Goal: Information Seeking & Learning: Find specific fact

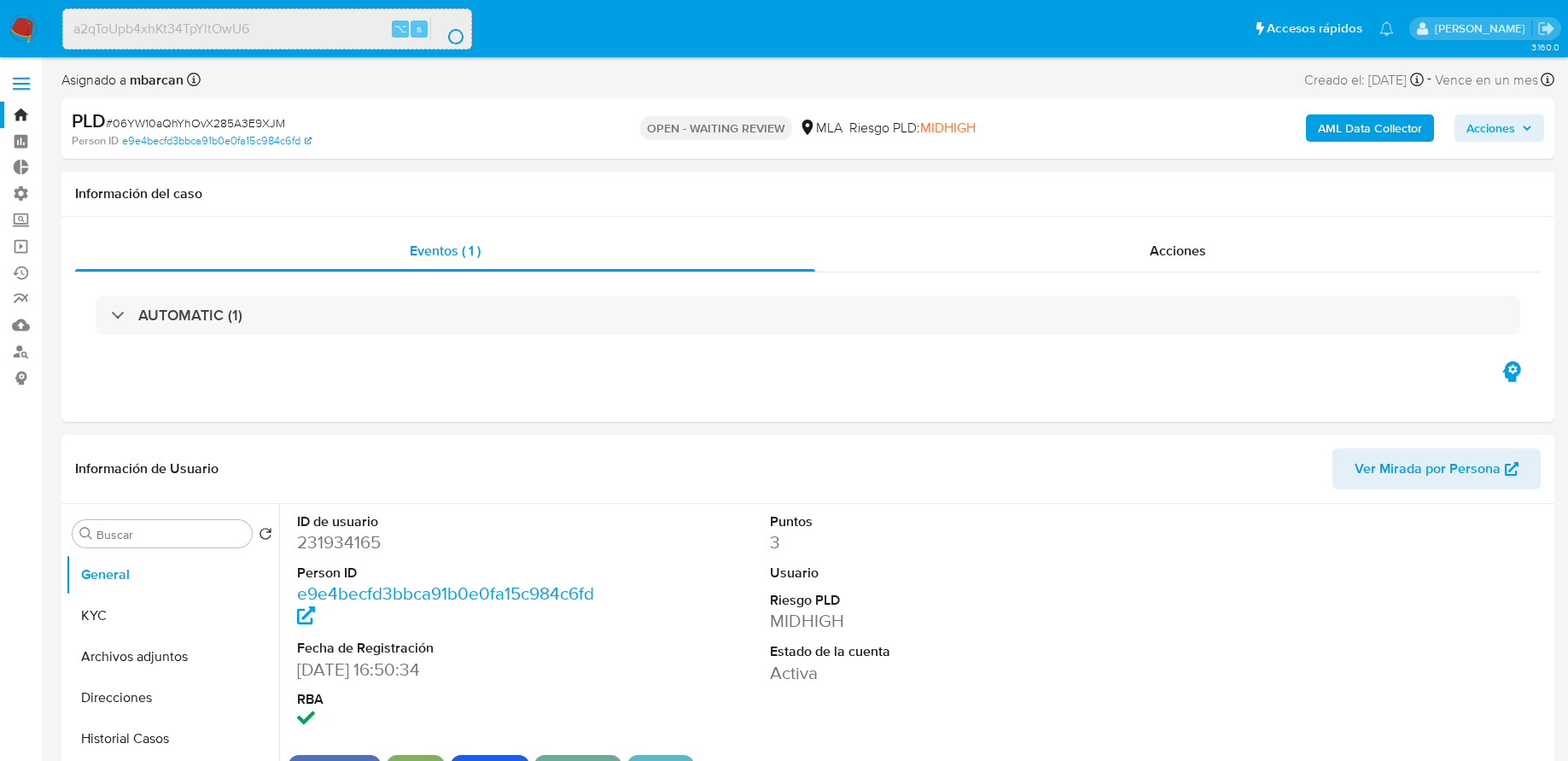
select select "10"
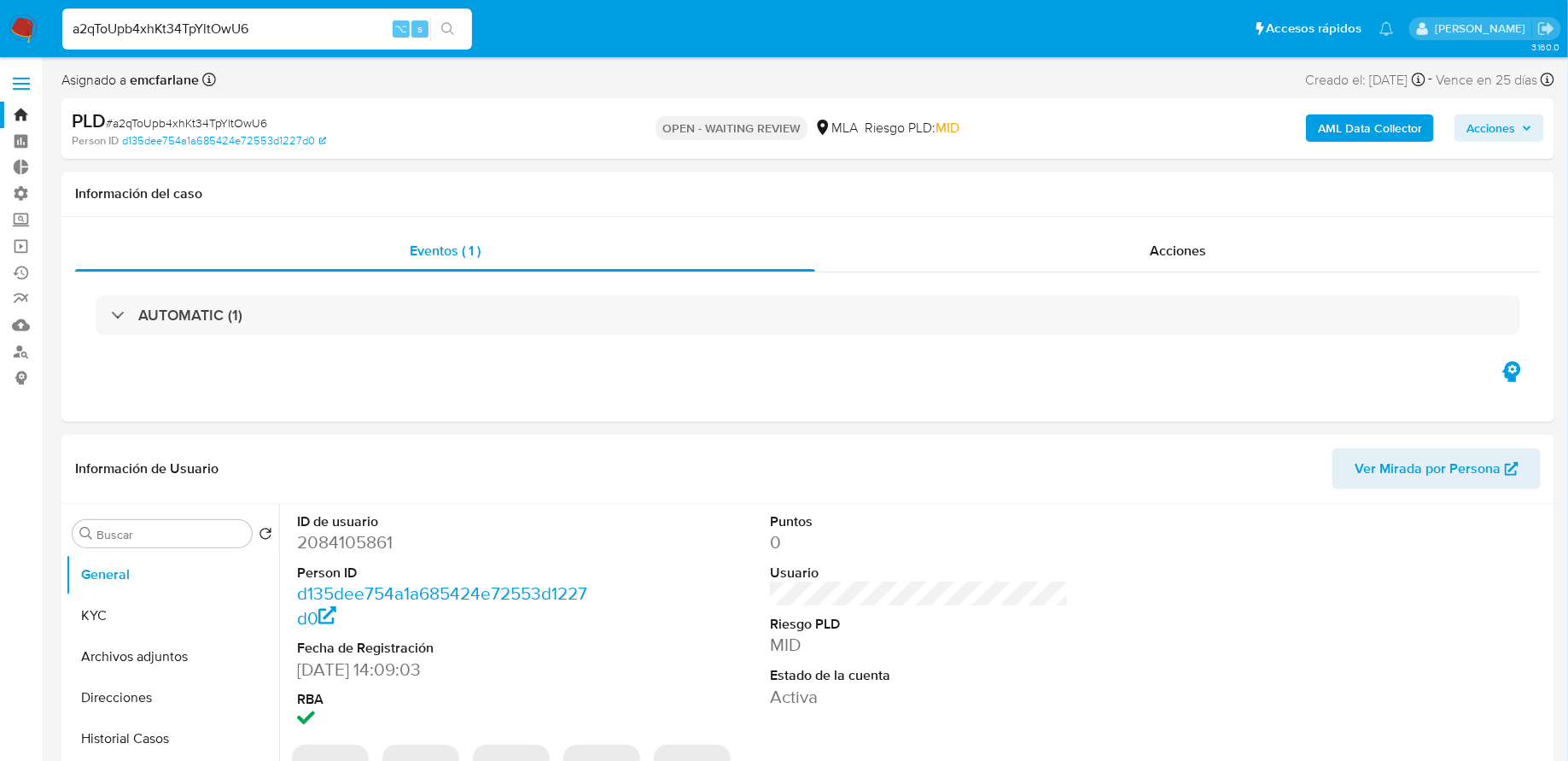
select select "10"
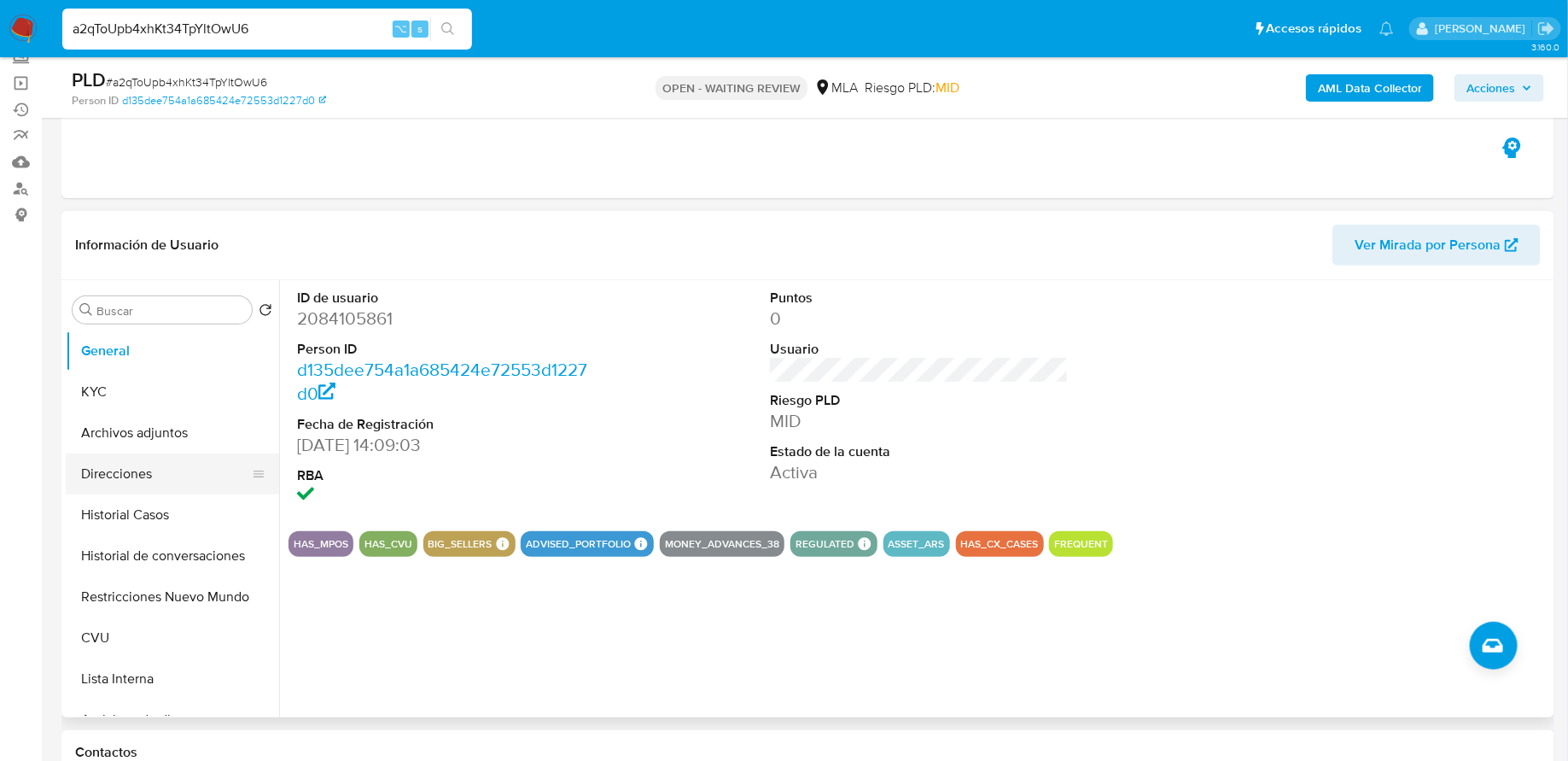
scroll to position [189, 0]
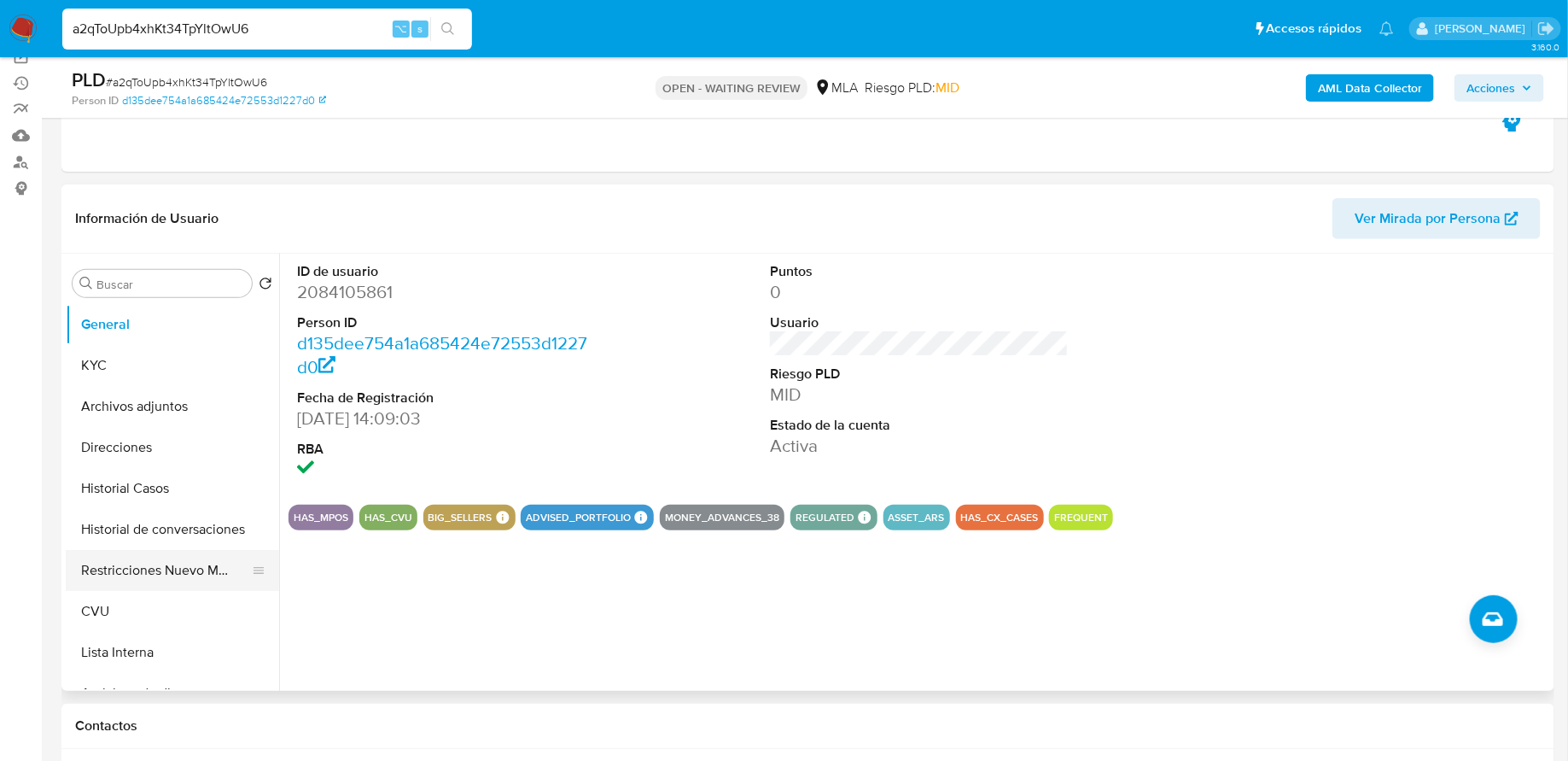
click at [161, 557] on button "Restricciones Nuevo Mundo" at bounding box center [165, 571] width 200 height 41
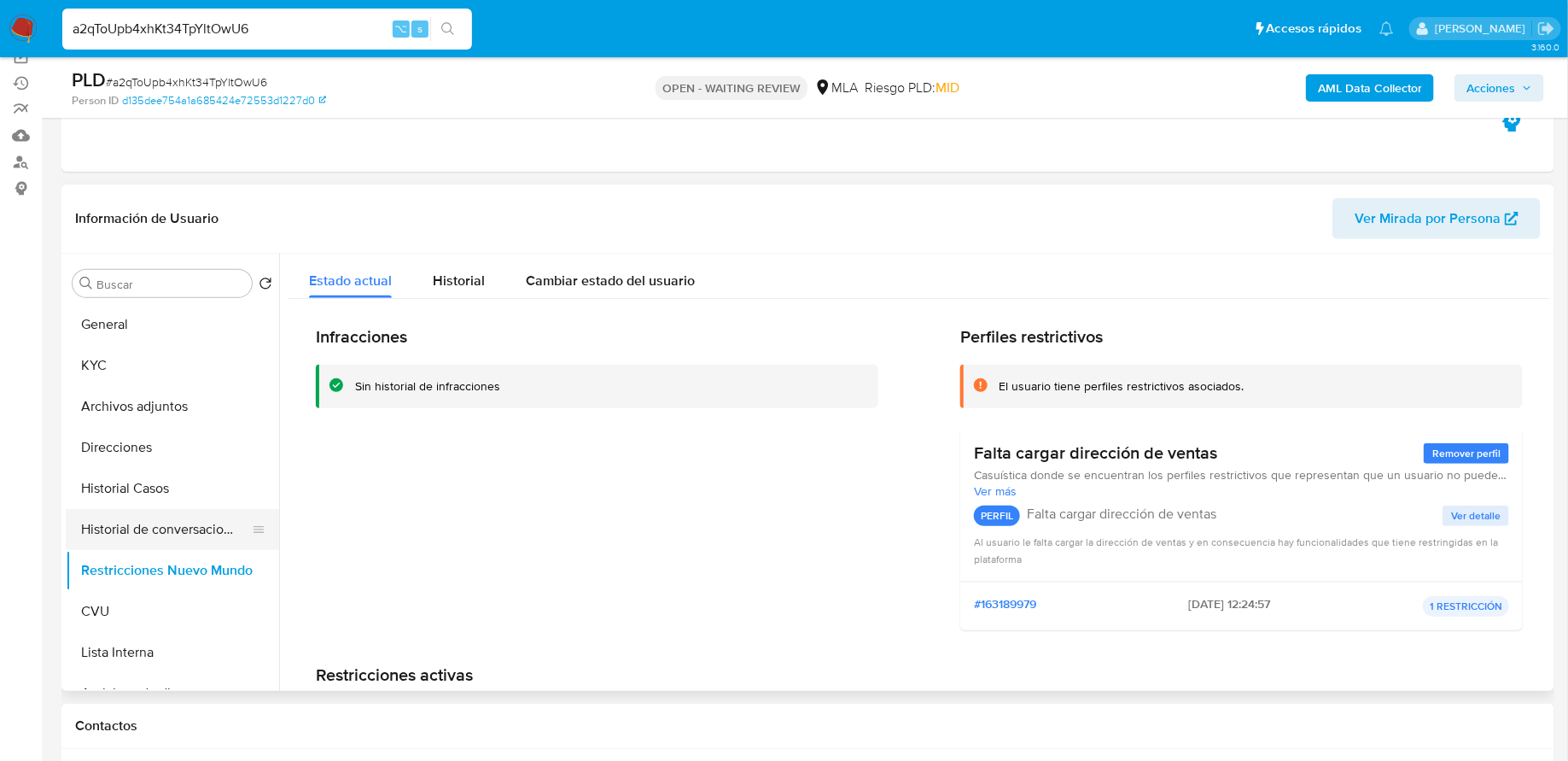
click at [144, 536] on button "Historial de conversaciones" at bounding box center [165, 529] width 200 height 41
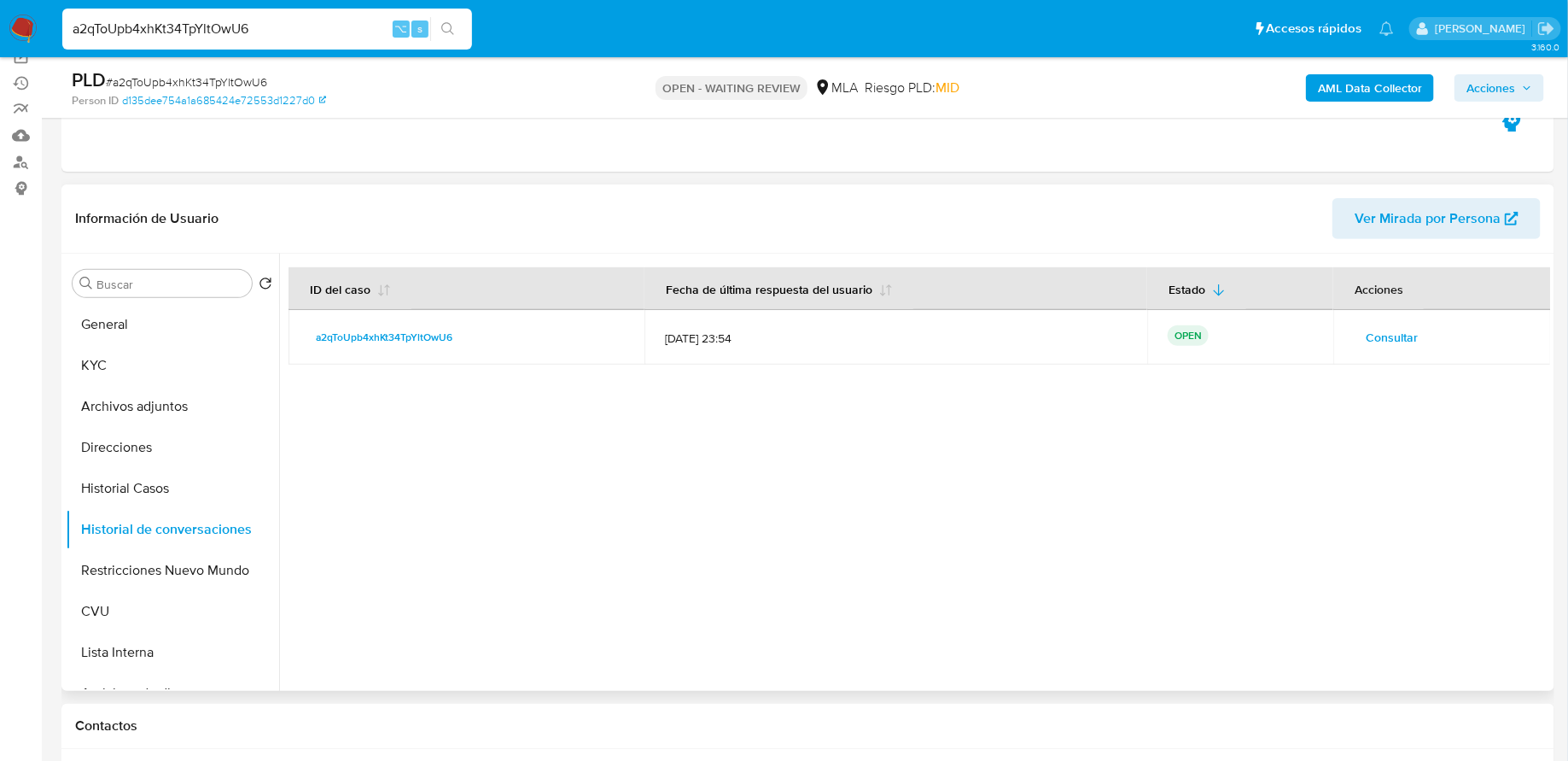
click at [1398, 334] on span "Consultar" at bounding box center [1391, 337] width 52 height 24
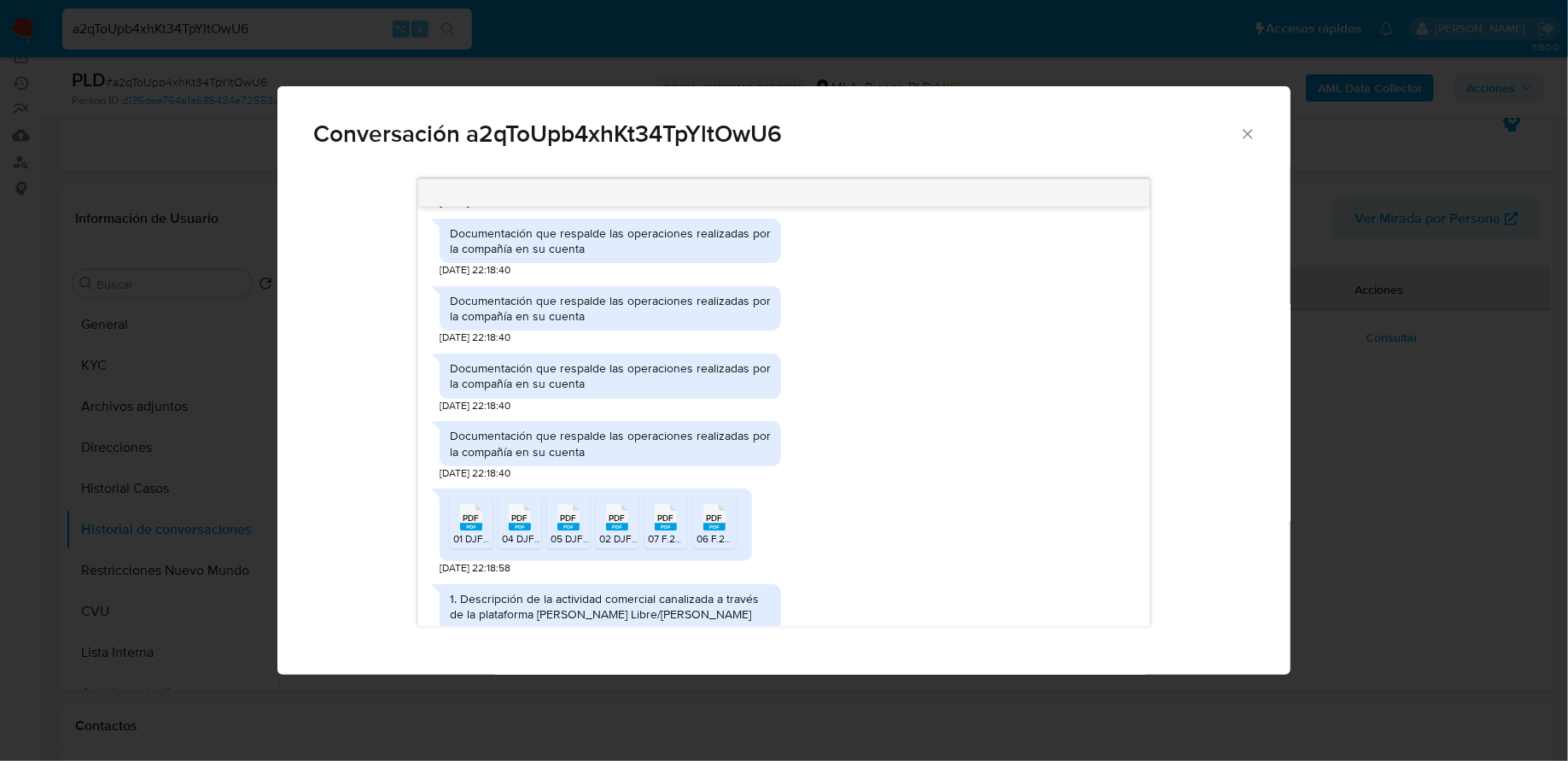
scroll to position [2104, 0]
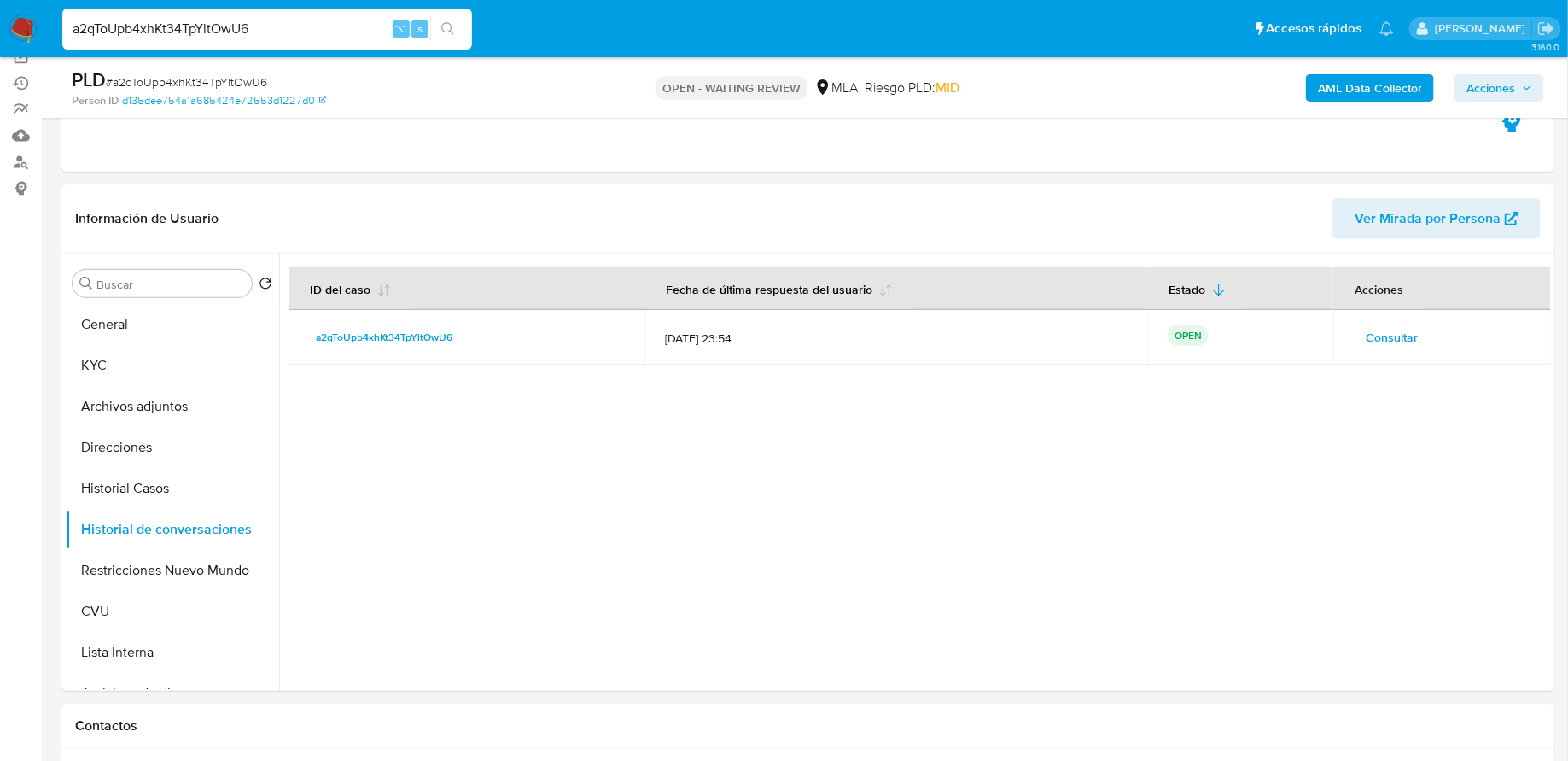
click at [305, 26] on input "a2qToUpb4xhKt34TpYltOwU6" at bounding box center [266, 29] width 410 height 22
paste input "psgcpLH0DMAUMkLizI9fzFIv"
type input "psgcpLH0DMAUMkLizI9fzFIv"
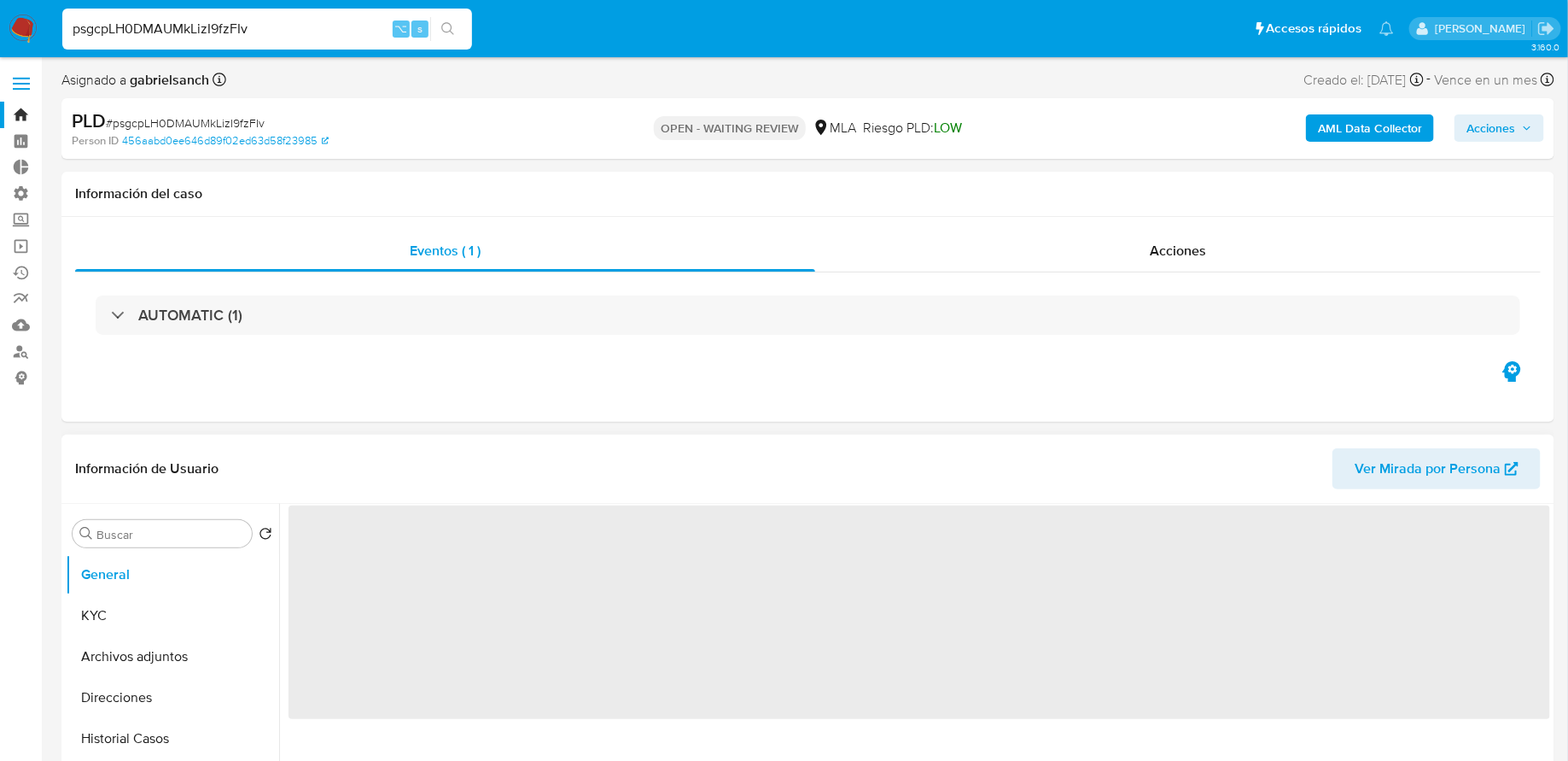
select select "10"
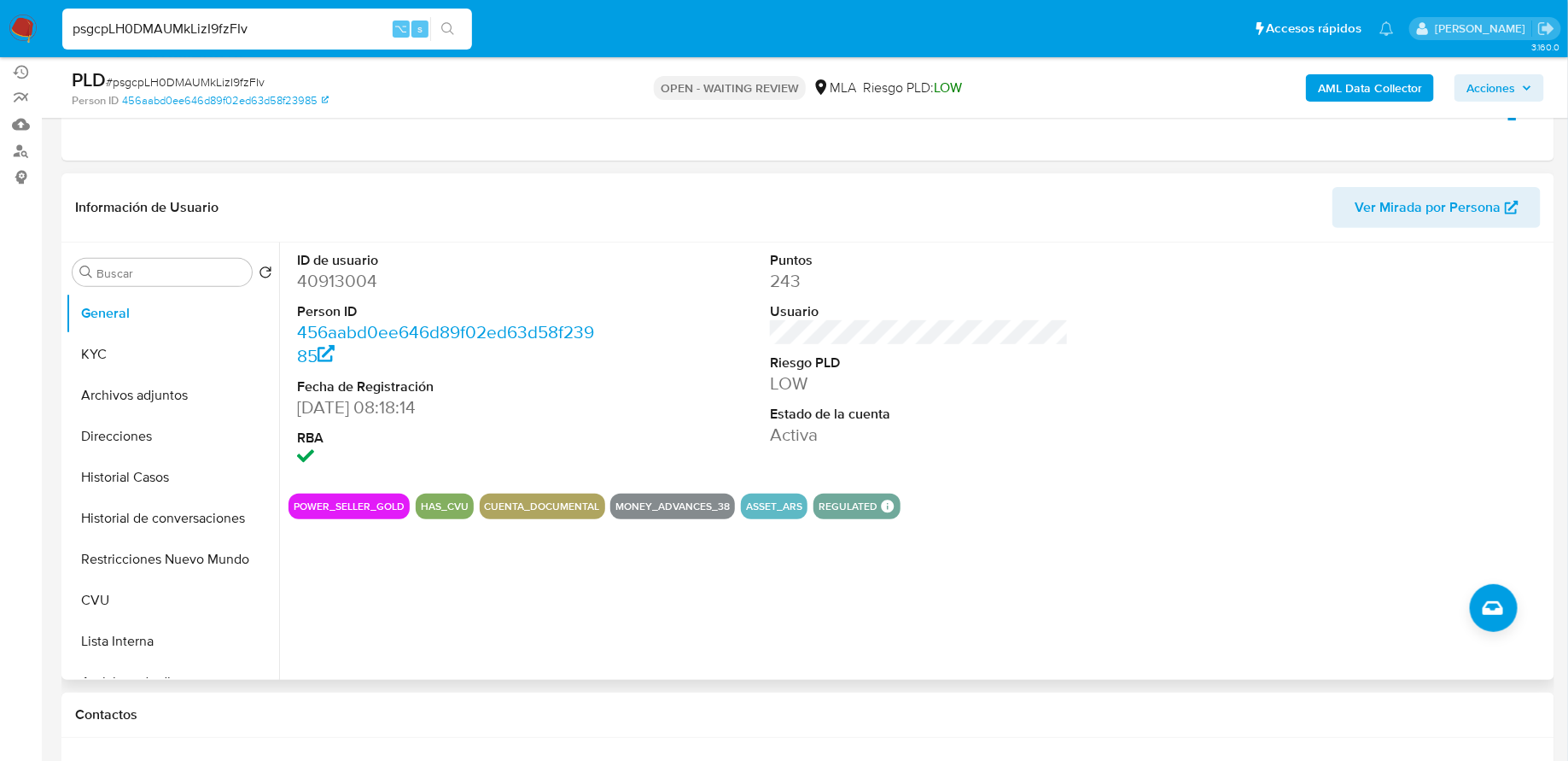
scroll to position [340, 0]
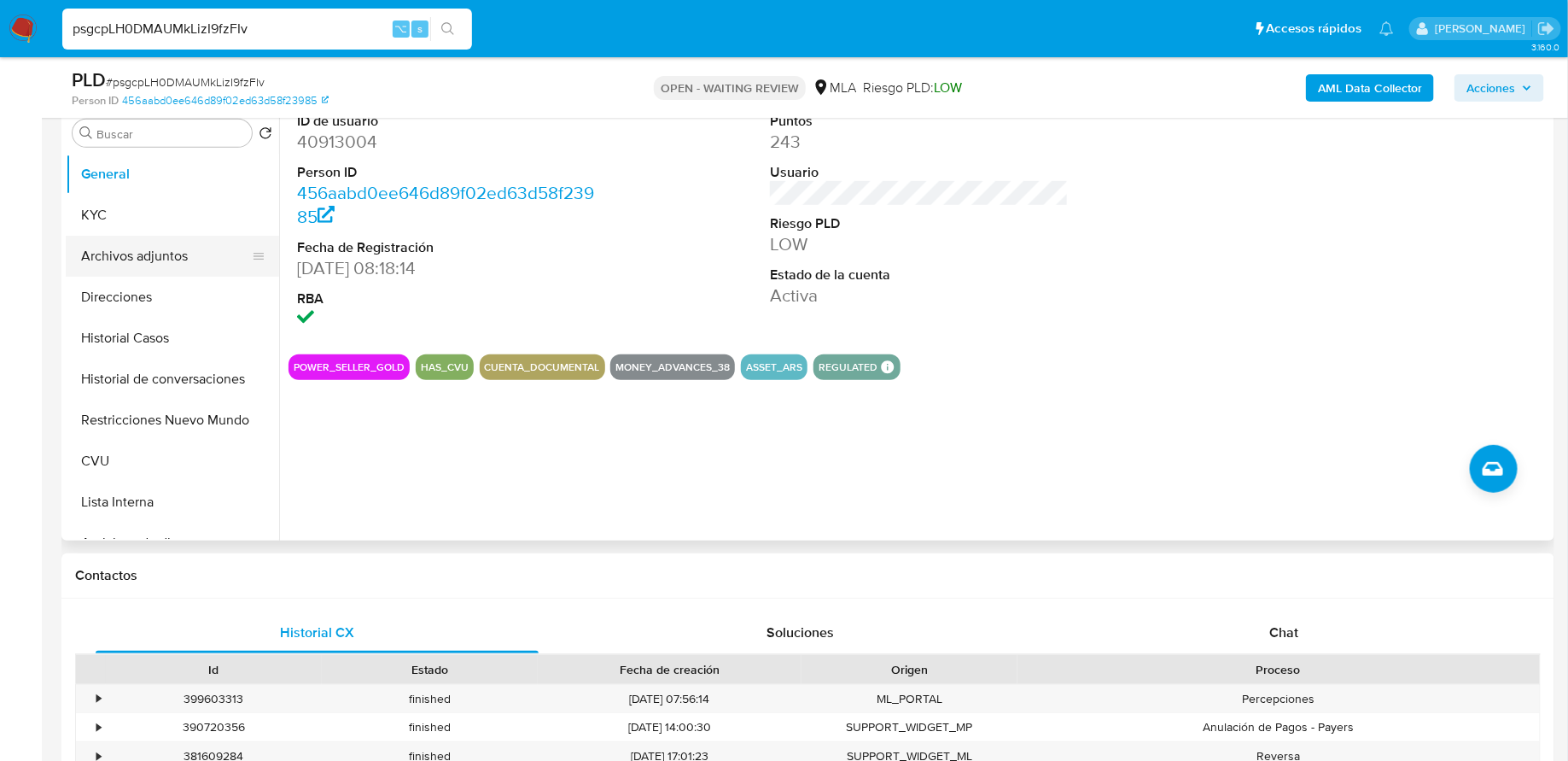
click at [130, 236] on button "Archivos adjuntos" at bounding box center [165, 257] width 200 height 41
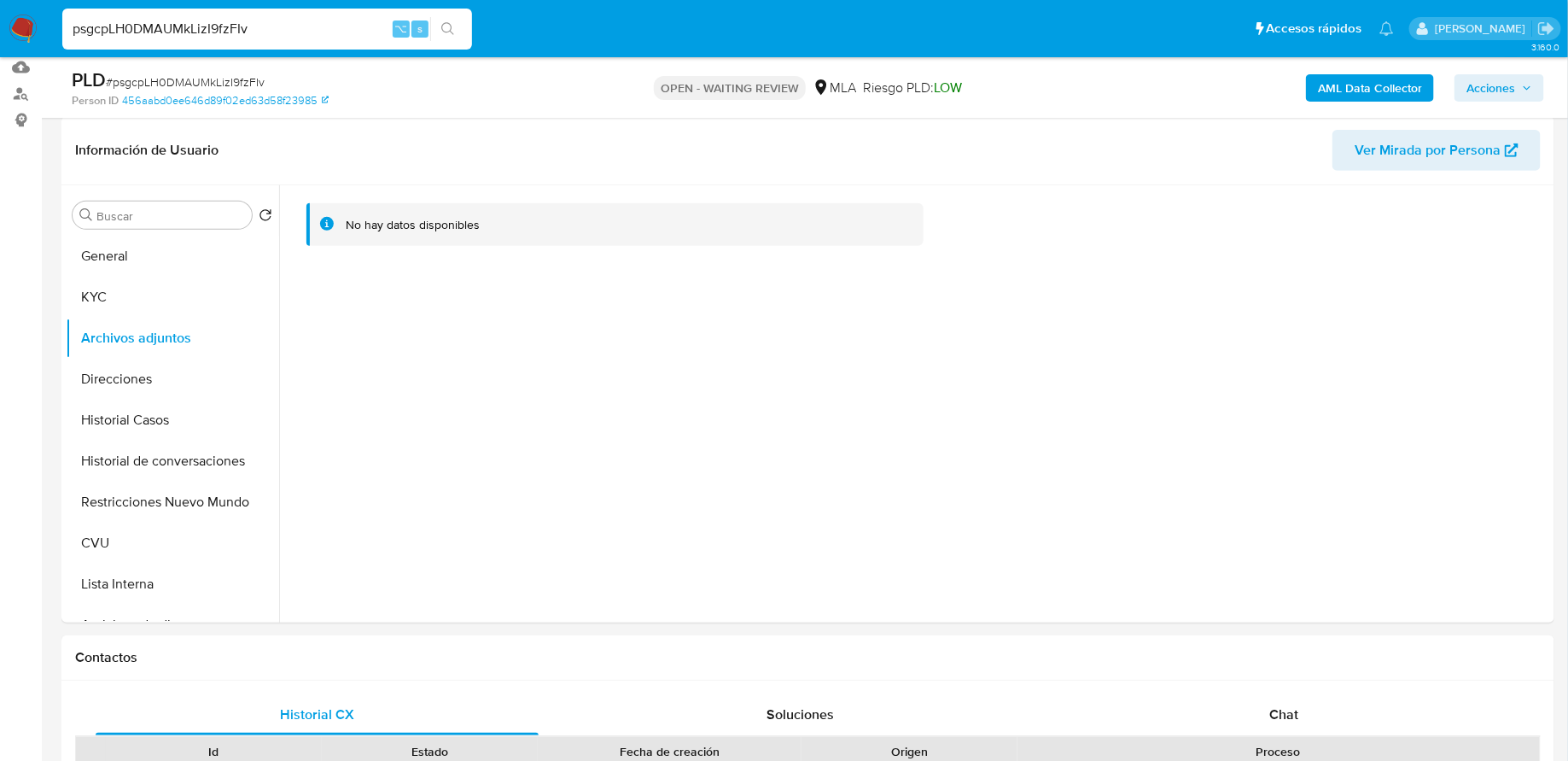
scroll to position [249, 0]
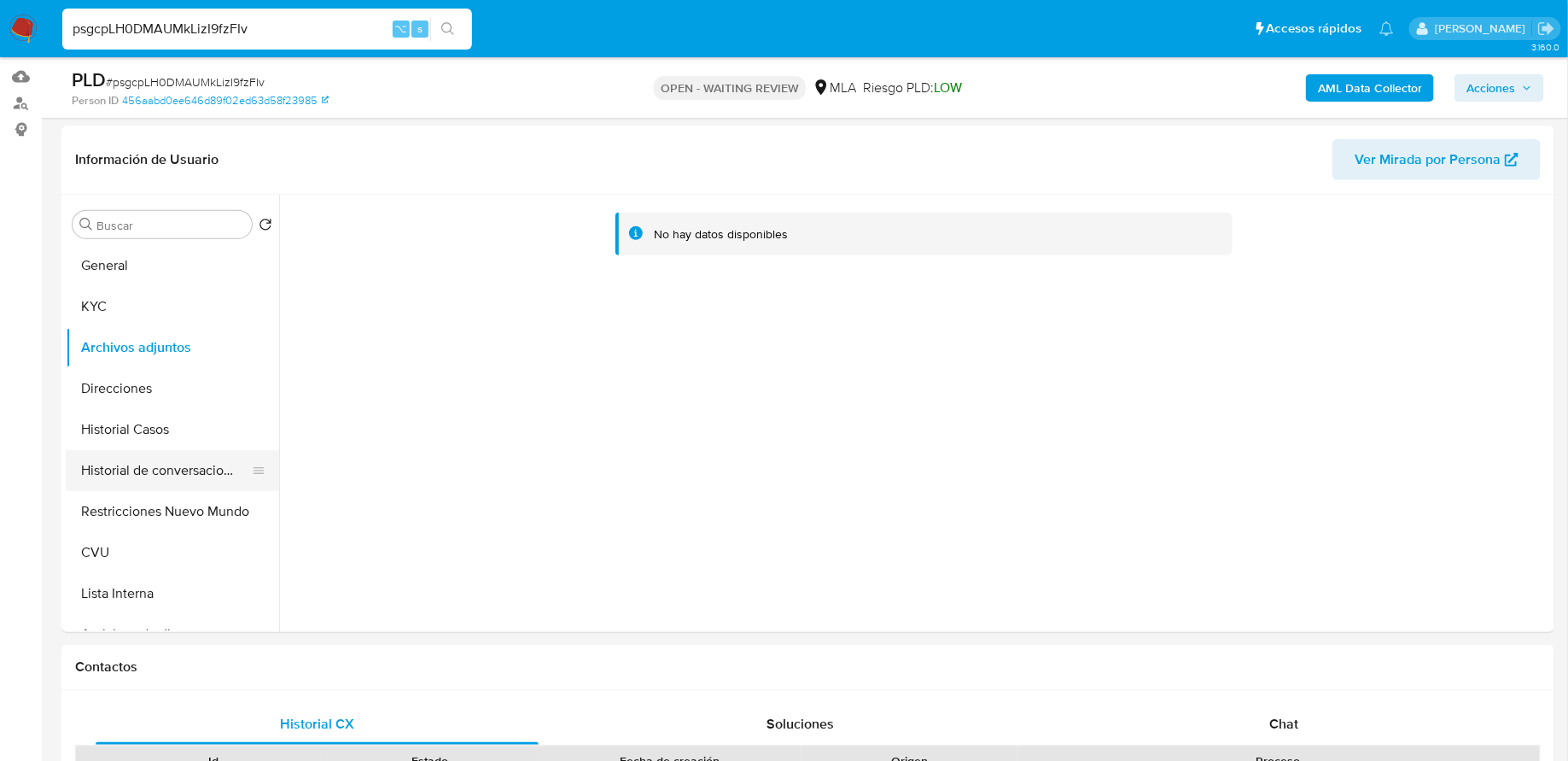
click at [152, 468] on button "Historial de conversaciones" at bounding box center [165, 470] width 200 height 41
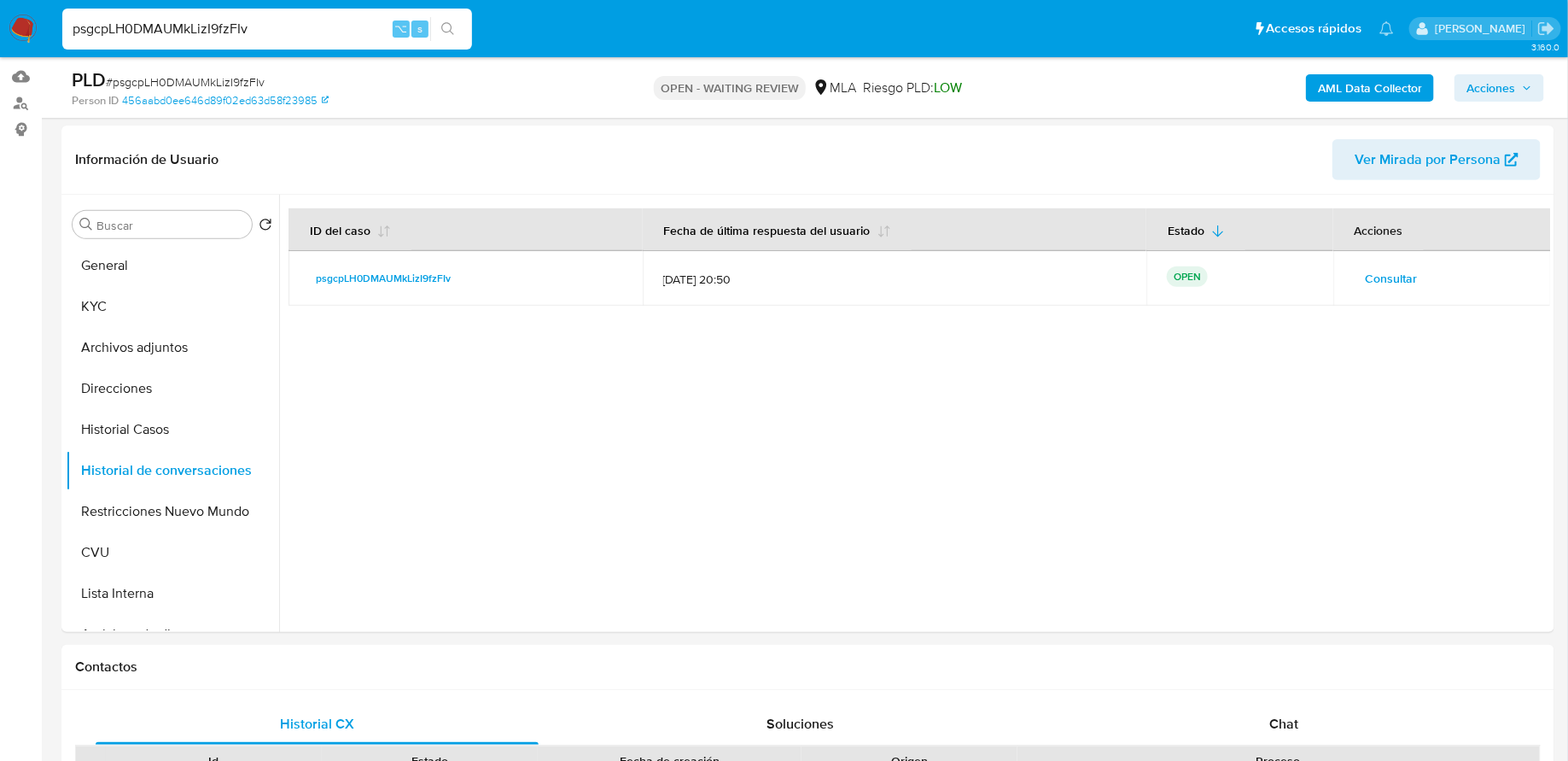
click at [1365, 277] on span "Consultar" at bounding box center [1391, 278] width 52 height 24
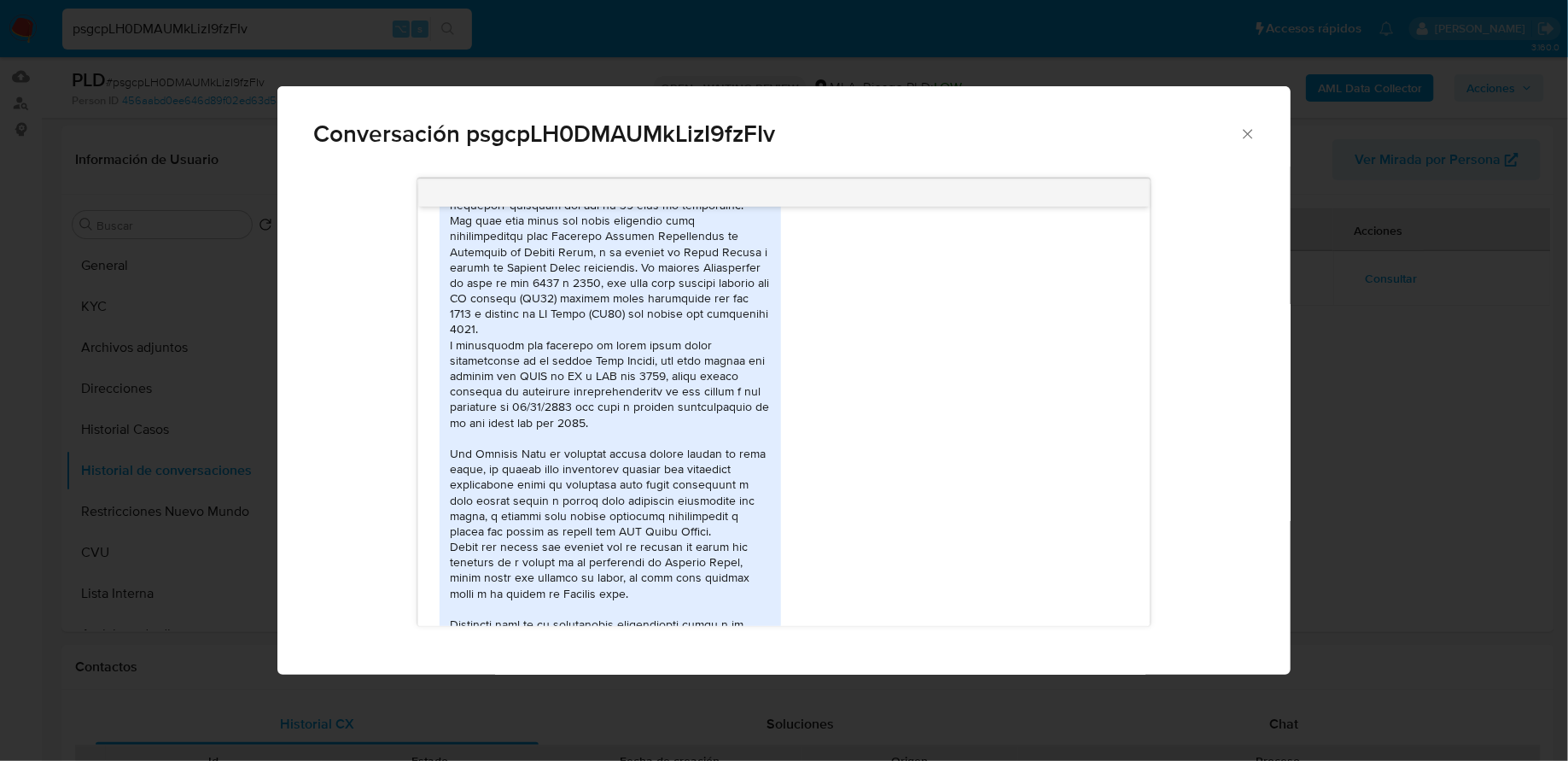
scroll to position [1328, 0]
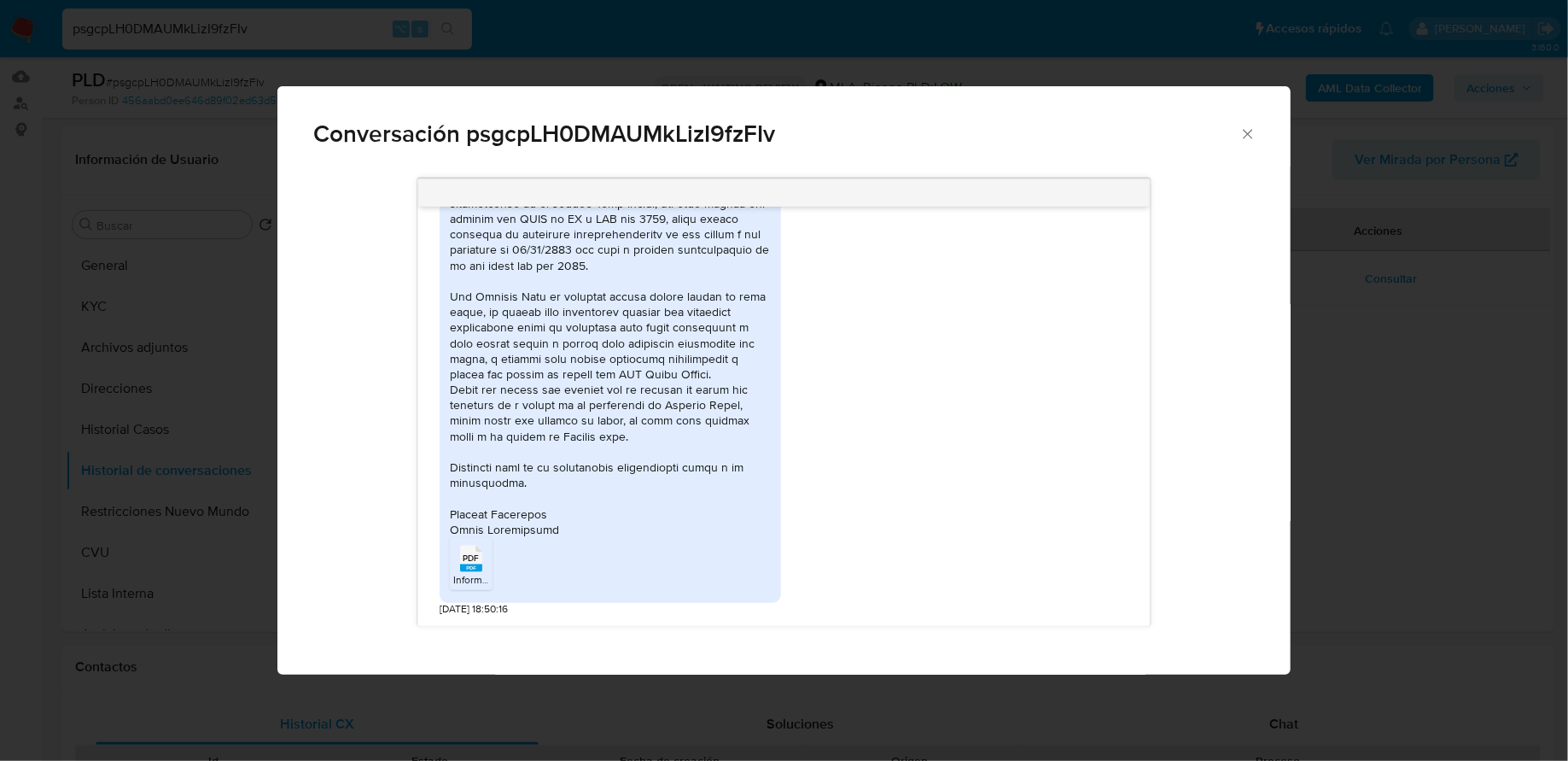
click at [457, 562] on div "PDF PDF" at bounding box center [471, 556] width 36 height 33
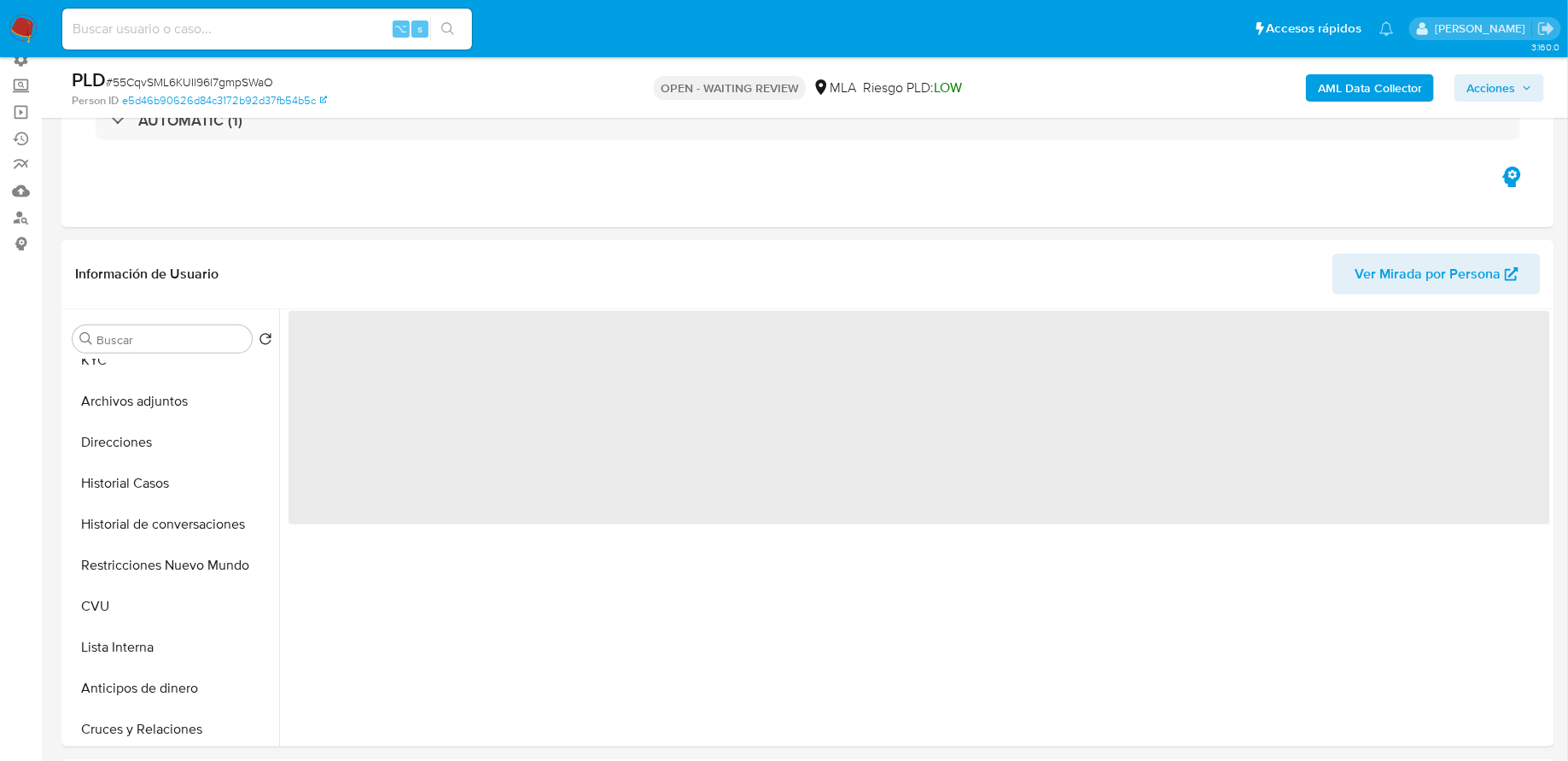
scroll to position [144, 0]
select select "10"
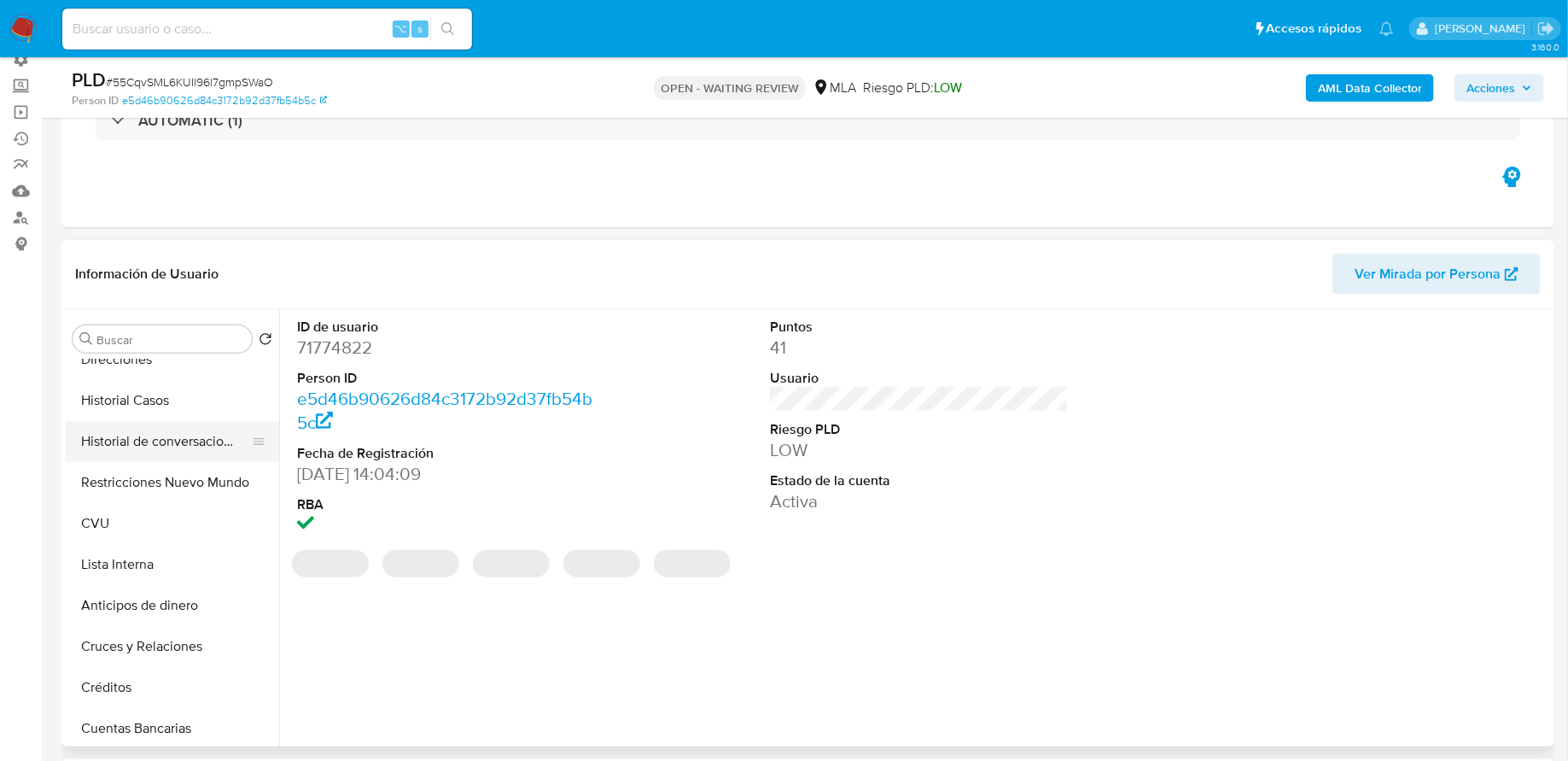
click at [150, 449] on button "Historial de conversaciones" at bounding box center [165, 442] width 200 height 41
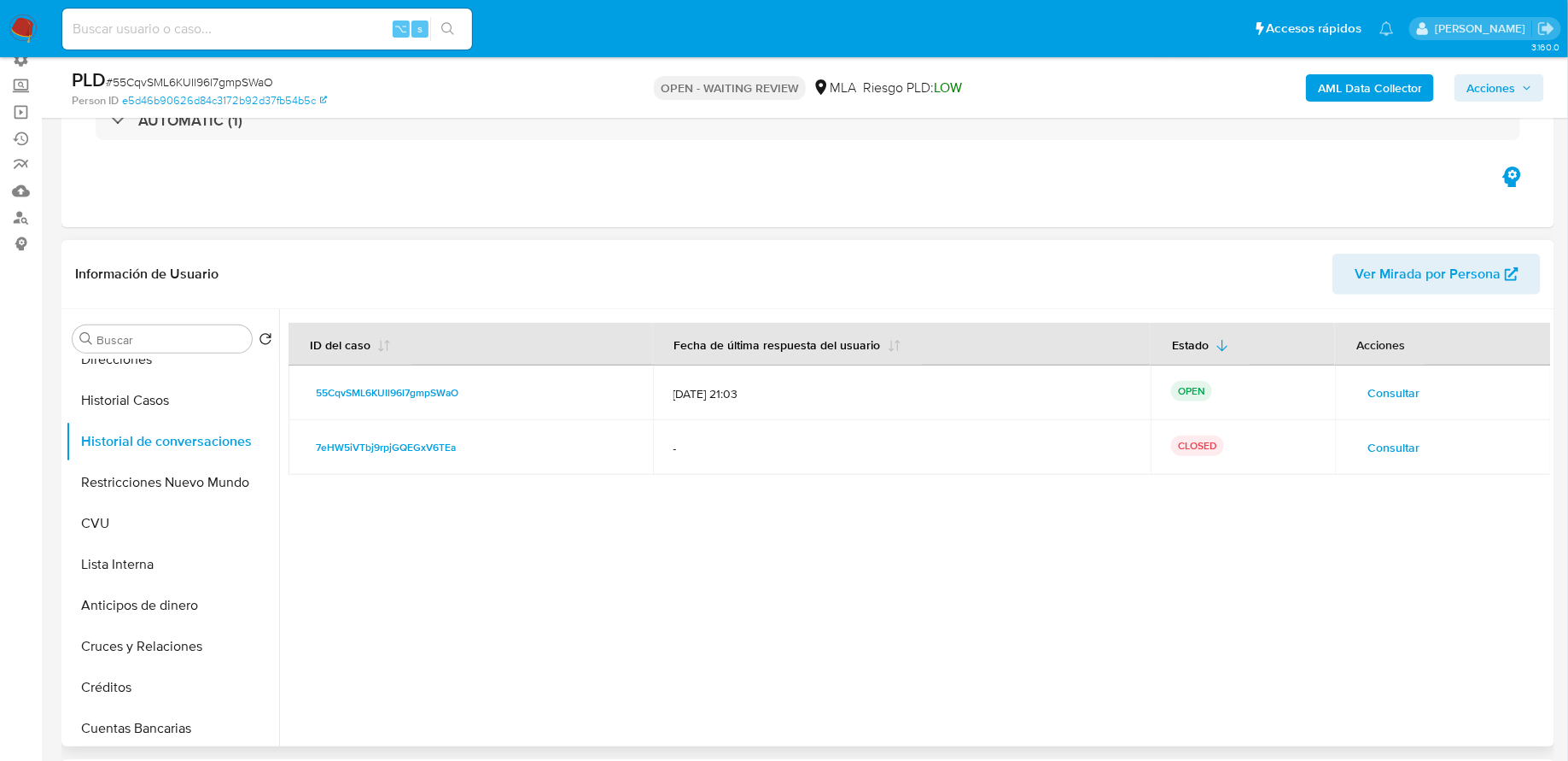
click at [1392, 382] on span "Consultar" at bounding box center [1393, 392] width 52 height 24
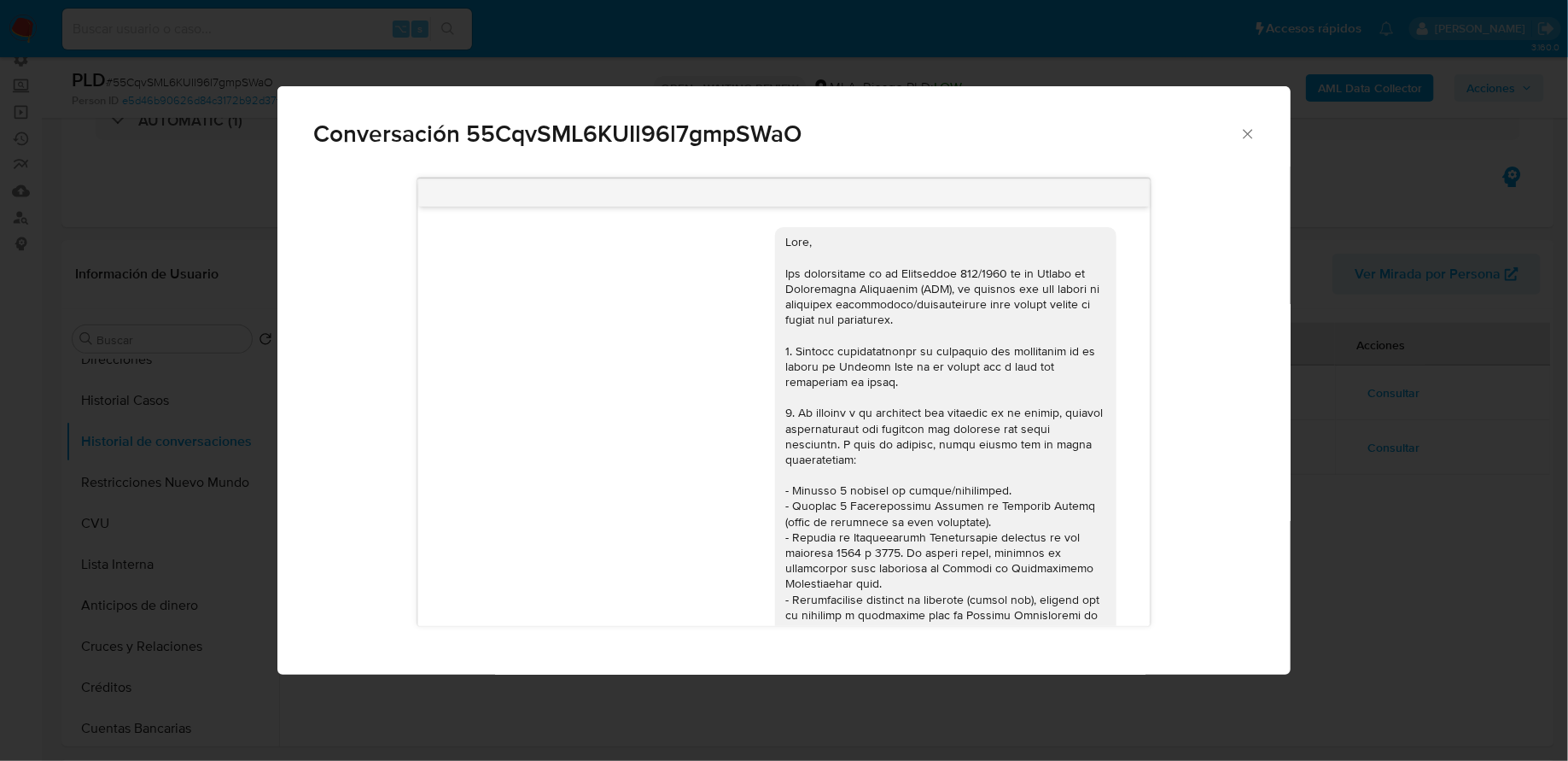
scroll to position [774, 0]
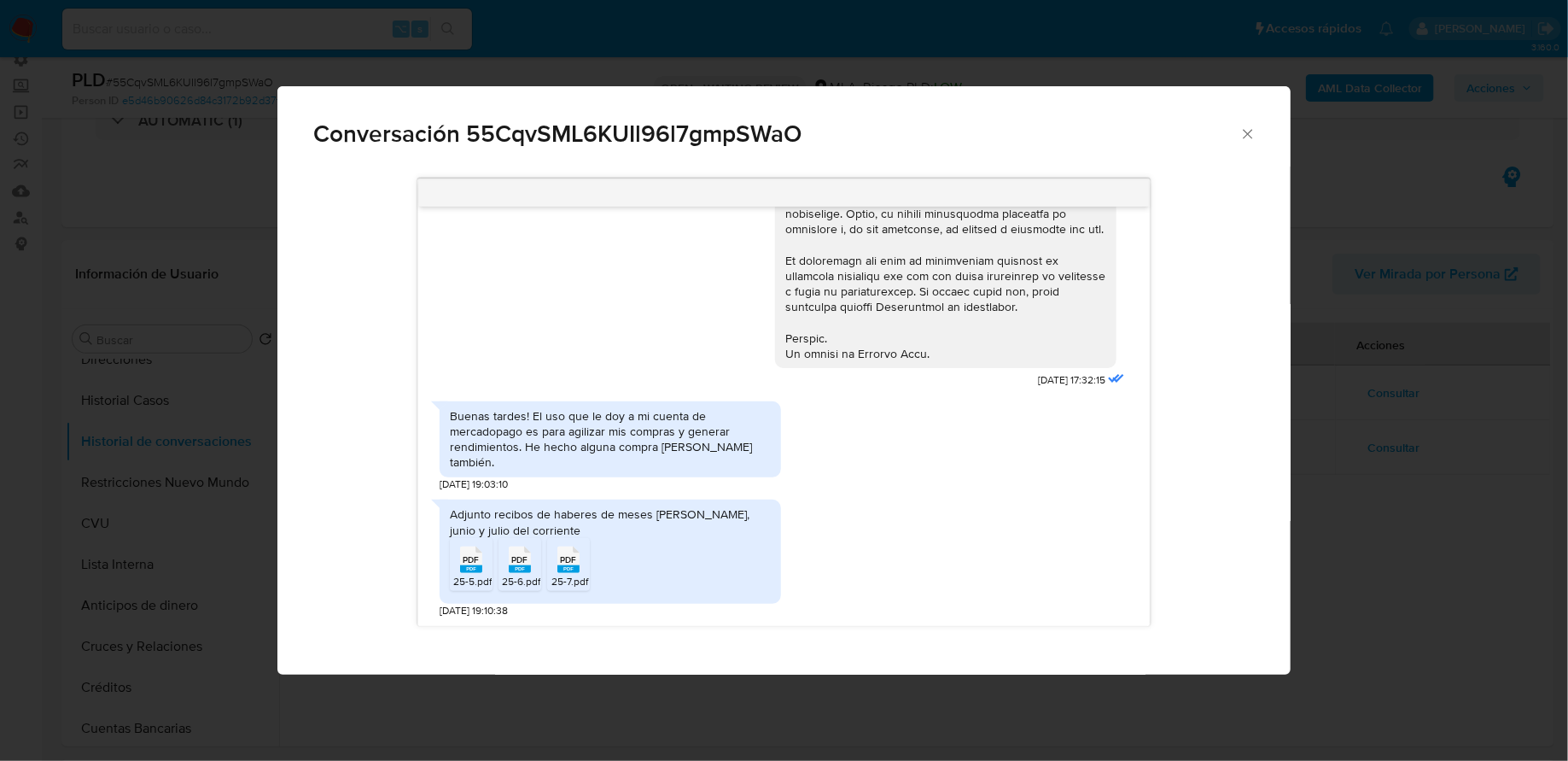
click at [1242, 132] on icon "Cerrar" at bounding box center [1248, 134] width 17 height 17
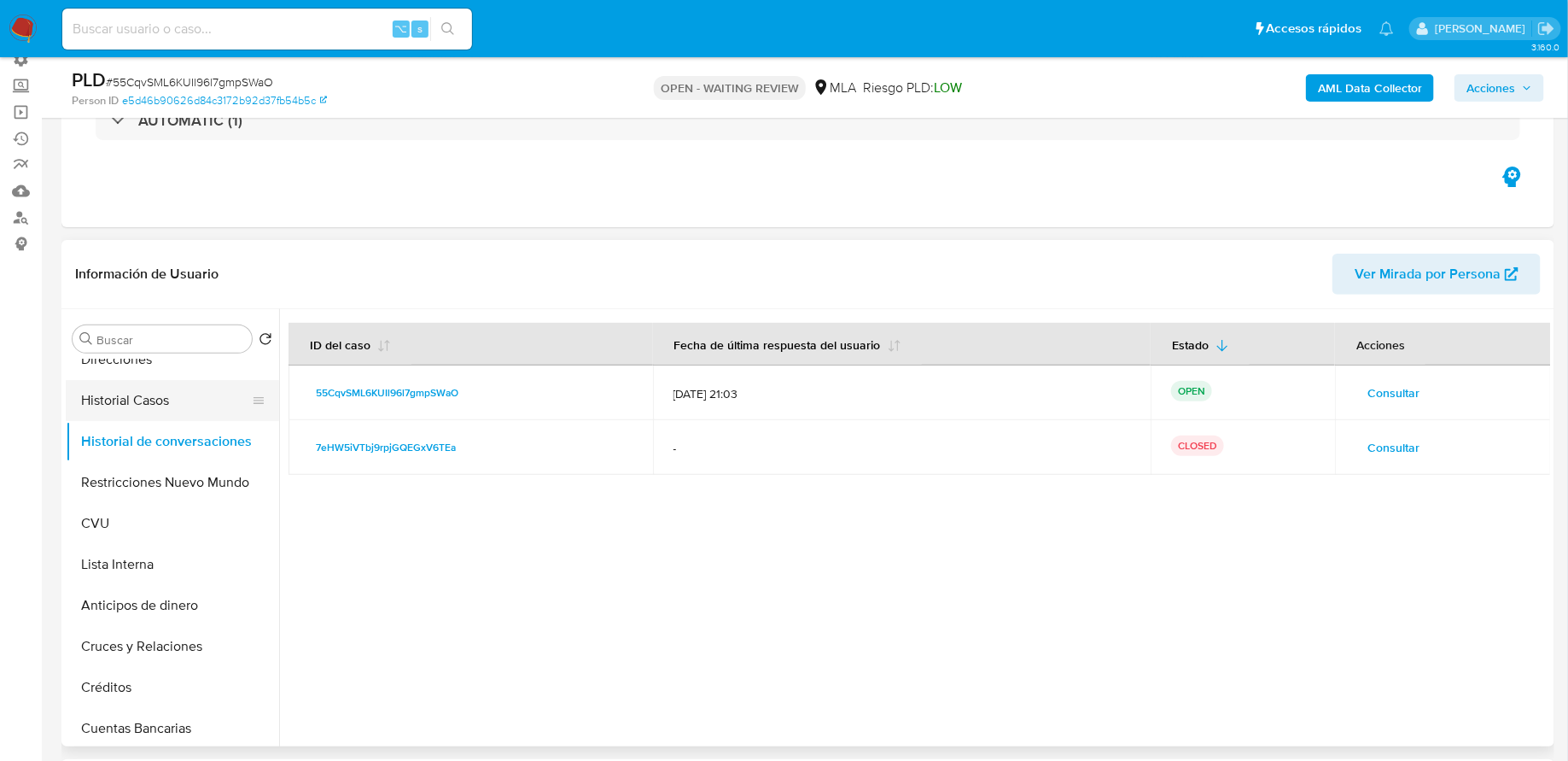
click at [195, 406] on button "Historial Casos" at bounding box center [165, 400] width 200 height 41
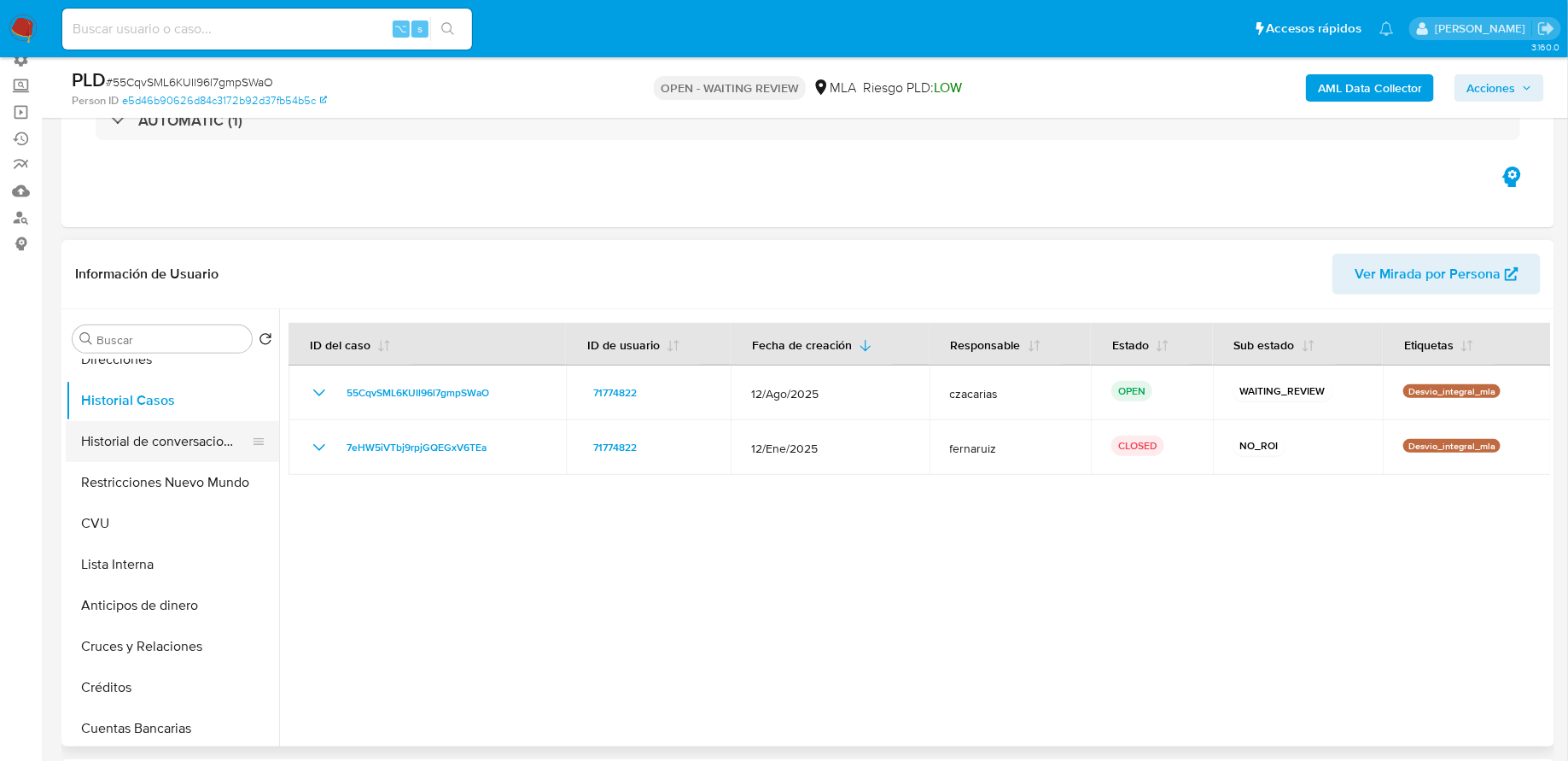
click at [187, 442] on button "Historial de conversaciones" at bounding box center [165, 442] width 200 height 41
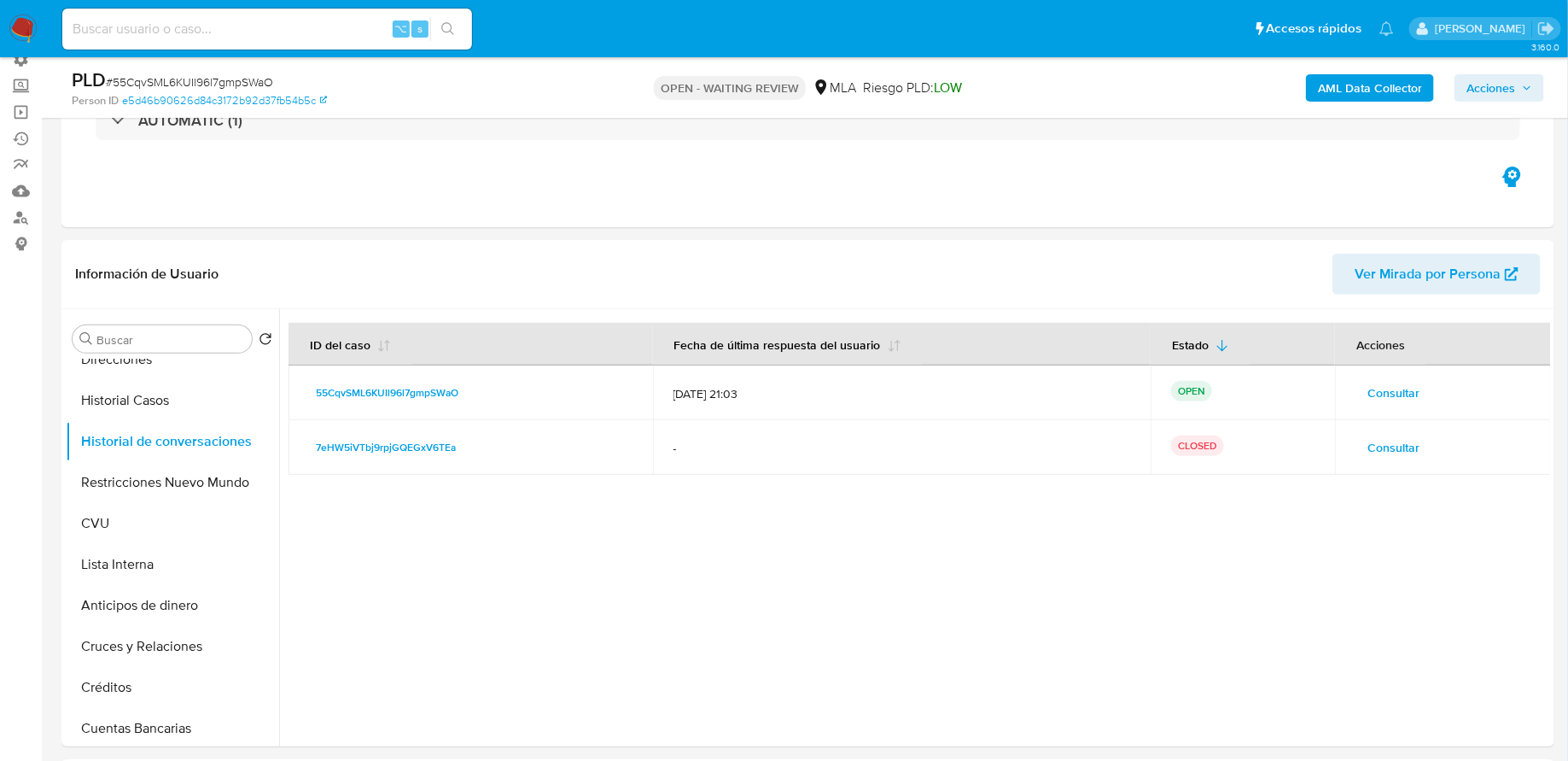
click at [320, 23] on input at bounding box center [266, 29] width 410 height 22
paste input "QkFSuibFA0bX9tXSmZFh9jOf"
type input "QkFSuibFA0bX9tXSmZFh9jOf"
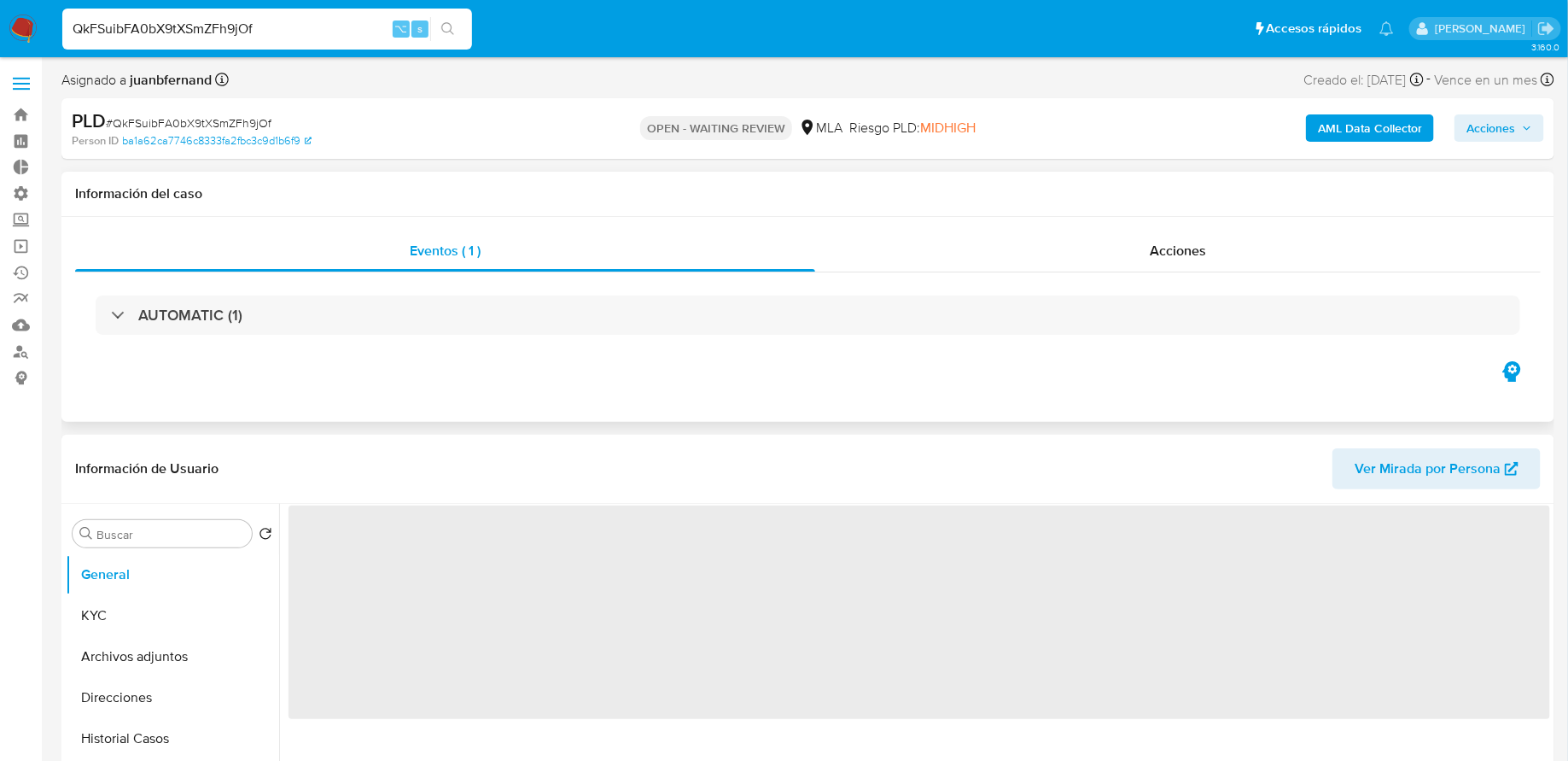
select select "10"
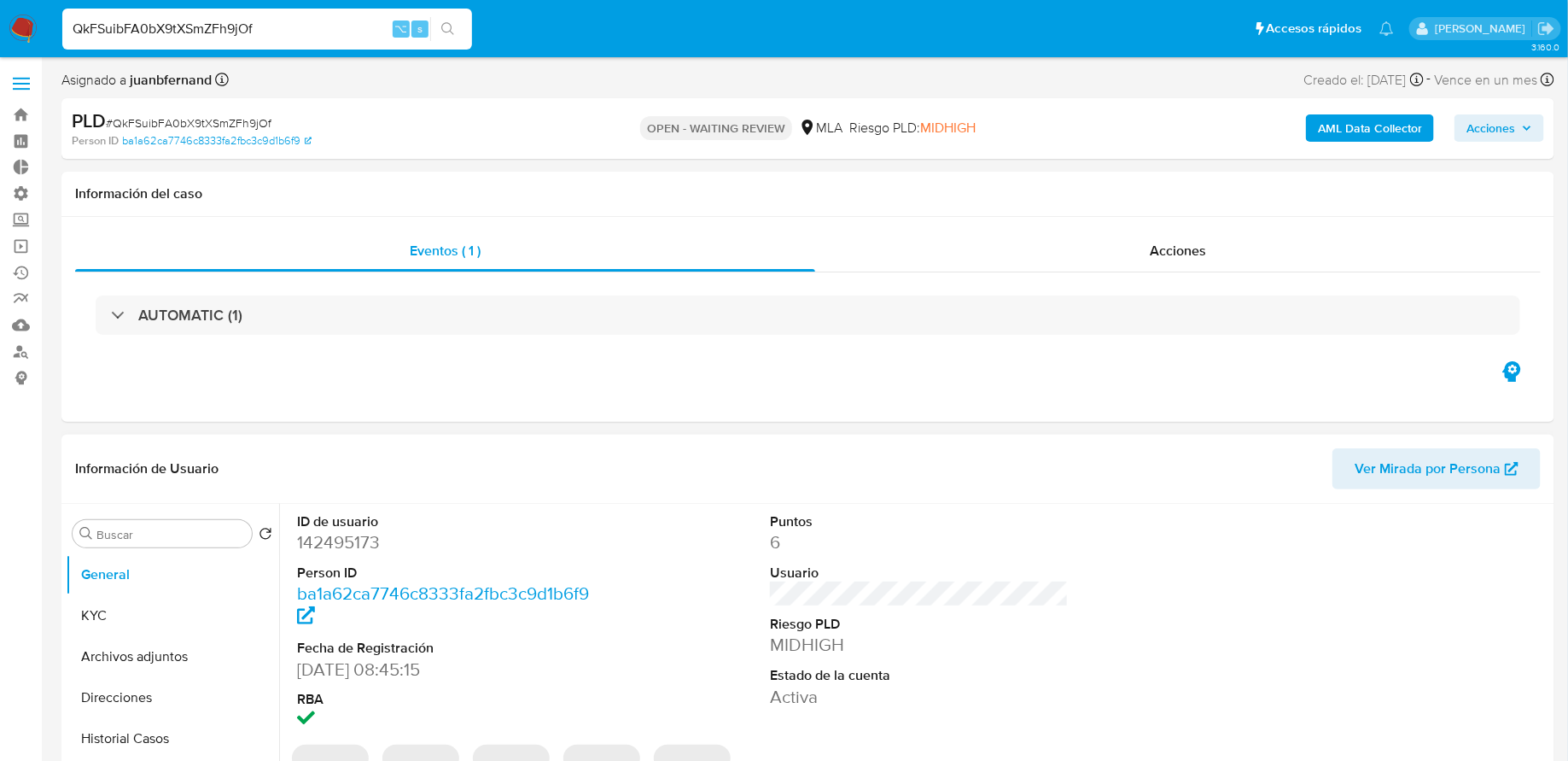
scroll to position [87, 0]
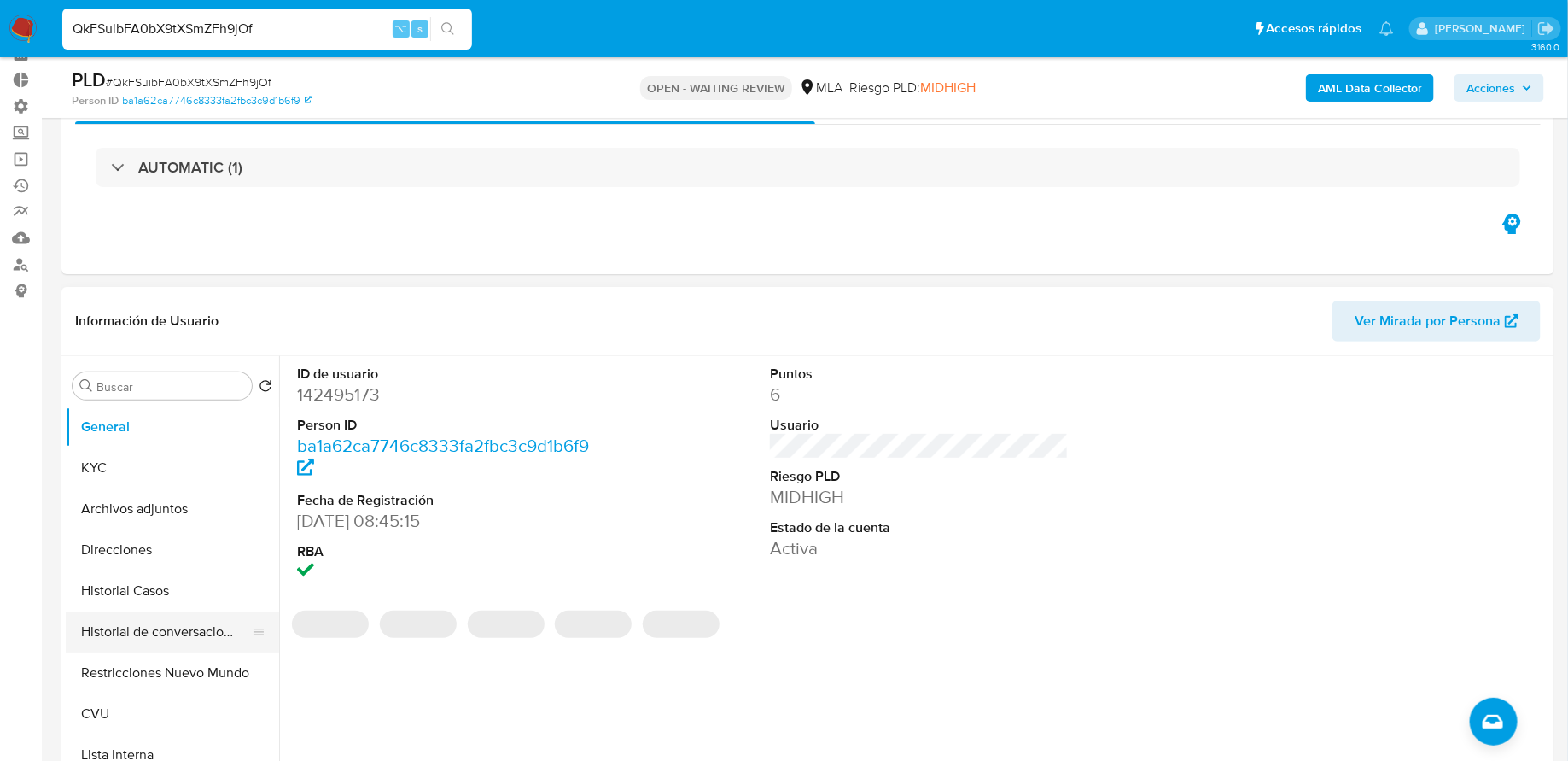
click at [161, 628] on button "Historial de conversaciones" at bounding box center [165, 632] width 200 height 41
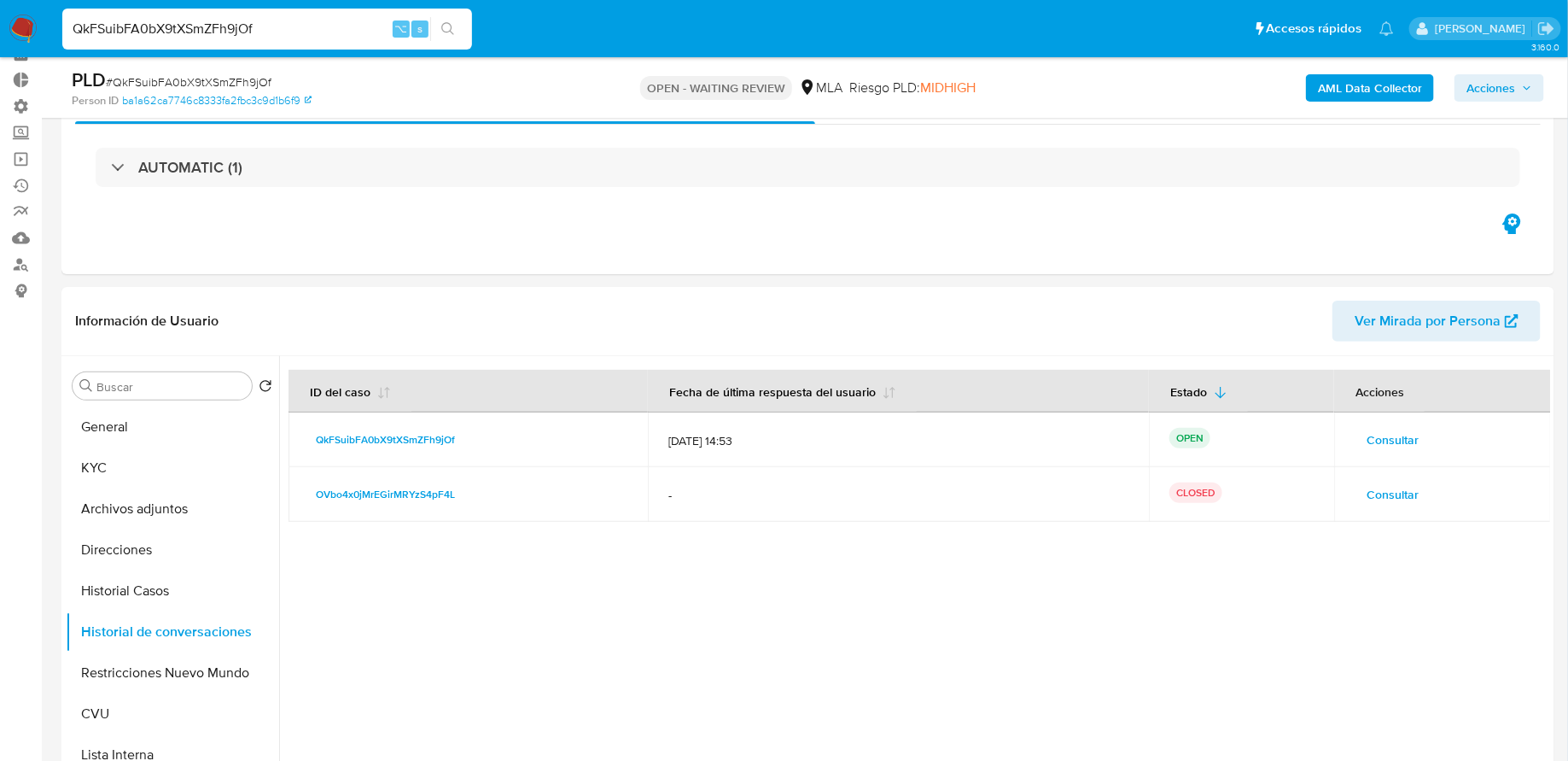
click at [328, 31] on input "QkFSuibFA0bX9tXSmZFh9jOf" at bounding box center [266, 29] width 410 height 22
paste input "w60IzXSs0joaWRhH6GtUu5he"
type input "w60IzXSs0joaWRhH6GtUu5he"
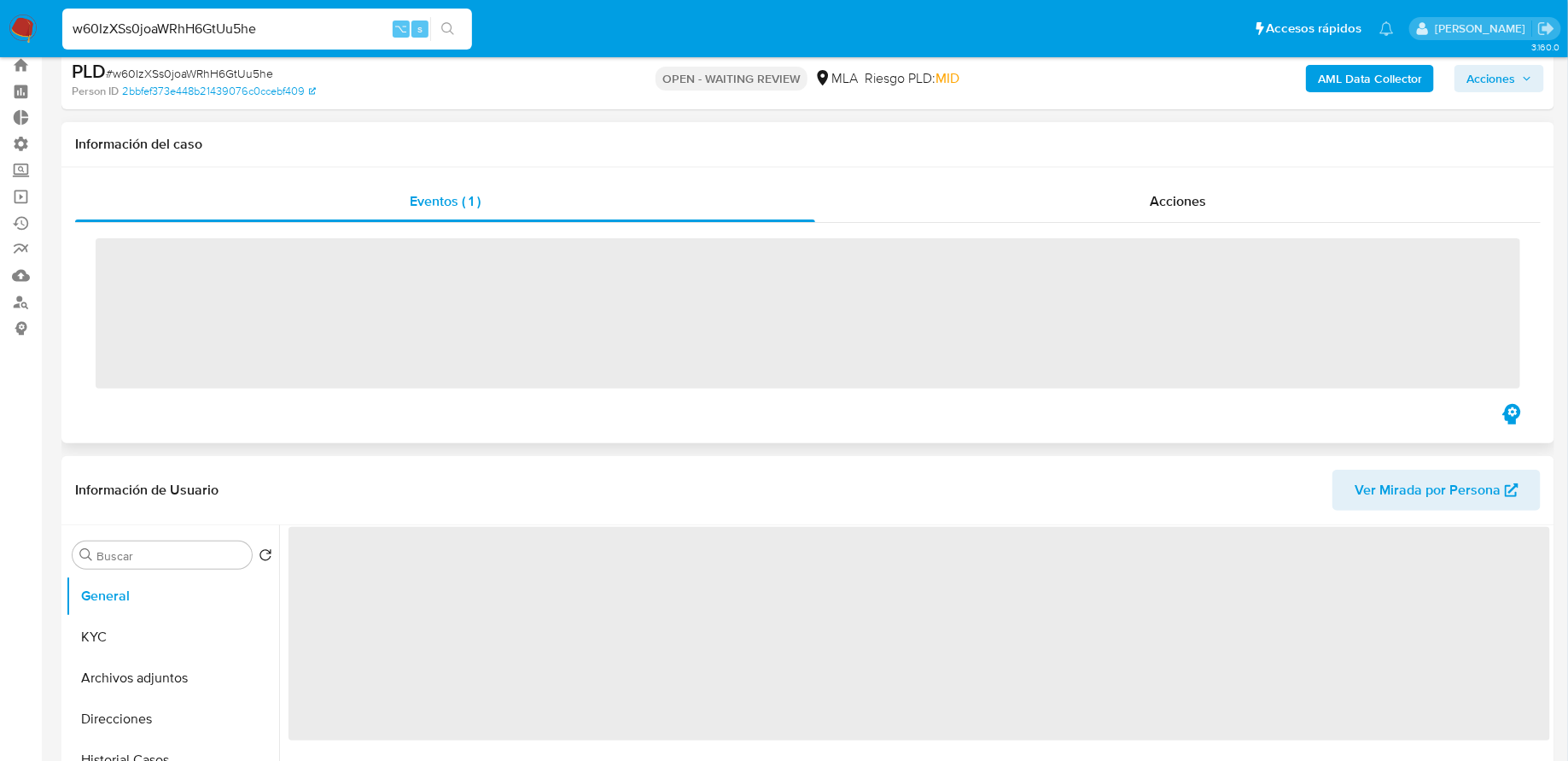
scroll to position [137, 0]
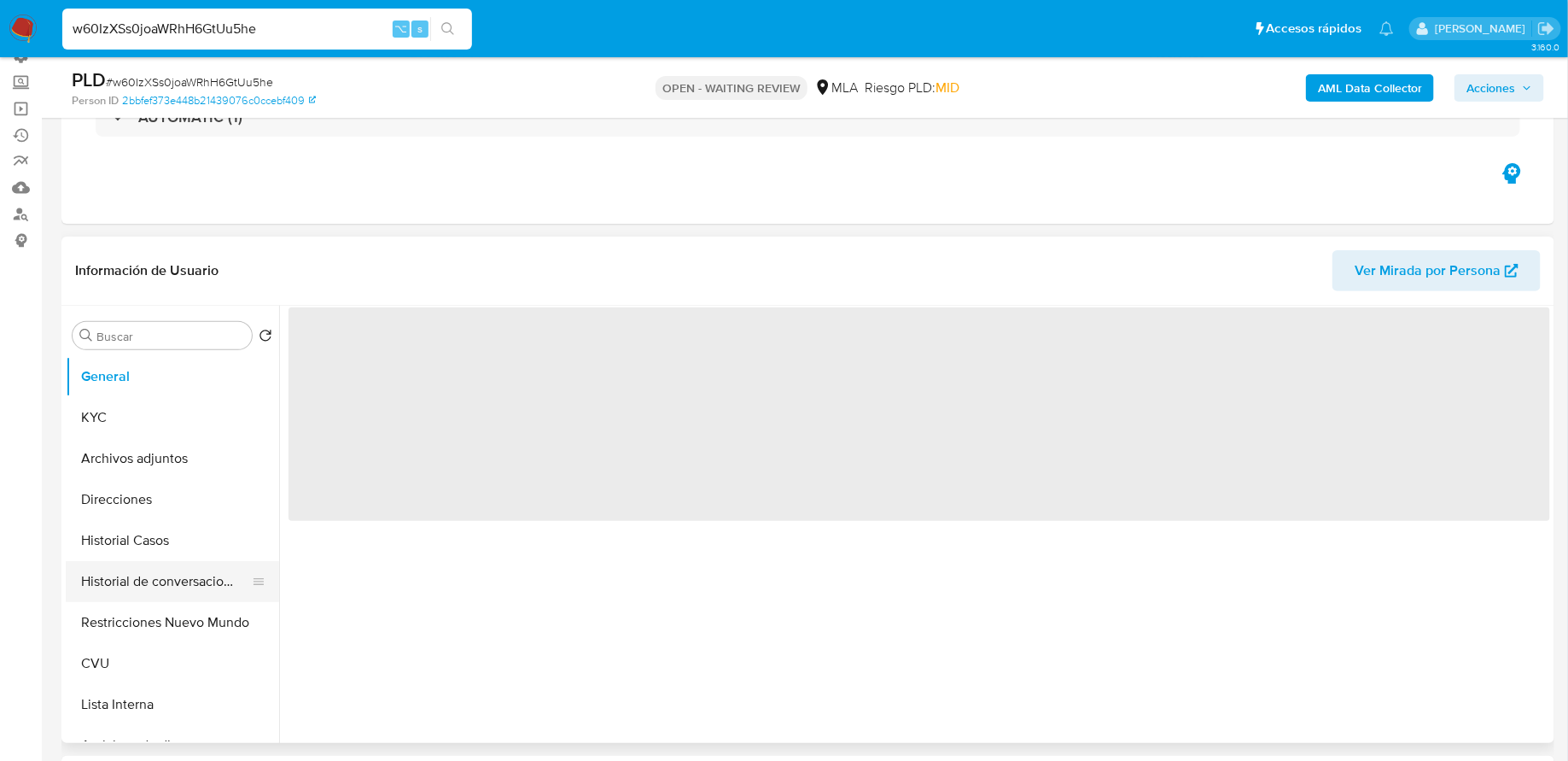
select select "10"
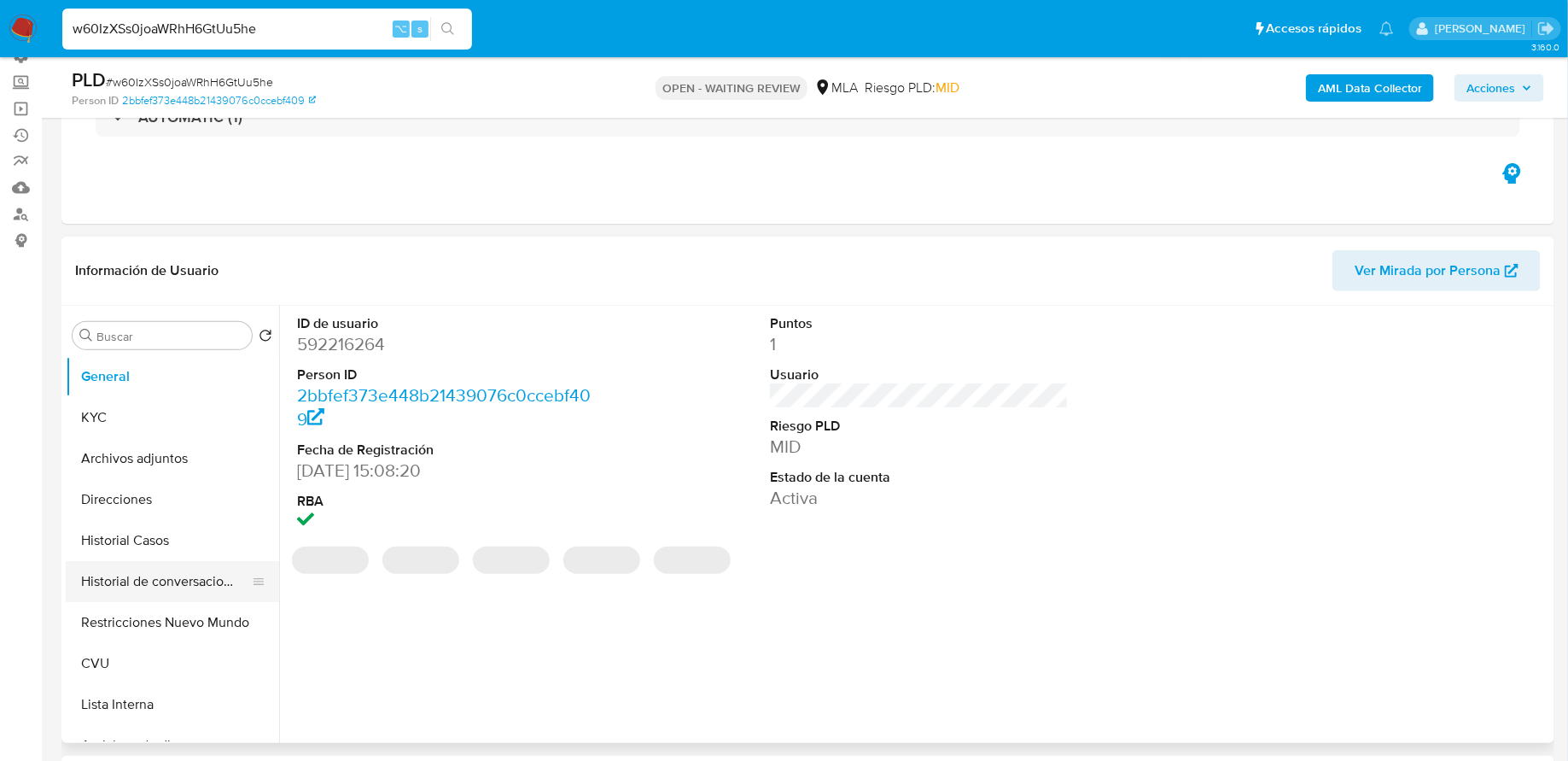
click at [152, 594] on button "Historial de conversaciones" at bounding box center [165, 582] width 200 height 41
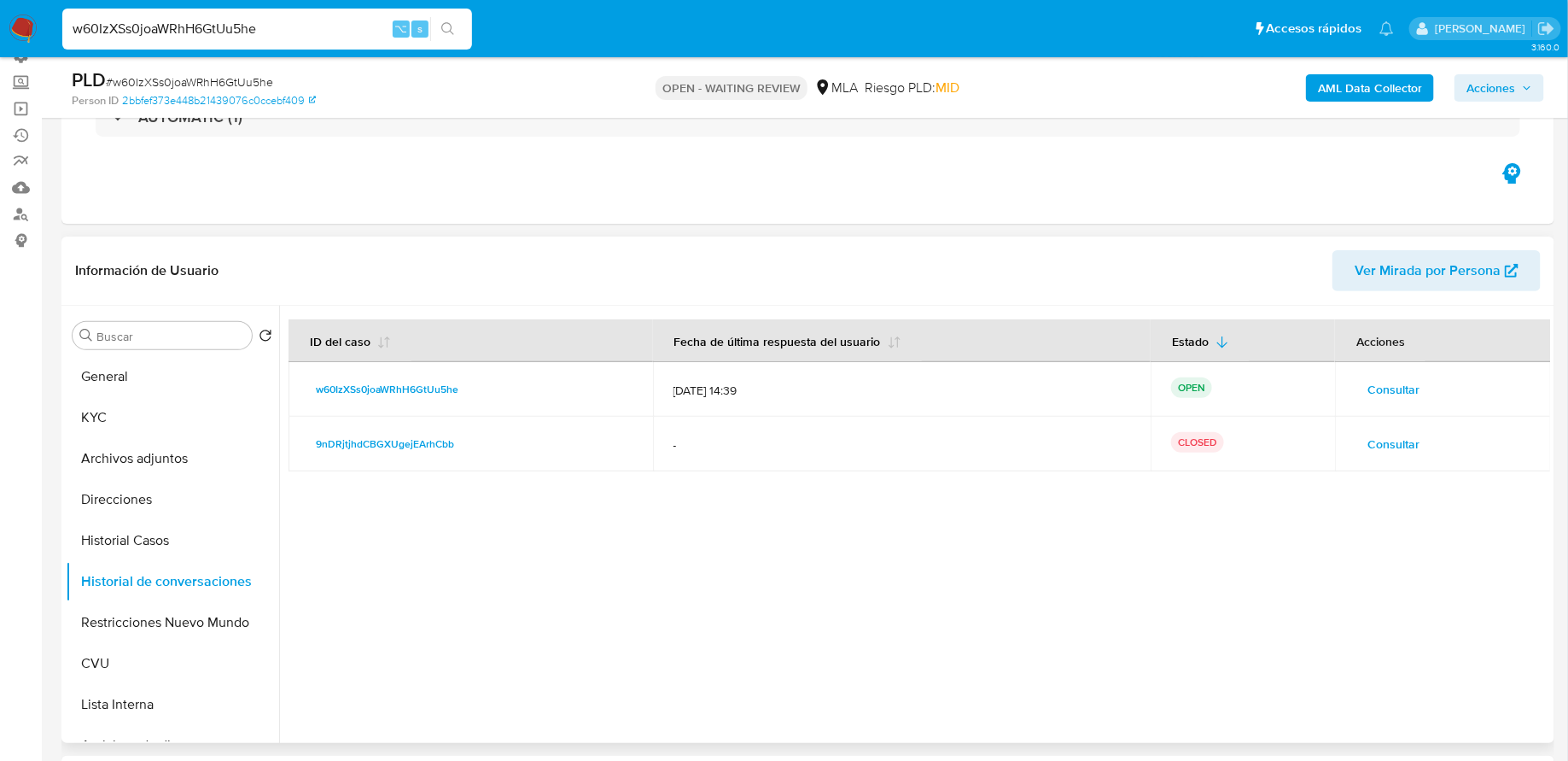
click at [1373, 386] on span "Consultar" at bounding box center [1393, 389] width 52 height 24
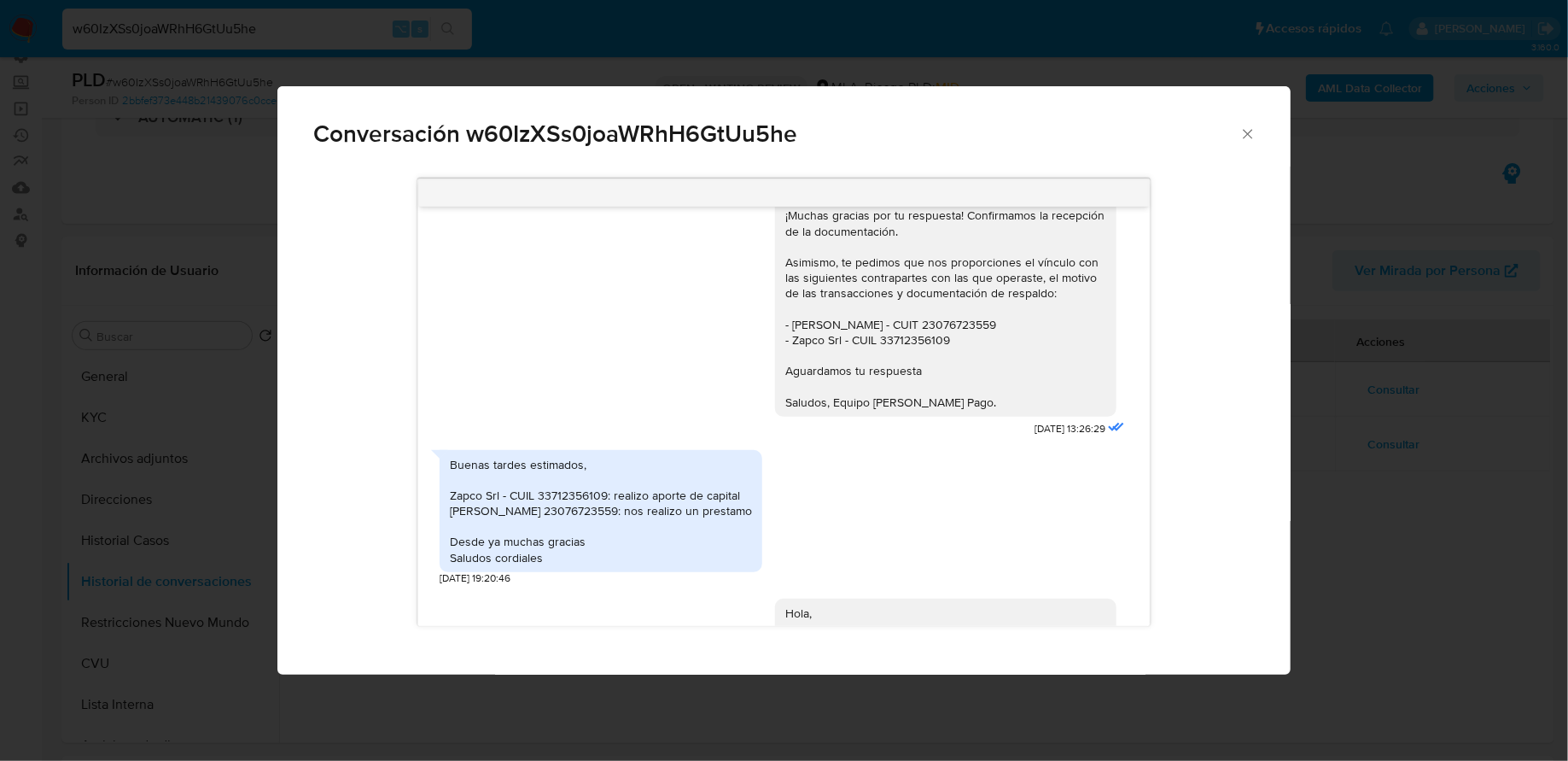
scroll to position [1484, 0]
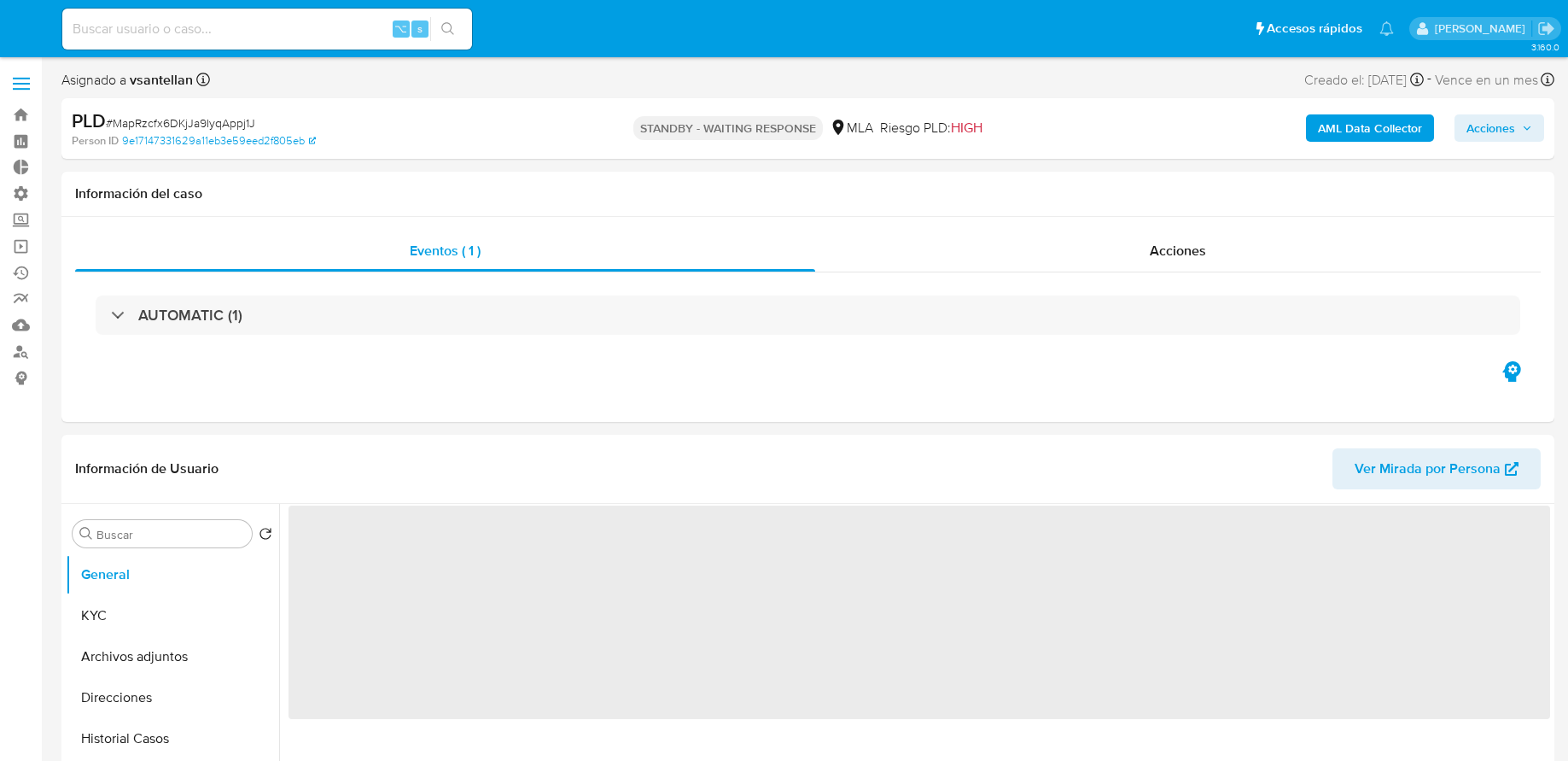
select select "10"
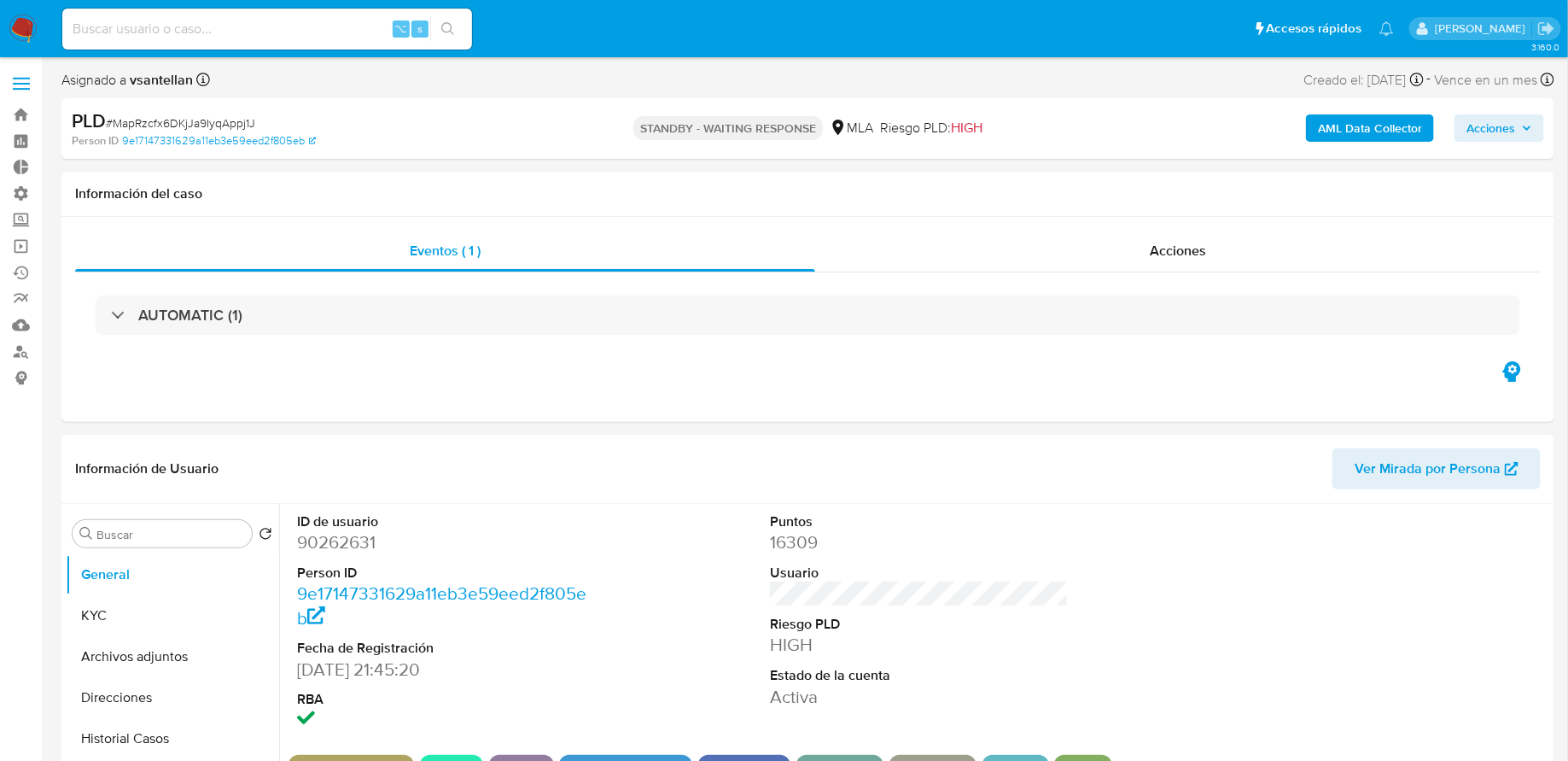
click at [343, 25] on input at bounding box center [266, 29] width 410 height 22
paste input "MapRzcfx6DKjJa9IyqAppj1J"
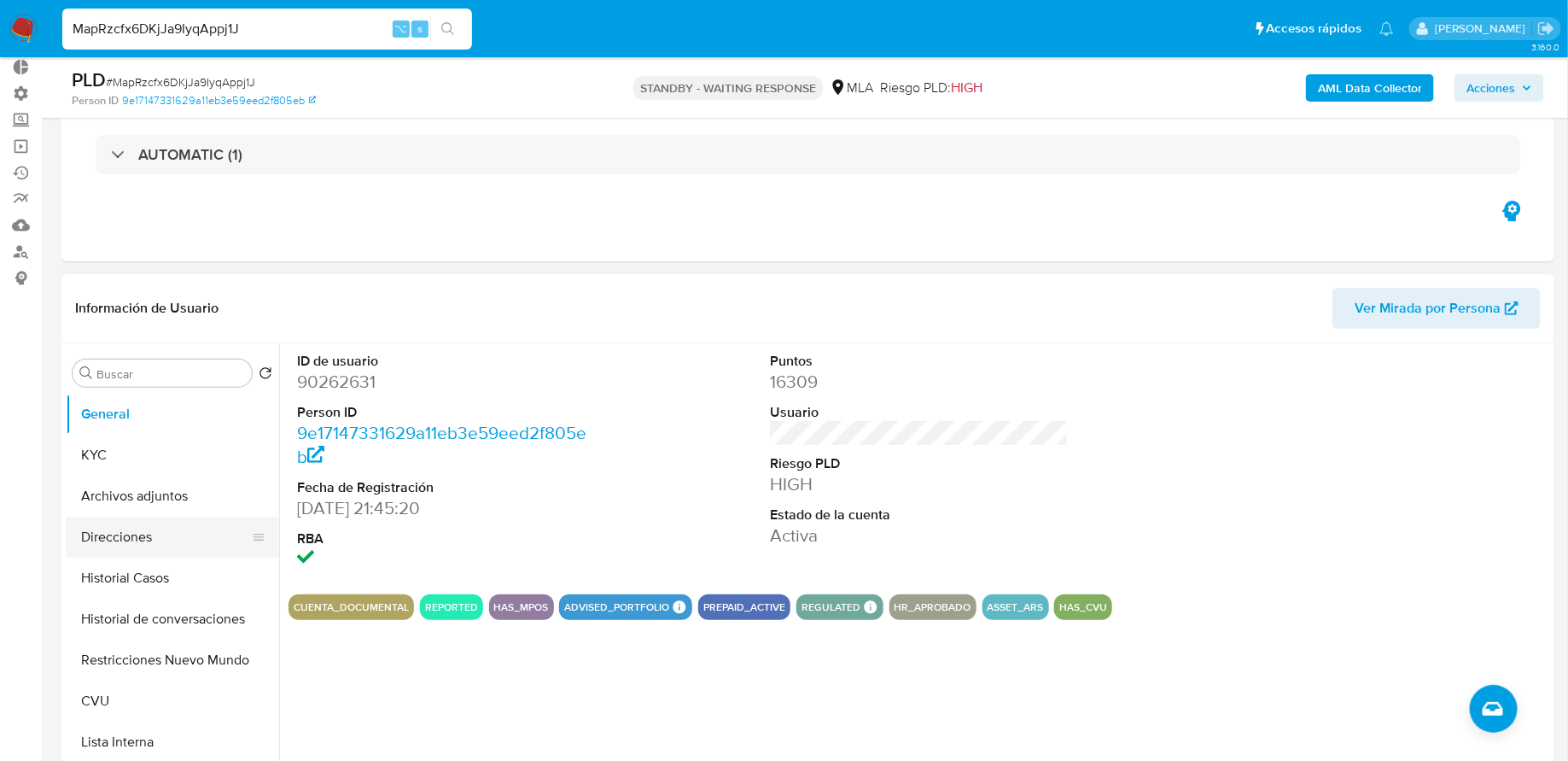
scroll to position [109, 0]
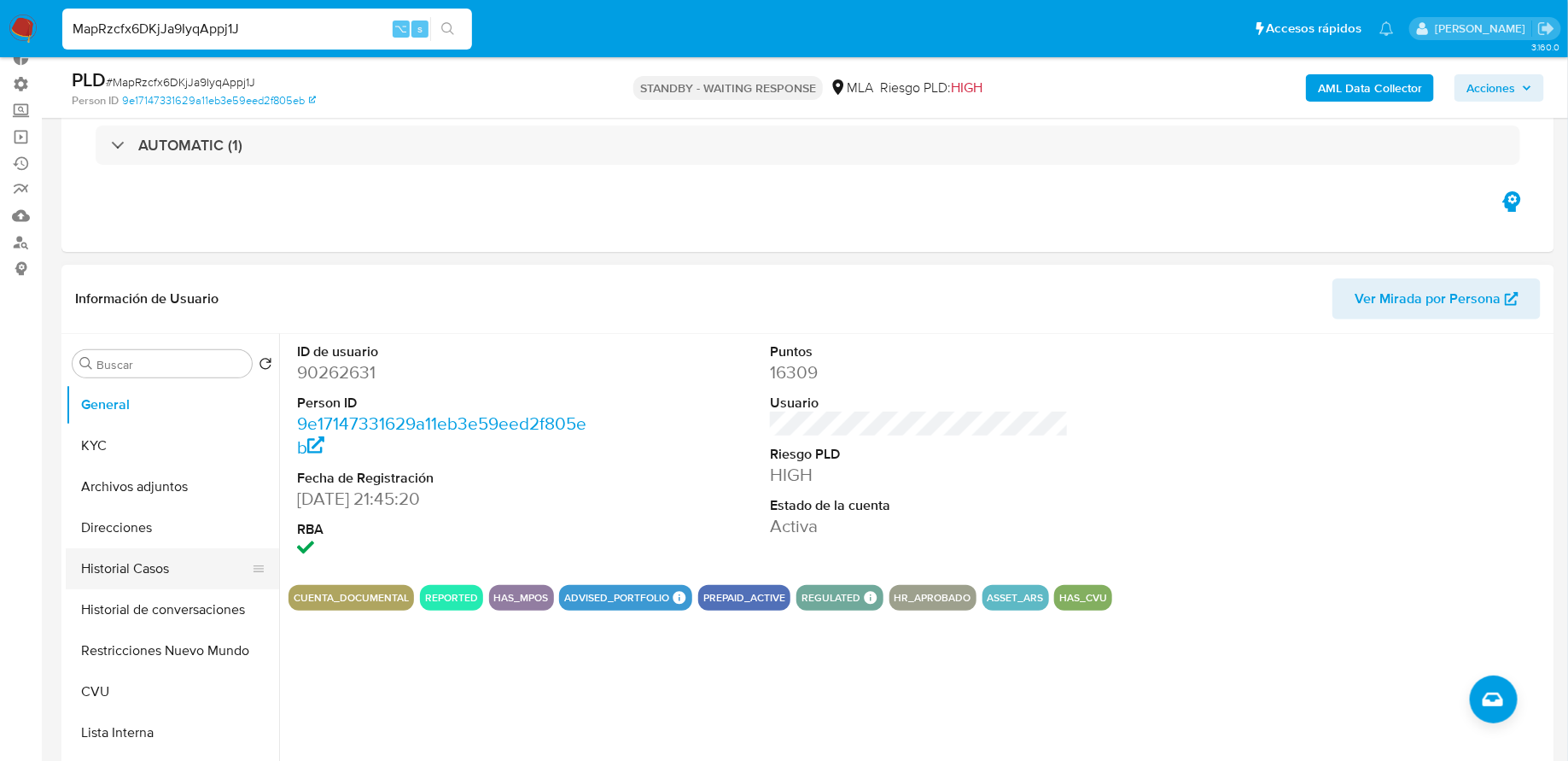
click at [168, 571] on button "Historial Casos" at bounding box center [165, 569] width 200 height 41
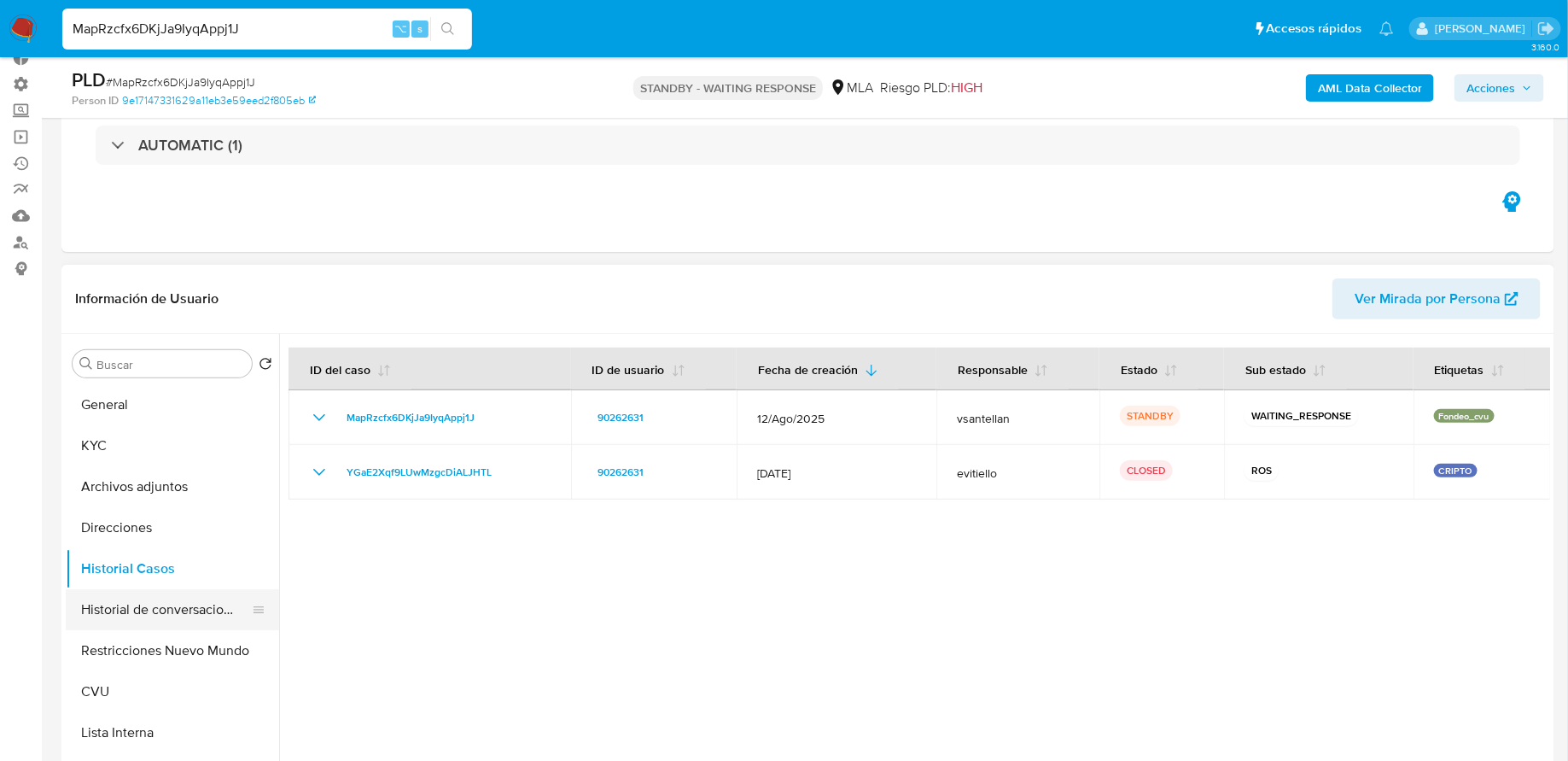
click at [189, 598] on button "Historial de conversaciones" at bounding box center [165, 610] width 200 height 41
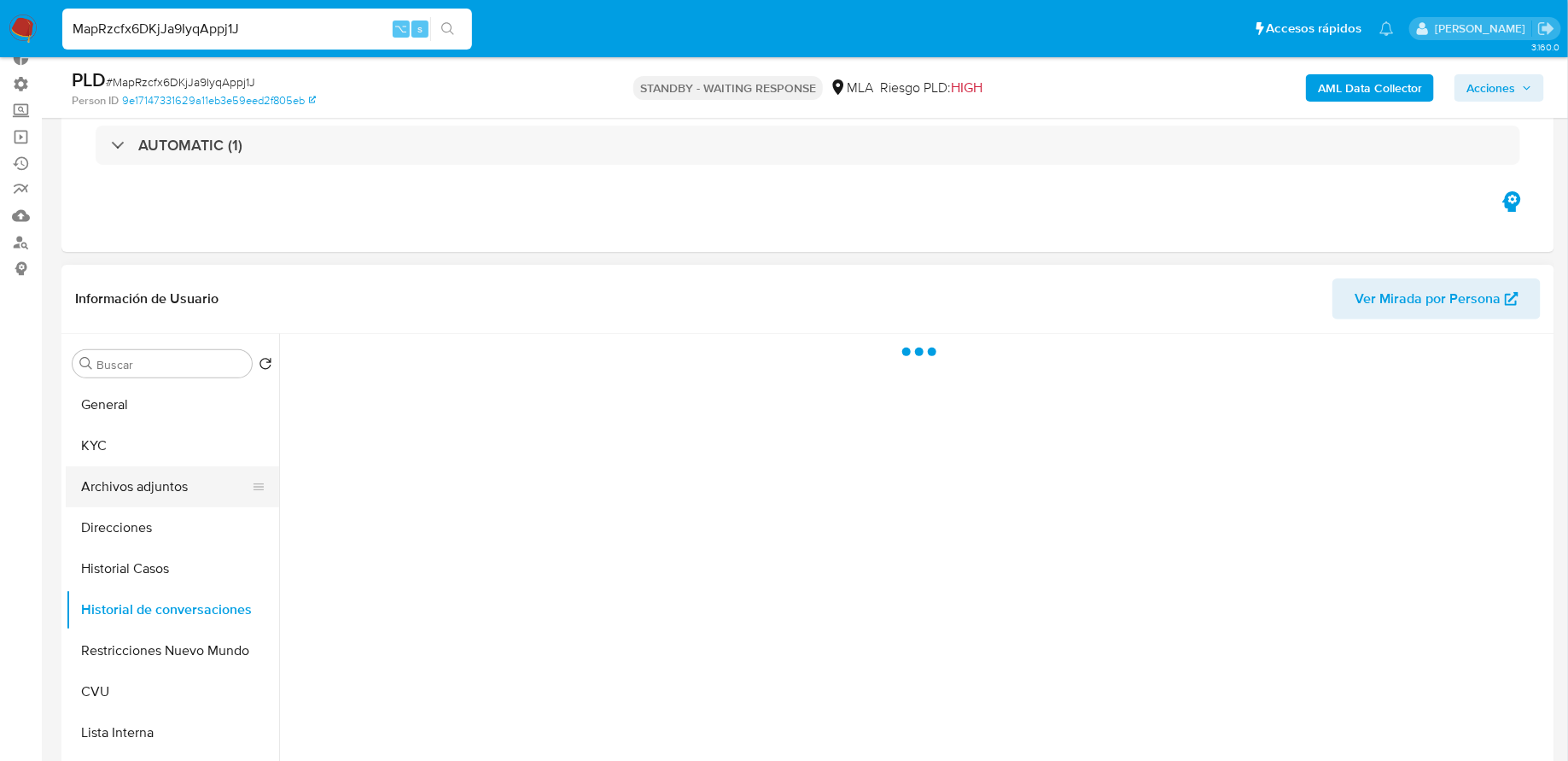
click at [158, 481] on button "Archivos adjuntos" at bounding box center [165, 487] width 200 height 41
click at [150, 639] on button "Restricciones Nuevo Mundo" at bounding box center [165, 651] width 200 height 41
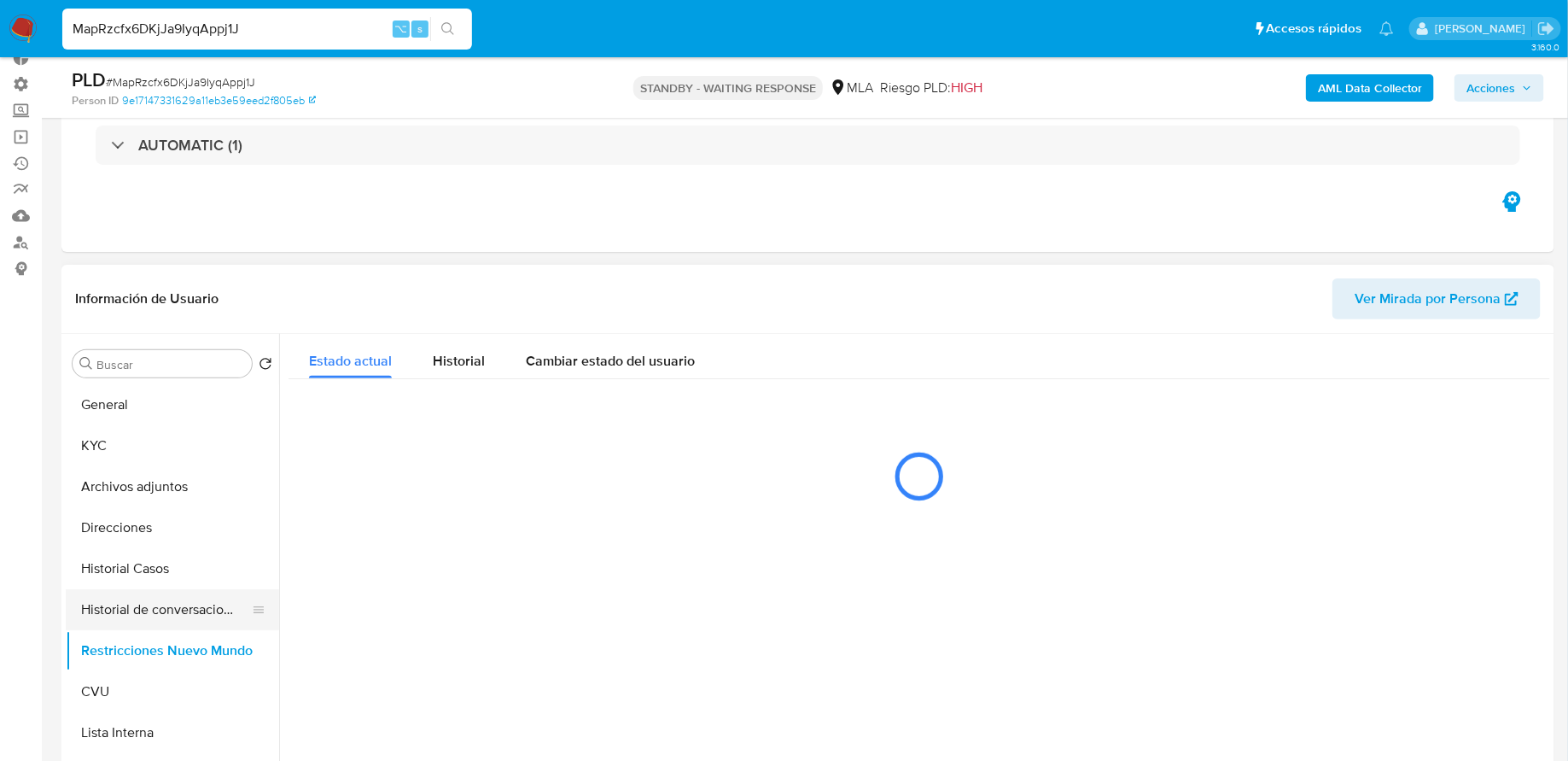
click at [199, 596] on button "Historial de conversaciones" at bounding box center [165, 610] width 200 height 41
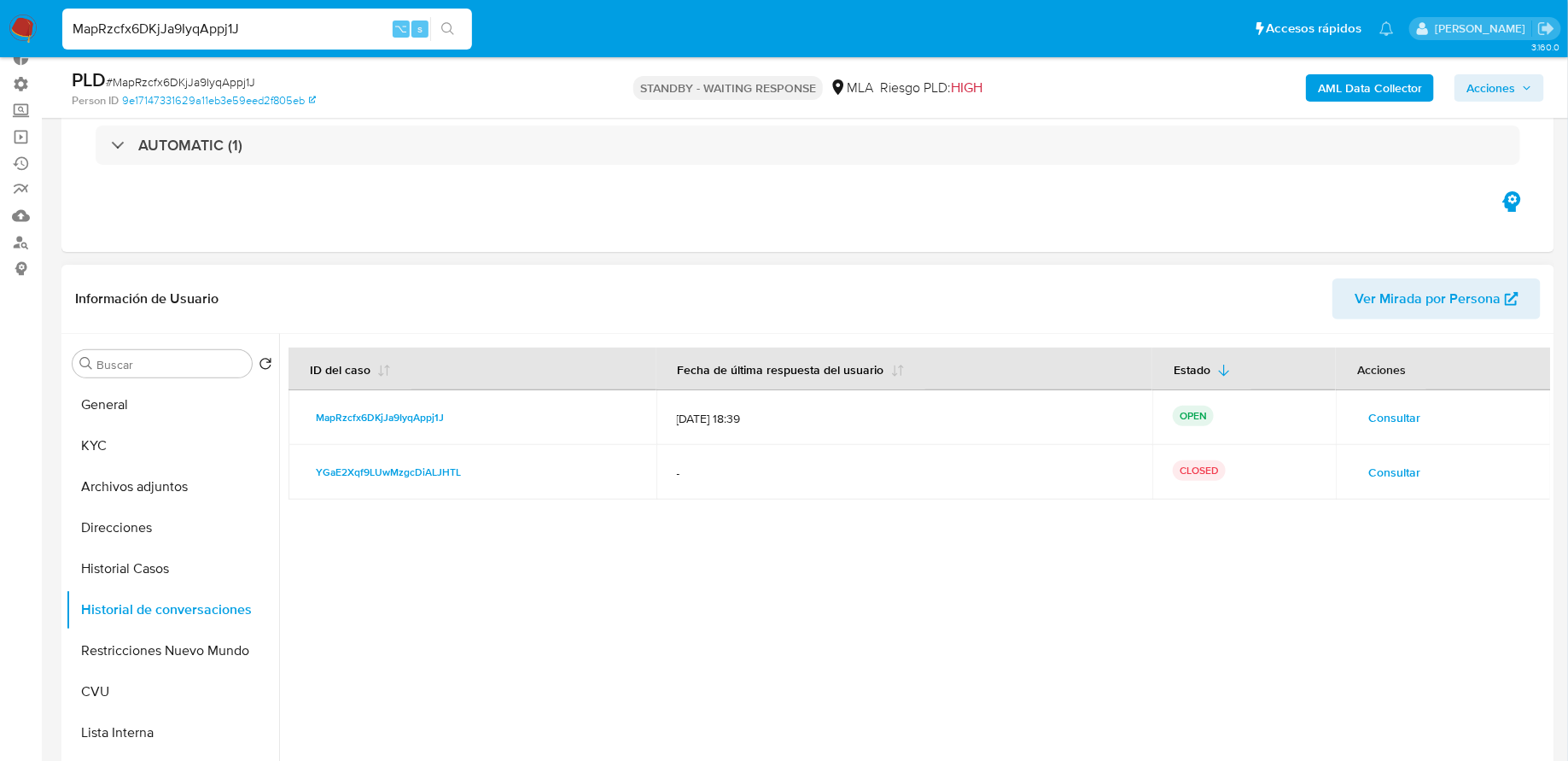
click at [1389, 413] on span "Consultar" at bounding box center [1394, 417] width 52 height 24
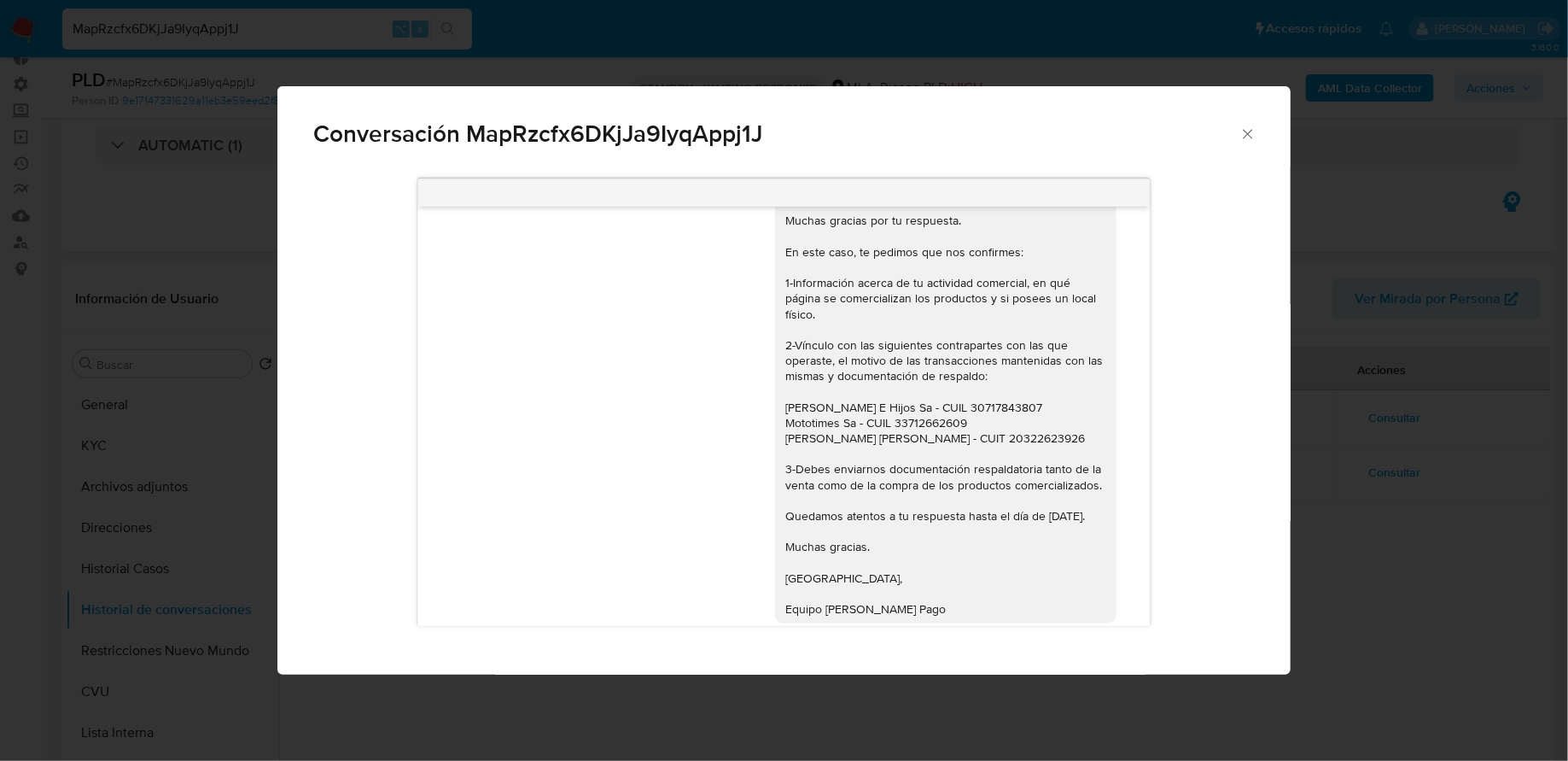
scroll to position [1766, 0]
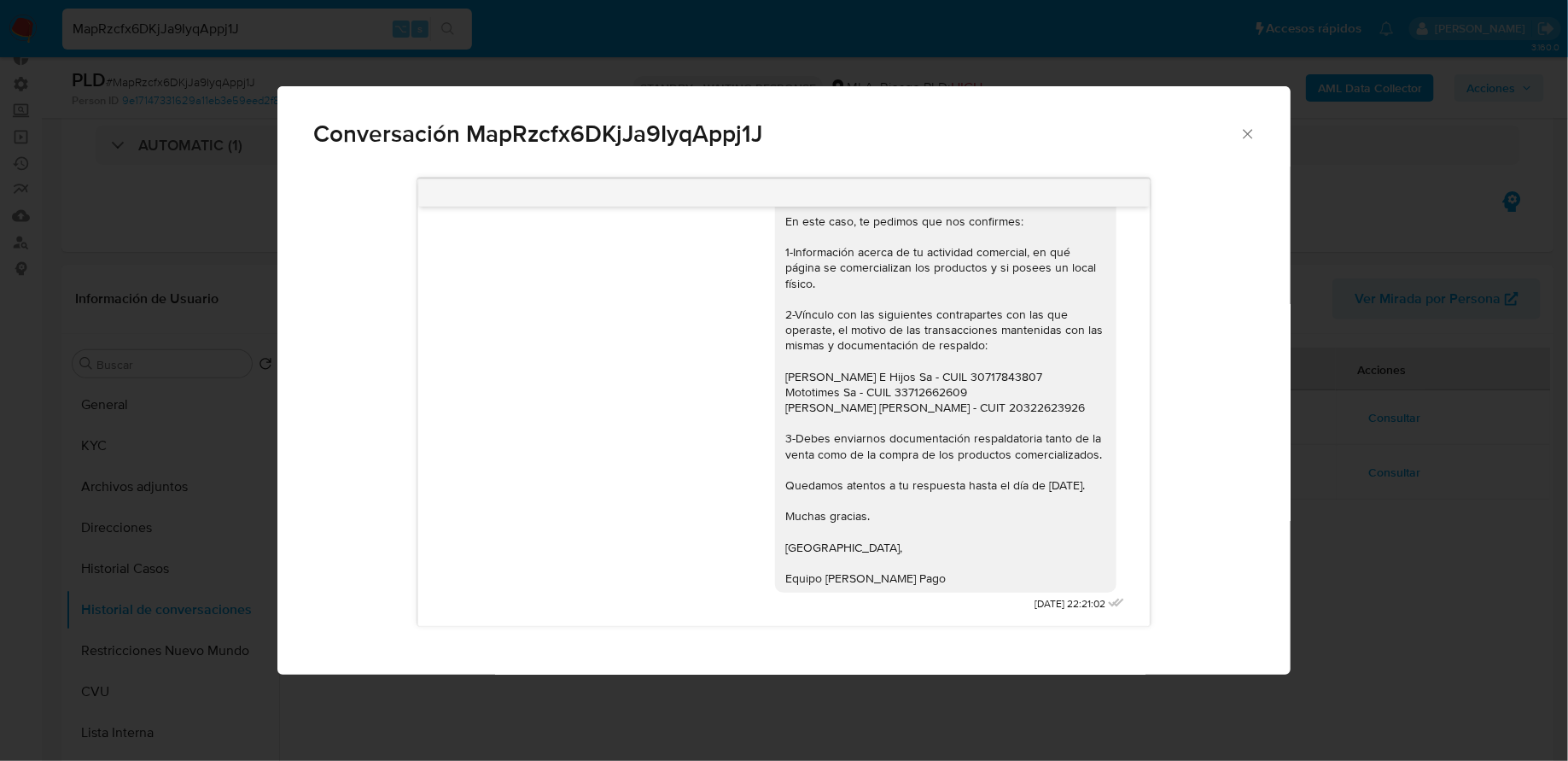
click at [1249, 137] on icon "Cerrar" at bounding box center [1248, 134] width 17 height 17
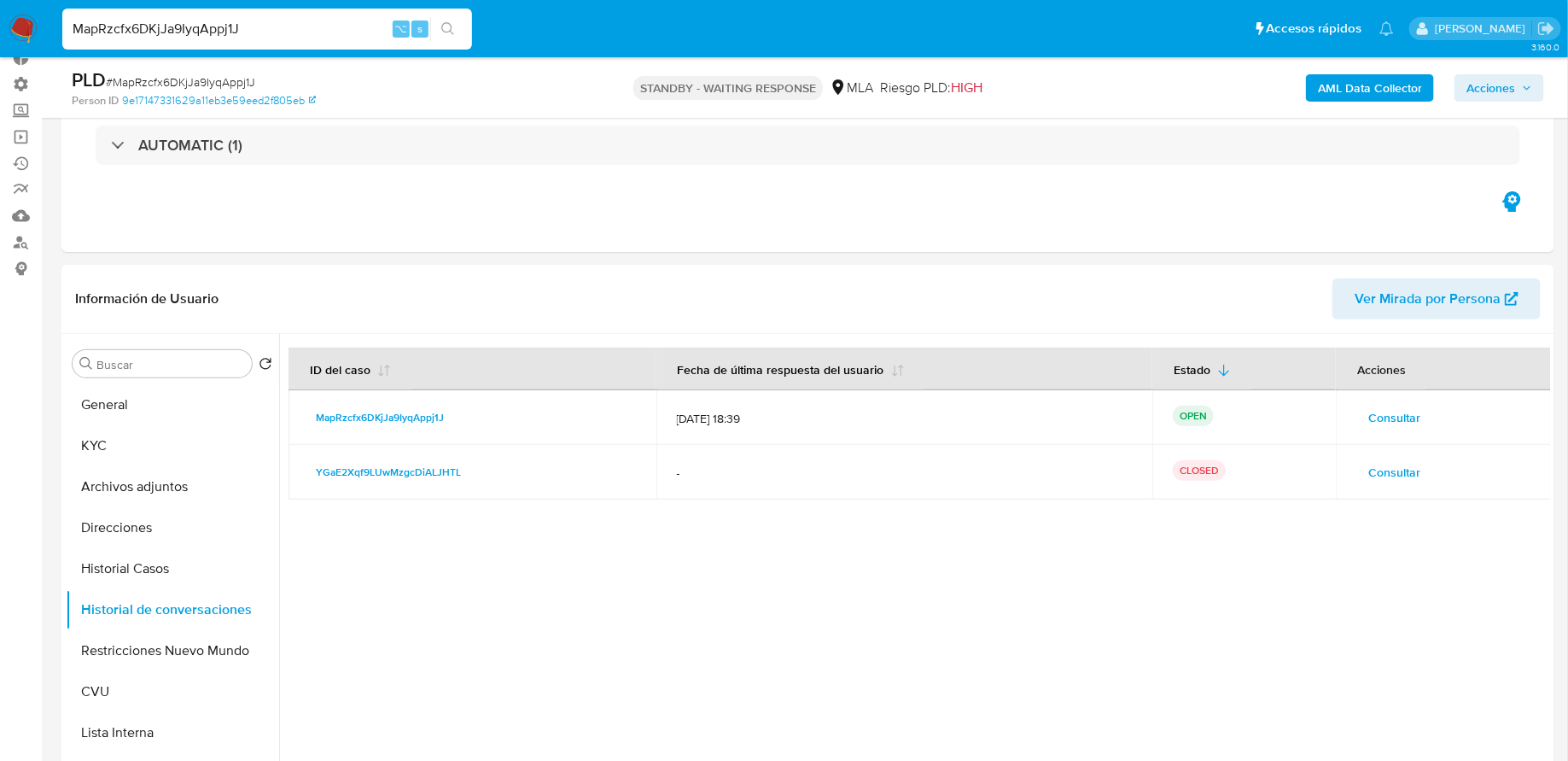
click at [234, 29] on input "MapRzcfx6DKjJa9IyqAppj1J" at bounding box center [266, 29] width 410 height 22
paste input "ECDbC21POoNQB9HWJGu1mU9E"
type input "ECDbC21POoNQB9HWJGu1mU9E"
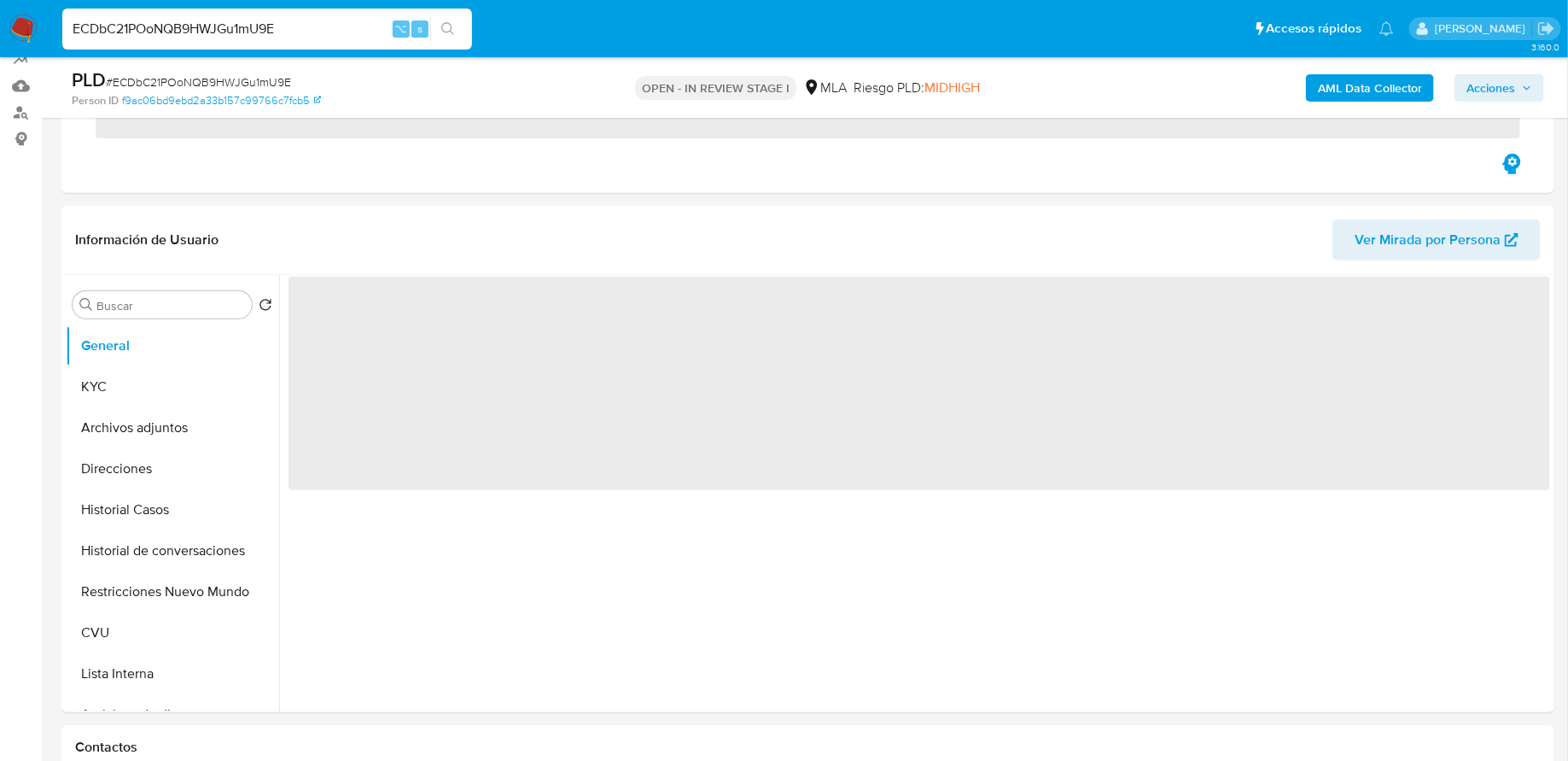
scroll to position [255, 0]
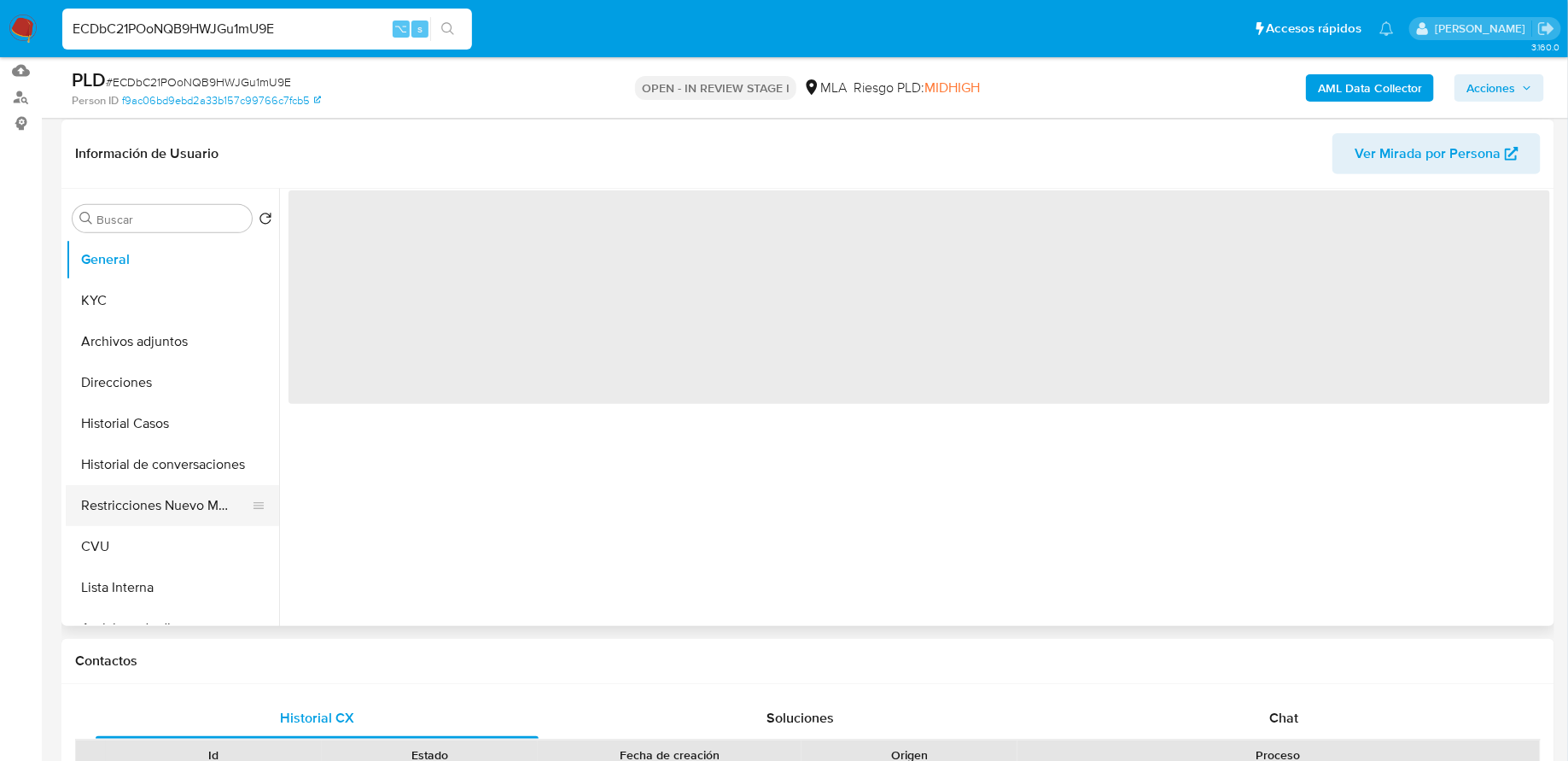
click at [163, 497] on button "Restricciones Nuevo Mundo" at bounding box center [165, 505] width 200 height 41
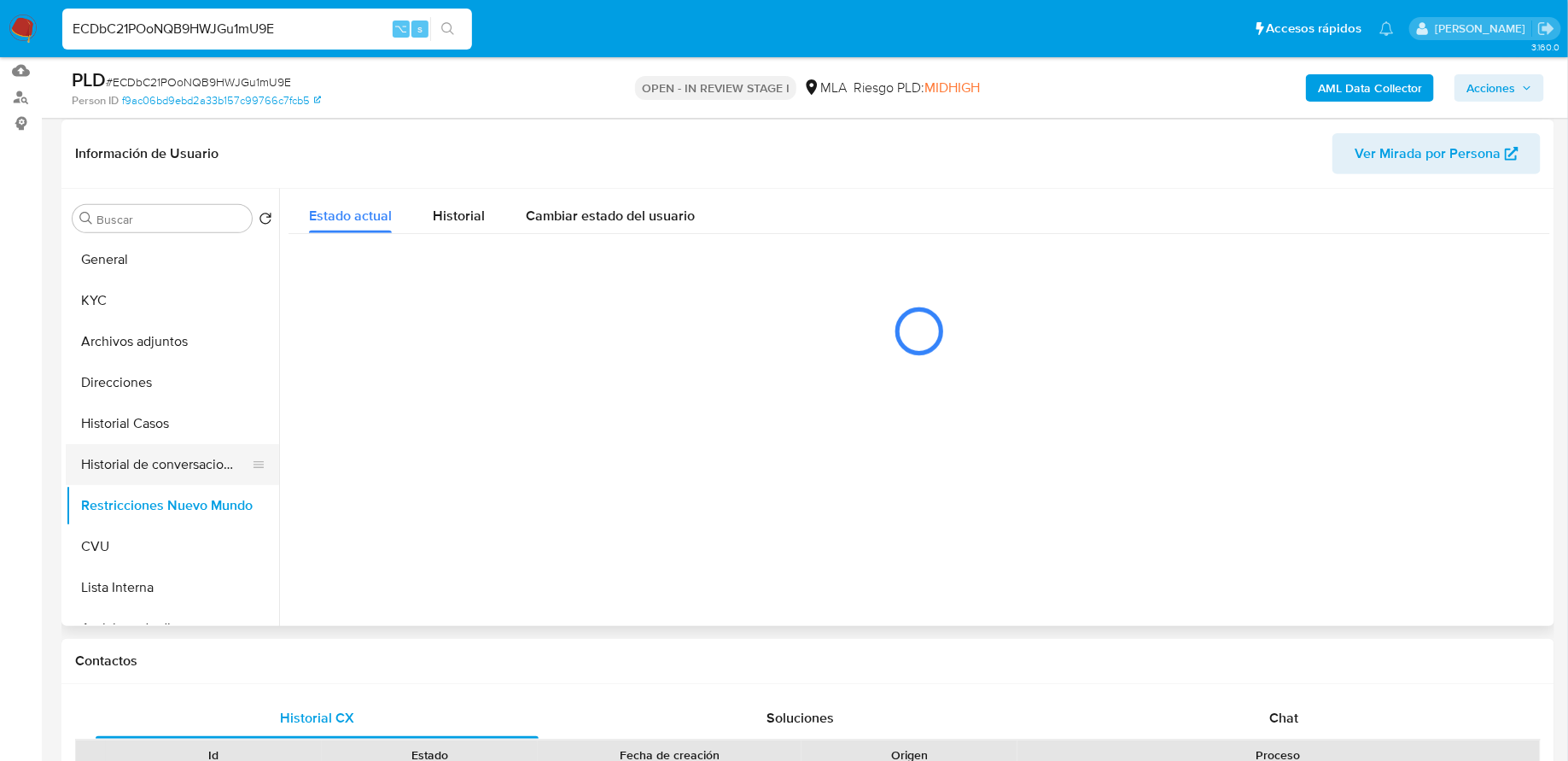
select select "10"
click at [160, 413] on button "Historial Casos" at bounding box center [165, 424] width 200 height 41
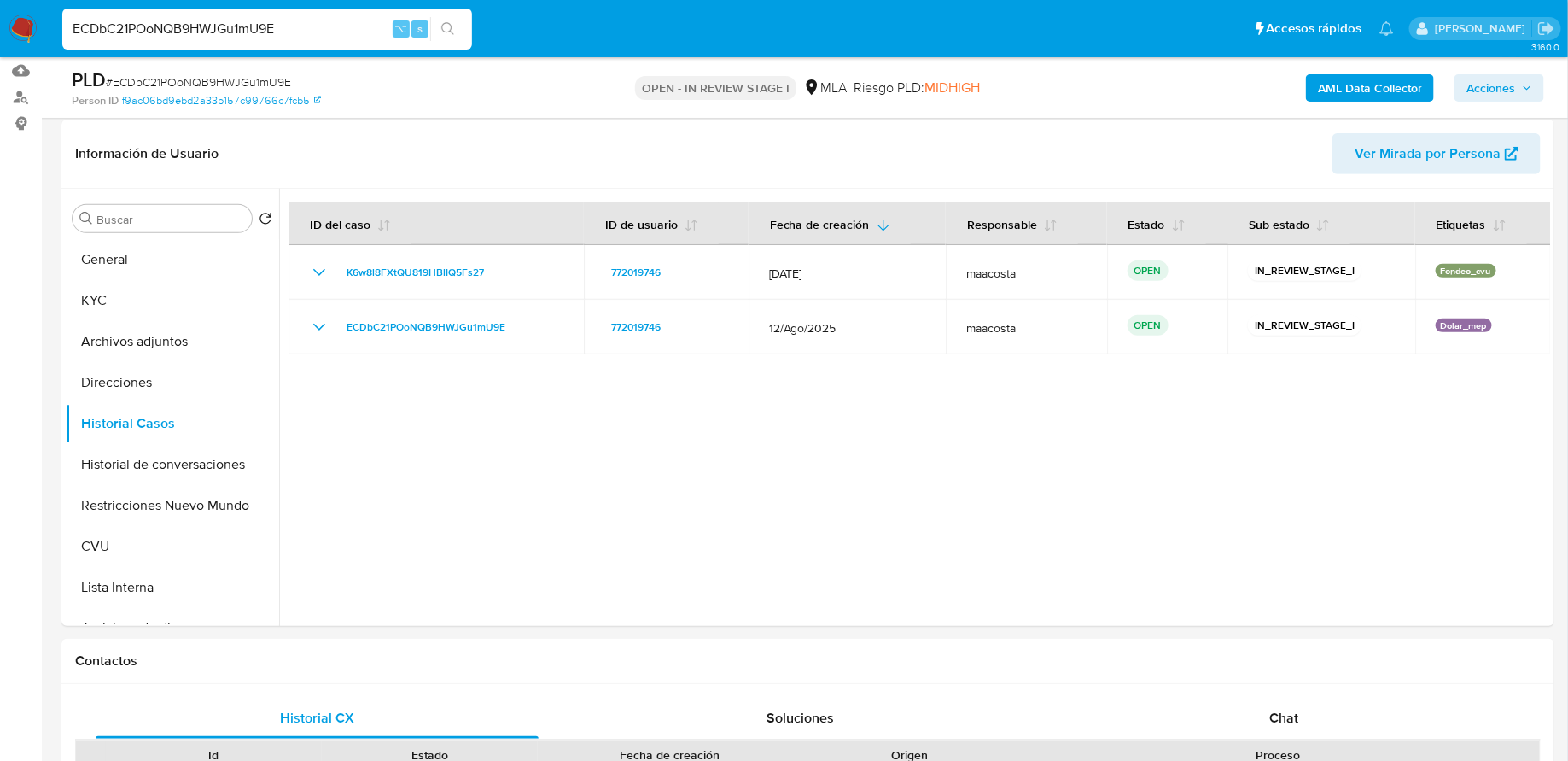
click at [280, 24] on input "ECDbC21POoNQB9HWJGu1mU9E" at bounding box center [266, 29] width 410 height 22
paste input "iH2zCkCOqGiDeme5E8qGj5xD"
type input "iH2zCkCOqGiDeme5E8qGj5xD"
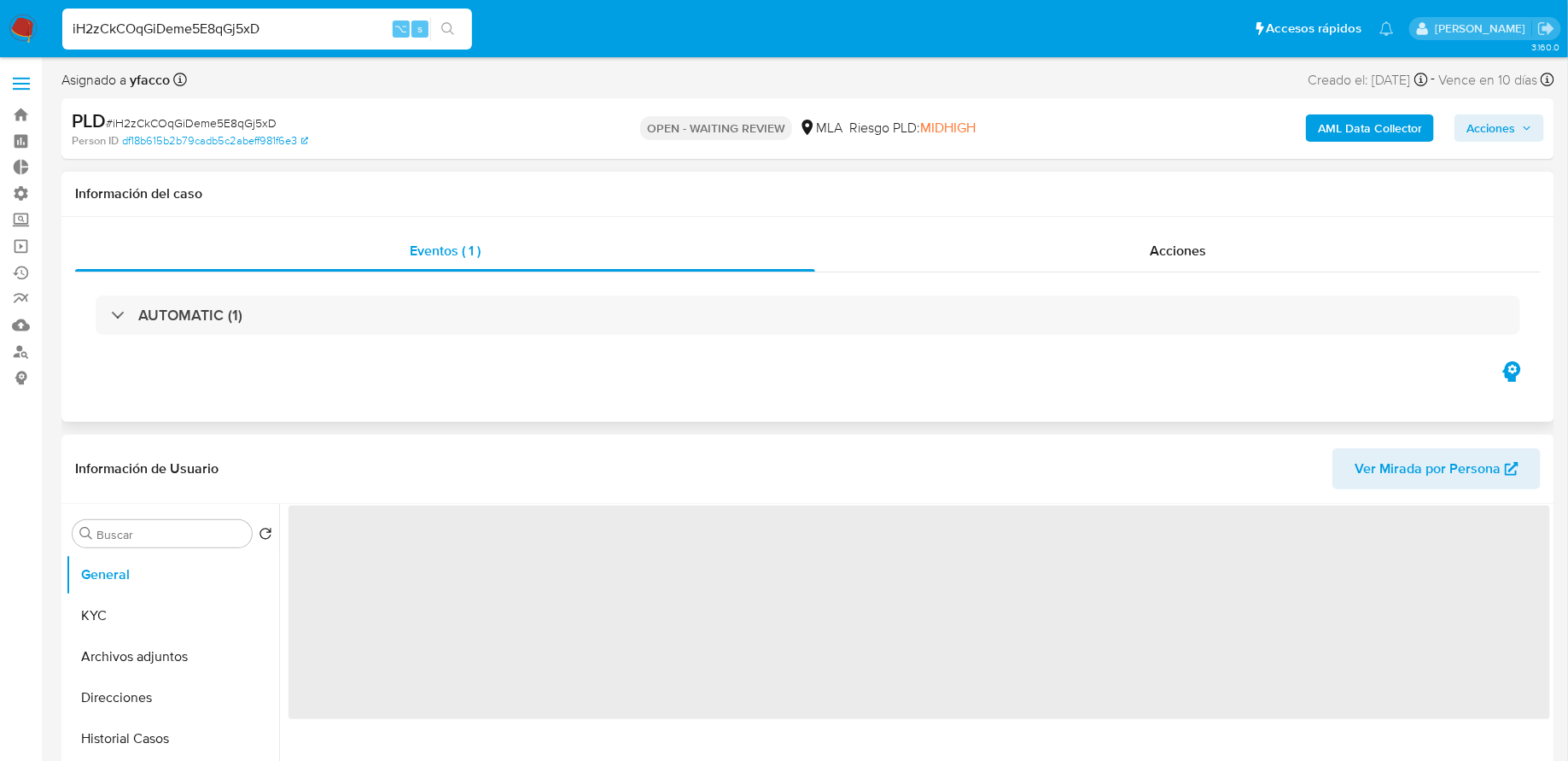
select select "10"
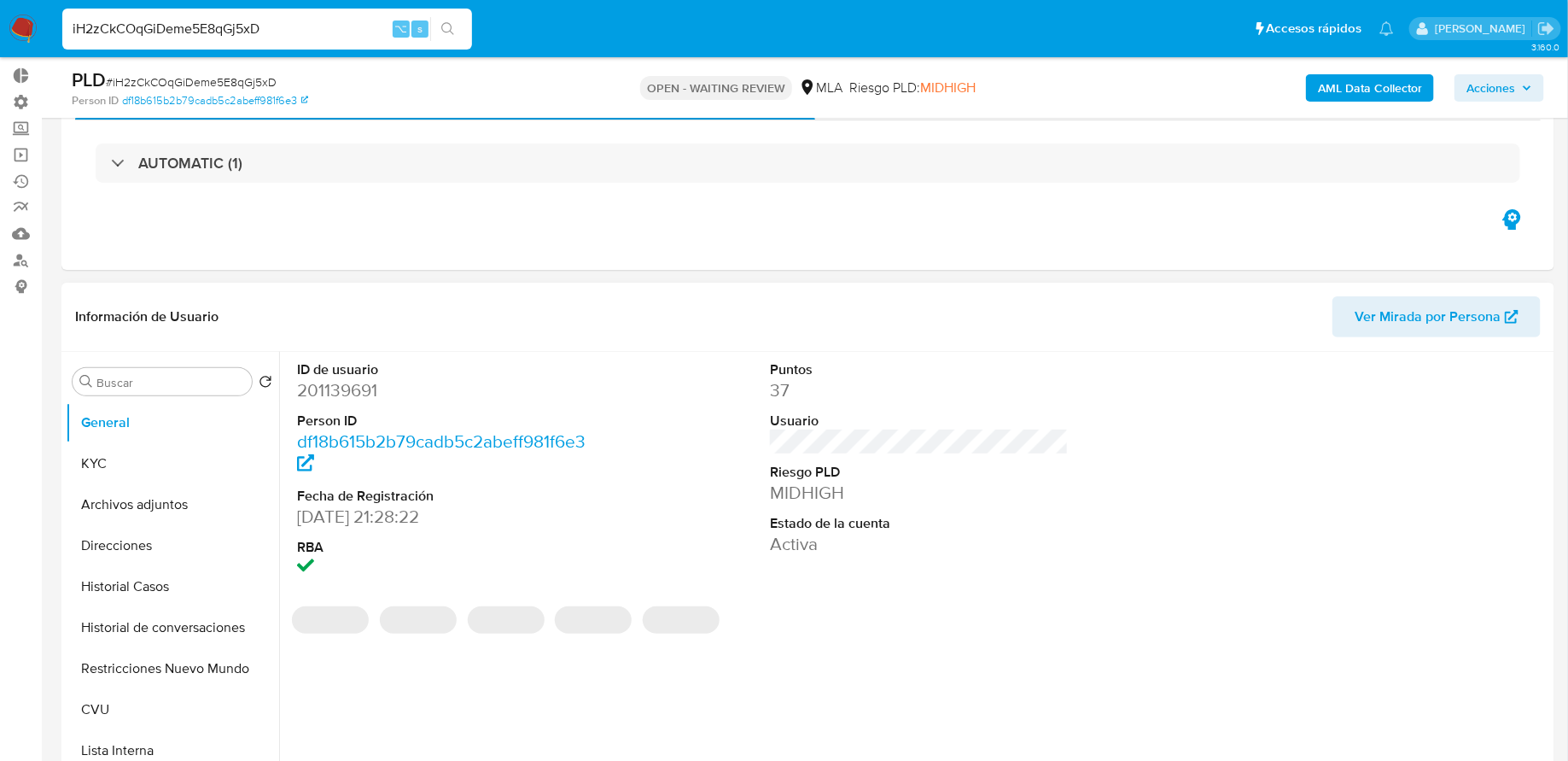
scroll to position [105, 0]
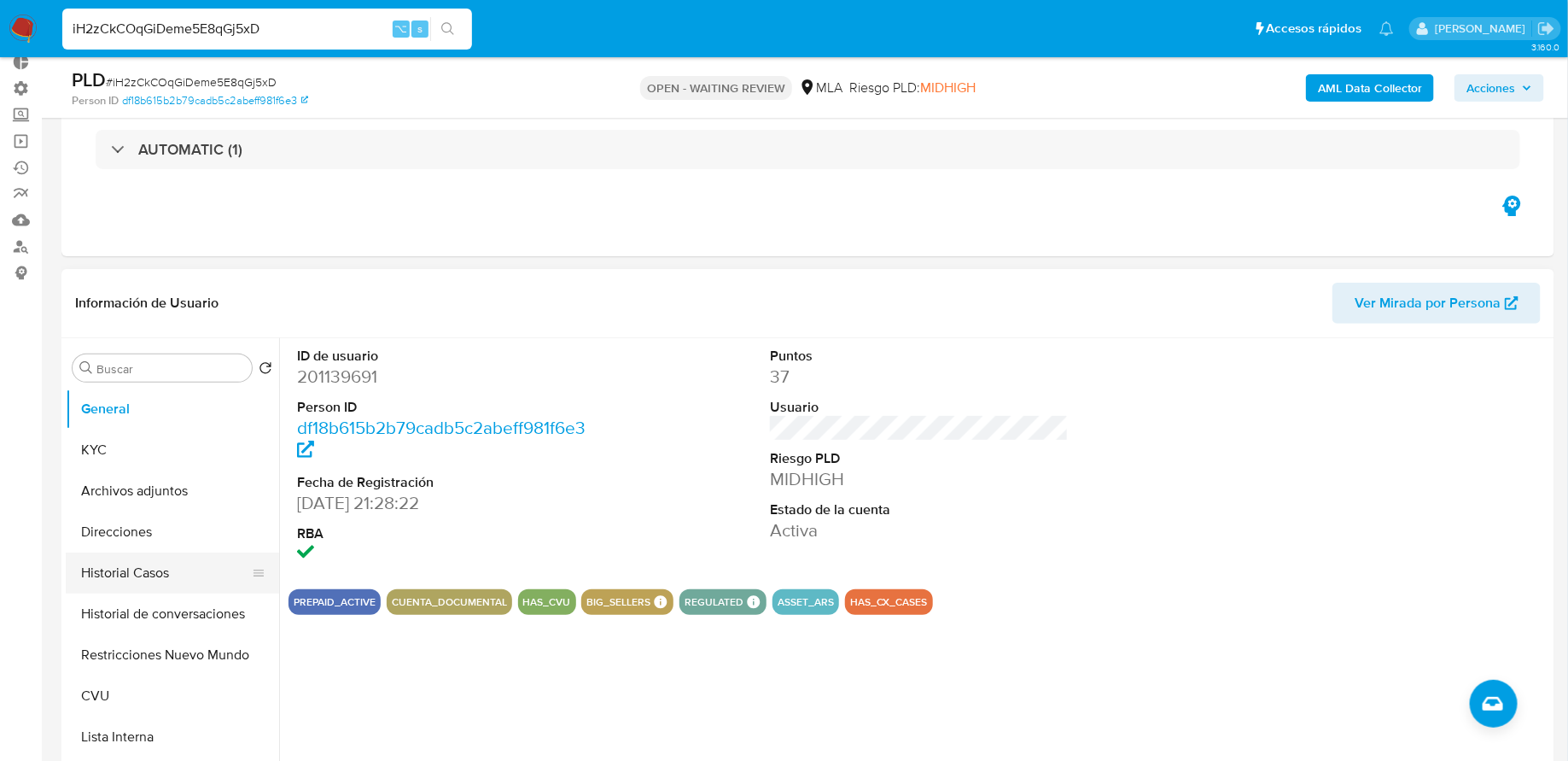
click at [155, 561] on button "Historial Casos" at bounding box center [165, 573] width 200 height 41
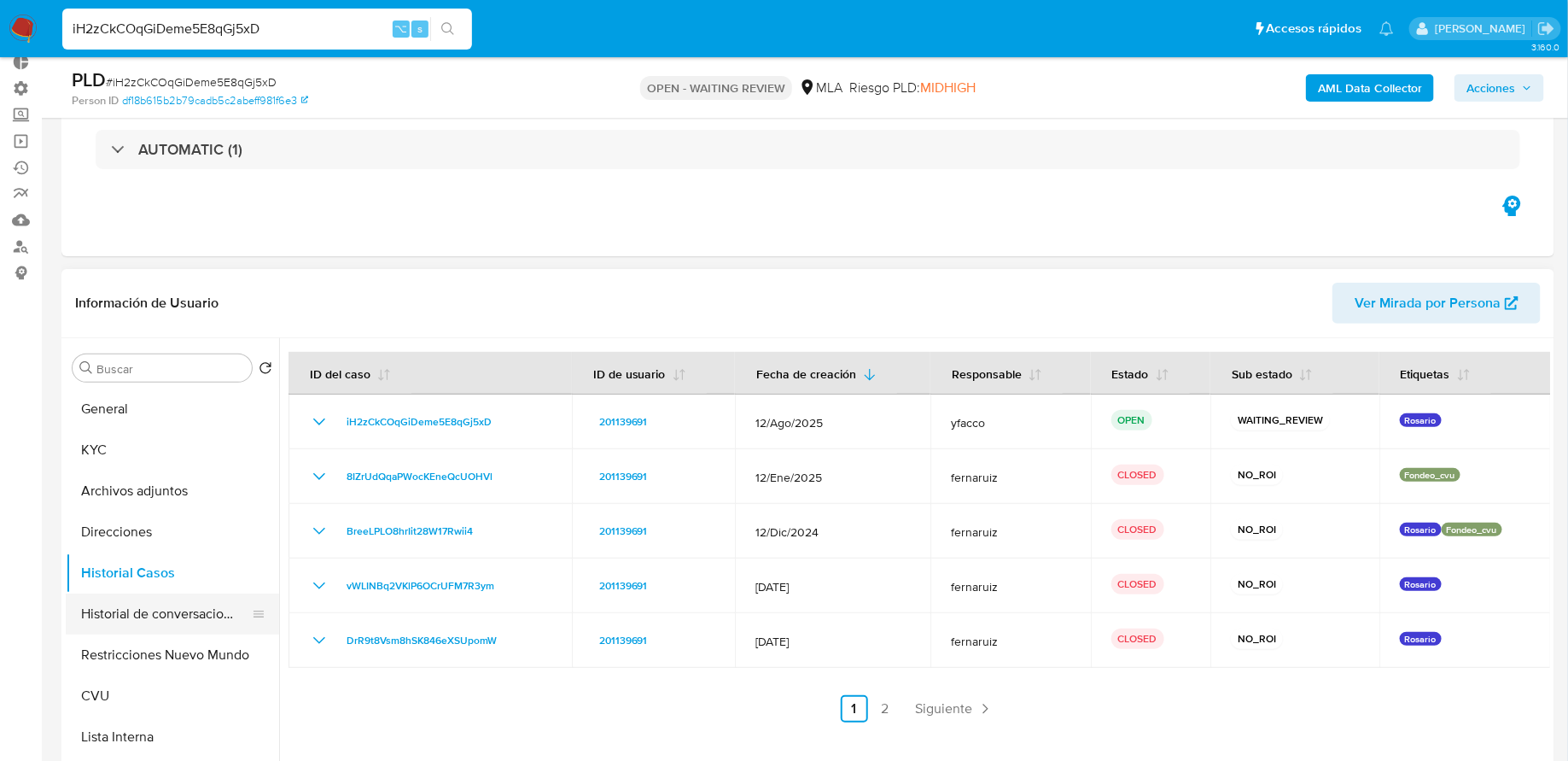
click at [157, 613] on button "Historial de conversaciones" at bounding box center [165, 614] width 200 height 41
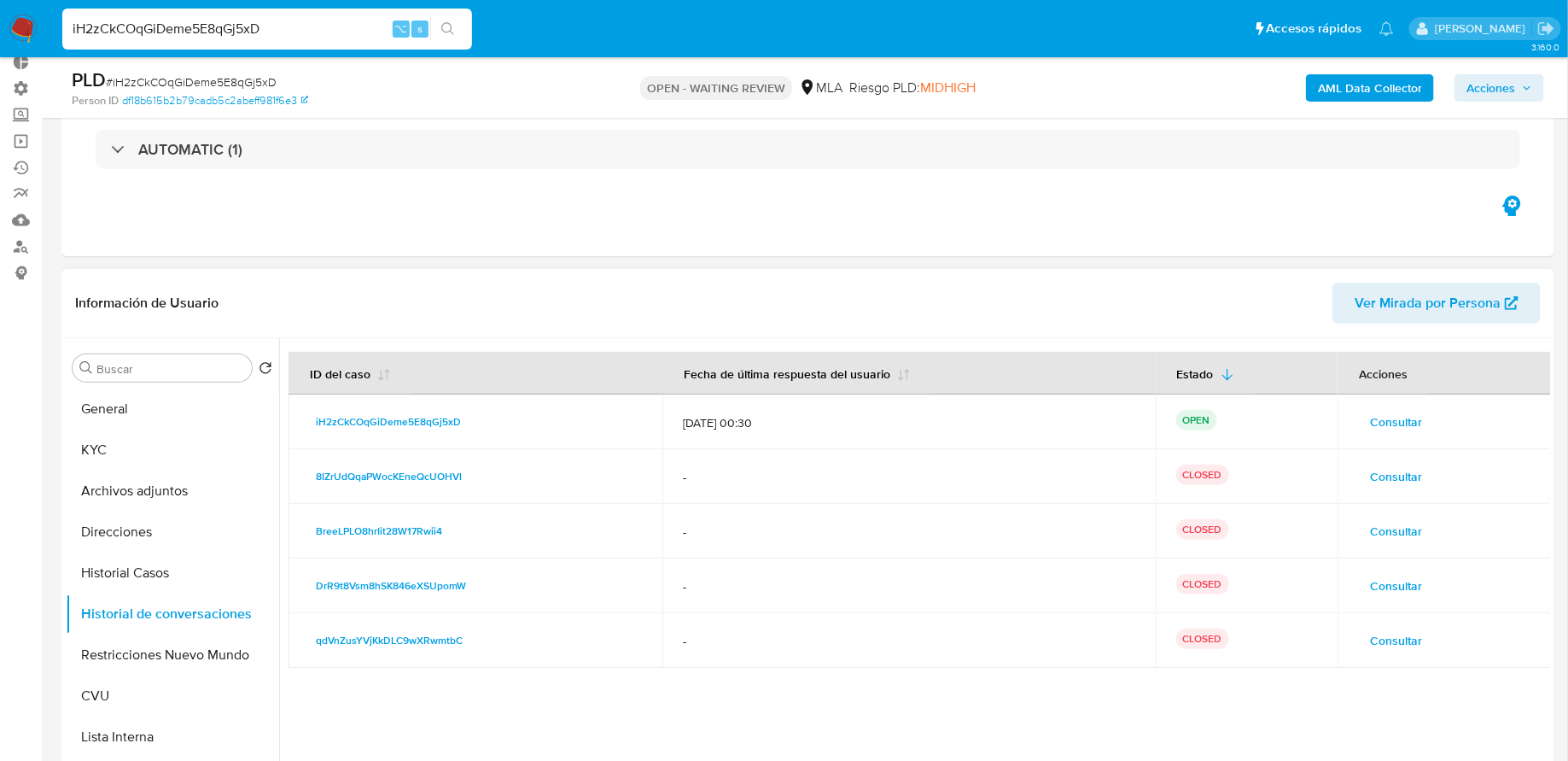
click at [1387, 418] on span "Consultar" at bounding box center [1396, 422] width 52 height 24
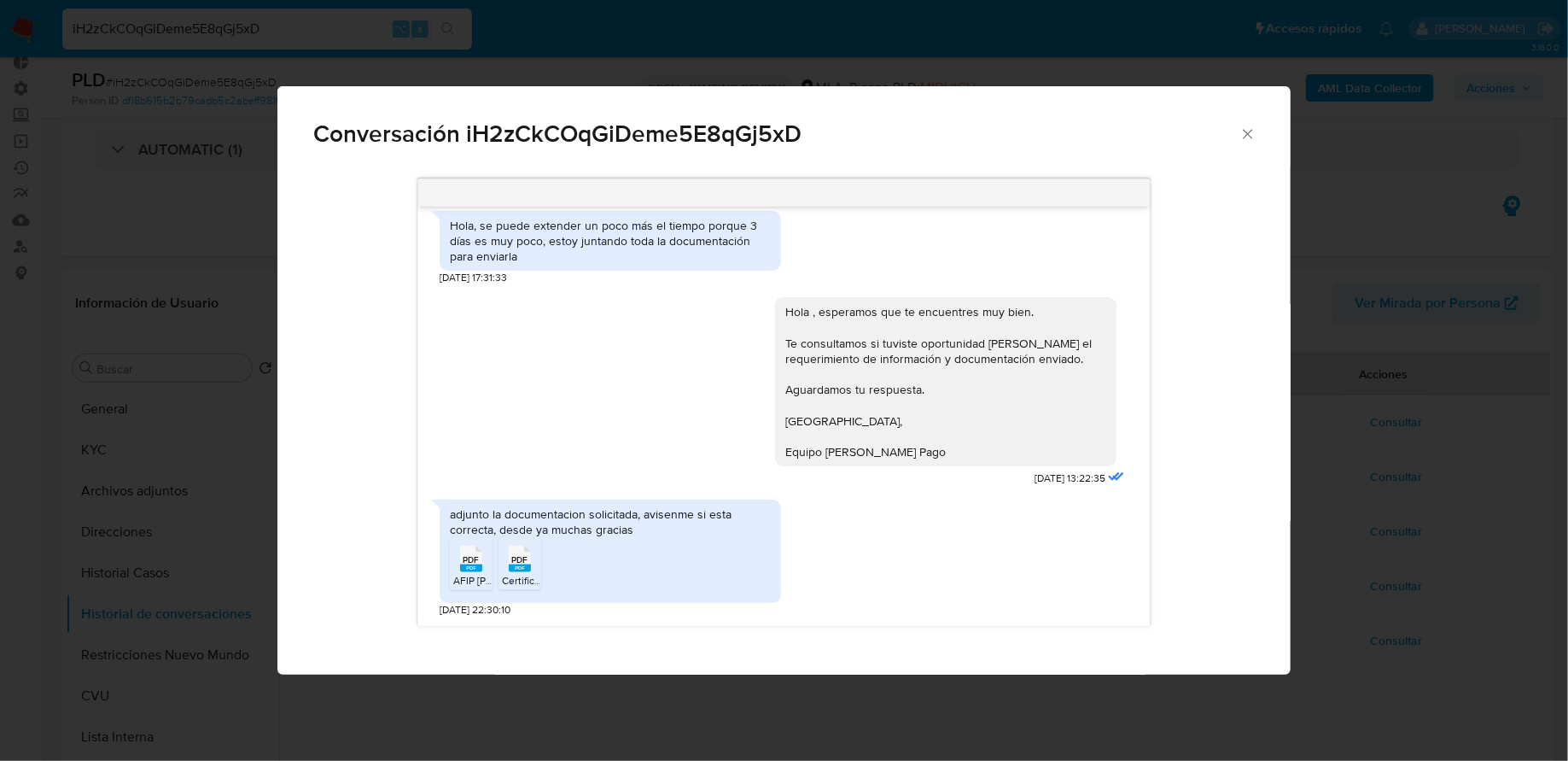
scroll to position [978, 0]
click at [509, 564] on icon "Comunicación" at bounding box center [519, 558] width 22 height 26
click at [469, 574] on span "AFIP Constancia González 2024-06.pdf" at bounding box center [534, 580] width 162 height 14
click at [1245, 137] on icon "Cerrar" at bounding box center [1248, 134] width 17 height 17
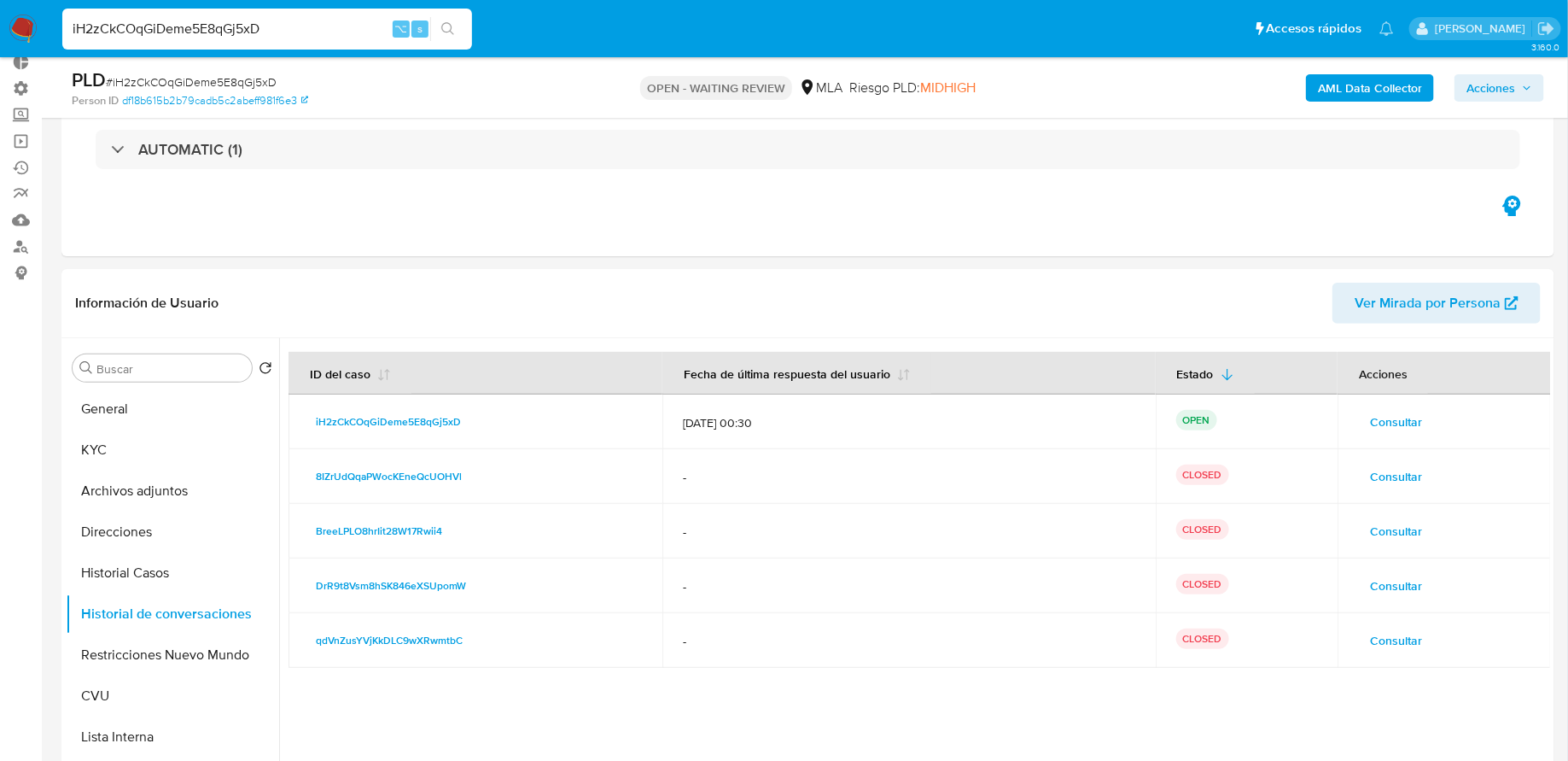
click at [237, 32] on input "iH2zCkCOqGiDeme5E8qGj5xD" at bounding box center [266, 29] width 410 height 22
paste input "RZfSH7m5RQPQv8VZUN0bisWq"
type input "RZfSH7m5RQPQv8VZUN0bisWq"
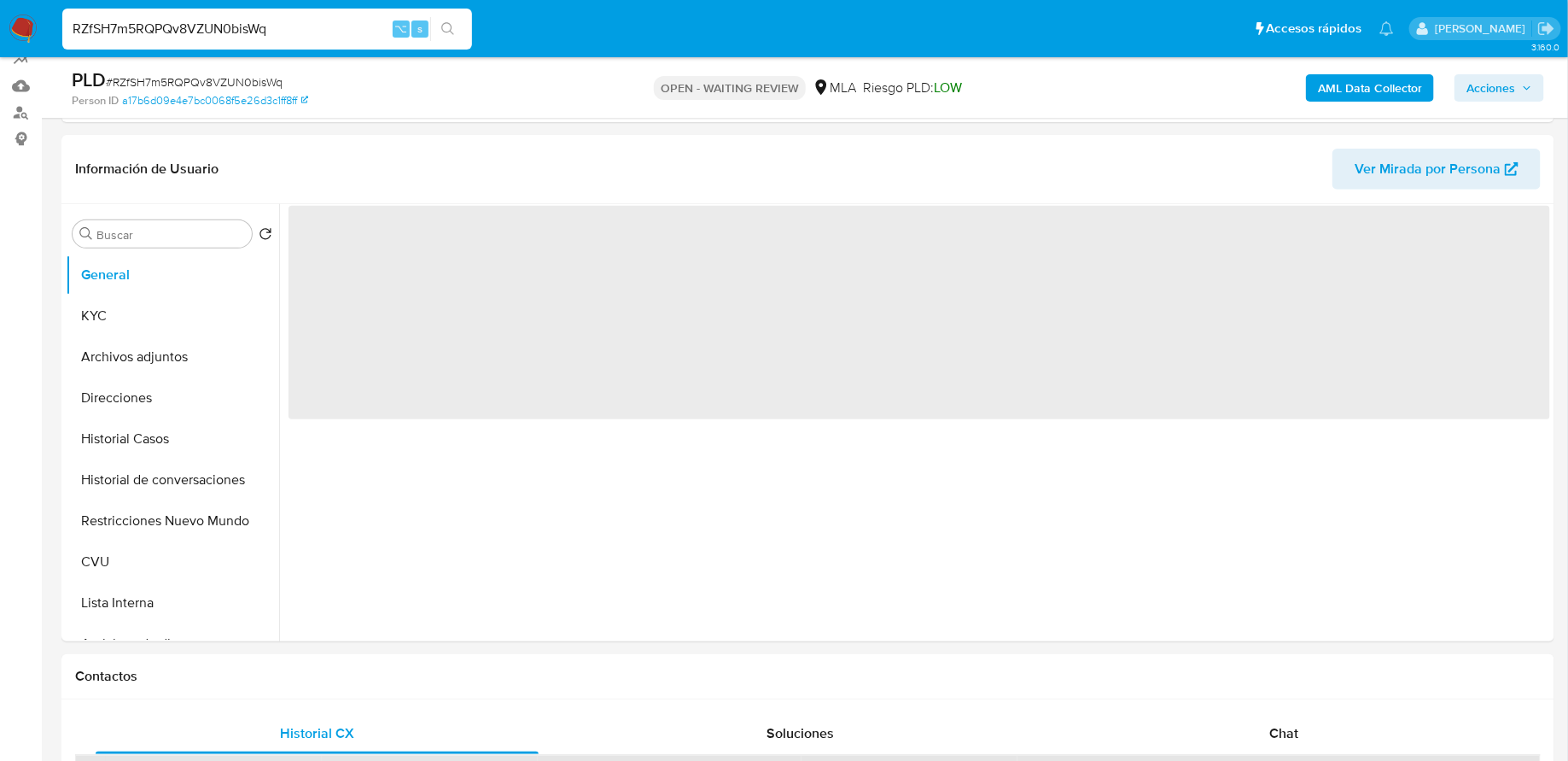
scroll to position [407, 0]
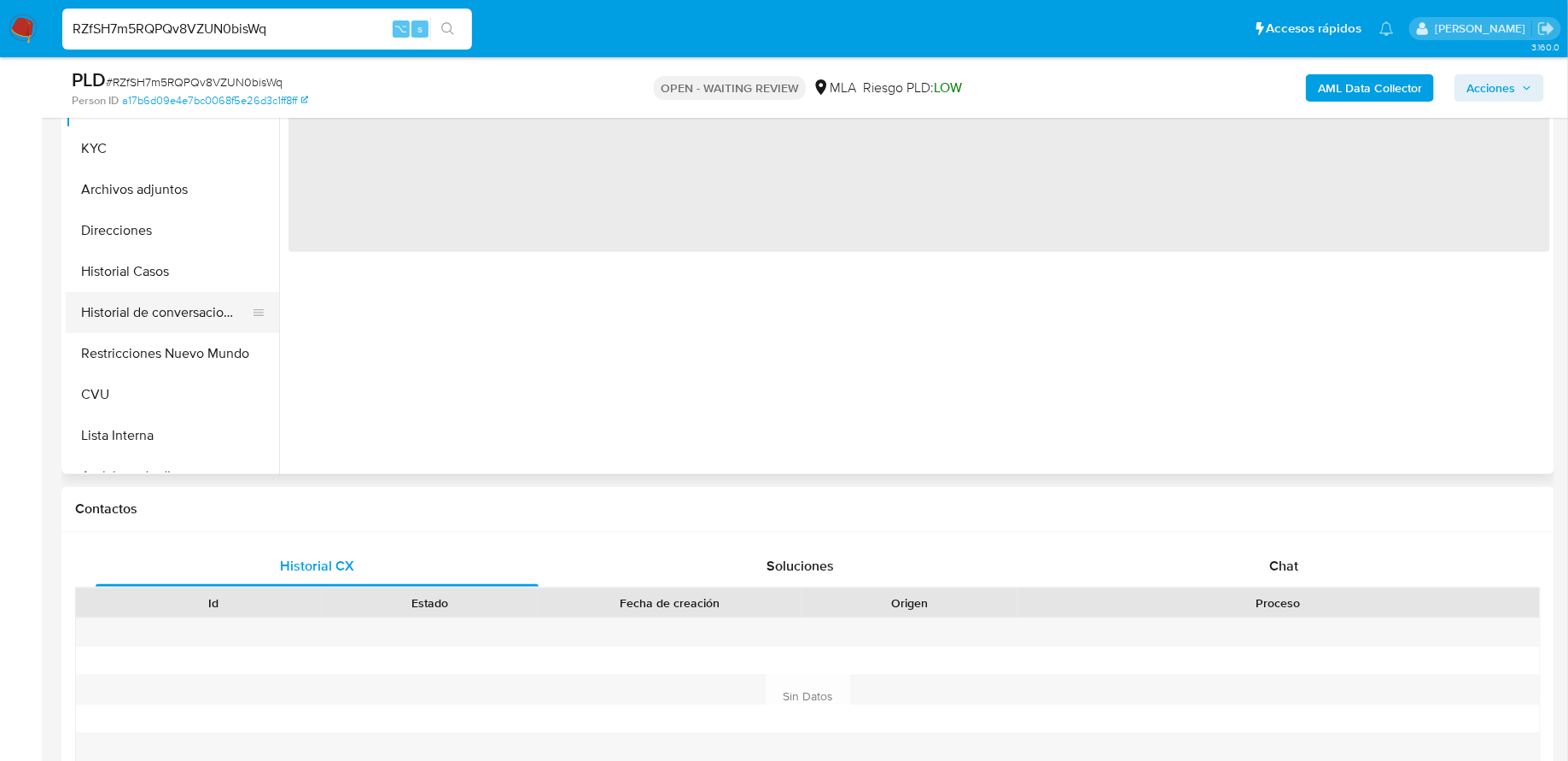
select select "10"
click at [204, 314] on button "Historial de conversaciones" at bounding box center [165, 312] width 200 height 41
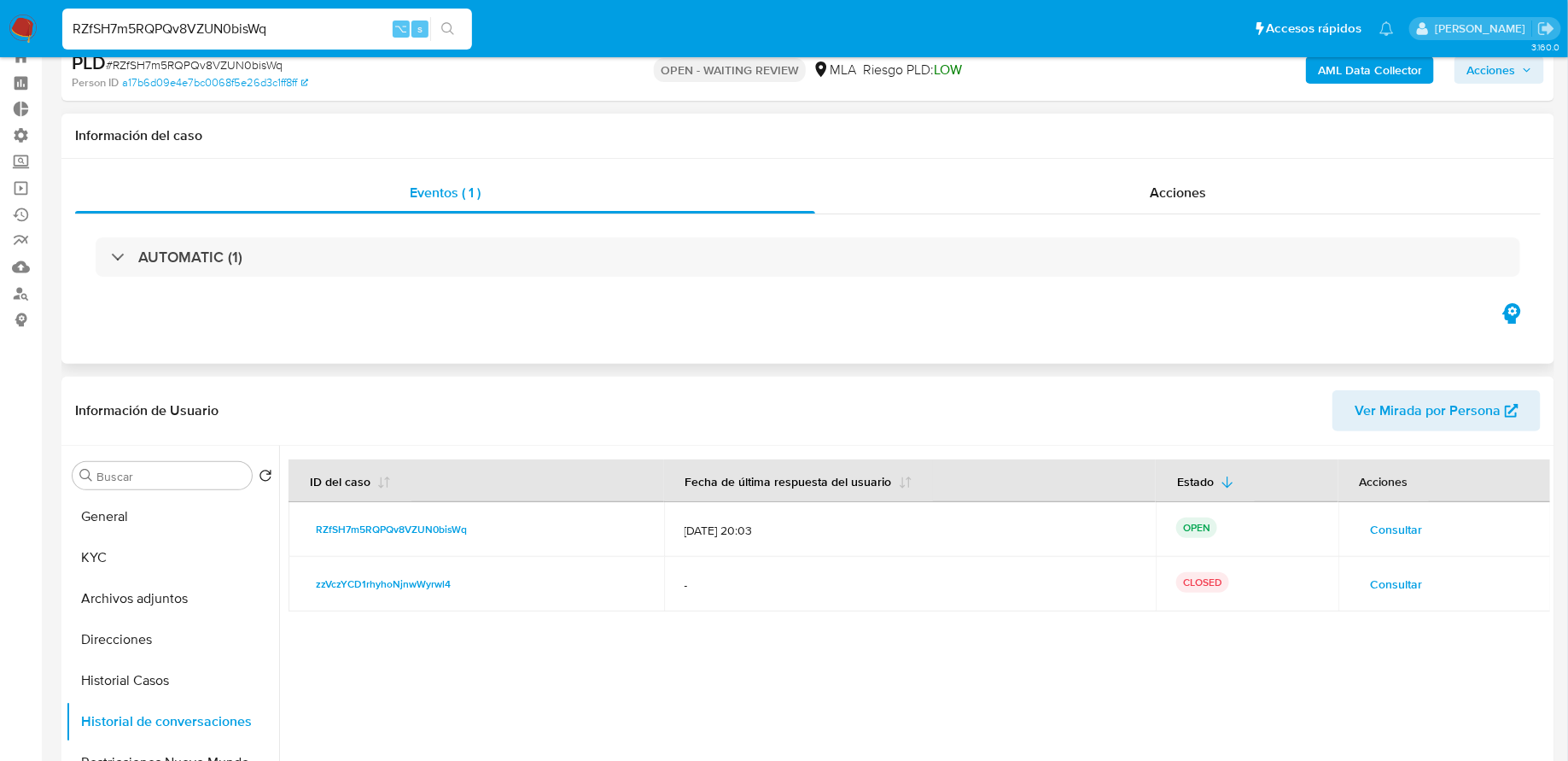
scroll to position [112, 0]
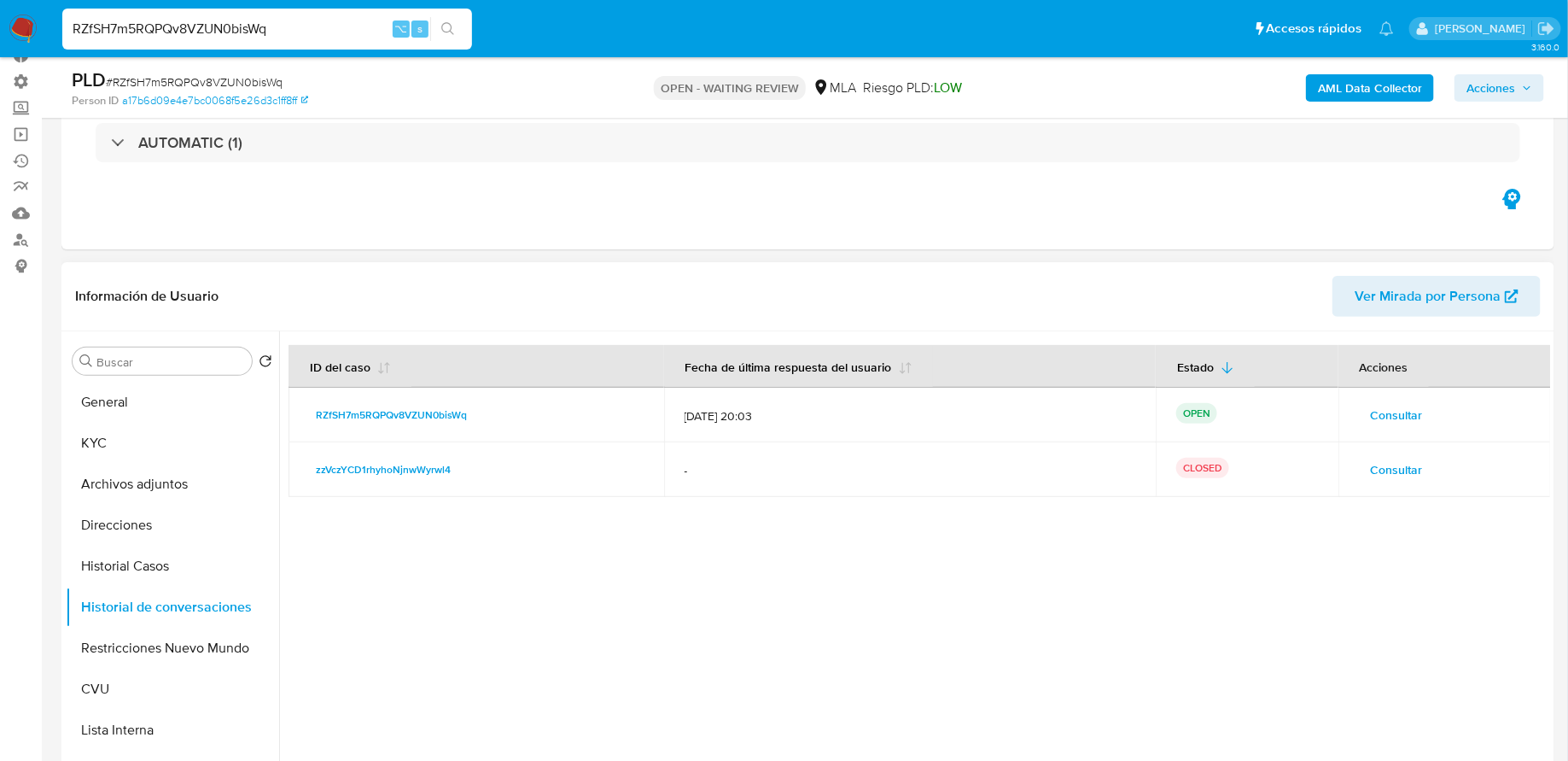
click at [1371, 406] on span "Consultar" at bounding box center [1397, 415] width 52 height 24
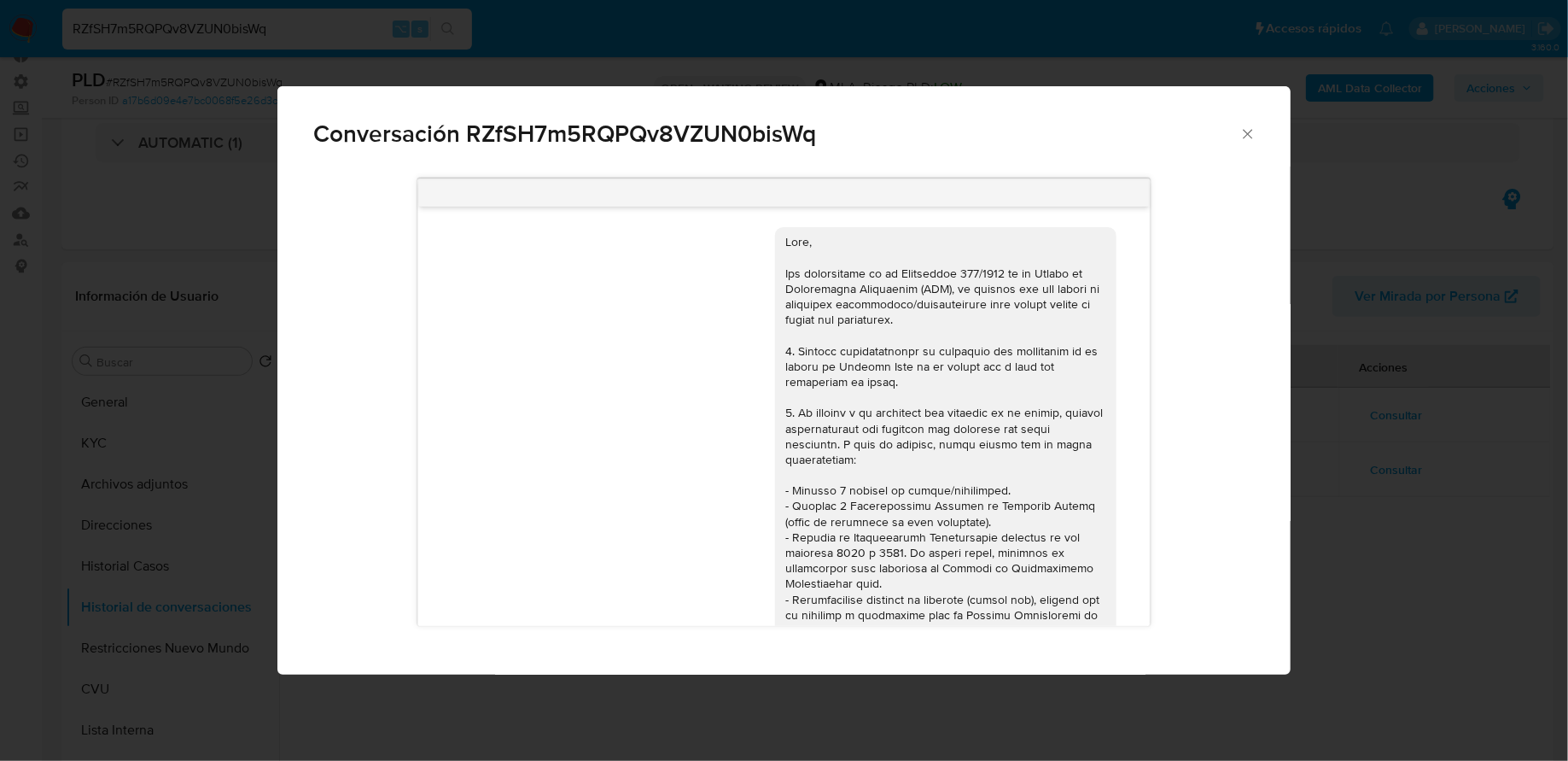
scroll to position [734, 0]
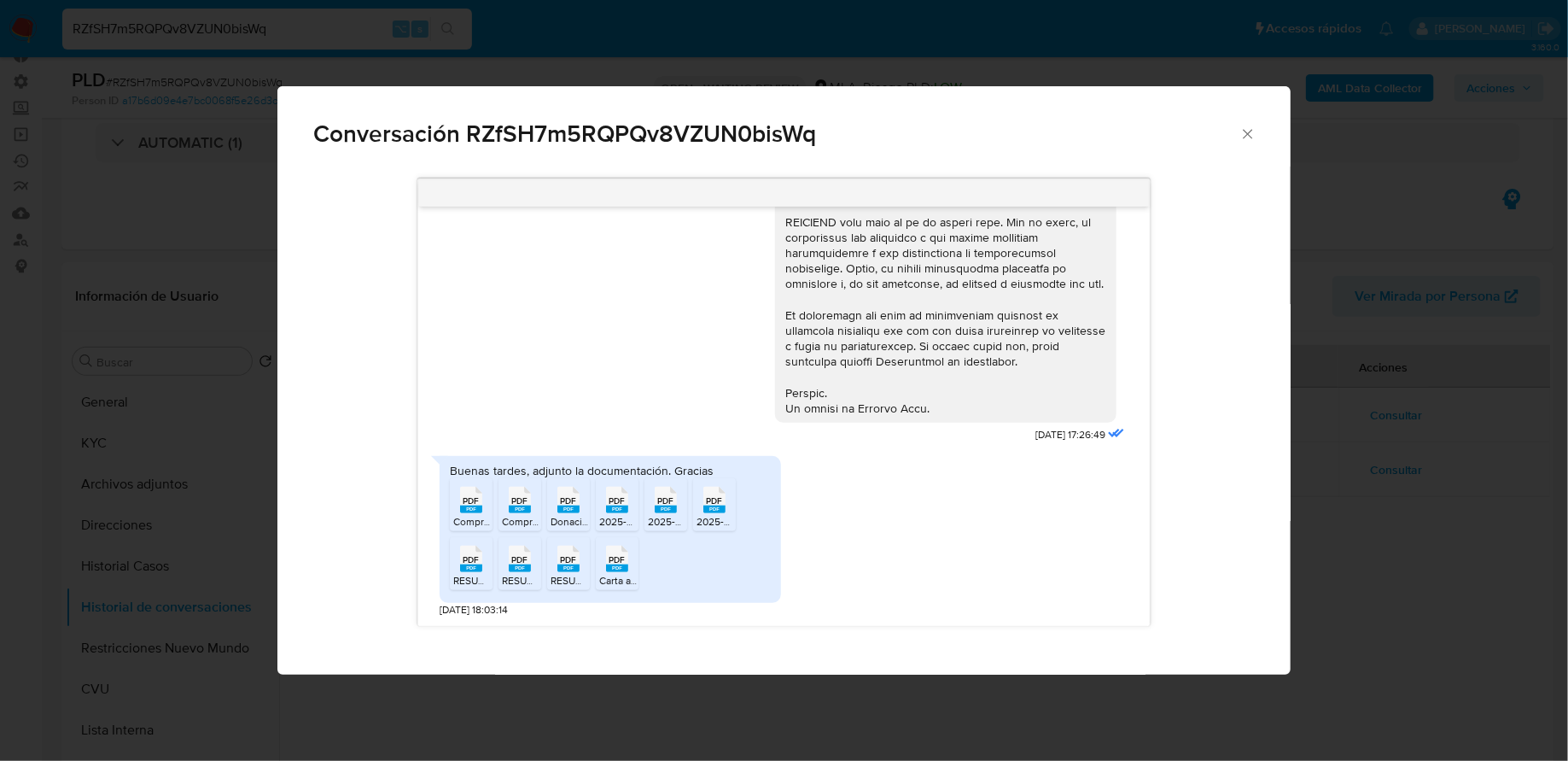
click at [1250, 126] on icon "Cerrar" at bounding box center [1248, 134] width 17 height 17
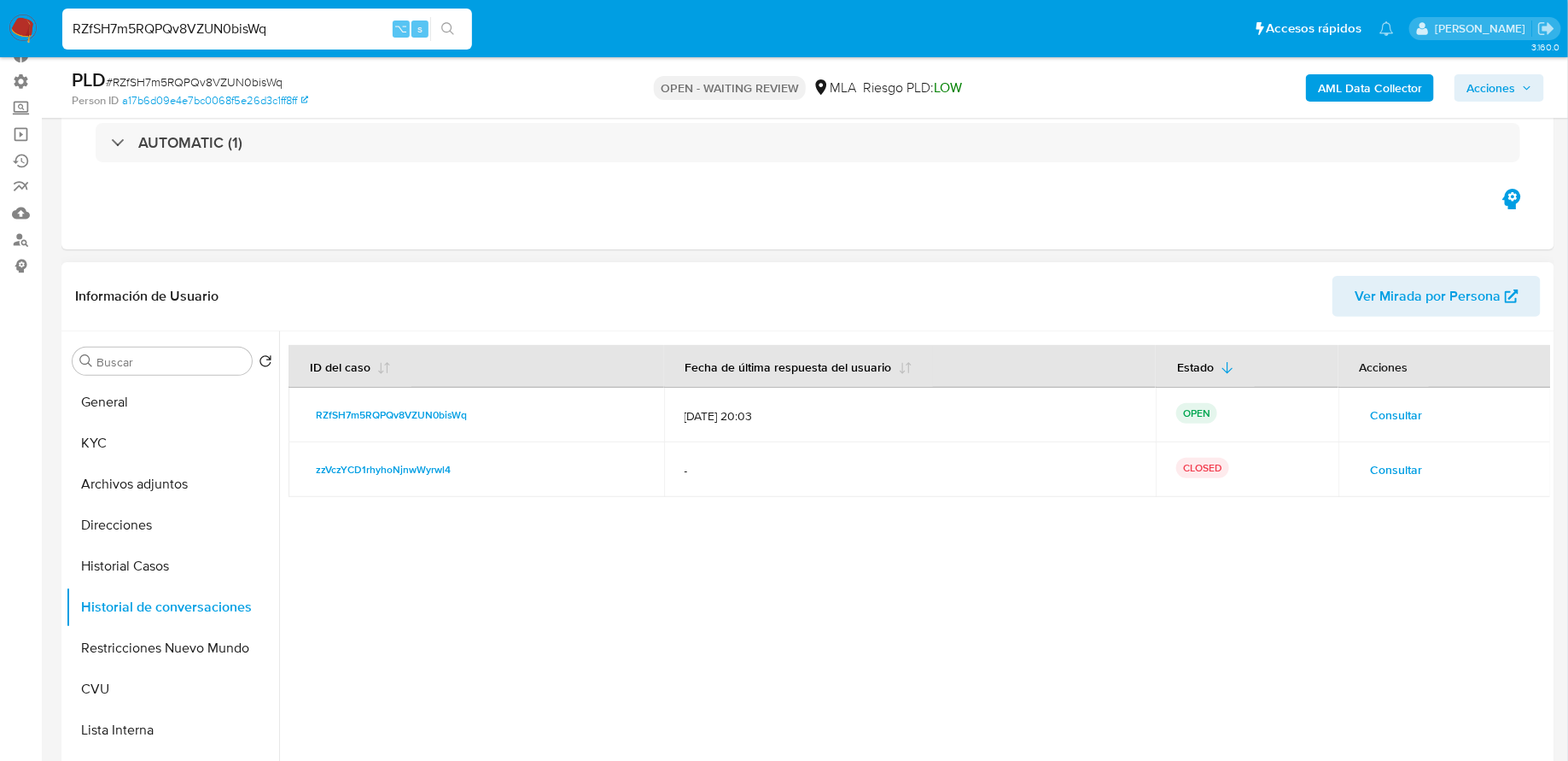
click at [1384, 417] on span "Consultar" at bounding box center [1397, 415] width 52 height 24
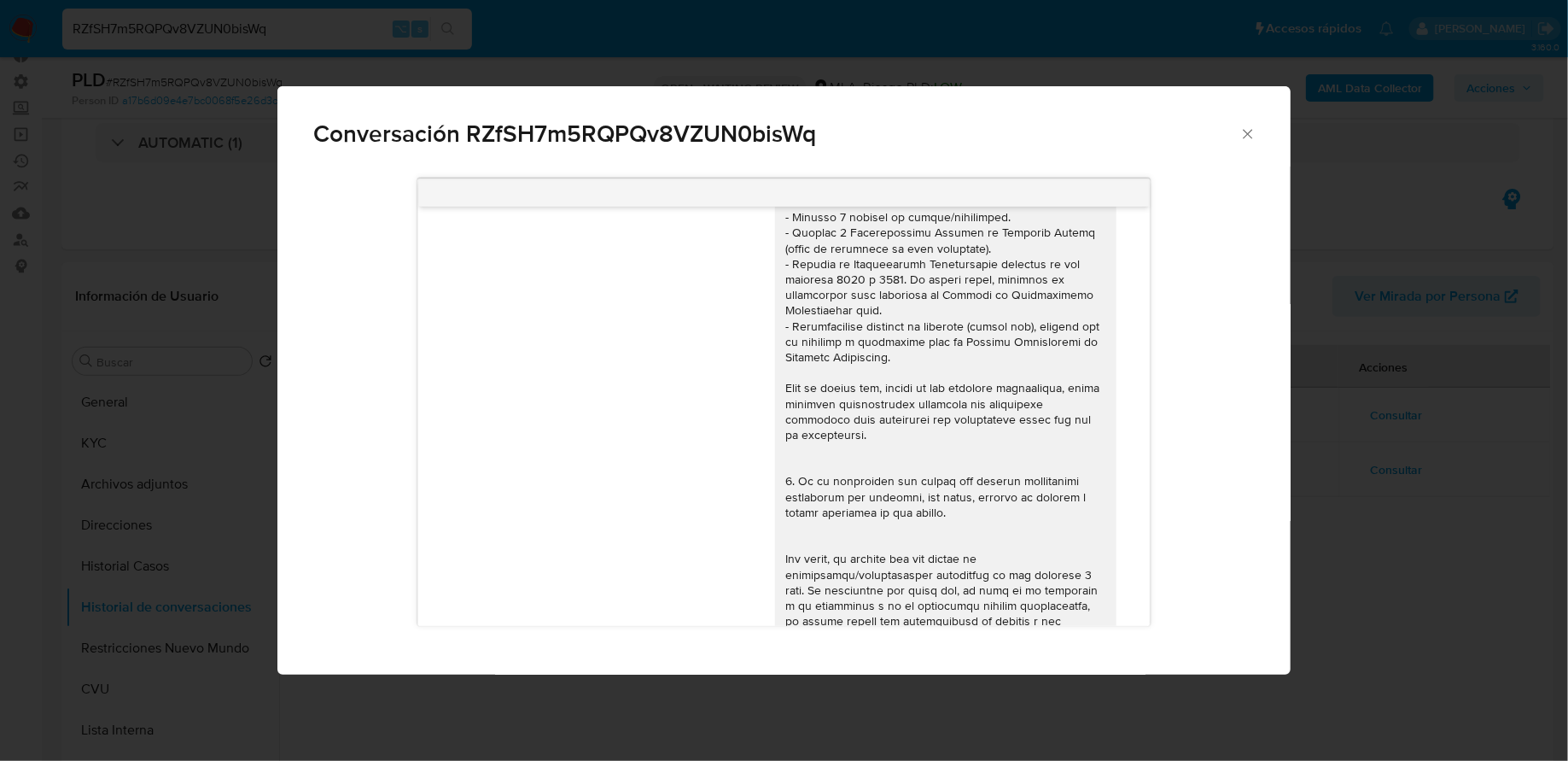
scroll to position [271, 0]
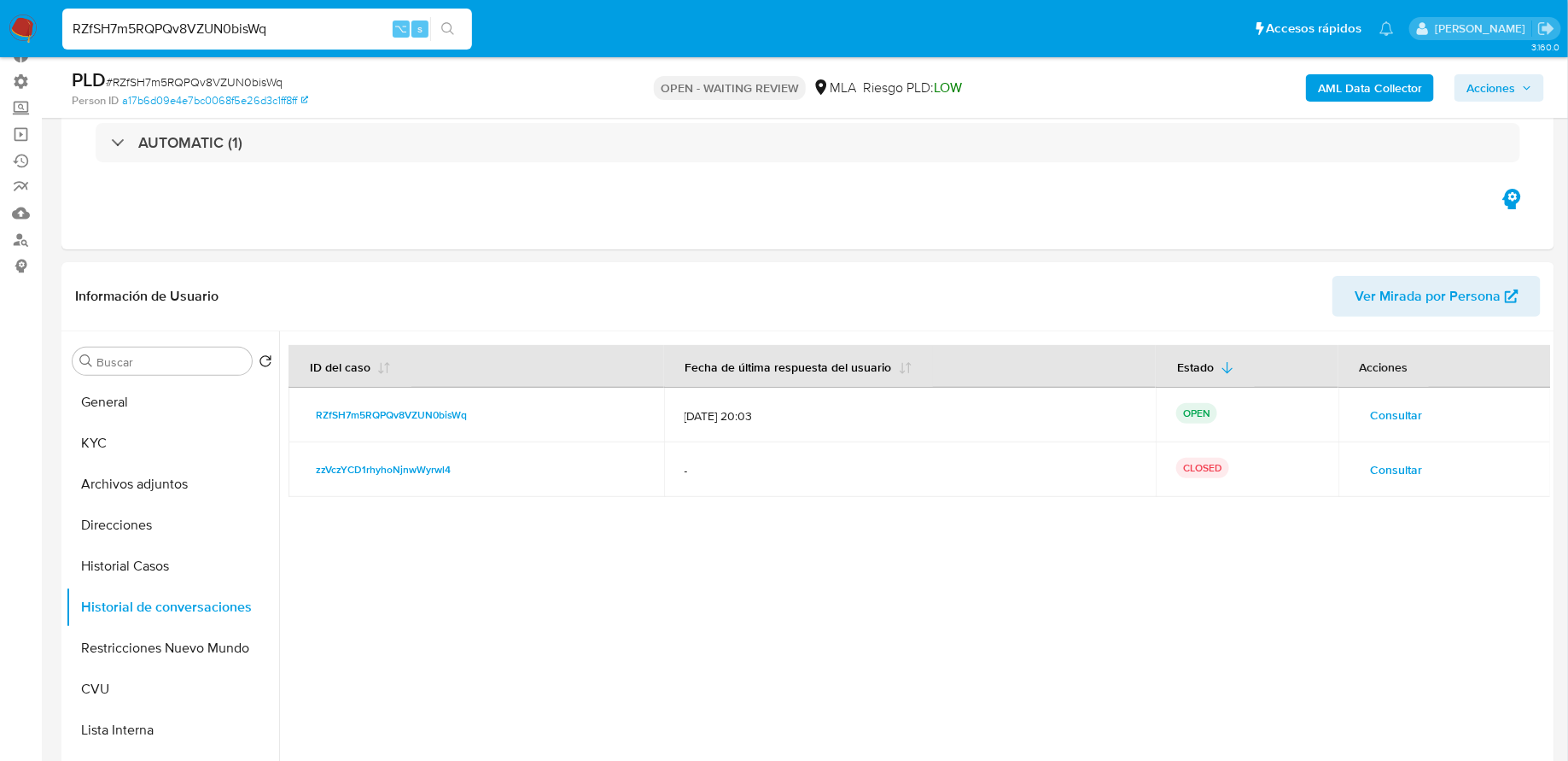
click at [316, 18] on input "RZfSH7m5RQPQv8VZUN0bisWq" at bounding box center [266, 29] width 410 height 22
click at [220, 28] on input "RZfSH7m5RQPQv8VZUN0bisWq" at bounding box center [266, 29] width 410 height 22
paste input "WxZDQLHthcy3eQGT5stdPizd"
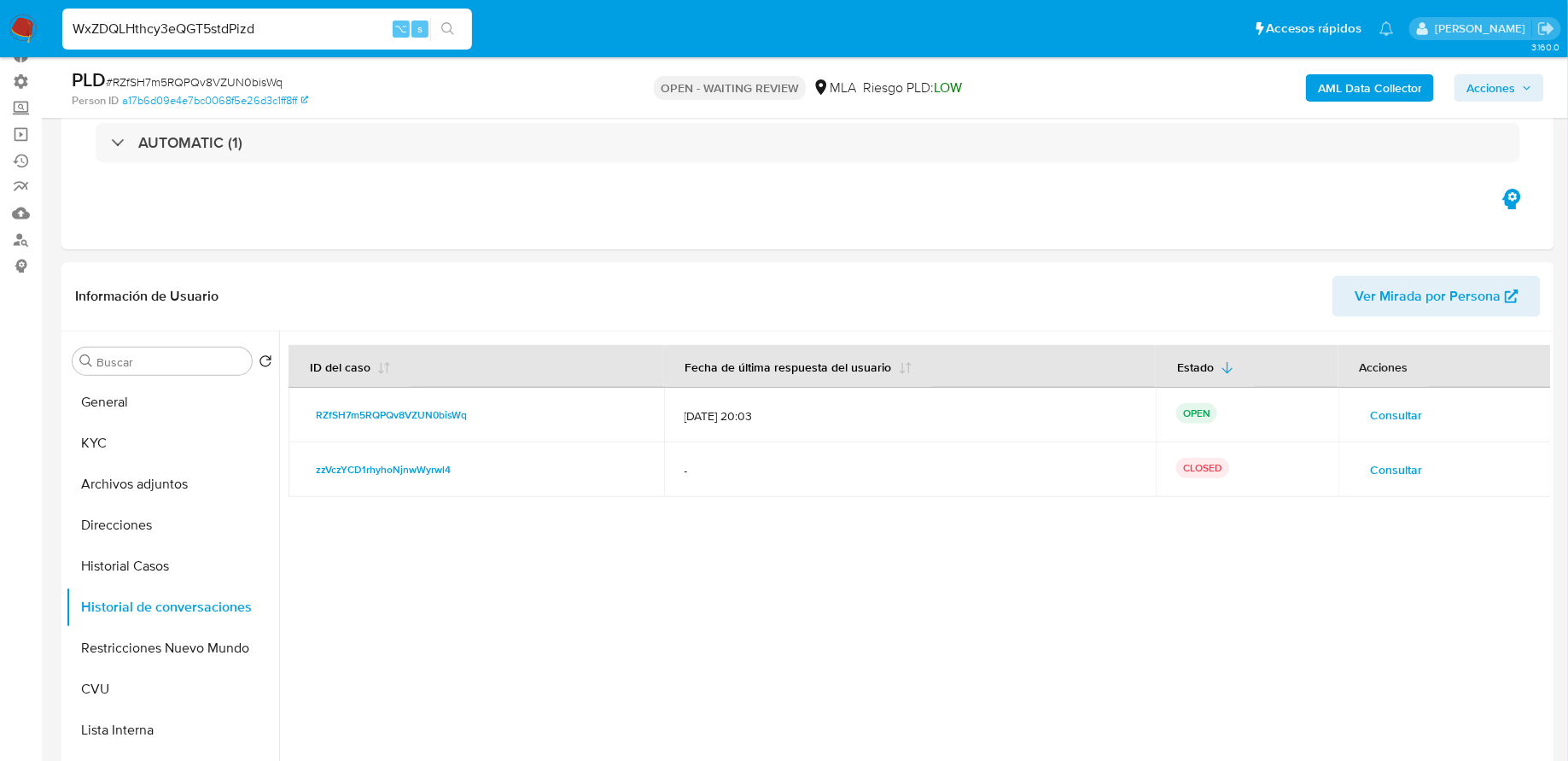
type input "WxZDQLHthcy3eQGT5stdPizd"
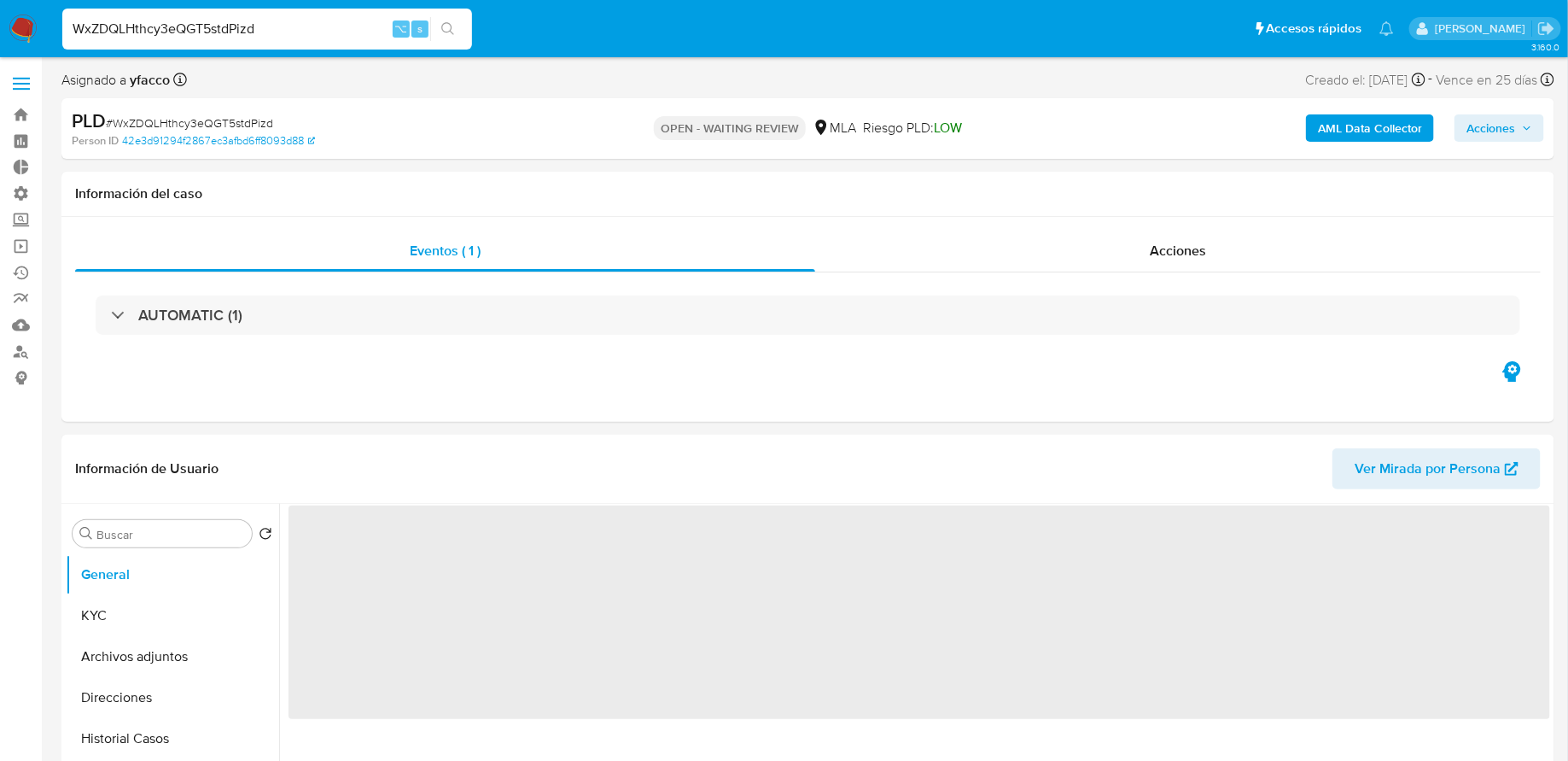
select select "10"
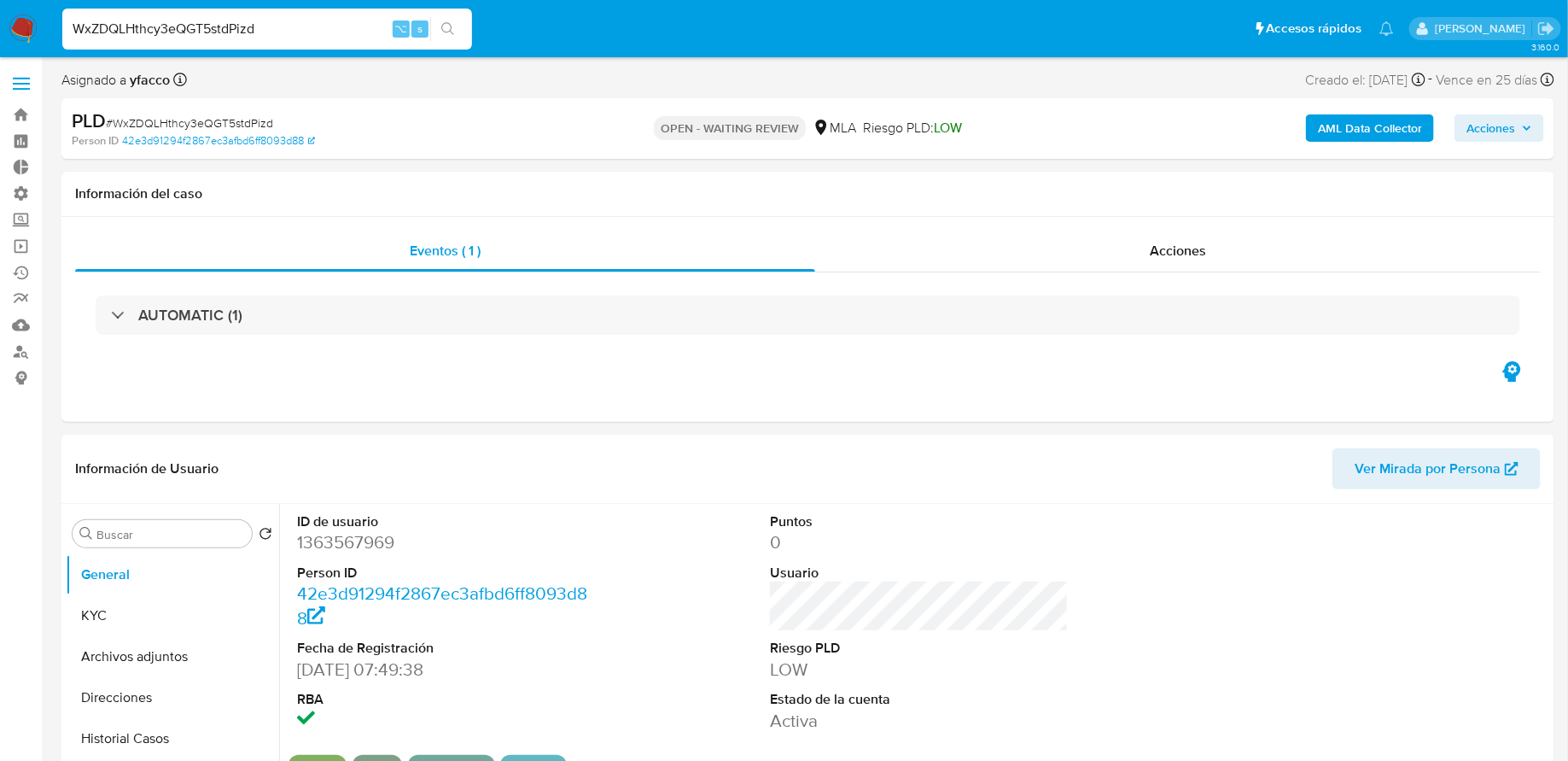
click at [277, 33] on input "WxZDQLHthcy3eQGT5stdPizd" at bounding box center [266, 29] width 410 height 22
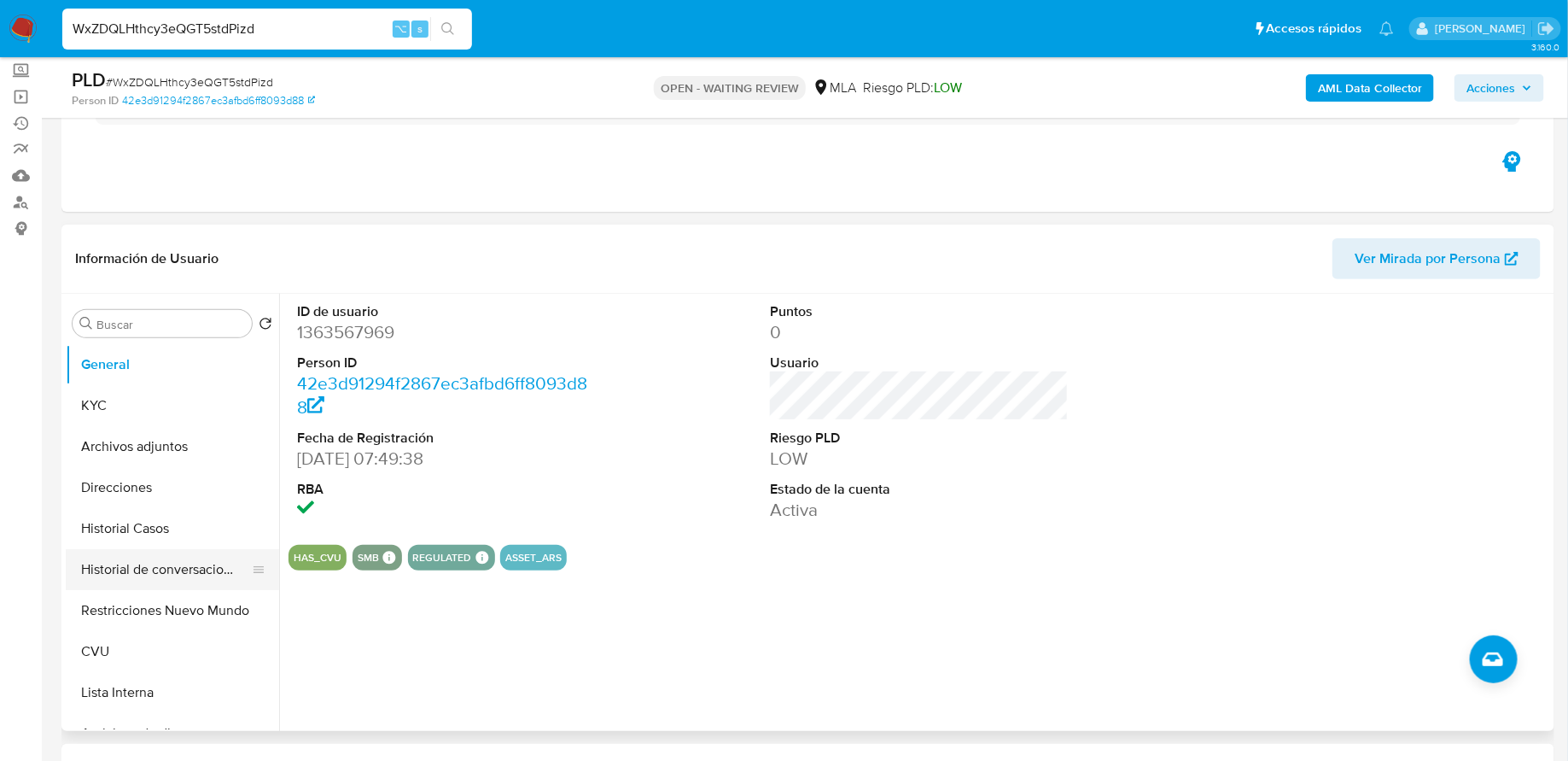
click at [123, 564] on button "Historial de conversaciones" at bounding box center [165, 570] width 200 height 41
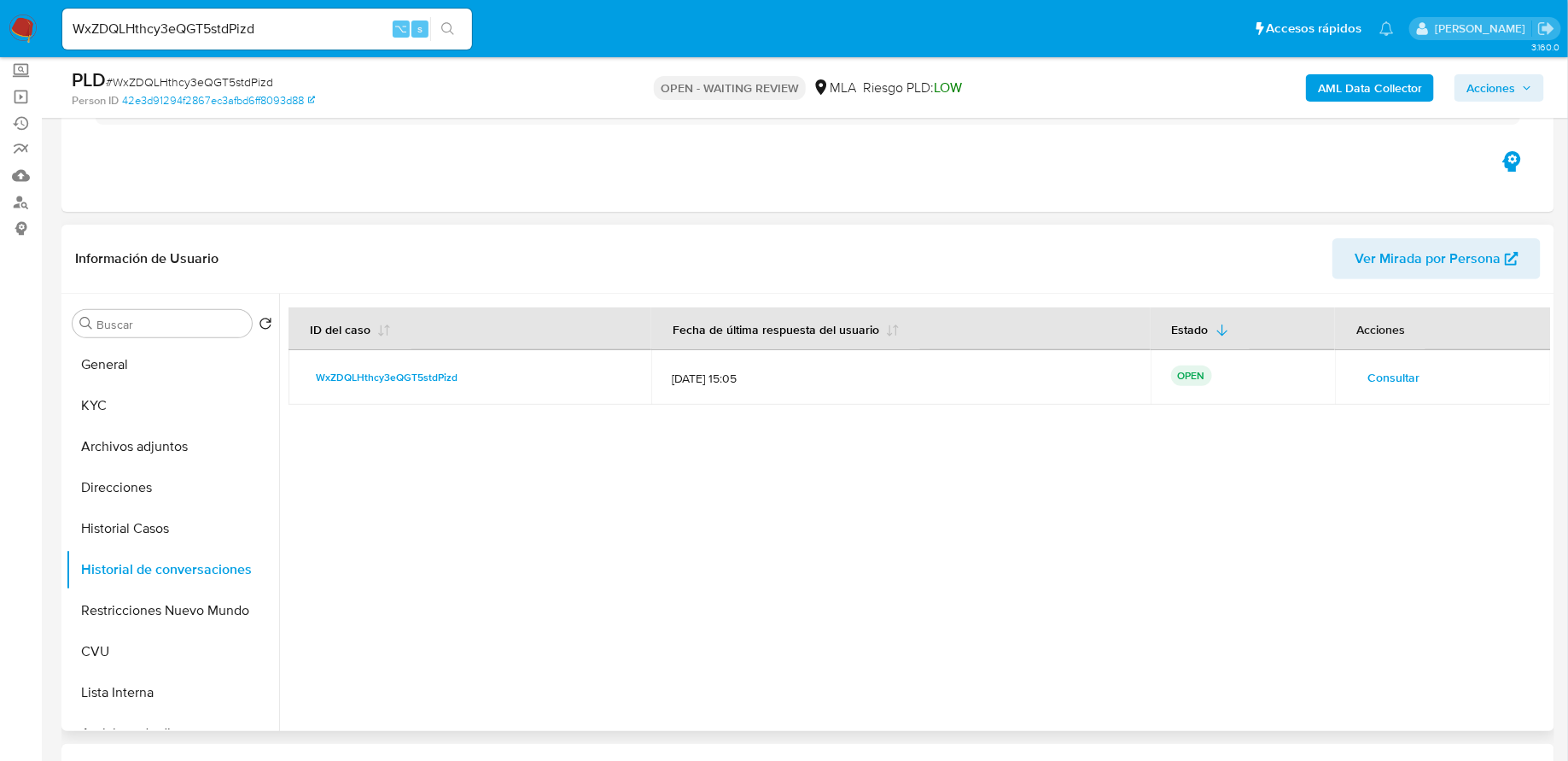
click at [1378, 379] on span "Consultar" at bounding box center [1393, 377] width 52 height 24
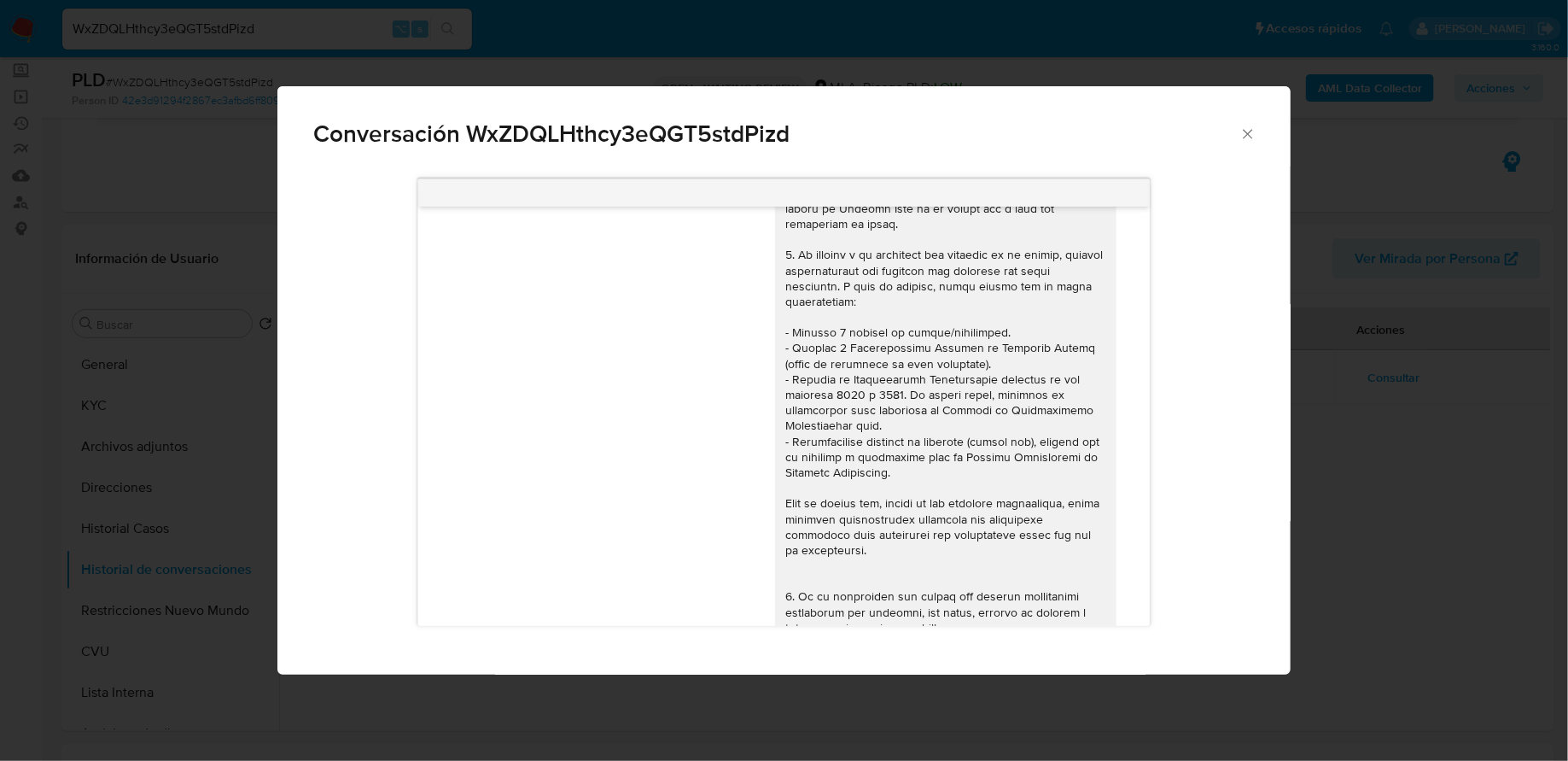
scroll to position [0, 0]
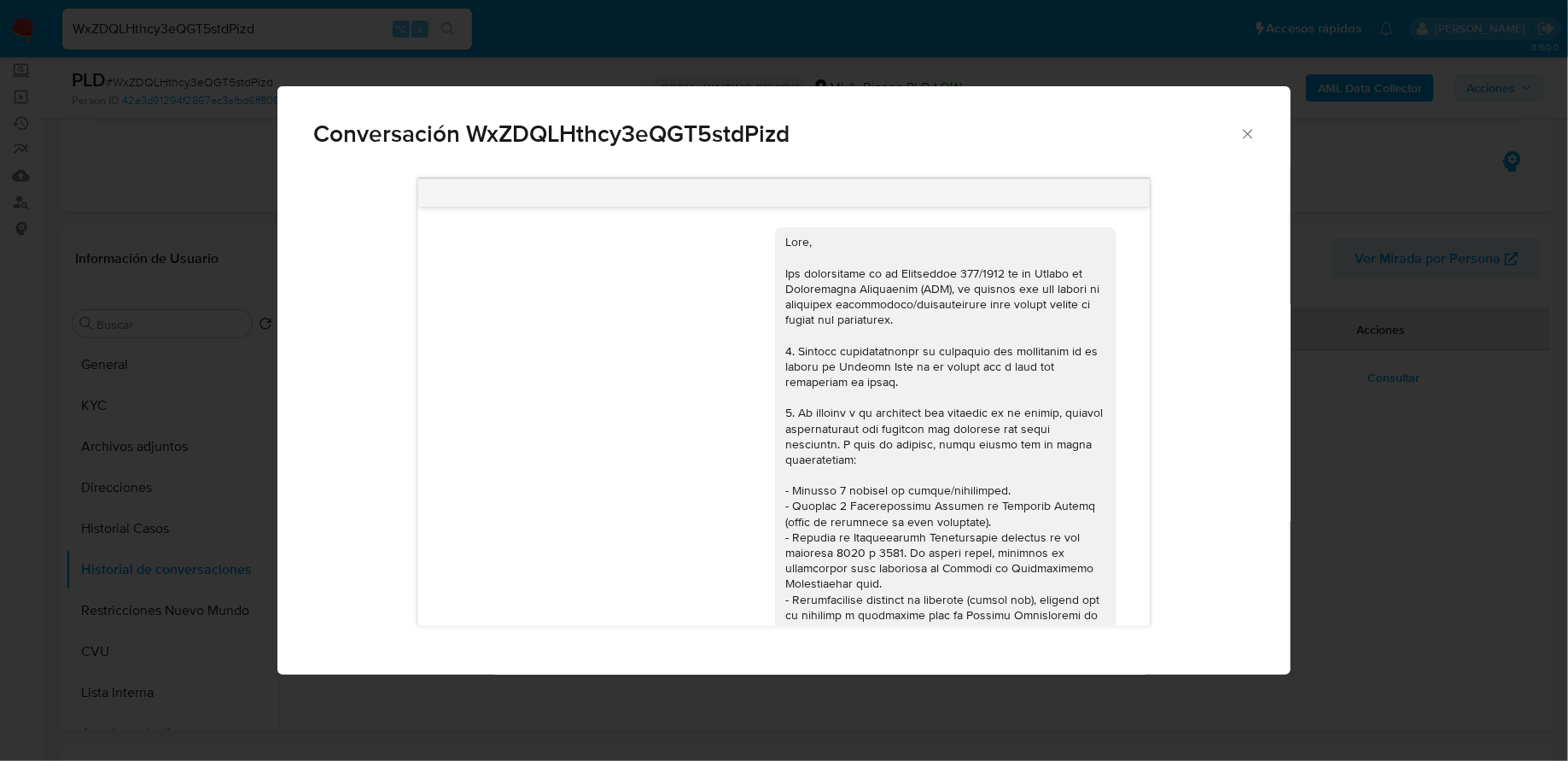
click at [1251, 131] on icon "Cerrar" at bounding box center [1247, 134] width 9 height 9
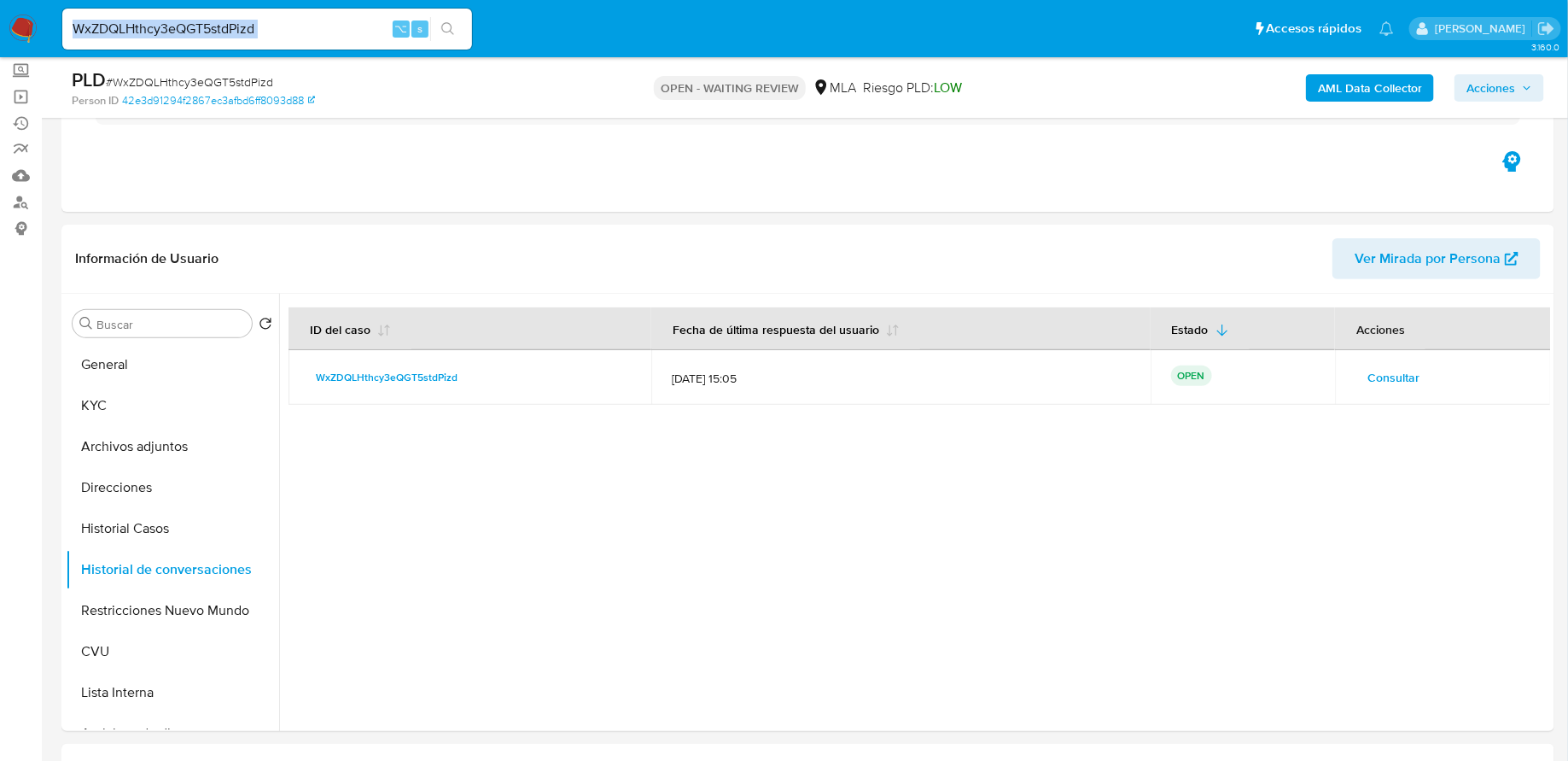
click at [297, 17] on div "WxZDQLHthcy3eQGT5stdPizd ⌥ s" at bounding box center [266, 30] width 410 height 41
click at [297, 18] on input "WxZDQLHthcy3eQGT5stdPizd" at bounding box center [266, 29] width 410 height 22
click at [276, 25] on input "WxZDQLHthcy3eQGT5stdPizd" at bounding box center [266, 29] width 410 height 22
paste input "OhMTzY0Ij47Brds2qHmn5pE9"
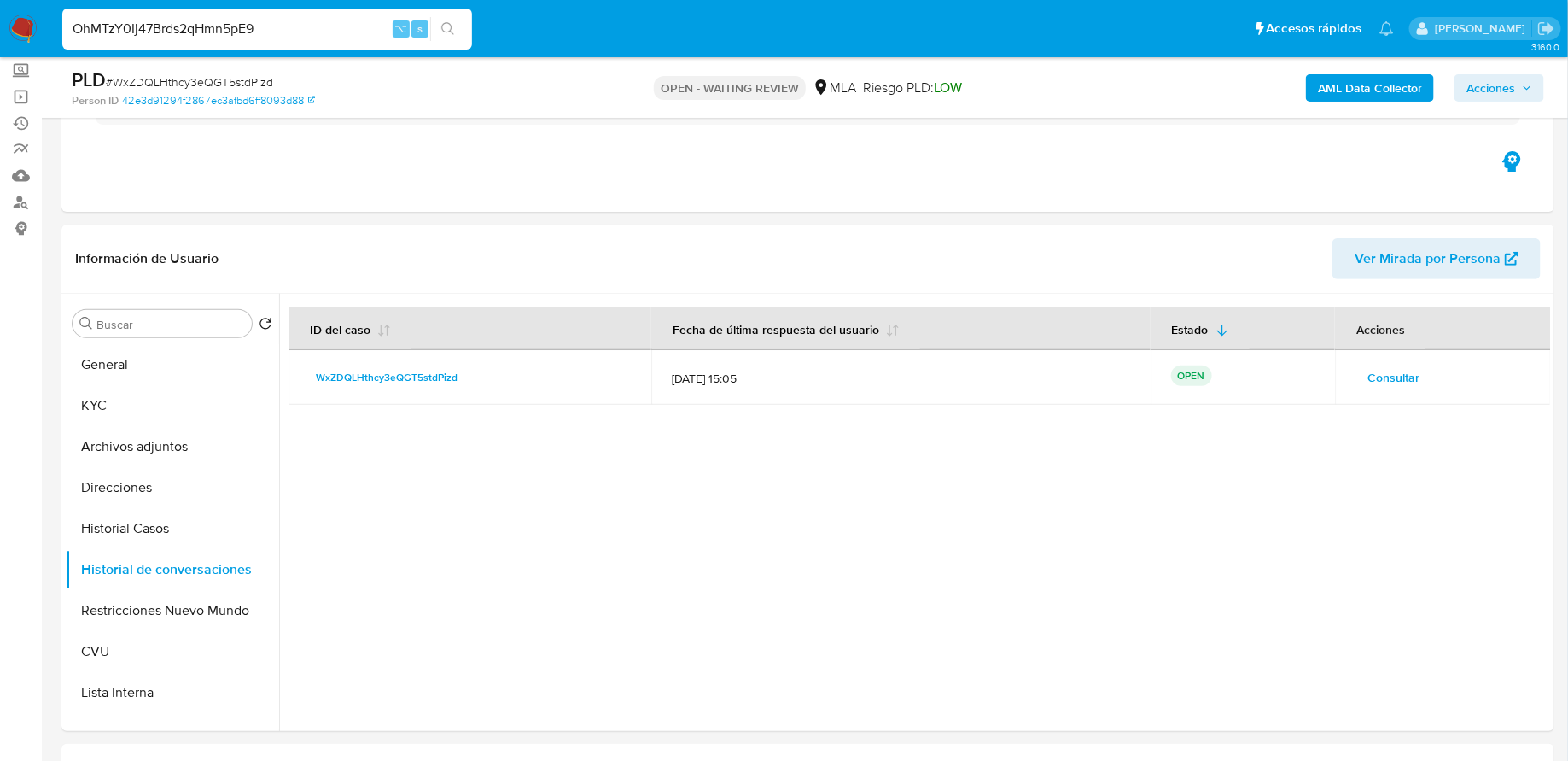
type input "OhMTzY0Ij47Brds2qHmn5pE9"
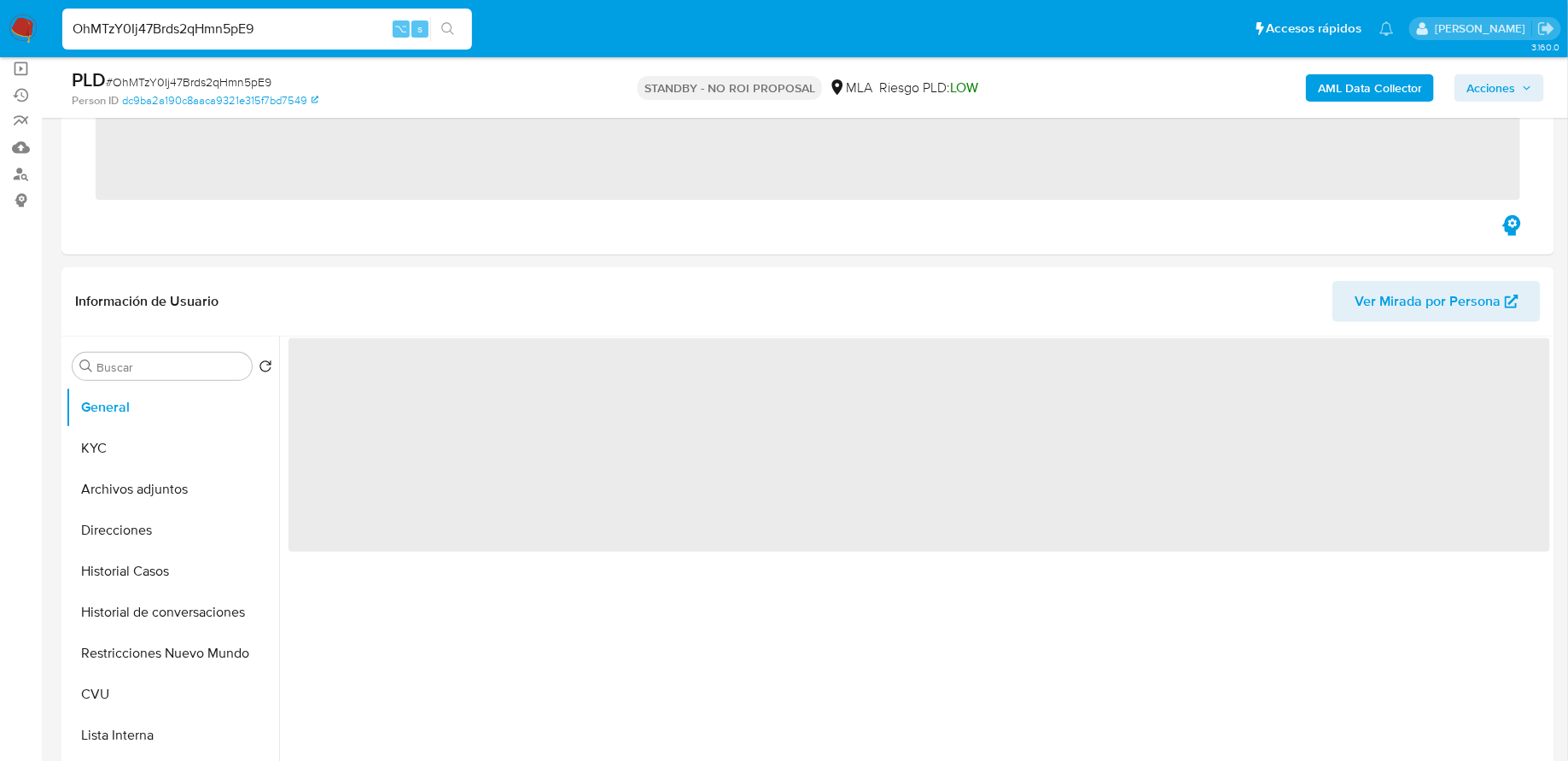
scroll to position [275, 0]
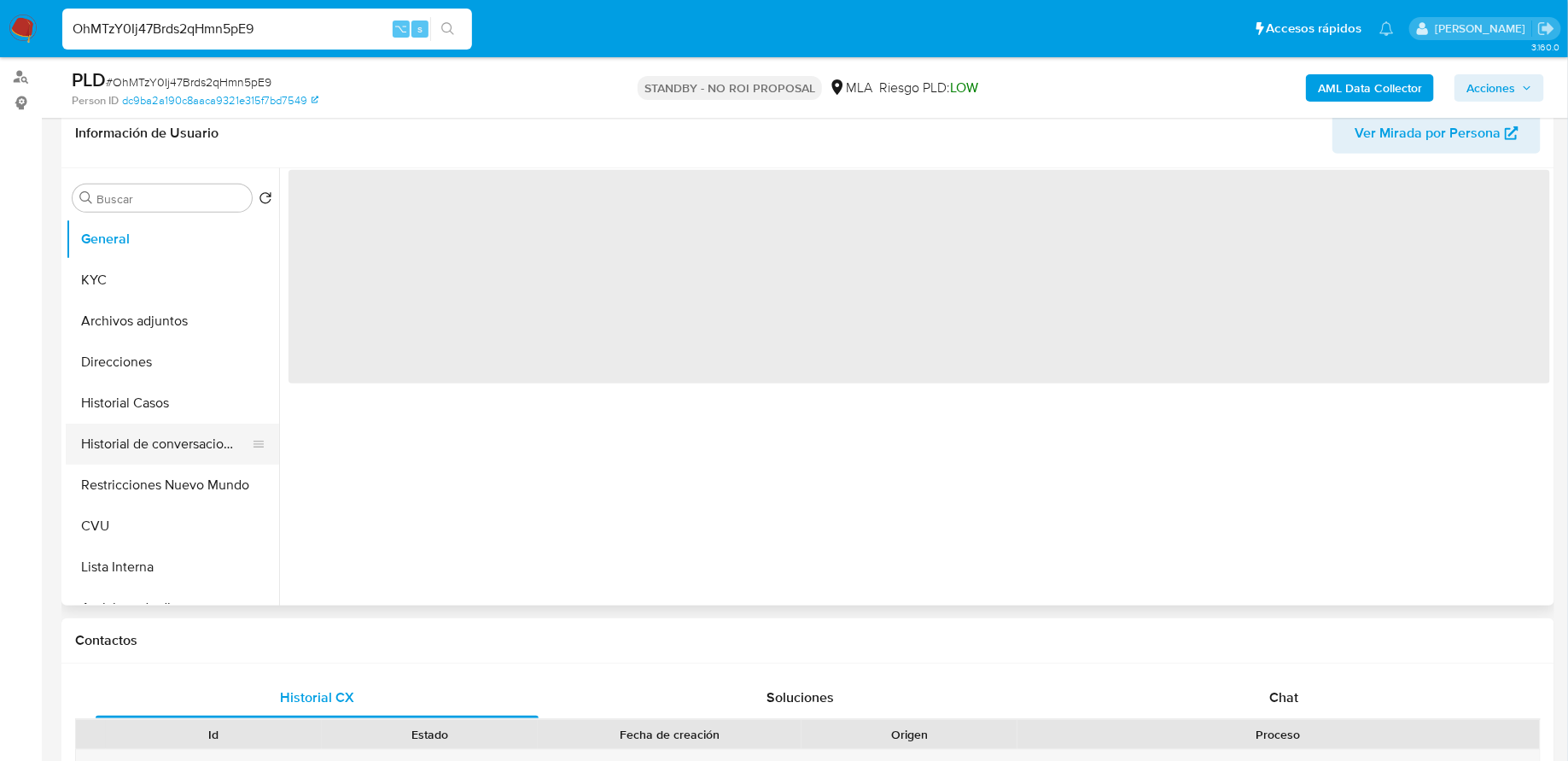
click at [161, 449] on button "Historial de conversaciones" at bounding box center [165, 444] width 200 height 41
select select "10"
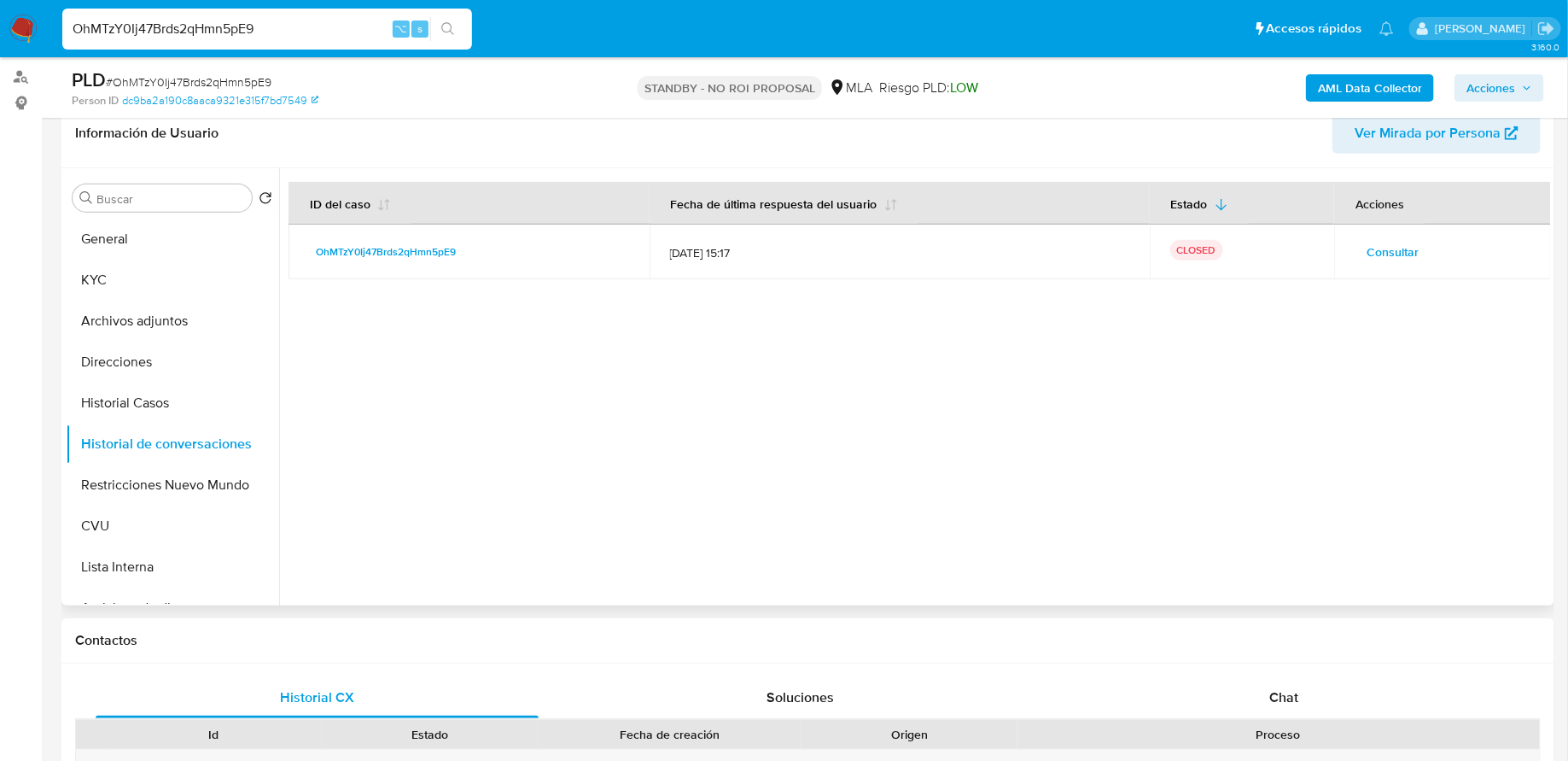
click at [1366, 264] on td "Consultar" at bounding box center [1442, 251] width 217 height 55
click at [1376, 255] on span "Consultar" at bounding box center [1392, 251] width 52 height 24
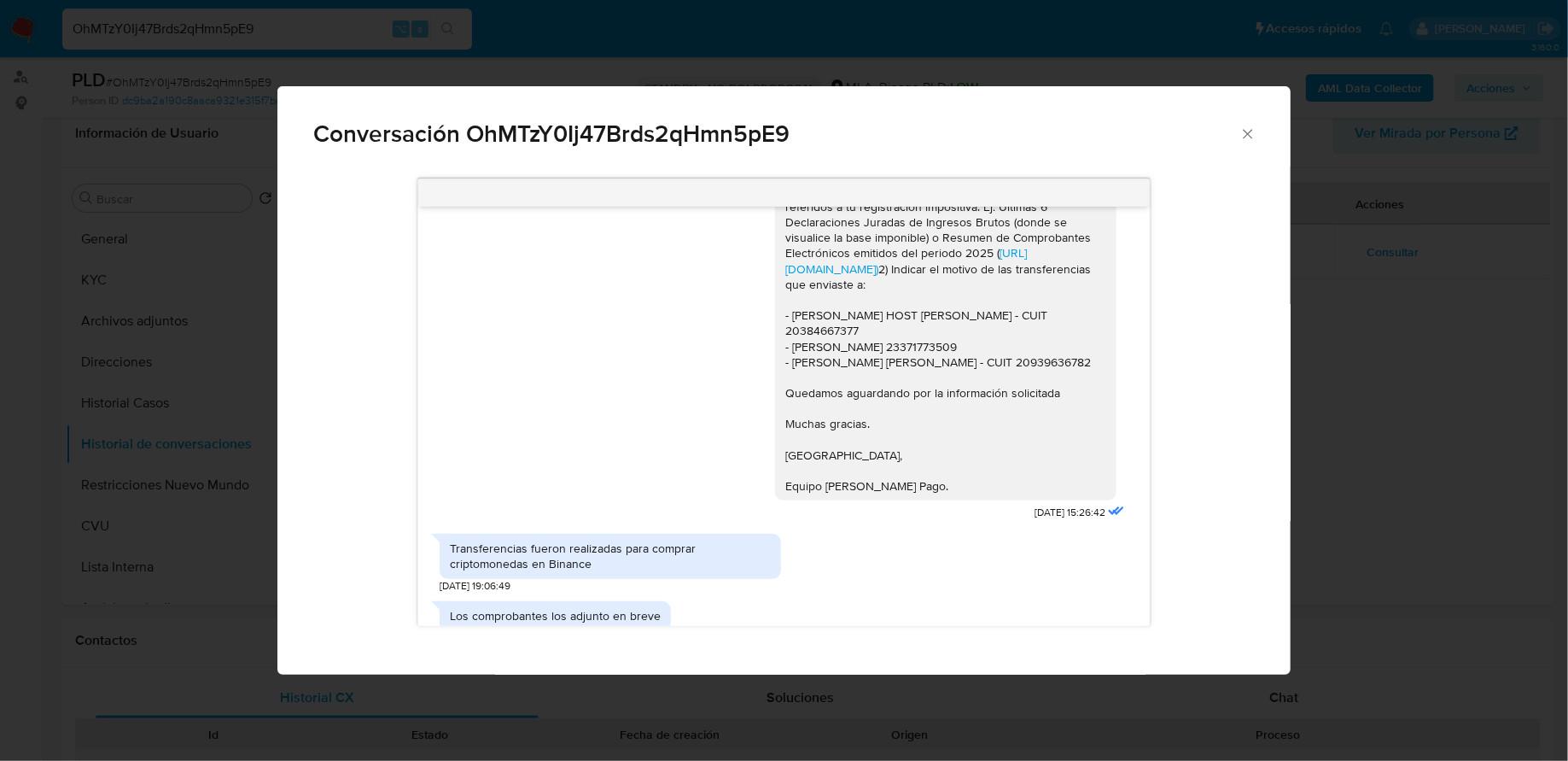
scroll to position [825, 0]
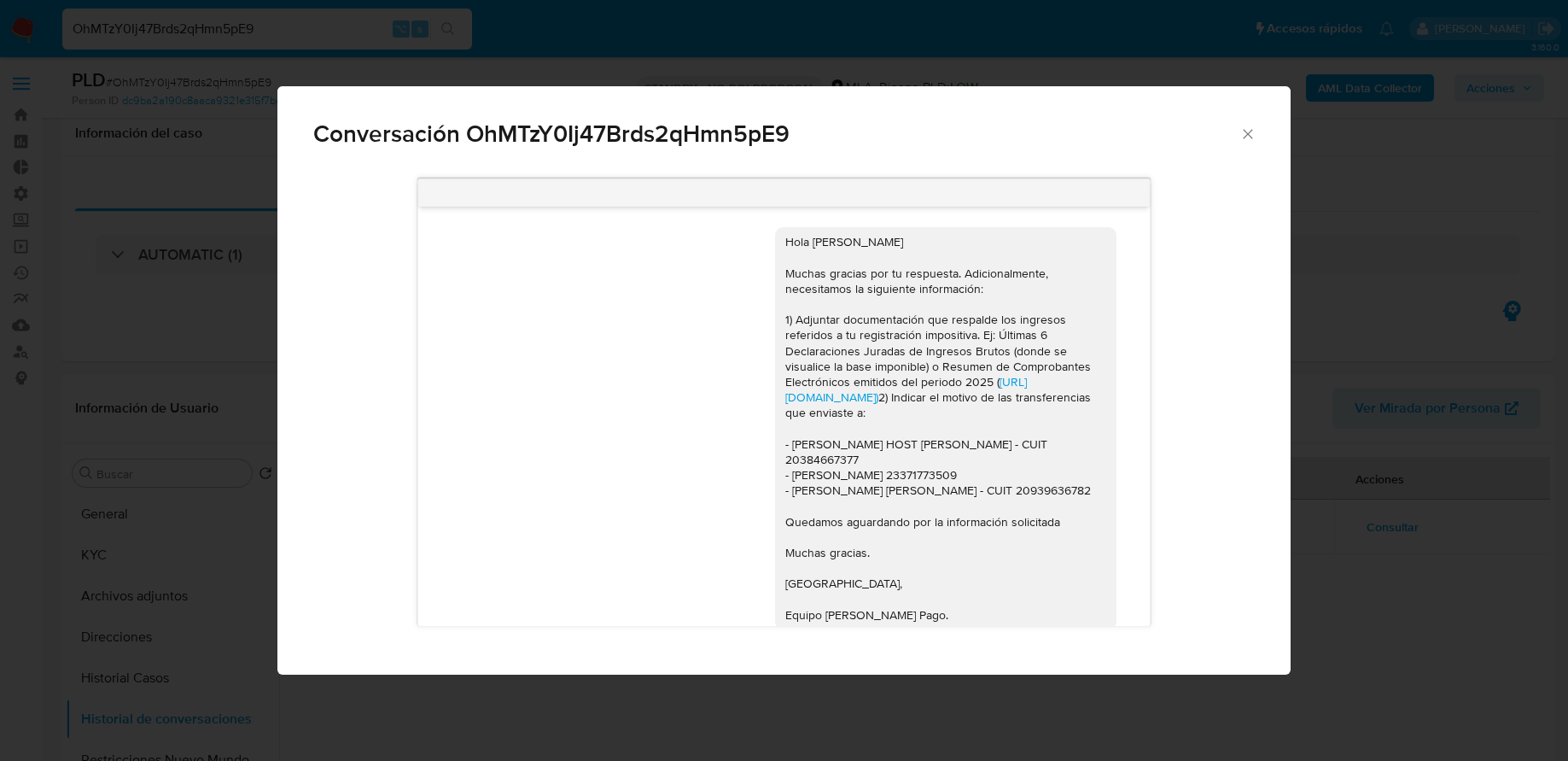
select select "10"
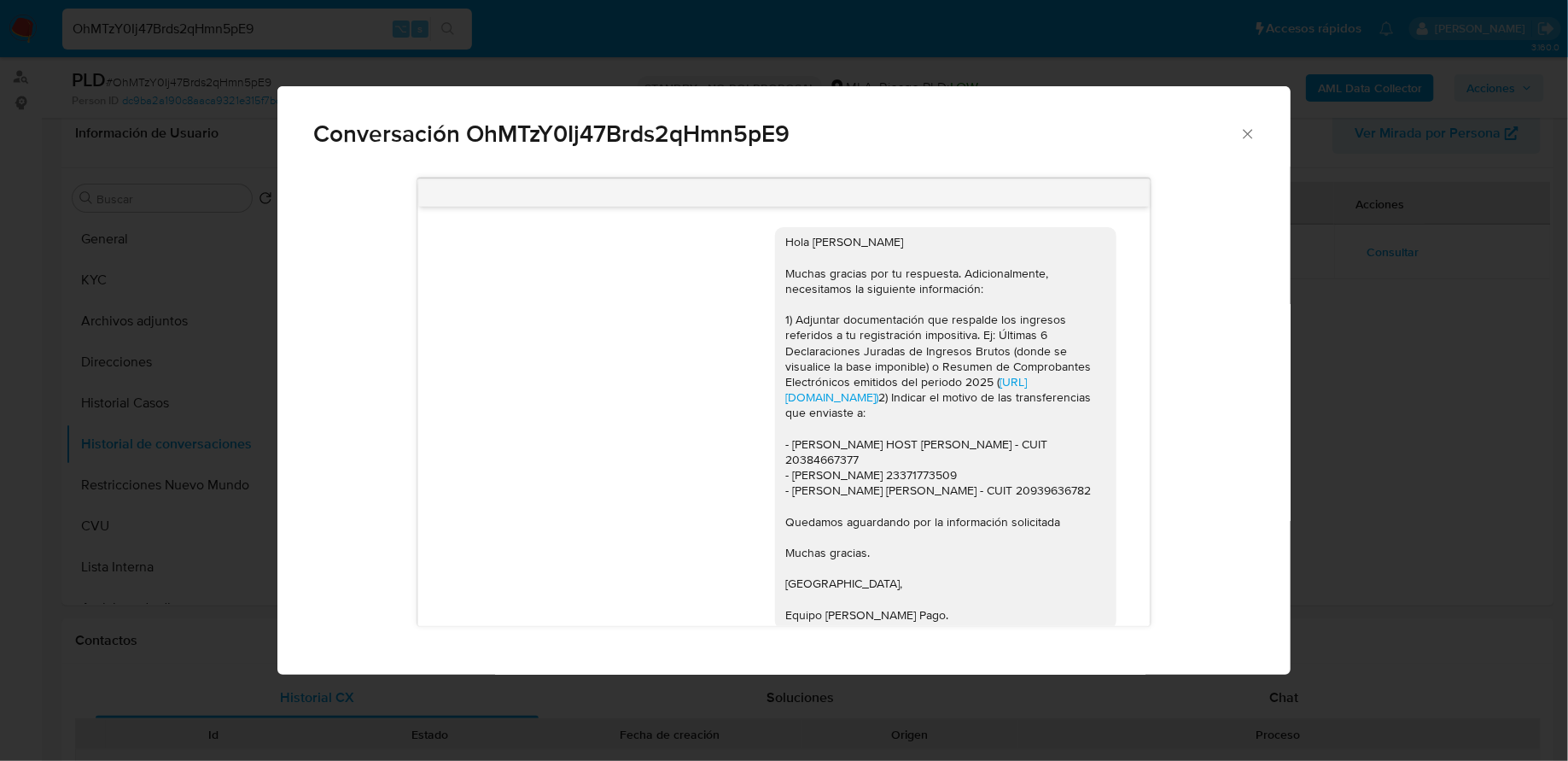
scroll to position [825, 0]
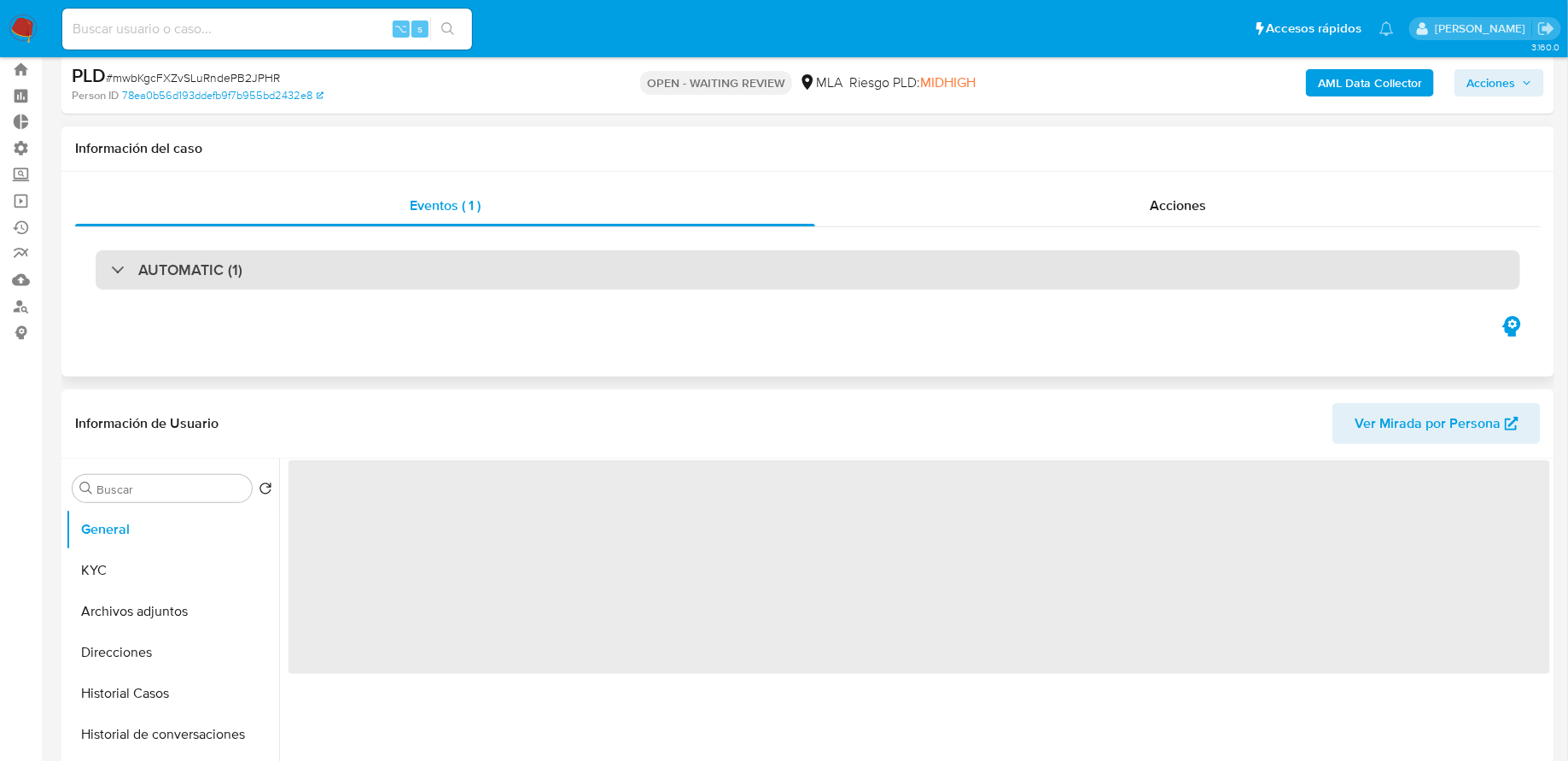
scroll to position [146, 0]
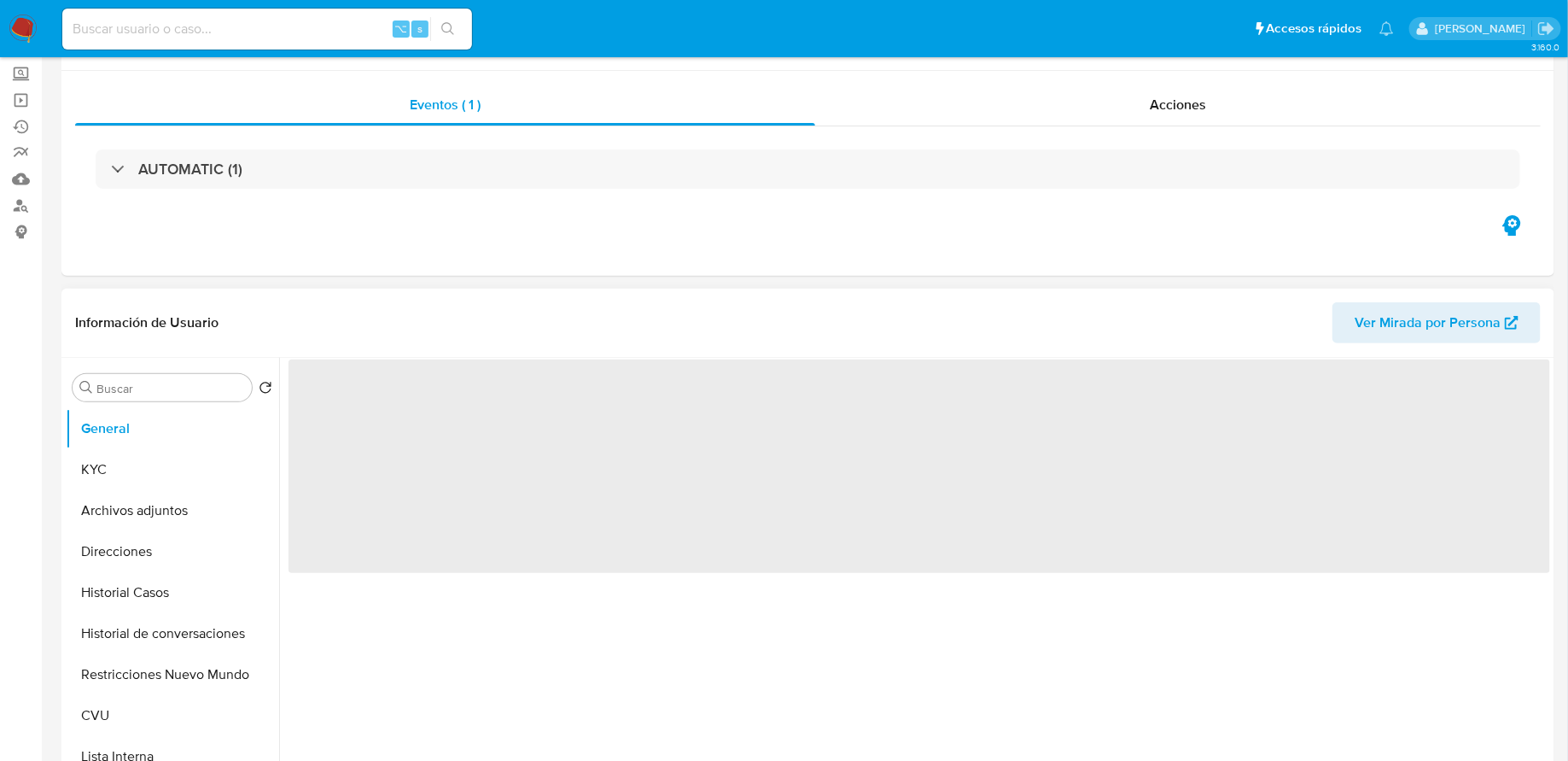
select select "10"
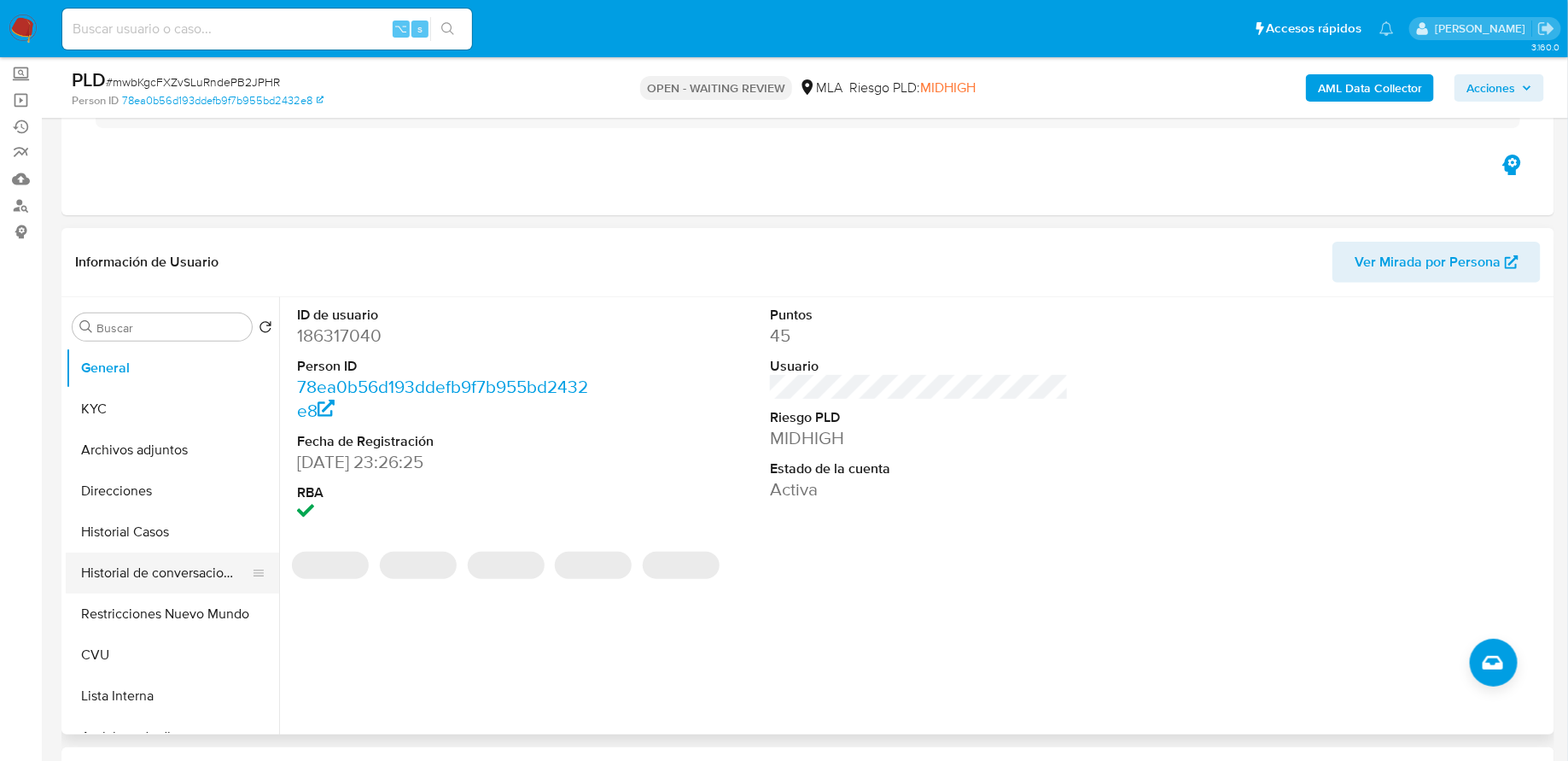
click at [186, 579] on button "Historial de conversaciones" at bounding box center [165, 573] width 200 height 41
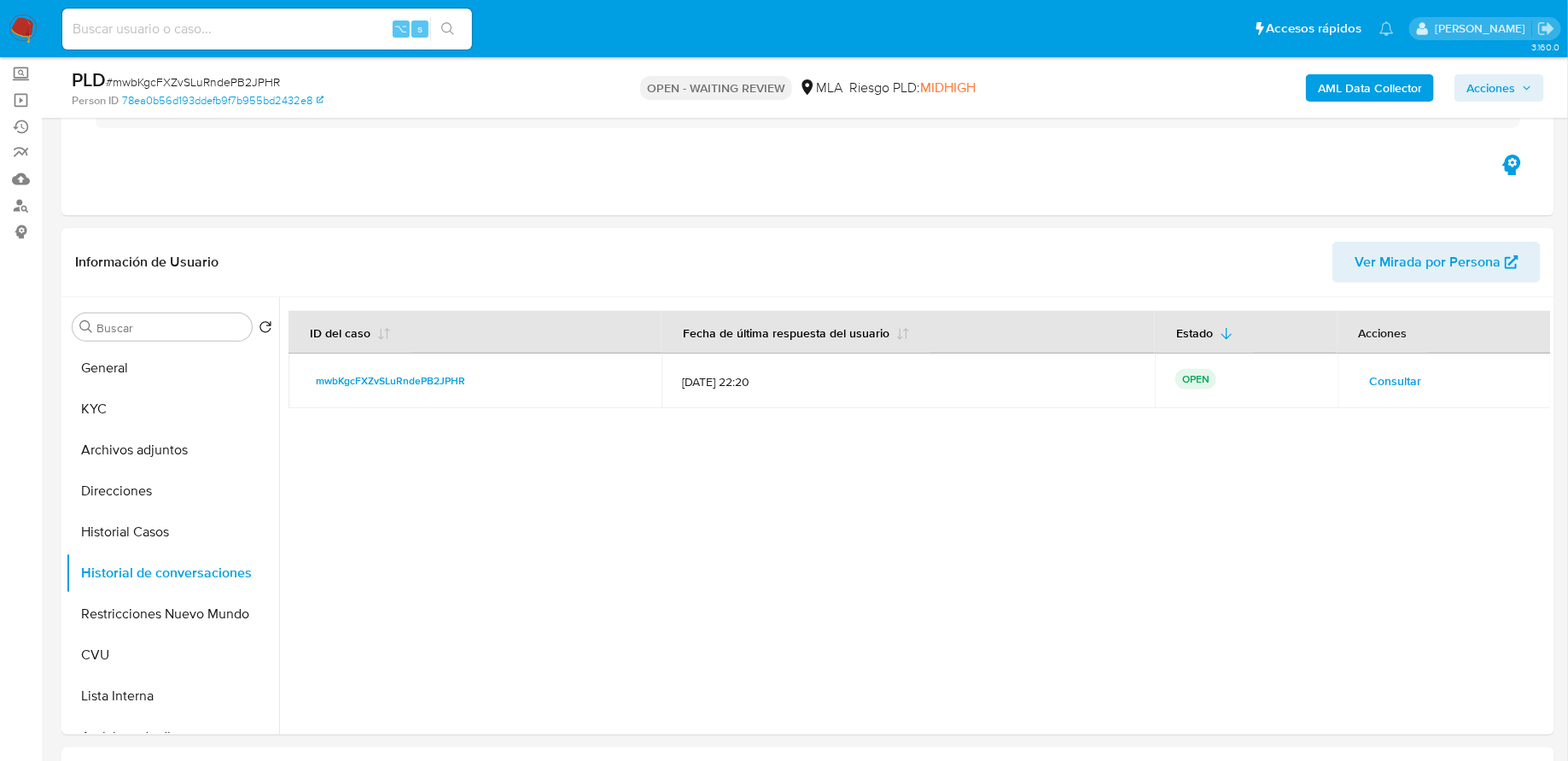
click at [1370, 384] on span "Consultar" at bounding box center [1396, 380] width 52 height 24
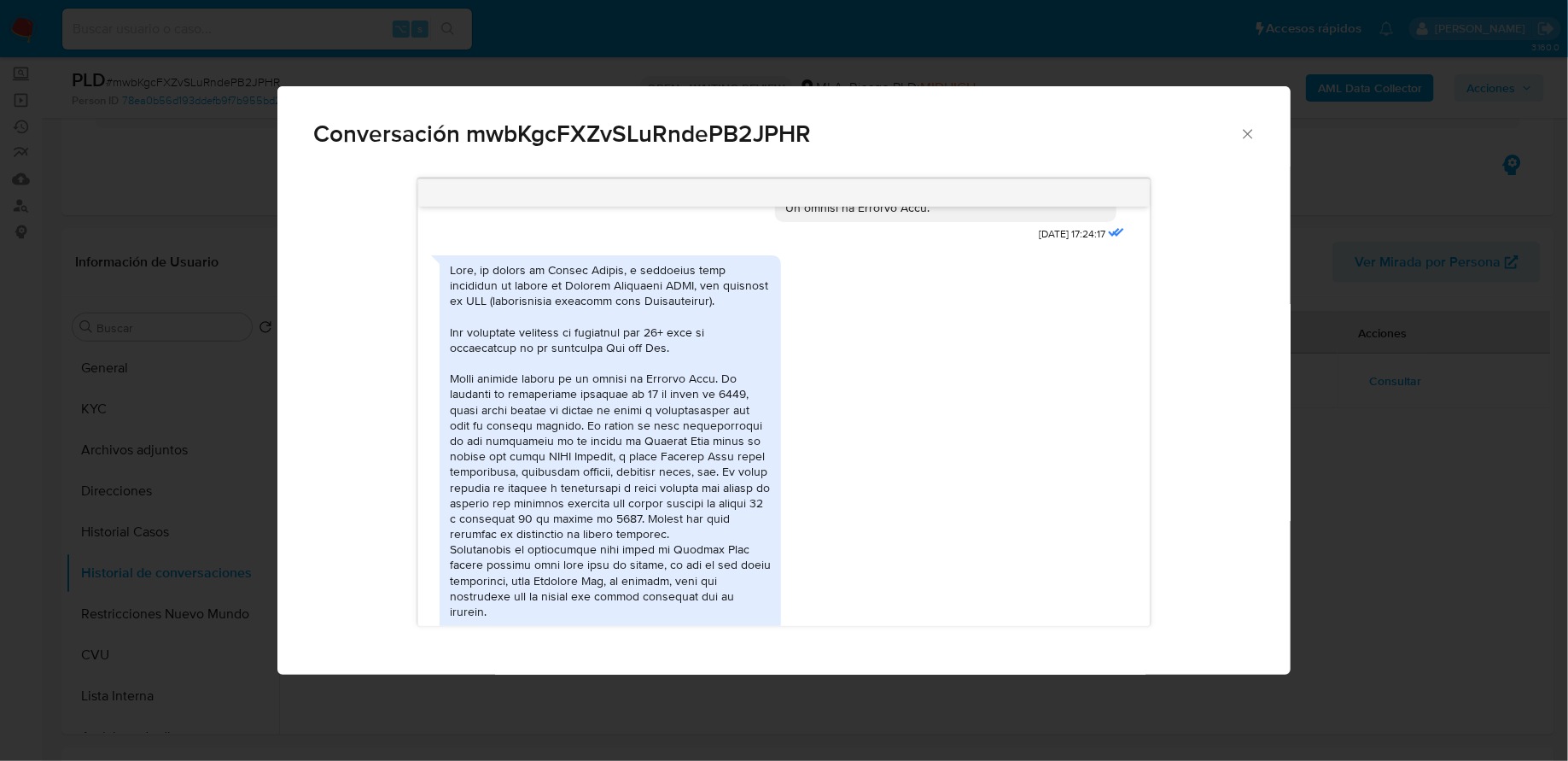
scroll to position [950, 0]
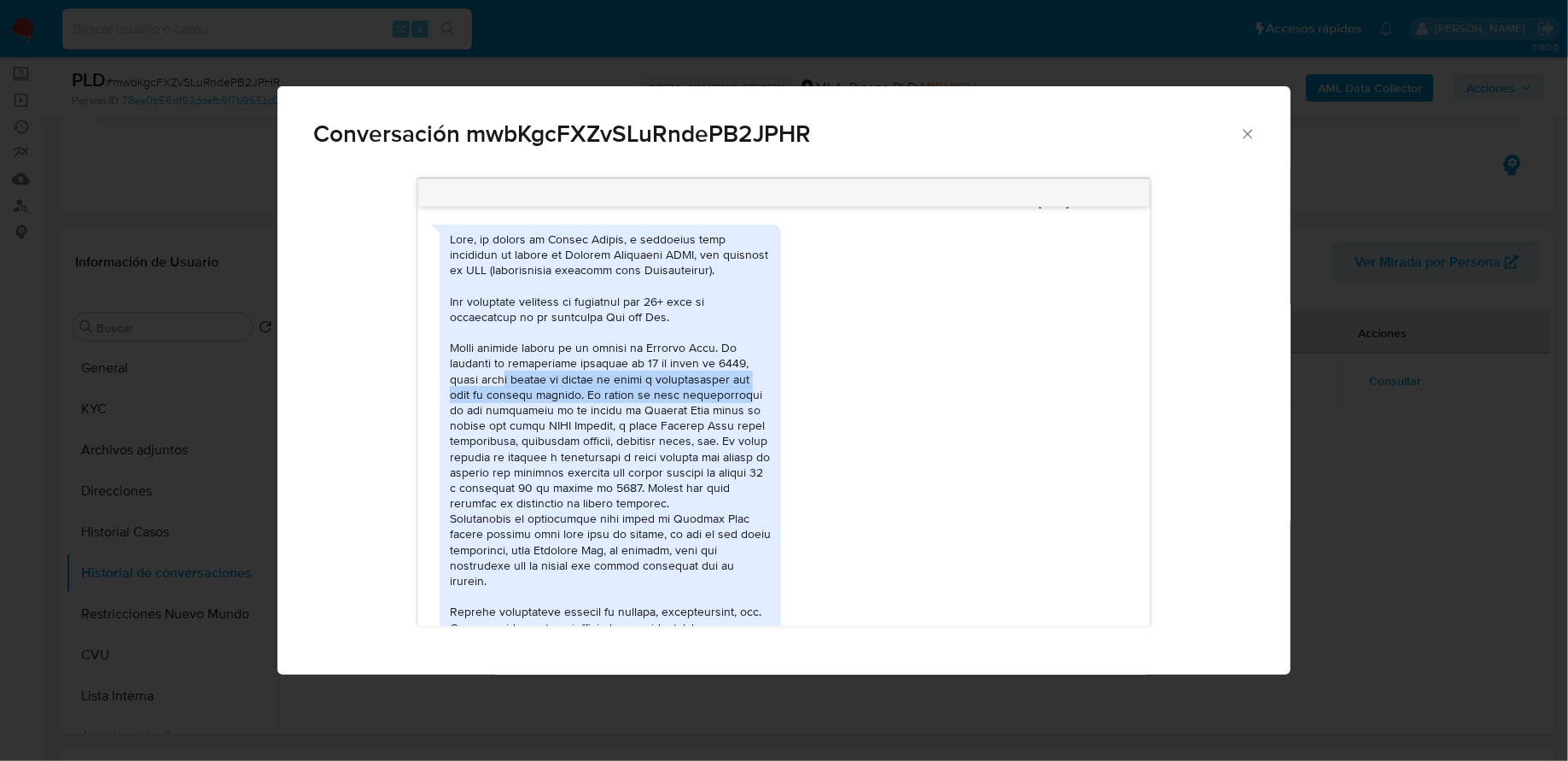
drag, startPoint x: 507, startPoint y: 414, endPoint x: 730, endPoint y: 426, distance: 223.3
click at [730, 426] on div "Comunicación" at bounding box center [610, 465] width 321 height 467
drag, startPoint x: 584, startPoint y: 423, endPoint x: 755, endPoint y: 420, distance: 171.0
click at [755, 424] on div "Comunicación" at bounding box center [610, 465] width 321 height 467
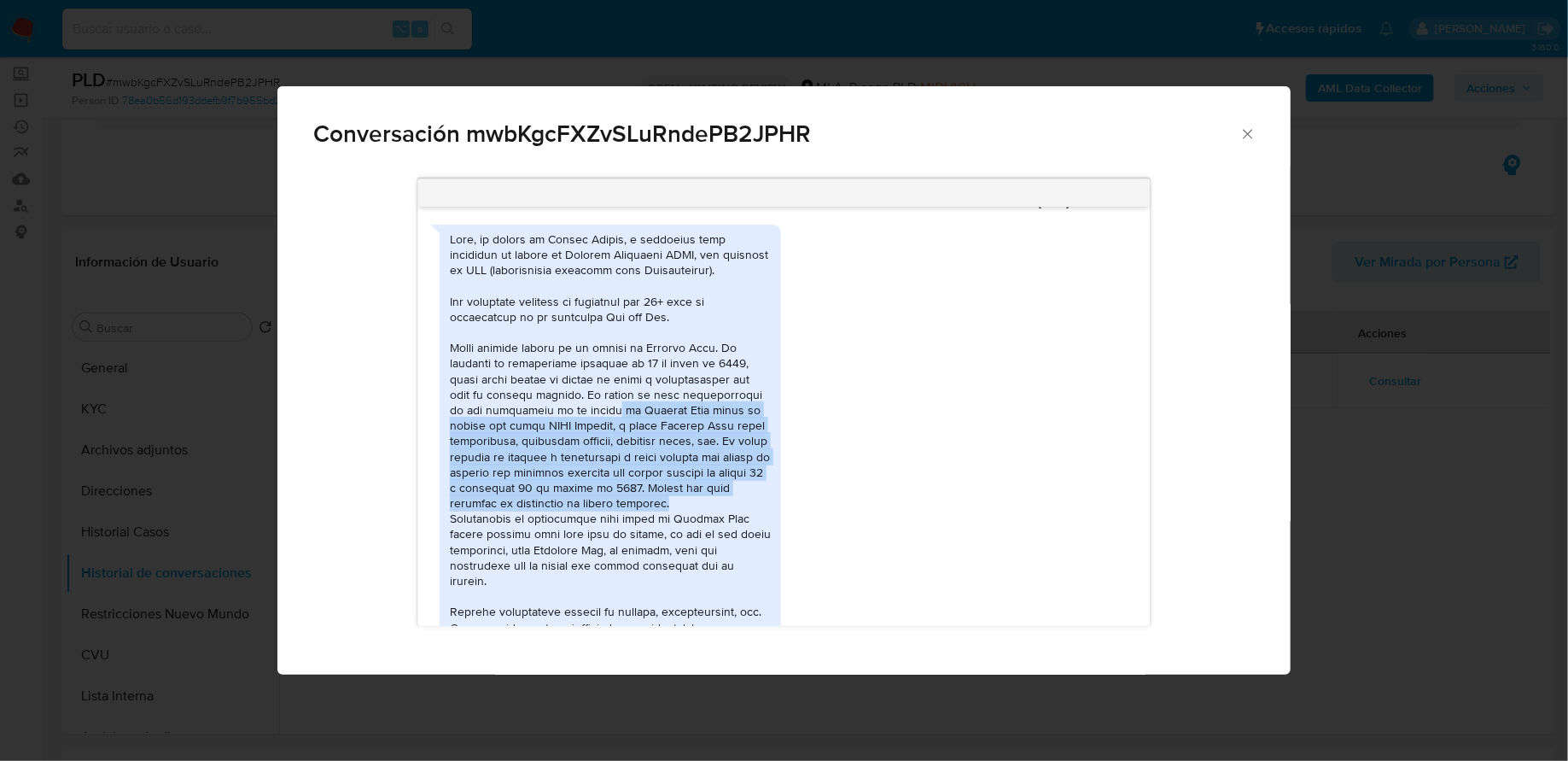
drag, startPoint x: 592, startPoint y: 441, endPoint x: 518, endPoint y: 544, distance: 126.8
click at [518, 544] on div "Comunicación" at bounding box center [610, 465] width 321 height 467
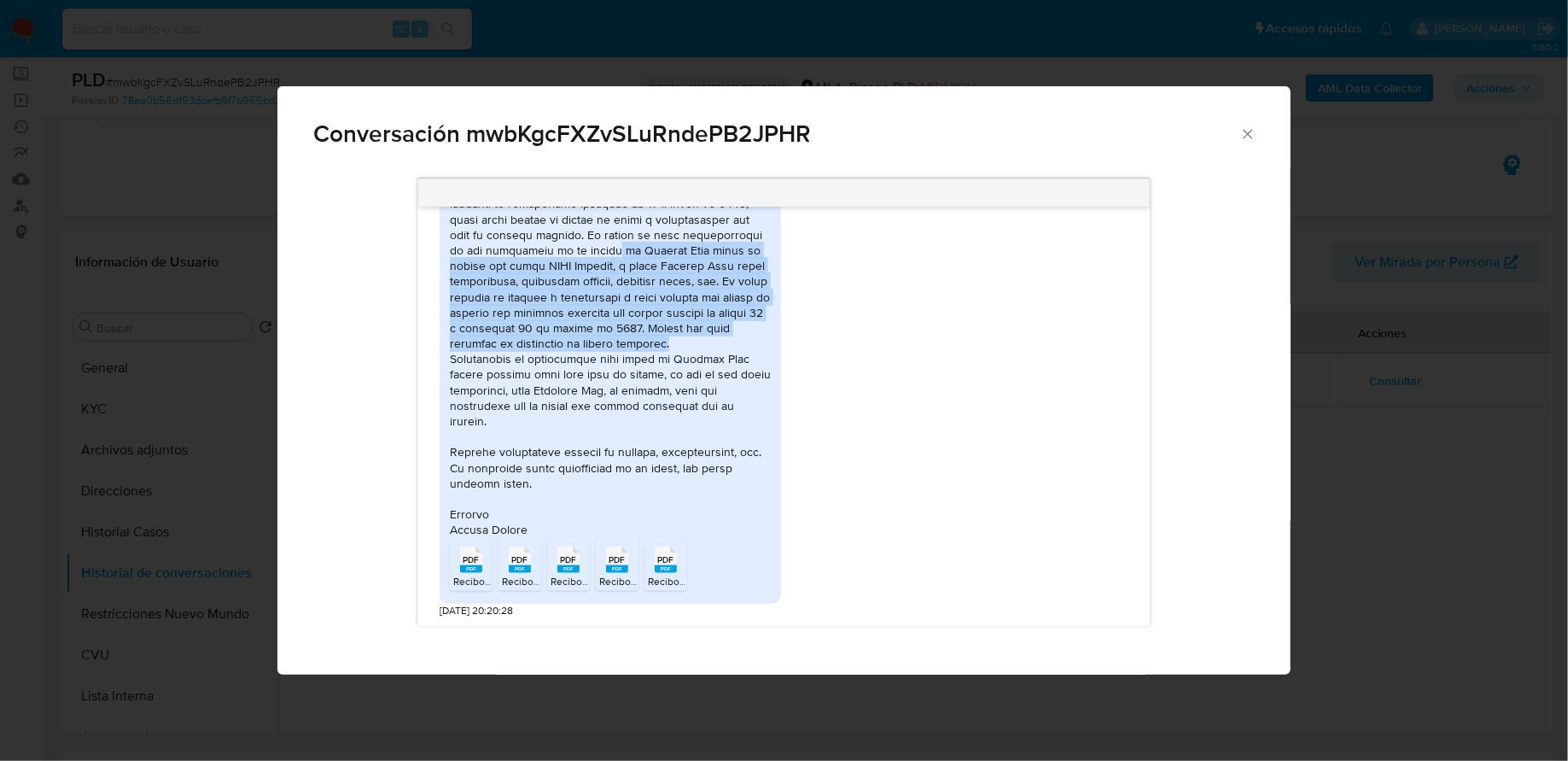
scroll to position [1157, 0]
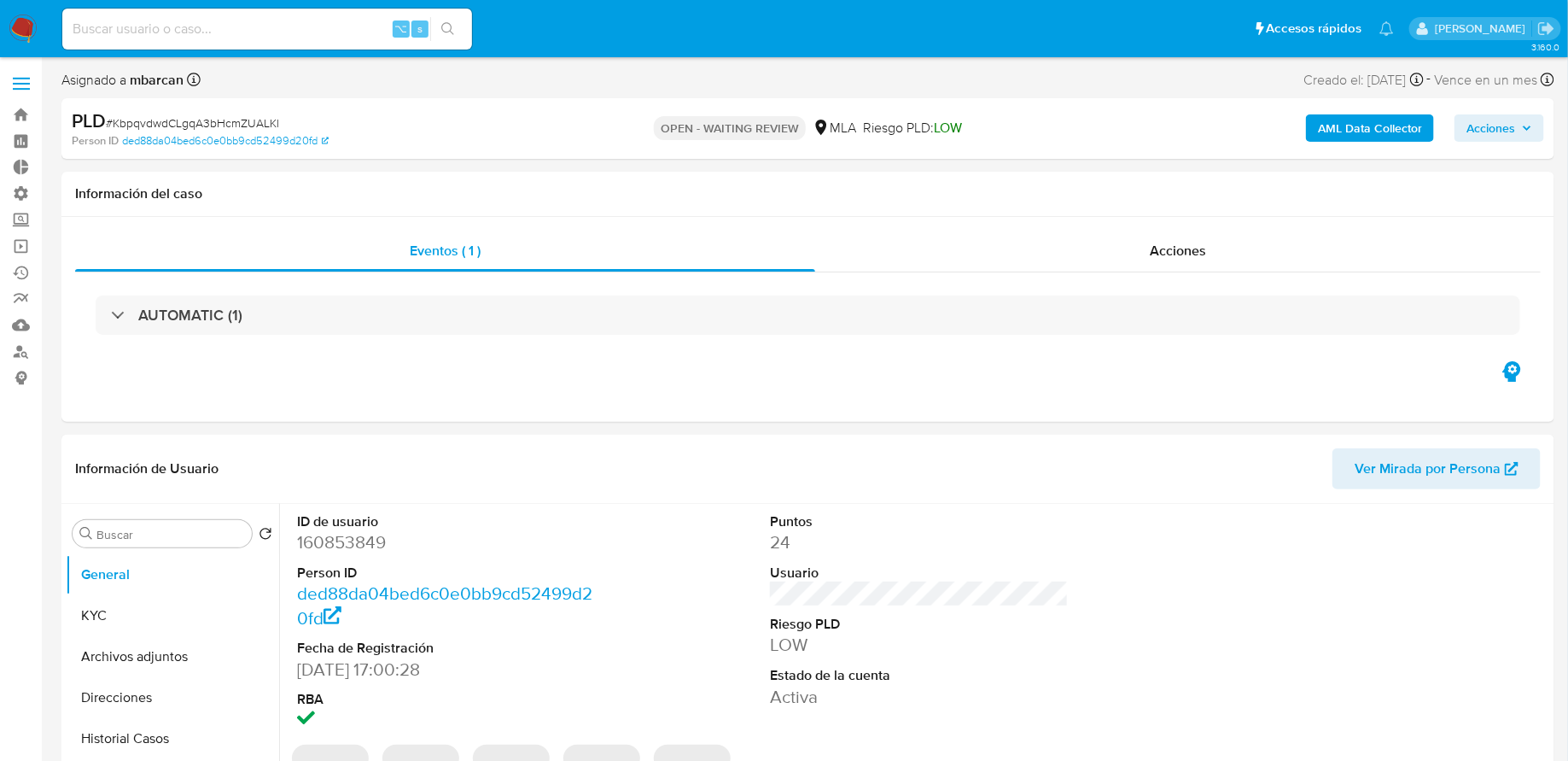
select select "10"
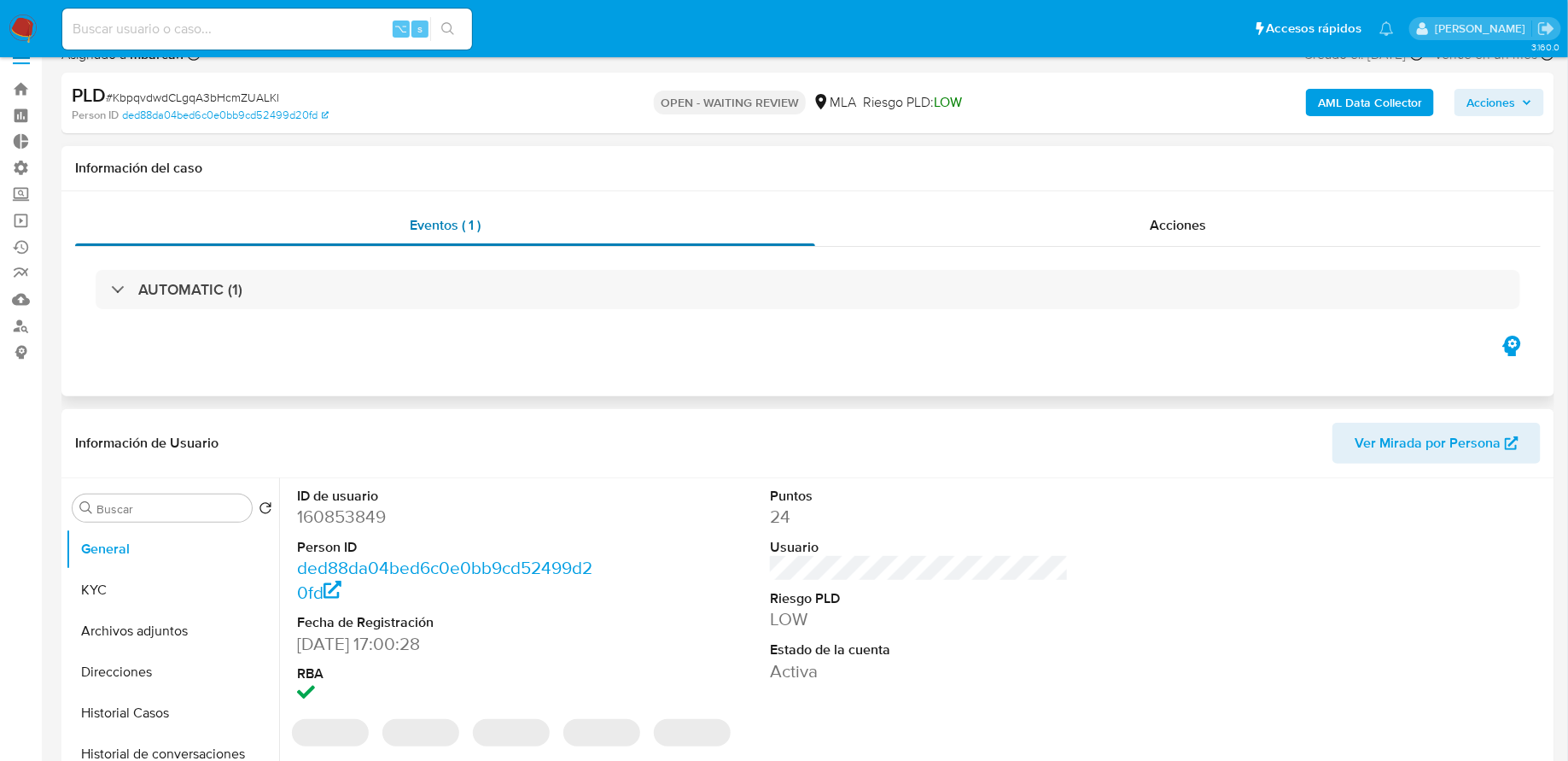
scroll to position [39, 0]
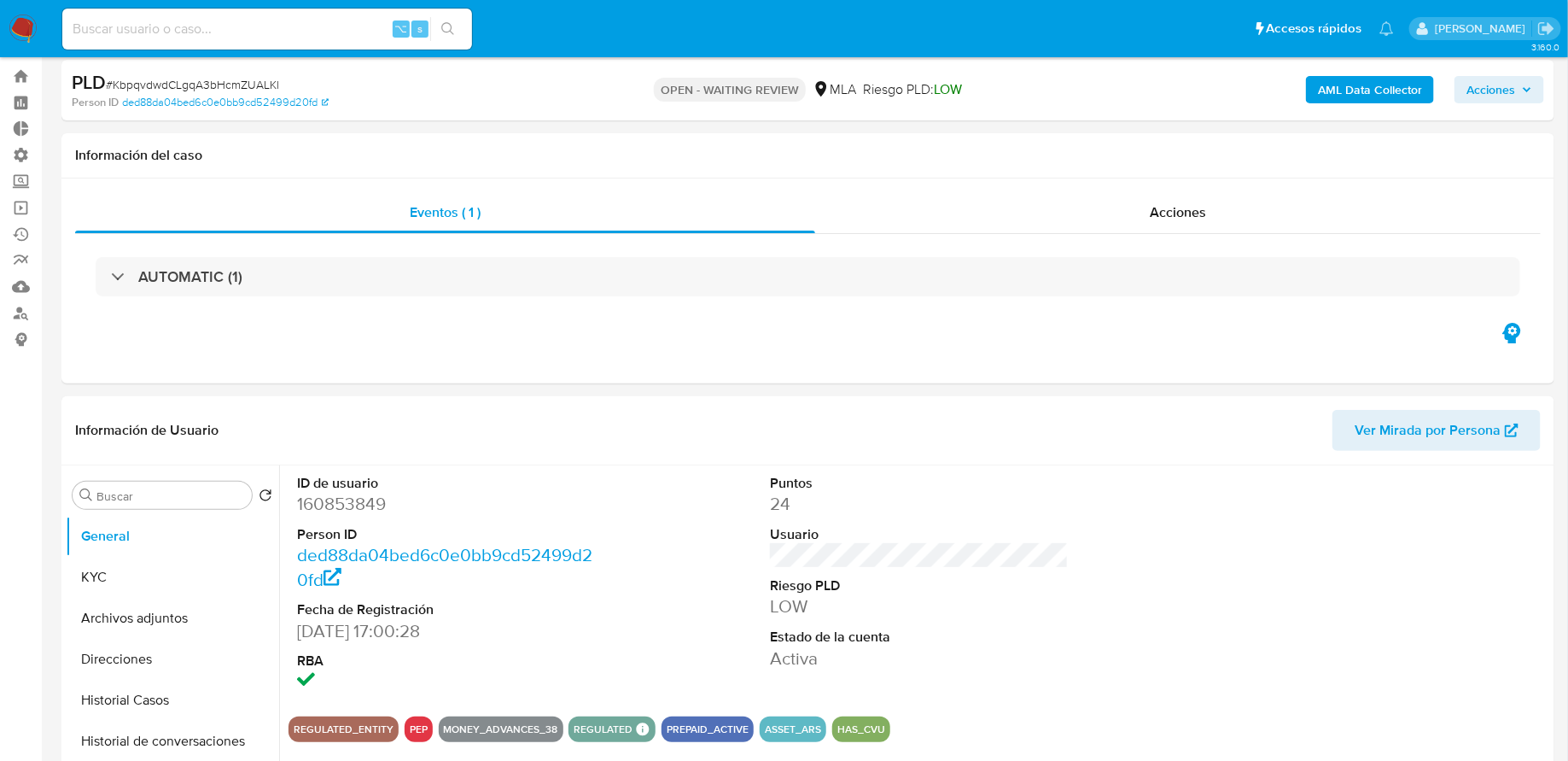
click at [247, 18] on input at bounding box center [266, 29] width 410 height 22
paste input "bVA6Xqd7BCIHLRqnFAh9ah0m"
type input "bVA6Xqd7BCIHLRqnFAh9ah0m"
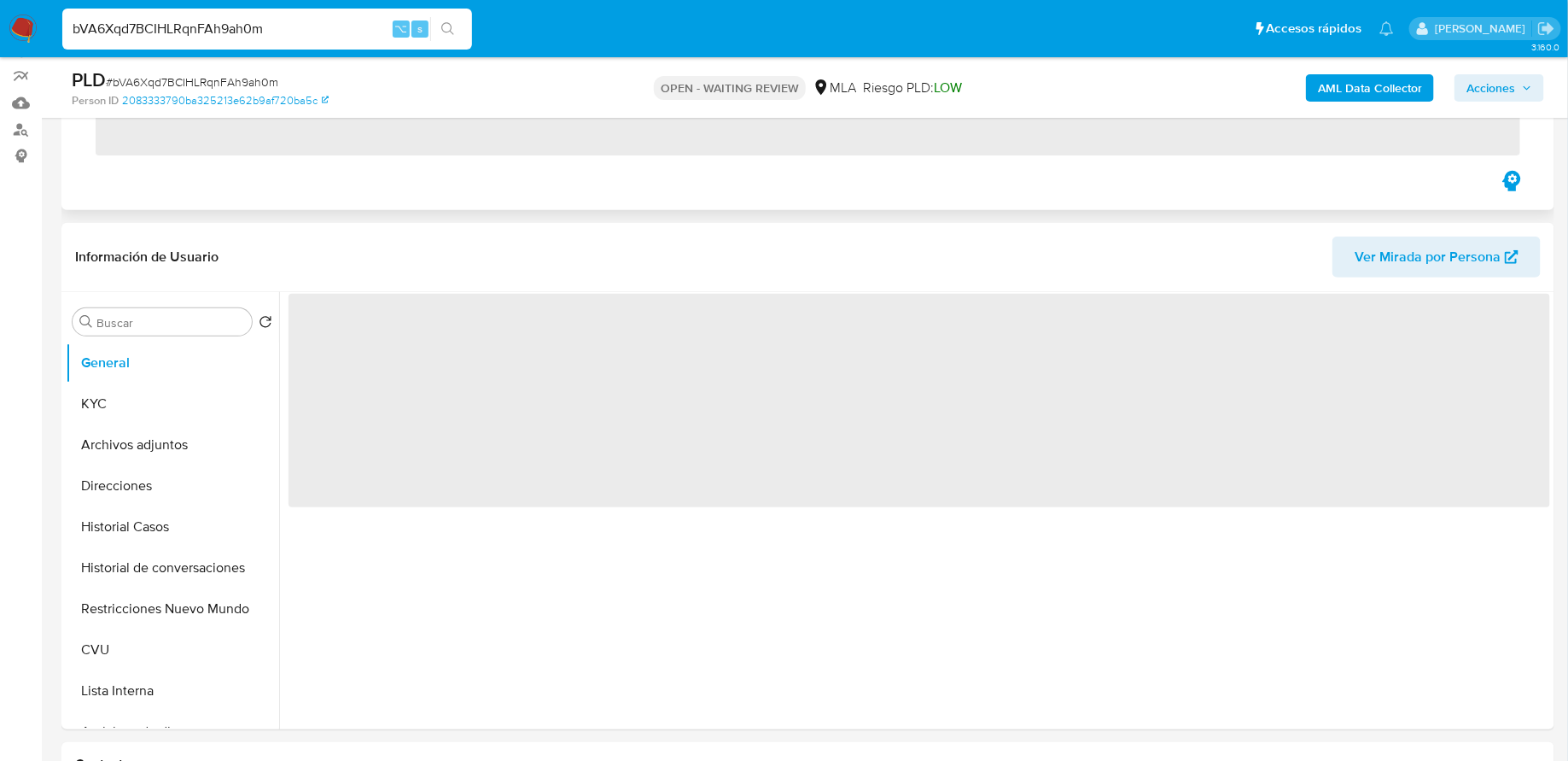
scroll to position [258, 0]
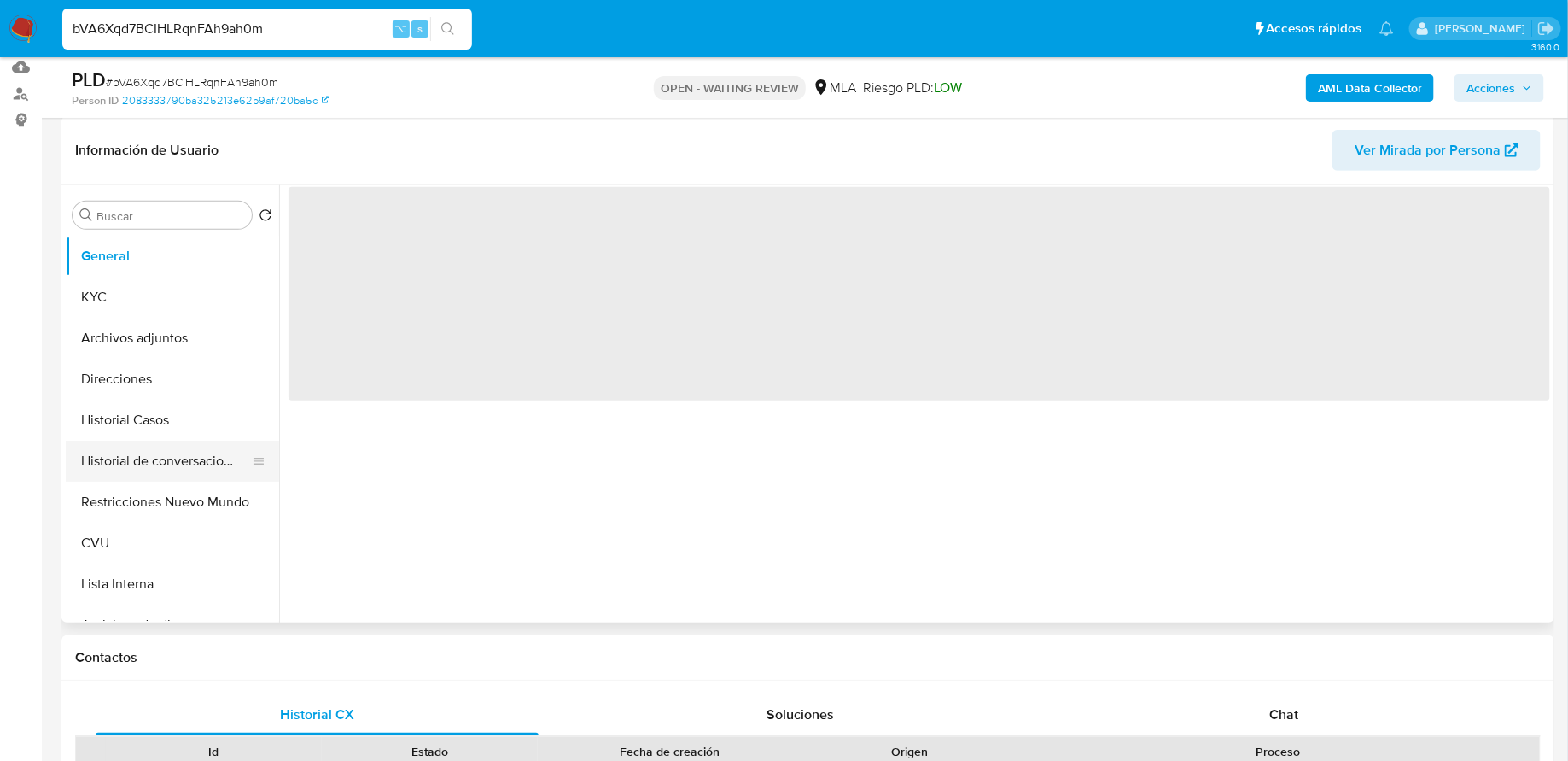
click at [162, 454] on button "Historial de conversaciones" at bounding box center [165, 461] width 200 height 41
select select "10"
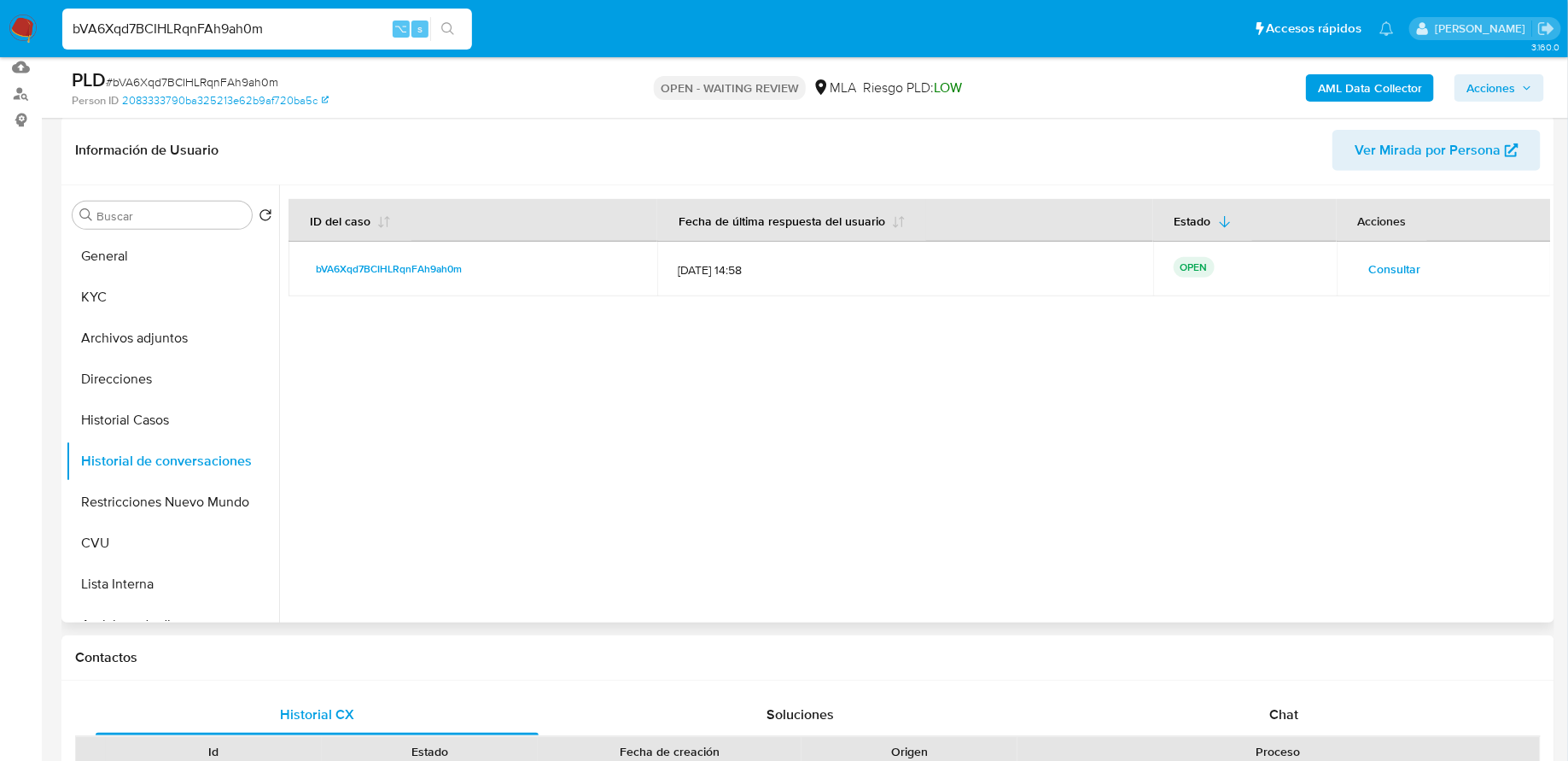
click at [1350, 268] on td "Consultar" at bounding box center [1444, 268] width 215 height 55
click at [1369, 268] on span "Consultar" at bounding box center [1395, 268] width 52 height 24
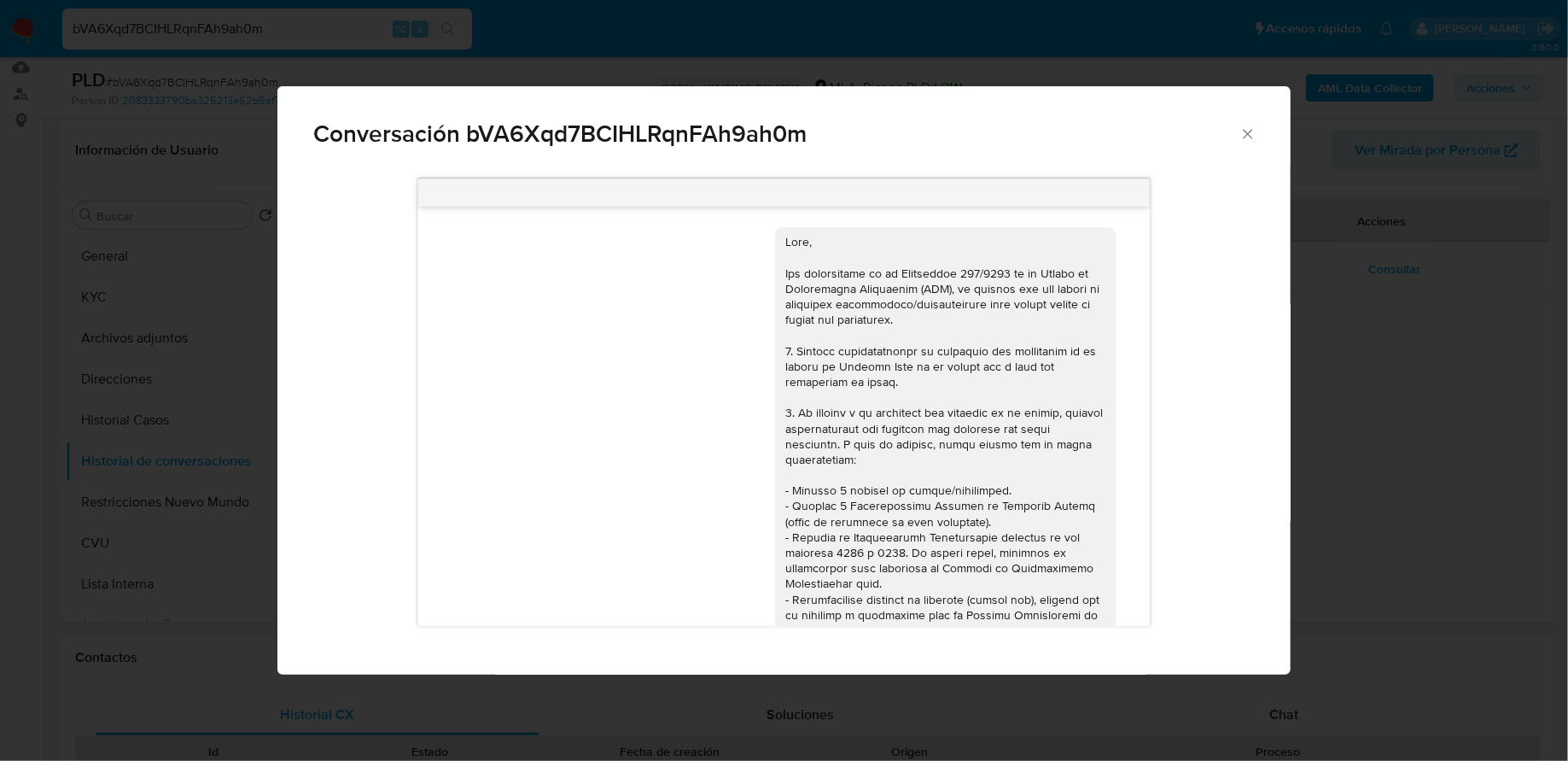
scroll to position [927, 0]
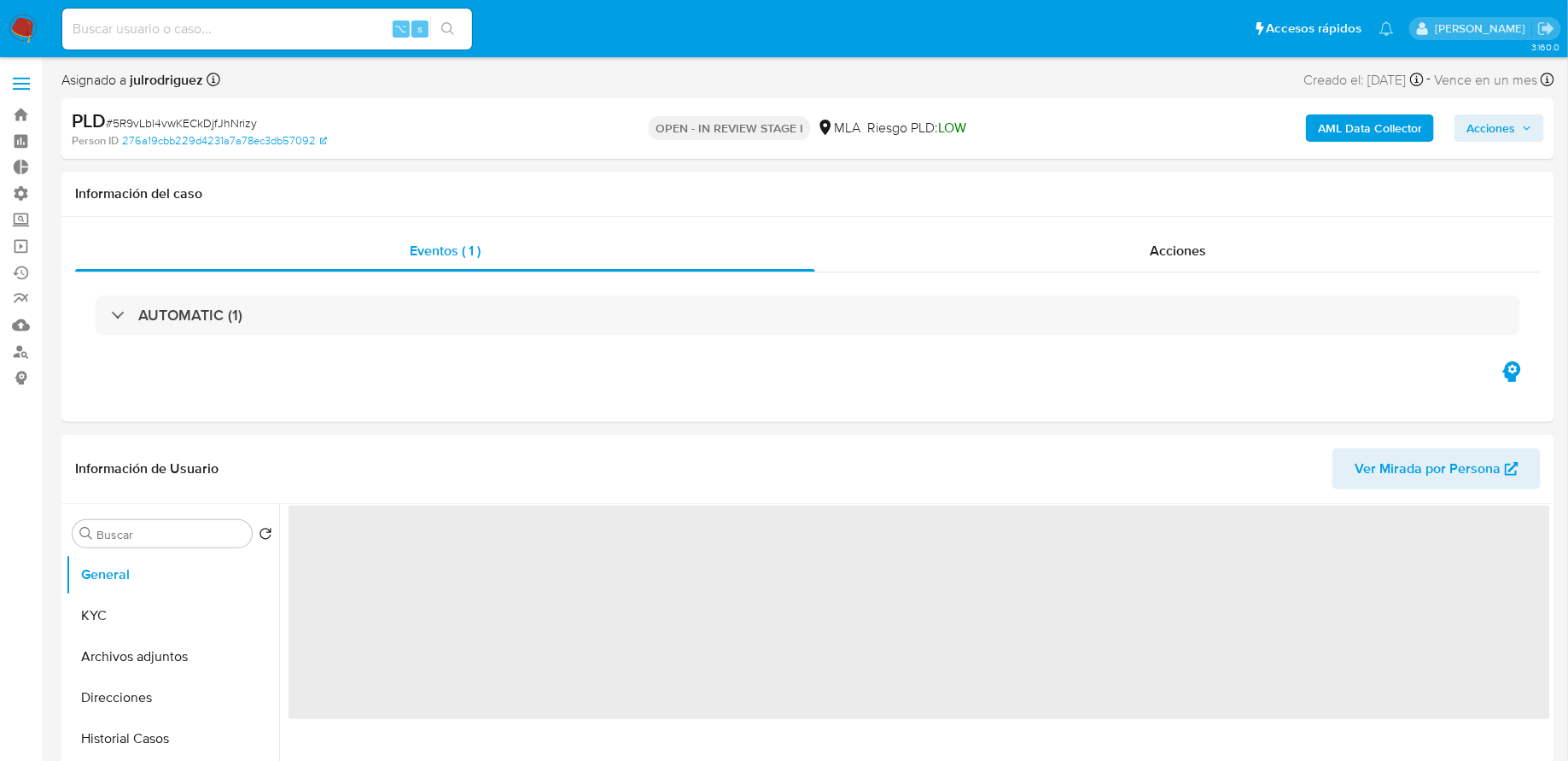
select select "10"
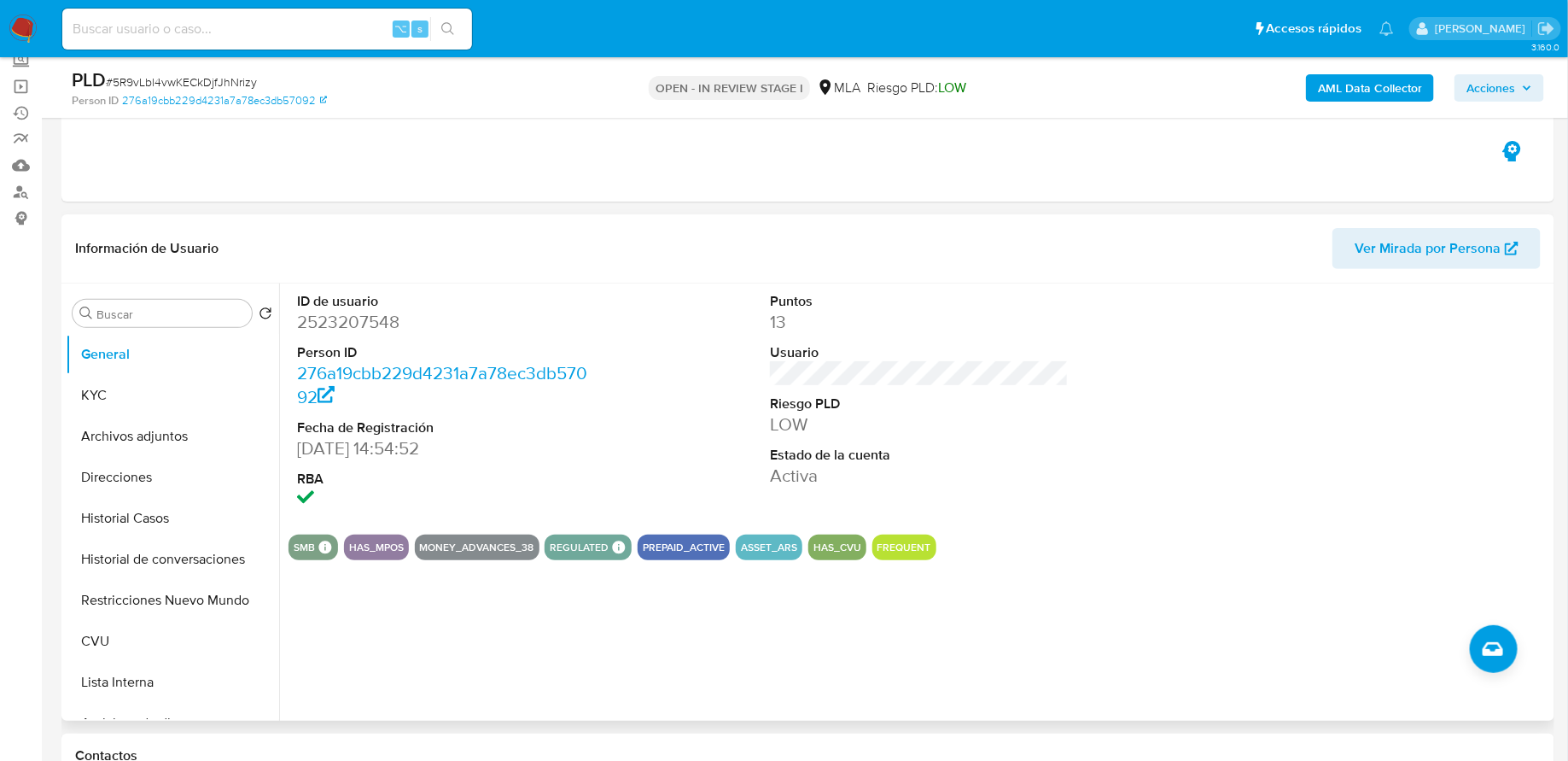
scroll to position [197, 0]
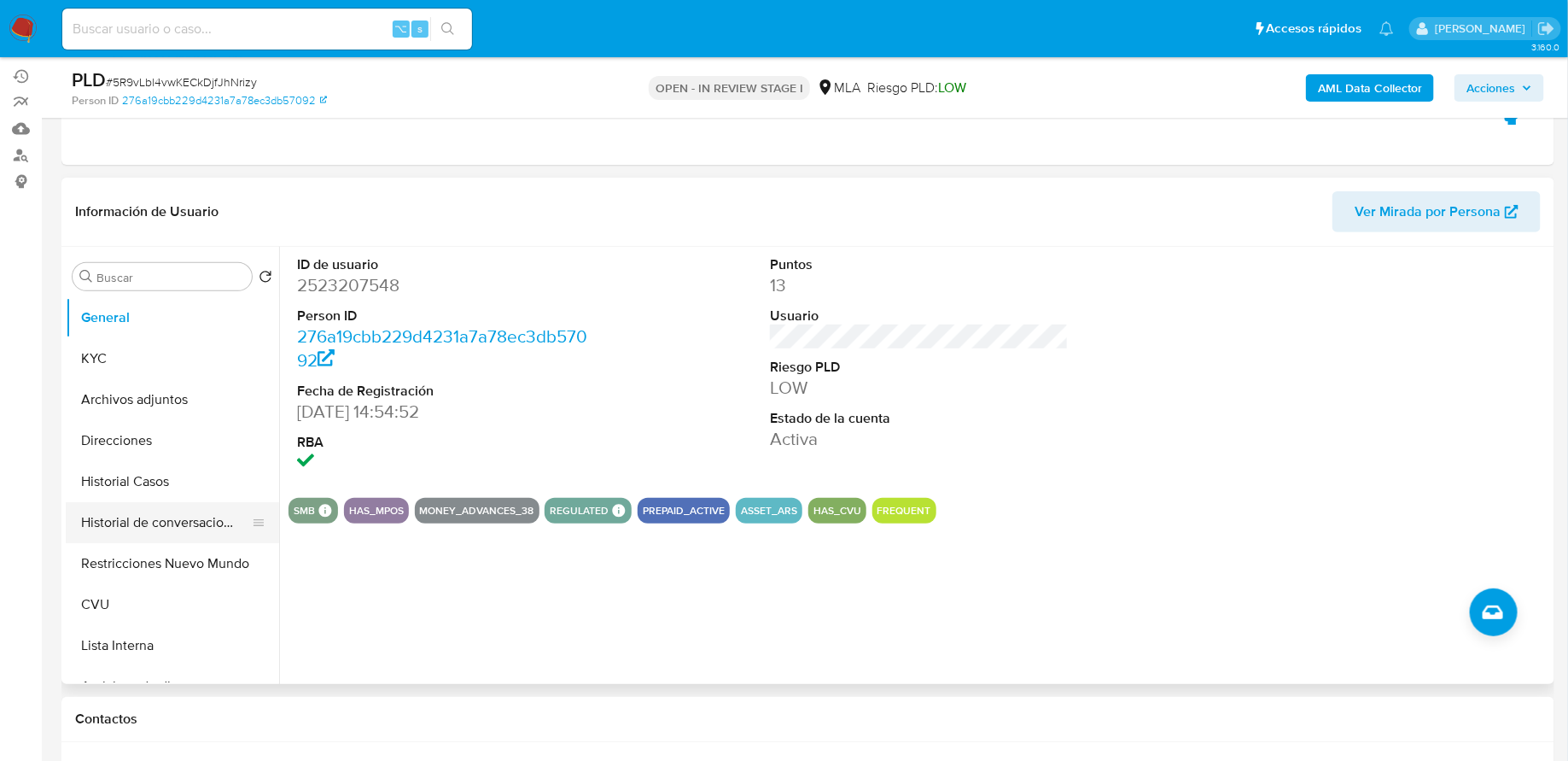
click at [153, 517] on button "Historial de conversaciones" at bounding box center [165, 522] width 200 height 41
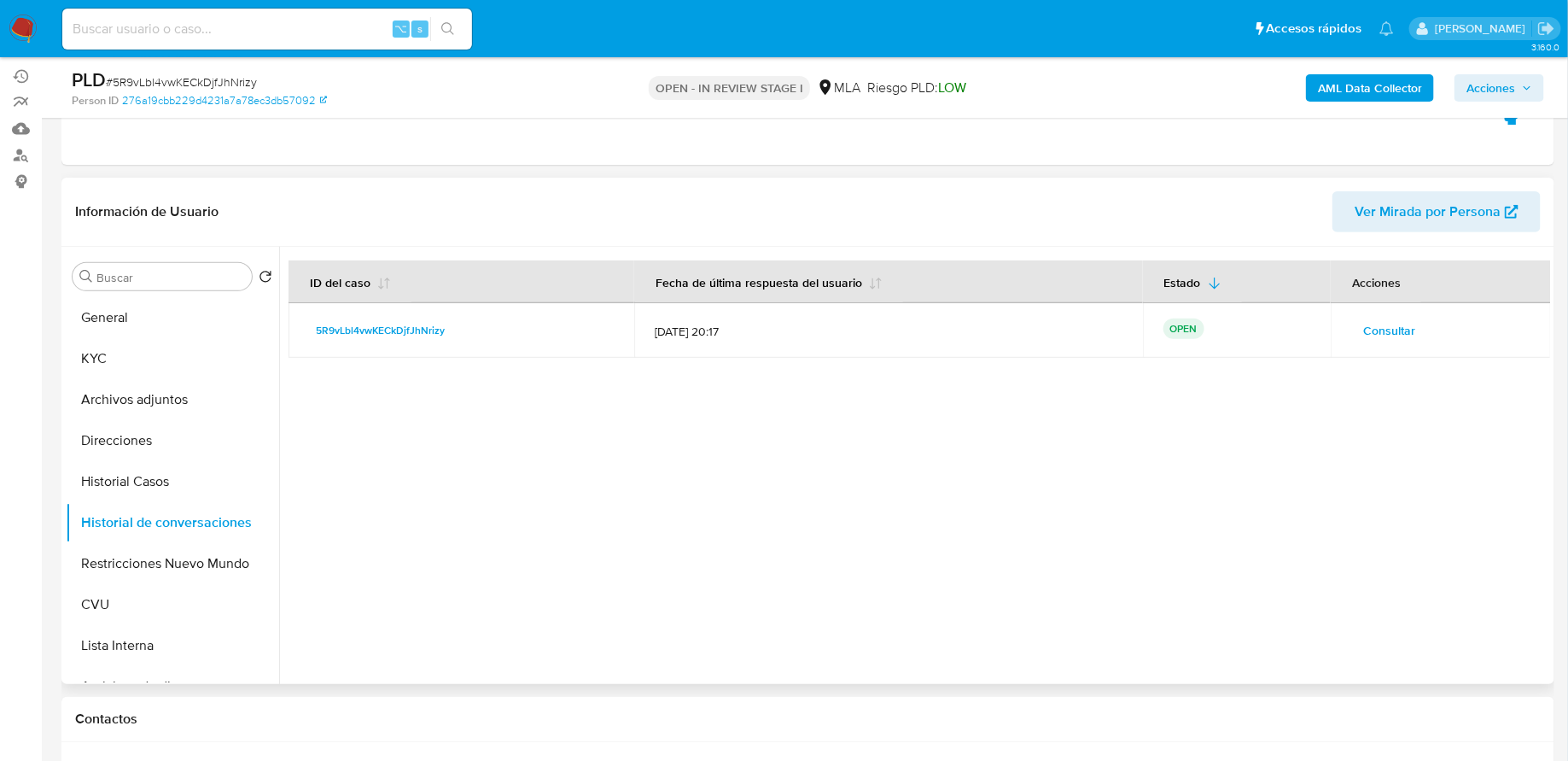
click at [1389, 336] on span "Consultar" at bounding box center [1389, 330] width 52 height 24
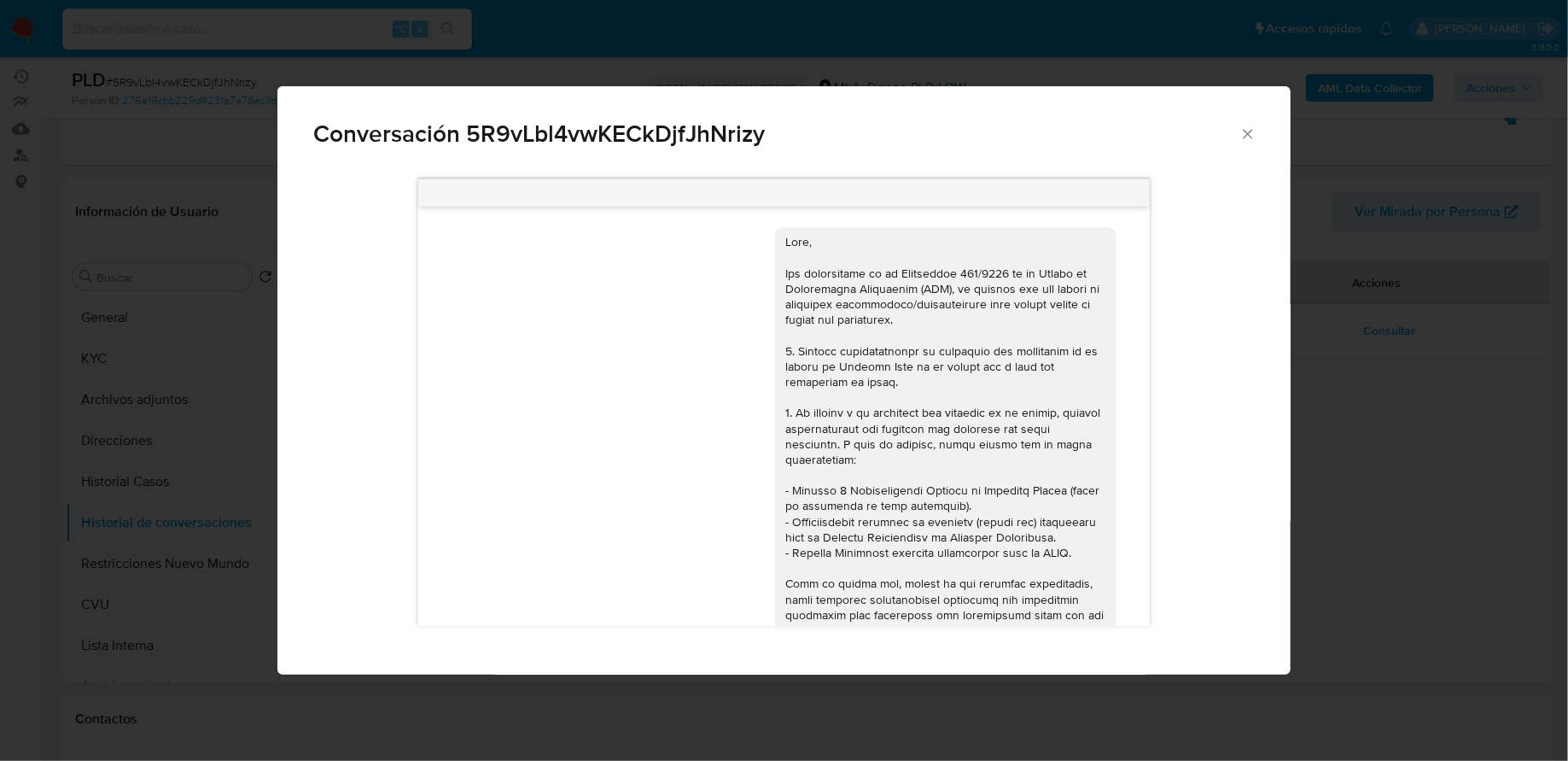
scroll to position [613, 0]
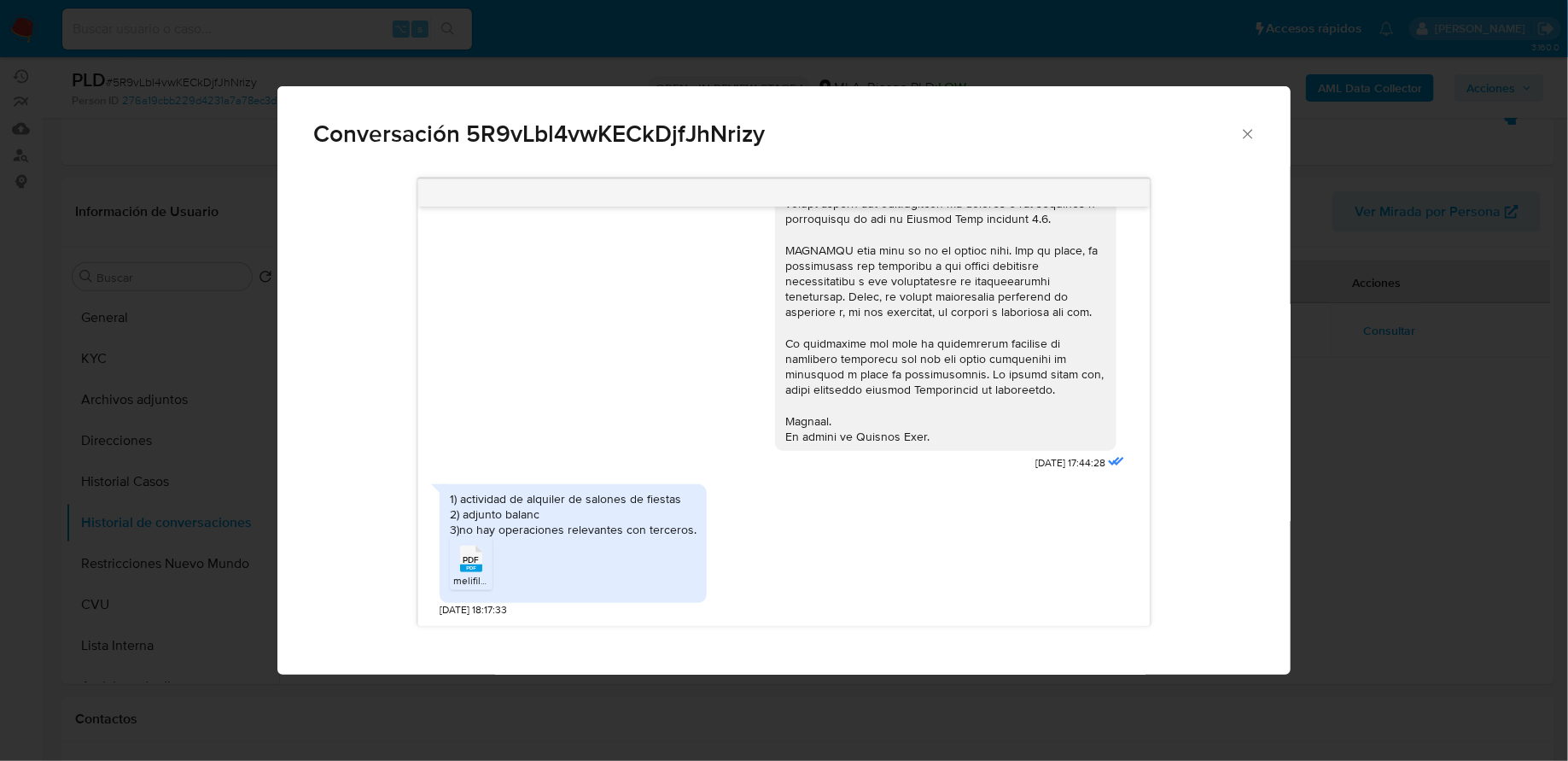
click at [465, 571] on rect "Comunicación" at bounding box center [471, 568] width 22 height 8
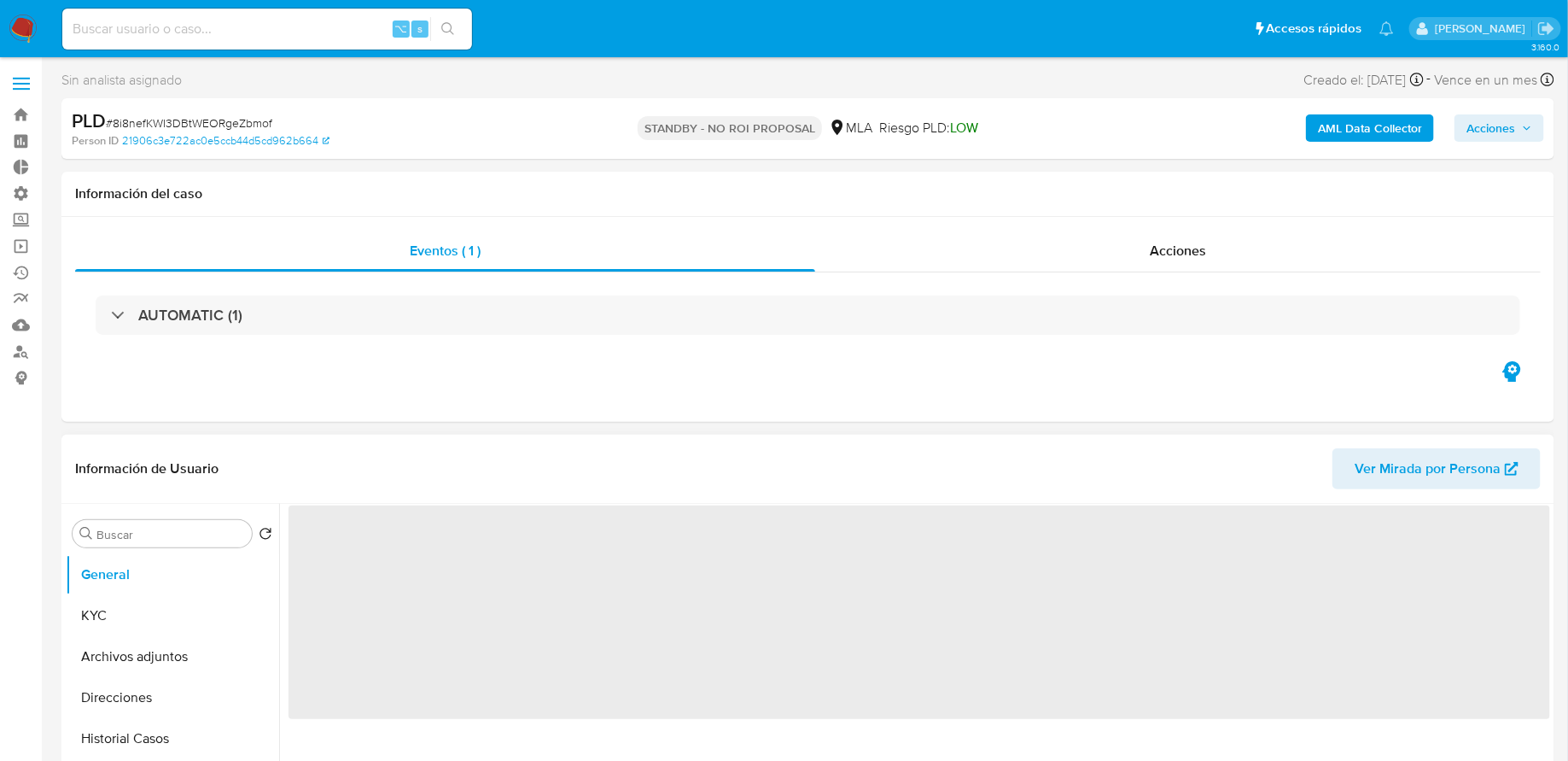
select select "10"
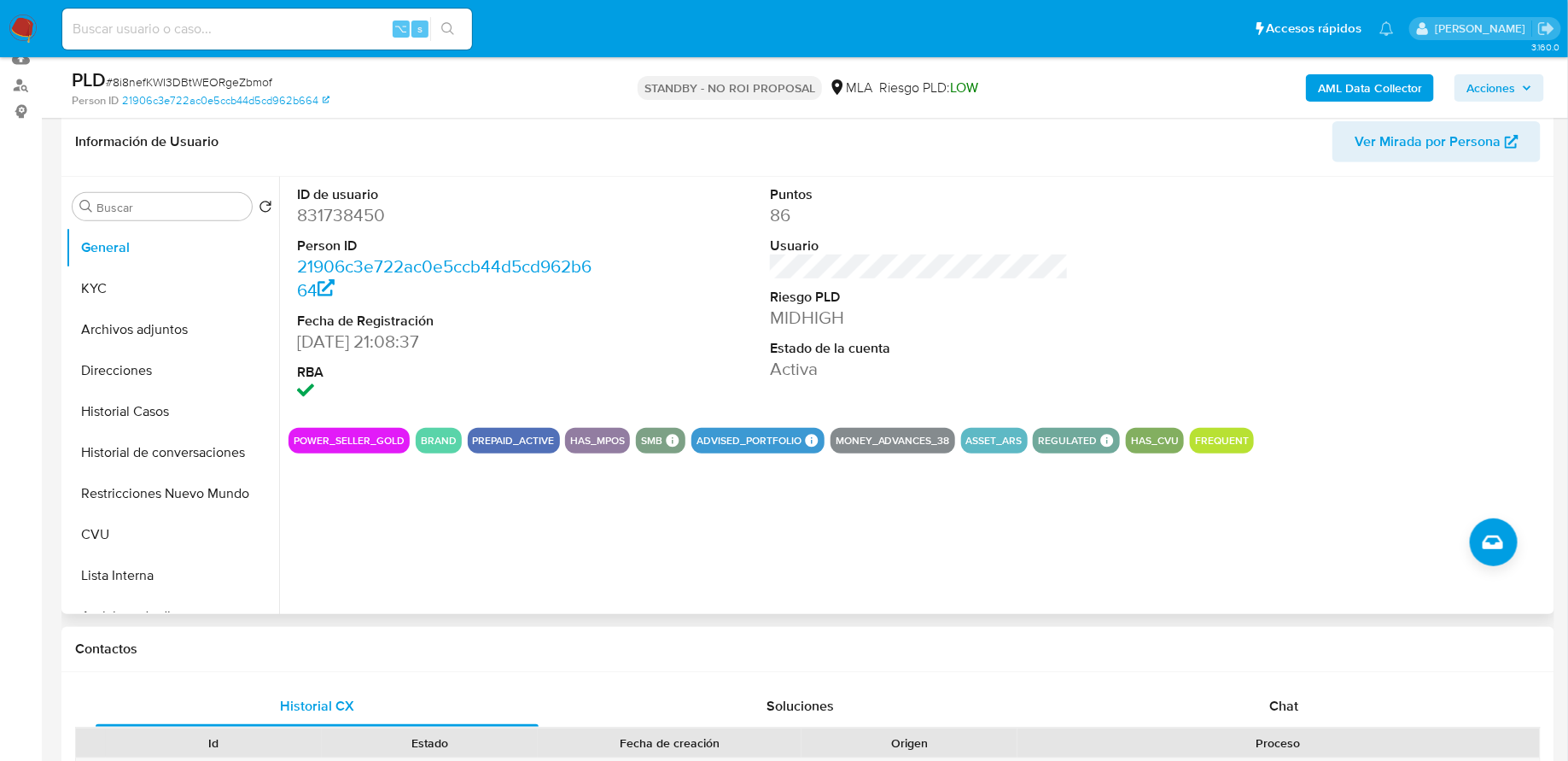
scroll to position [178, 0]
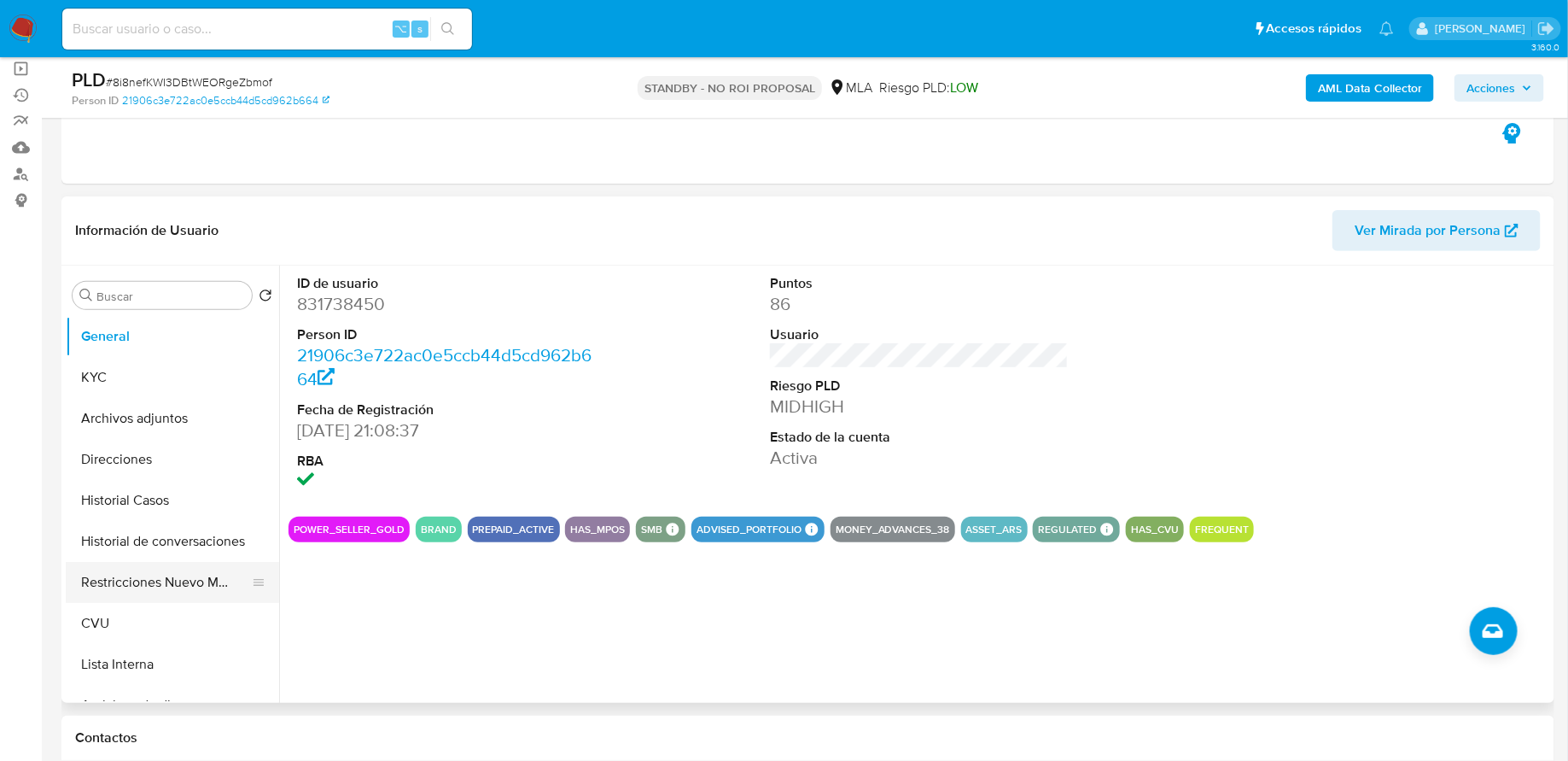
click at [141, 576] on button "Restricciones Nuevo Mundo" at bounding box center [165, 582] width 200 height 41
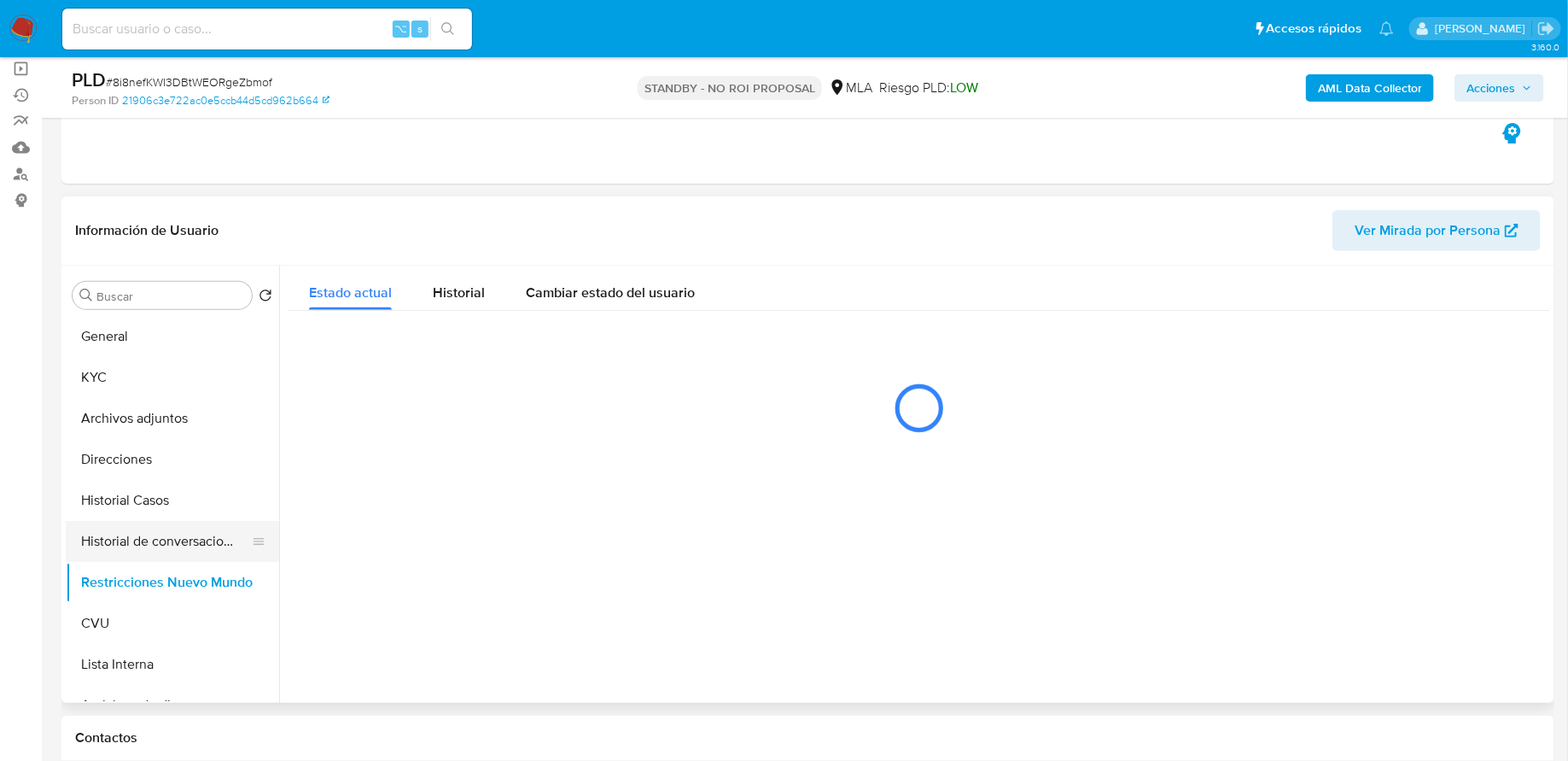
click at [102, 543] on button "Historial de conversaciones" at bounding box center [165, 541] width 200 height 41
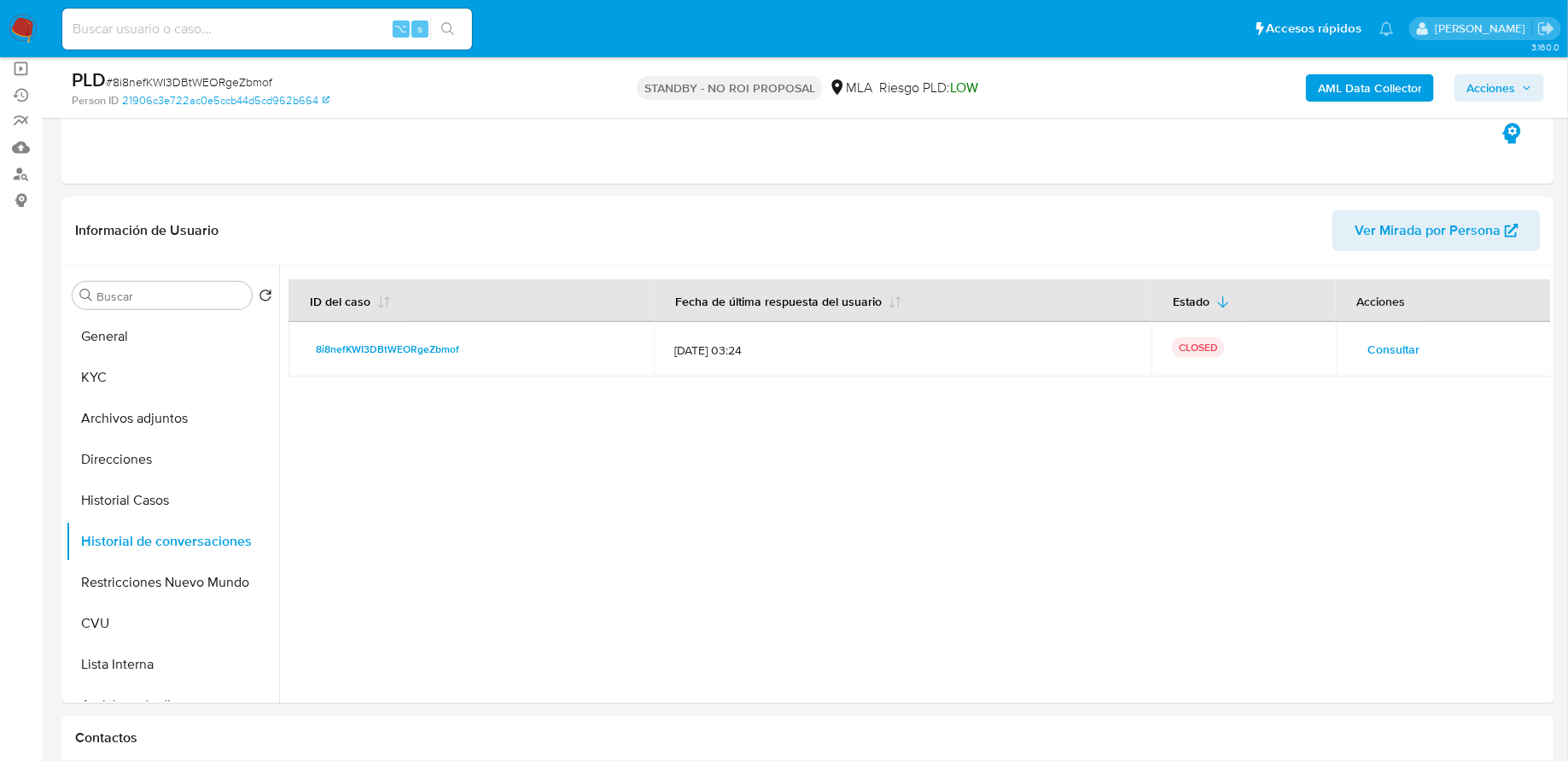
click at [1381, 351] on span "Consultar" at bounding box center [1394, 349] width 52 height 24
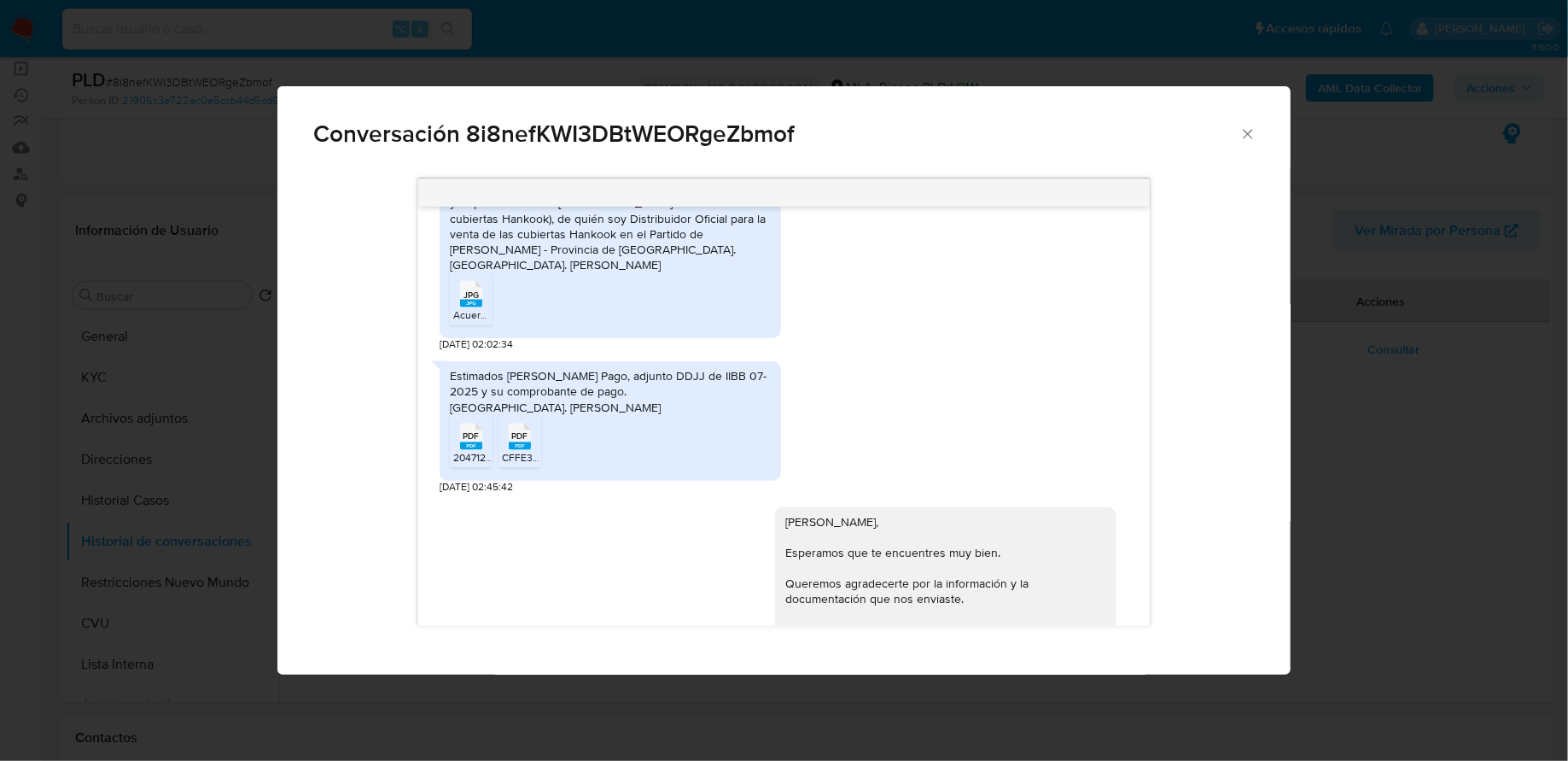
scroll to position [1462, 0]
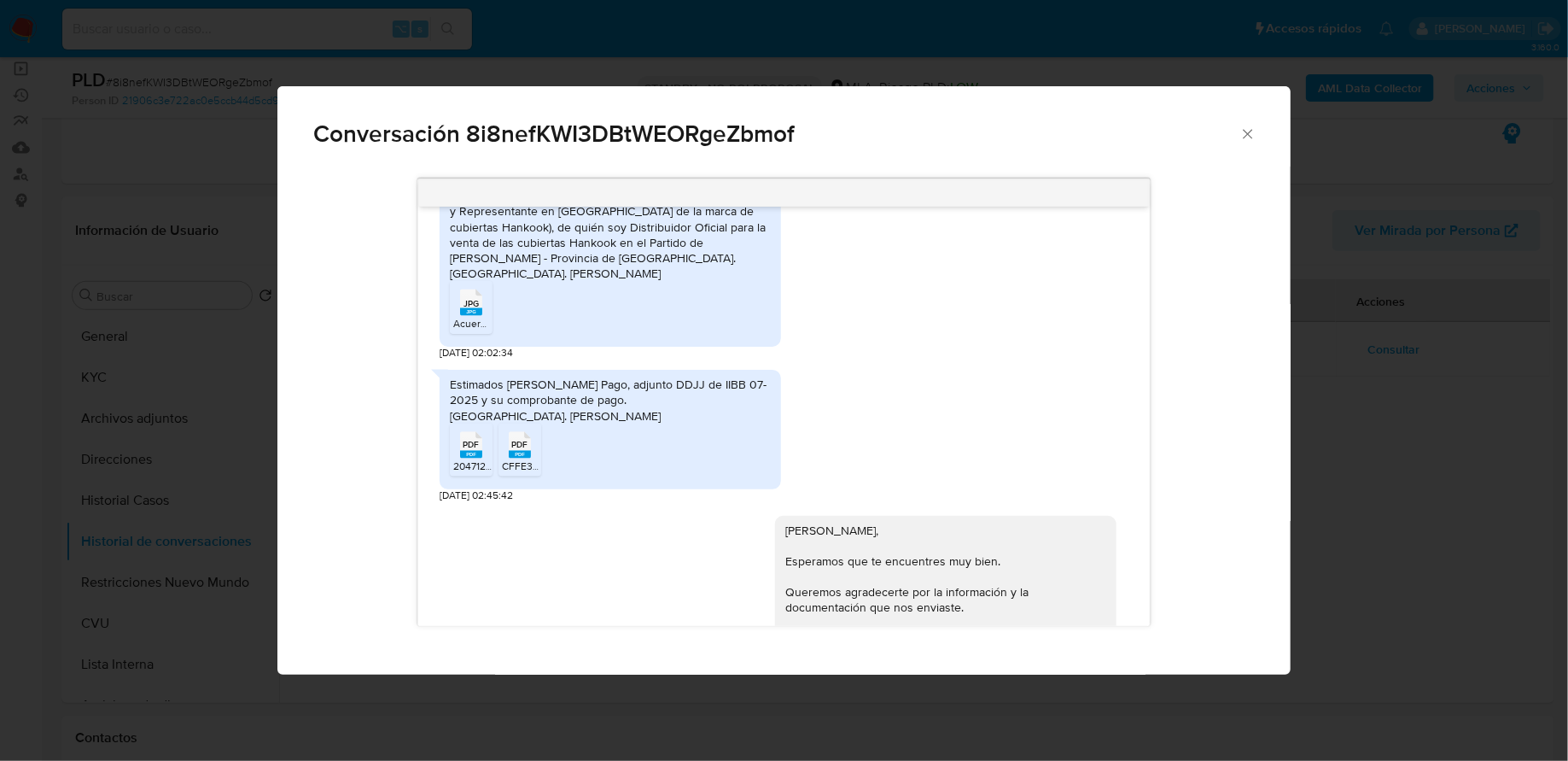
click at [1241, 129] on icon "Cerrar" at bounding box center [1248, 134] width 17 height 17
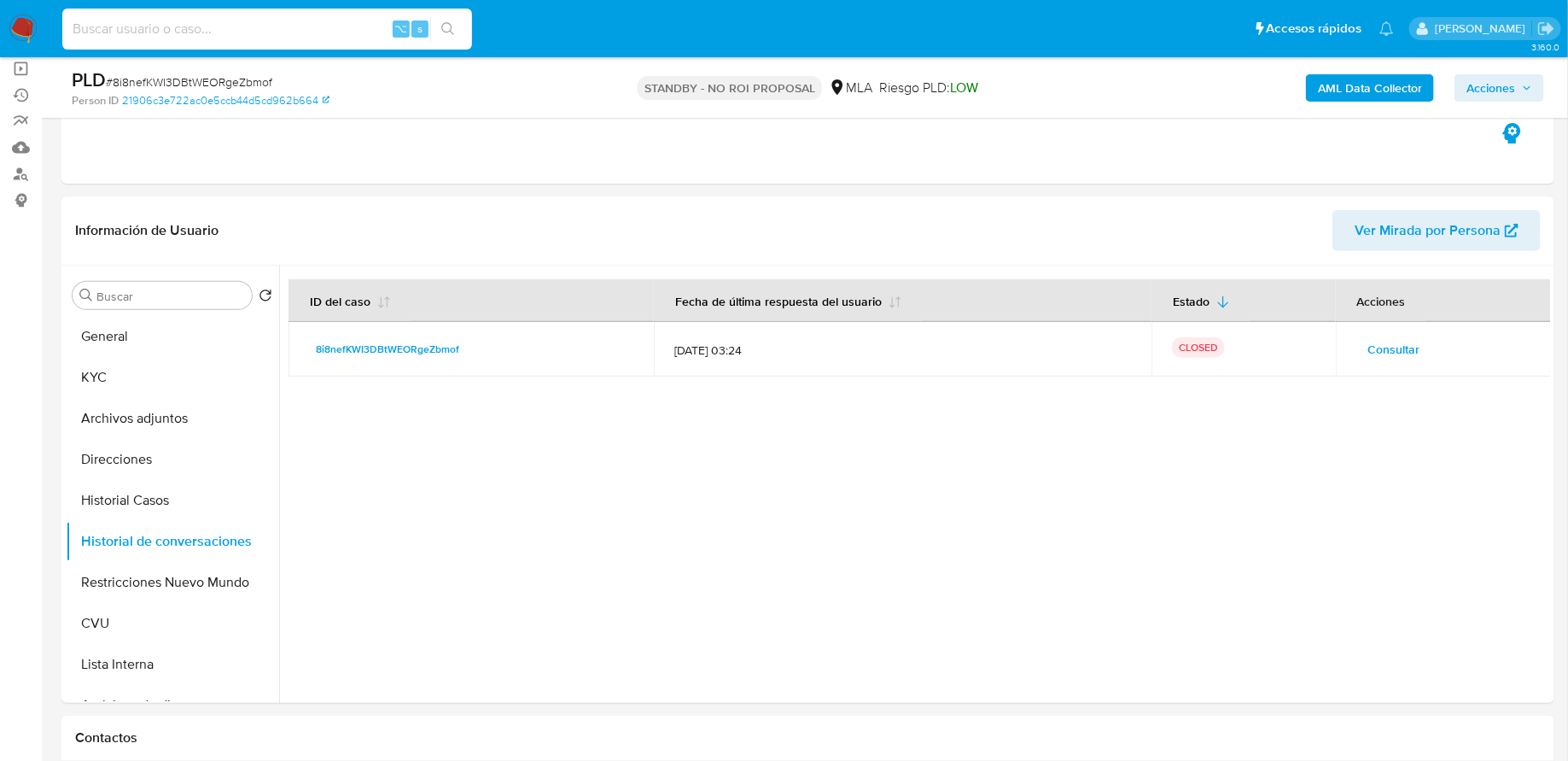
click at [317, 20] on input at bounding box center [266, 29] width 410 height 22
paste input "ETiwNzNasBLPr7SivhIUHzMQ"
type input "ETiwNzNasBLPr7SivhIUHzMQ"
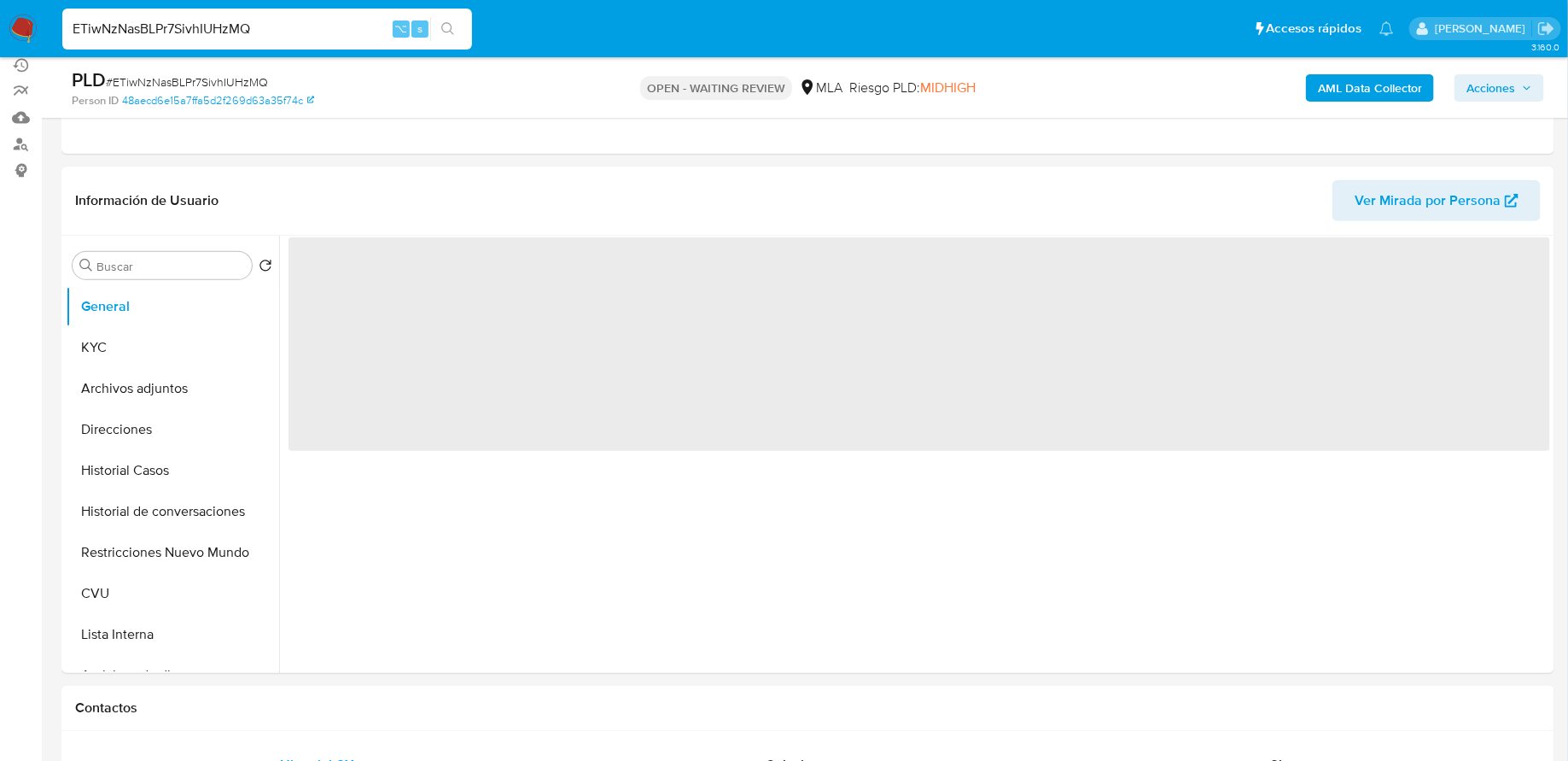
scroll to position [292, 0]
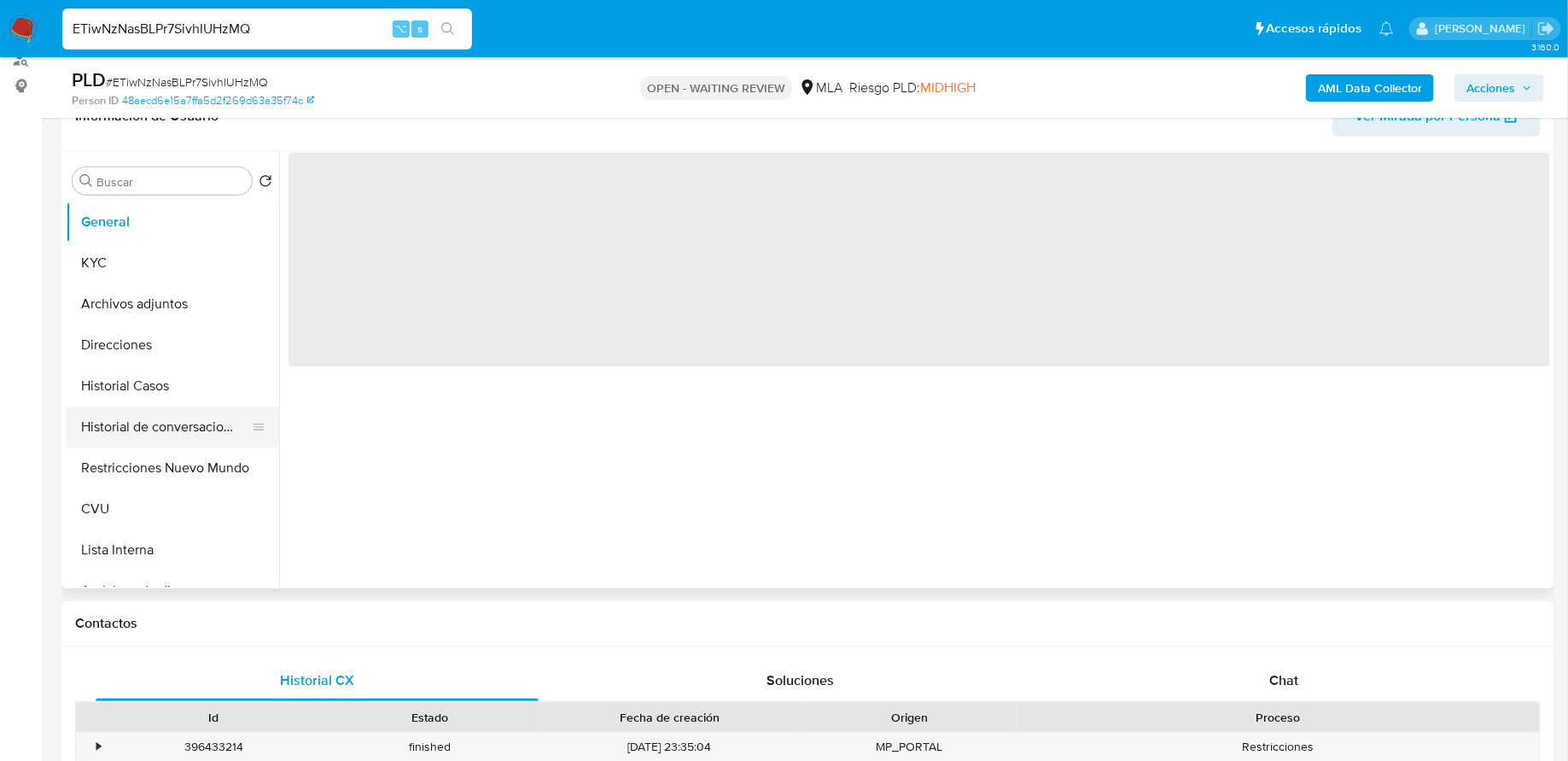
select select "10"
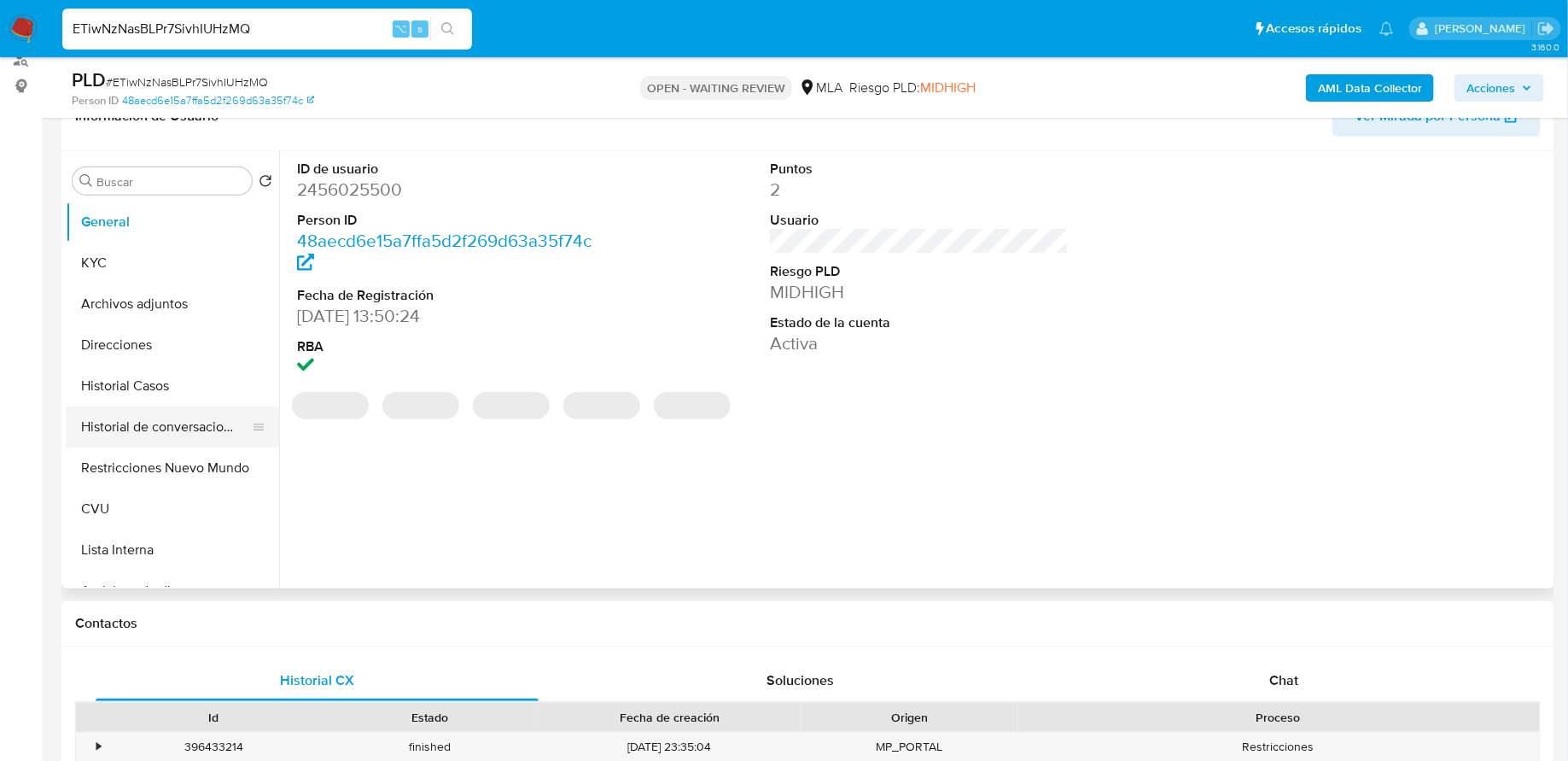
click at [153, 433] on button "Historial de conversaciones" at bounding box center [165, 427] width 200 height 41
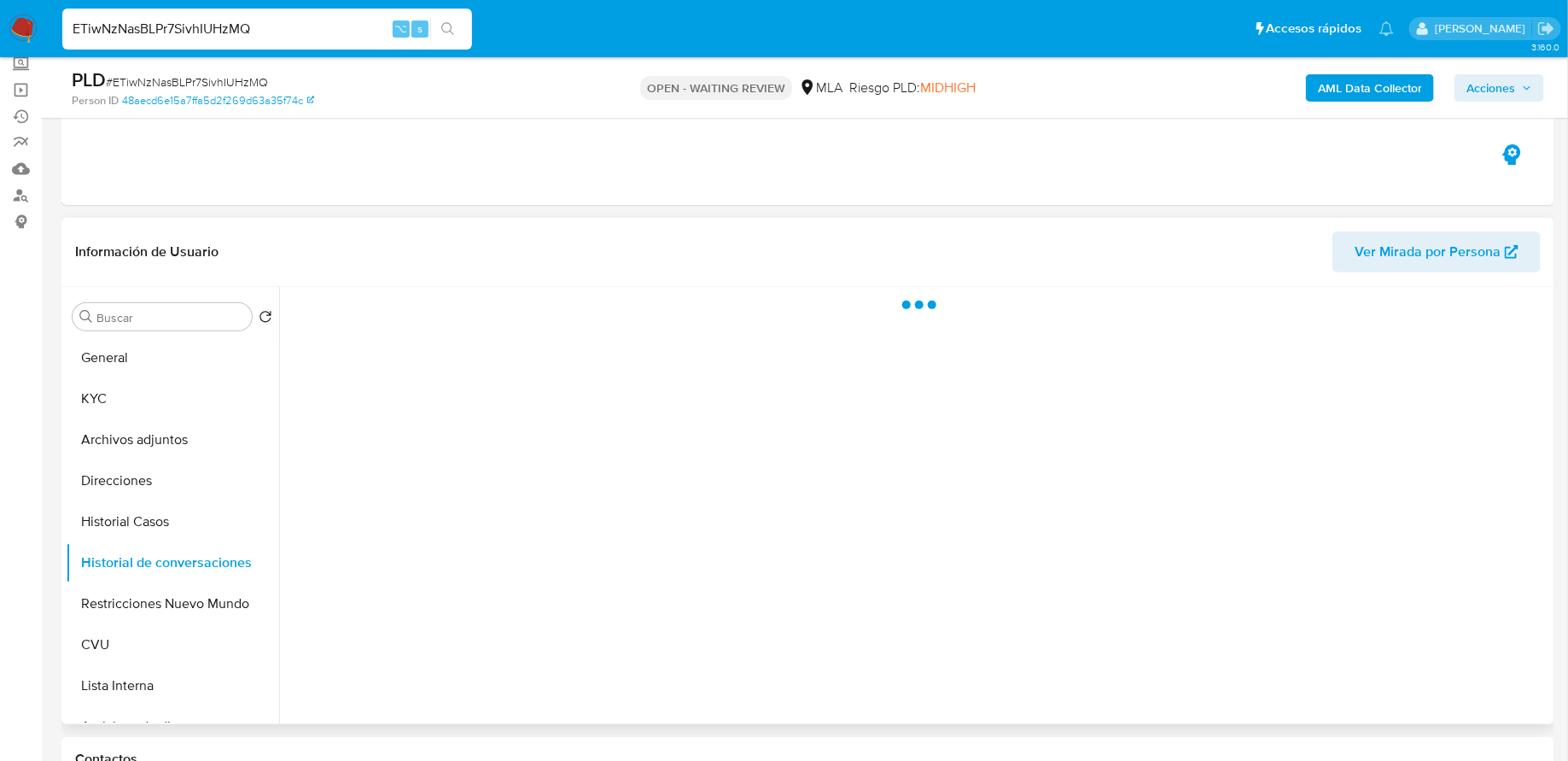
scroll to position [132, 0]
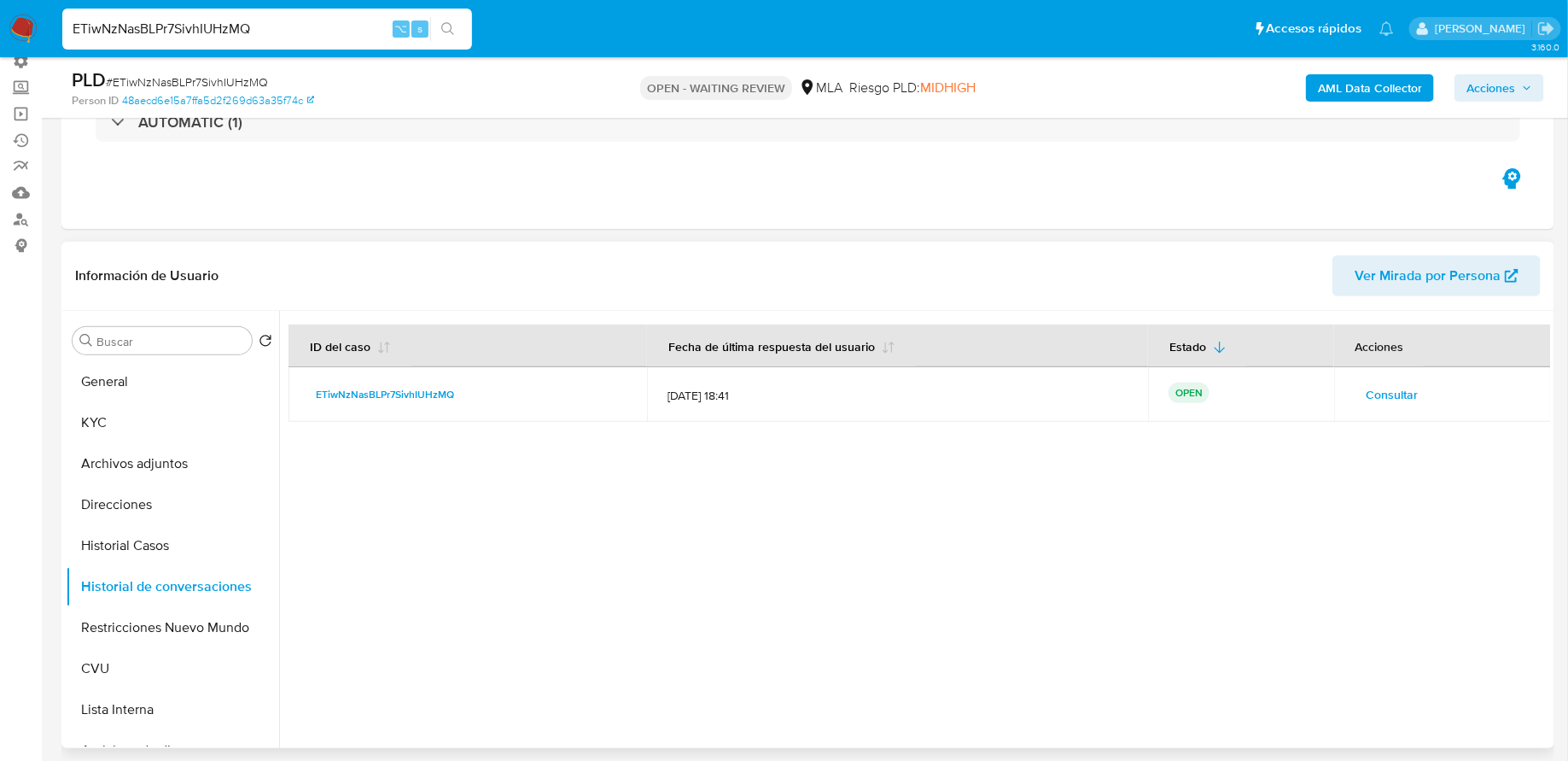
click at [1355, 398] on button "Consultar" at bounding box center [1392, 394] width 76 height 27
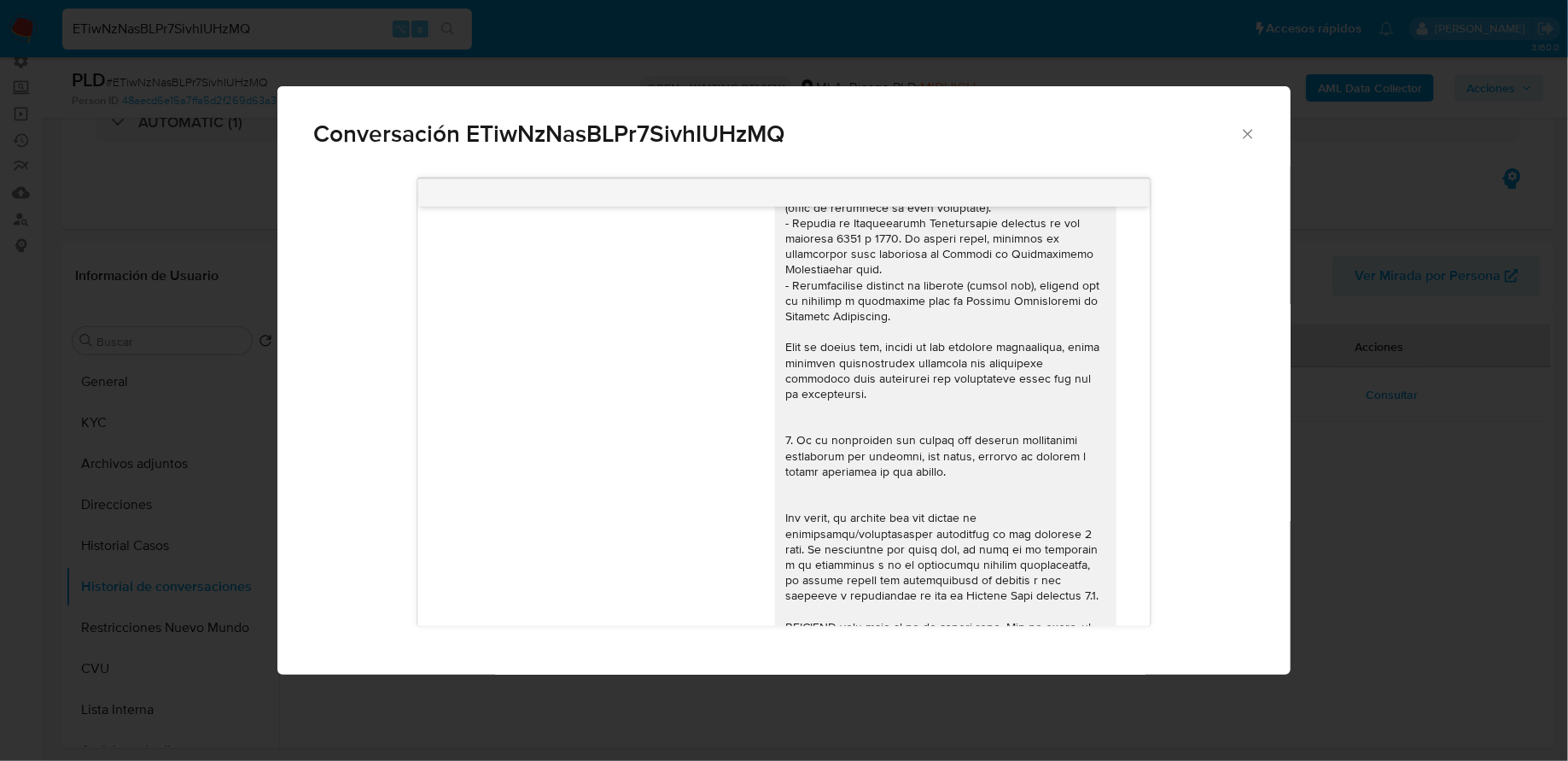
scroll to position [0, 0]
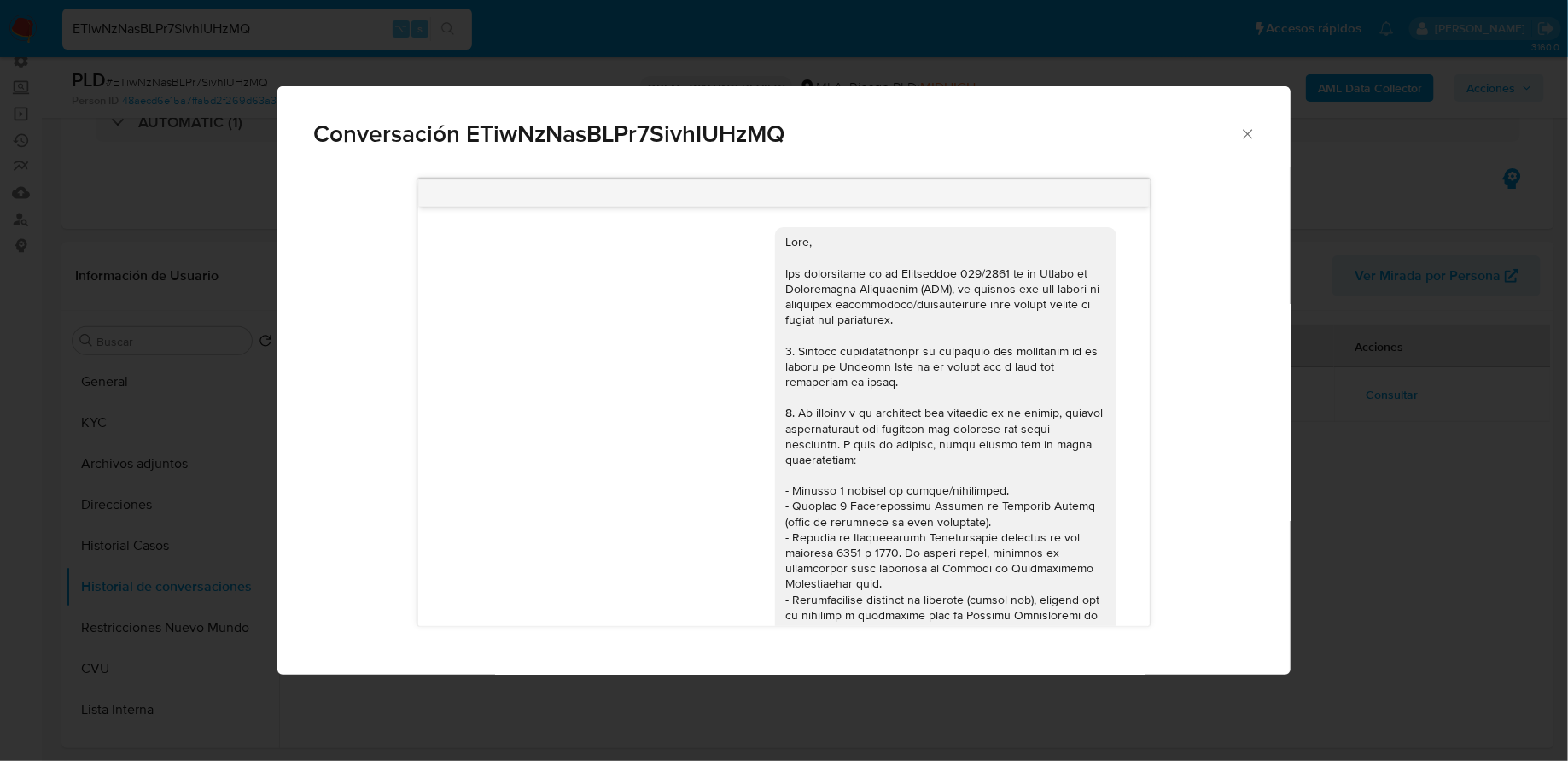
click at [1237, 127] on span "Conversación ETiwNzNasBLPr7SivhIUHzMQ" at bounding box center [776, 134] width 926 height 24
click at [1238, 131] on span "Conversación ETiwNzNasBLPr7SivhIUHzMQ" at bounding box center [776, 134] width 926 height 24
click at [1253, 137] on icon "Cerrar" at bounding box center [1248, 134] width 17 height 17
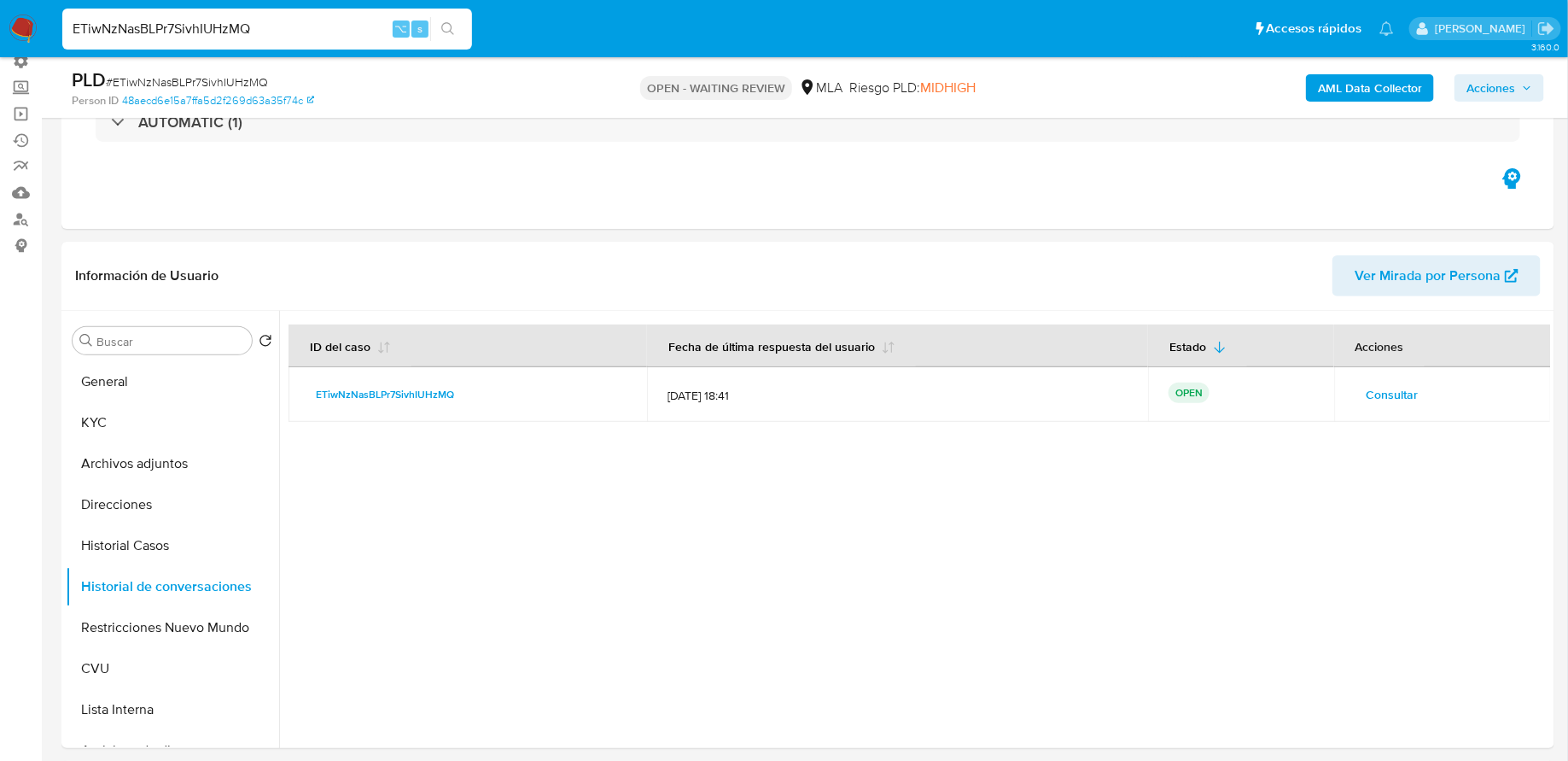
click at [286, 41] on div "ETiwNzNasBLPr7SivhIUHzMQ ⌥ s" at bounding box center [266, 30] width 410 height 41
click at [286, 36] on input "ETiwNzNasBLPr7SivhIUHzMQ" at bounding box center [266, 29] width 410 height 22
paste input "IZKm09mvqaJjKGfnsFAzUuue"
type input "IZKm09mvqaJjKGfnsFAzUuue"
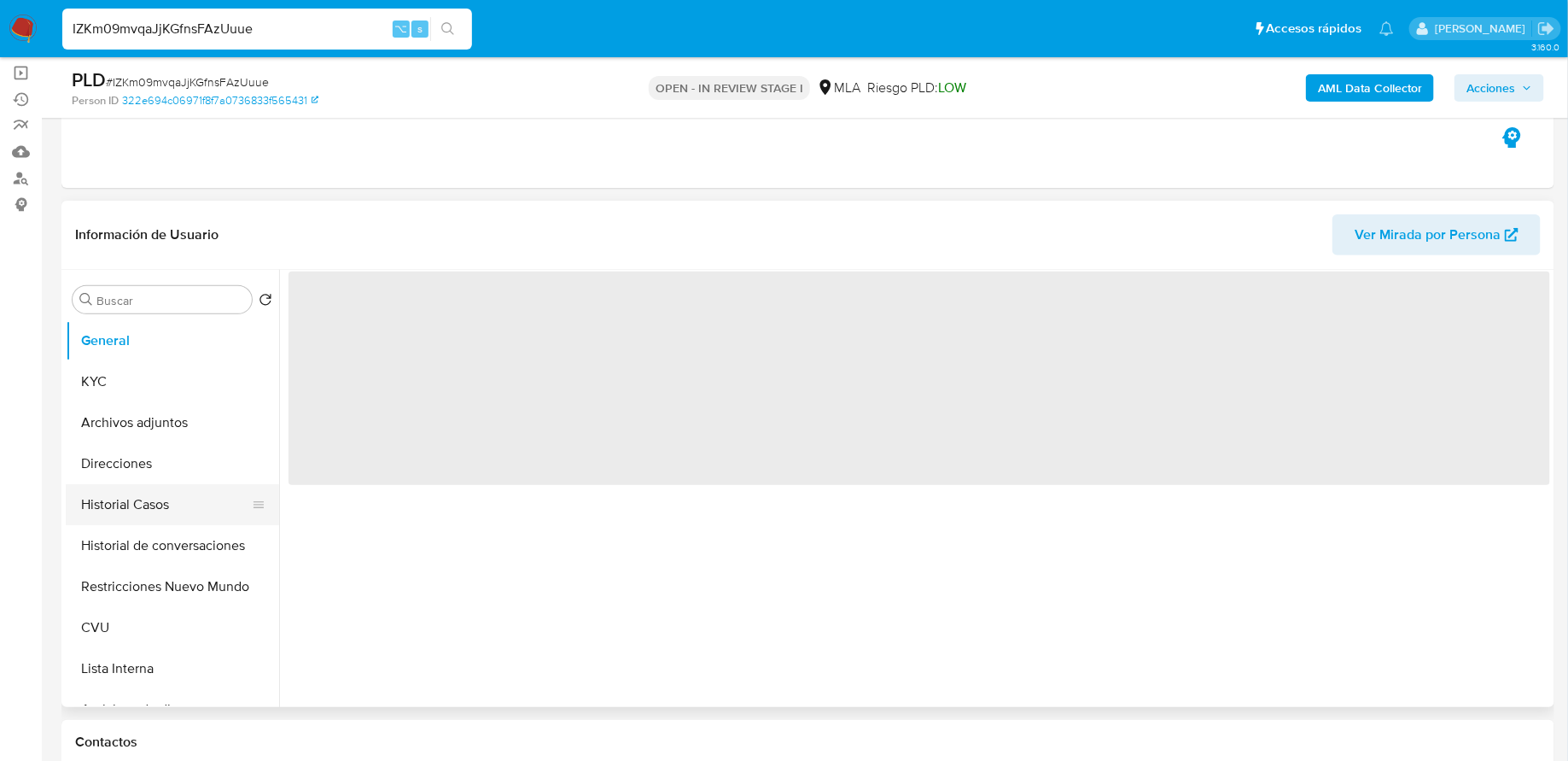
scroll to position [188, 0]
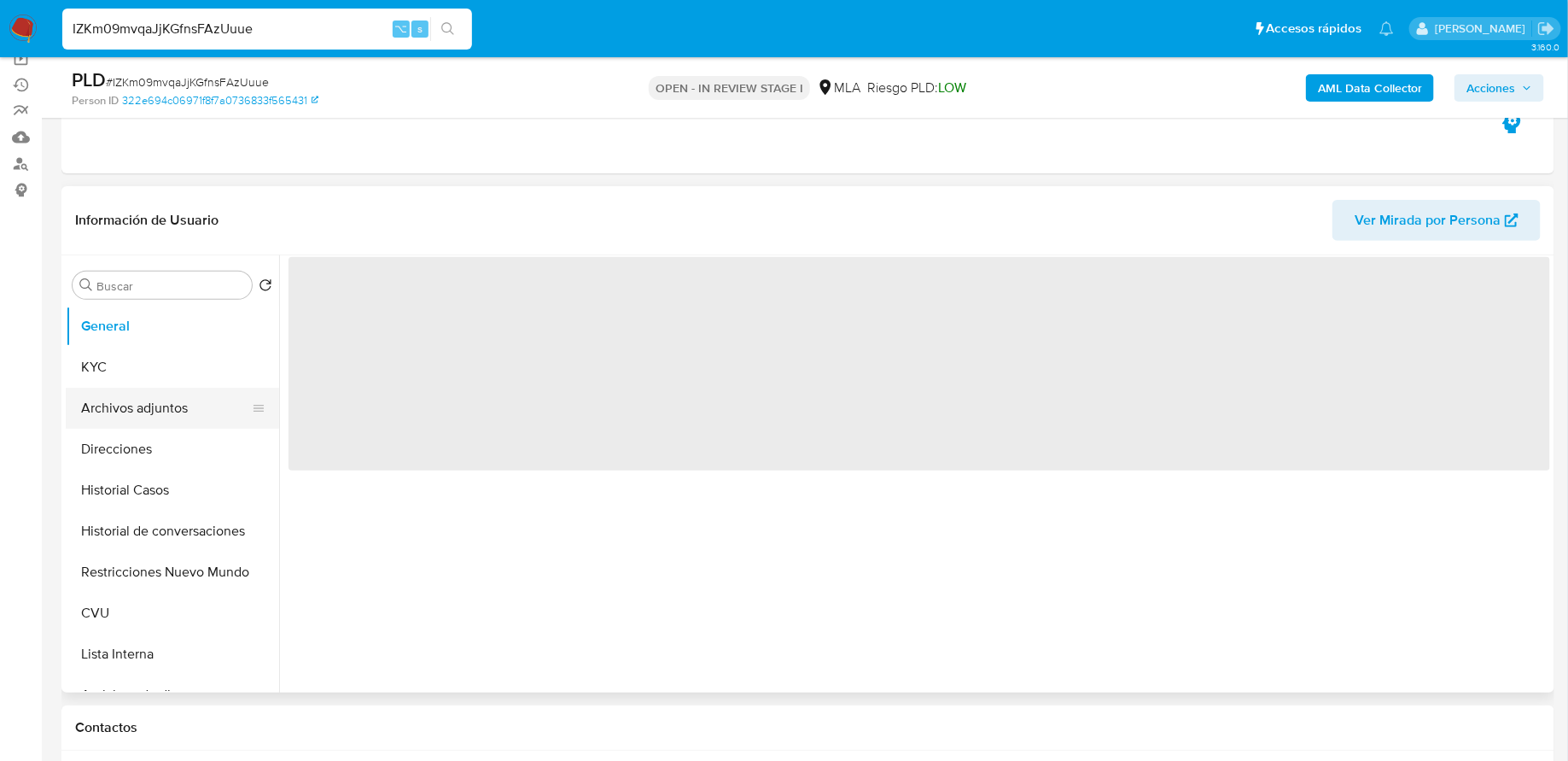
select select "10"
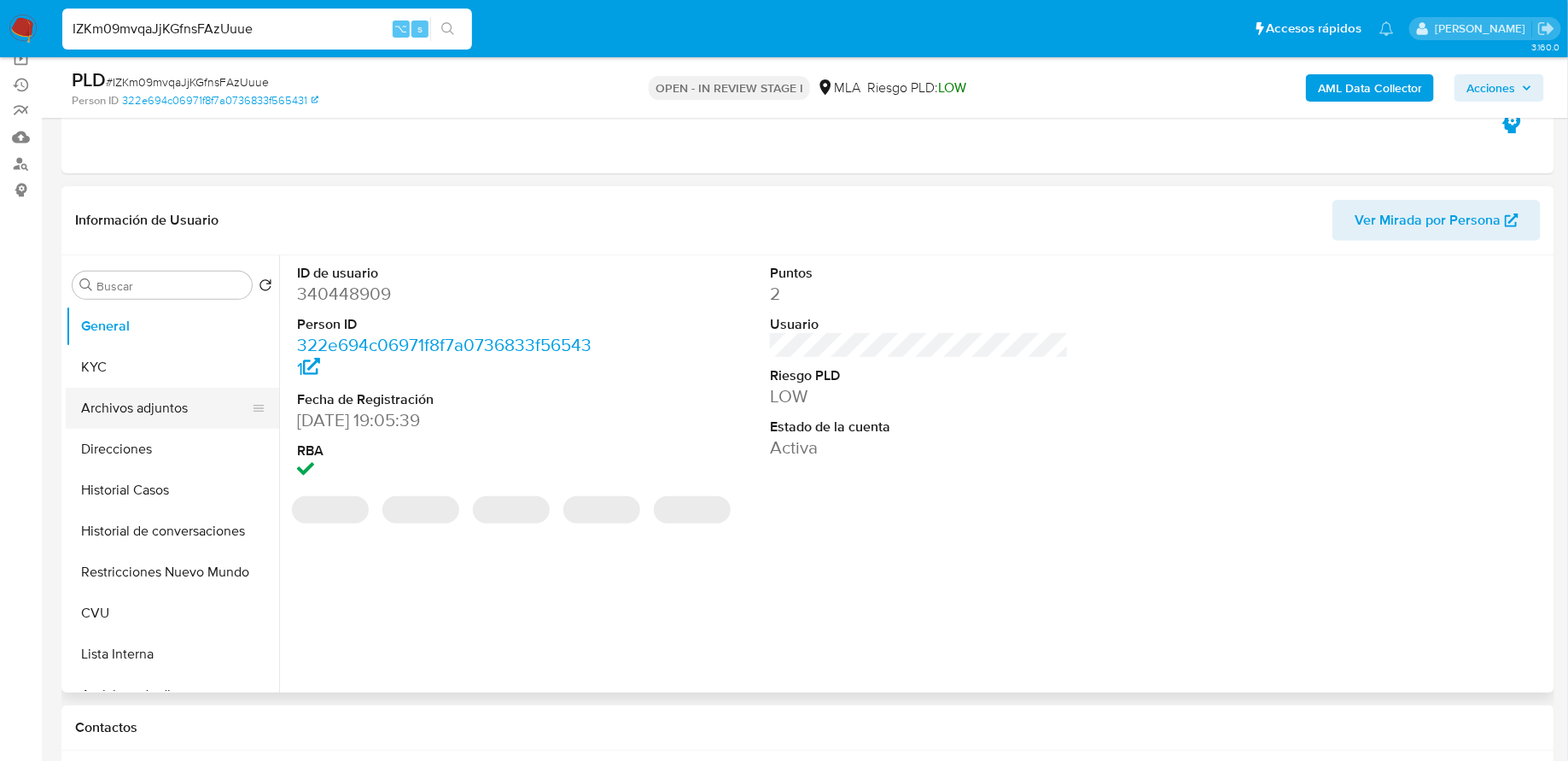
click at [171, 401] on button "Archivos adjuntos" at bounding box center [165, 408] width 200 height 41
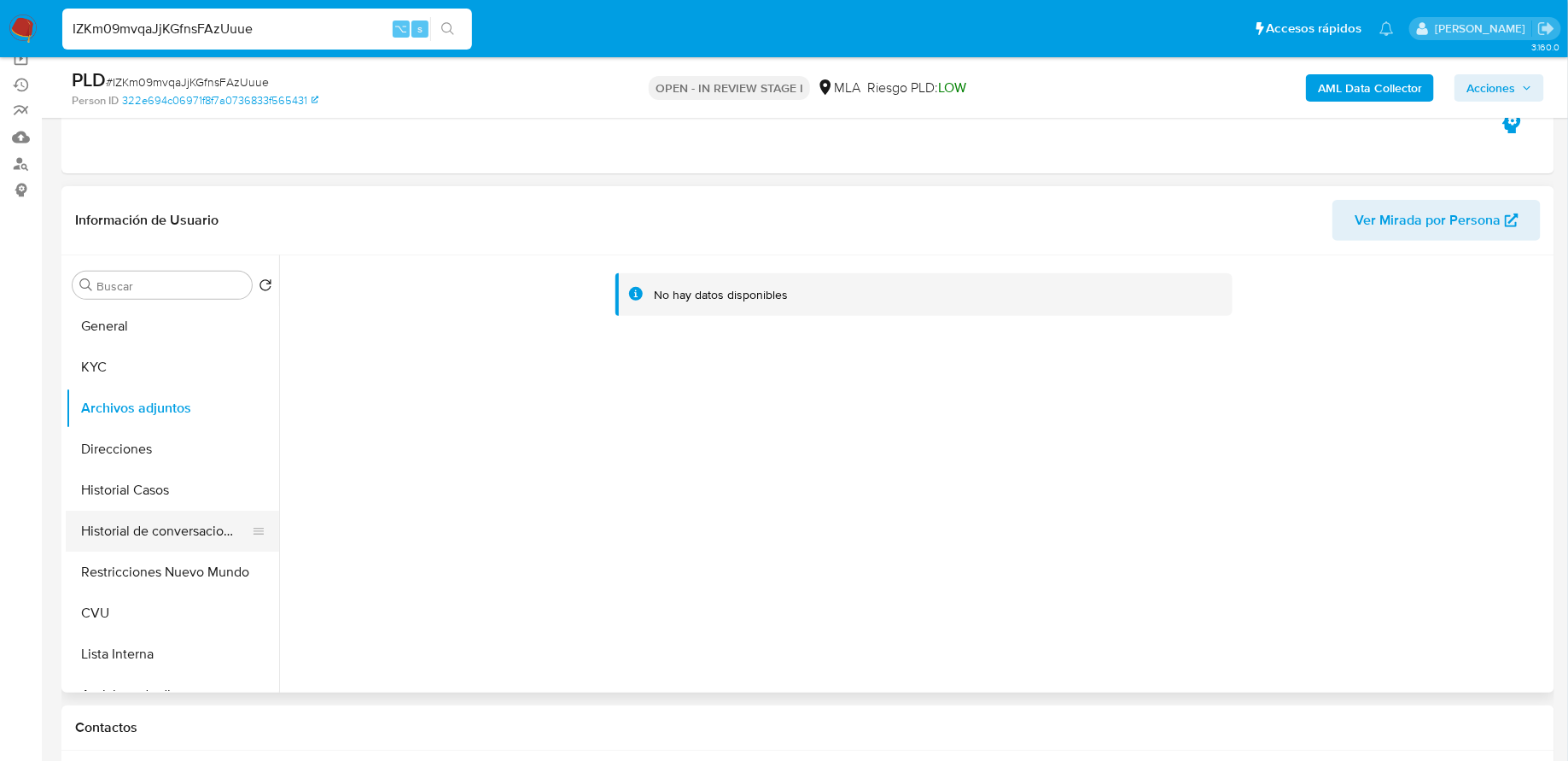
click at [135, 525] on button "Historial de conversaciones" at bounding box center [165, 531] width 200 height 41
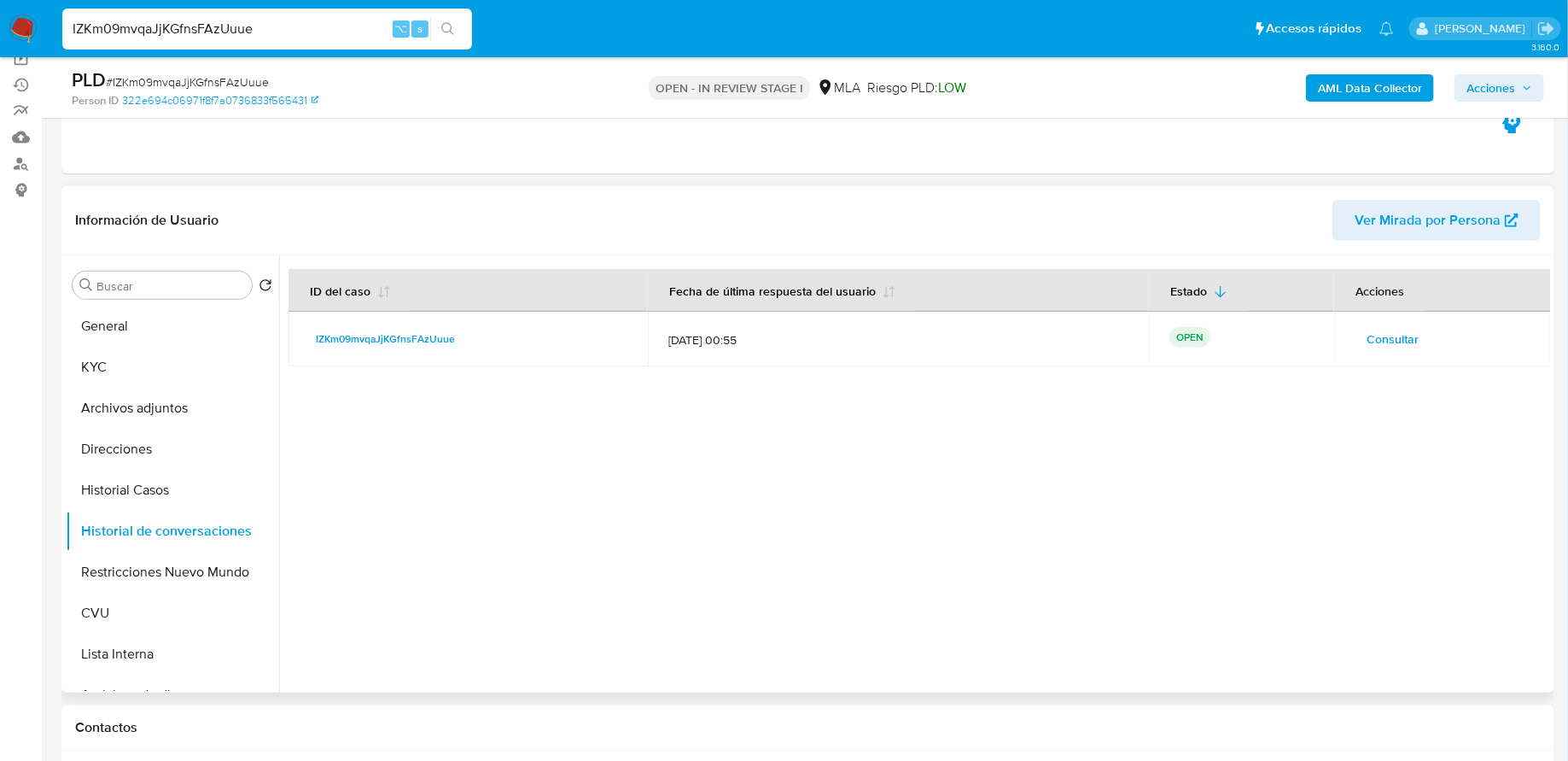
click at [1370, 320] on td "Consultar" at bounding box center [1442, 338] width 217 height 55
click at [1370, 328] on span "Consultar" at bounding box center [1392, 338] width 52 height 24
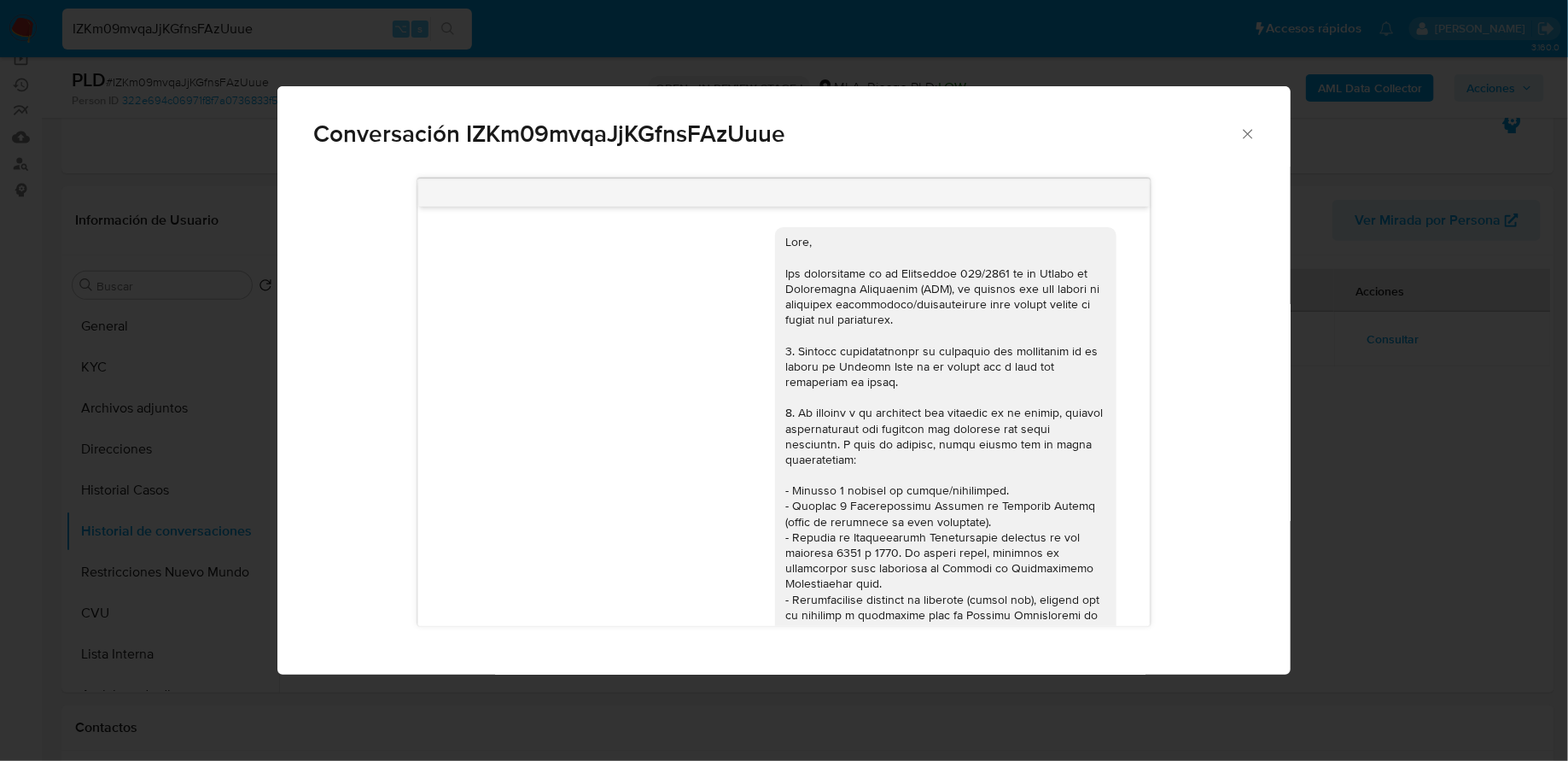
scroll to position [1314, 0]
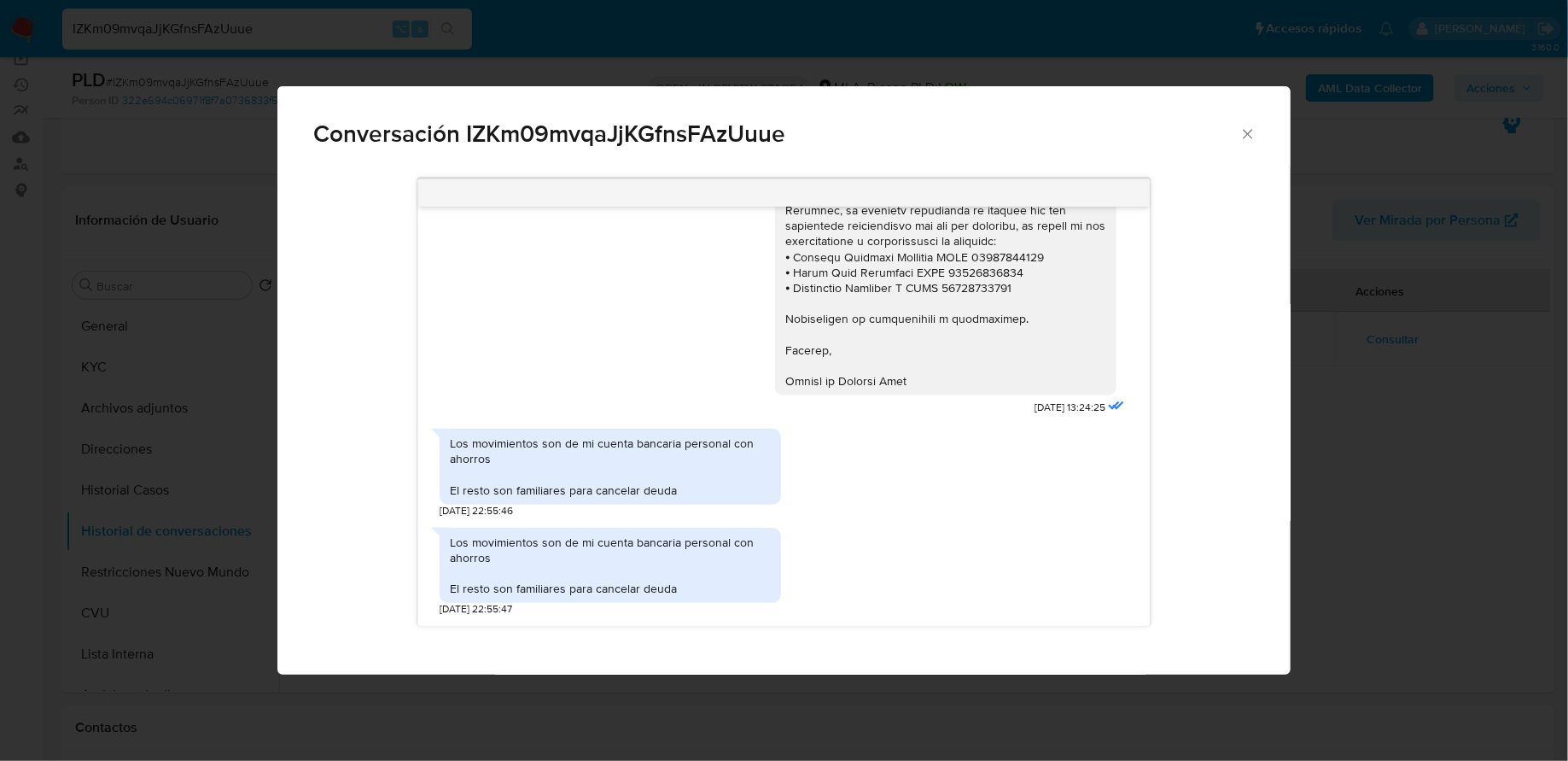
click at [1238, 136] on span "Conversación IZKm09mvqaJjKGfnsFAzUuue" at bounding box center [776, 134] width 926 height 24
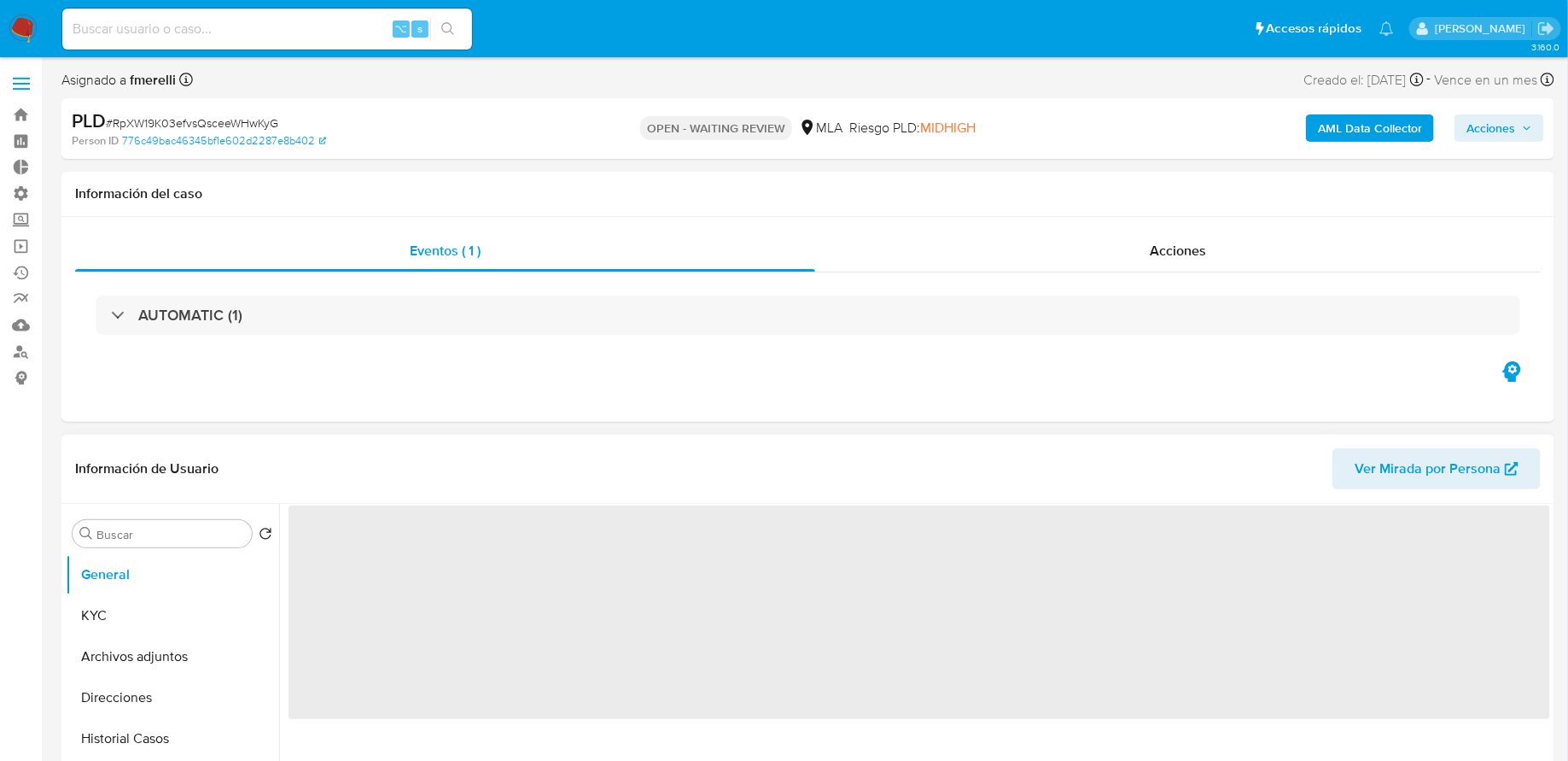
select select "10"
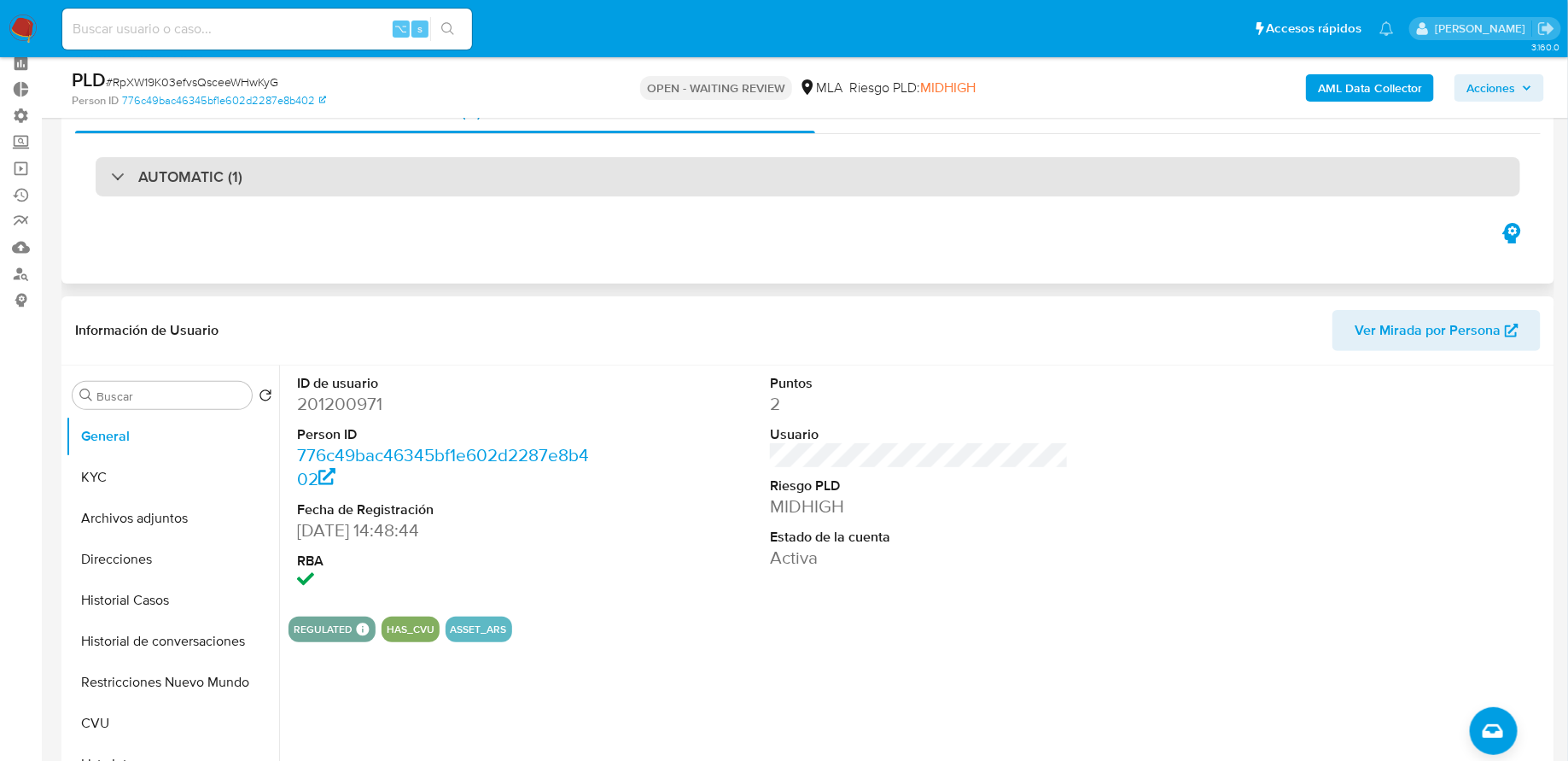
scroll to position [92, 0]
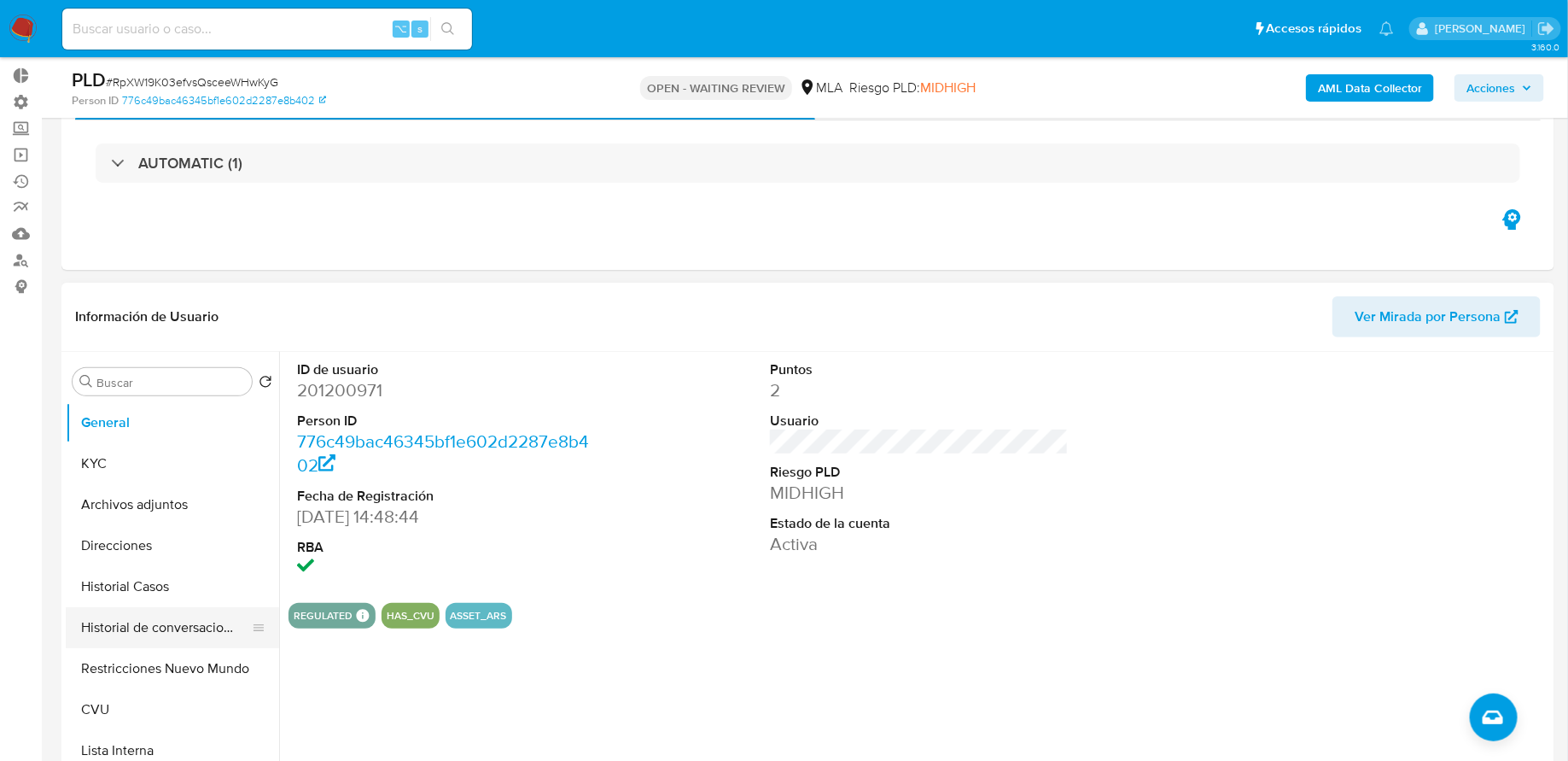
click at [167, 618] on button "Historial de conversaciones" at bounding box center [165, 628] width 200 height 41
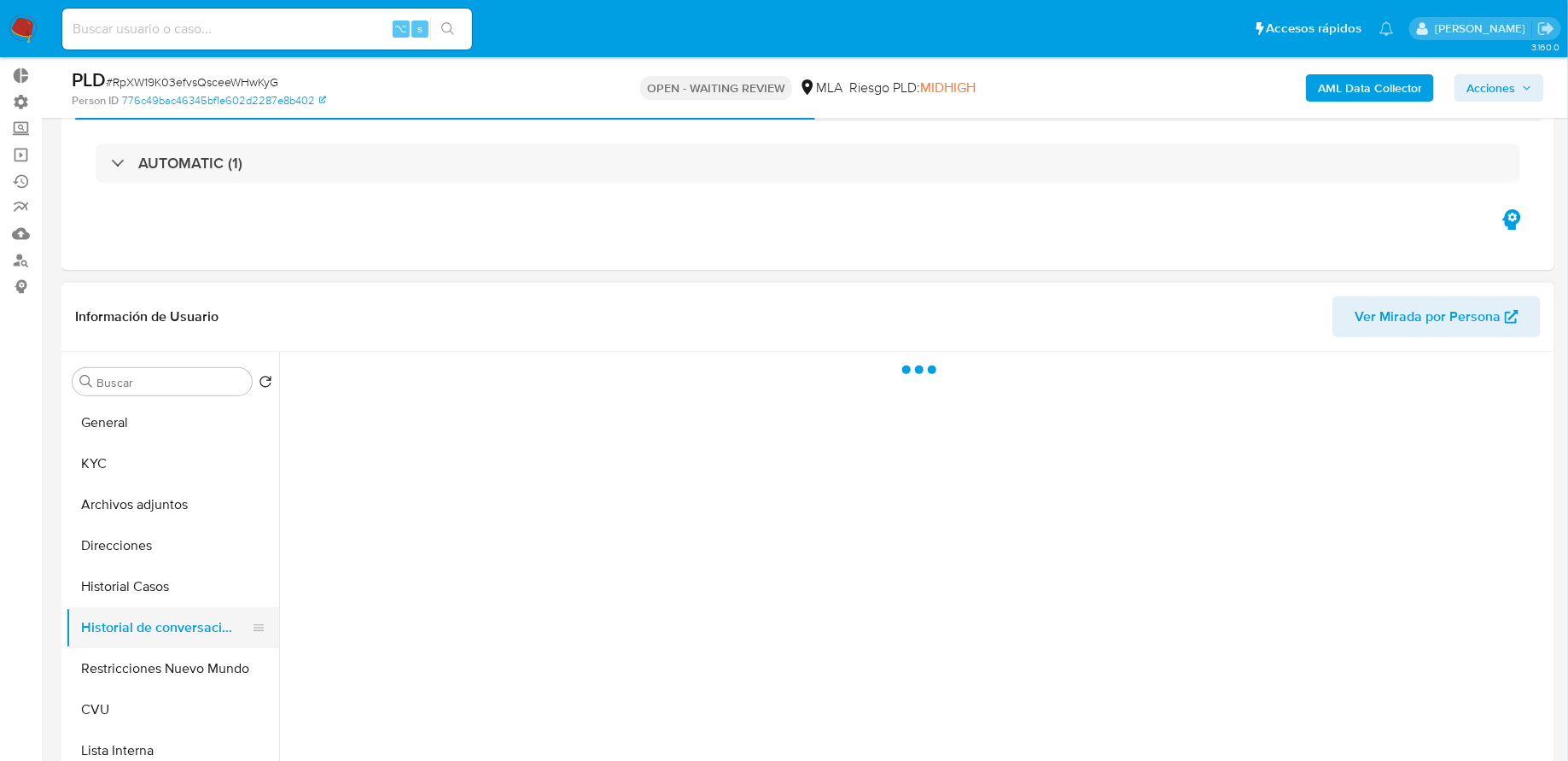
click at [167, 608] on button "Historial de conversaciones" at bounding box center [165, 628] width 200 height 41
click at [161, 595] on button "Historial Casos" at bounding box center [165, 587] width 200 height 41
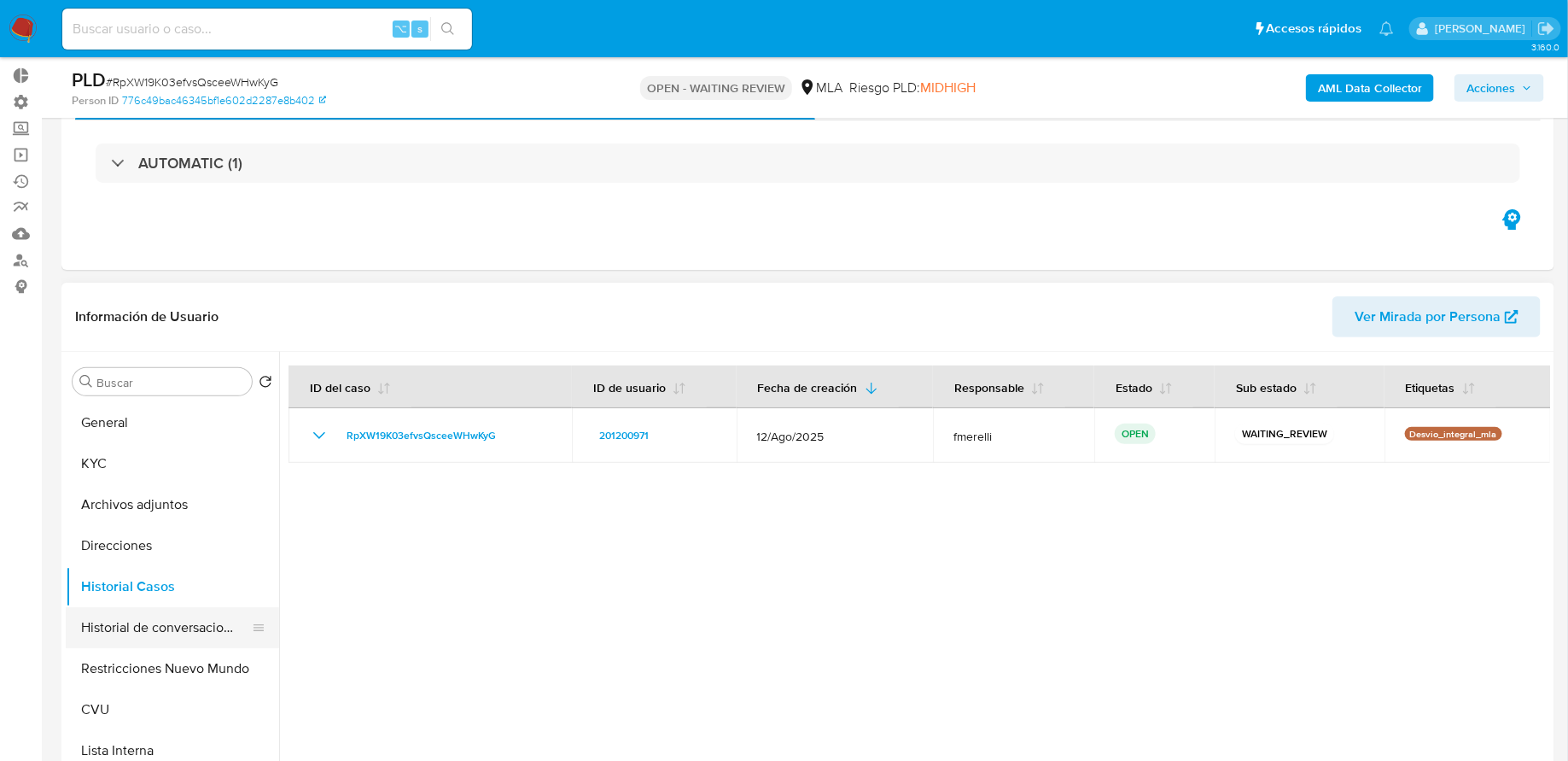
click at [144, 626] on button "Historial de conversaciones" at bounding box center [165, 628] width 200 height 41
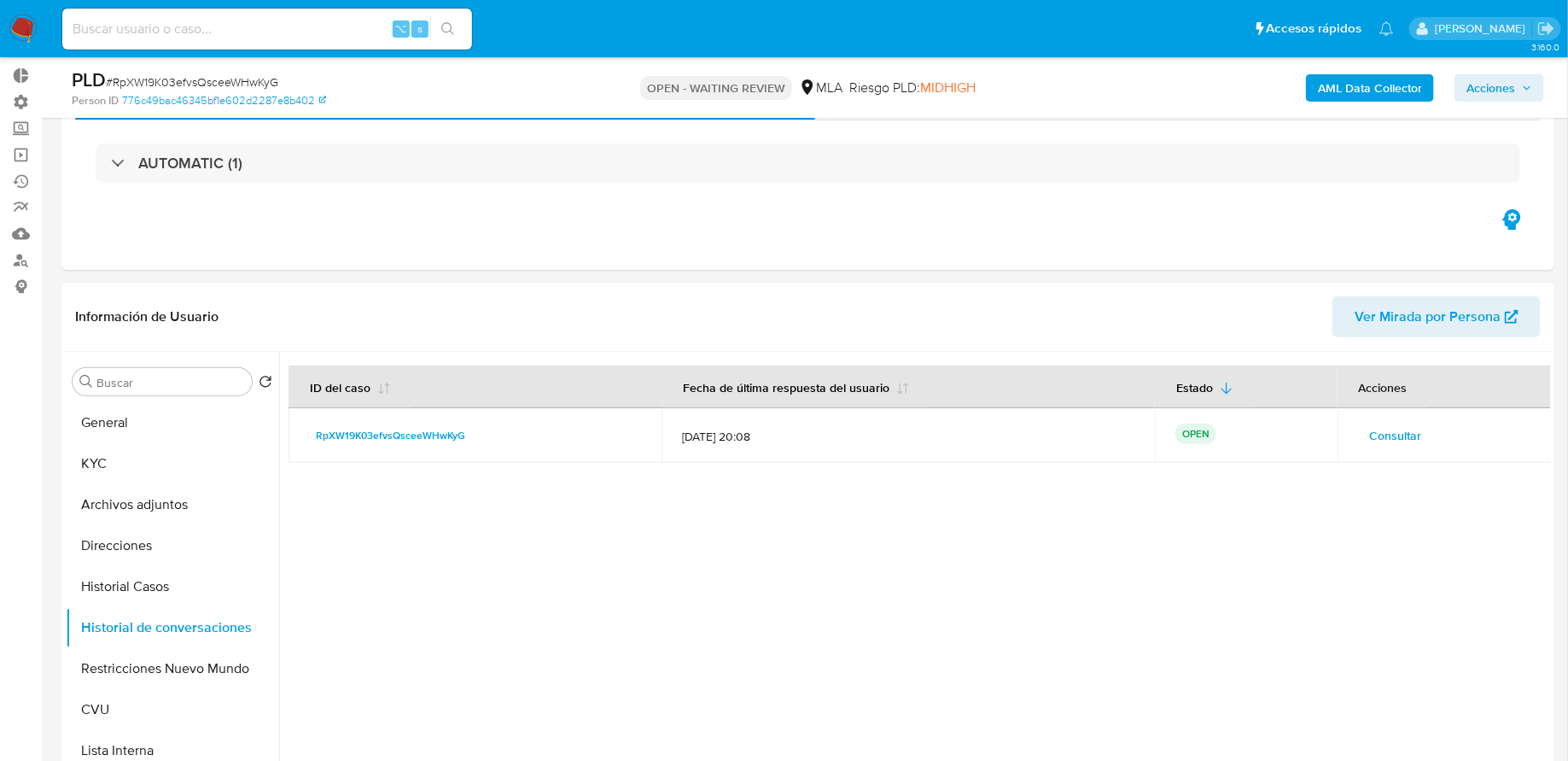
click at [1418, 438] on button "Consultar" at bounding box center [1396, 435] width 76 height 27
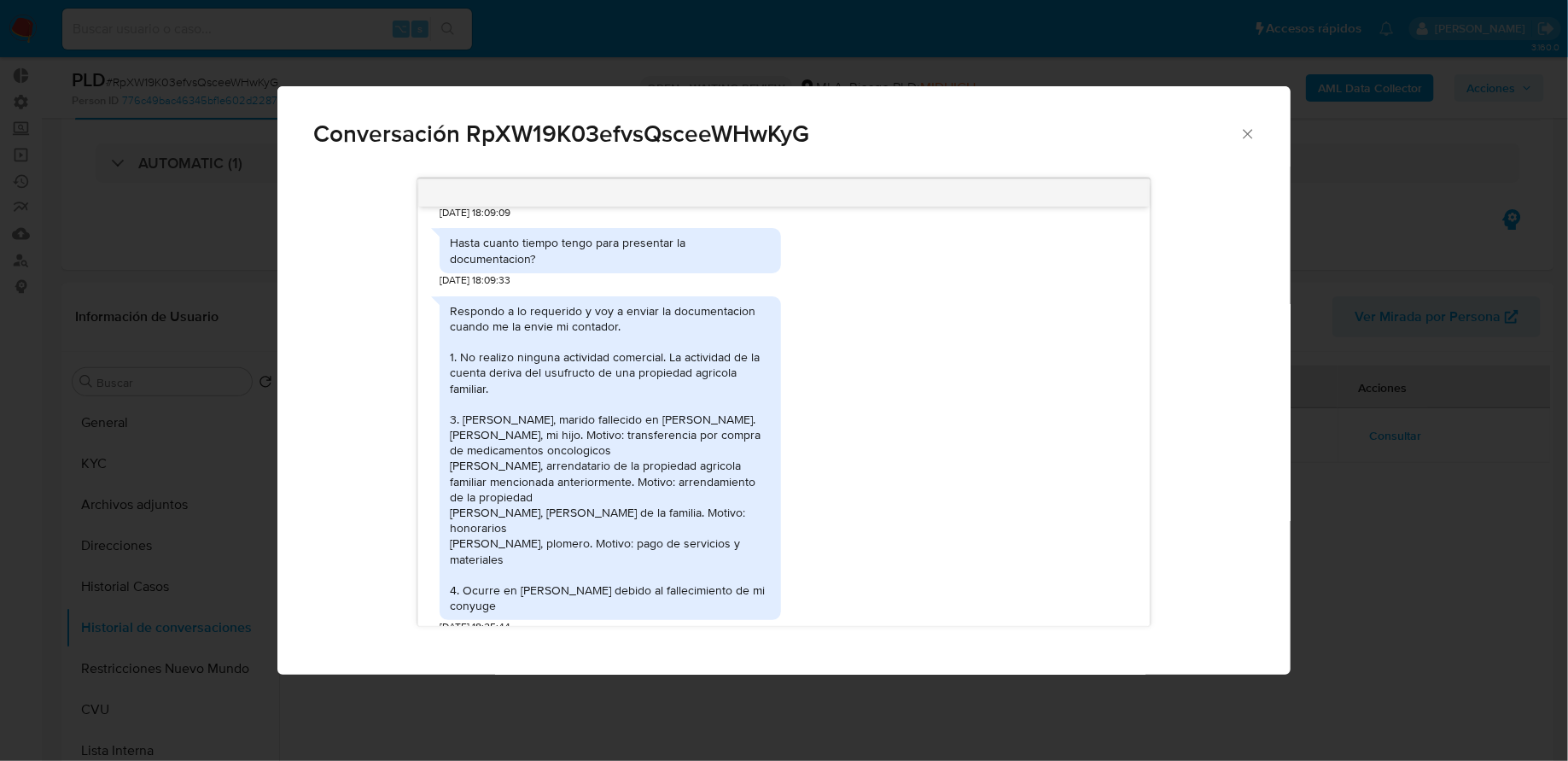
scroll to position [2462, 0]
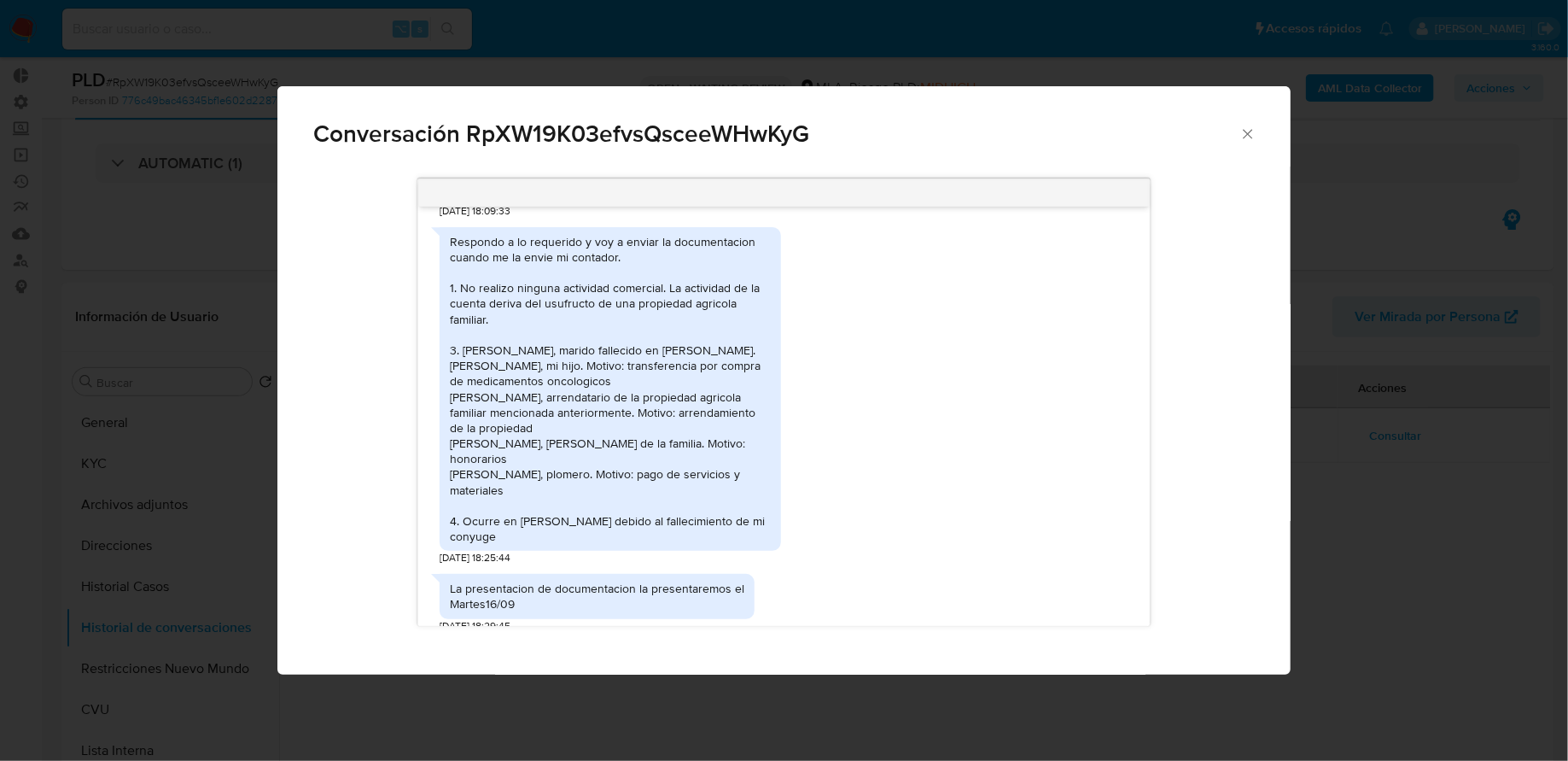
click at [1259, 129] on div "Conversación RpXW19K03efvsQsceeWHwKyG" at bounding box center [783, 127] width 1012 height 81
click at [1245, 132] on icon "Cerrar" at bounding box center [1248, 134] width 17 height 17
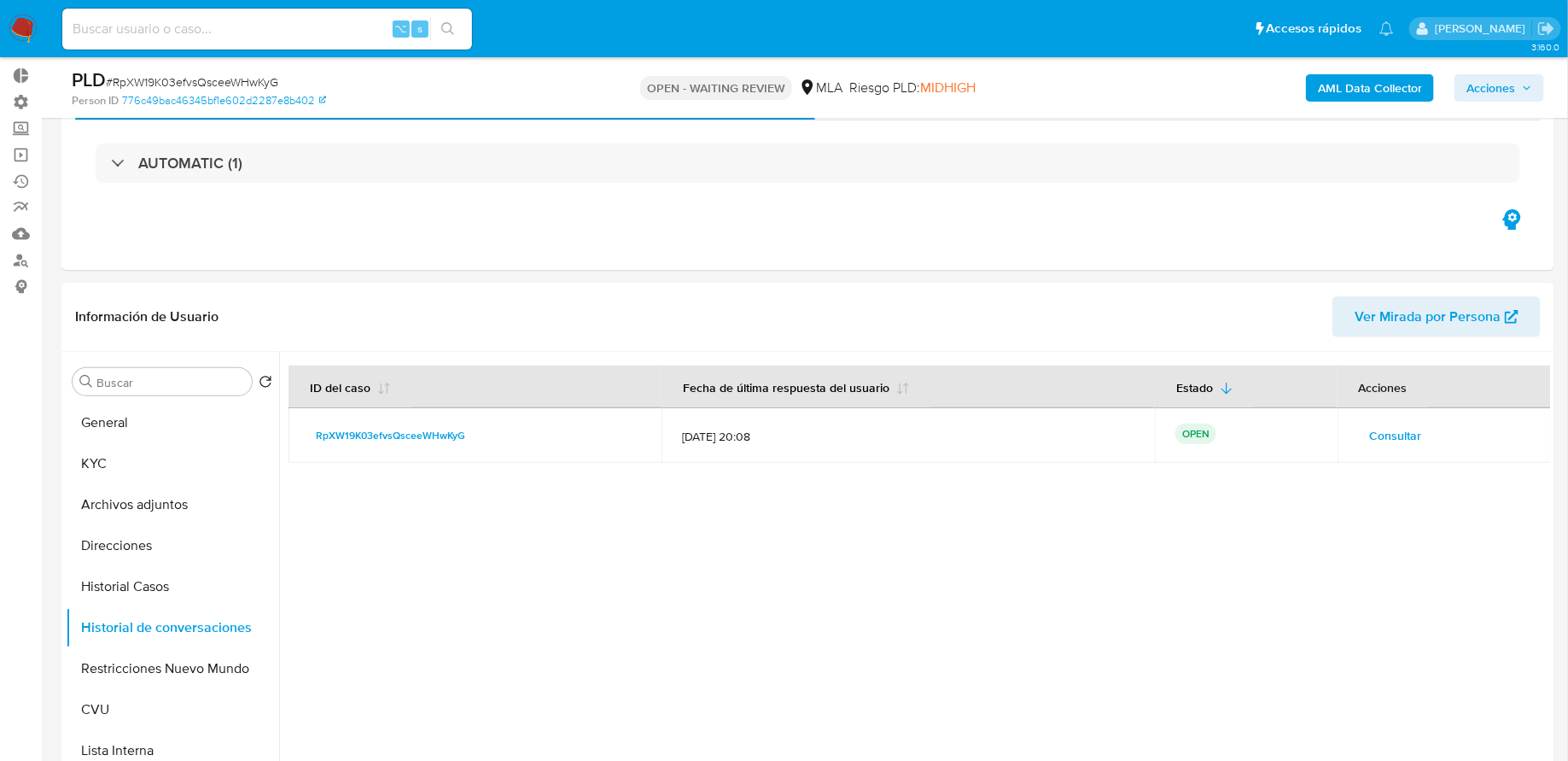
click at [313, 40] on div "⌥ s" at bounding box center [266, 30] width 410 height 41
click at [300, 36] on input at bounding box center [266, 29] width 410 height 22
paste input "qLw4dutYO5iOLzw8iUe9FDVo"
type input "qLw4dutYO5iOLzw8iUe9FDVo"
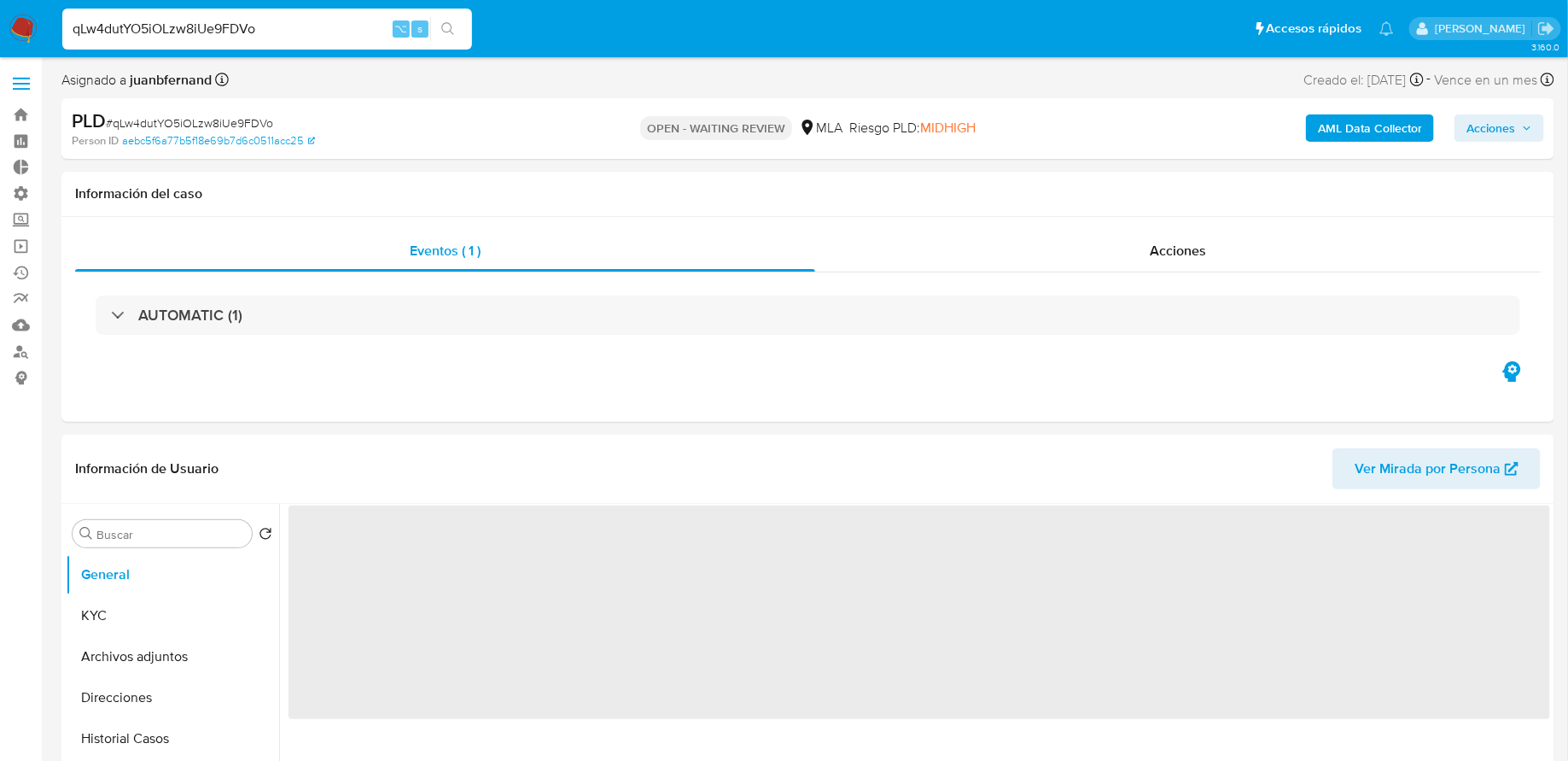
select select "10"
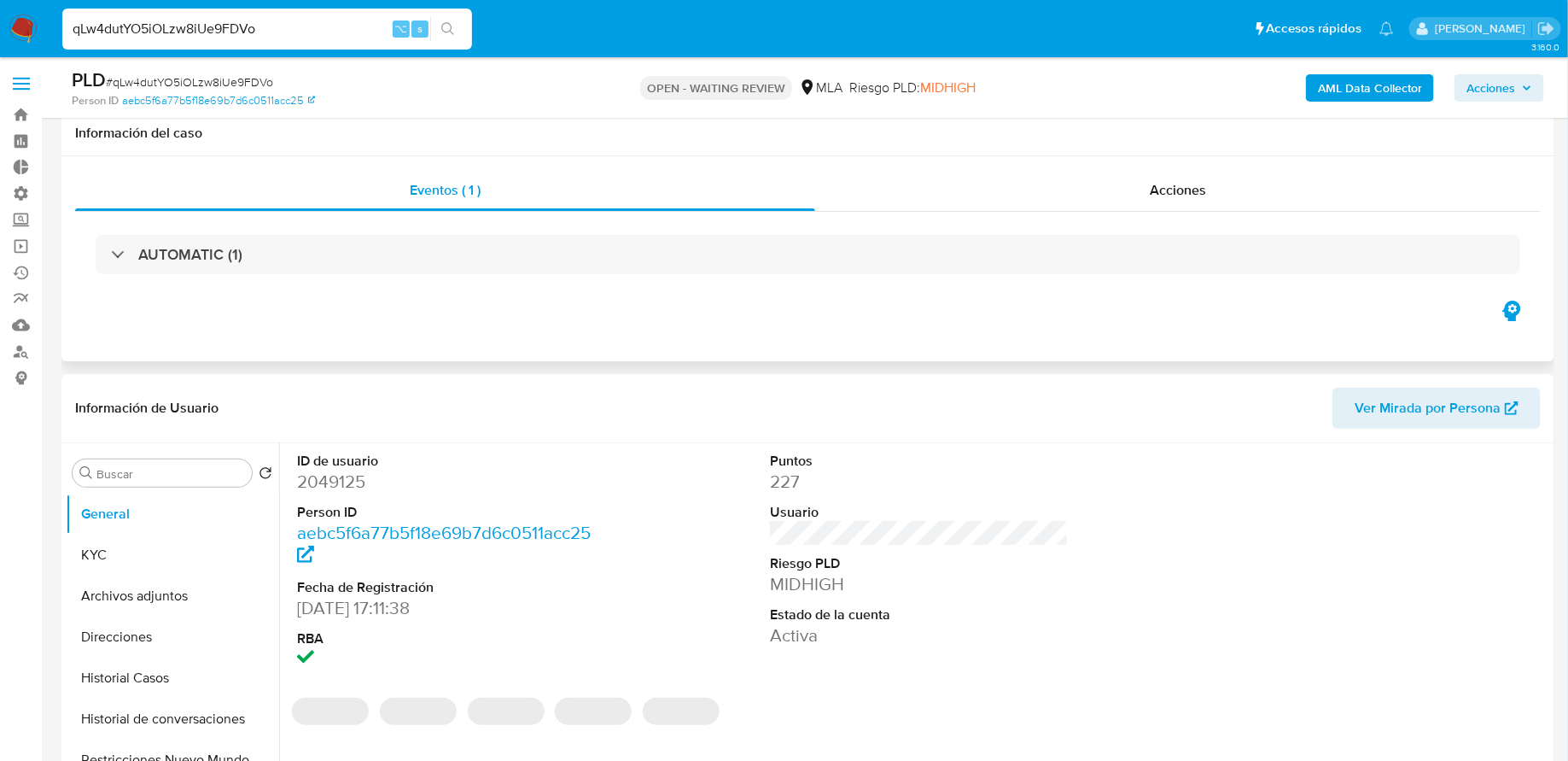
scroll to position [199, 0]
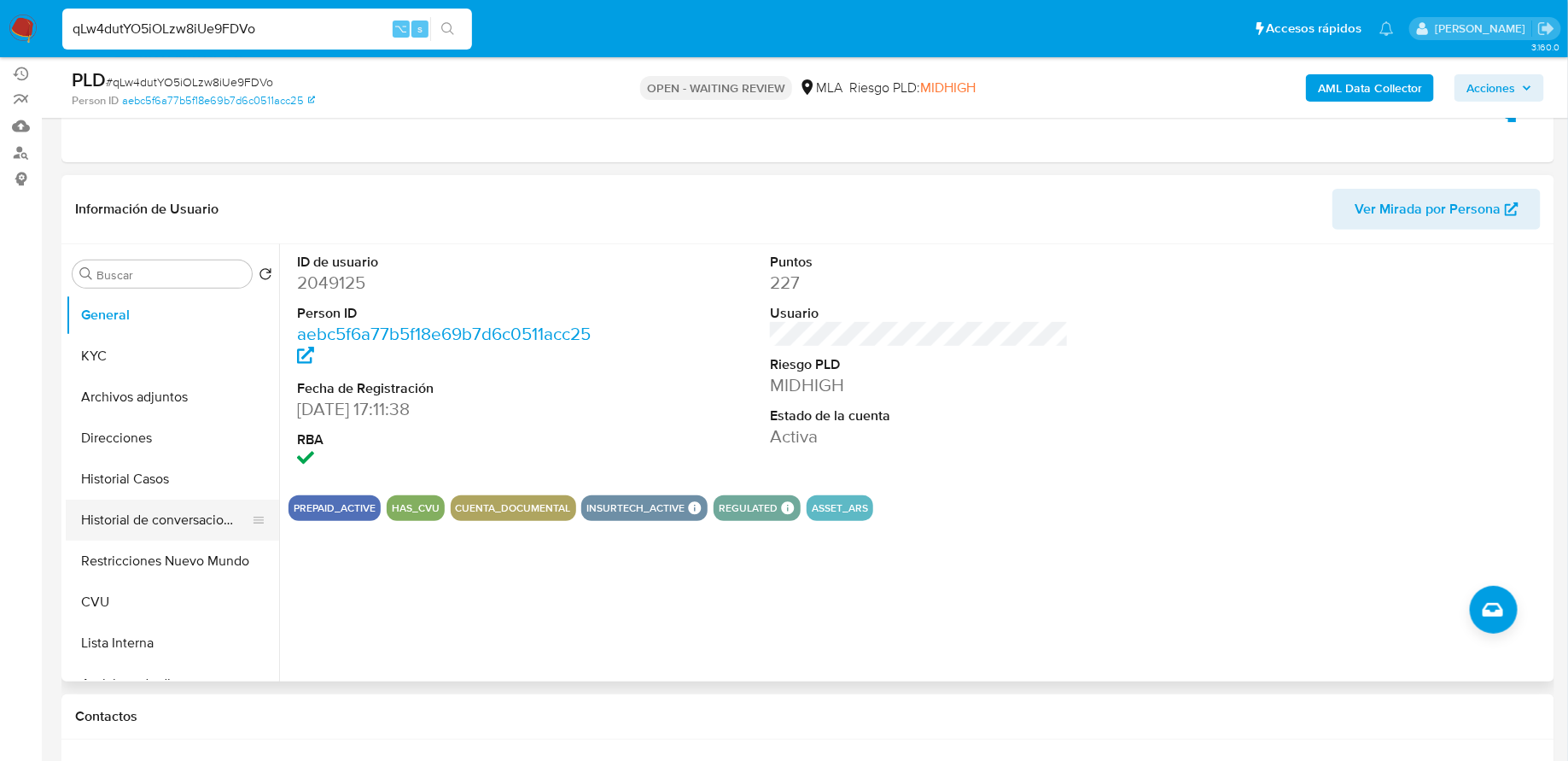
click at [150, 515] on button "Historial de conversaciones" at bounding box center [165, 520] width 200 height 41
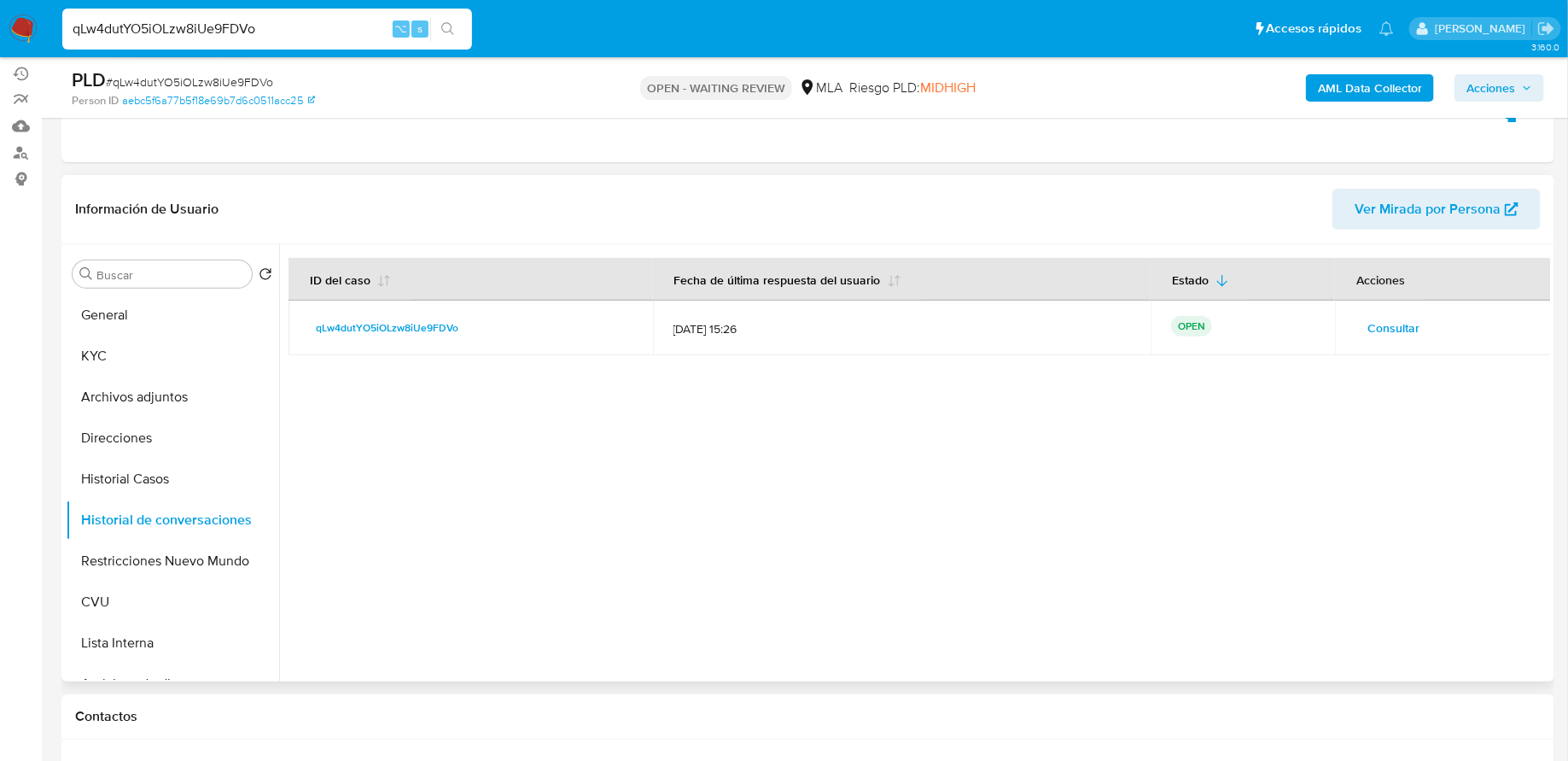
click at [1378, 326] on span "Consultar" at bounding box center [1393, 328] width 52 height 24
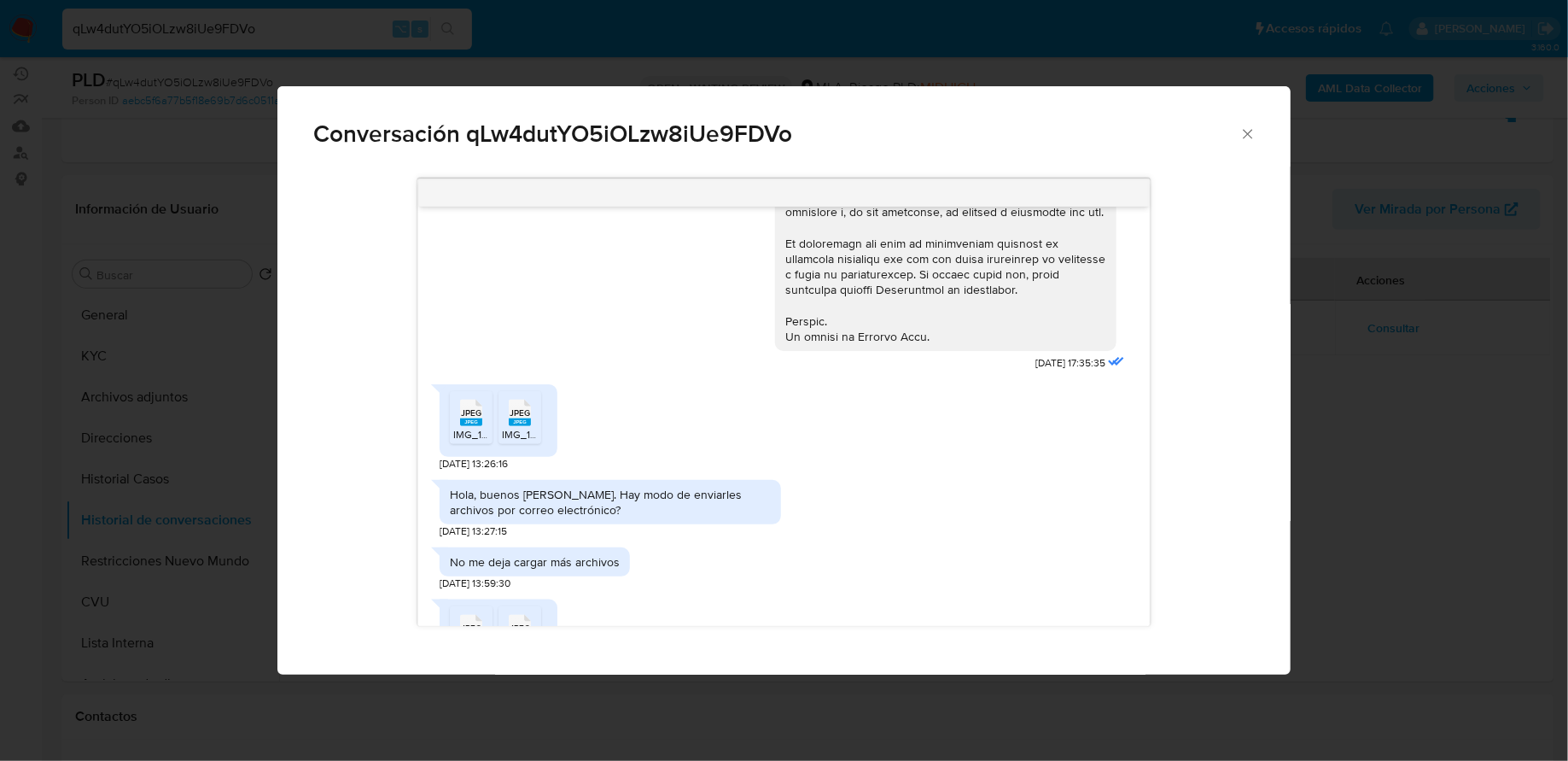
scroll to position [927, 0]
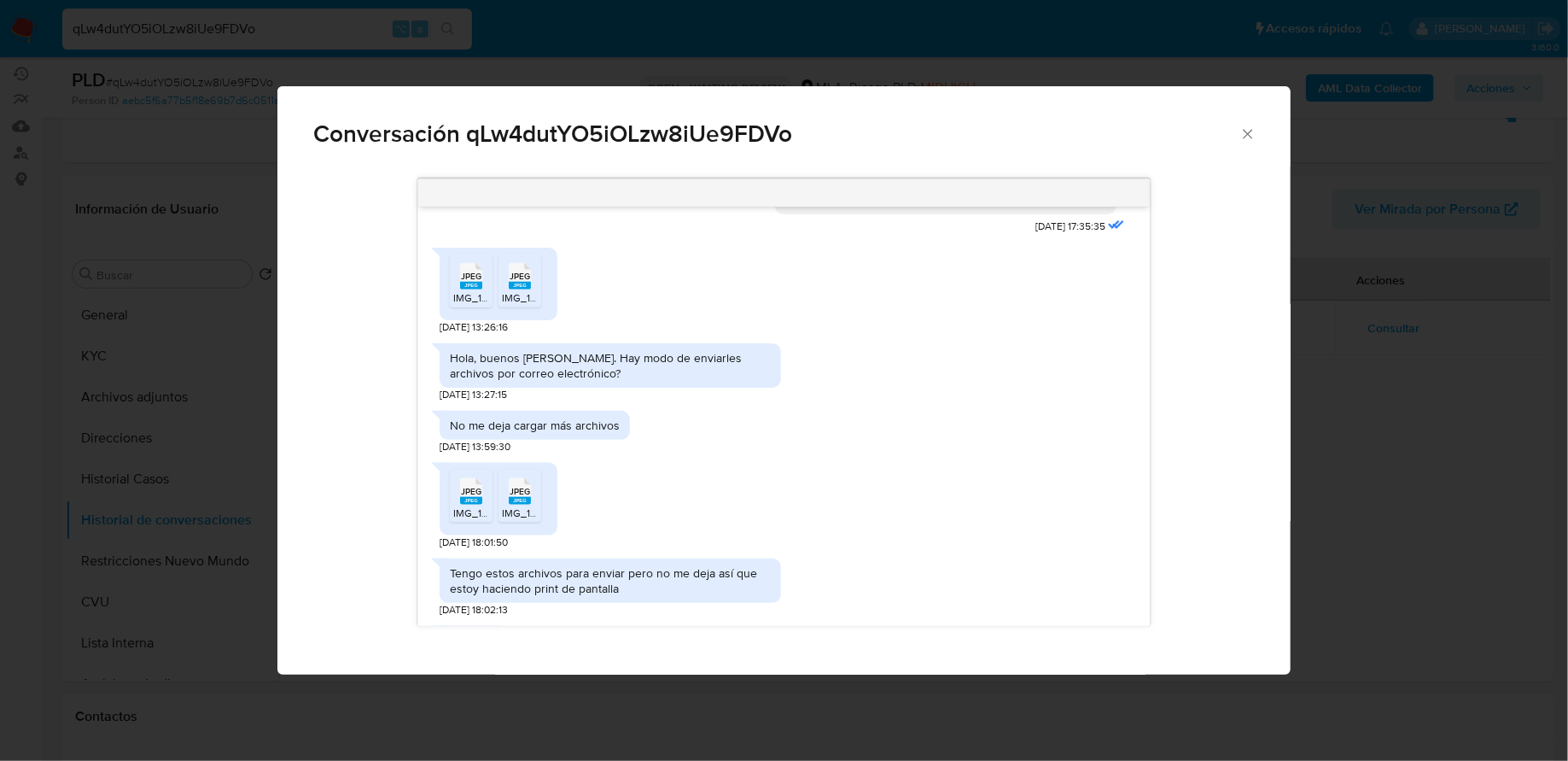
click at [480, 291] on icon "JPEG" at bounding box center [471, 276] width 22 height 30
click at [516, 305] on span "IMG_1779.jpeg" at bounding box center [535, 298] width 67 height 14
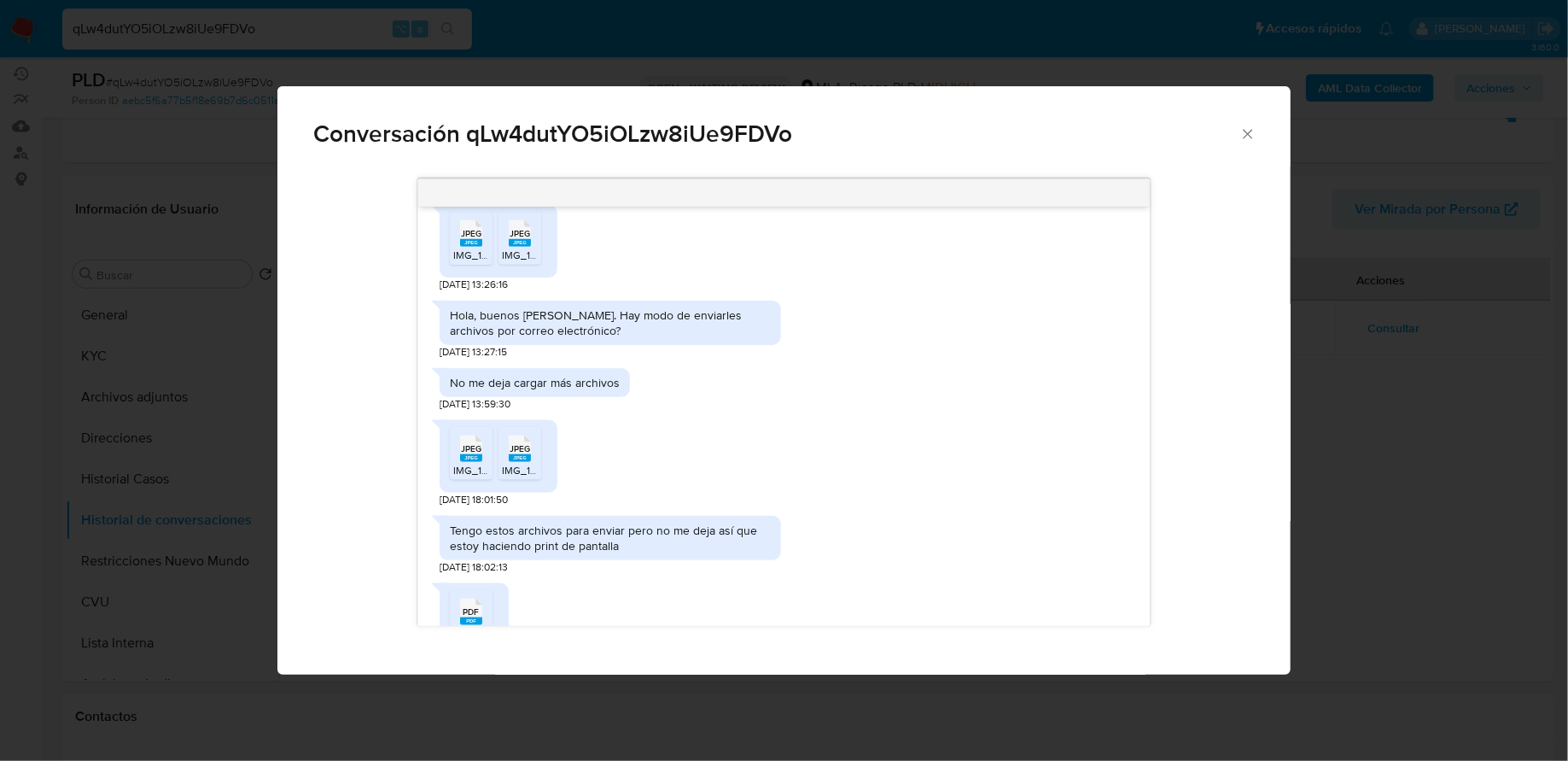
scroll to position [977, 0]
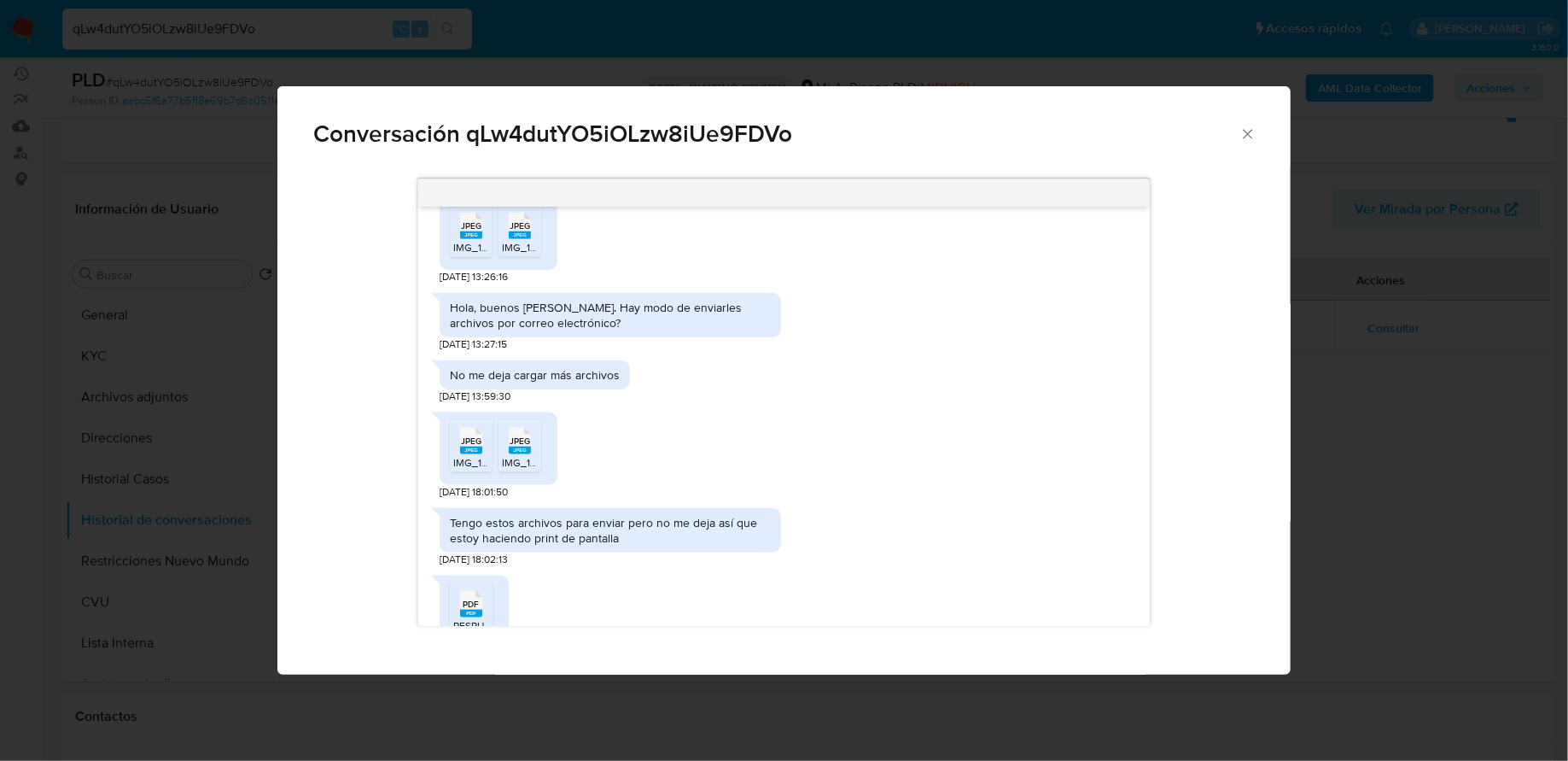
click at [482, 469] on span "IMG_1793.jpeg" at bounding box center [487, 462] width 68 height 14
click at [519, 469] on span "IMG_1792.jpeg" at bounding box center [536, 462] width 68 height 14
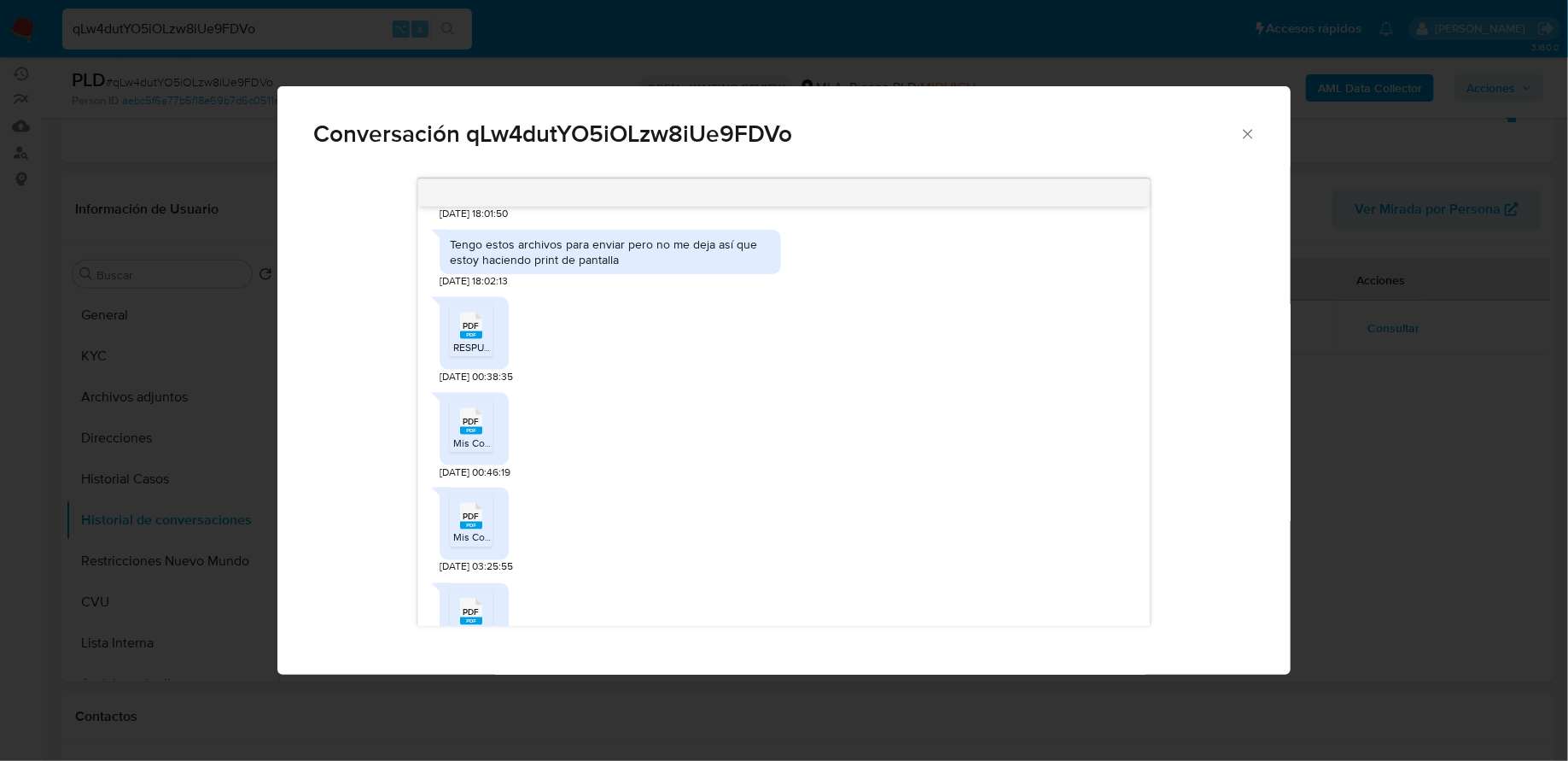
scroll to position [1288, 0]
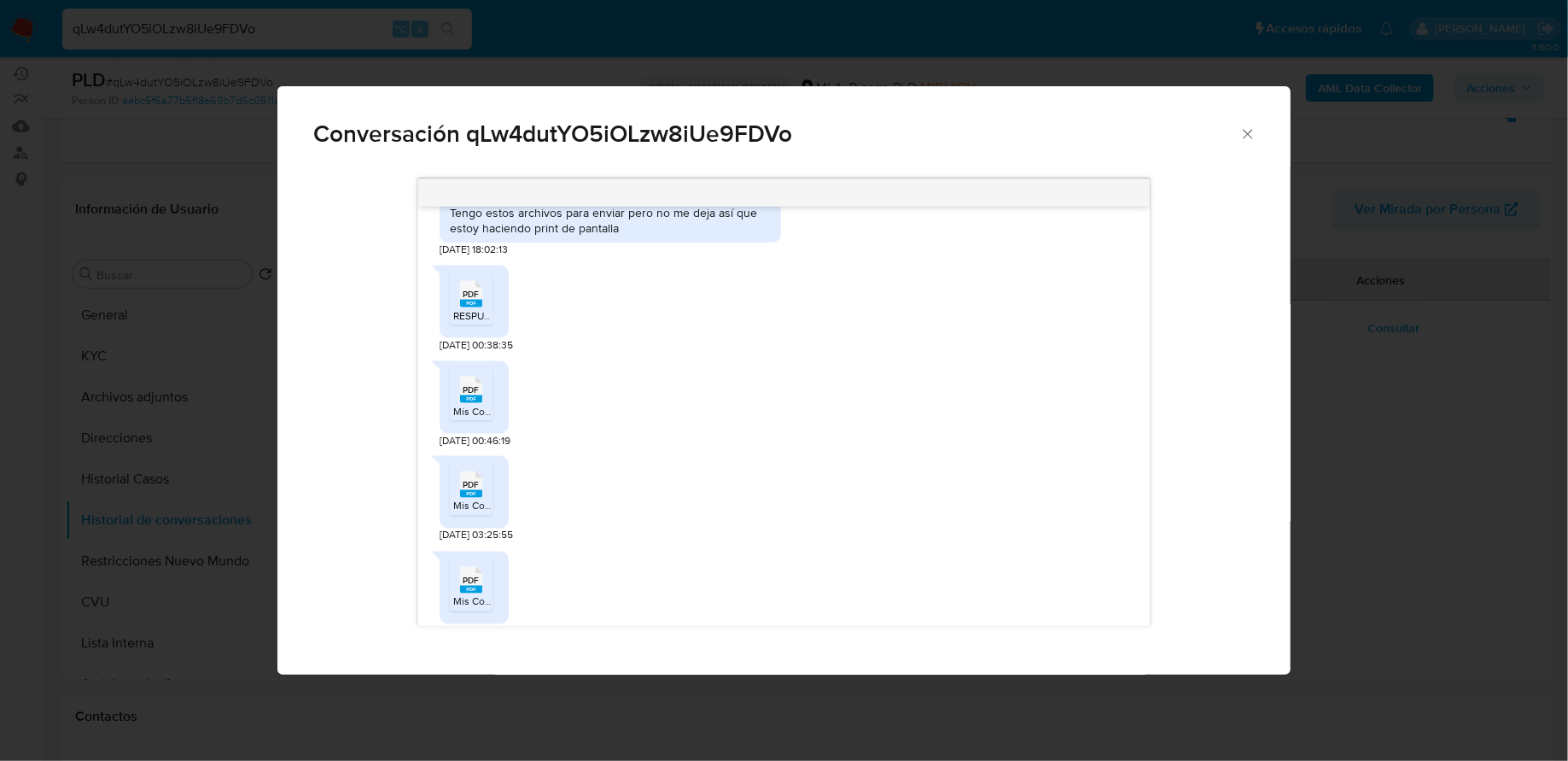
click at [475, 308] on rect "Comunicación" at bounding box center [471, 303] width 22 height 8
click at [474, 403] on rect "Comunicación" at bounding box center [471, 399] width 22 height 8
click at [474, 491] on span "PDF" at bounding box center [471, 485] width 16 height 11
click at [474, 587] on icon "Comunicación" at bounding box center [471, 580] width 22 height 26
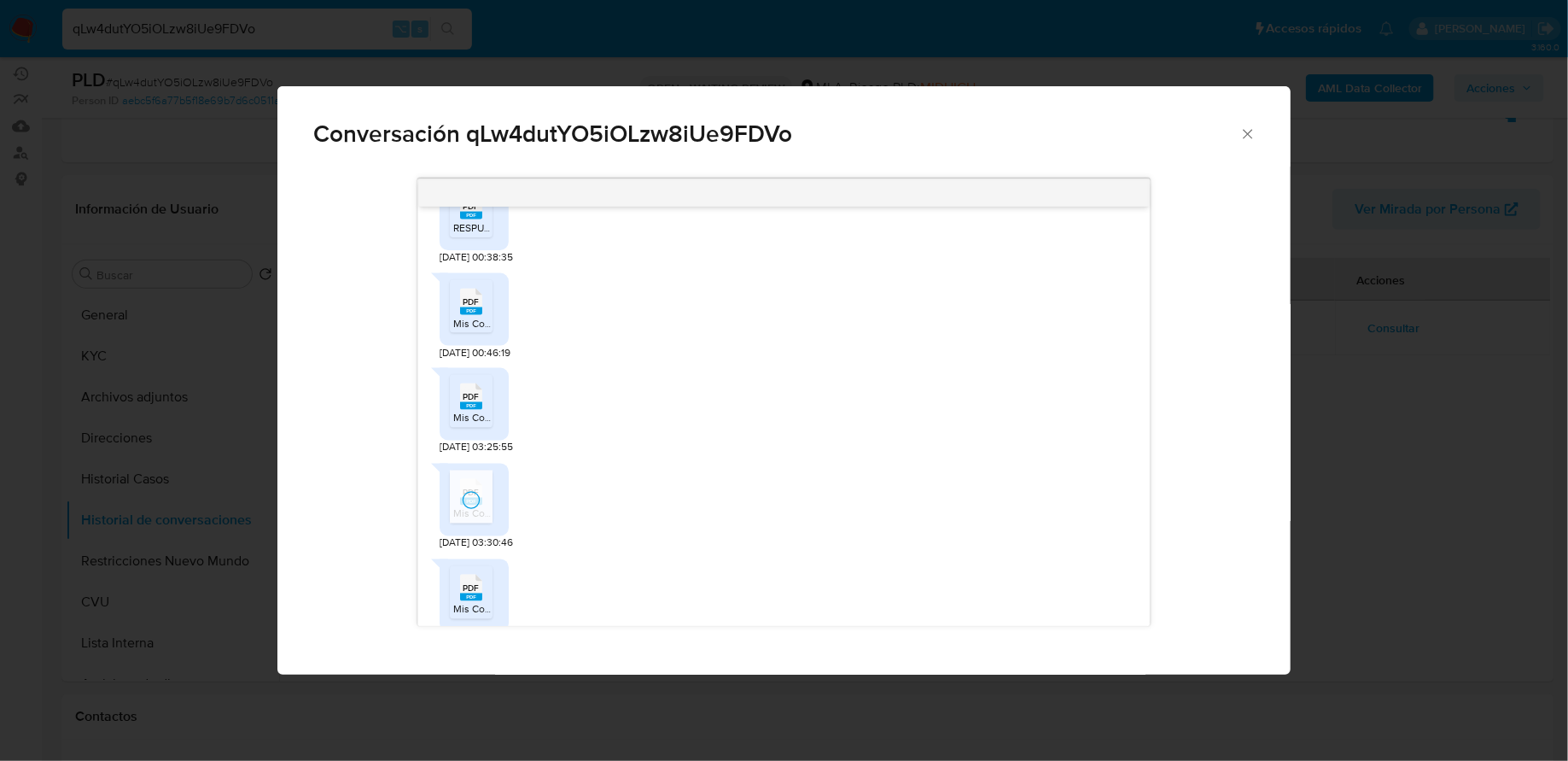
scroll to position [1419, 0]
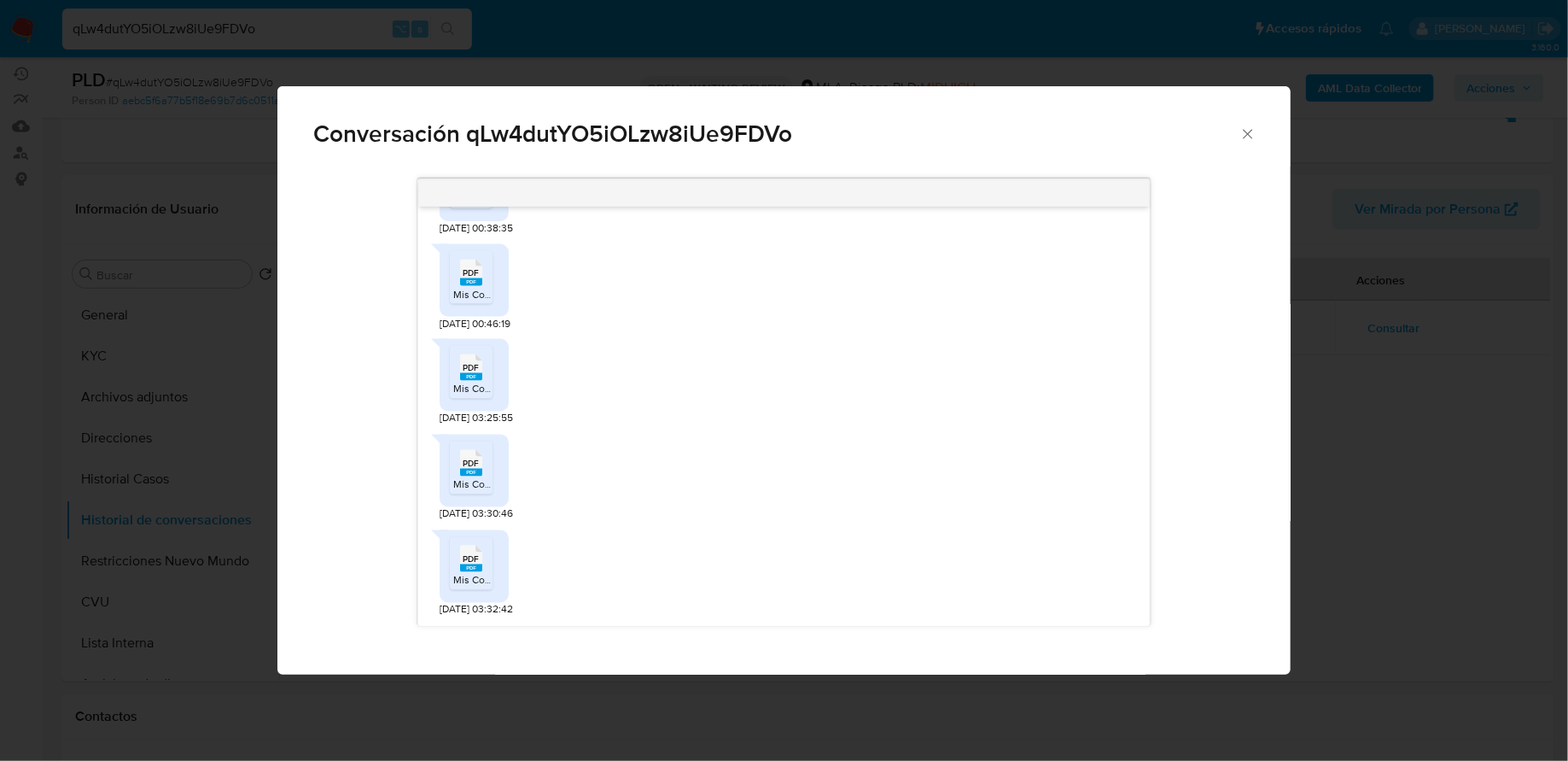
click at [457, 572] on div "PDF PDF" at bounding box center [471, 556] width 36 height 33
click at [1250, 138] on icon "Cerrar" at bounding box center [1248, 134] width 17 height 17
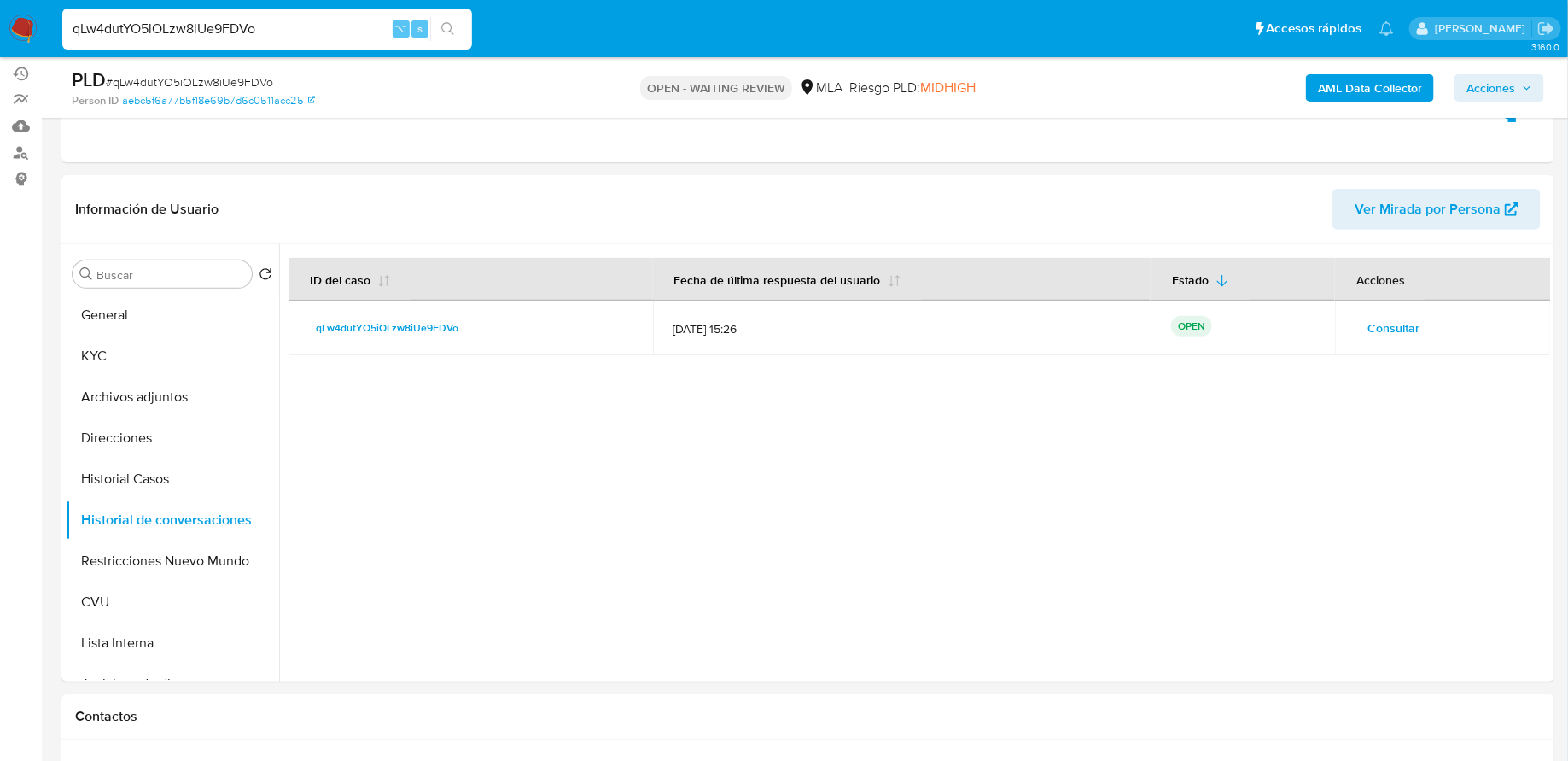
click at [315, 22] on input "qLw4dutYO5iOLzw8iUe9FDVo" at bounding box center [266, 29] width 410 height 22
paste input "ZeaWvEtQAeIwDo3BNdO7yGdt"
type input "ZeaWvEtQAeIwDo3BNdO7yGdt"
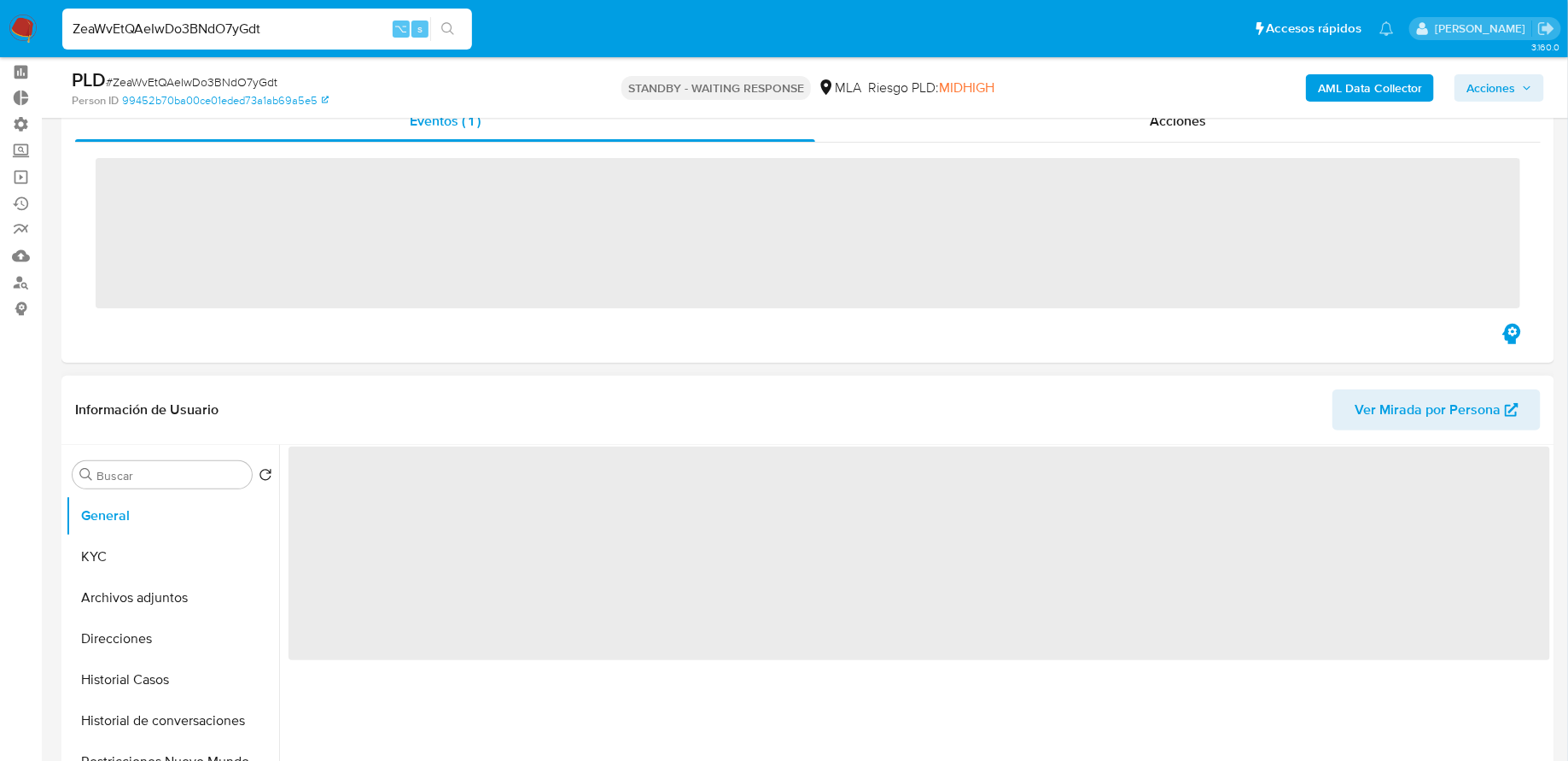
scroll to position [167, 0]
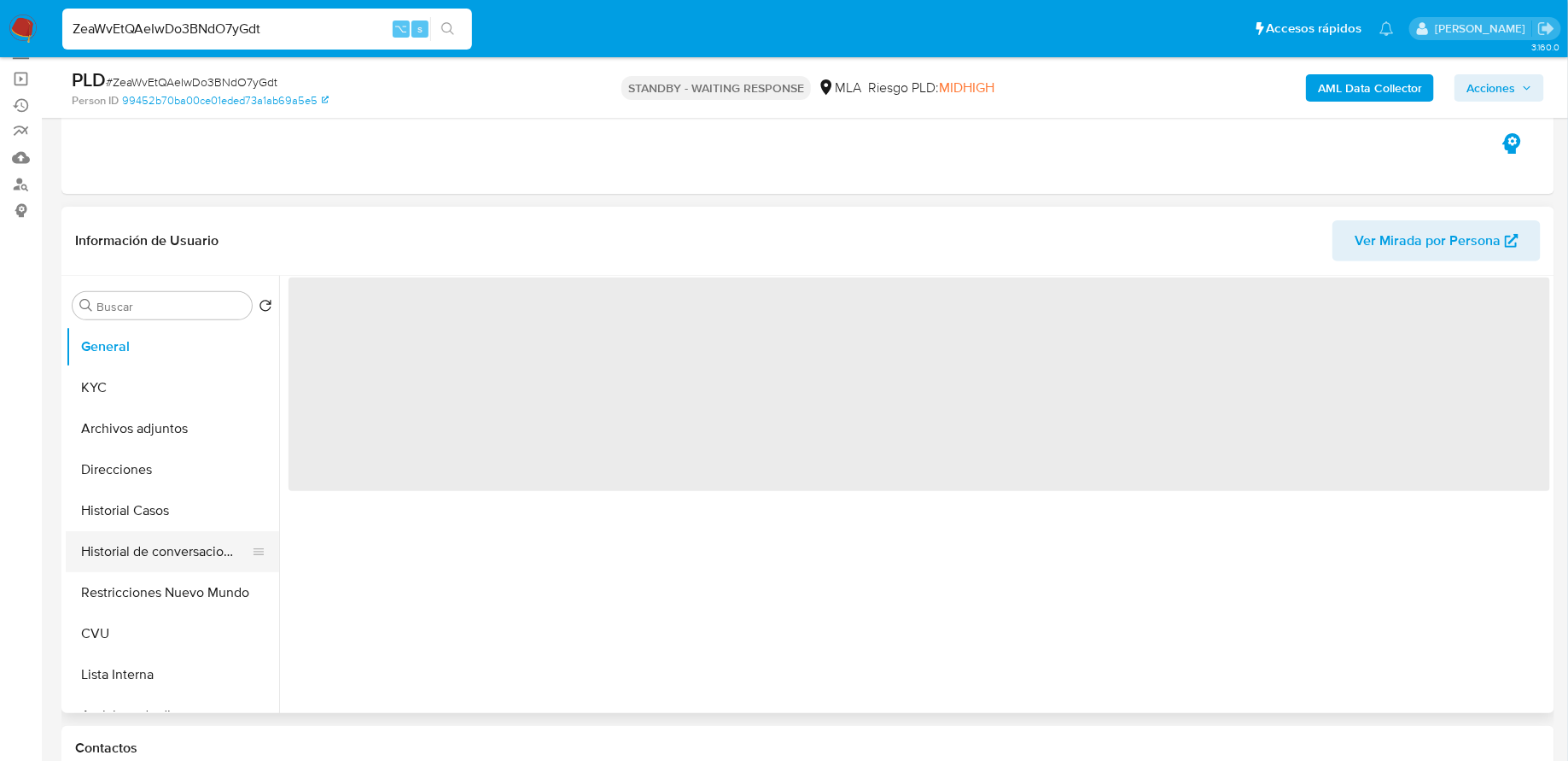
click at [170, 537] on button "Historial de conversaciones" at bounding box center [165, 552] width 200 height 41
select select "10"
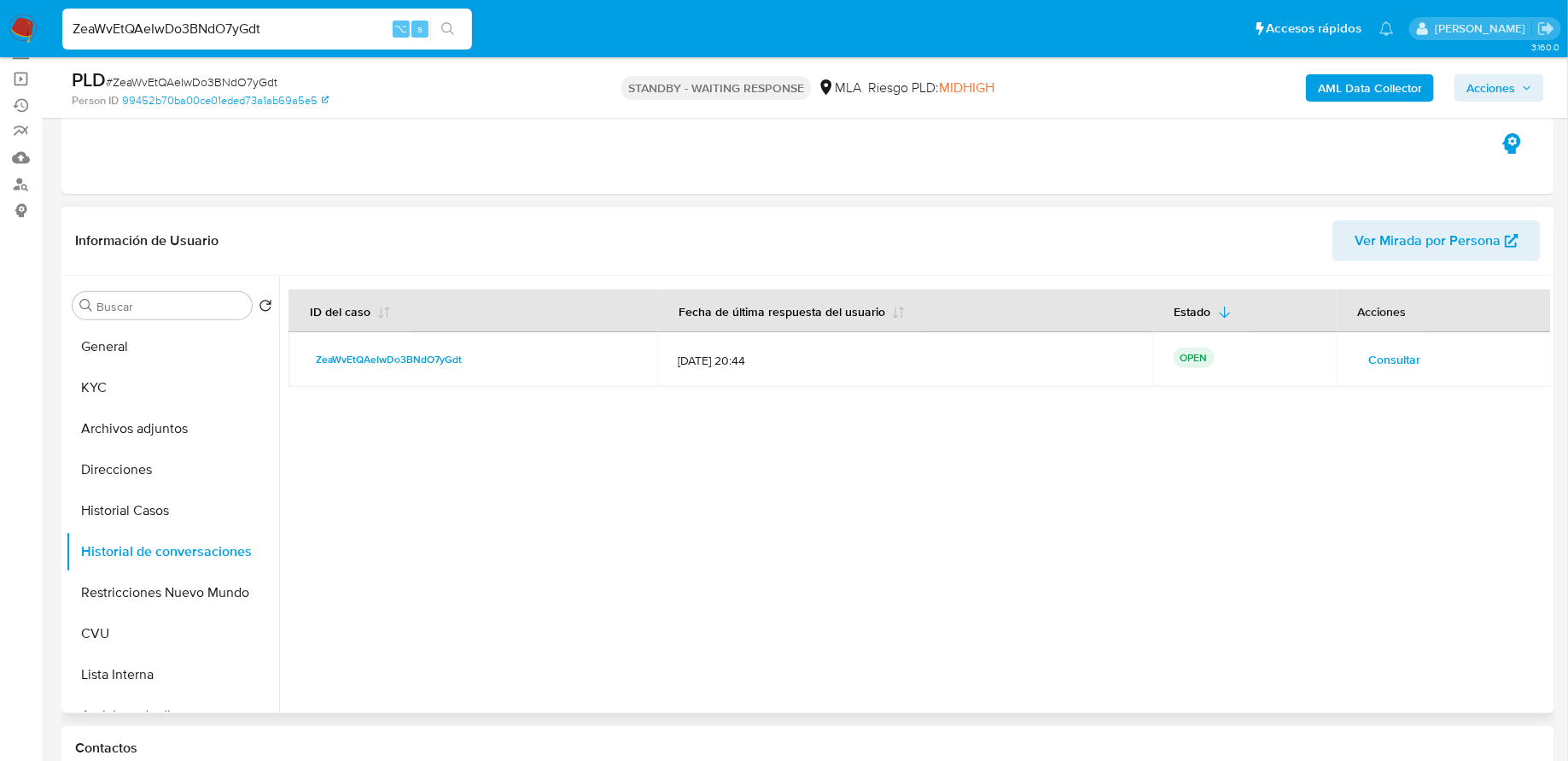
click at [1400, 356] on span "Consultar" at bounding box center [1395, 359] width 52 height 24
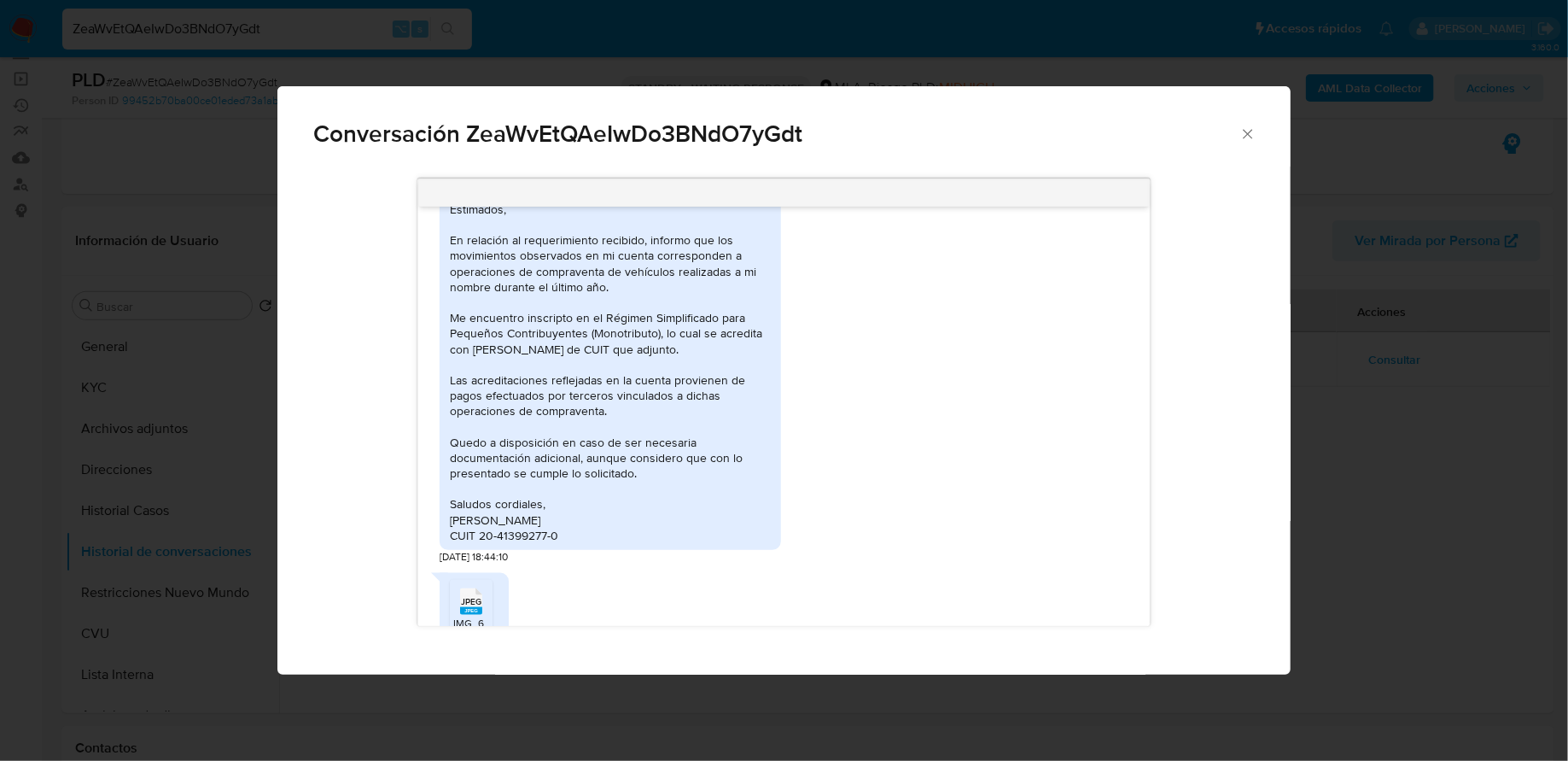
scroll to position [987, 0]
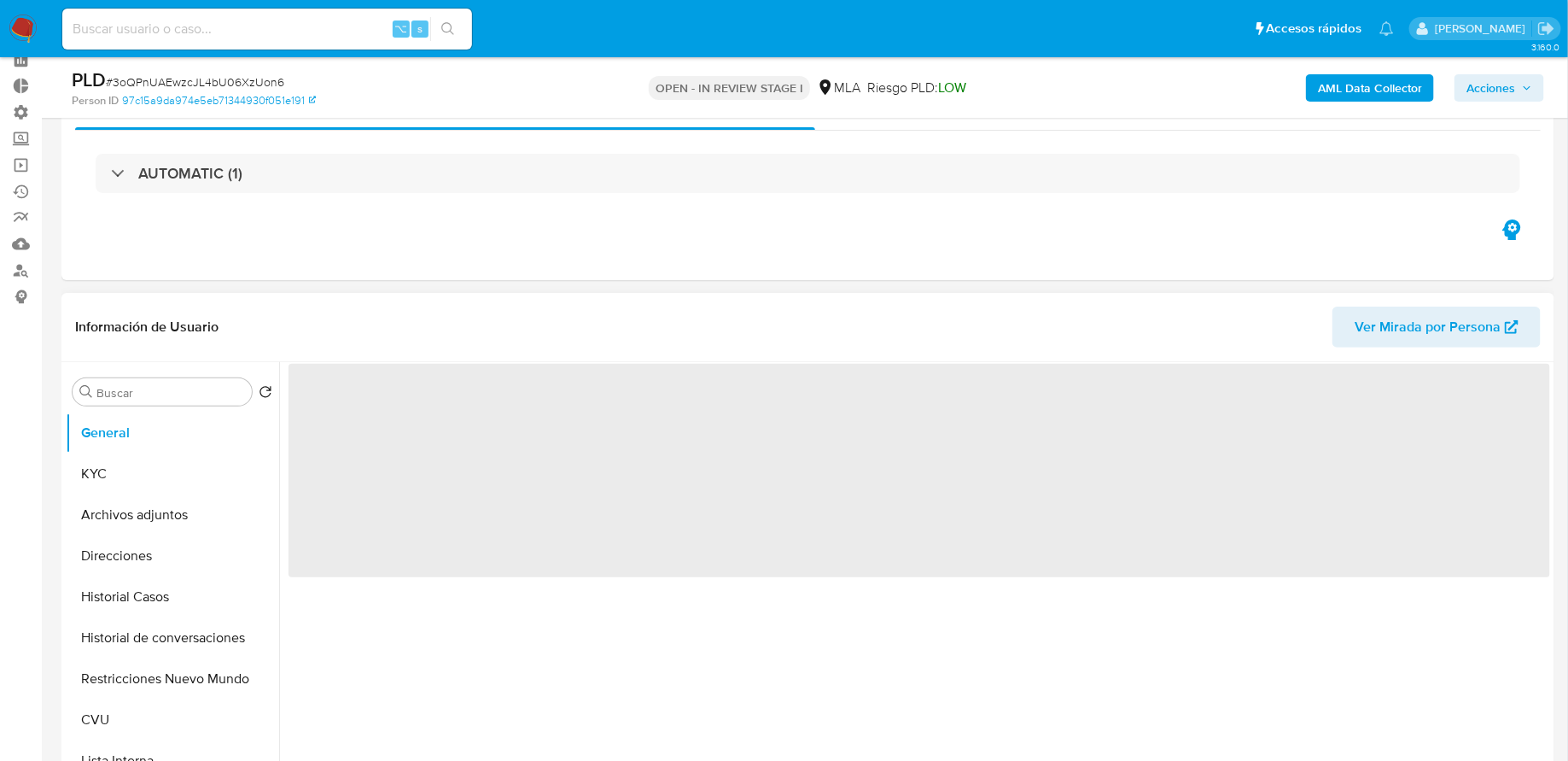
select select "10"
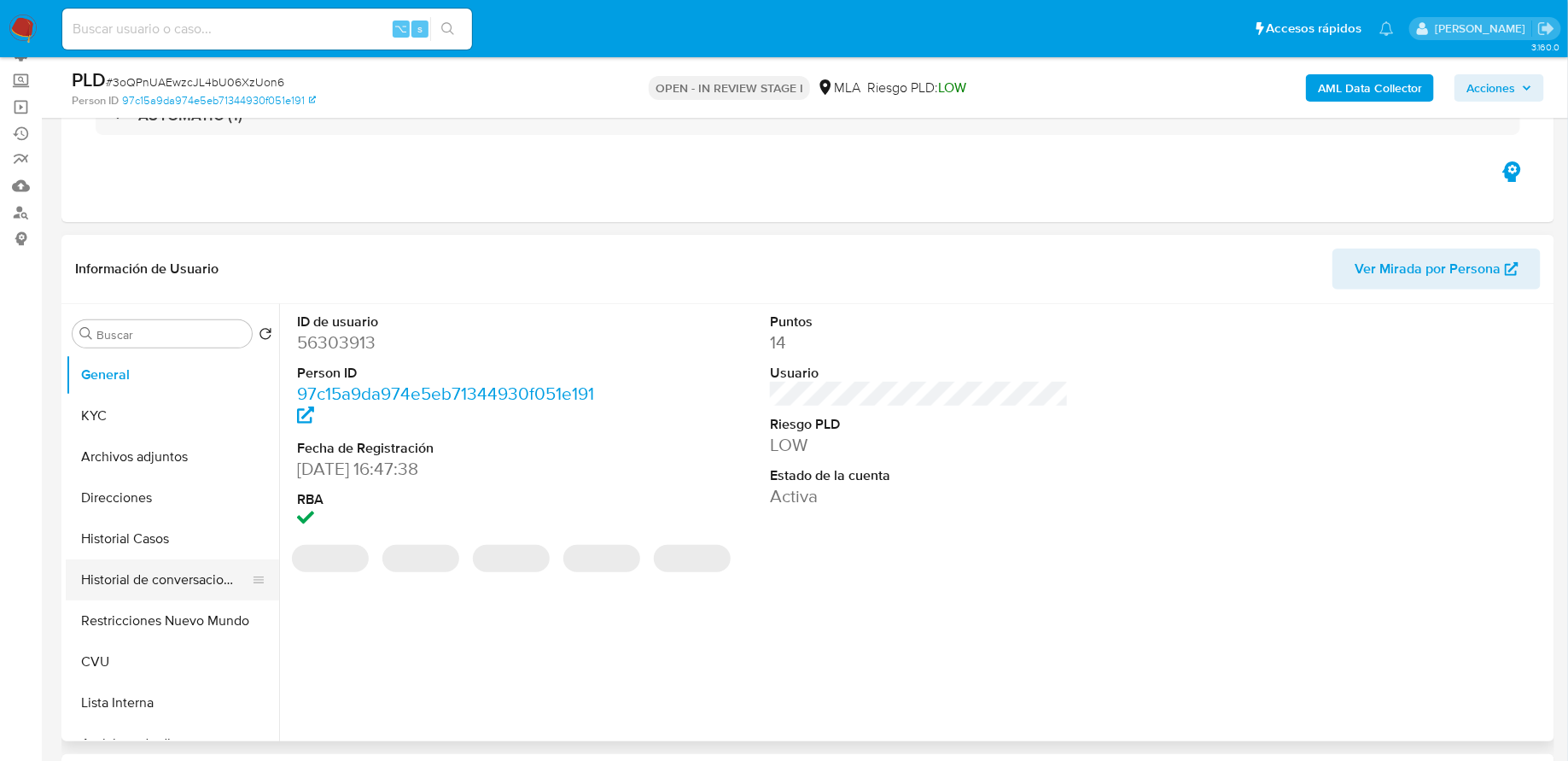
scroll to position [148, 0]
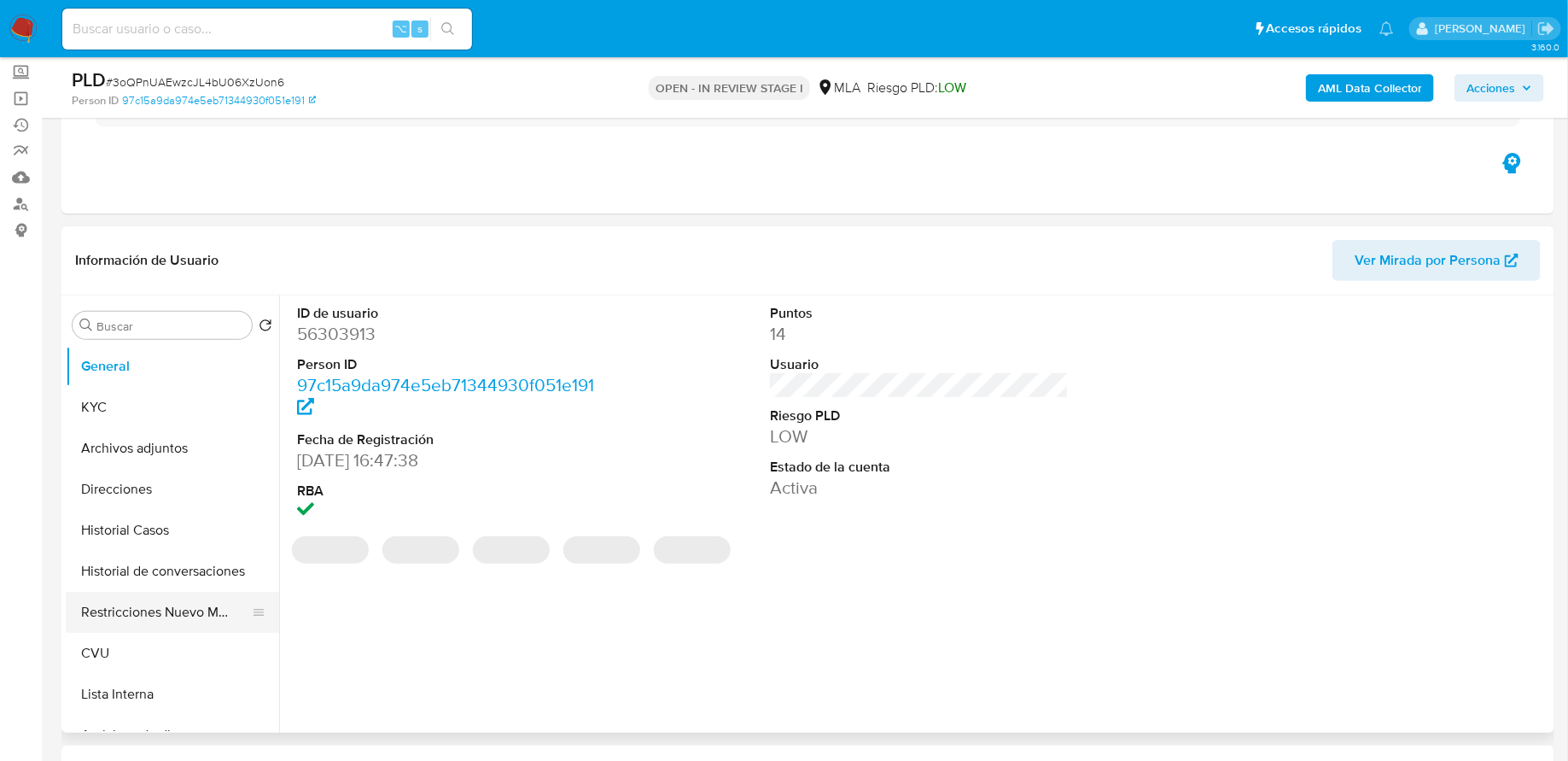
click at [123, 593] on button "Restricciones Nuevo Mundo" at bounding box center [165, 612] width 200 height 41
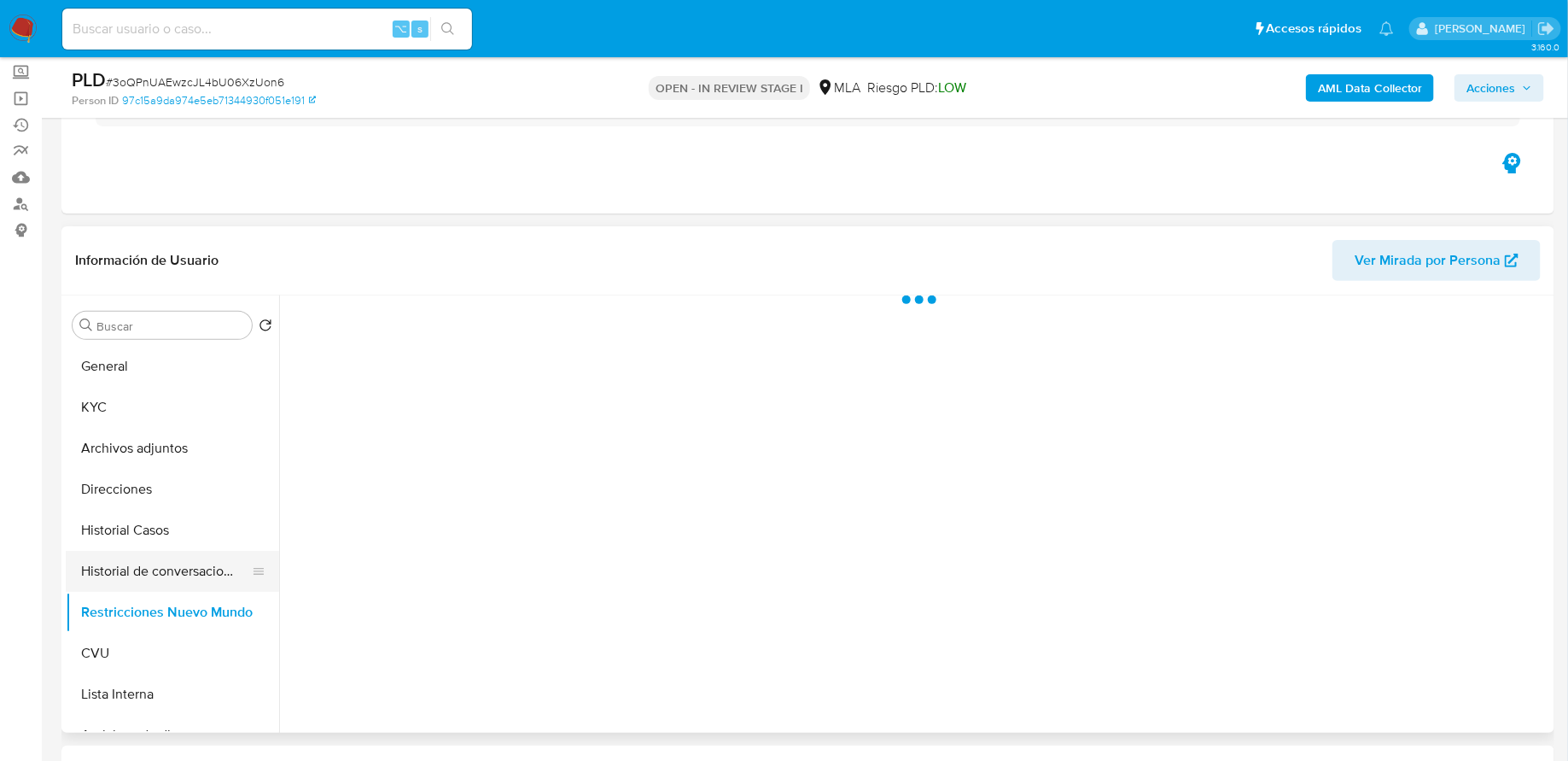
click at [127, 576] on button "Historial de conversaciones" at bounding box center [165, 572] width 200 height 41
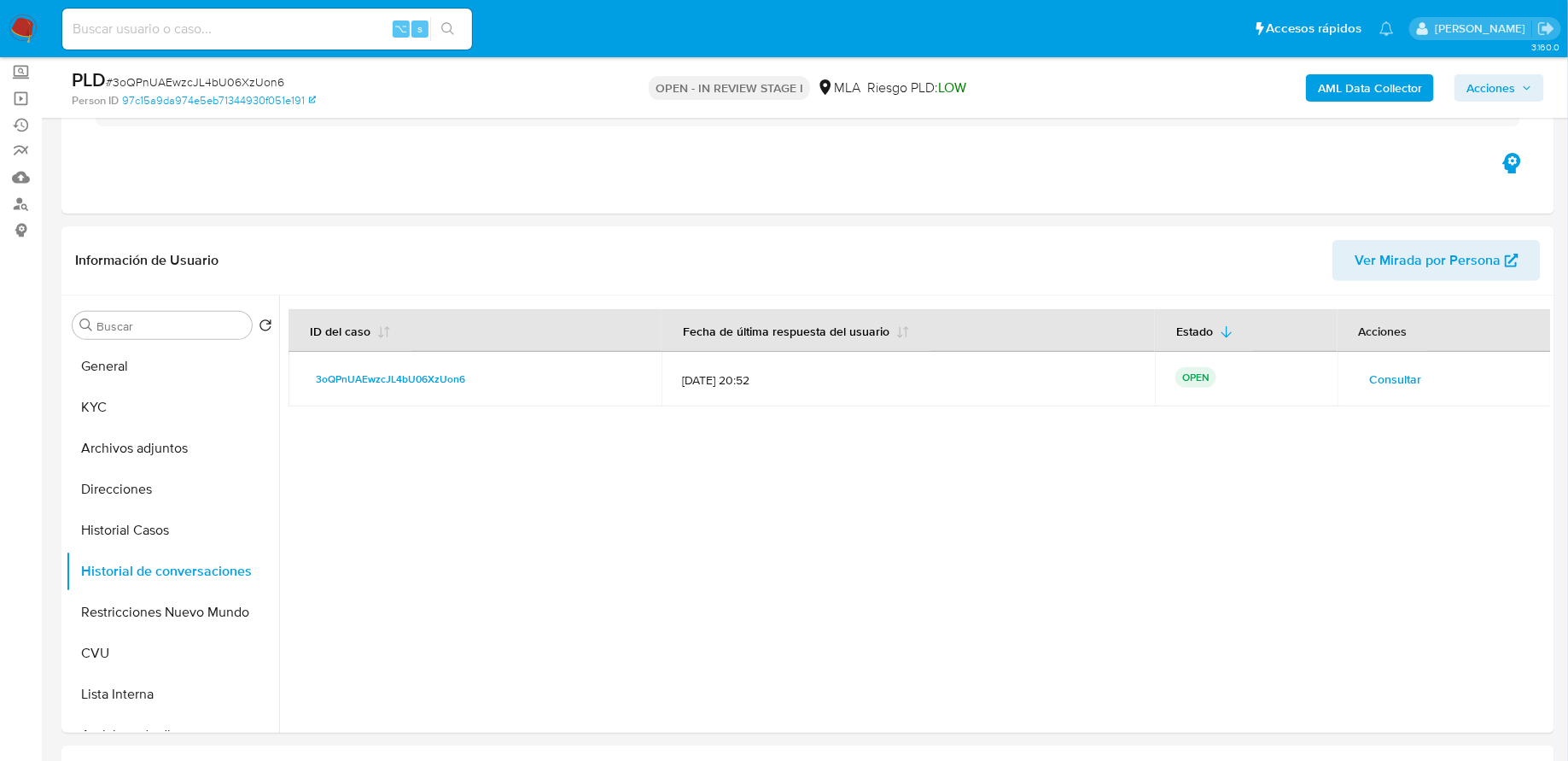
click at [1375, 372] on span "Consultar" at bounding box center [1396, 379] width 52 height 24
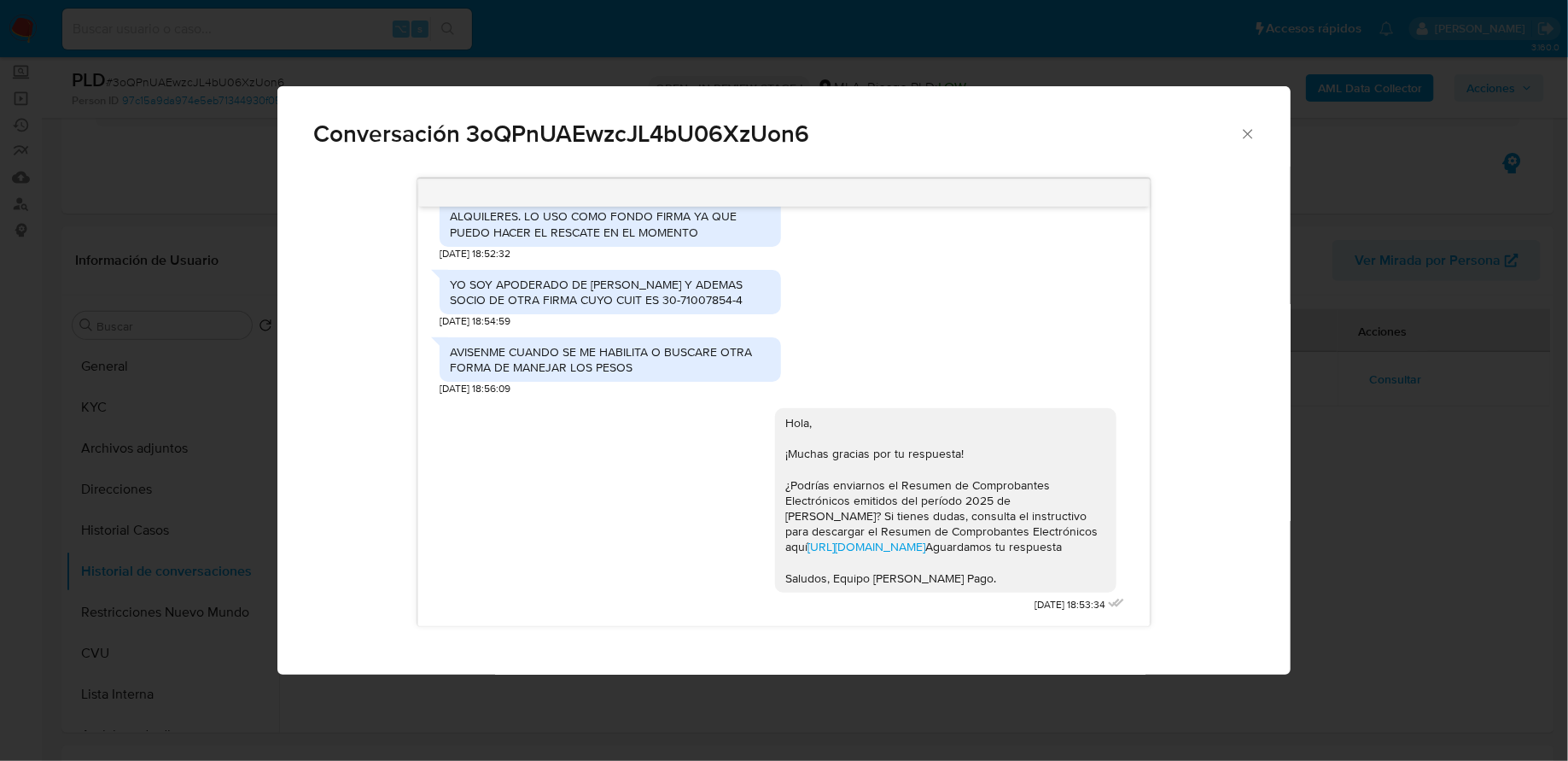
scroll to position [803, 0]
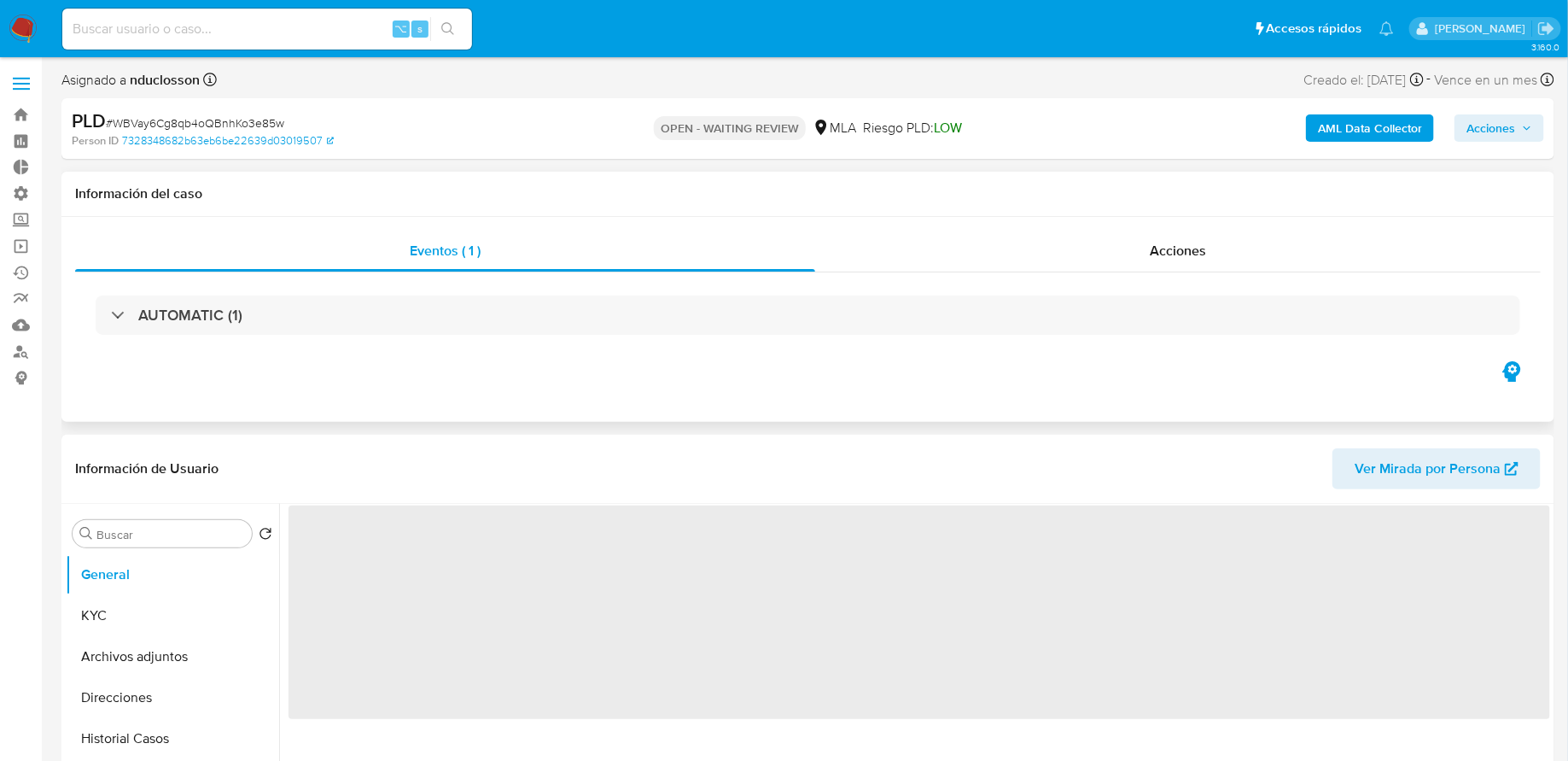
select select "10"
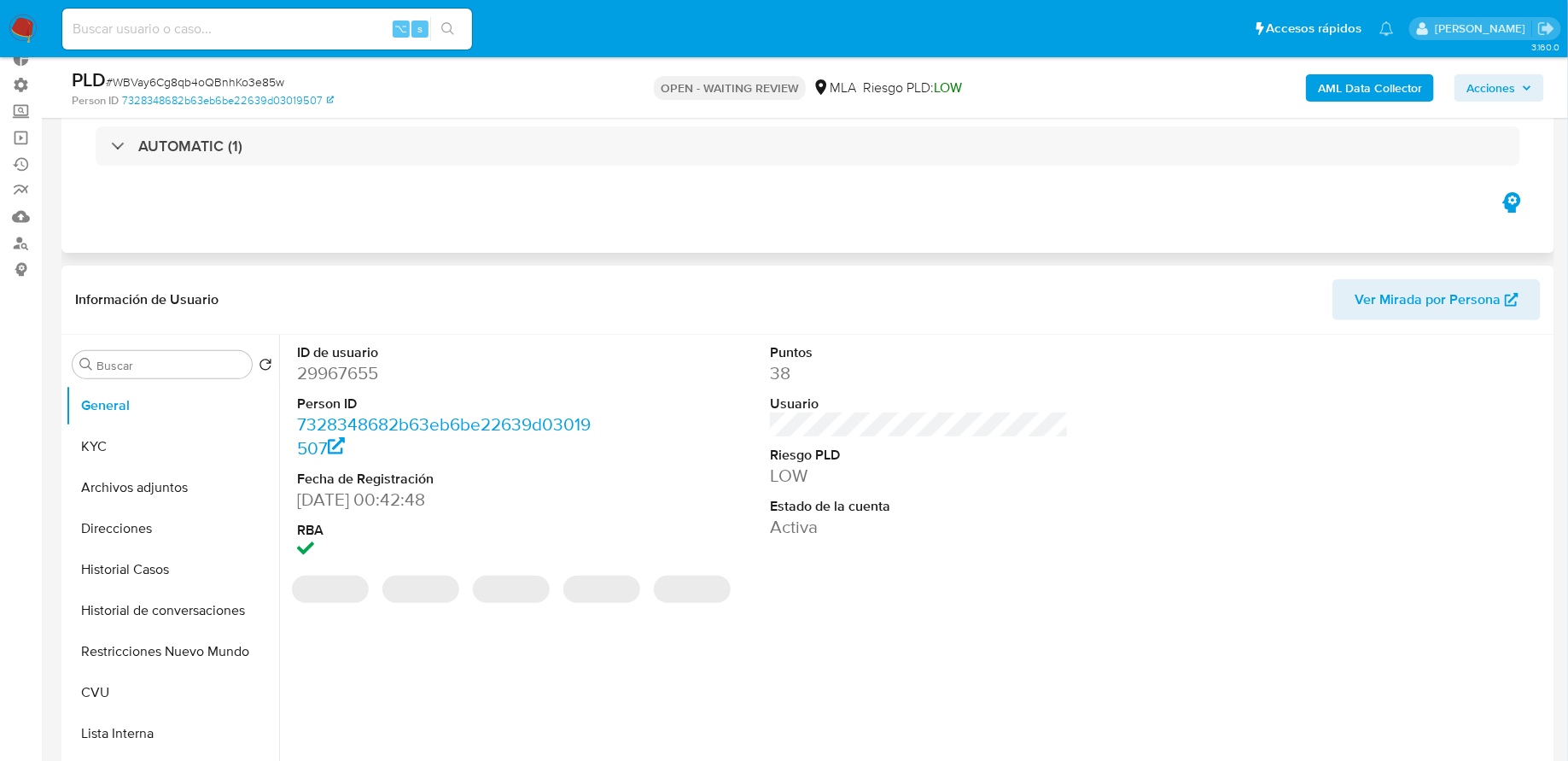
scroll to position [265, 0]
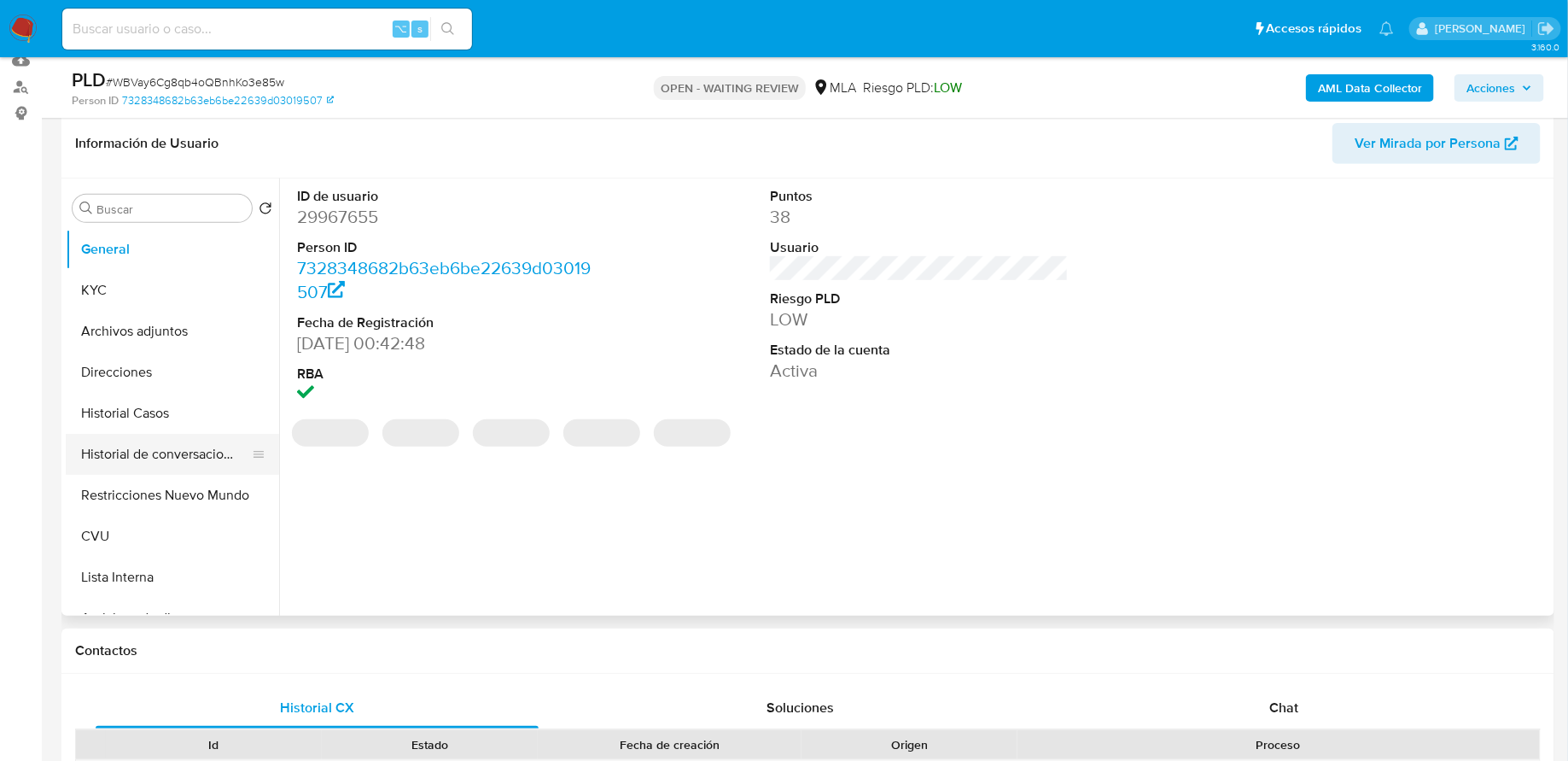
click at [175, 435] on button "Historial de conversaciones" at bounding box center [165, 454] width 200 height 41
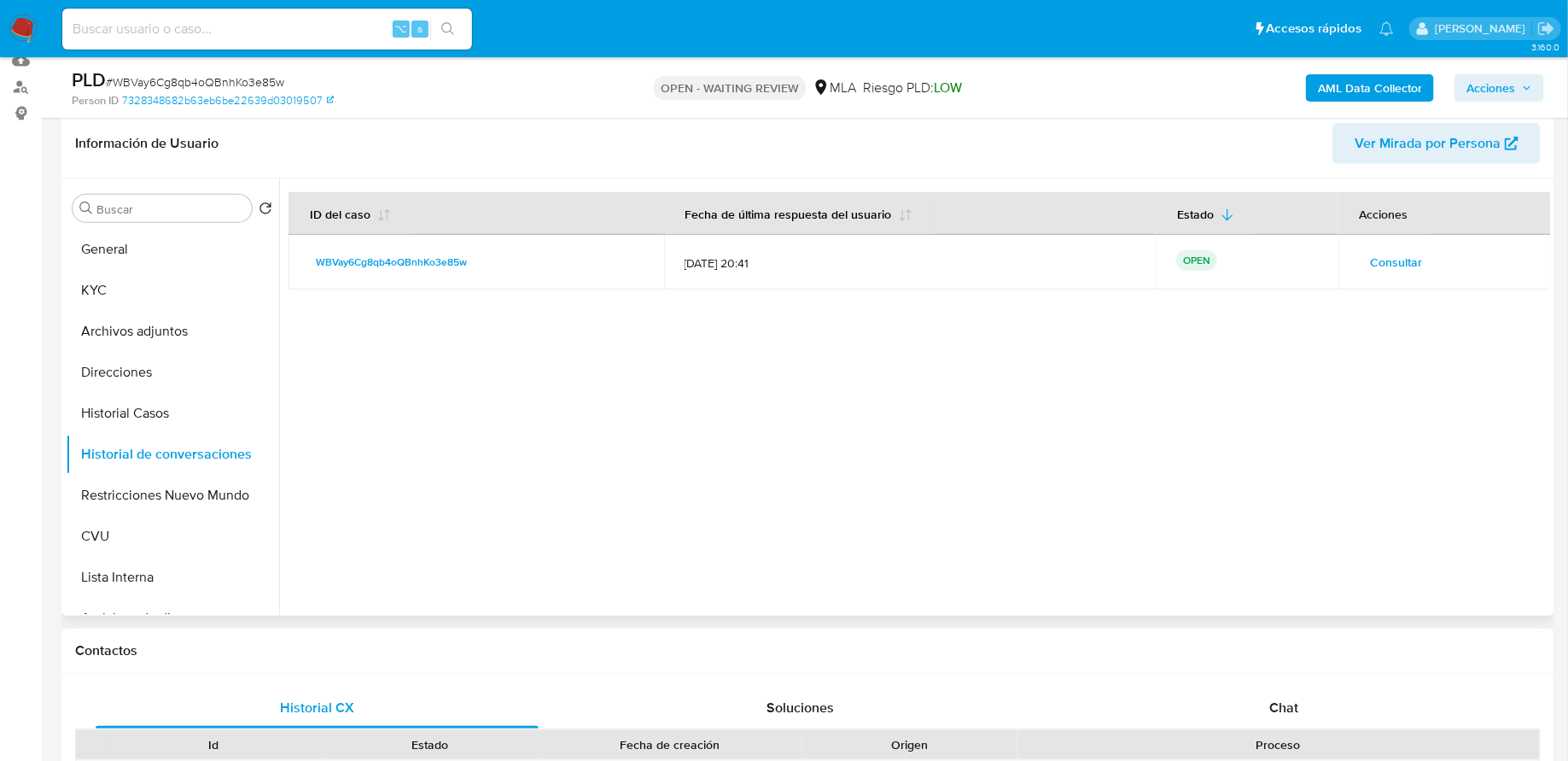
scroll to position [209, 0]
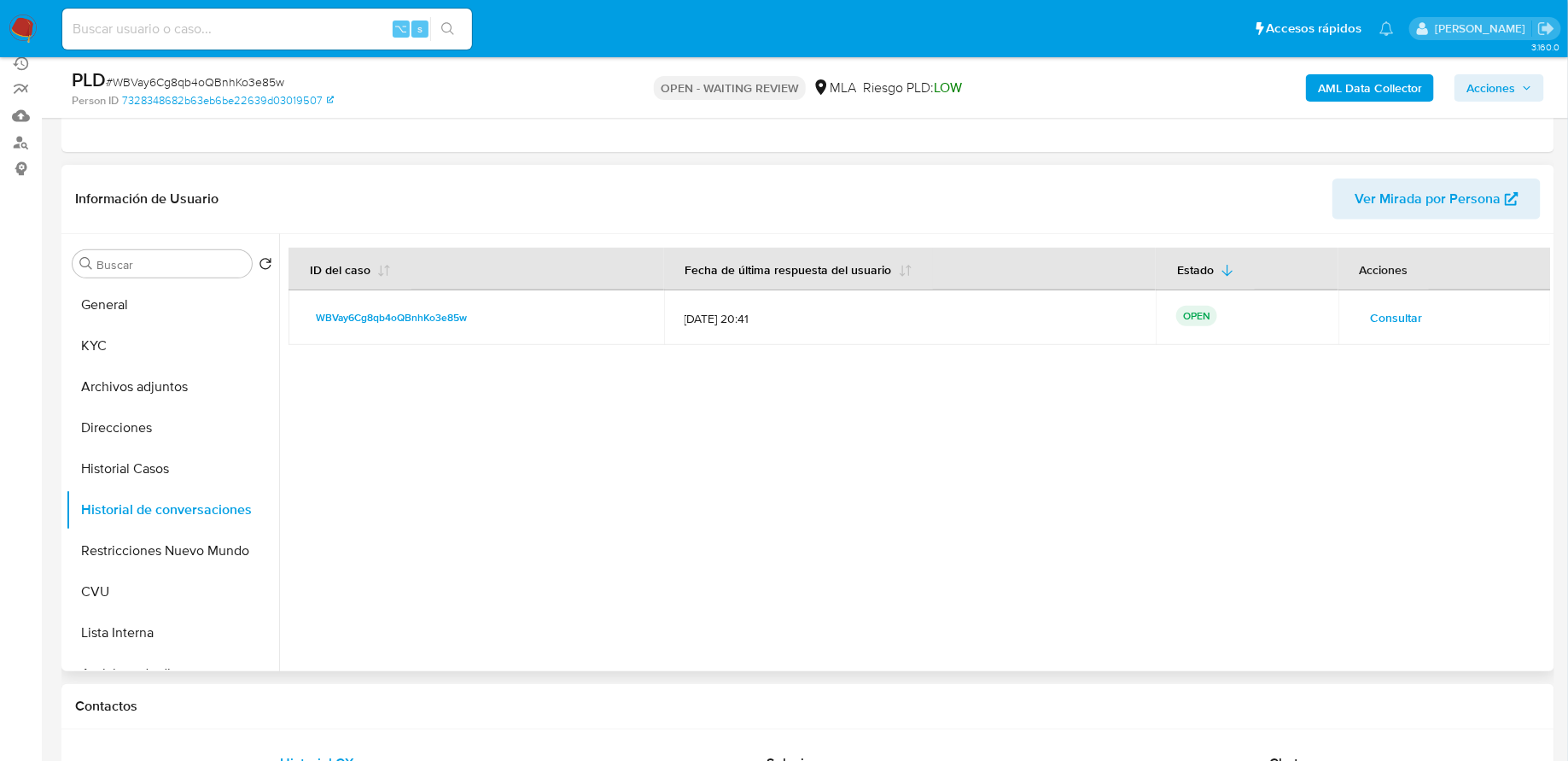
click at [1360, 309] on button "Consultar" at bounding box center [1397, 318] width 76 height 27
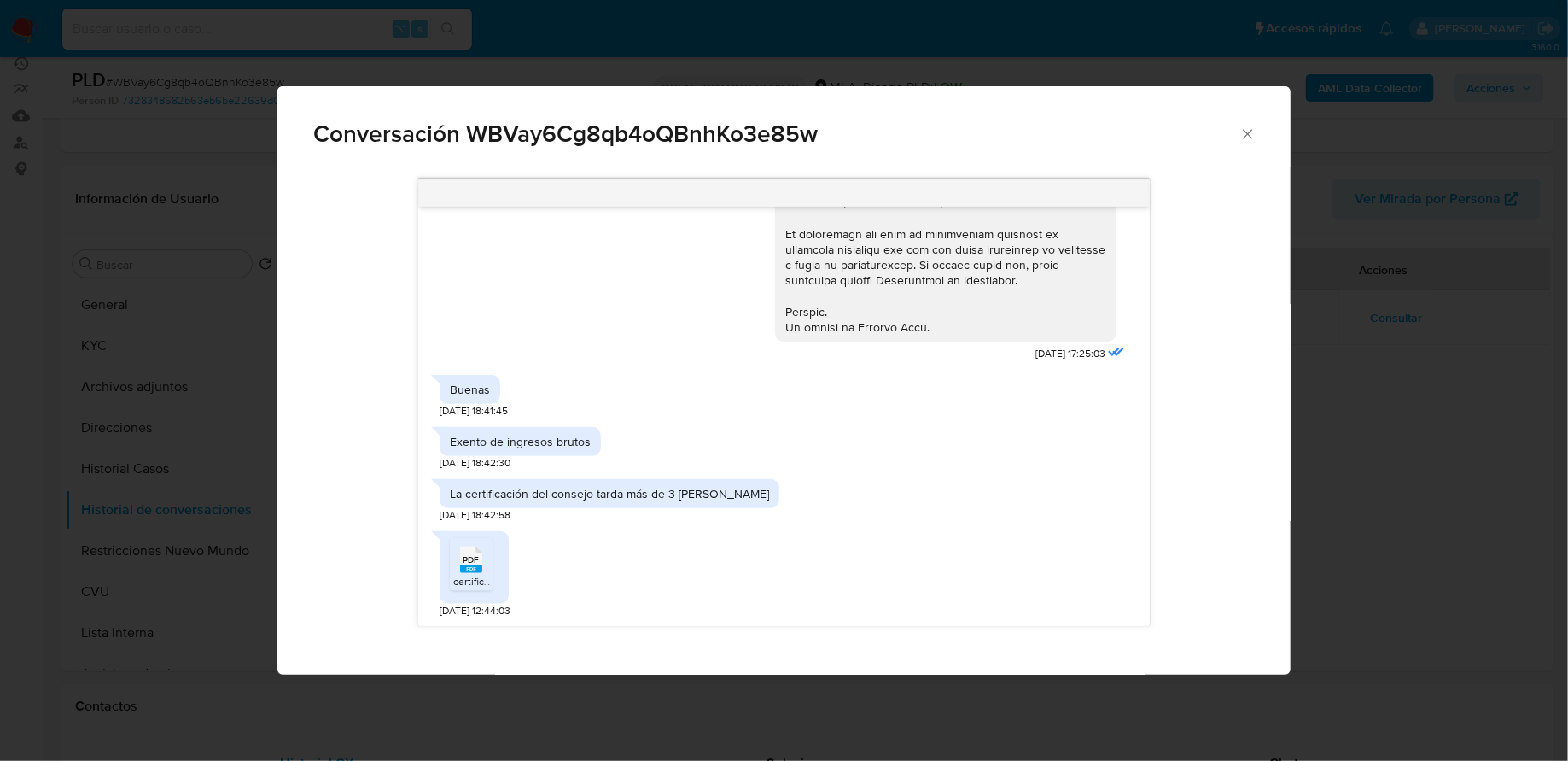
scroll to position [0, 0]
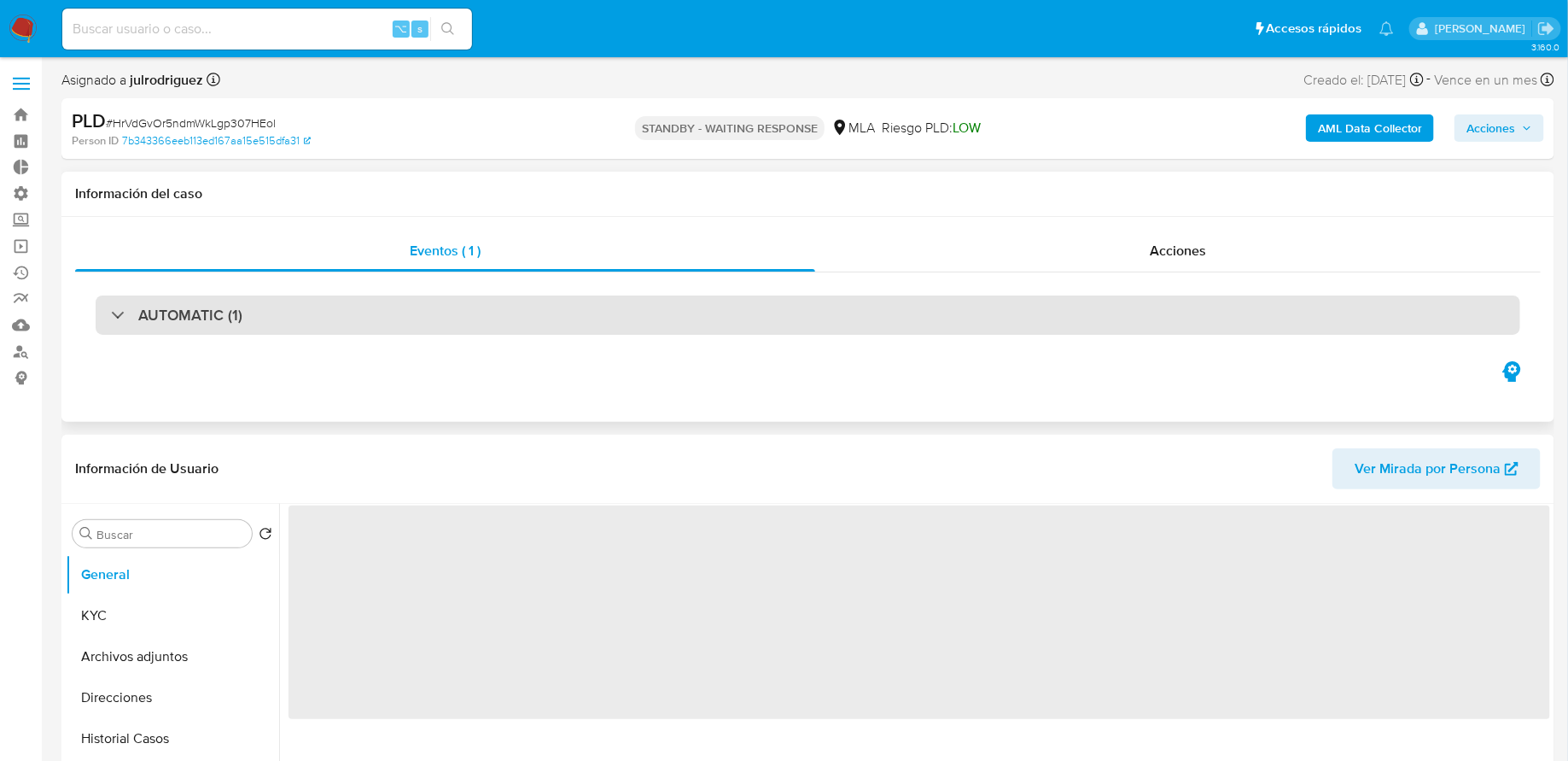
select select "10"
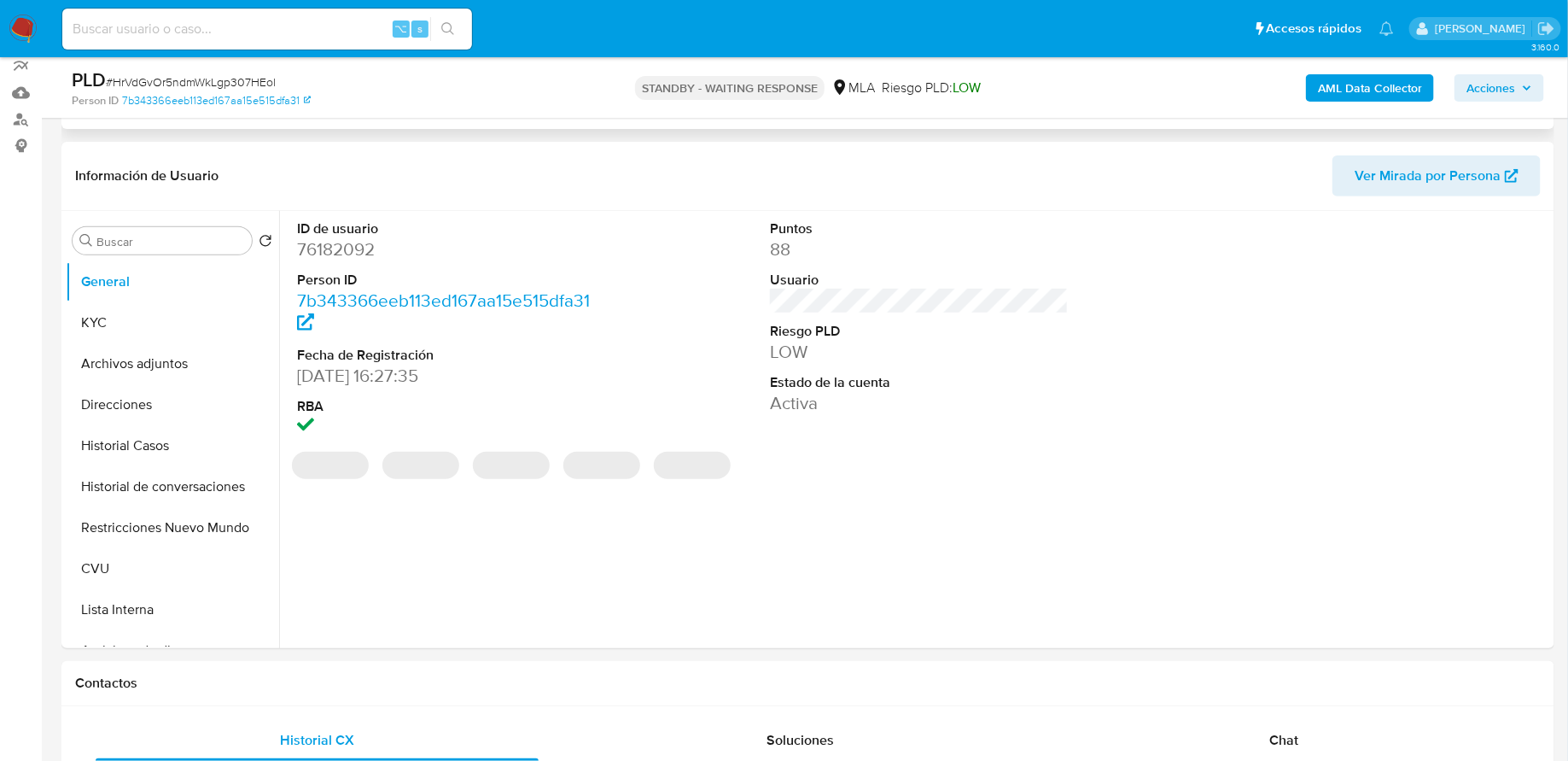
scroll to position [303, 0]
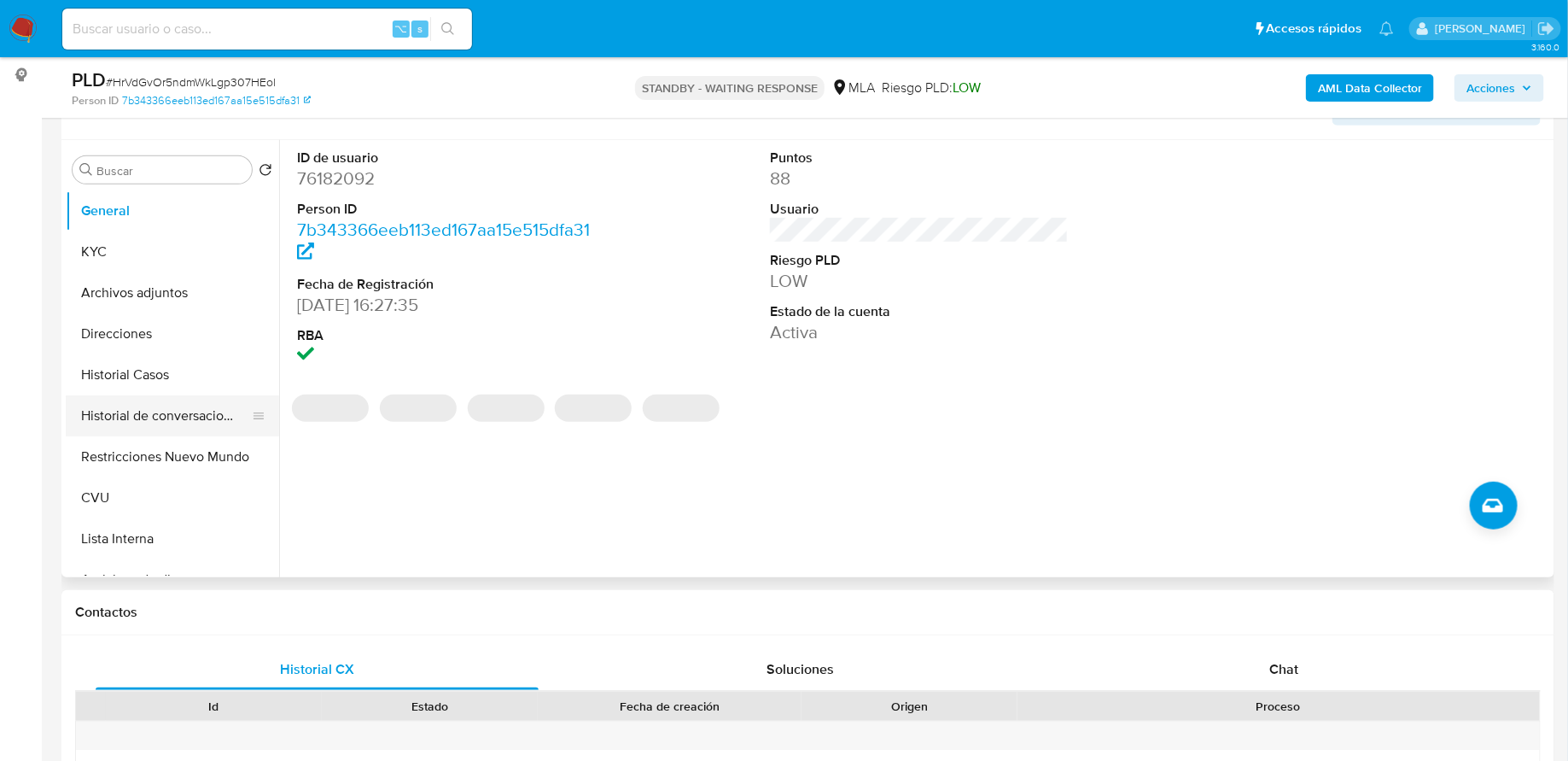
click at [176, 398] on button "Historial de conversaciones" at bounding box center [165, 416] width 200 height 41
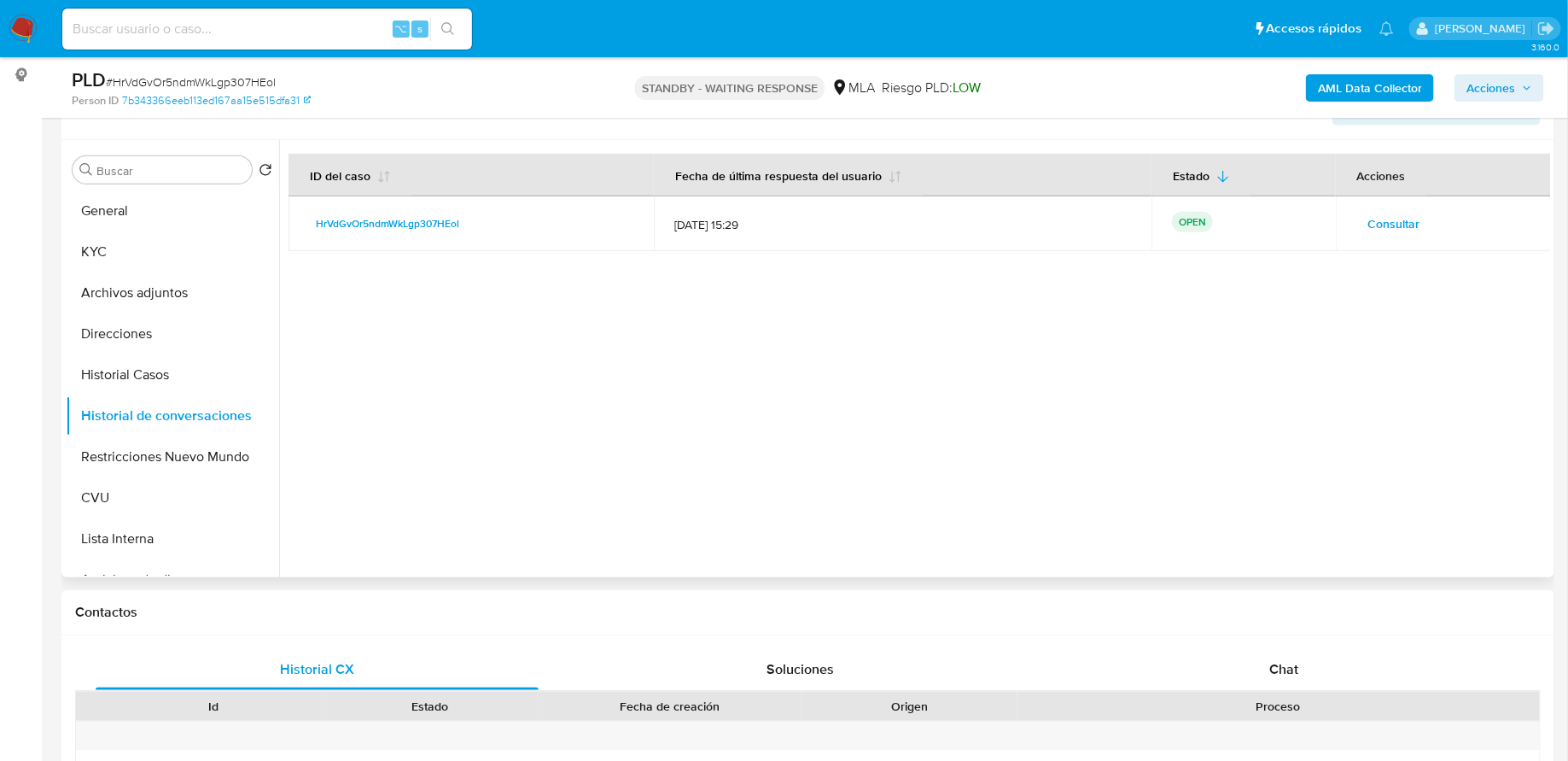
click at [1371, 206] on td "Consultar" at bounding box center [1443, 223] width 216 height 55
click at [1368, 214] on span "Consultar" at bounding box center [1394, 223] width 52 height 24
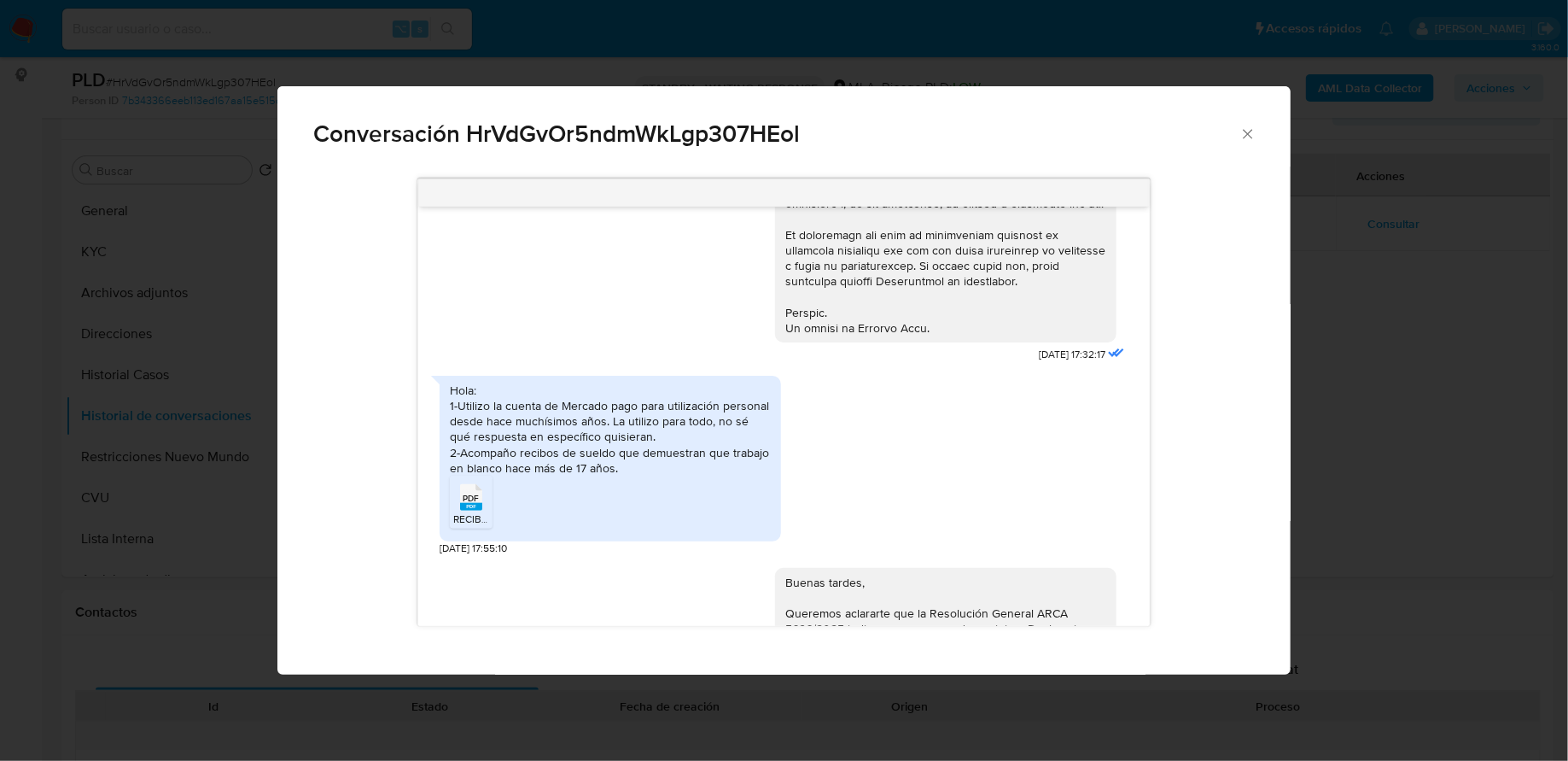
scroll to position [879, 0]
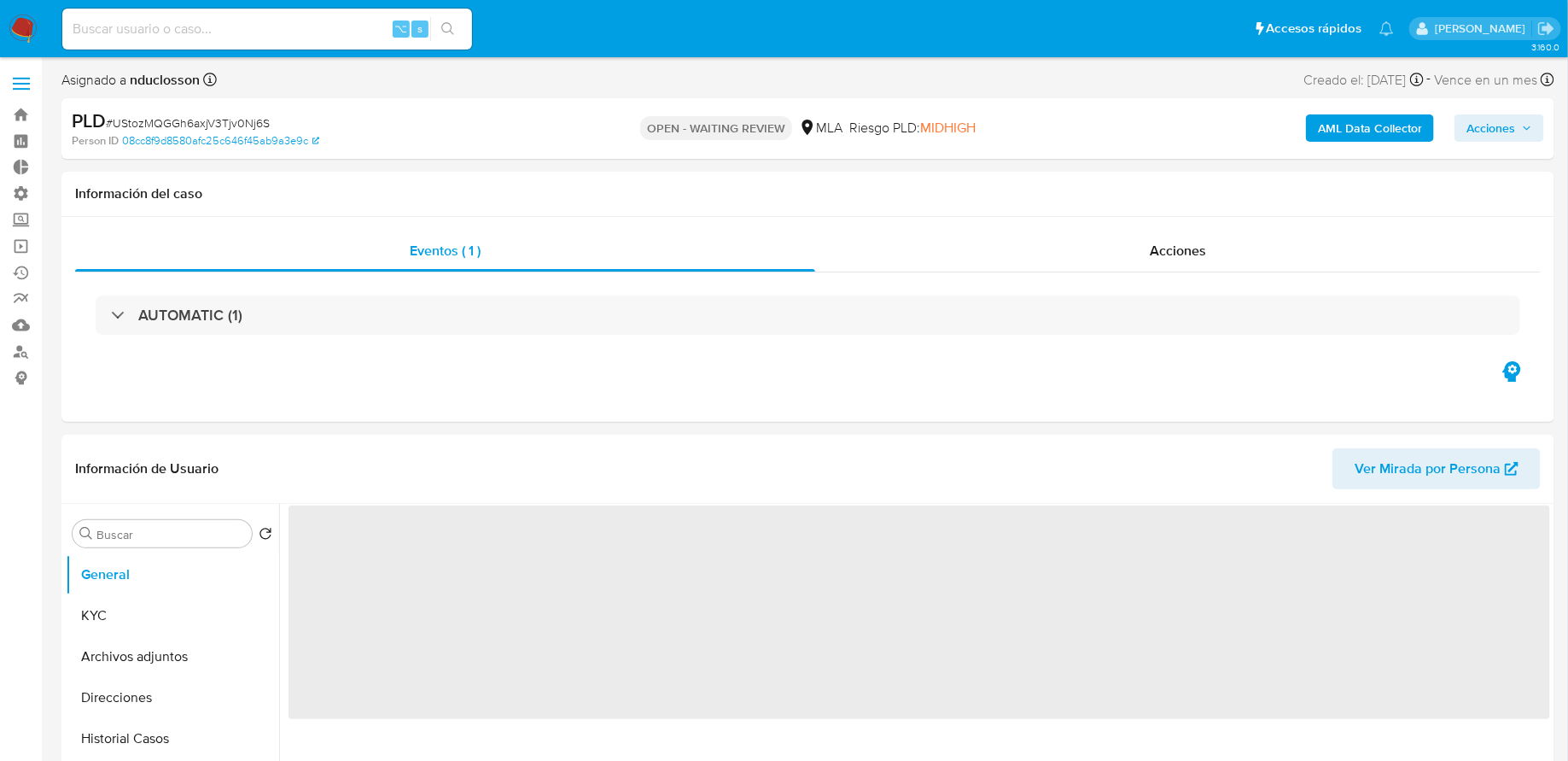
select select "10"
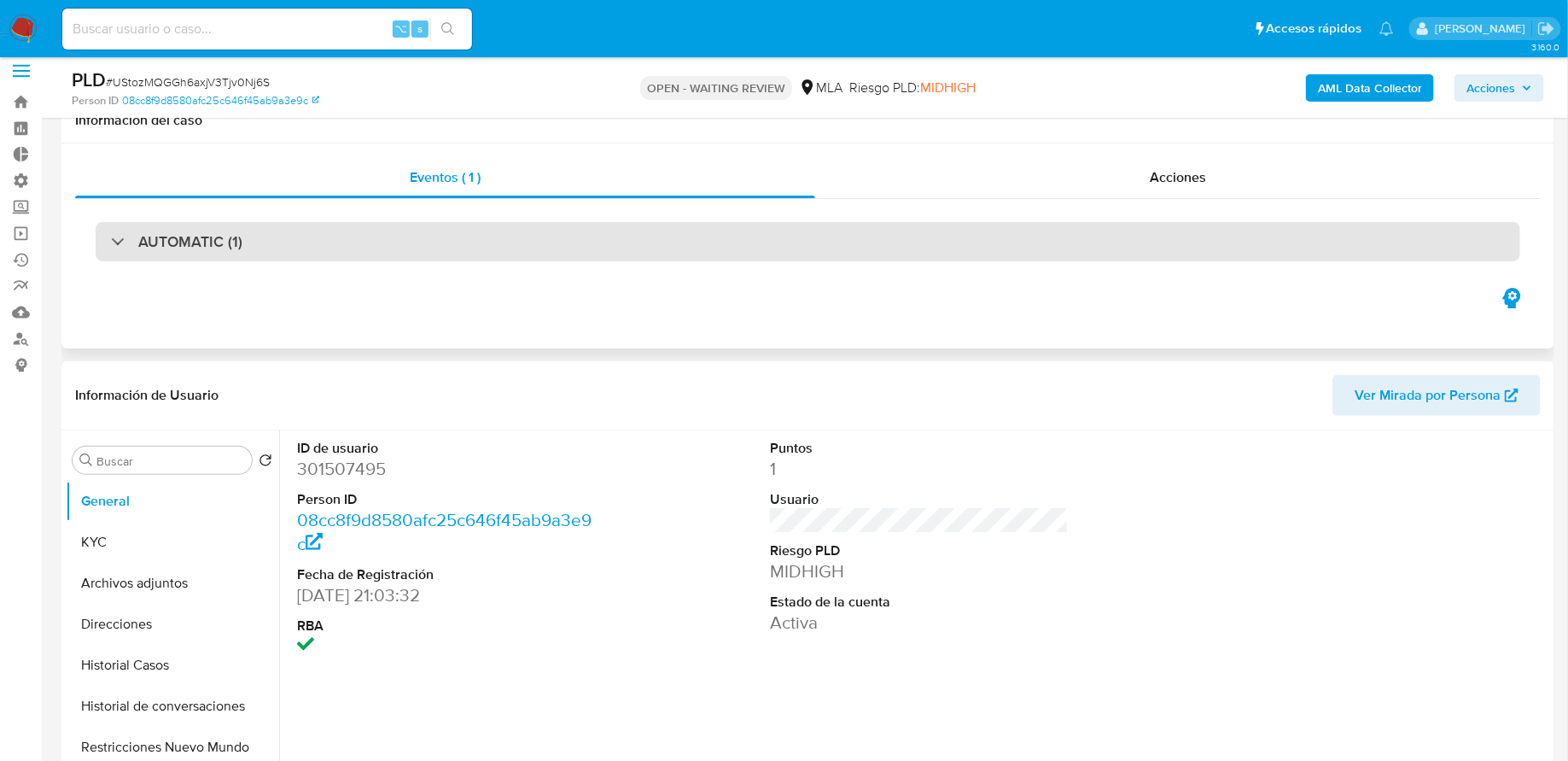
scroll to position [224, 0]
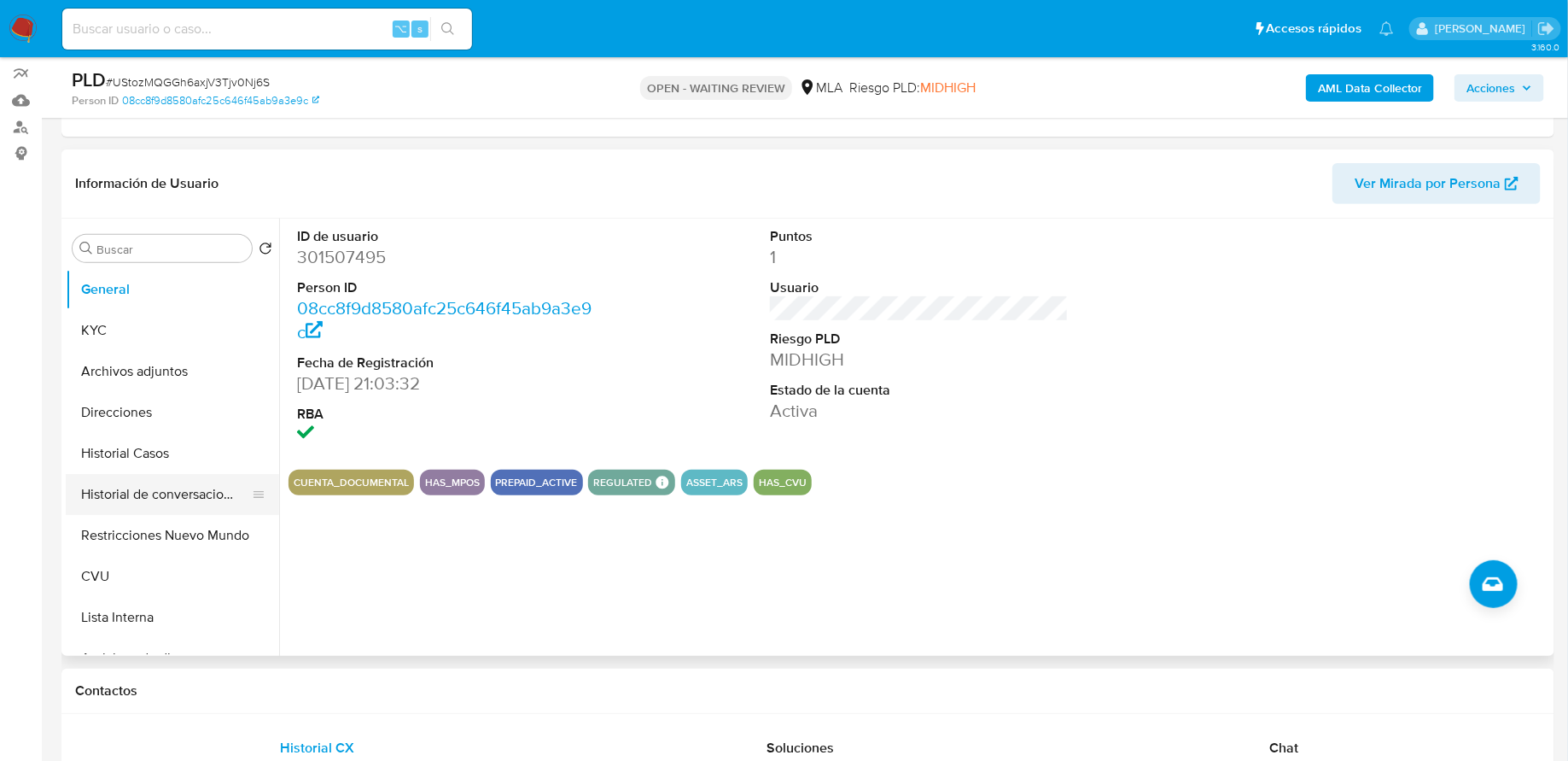
click at [147, 496] on button "Historial de conversaciones" at bounding box center [165, 494] width 200 height 41
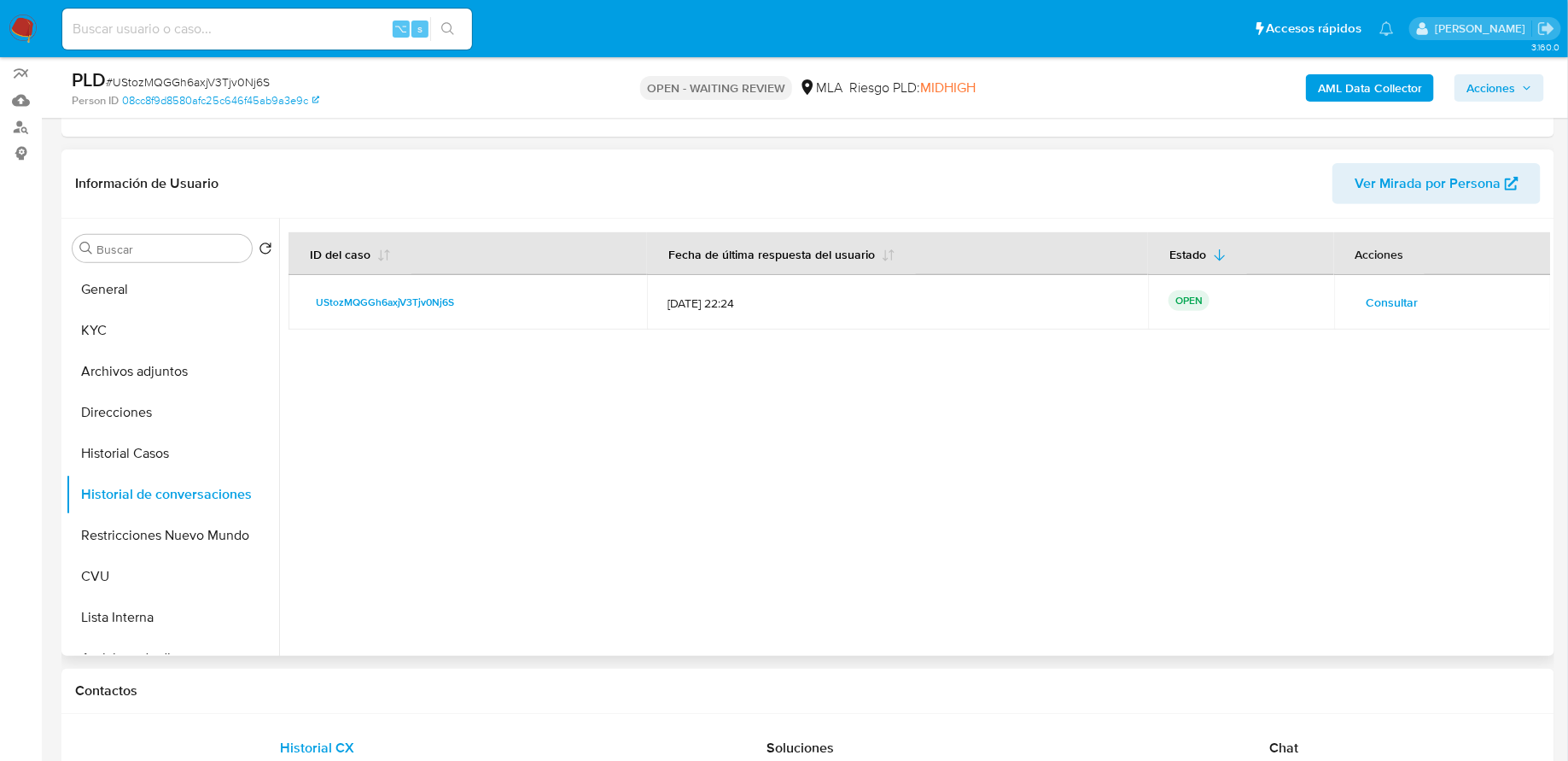
click at [1372, 300] on span "Consultar" at bounding box center [1392, 302] width 52 height 24
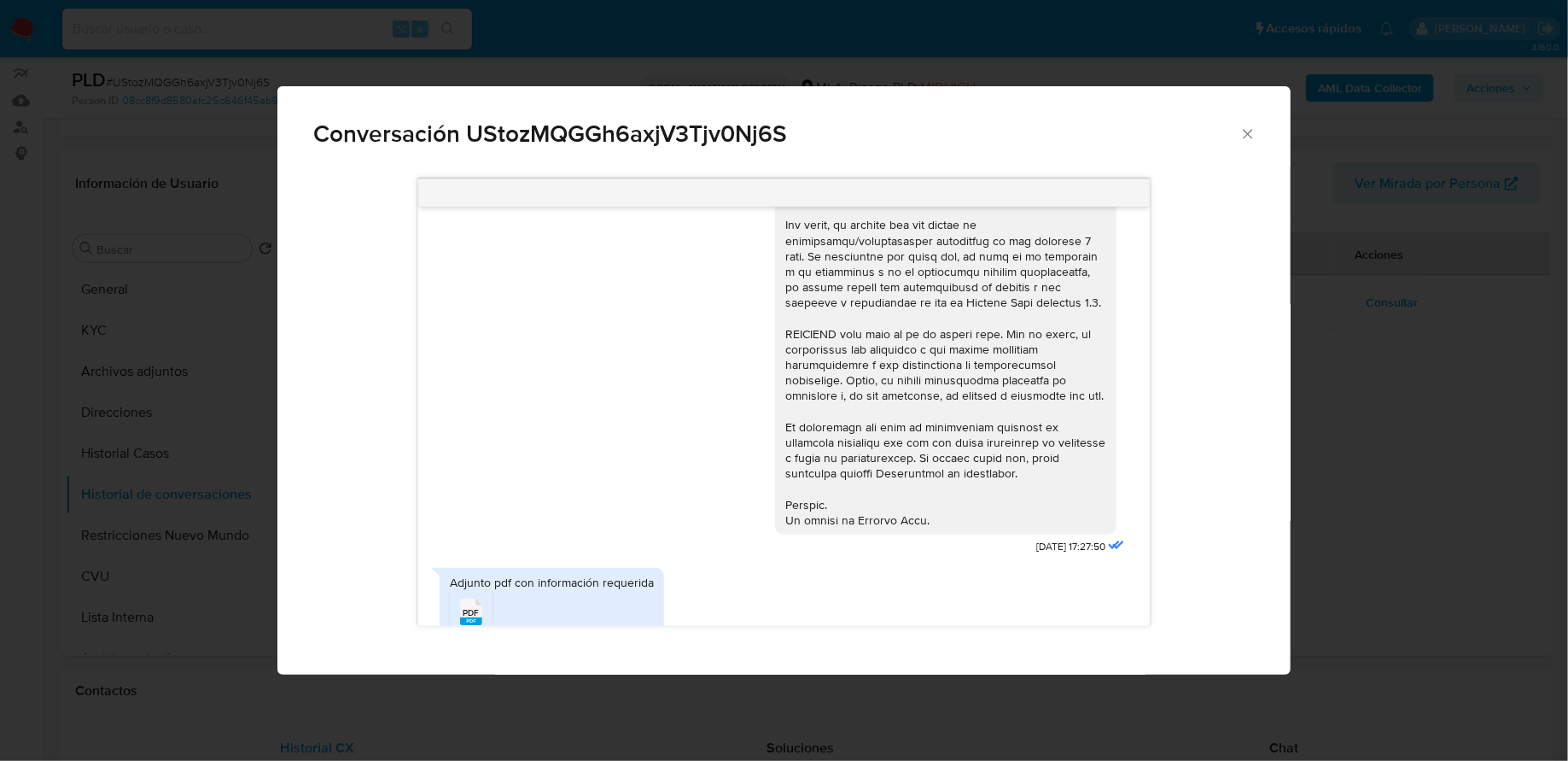
scroll to position [676, 0]
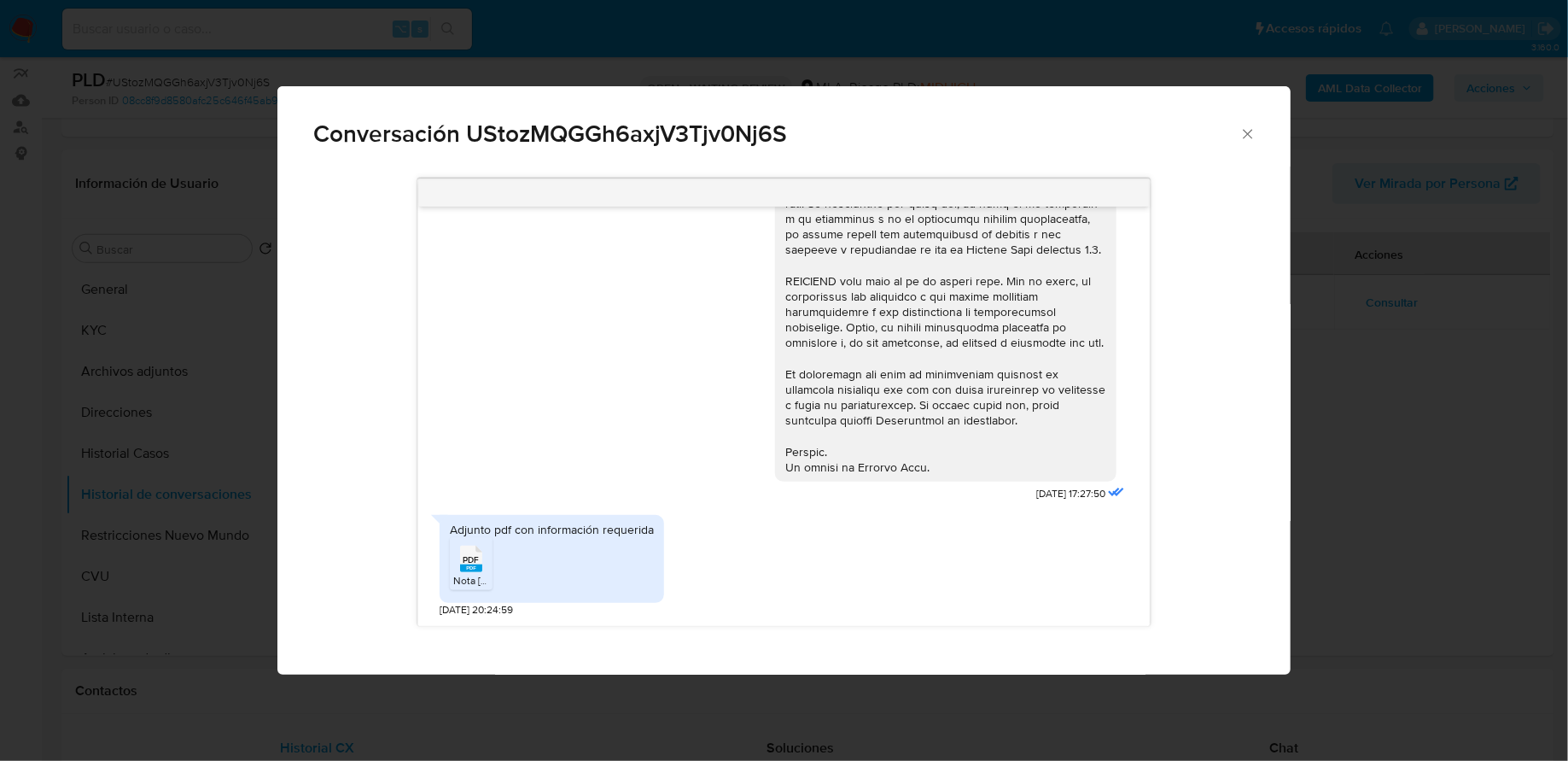
click at [475, 555] on span "PDF" at bounding box center [471, 560] width 16 height 11
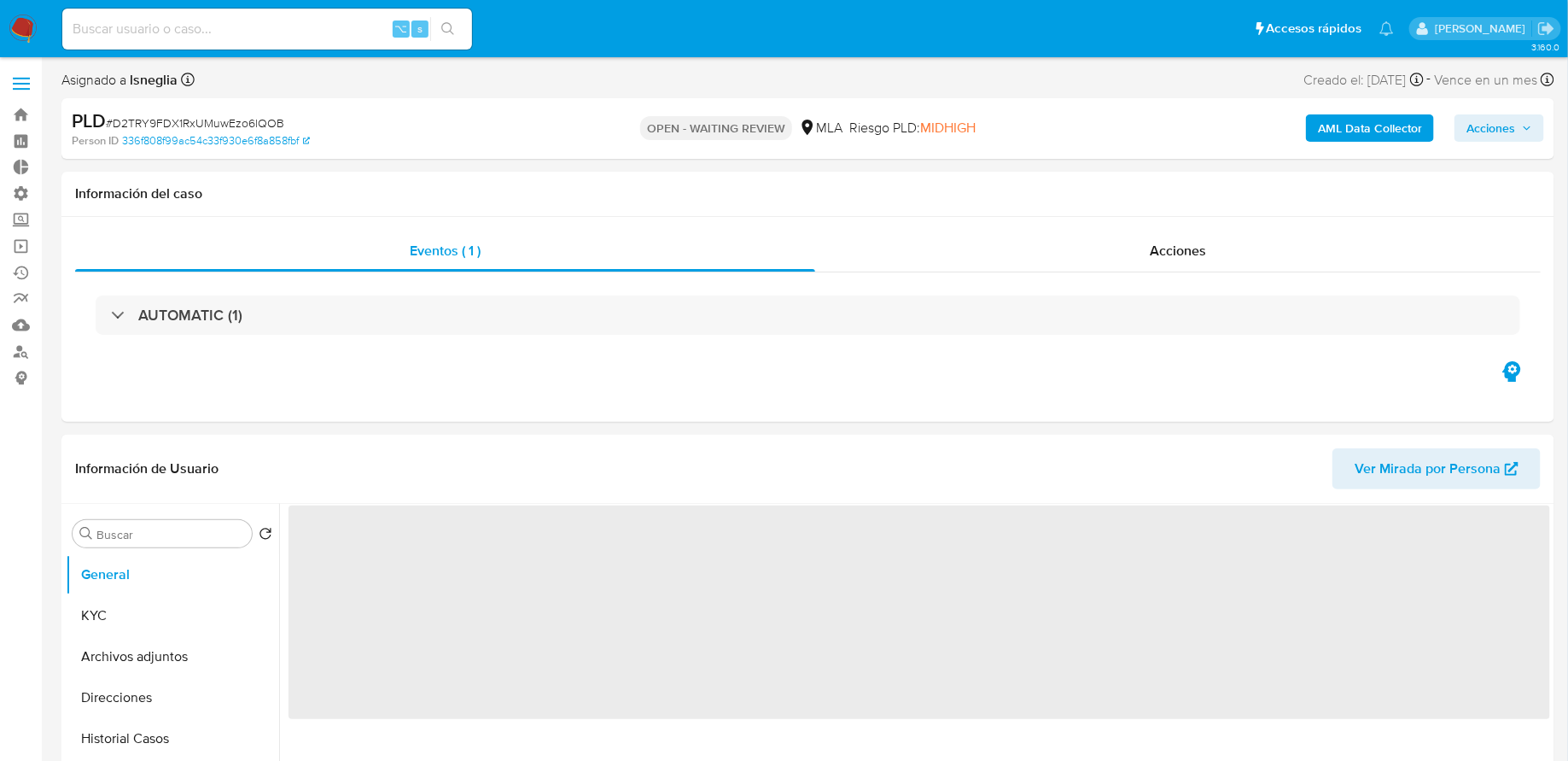
select select "10"
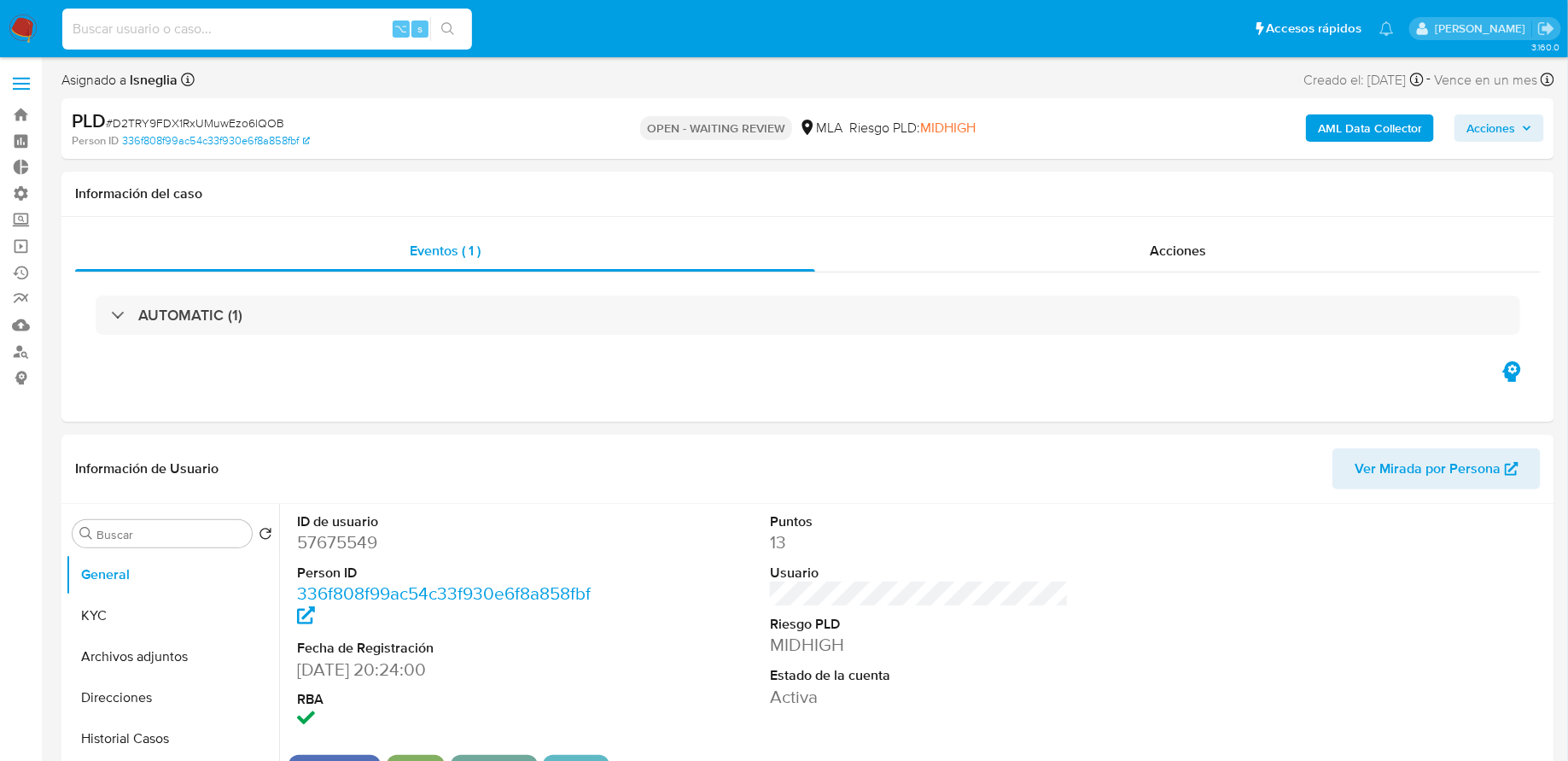
click at [338, 35] on input at bounding box center [266, 29] width 410 height 22
paste input "uOqgh0G2HsNMtzzosaFkXxCw"
type input "uOqgh0G2HsNMtzzosaFkXxCw"
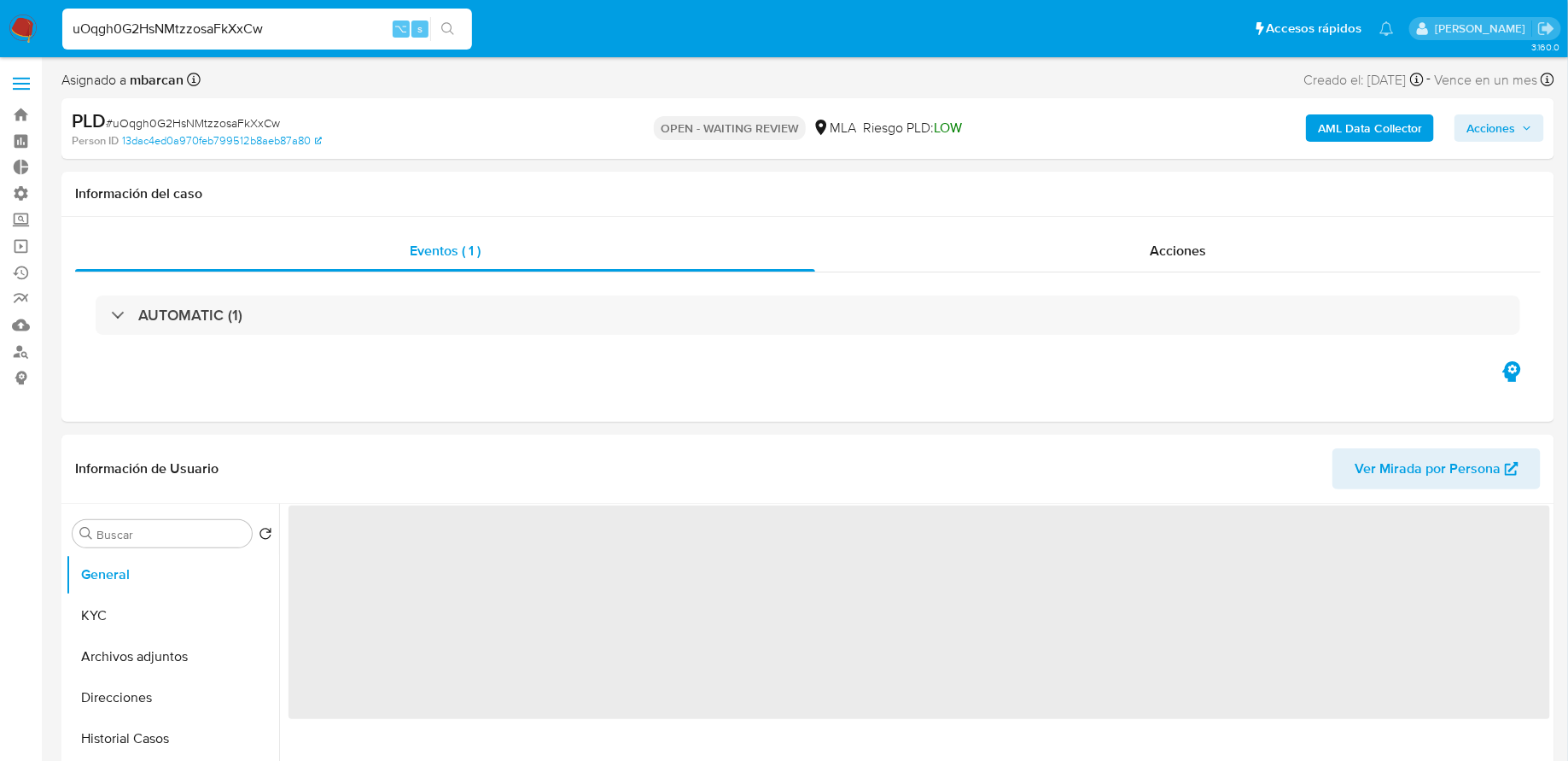
select select "10"
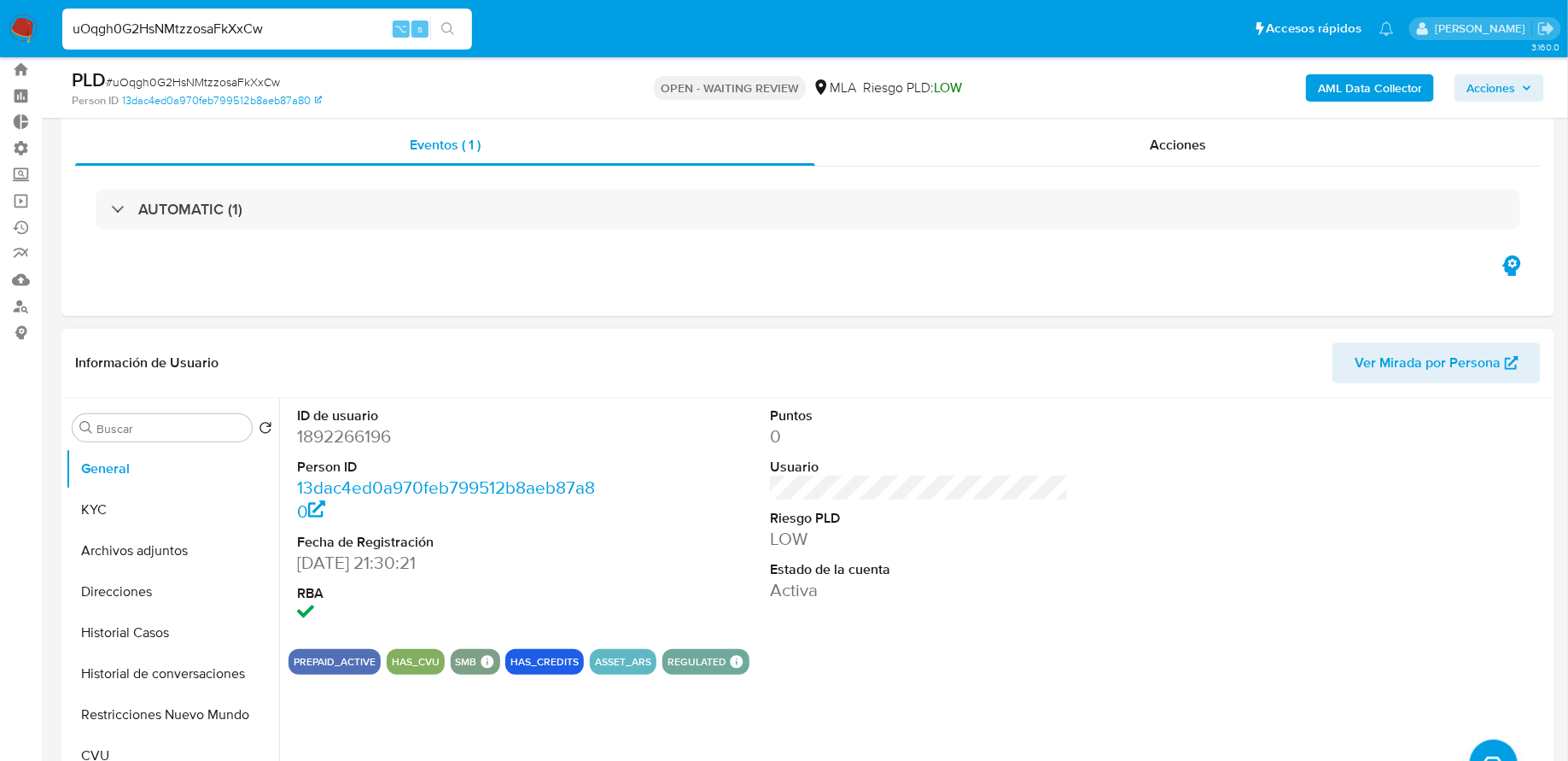
scroll to position [100, 0]
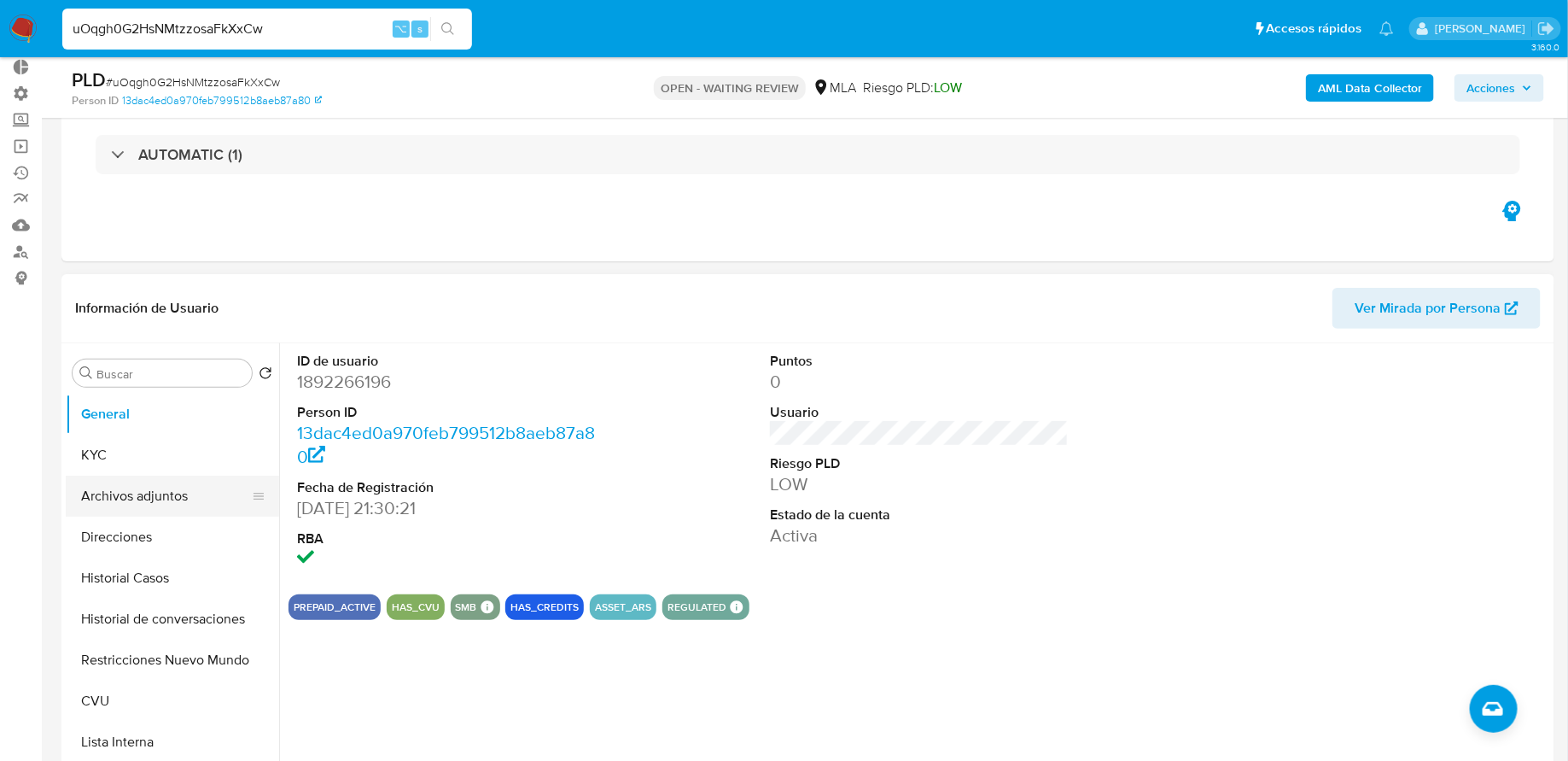
click at [117, 498] on button "Archivos adjuntos" at bounding box center [165, 496] width 200 height 41
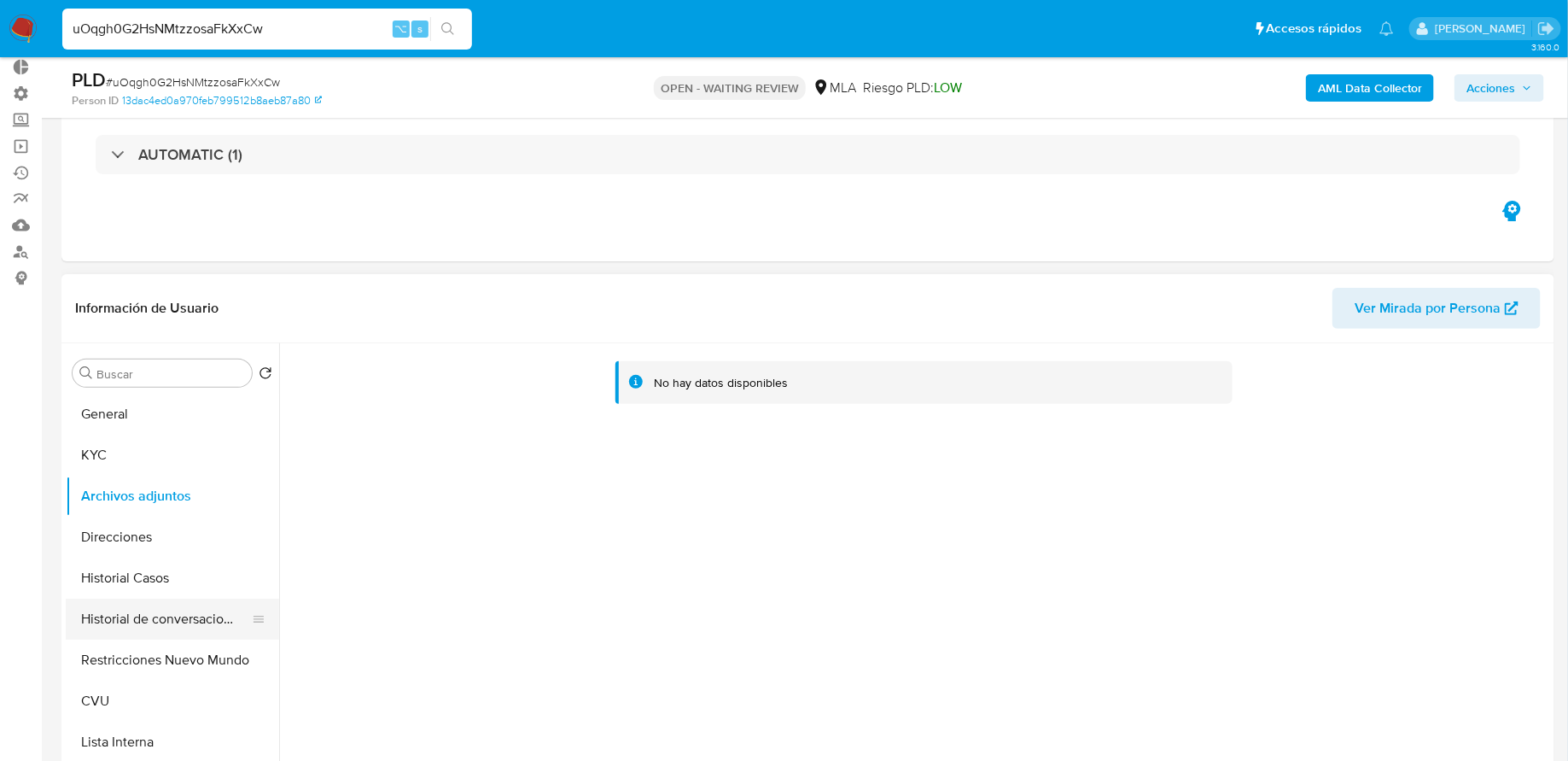
click at [144, 635] on button "Historial de conversaciones" at bounding box center [165, 619] width 200 height 41
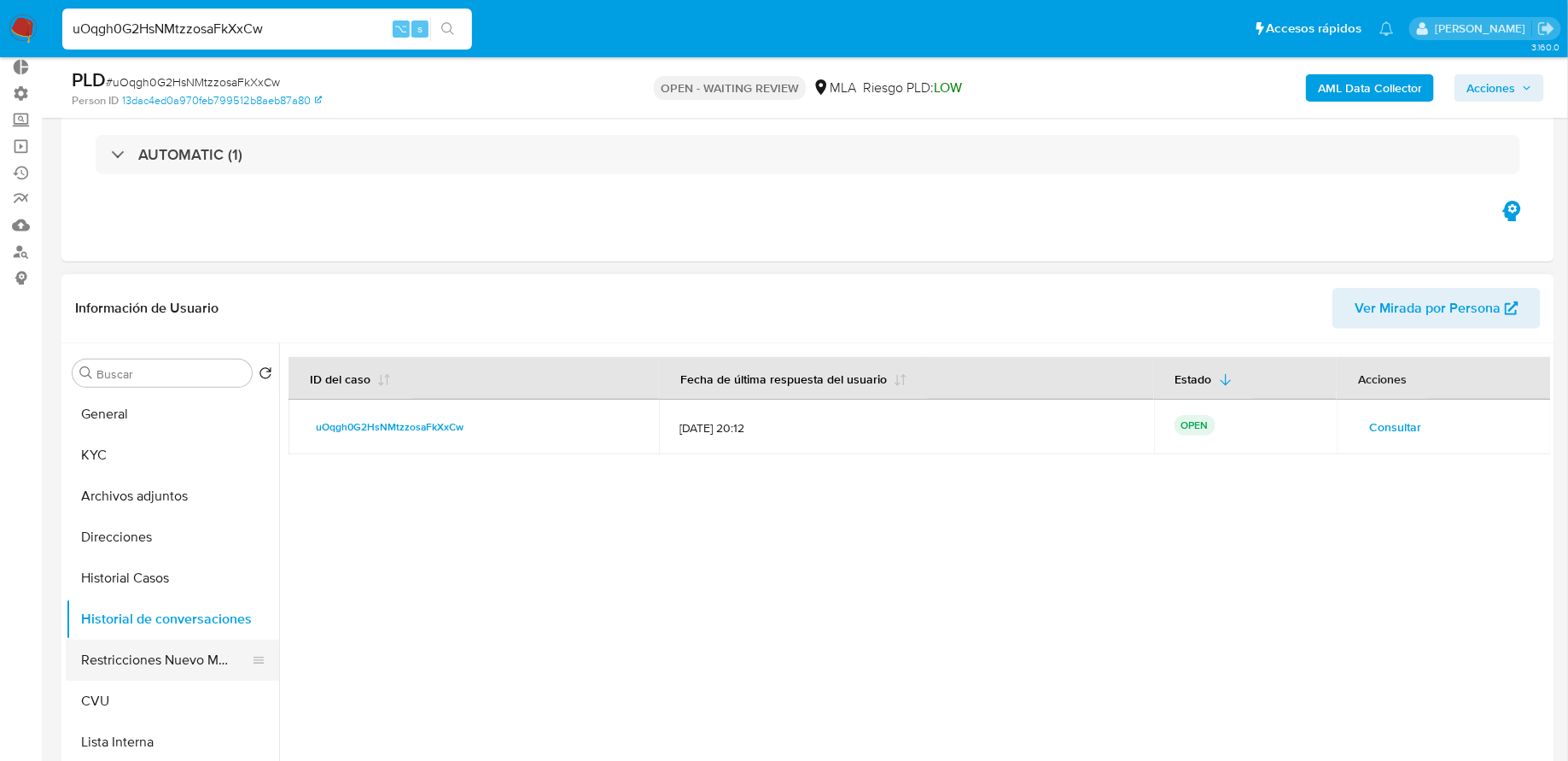
click at [147, 648] on button "Restricciones Nuevo Mundo" at bounding box center [165, 660] width 200 height 41
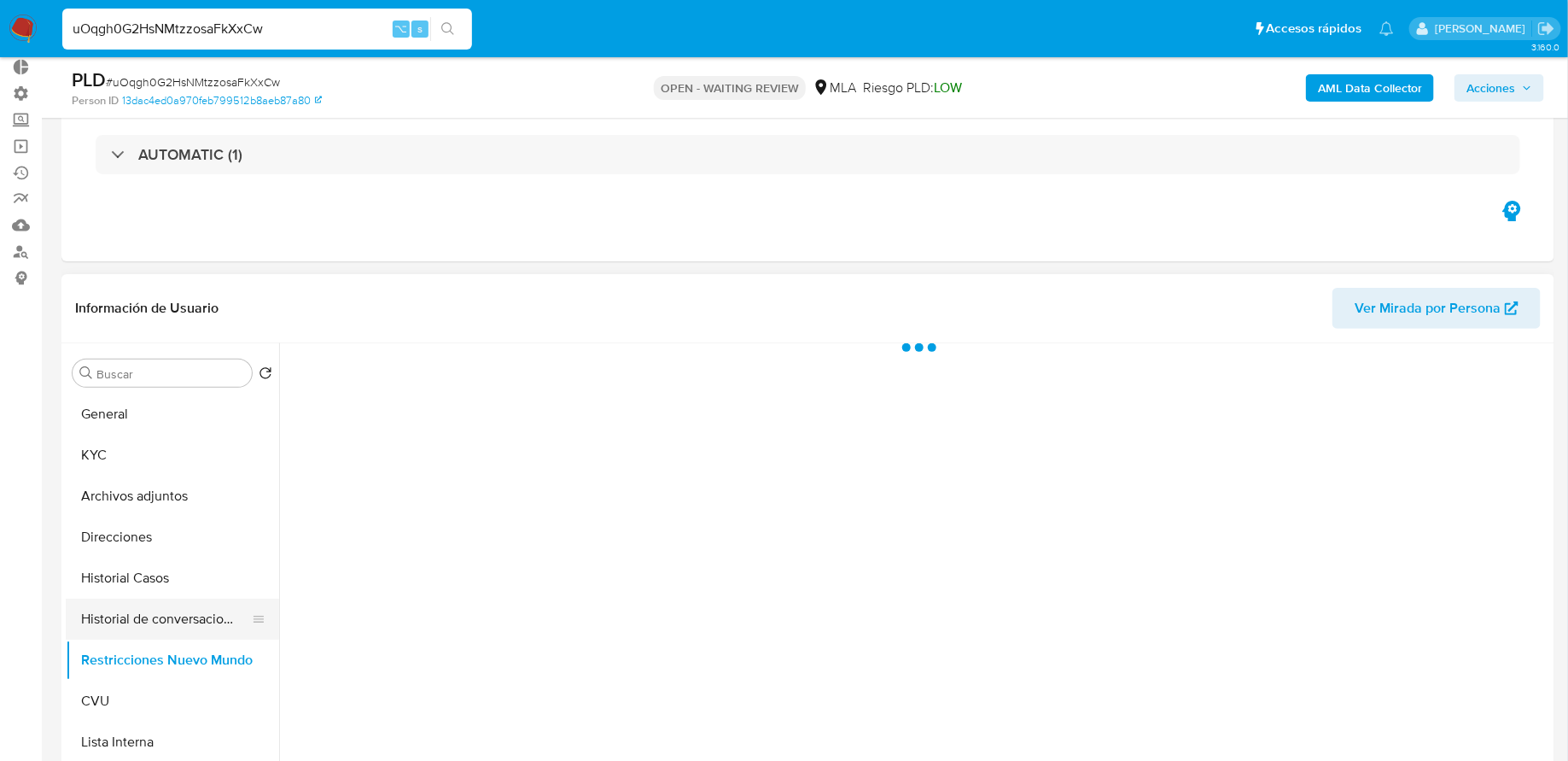
click at [153, 632] on button "Historial de conversaciones" at bounding box center [165, 619] width 200 height 41
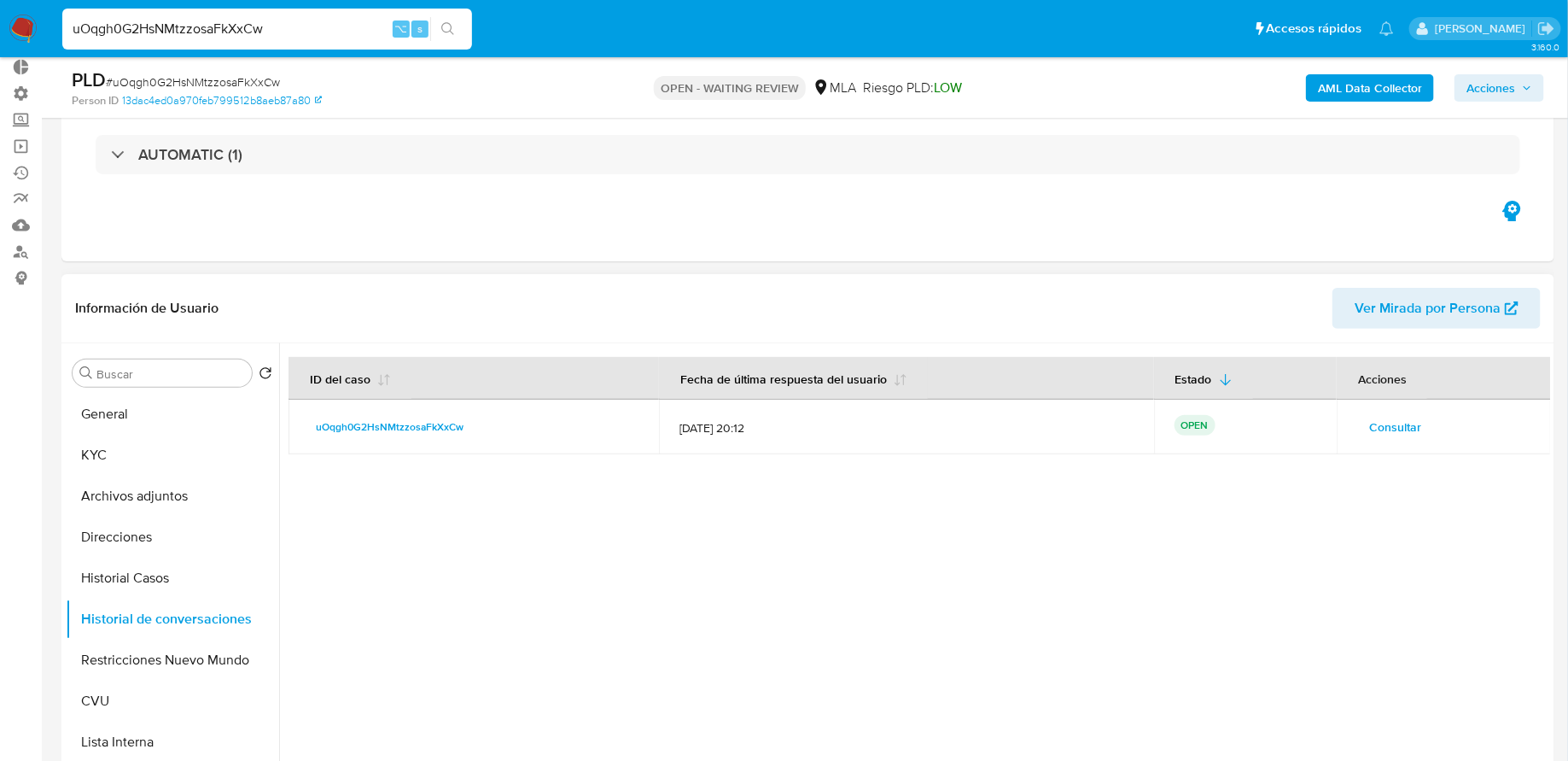
click at [1380, 415] on span "Consultar" at bounding box center [1395, 426] width 52 height 24
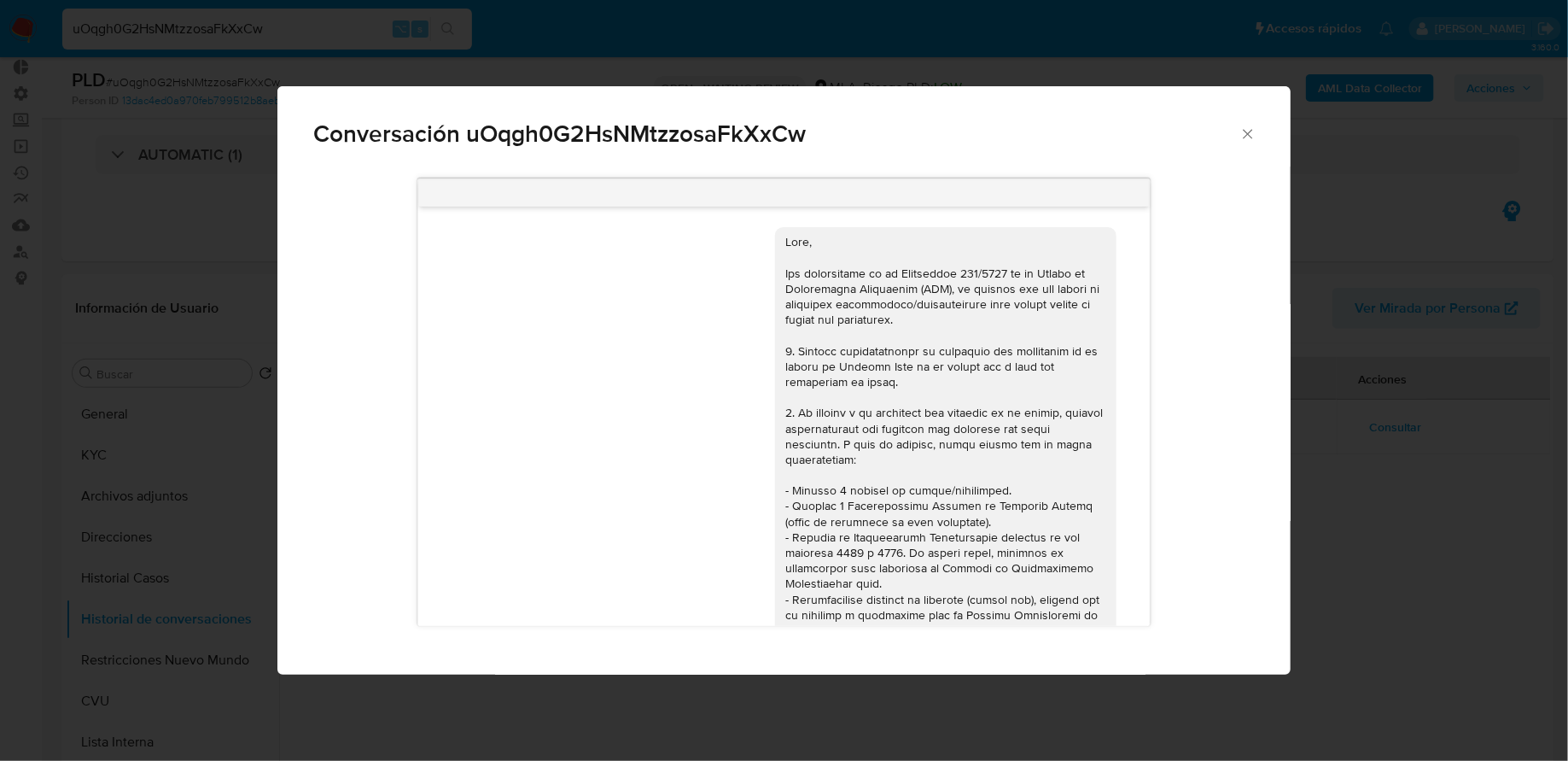
scroll to position [917, 0]
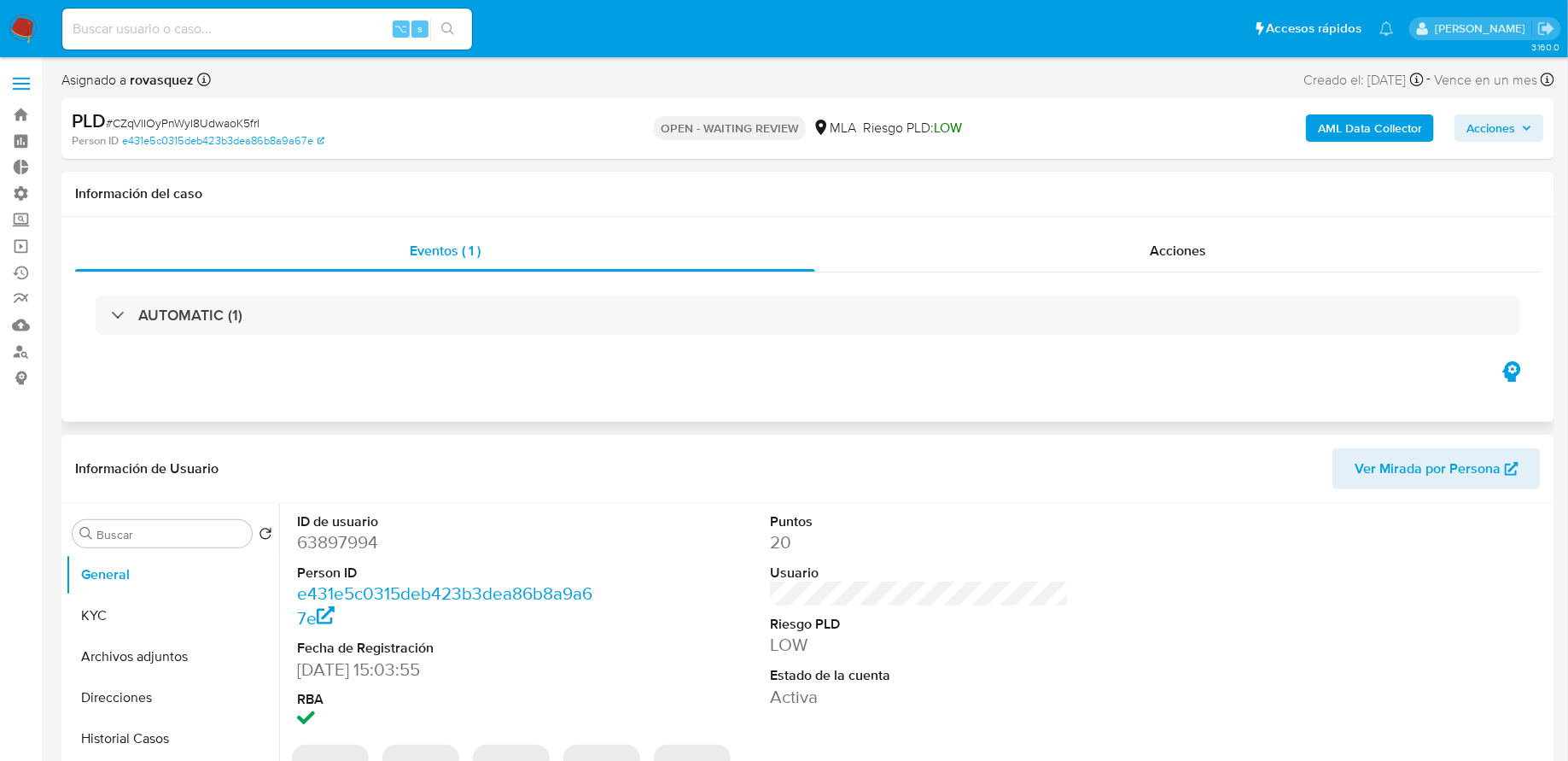
select select "10"
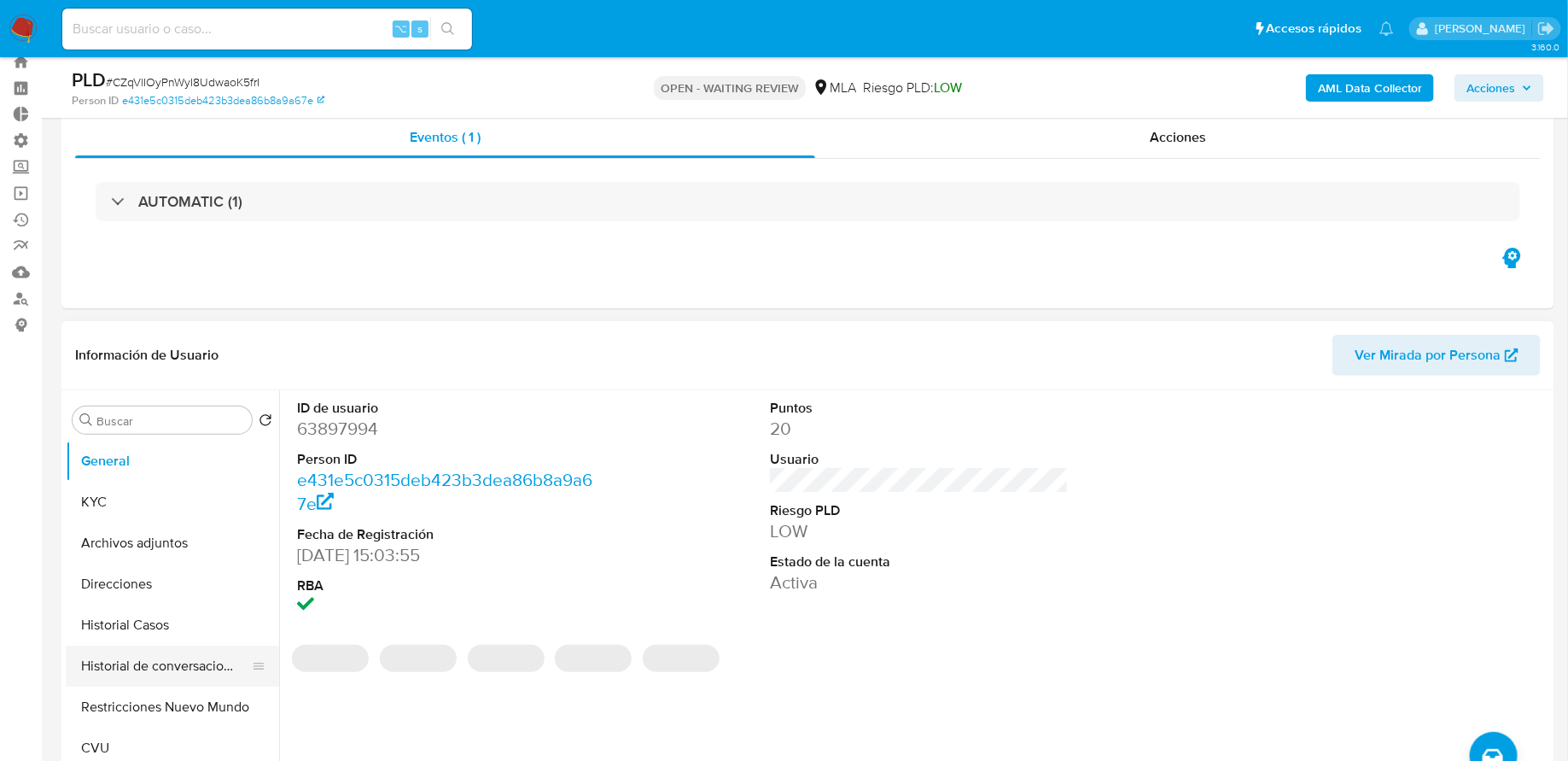
click at [155, 660] on button "Historial de conversaciones" at bounding box center [165, 666] width 200 height 41
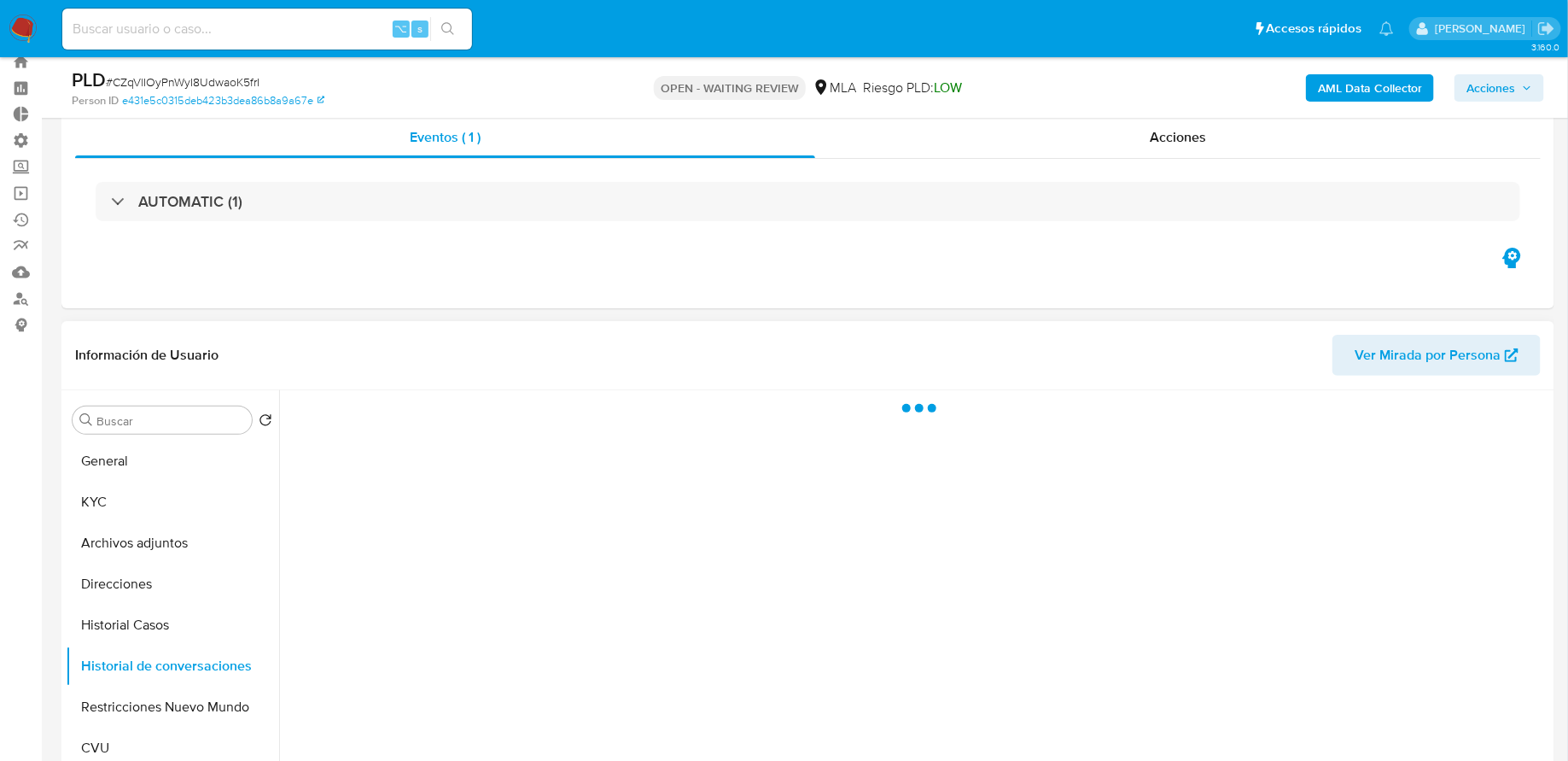
scroll to position [199, 0]
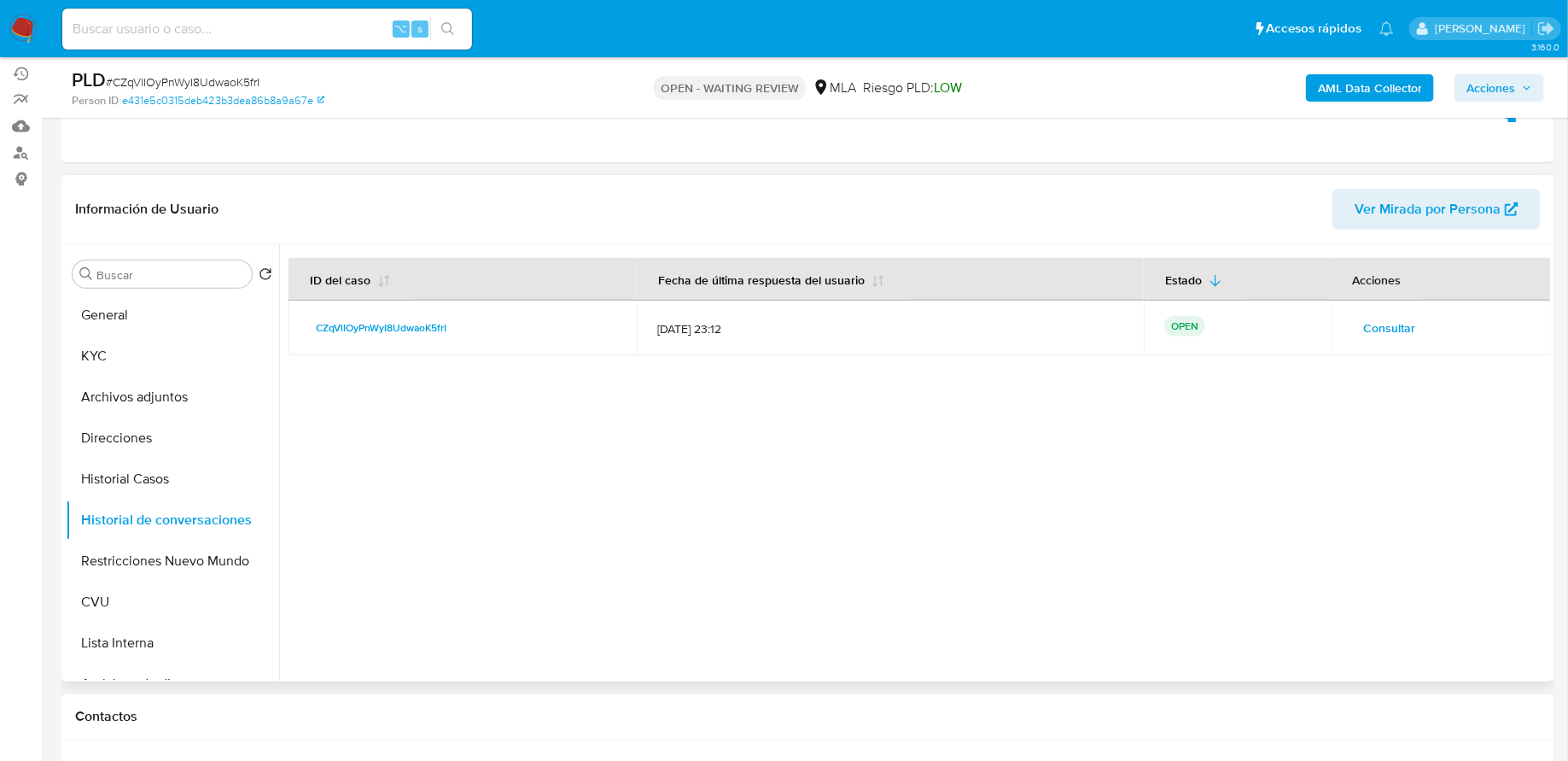
click at [1391, 319] on span "Consultar" at bounding box center [1389, 328] width 52 height 24
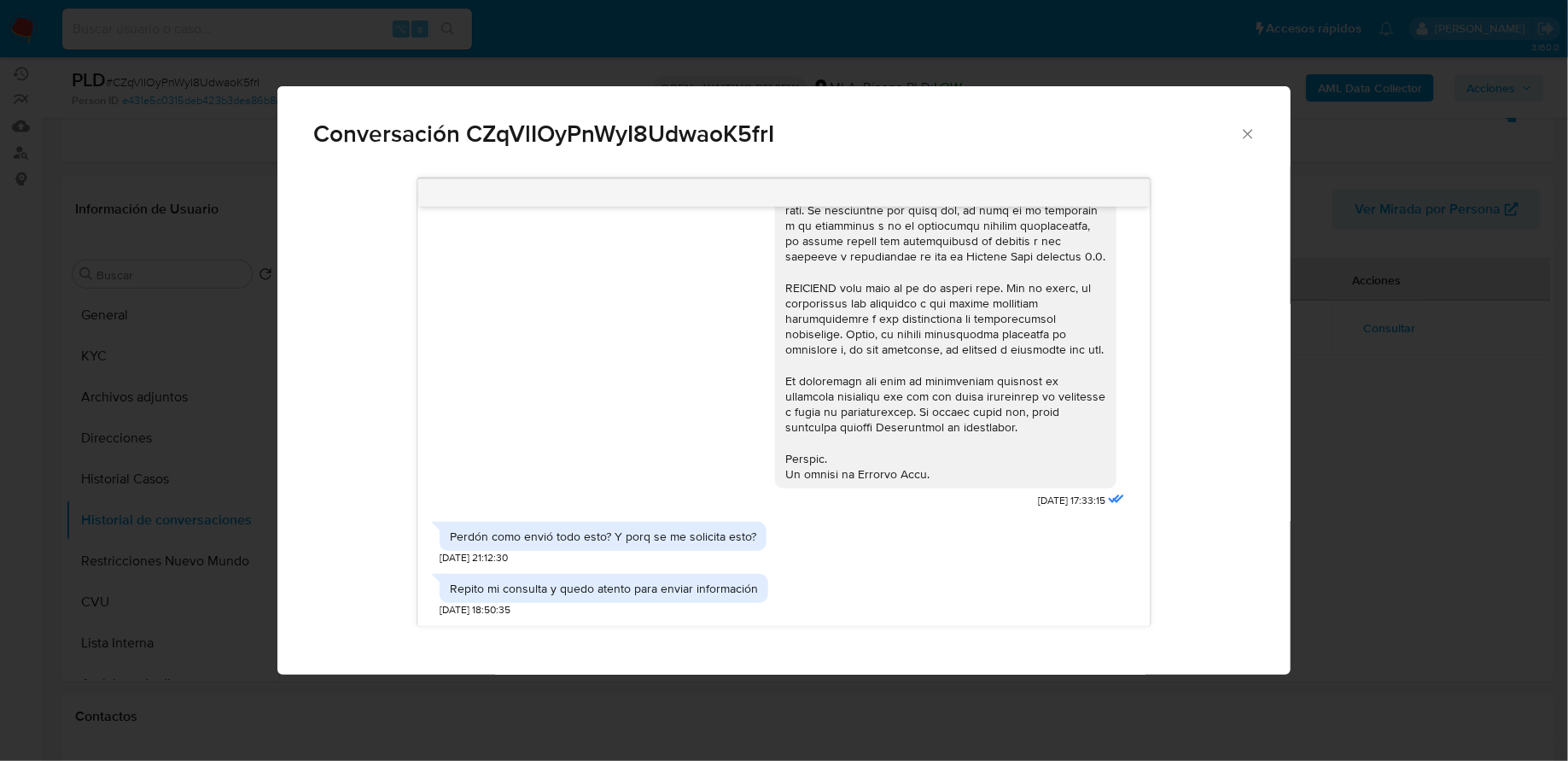
scroll to position [0, 0]
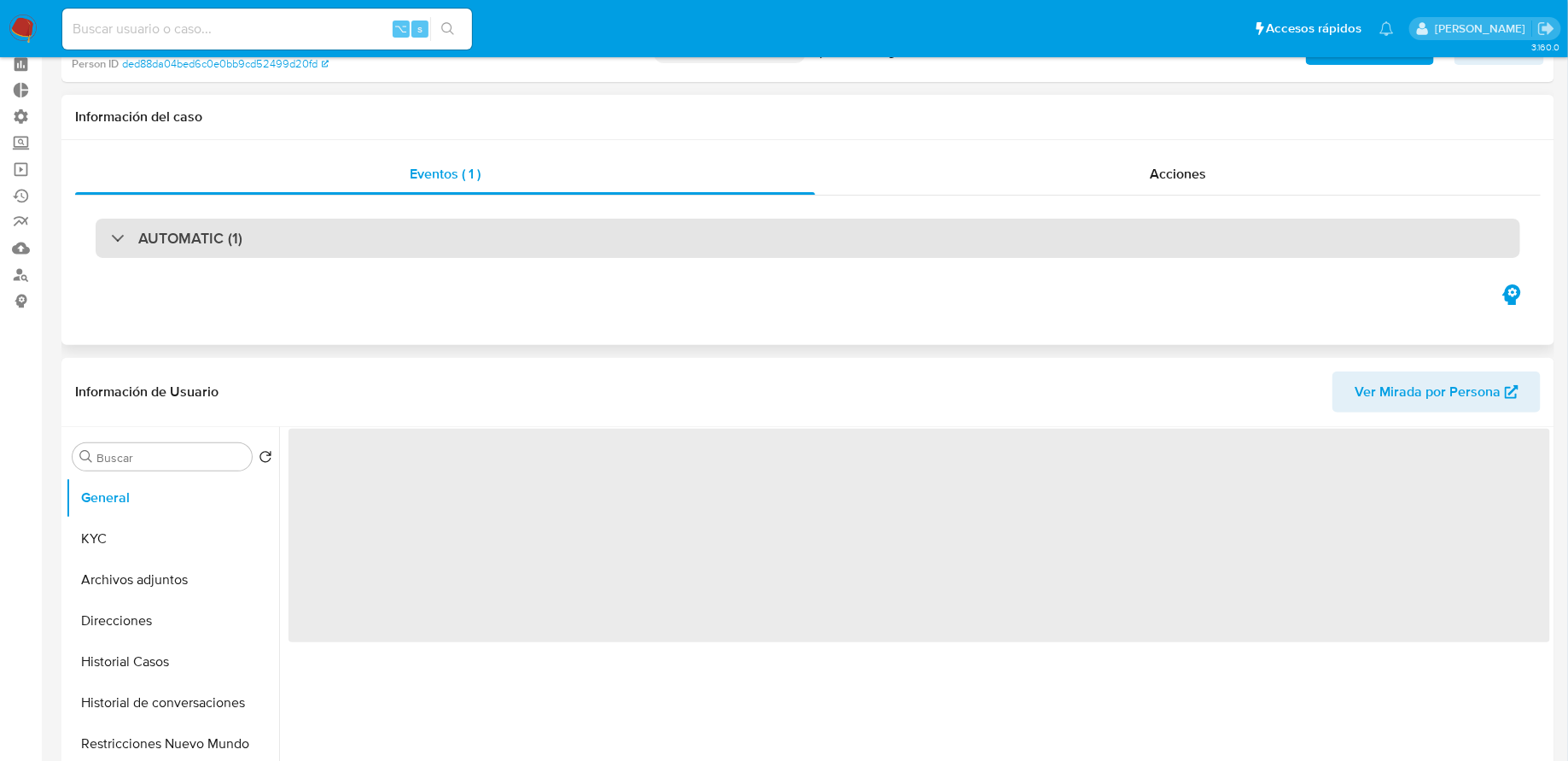
select select "10"
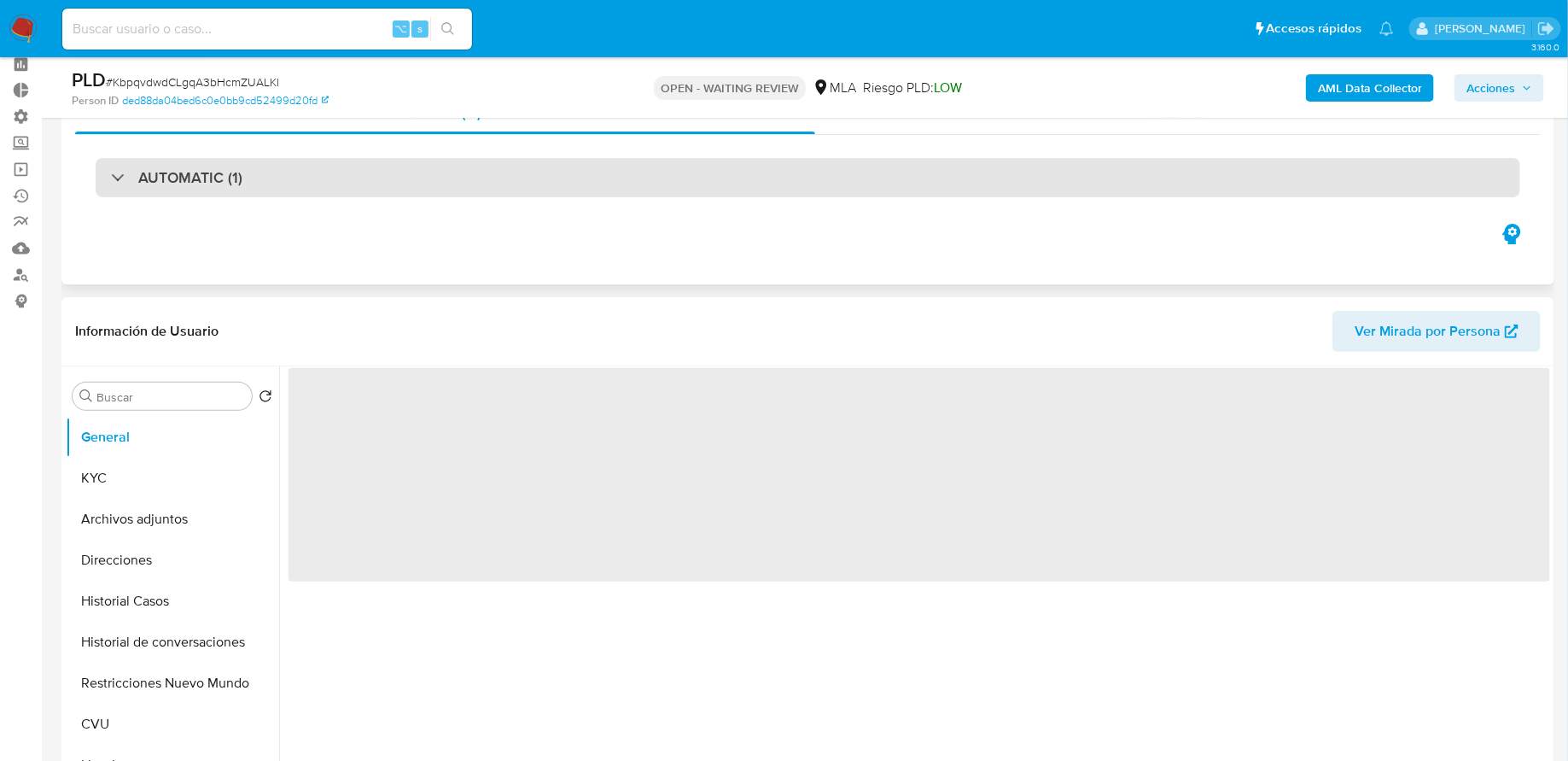
scroll to position [159, 0]
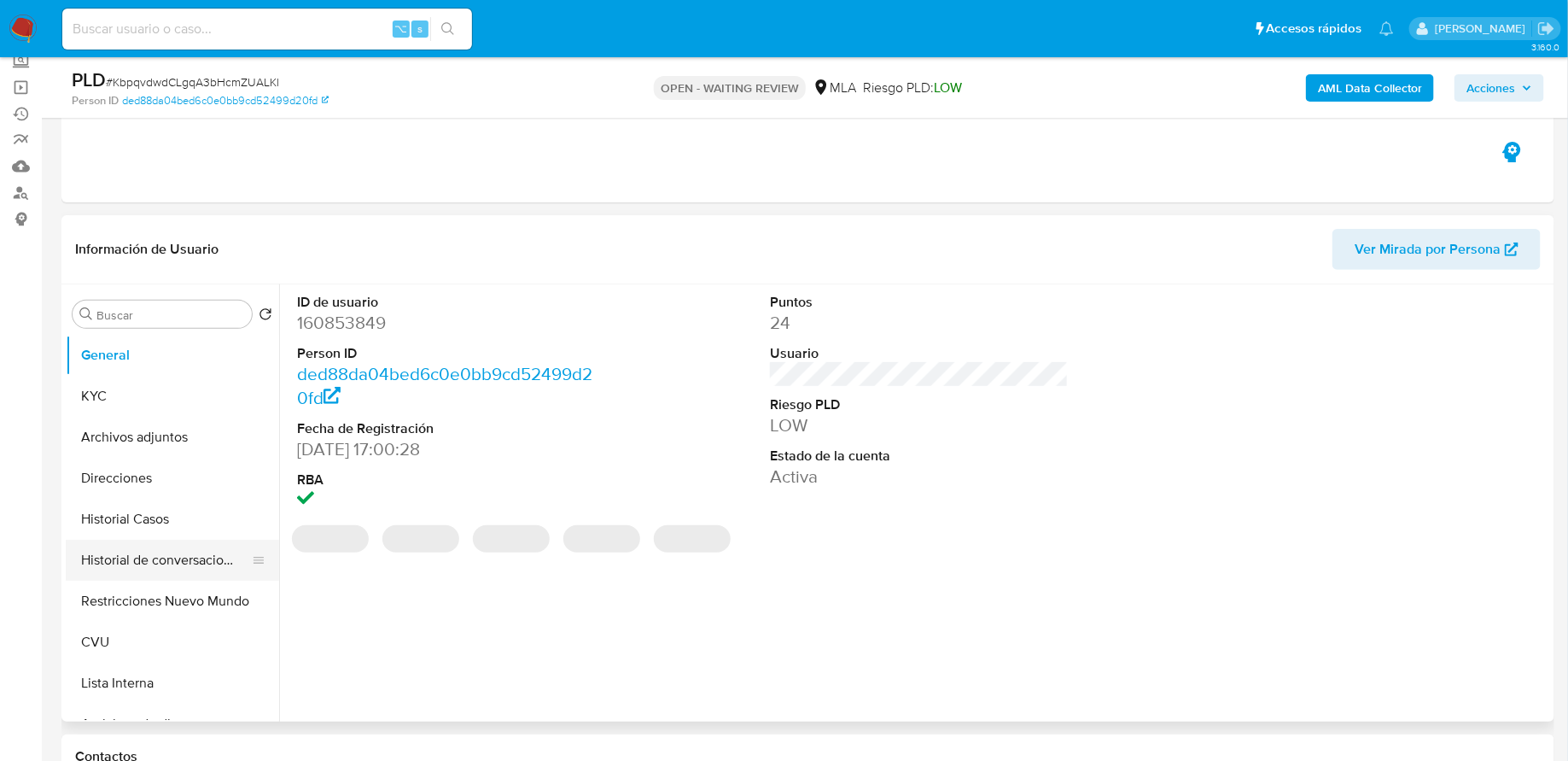
click at [168, 551] on button "Historial de conversaciones" at bounding box center [165, 560] width 200 height 41
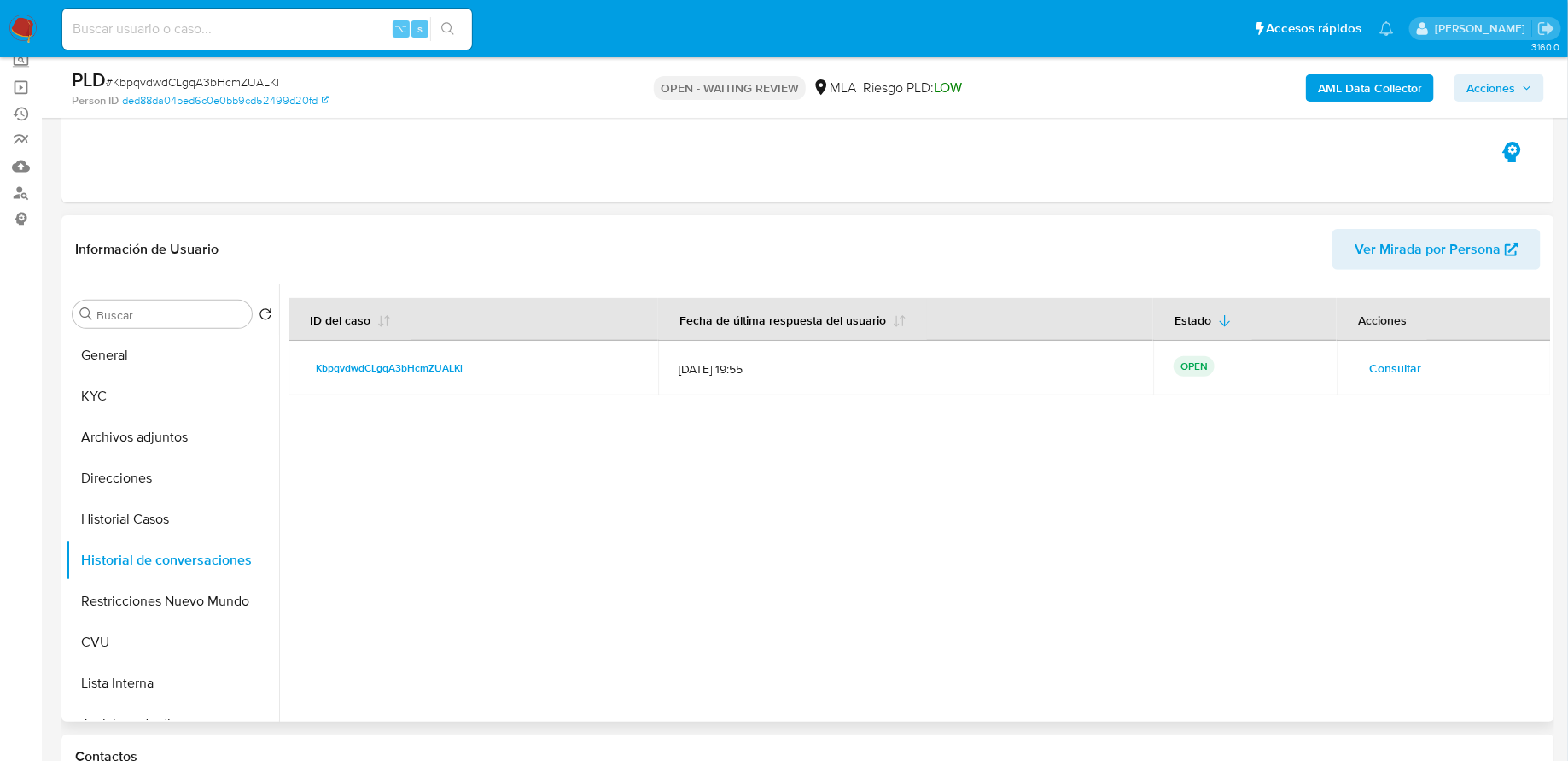
click at [1386, 366] on span "Consultar" at bounding box center [1395, 368] width 52 height 24
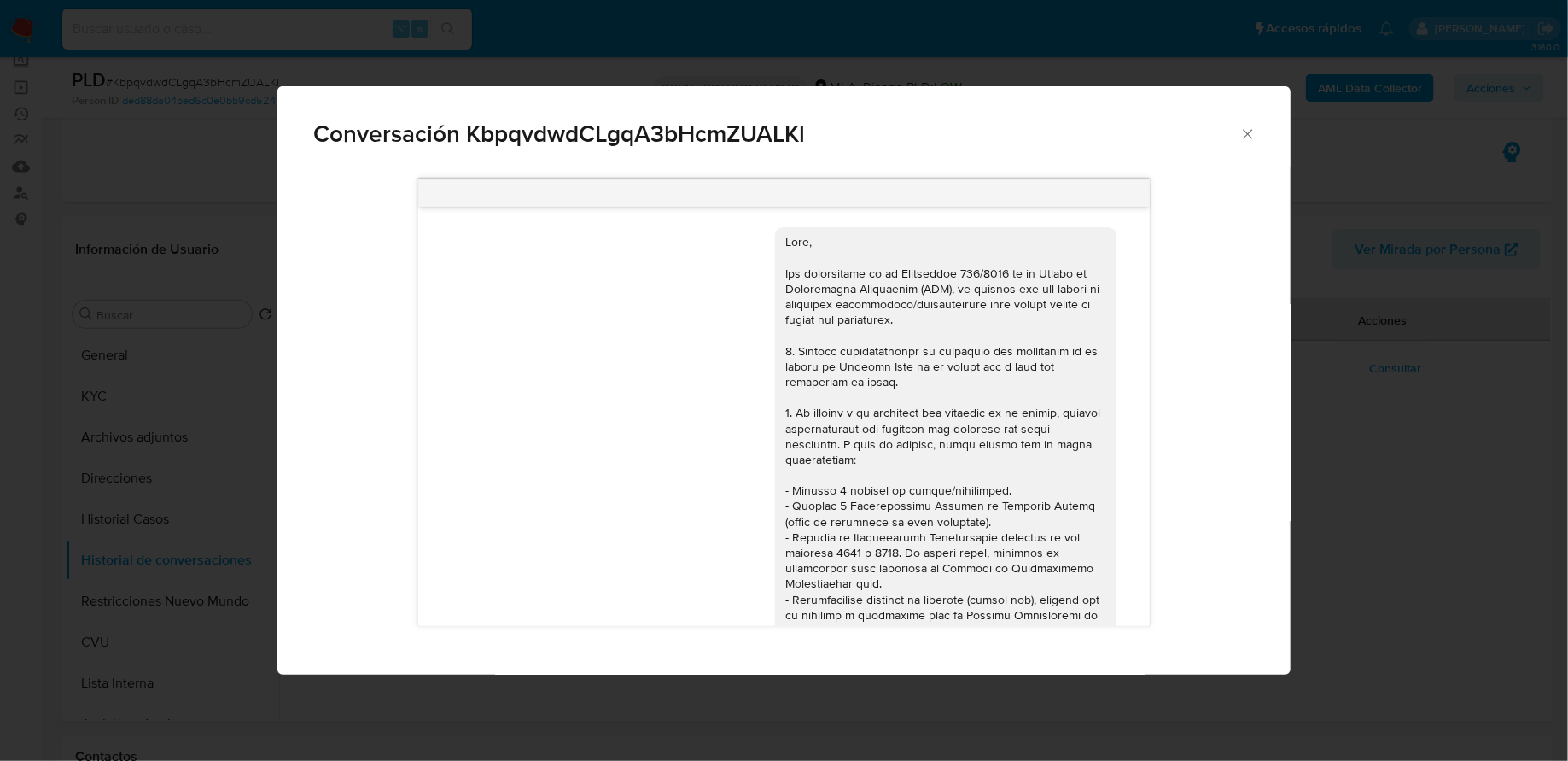
scroll to position [676, 0]
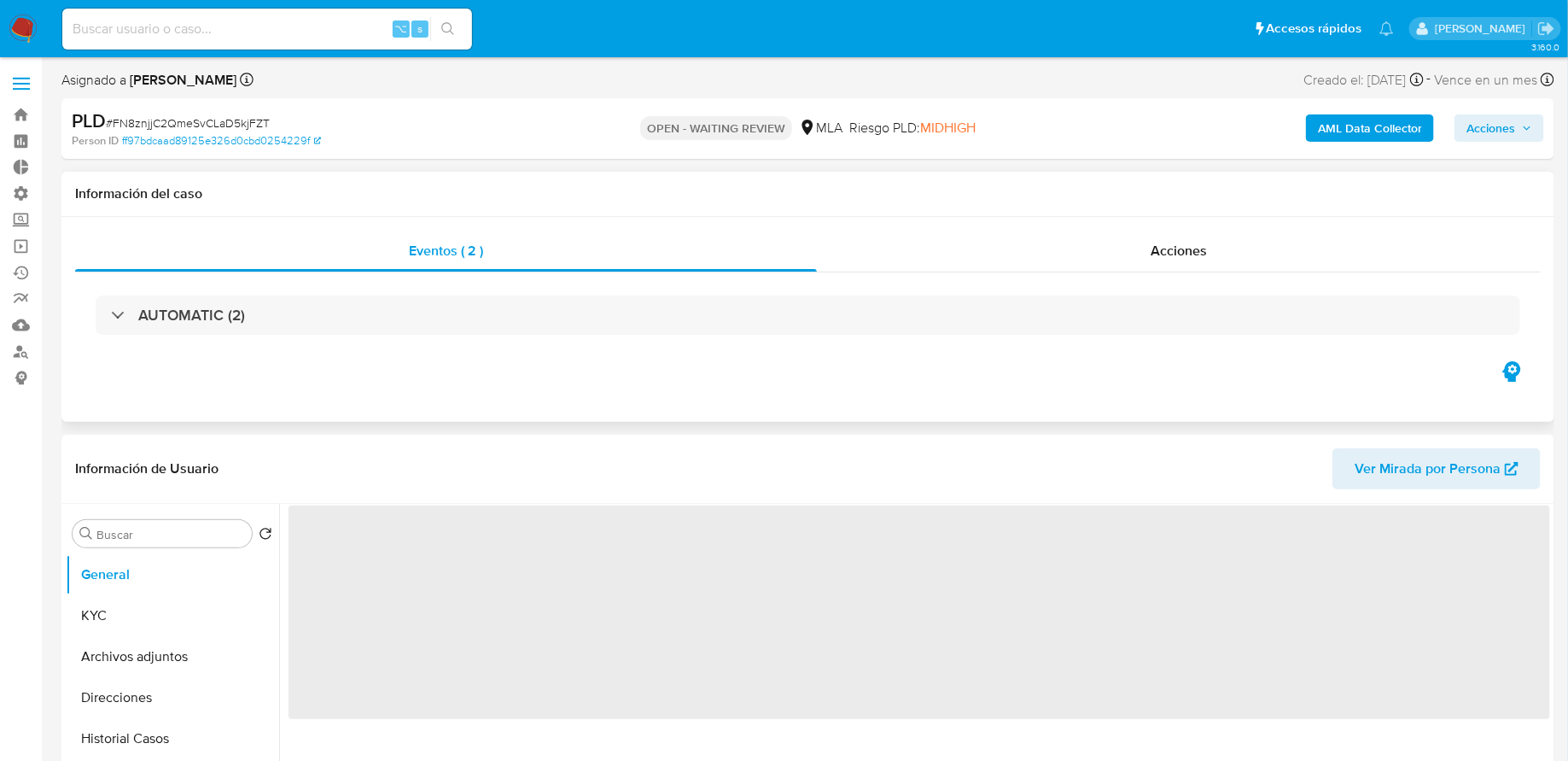
select select "10"
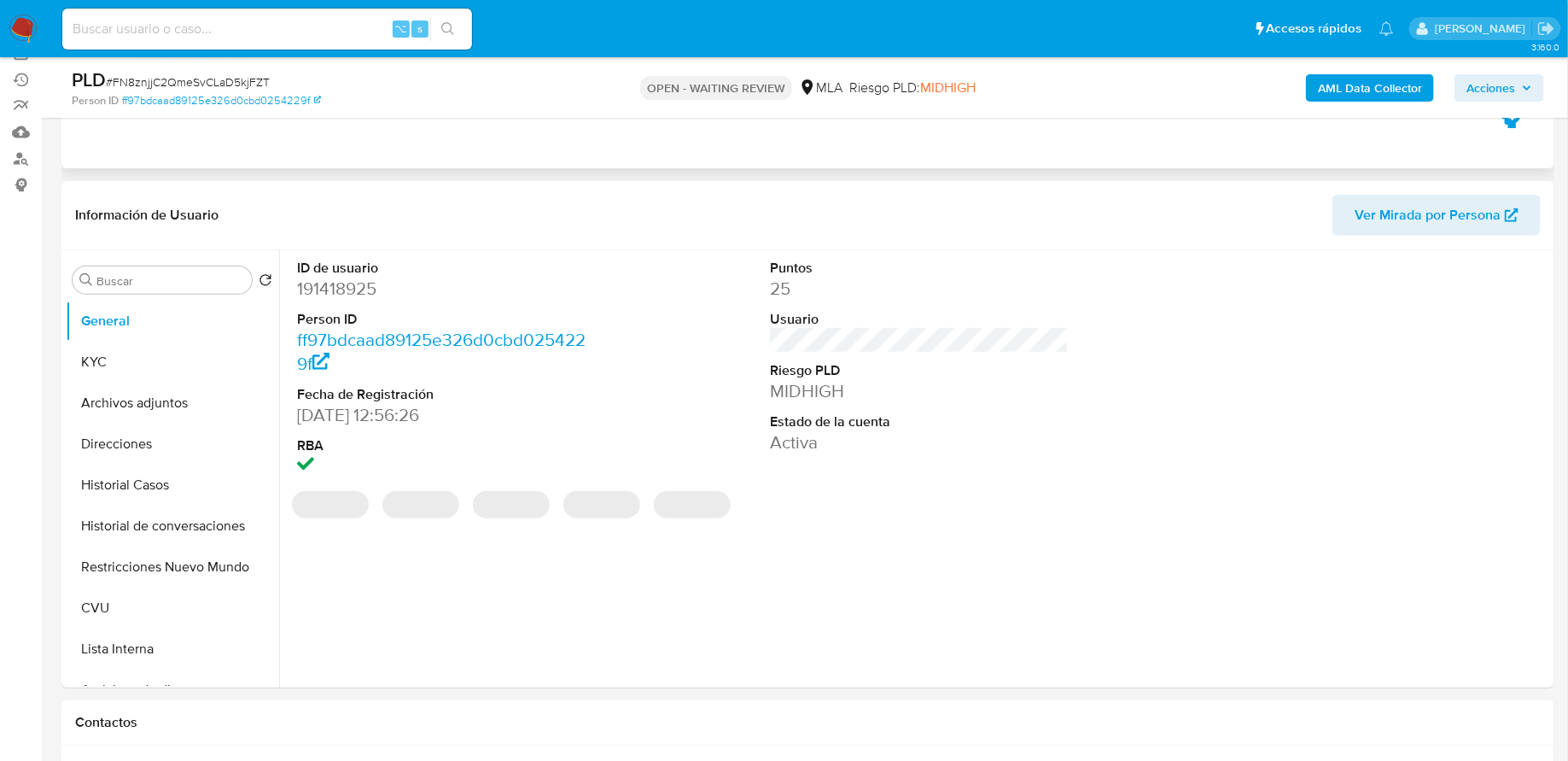
scroll to position [210, 0]
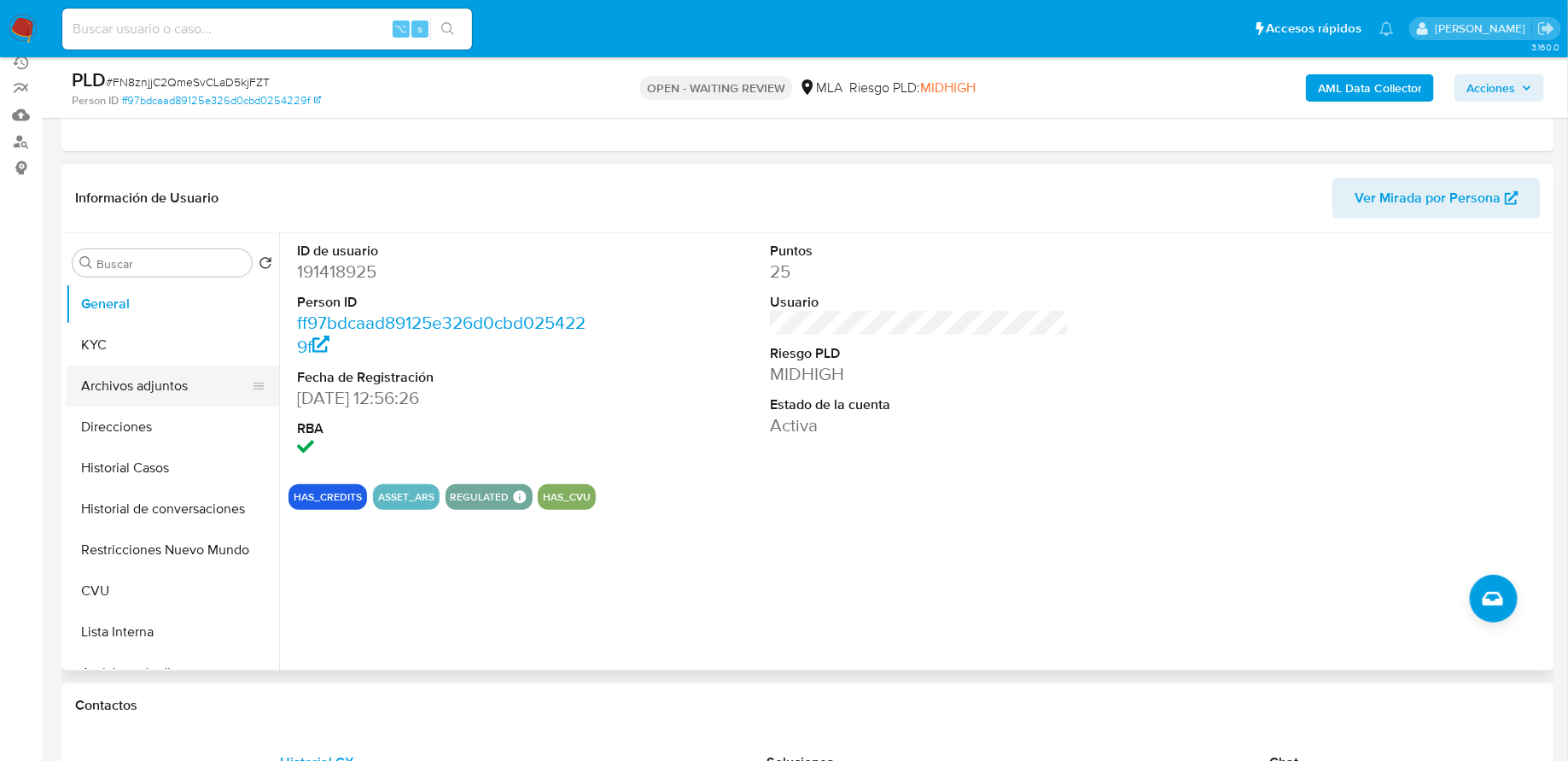
click at [153, 386] on button "Archivos adjuntos" at bounding box center [165, 386] width 200 height 41
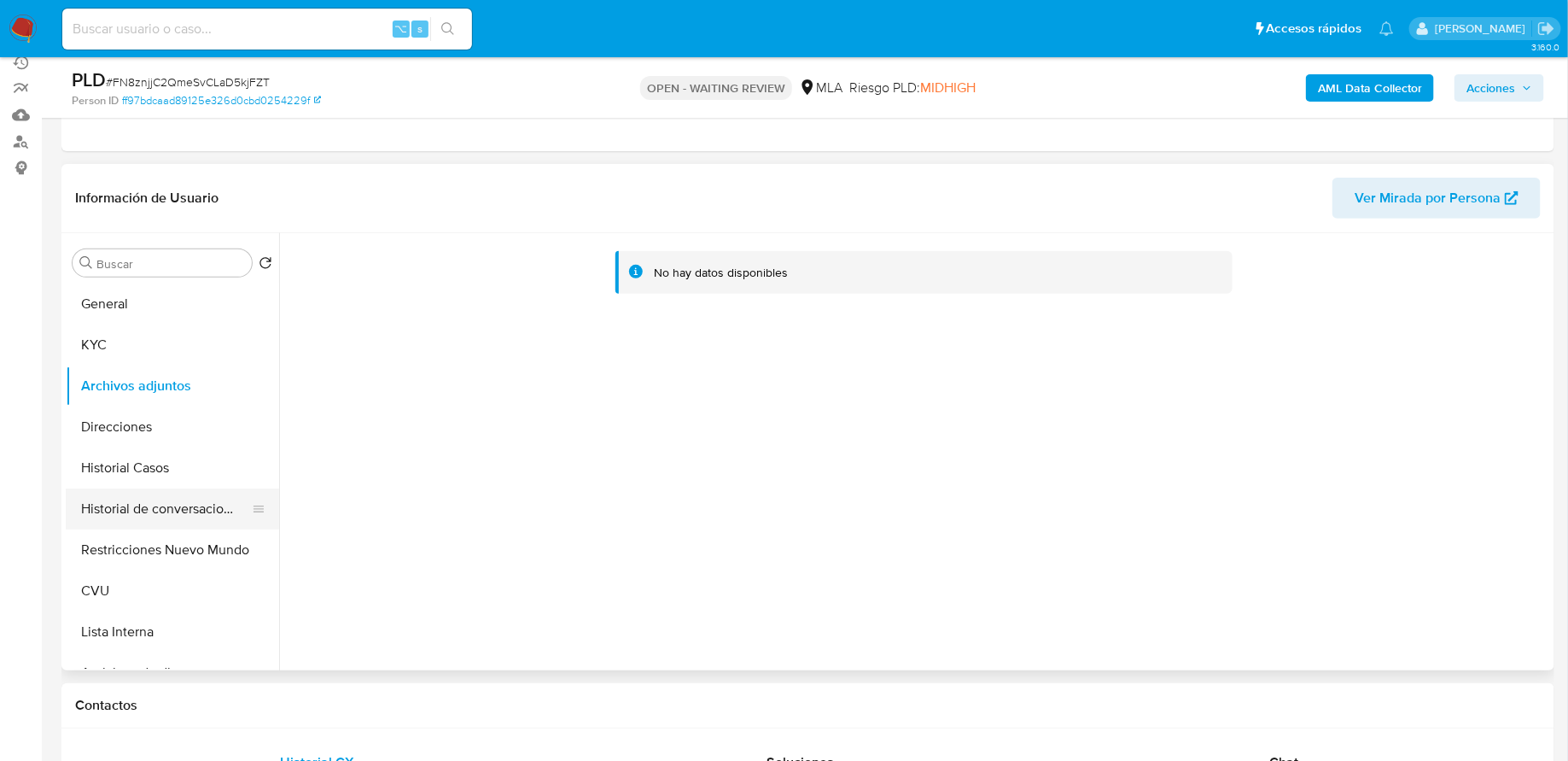
click at [137, 521] on button "Historial de conversaciones" at bounding box center [165, 509] width 200 height 41
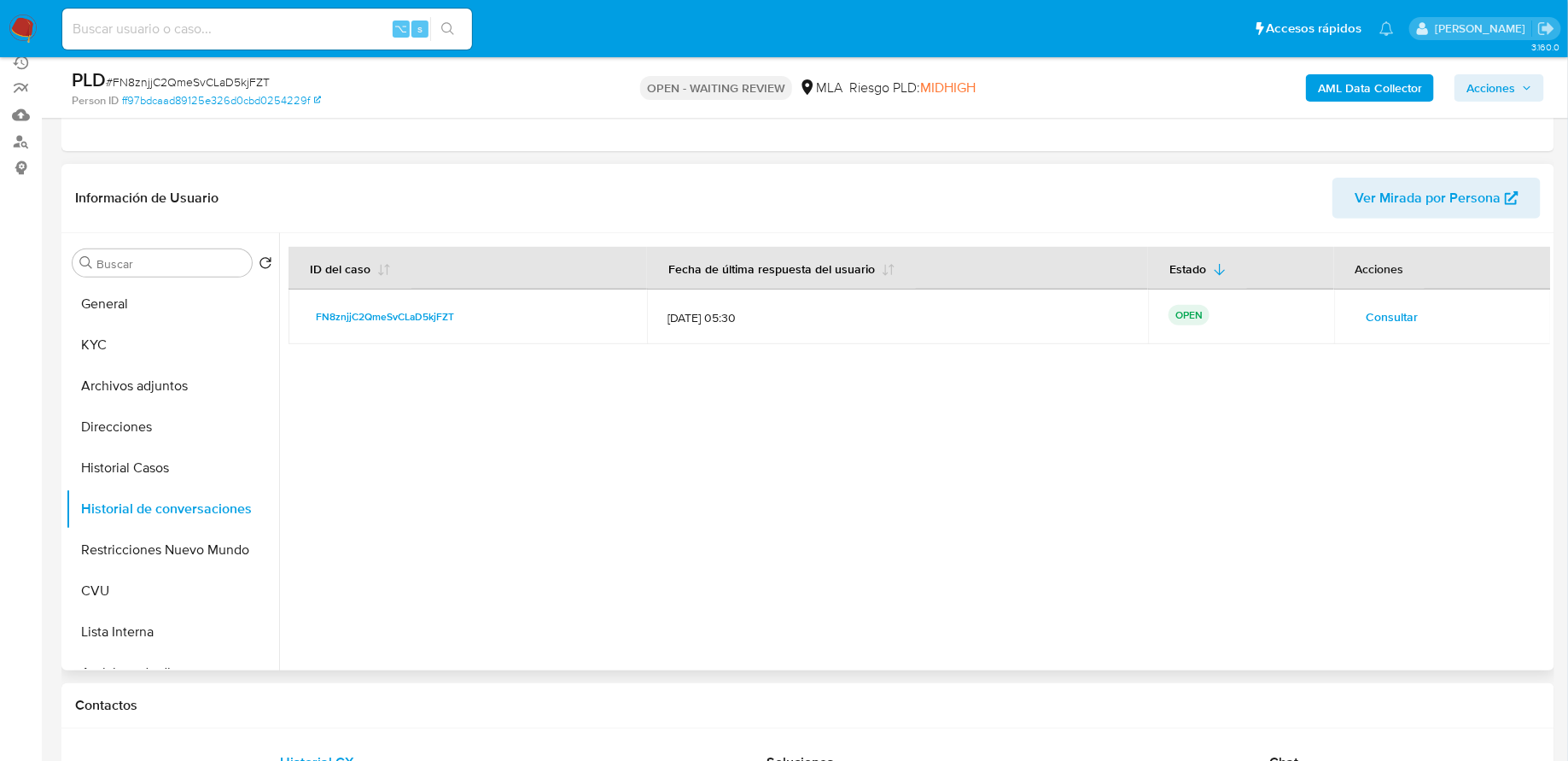
click at [1393, 311] on span "Consultar" at bounding box center [1392, 317] width 52 height 24
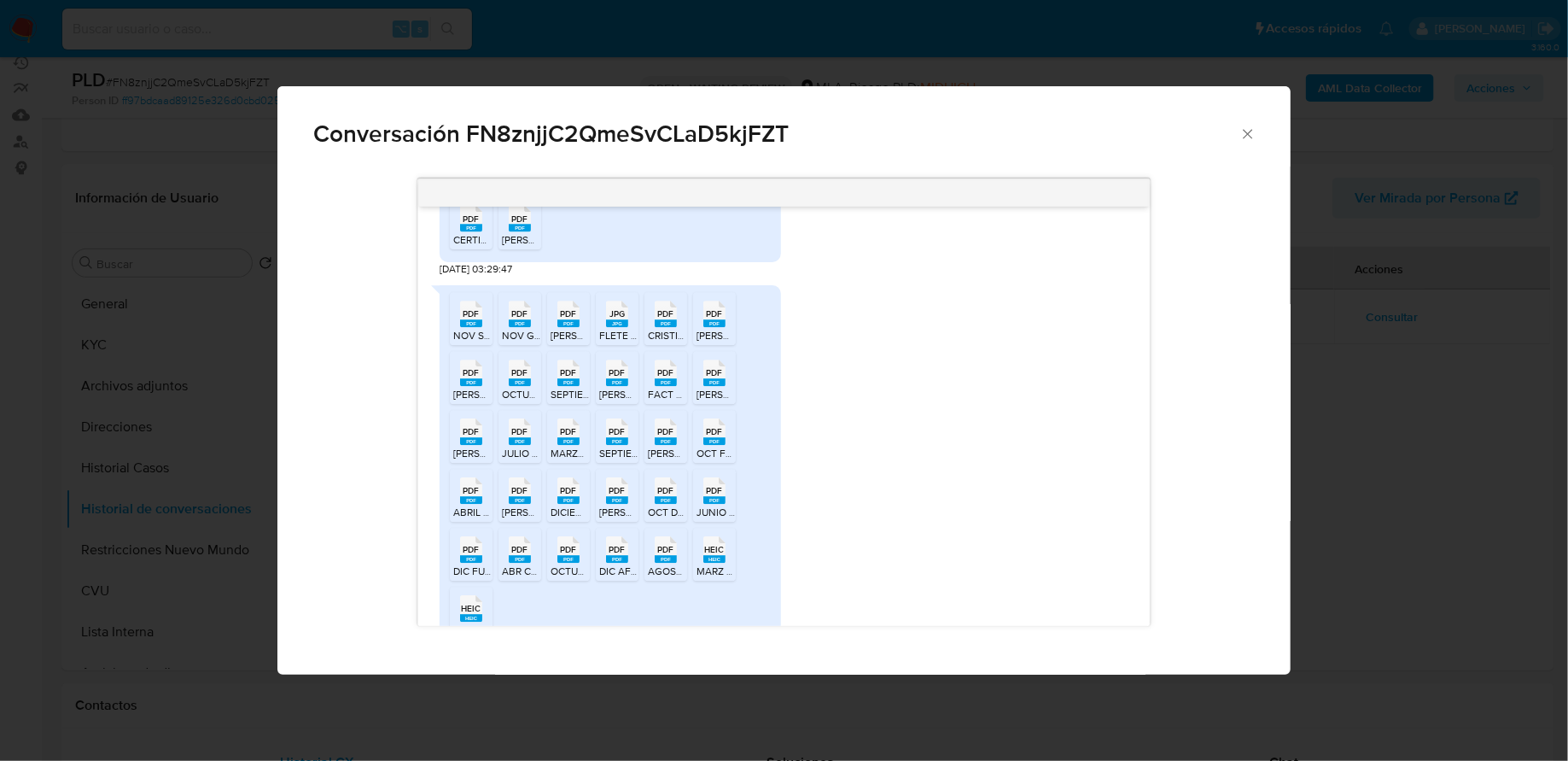
scroll to position [2287, 0]
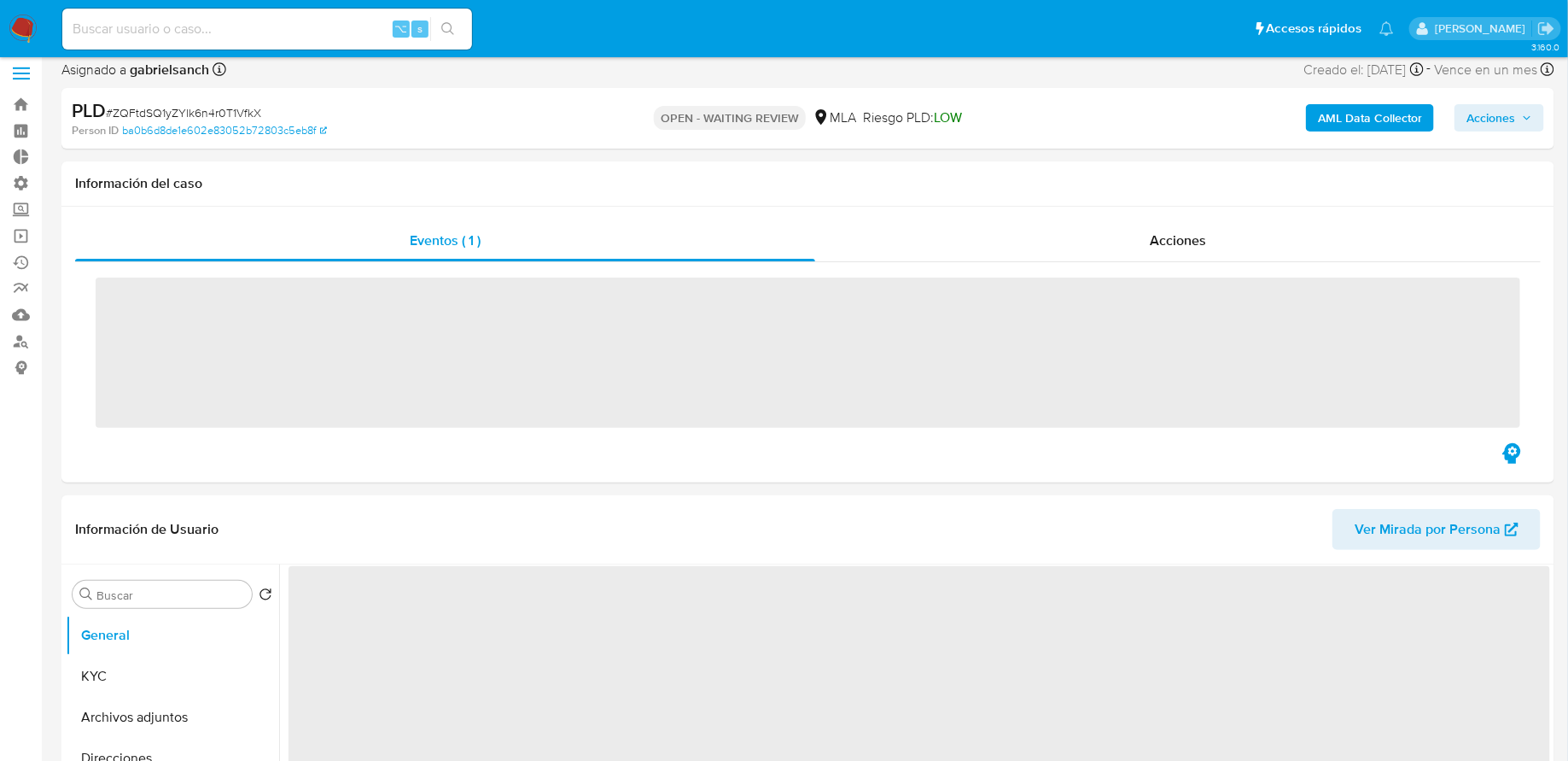
scroll to position [189, 0]
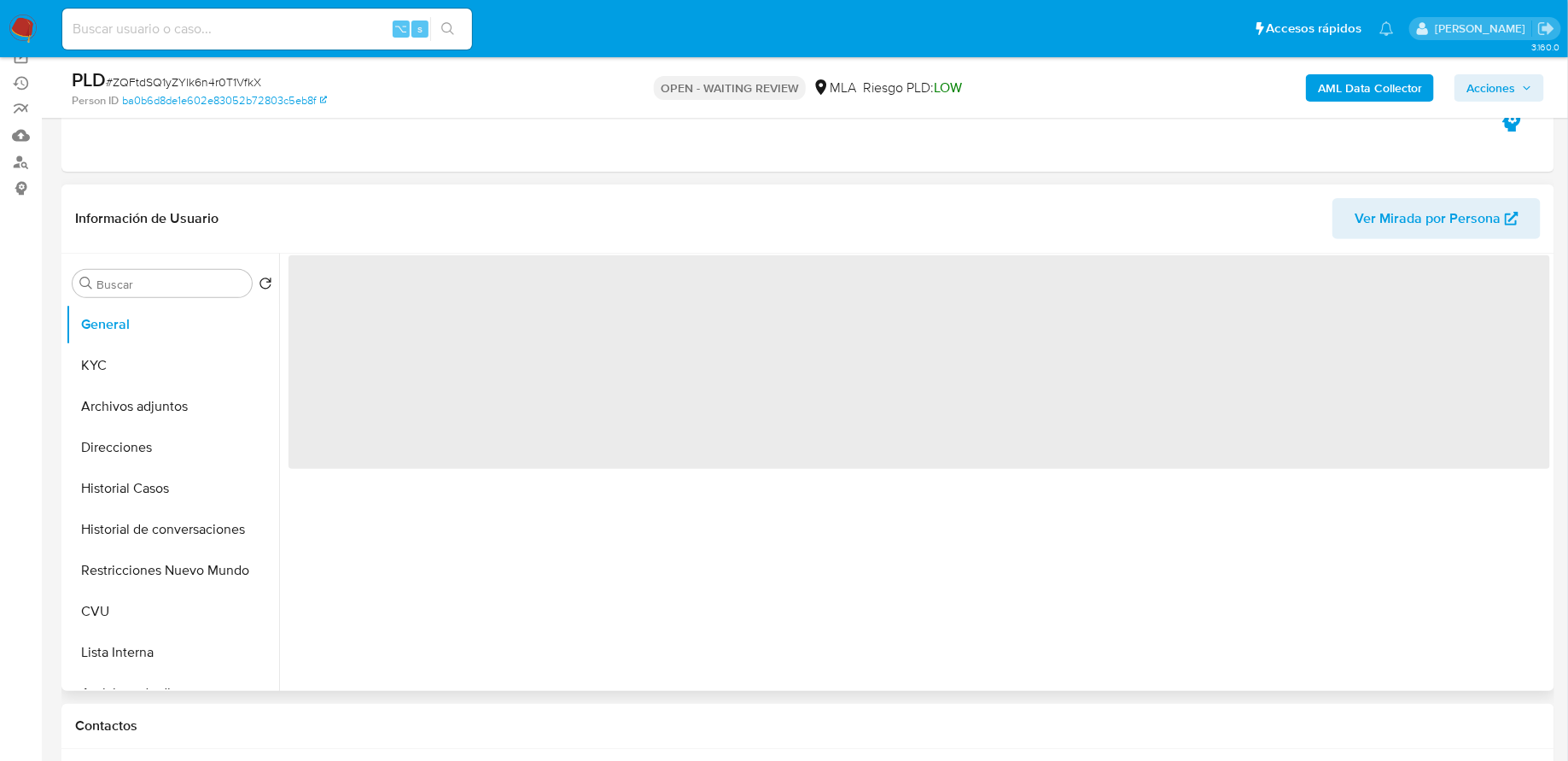
select select "10"
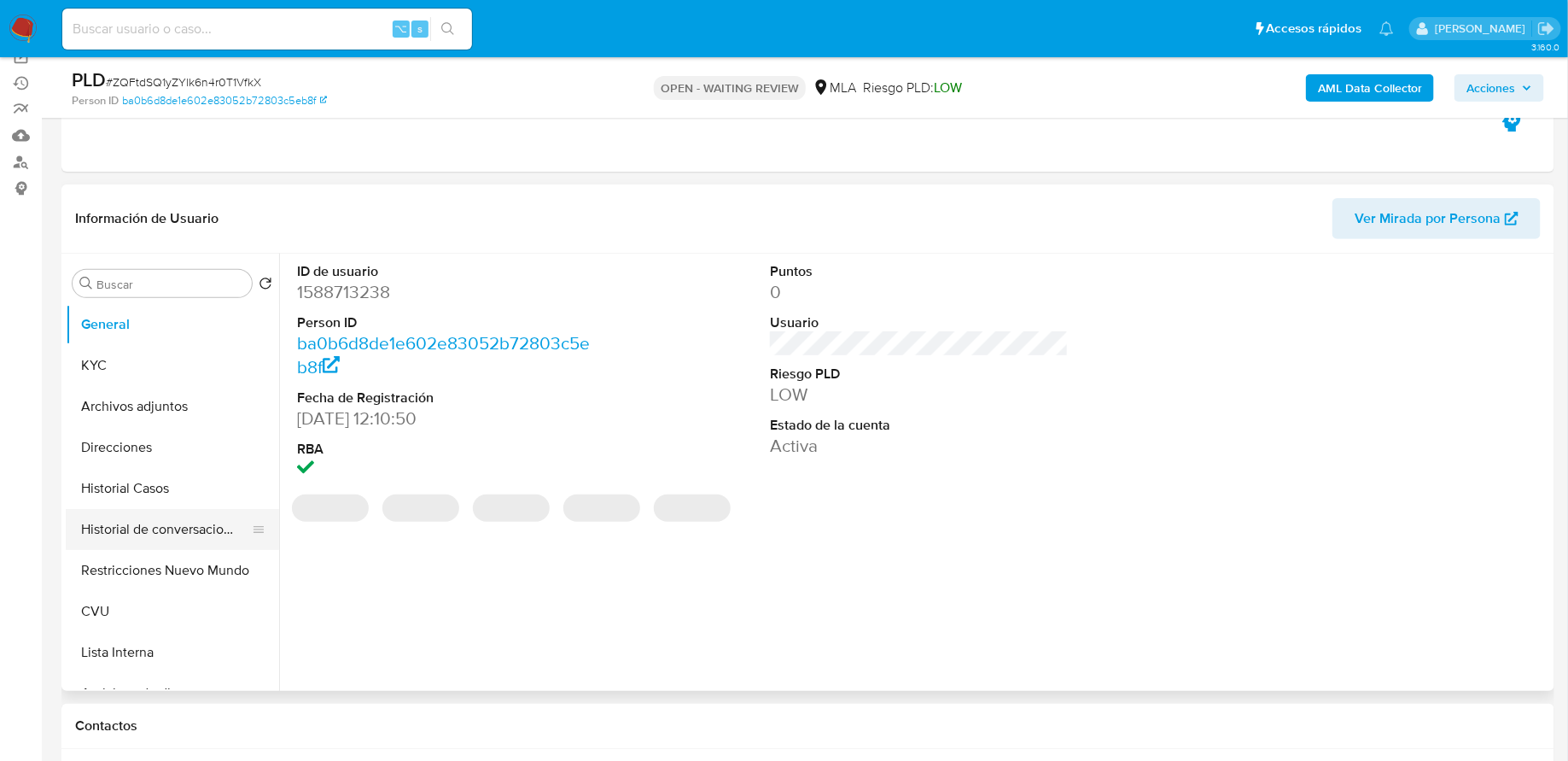
click at [172, 523] on button "Historial de conversaciones" at bounding box center [165, 529] width 200 height 41
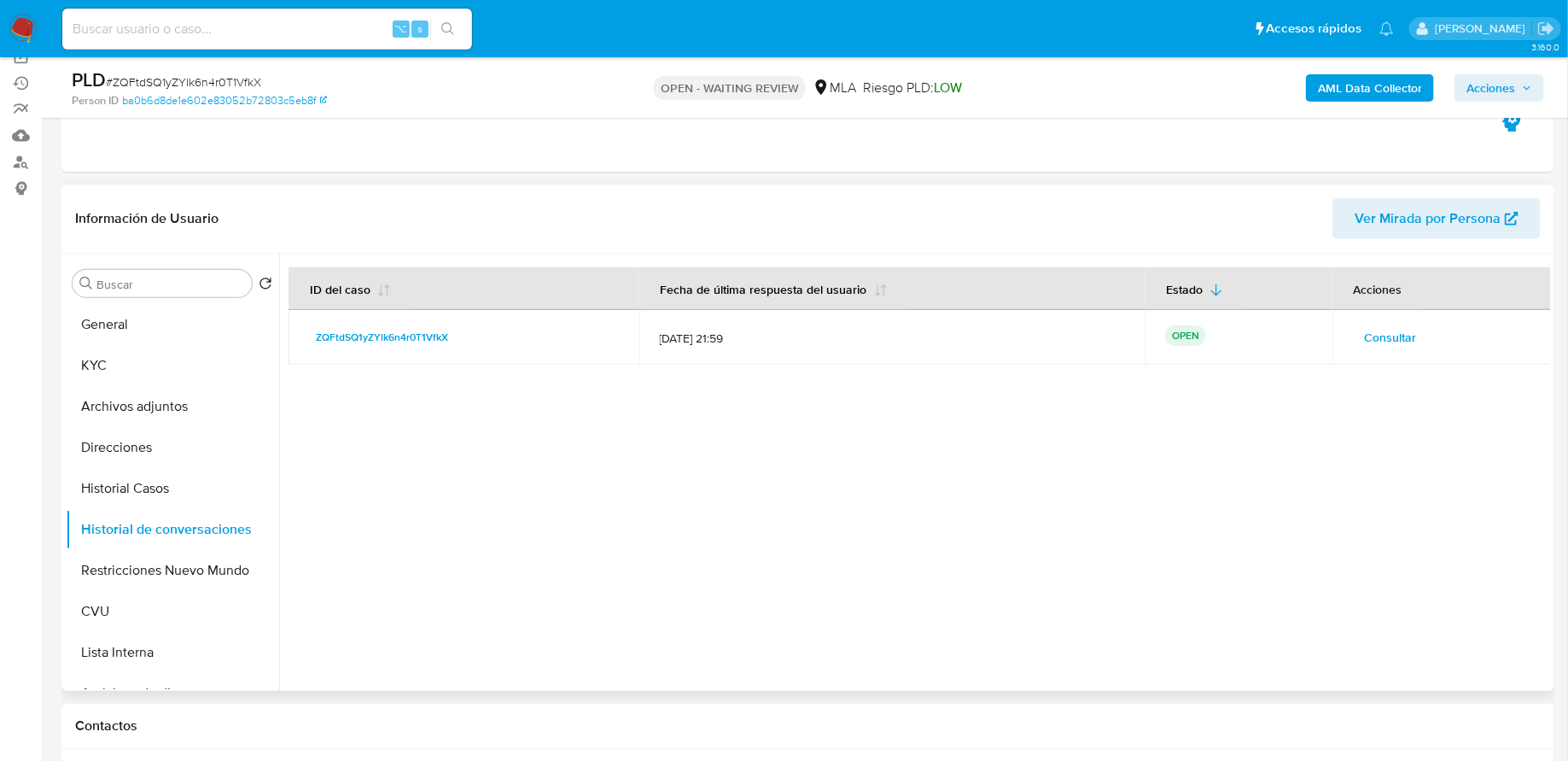
click at [1376, 318] on td "Consultar" at bounding box center [1442, 337] width 220 height 55
click at [1369, 342] on span "Consultar" at bounding box center [1390, 337] width 52 height 24
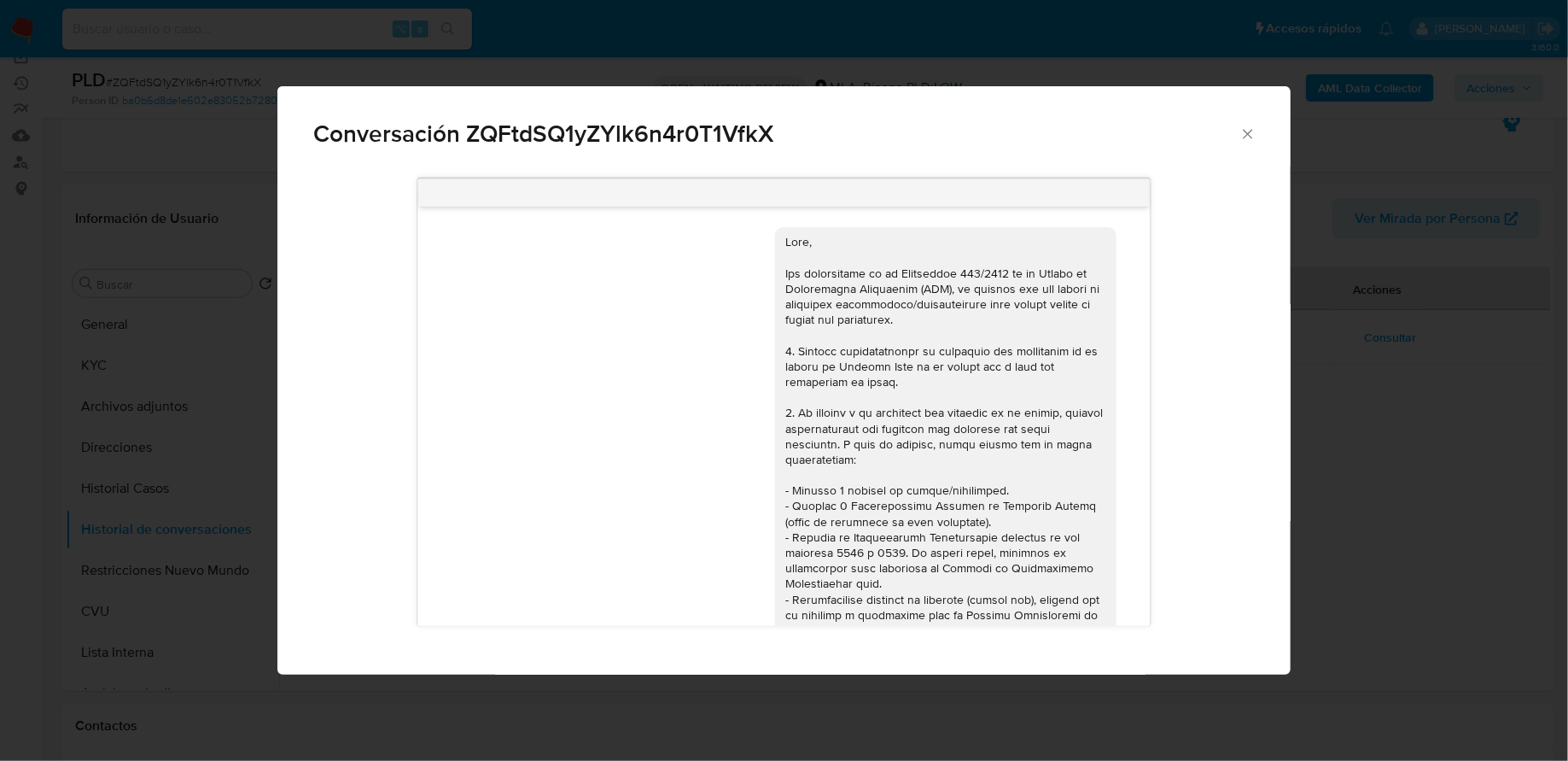
scroll to position [632, 0]
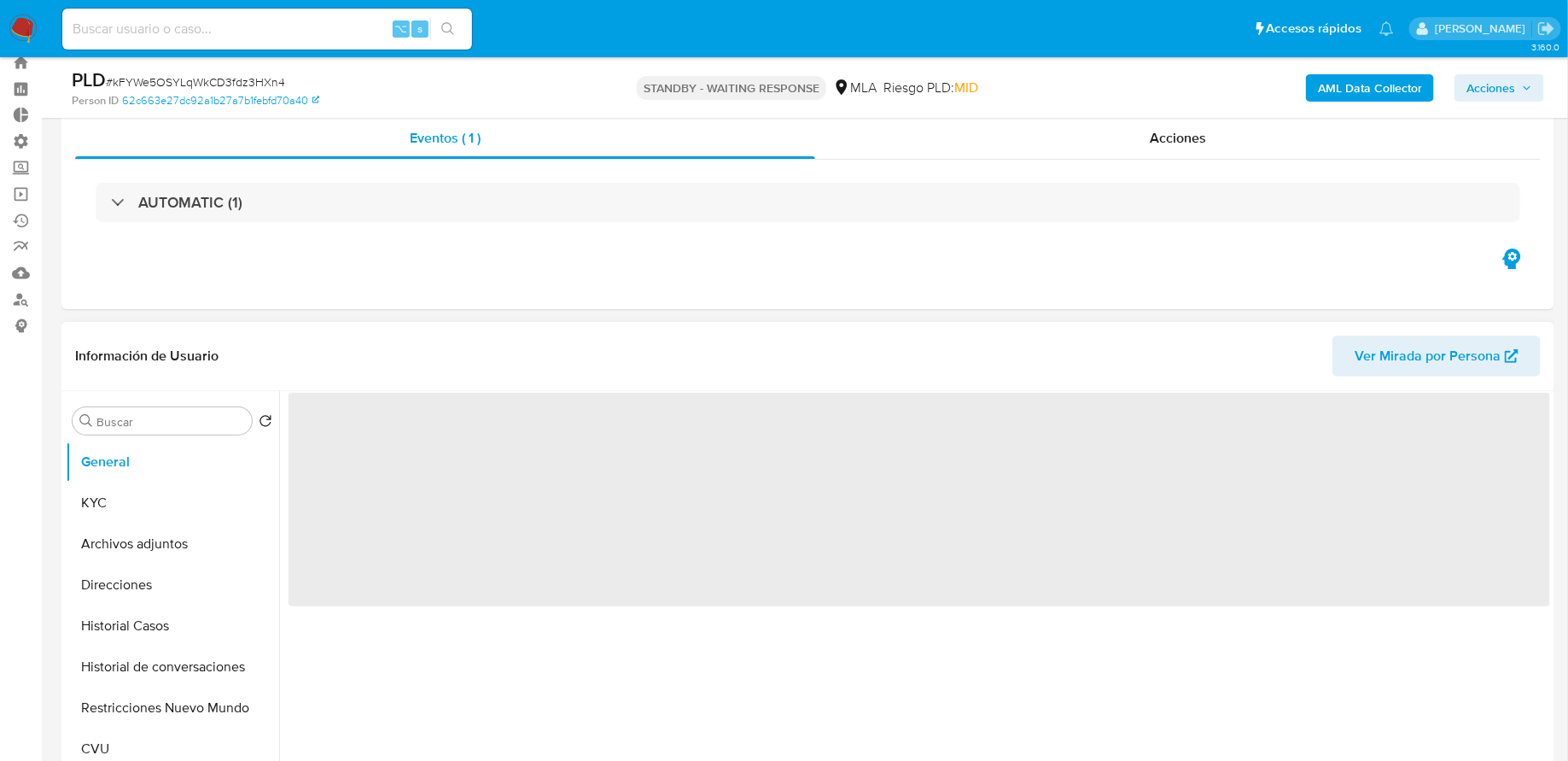
scroll to position [104, 0]
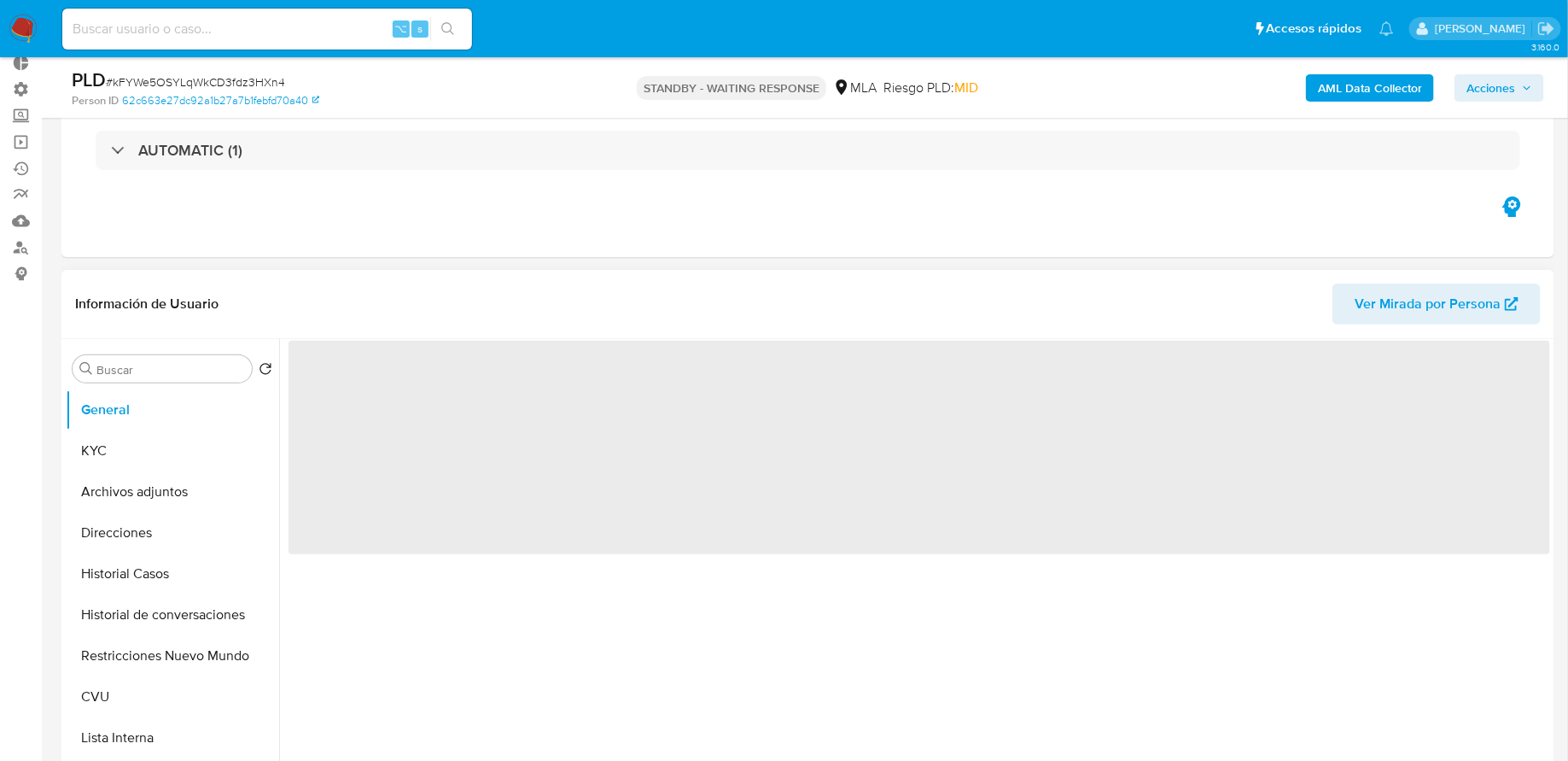
select select "10"
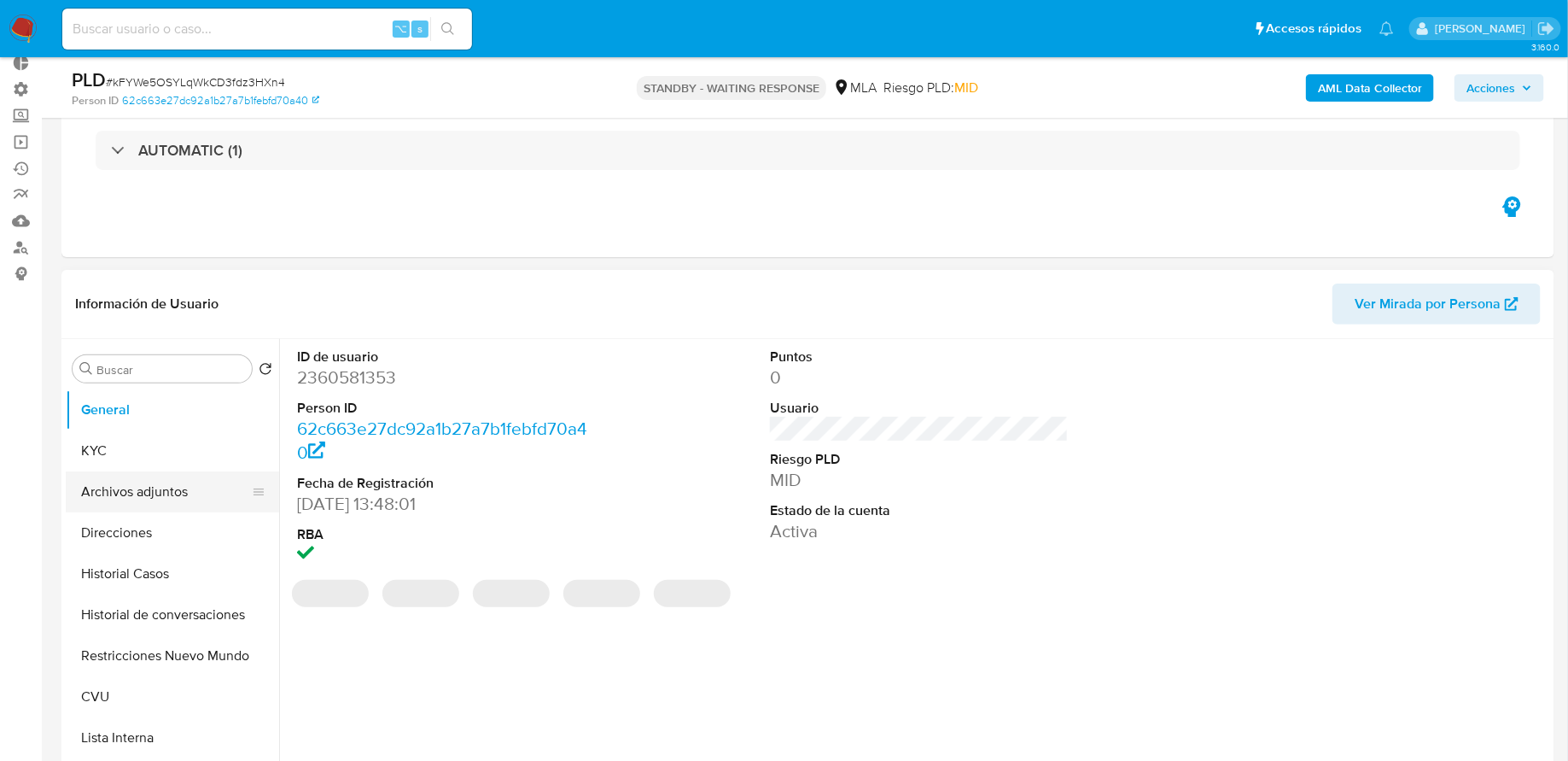
click at [179, 480] on button "Archivos adjuntos" at bounding box center [165, 492] width 200 height 41
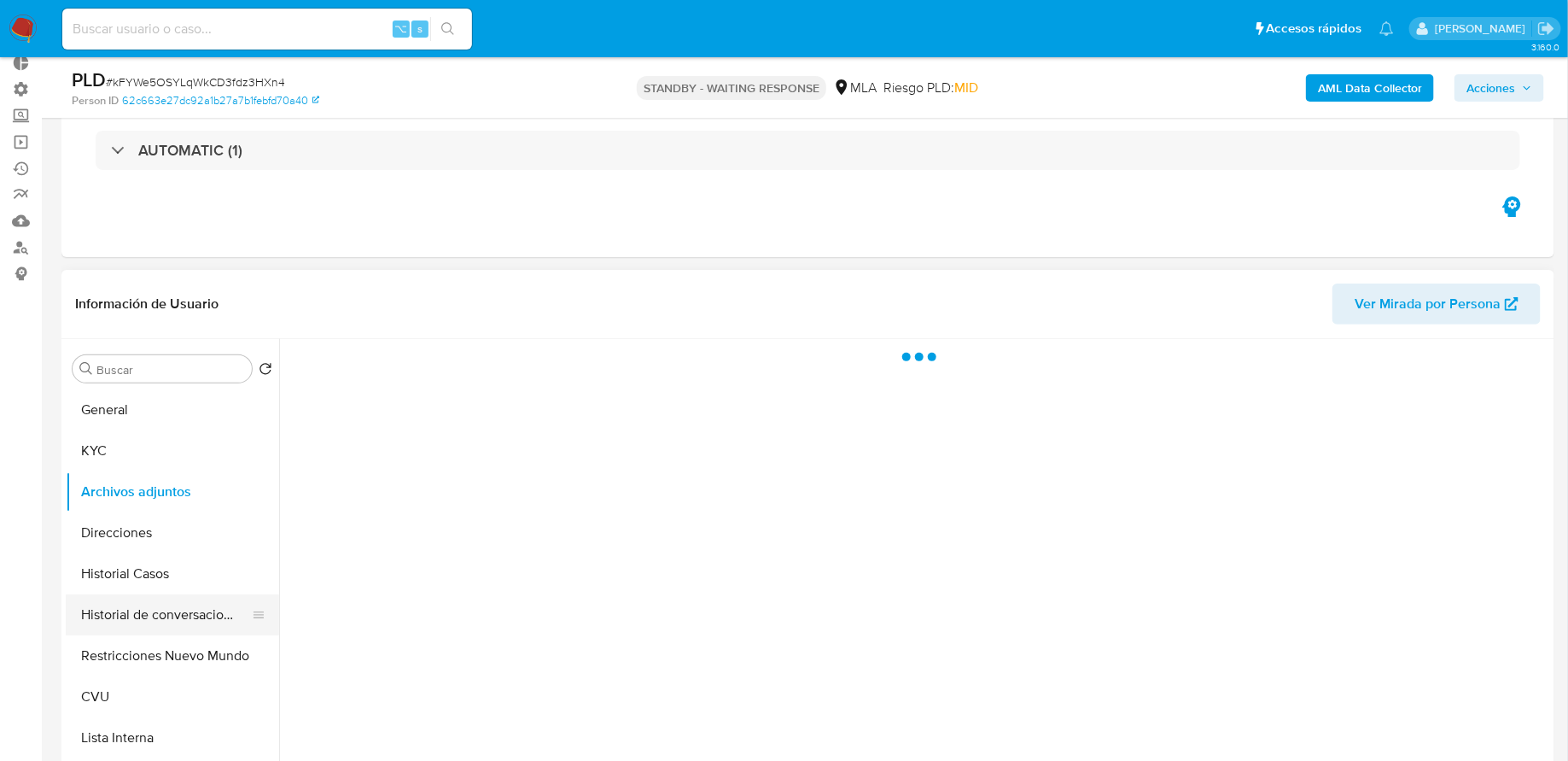
click at [144, 625] on button "Historial de conversaciones" at bounding box center [165, 615] width 200 height 41
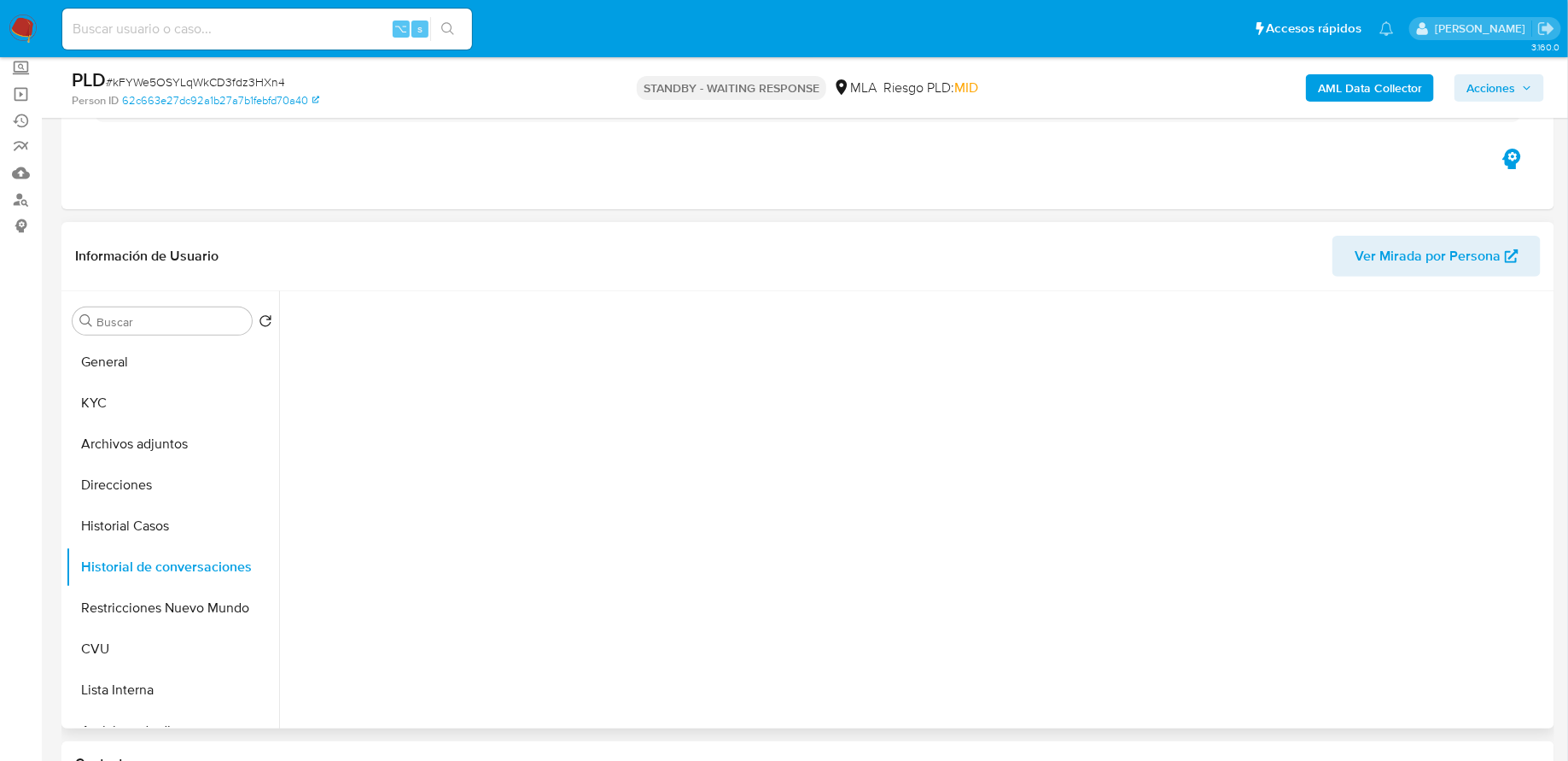
scroll to position [206, 0]
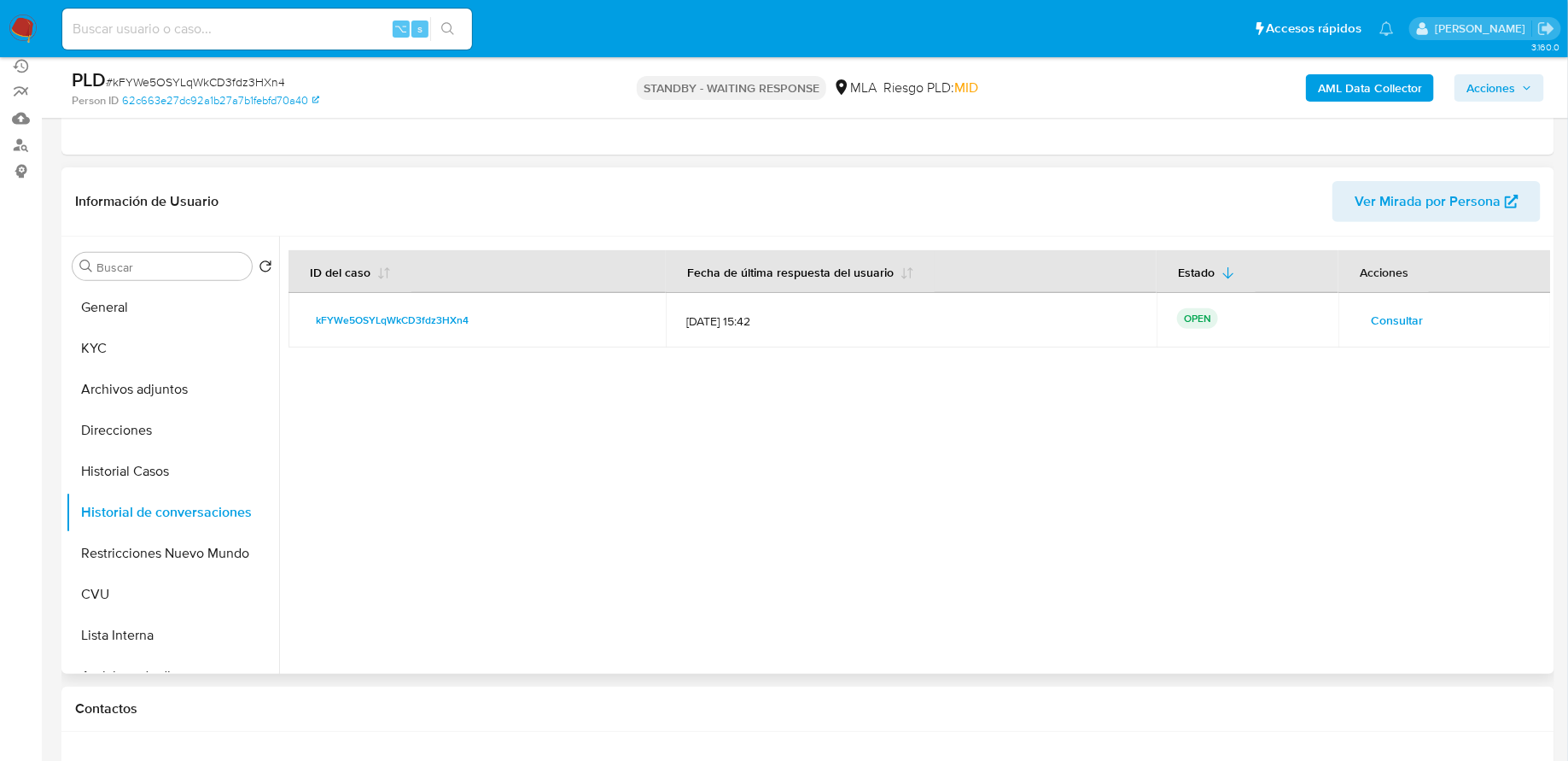
click at [1401, 308] on span "Consultar" at bounding box center [1397, 319] width 52 height 24
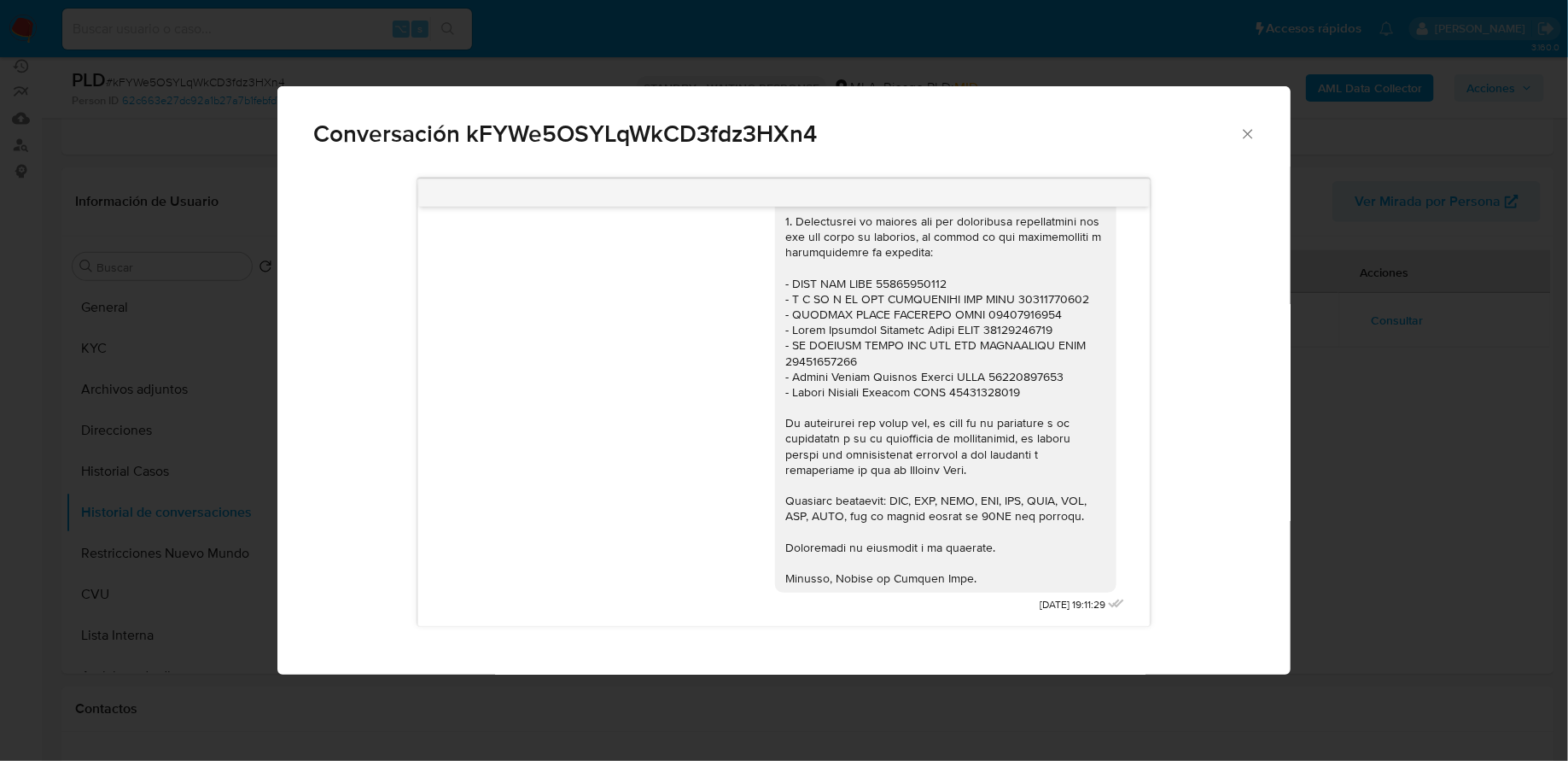
scroll to position [1840, 0]
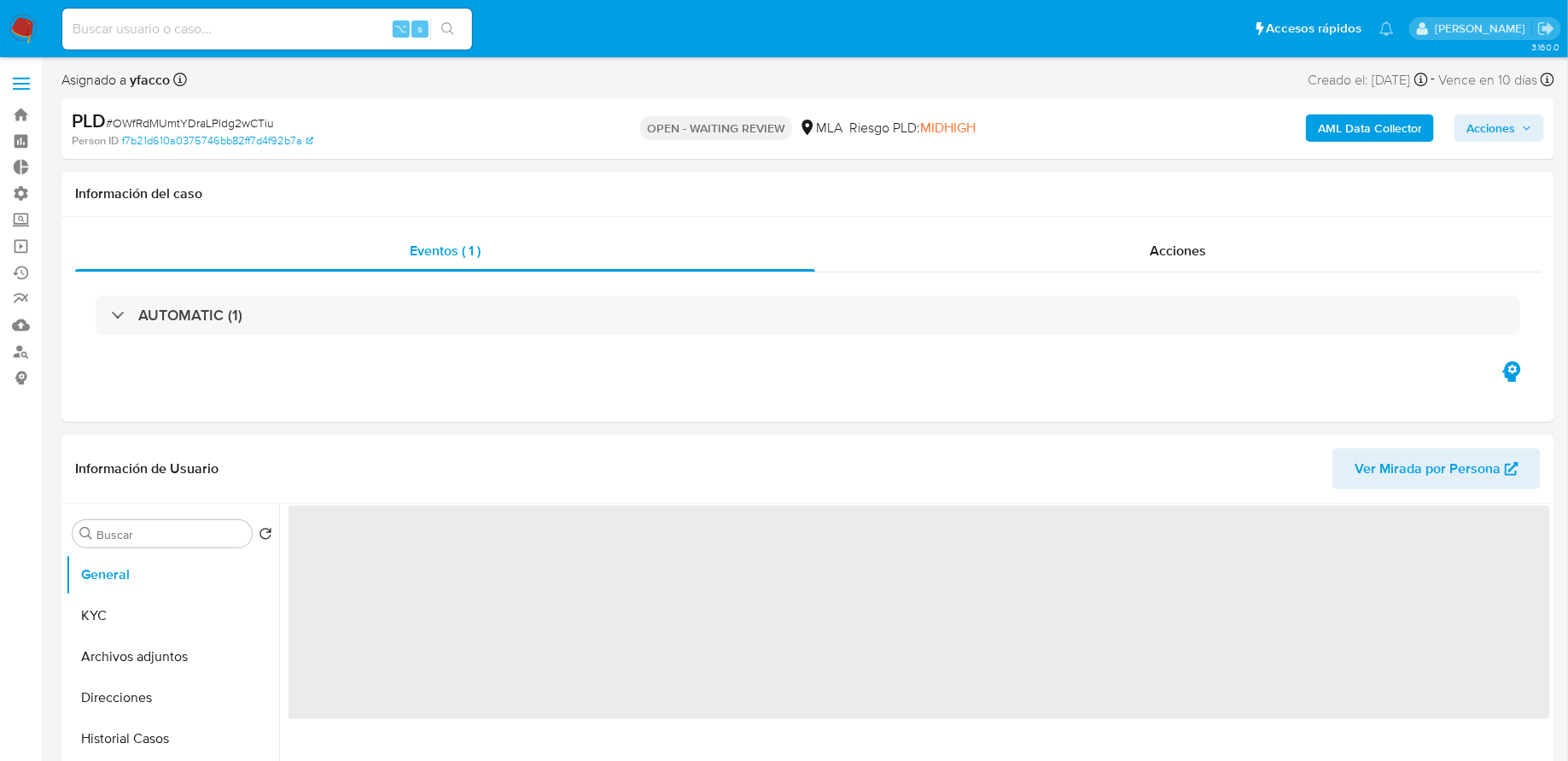
select select "10"
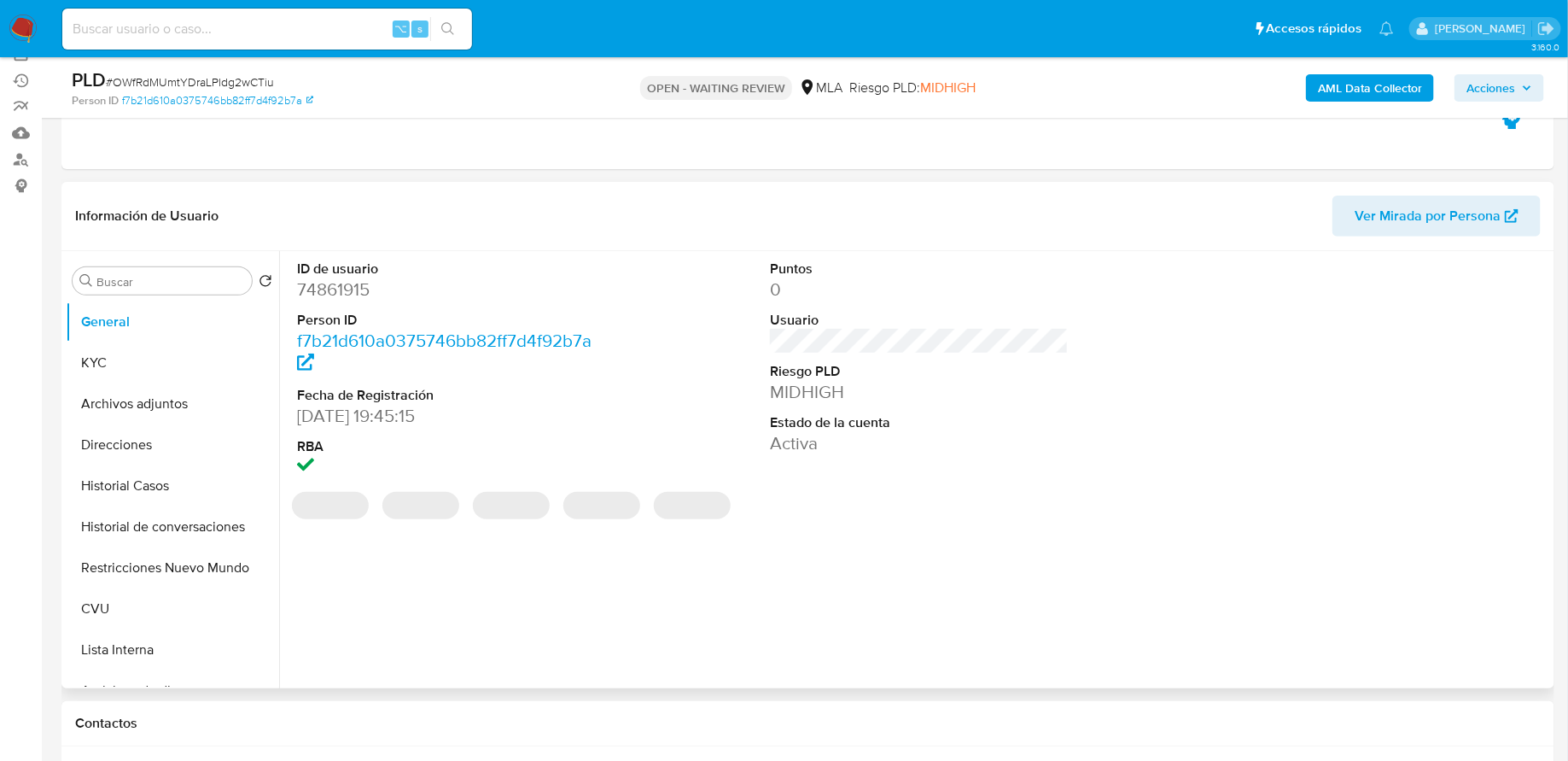
scroll to position [214, 0]
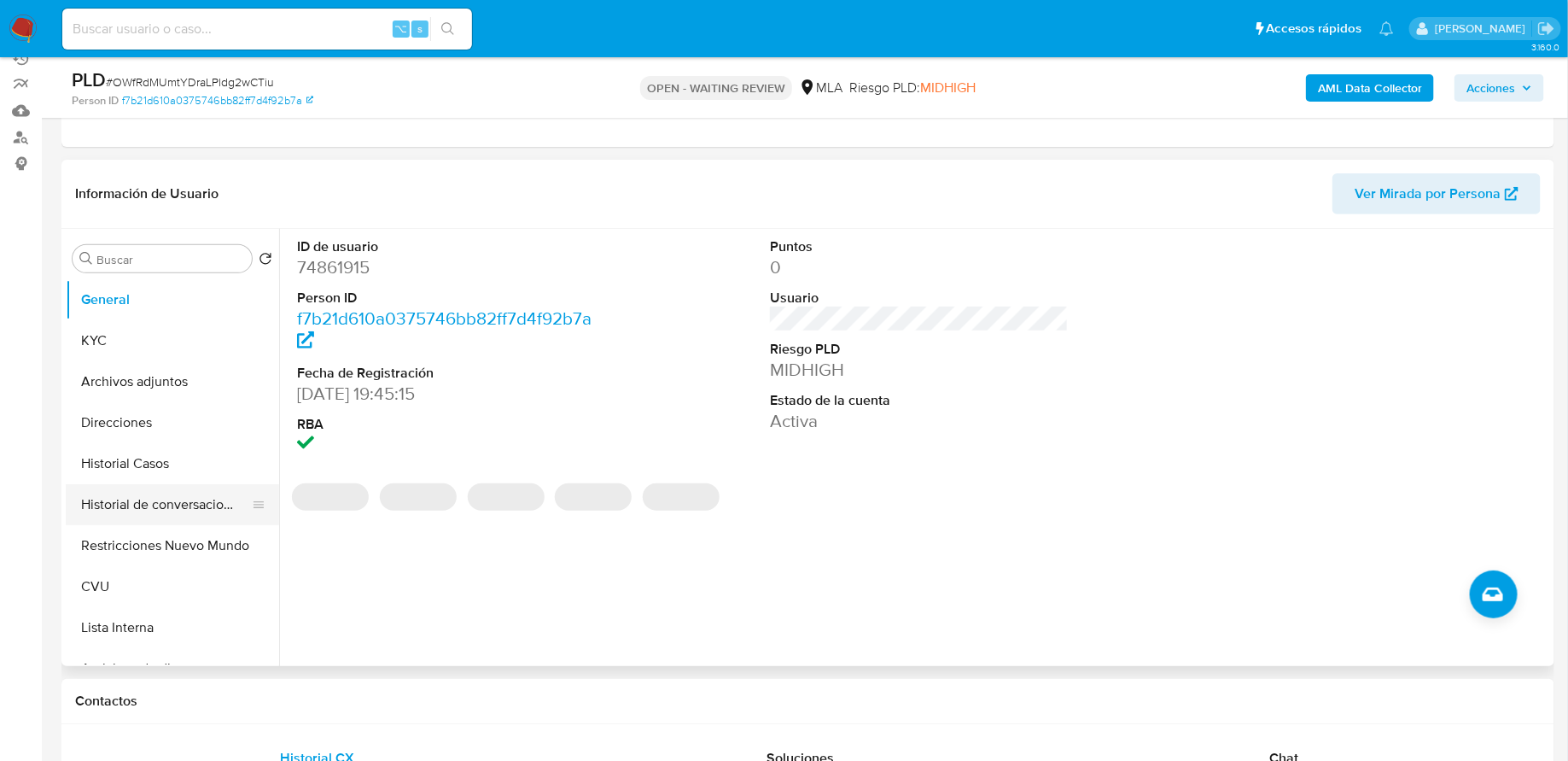
click at [146, 485] on button "Historial de conversaciones" at bounding box center [165, 505] width 200 height 41
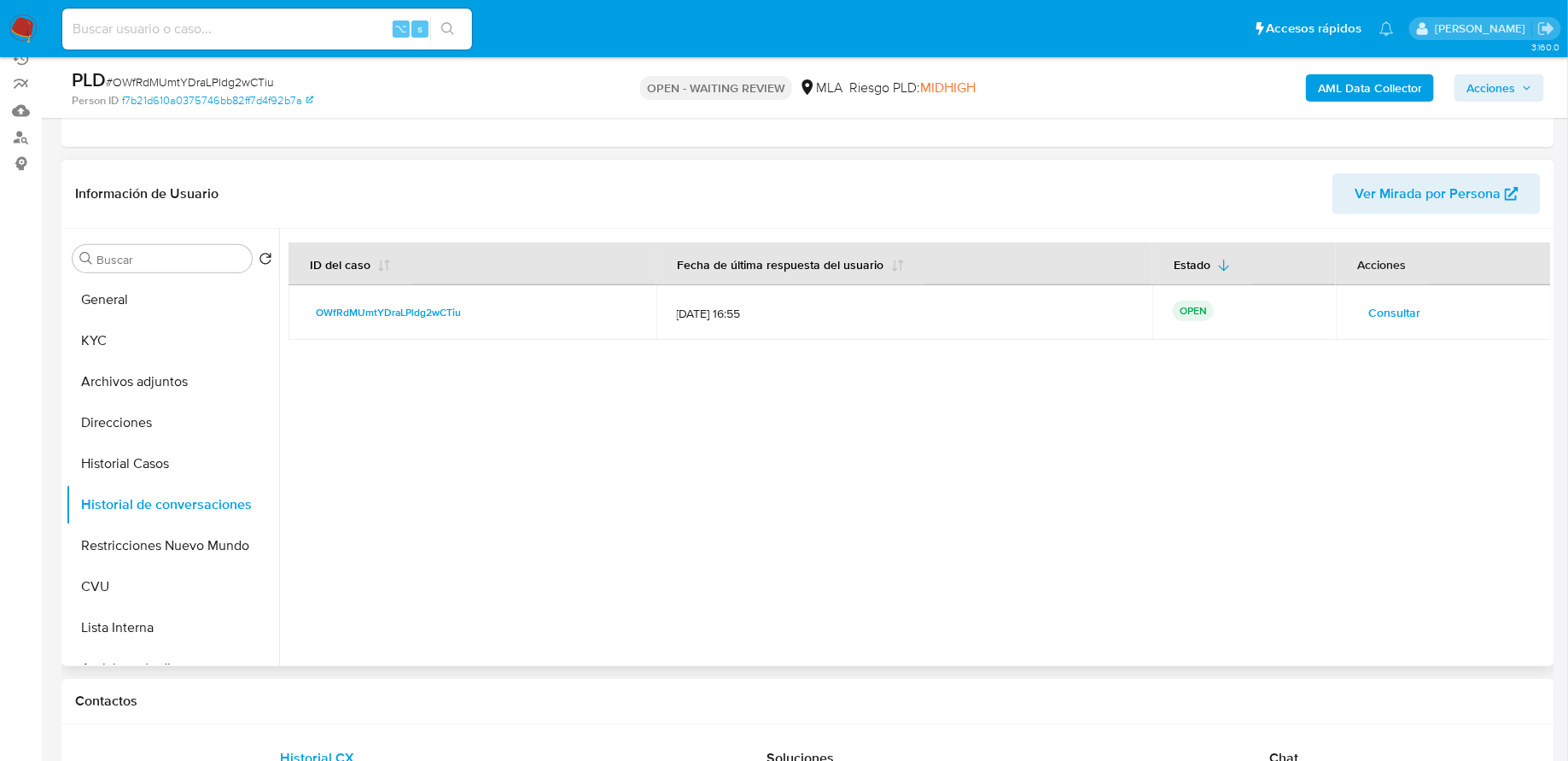
click at [1395, 312] on span "Consultar" at bounding box center [1394, 312] width 52 height 24
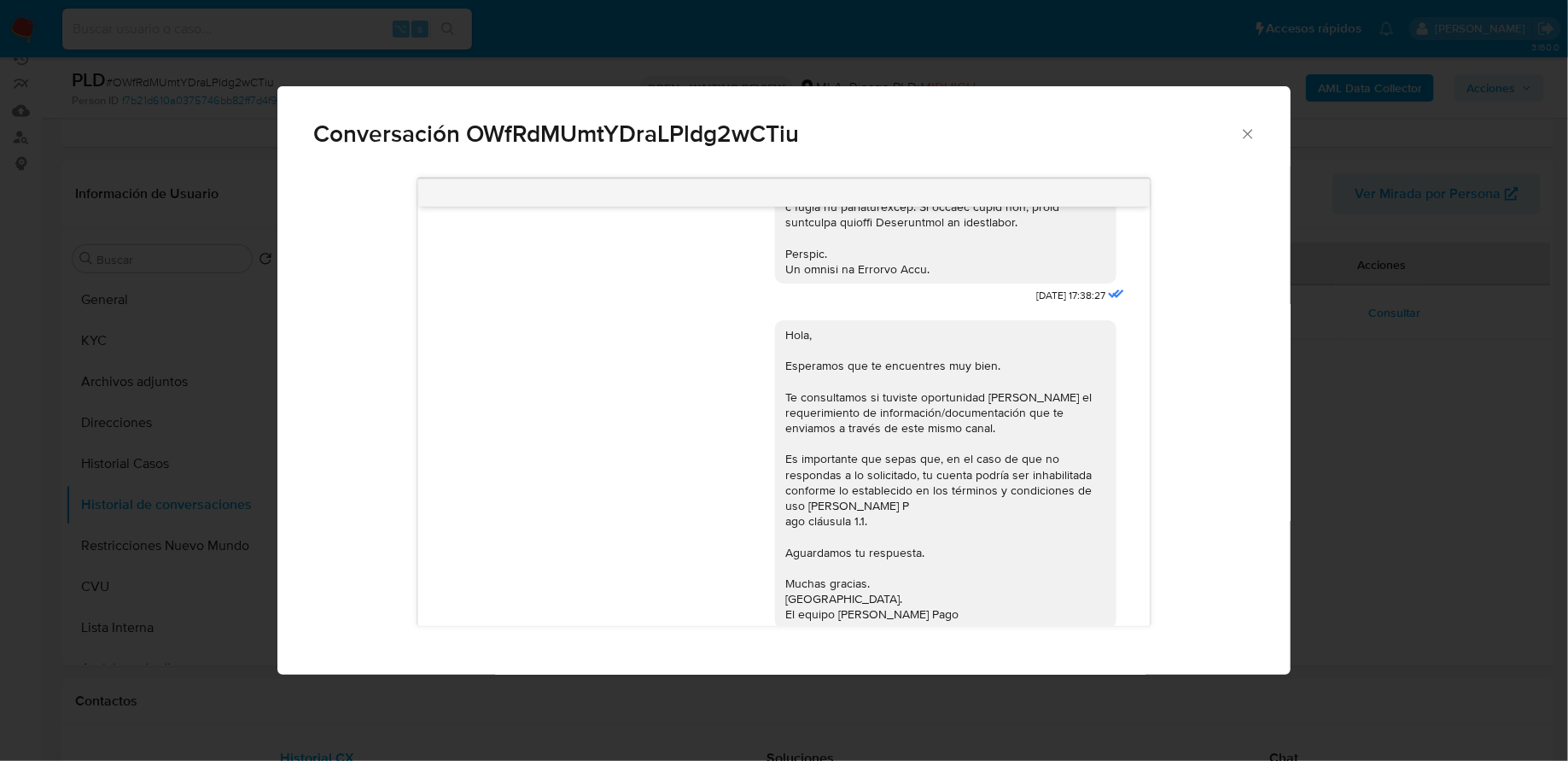
scroll to position [1036, 0]
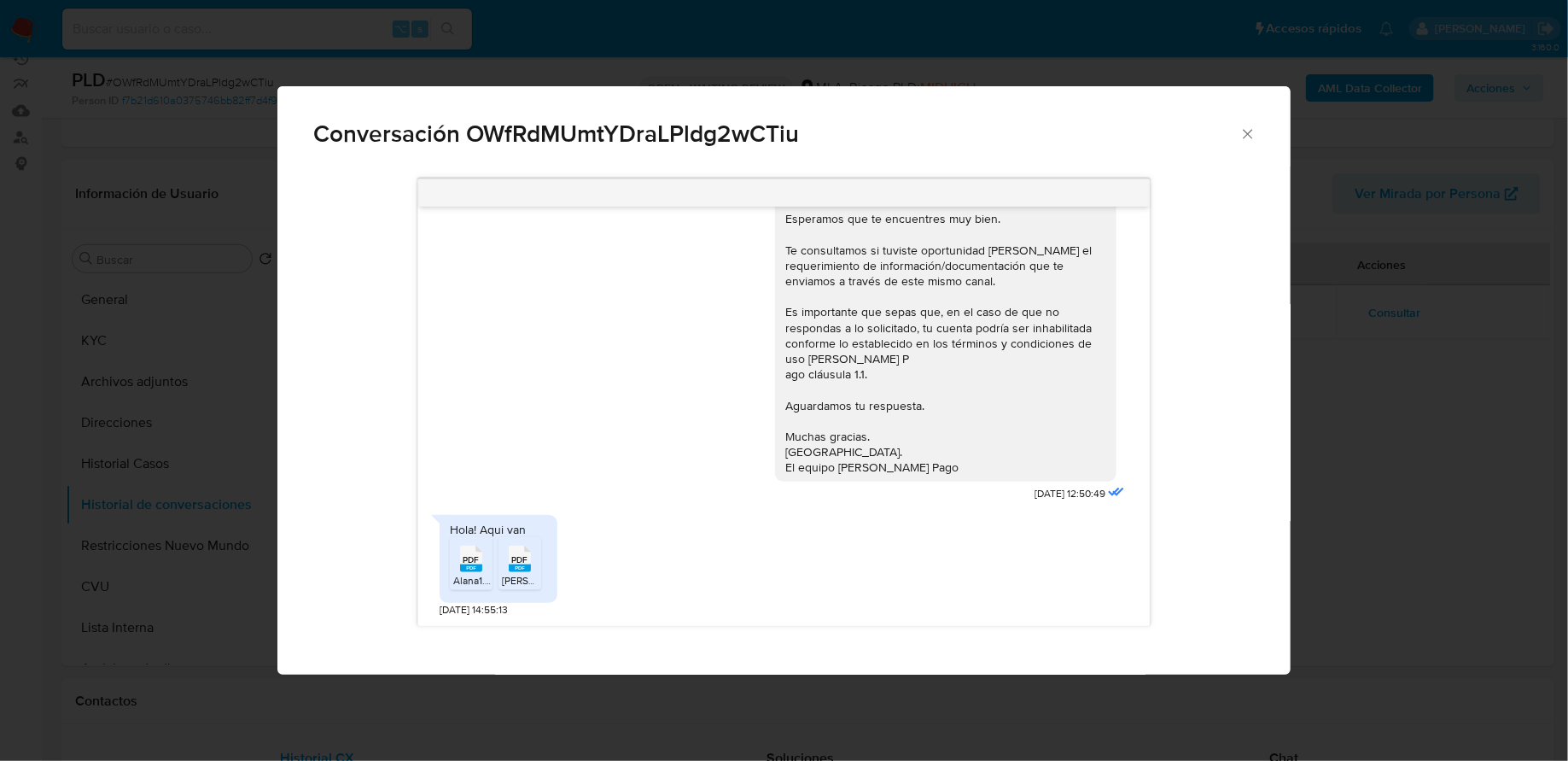
click at [477, 570] on rect "Comunicación" at bounding box center [471, 568] width 22 height 8
click at [513, 569] on rect "Comunicación" at bounding box center [519, 568] width 22 height 8
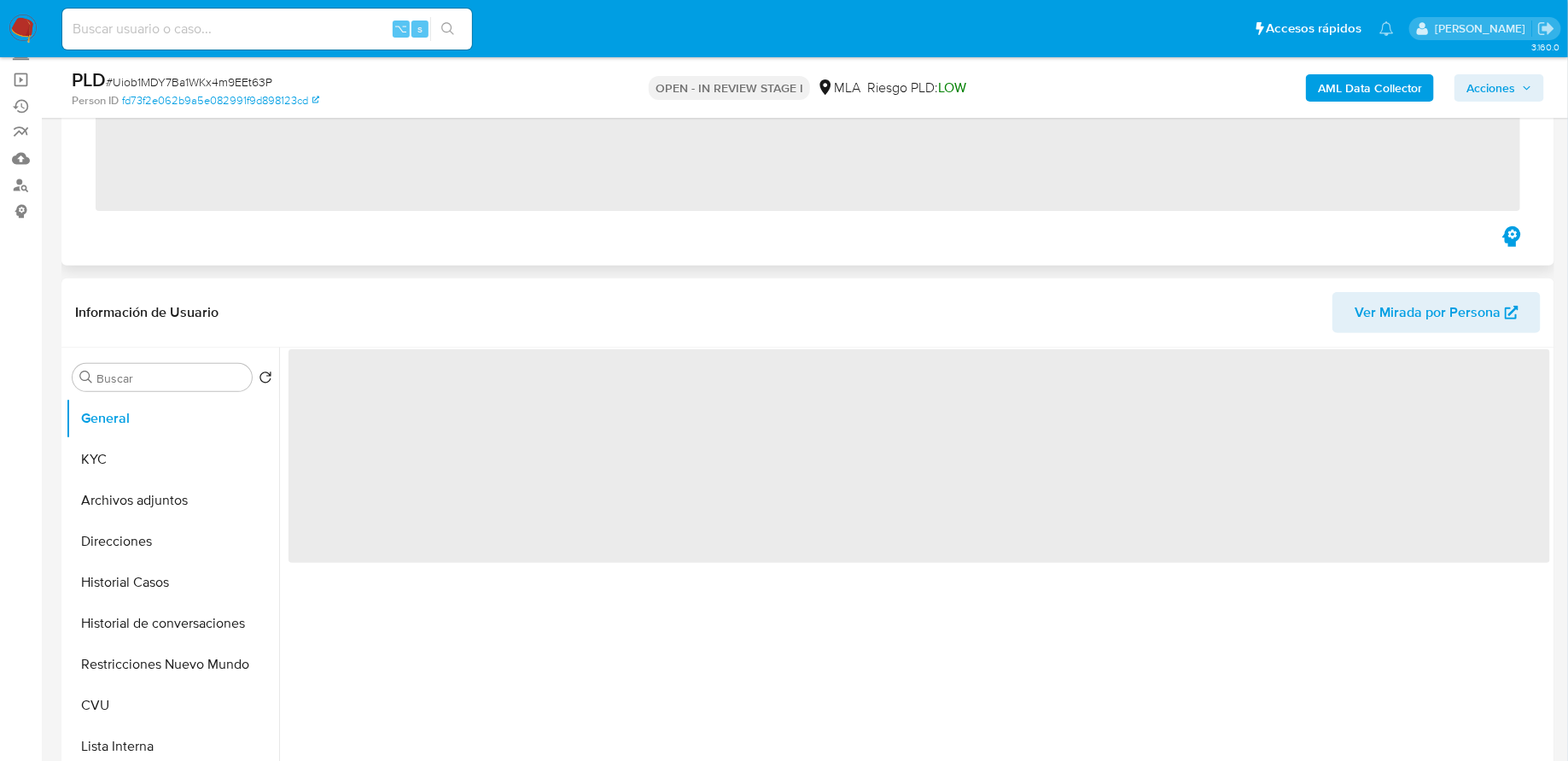
scroll to position [184, 0]
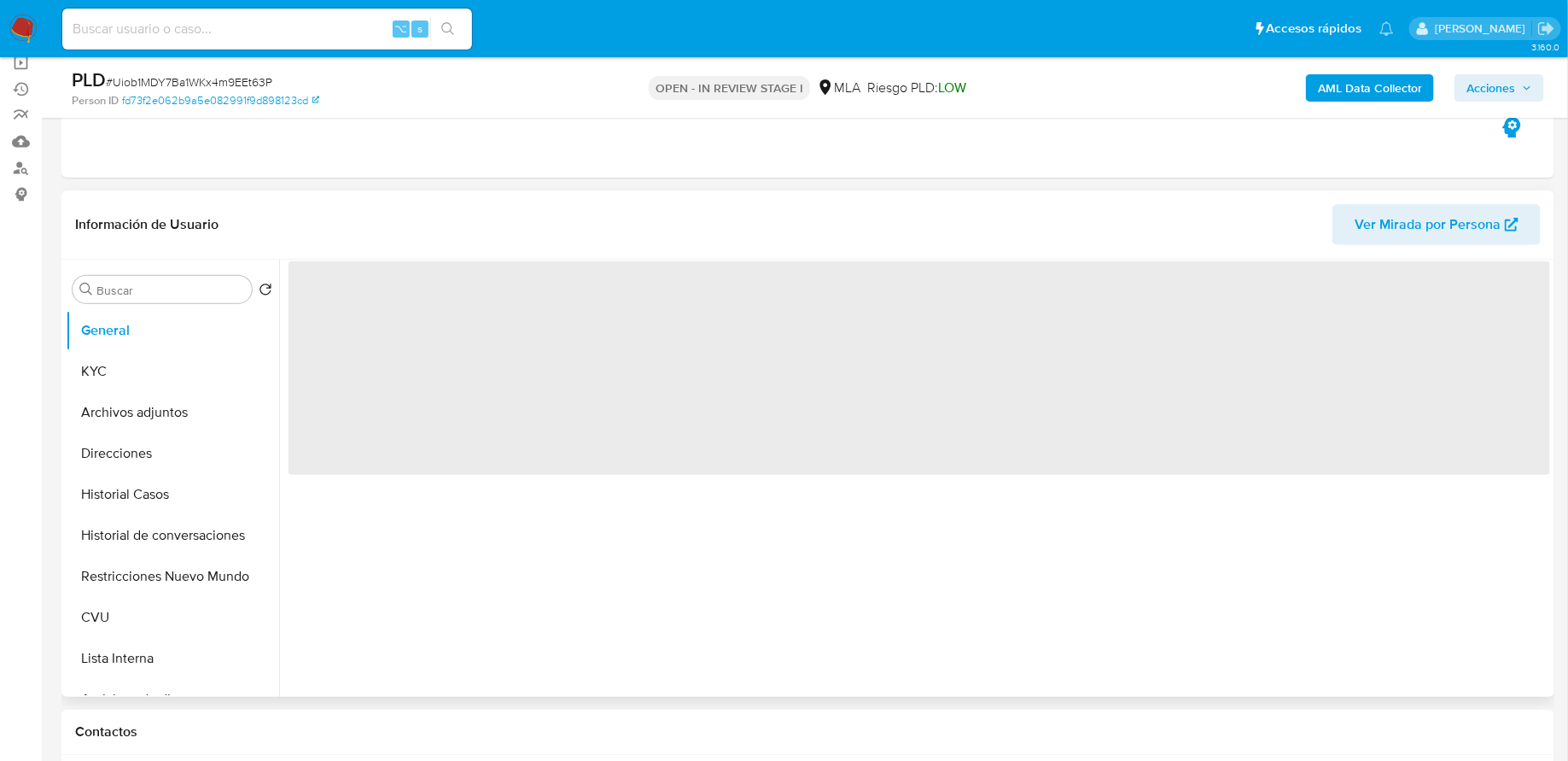
select select "10"
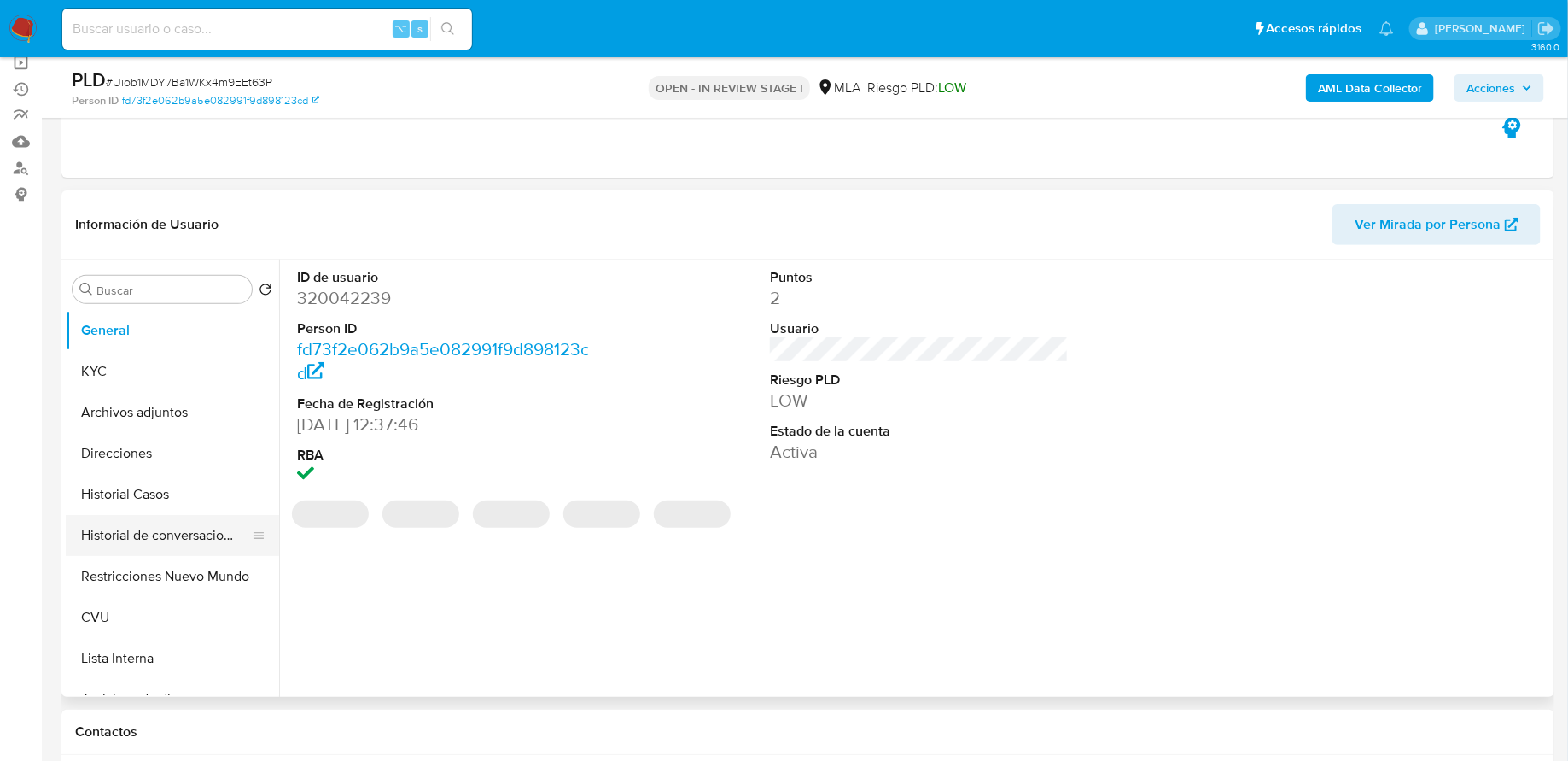
click at [193, 538] on button "Historial de conversaciones" at bounding box center [165, 536] width 200 height 41
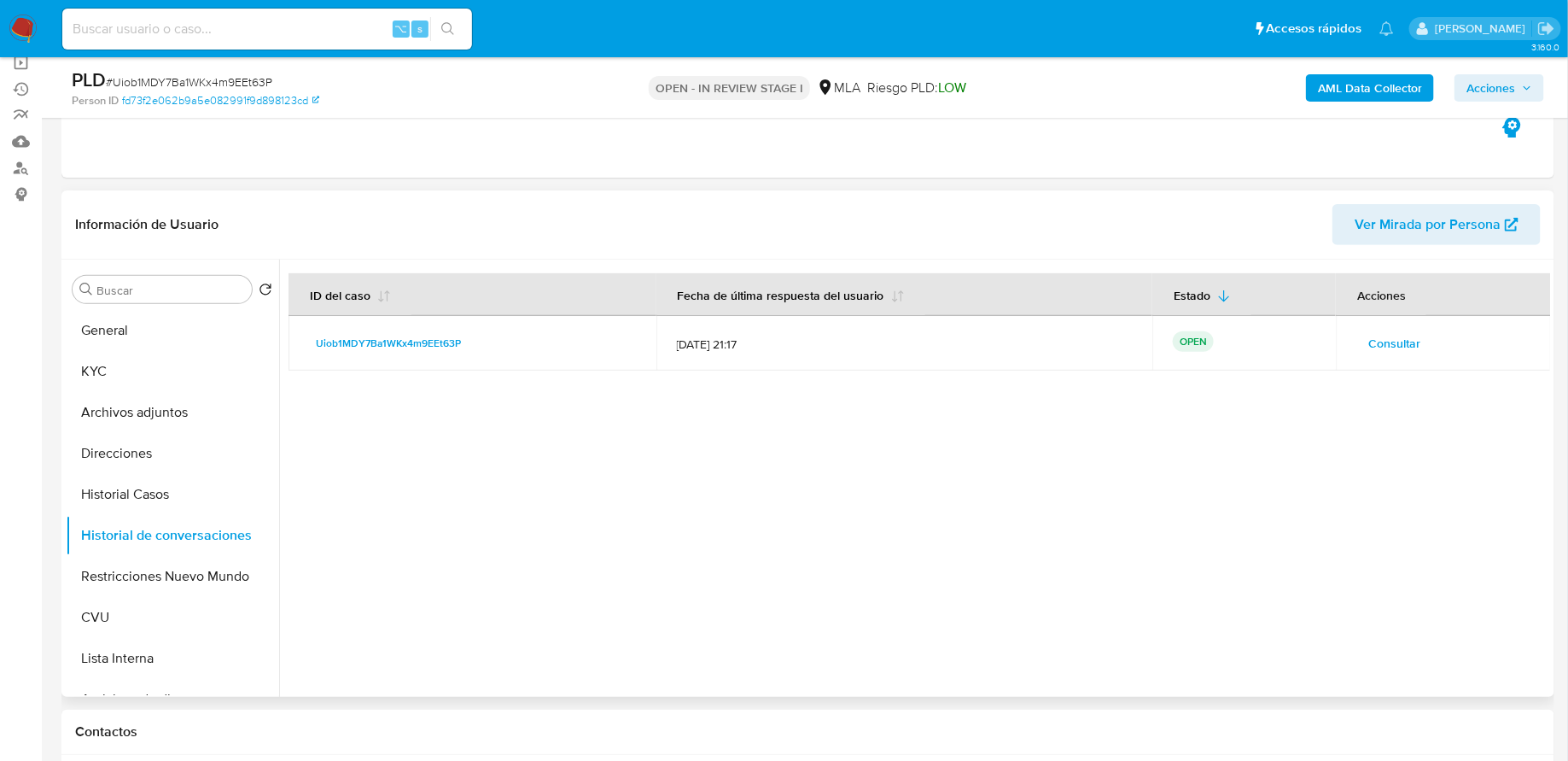
click at [1388, 350] on span "Consultar" at bounding box center [1394, 343] width 52 height 24
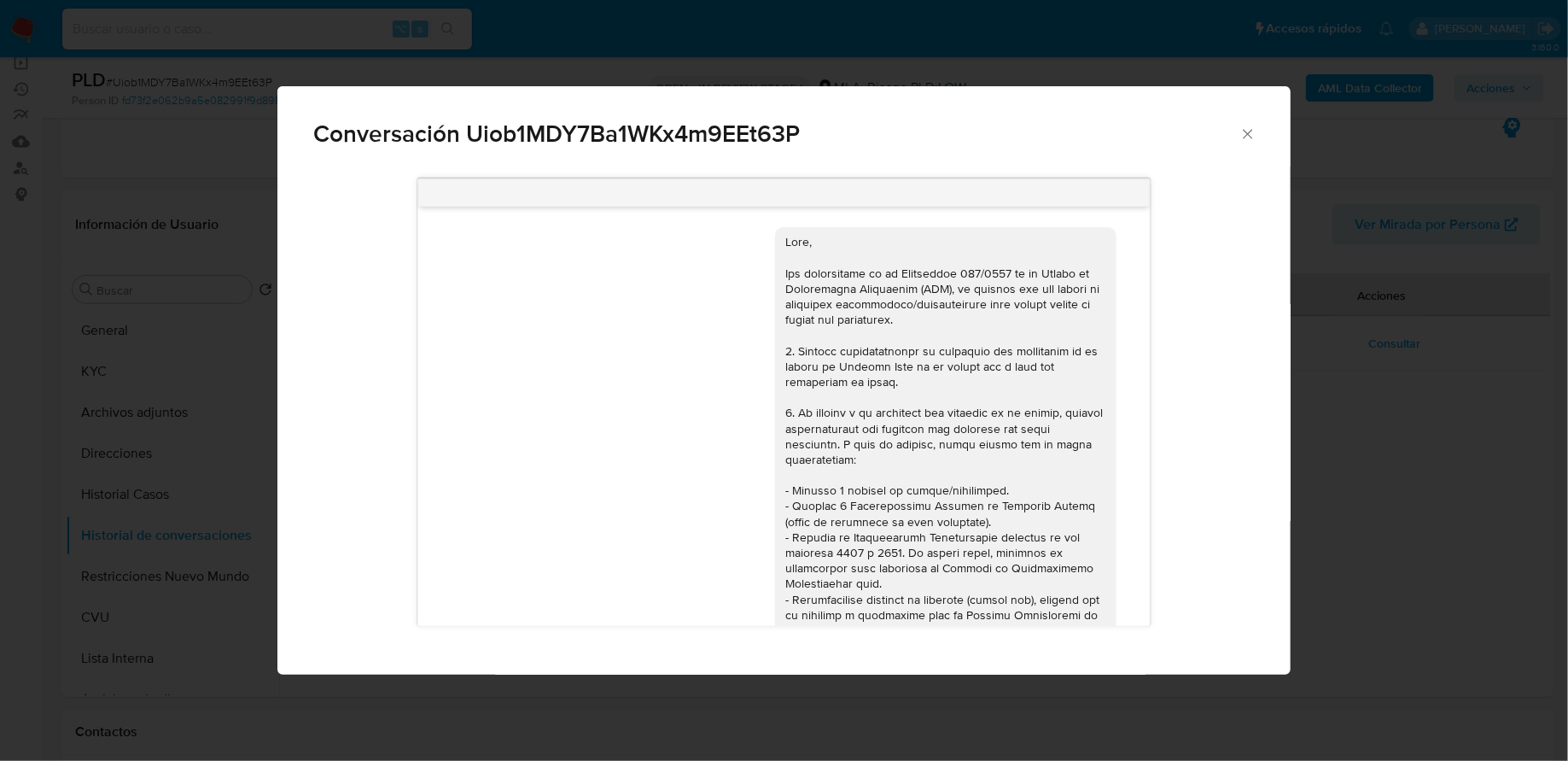
scroll to position [2401, 0]
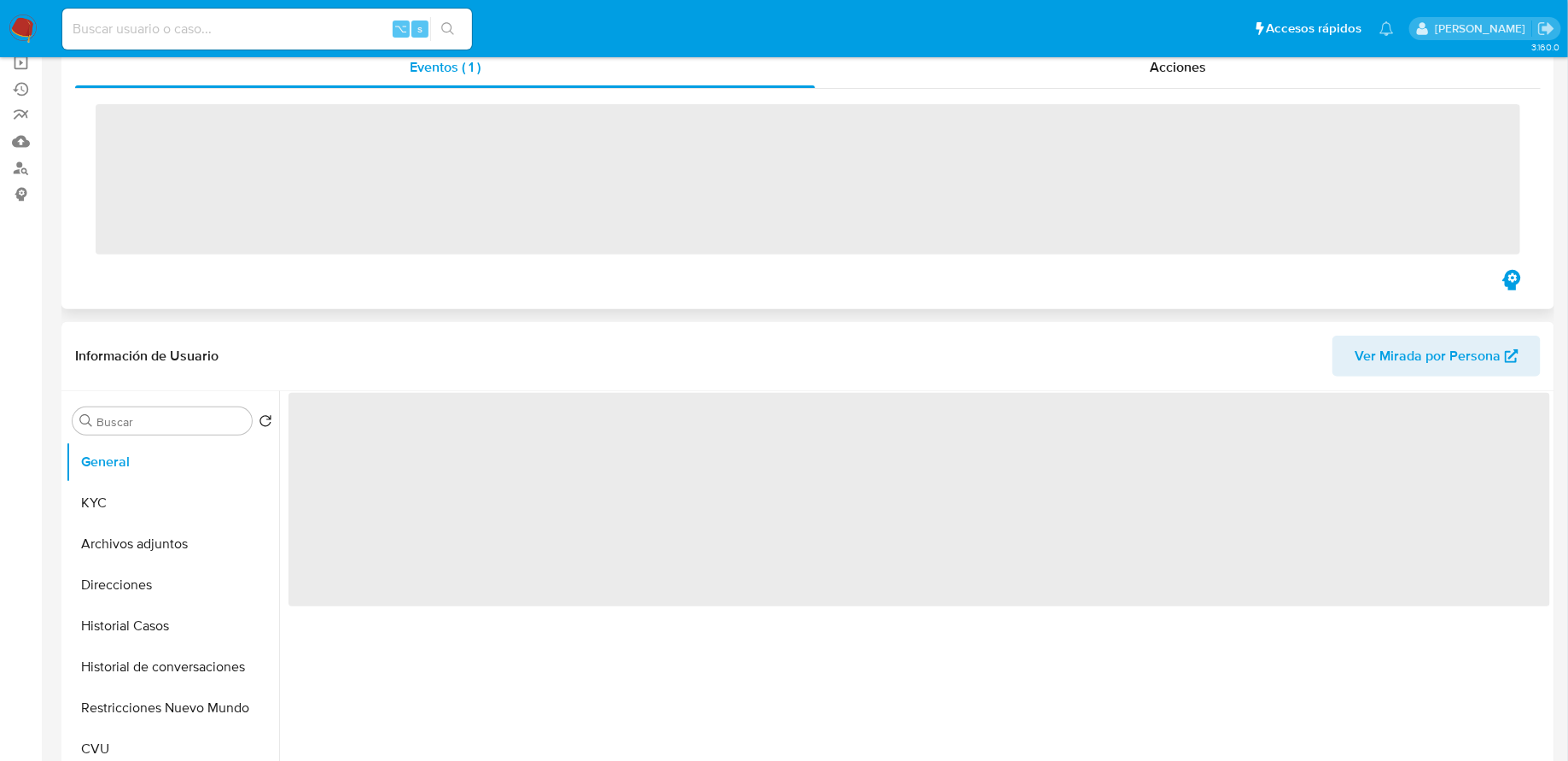
scroll to position [329, 0]
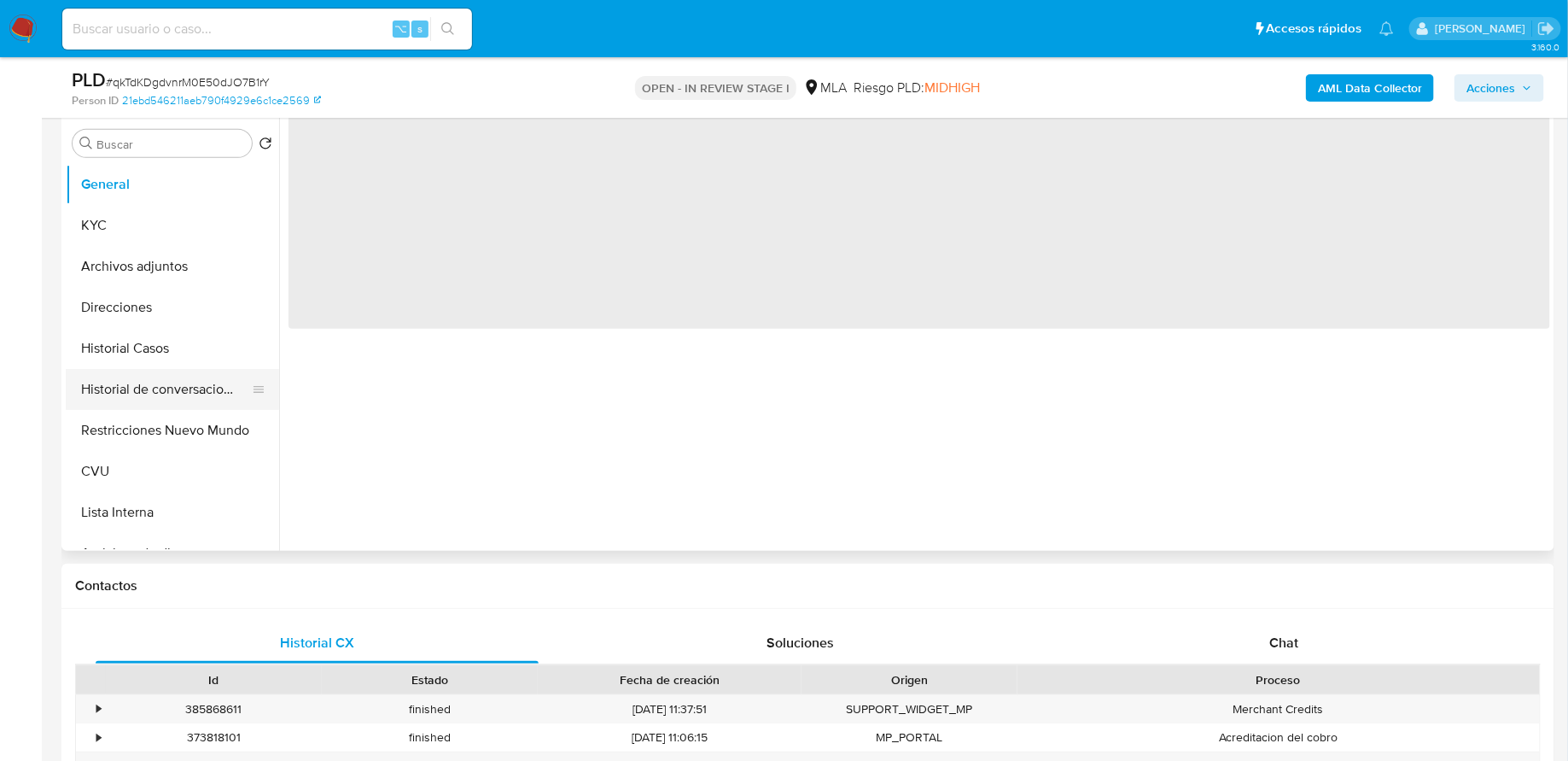
select select "10"
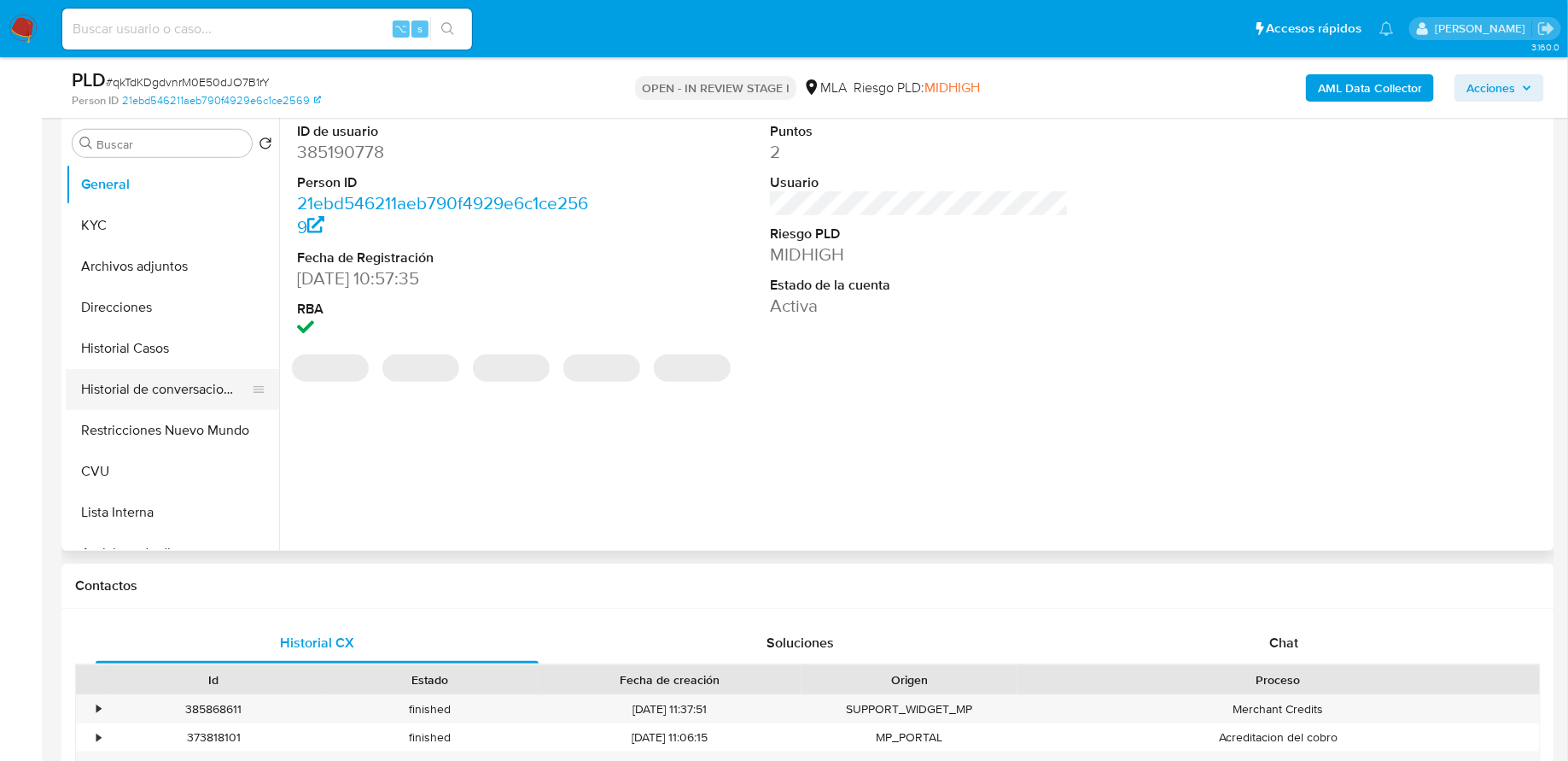
click at [194, 391] on button "Historial de conversaciones" at bounding box center [165, 389] width 200 height 41
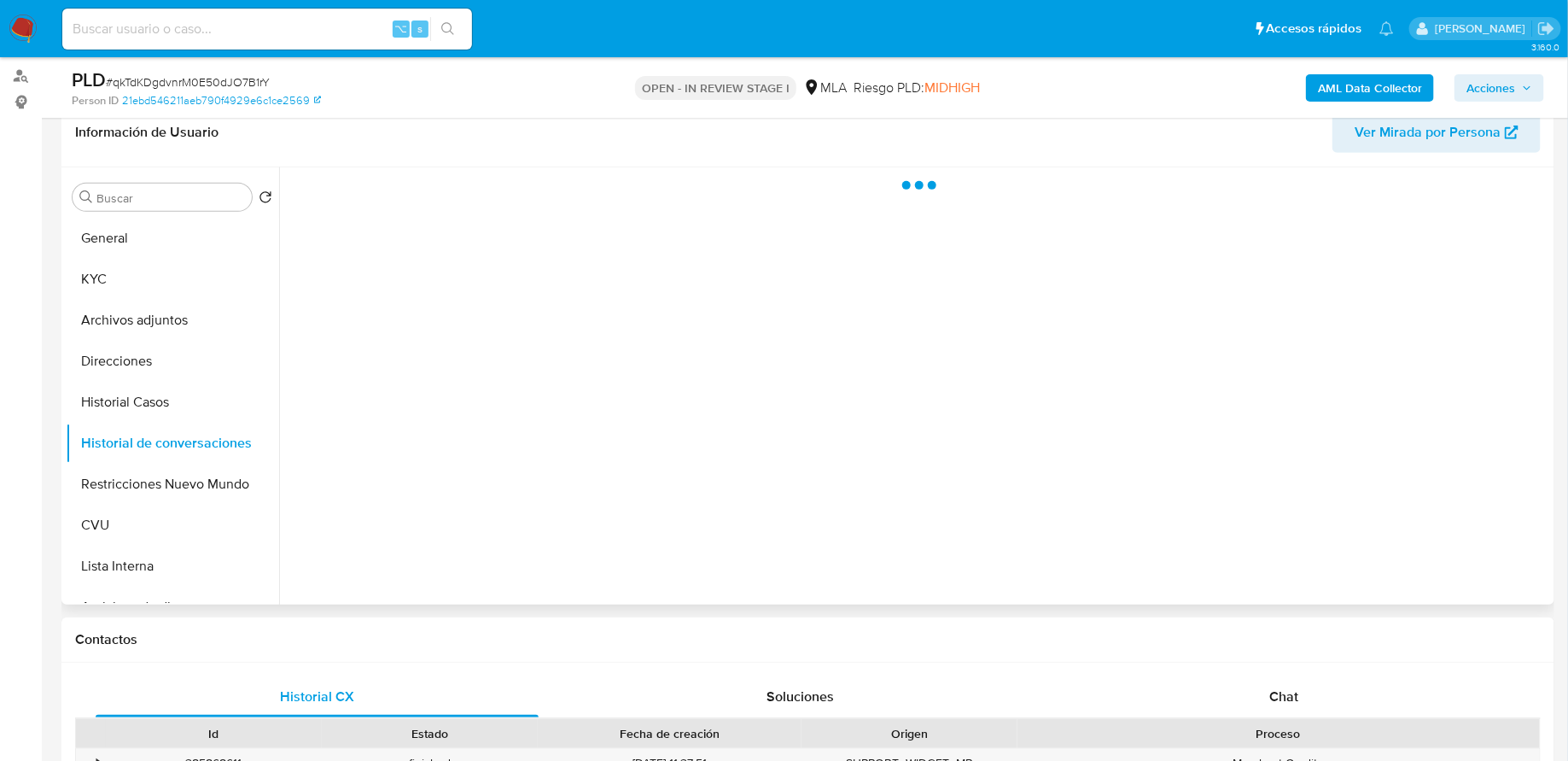
scroll to position [271, 0]
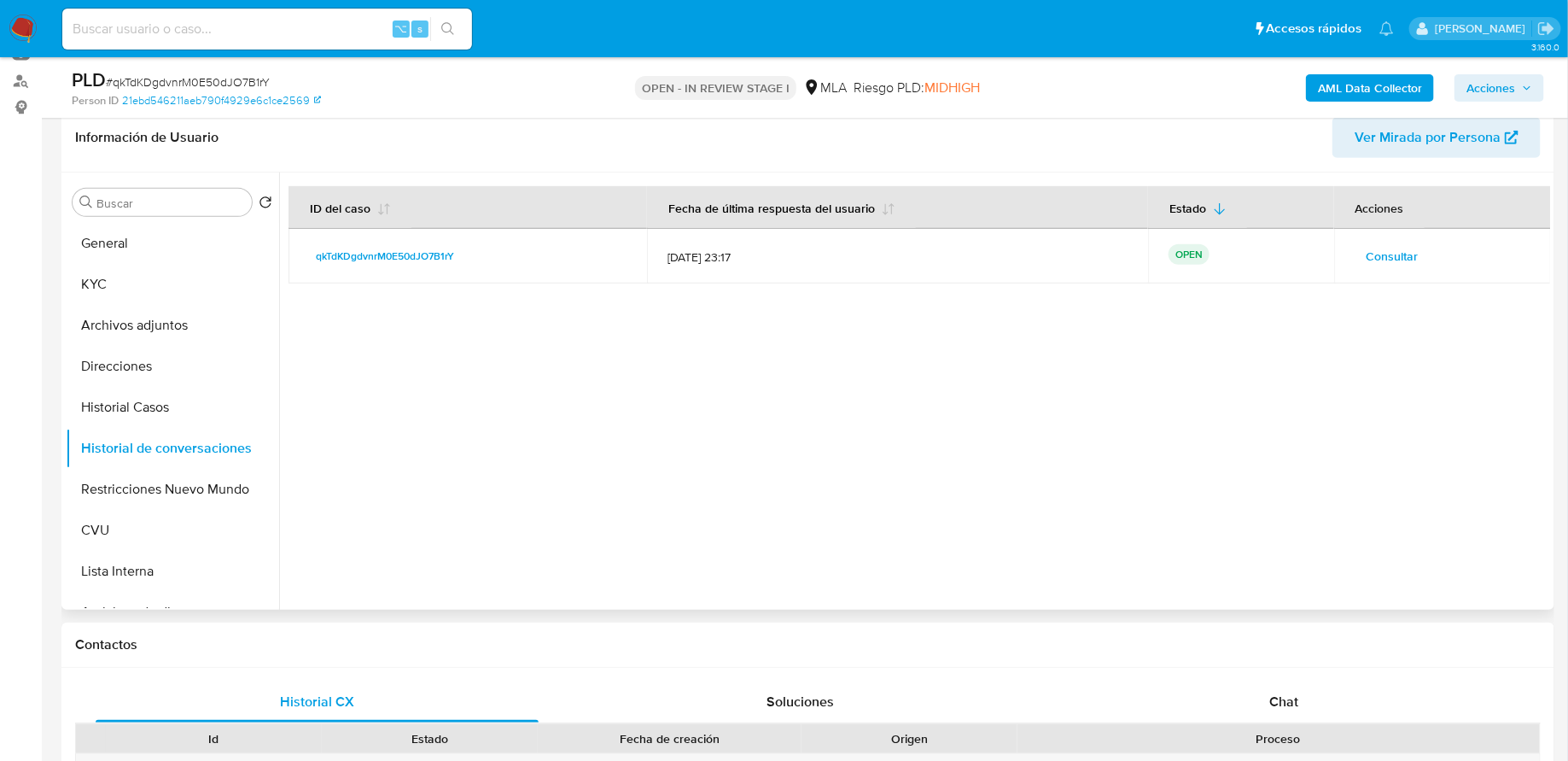
click at [1401, 265] on span "Consultar" at bounding box center [1392, 256] width 52 height 24
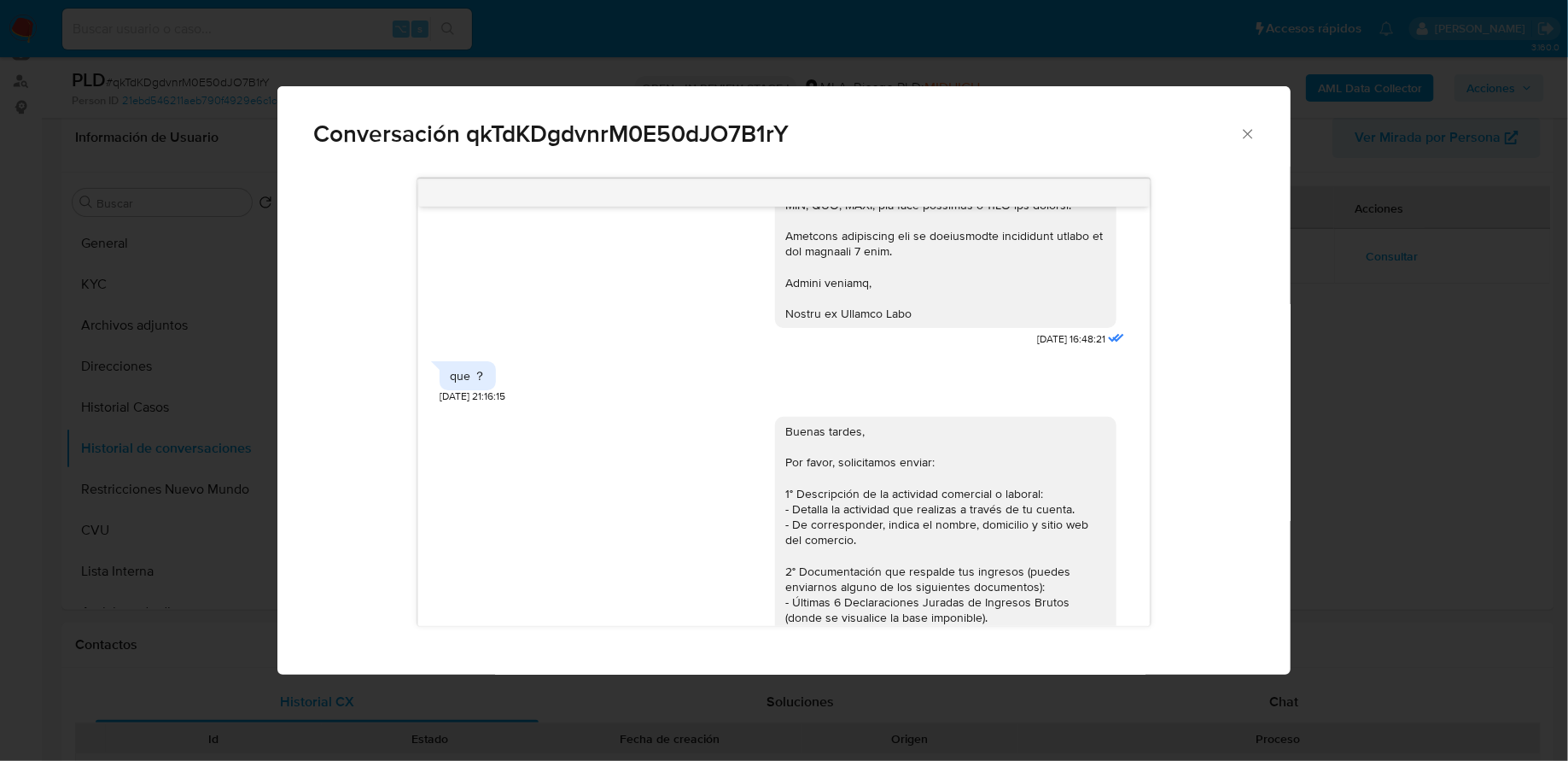
scroll to position [1608, 0]
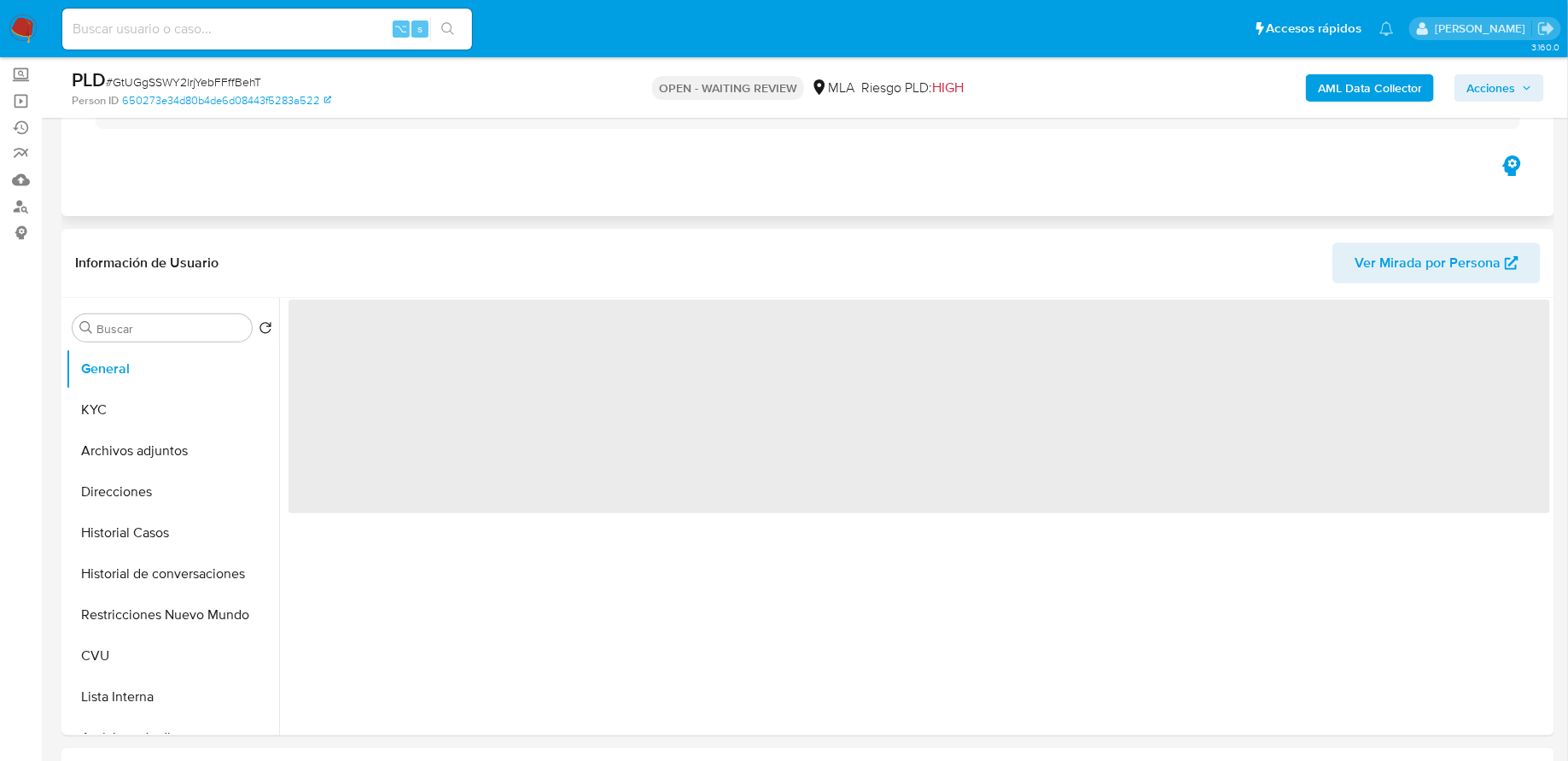
scroll to position [167, 0]
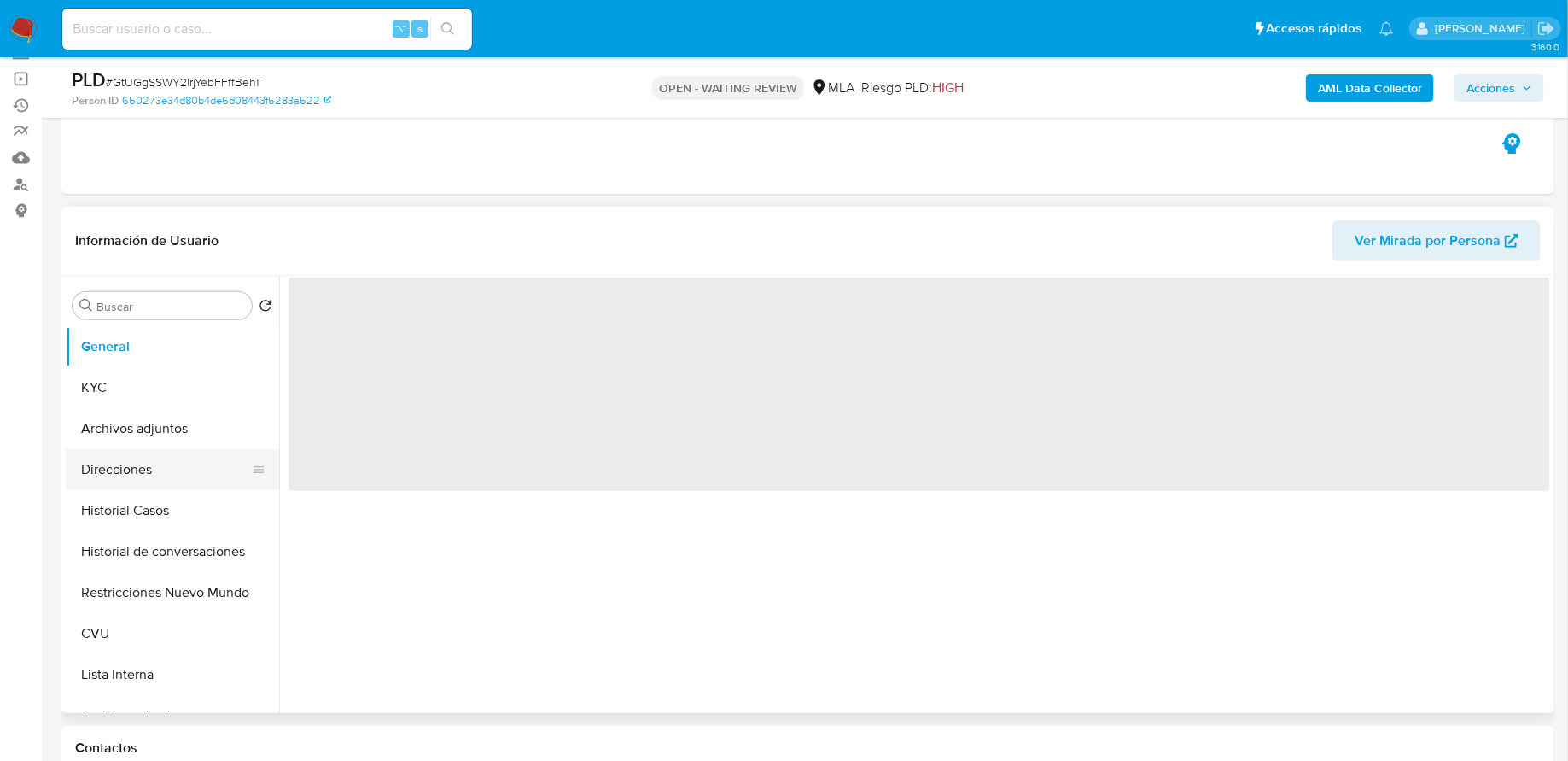
select select "10"
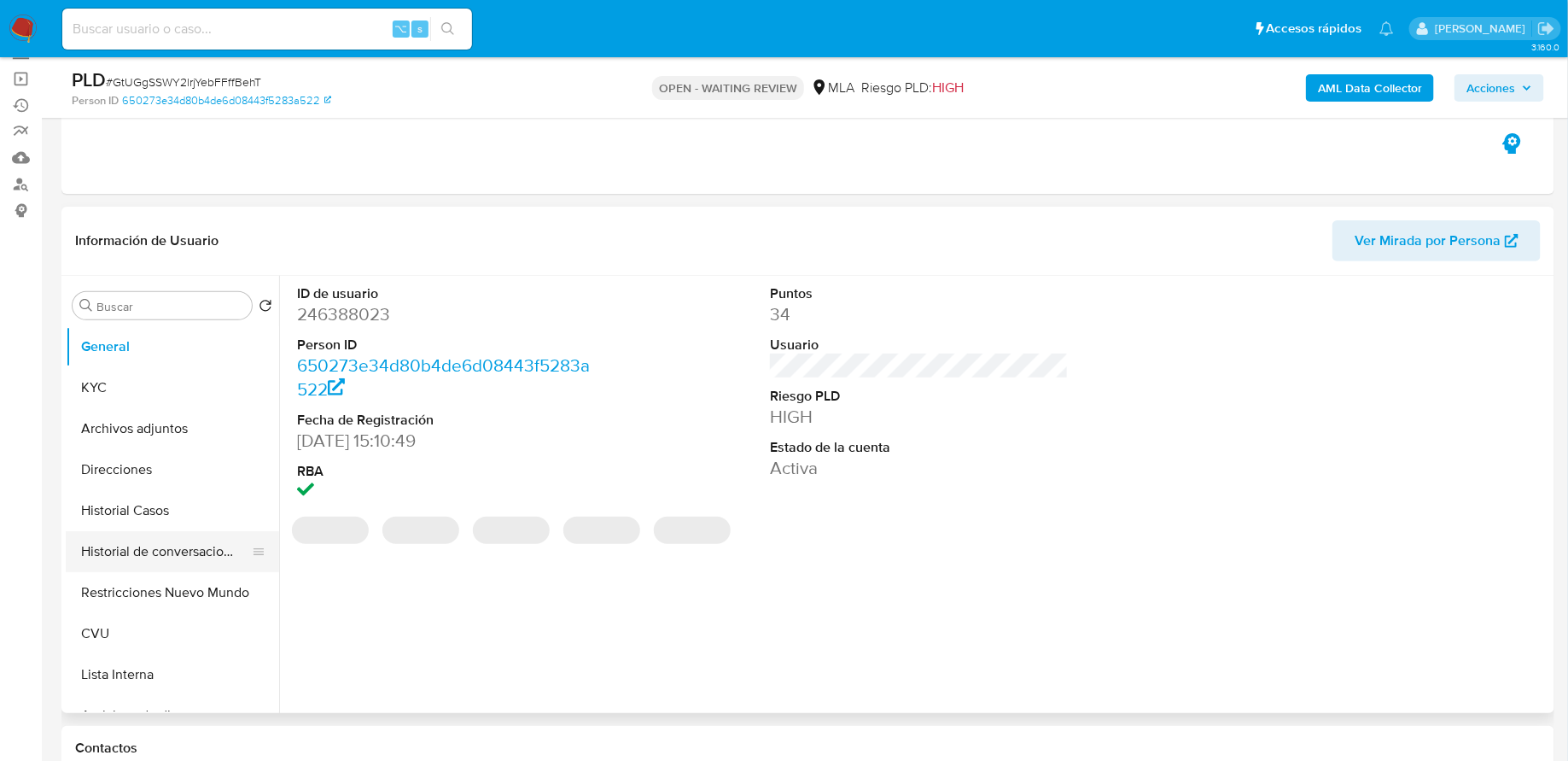
click at [166, 547] on button "Historial de conversaciones" at bounding box center [165, 552] width 200 height 41
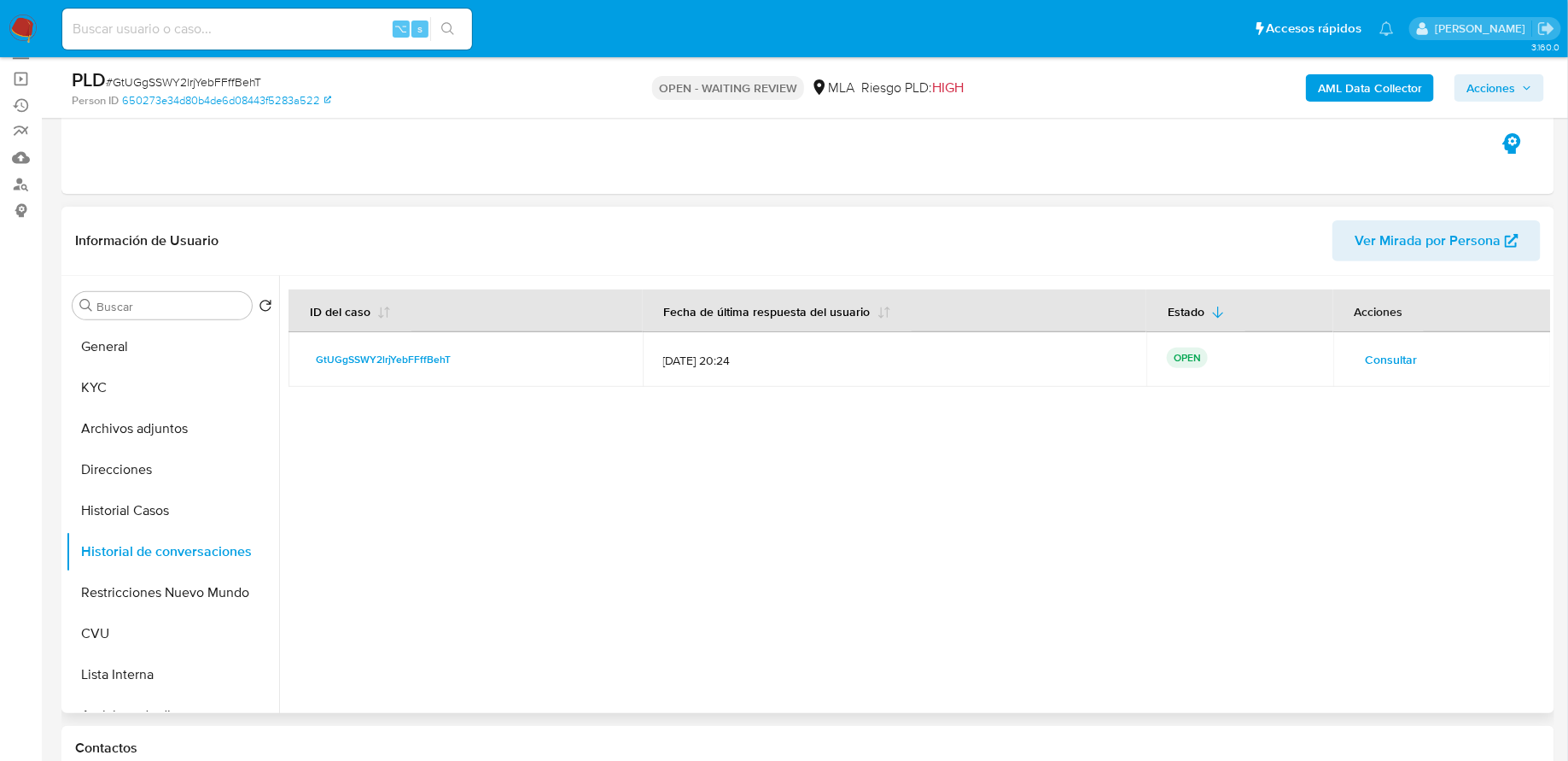
click at [1375, 352] on span "Consultar" at bounding box center [1391, 359] width 52 height 24
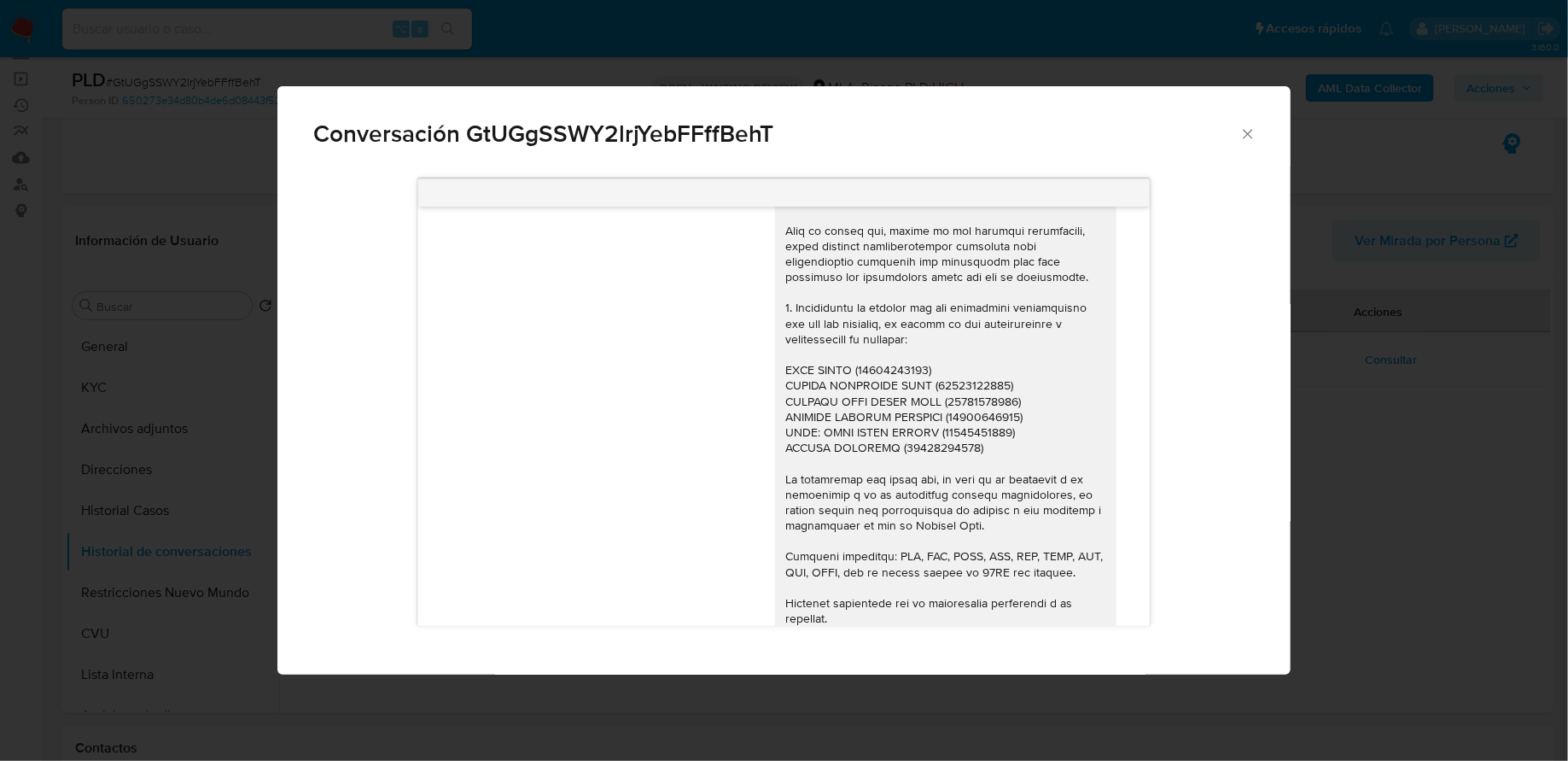
scroll to position [1765, 0]
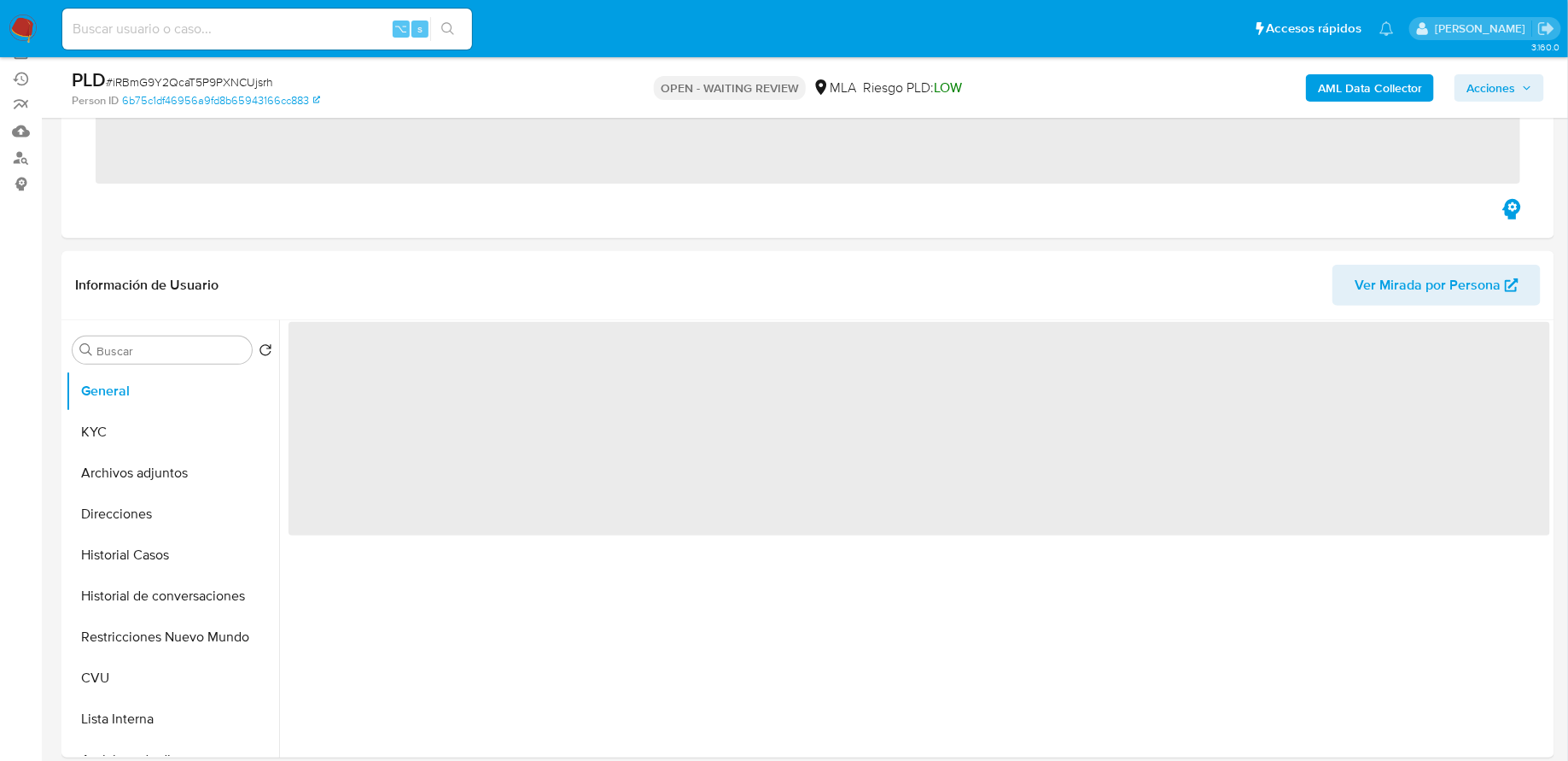
scroll to position [284, 0]
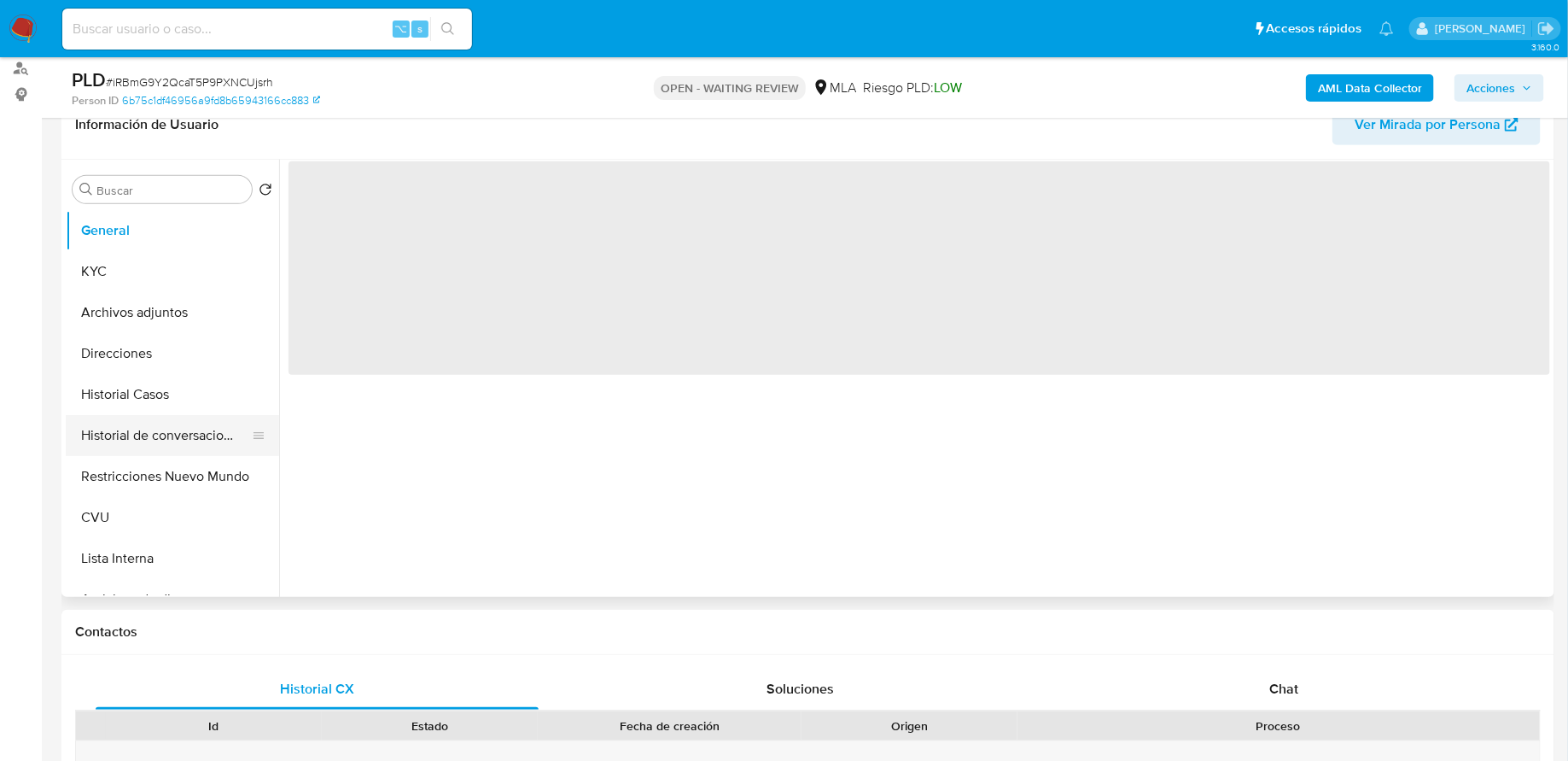
select select "10"
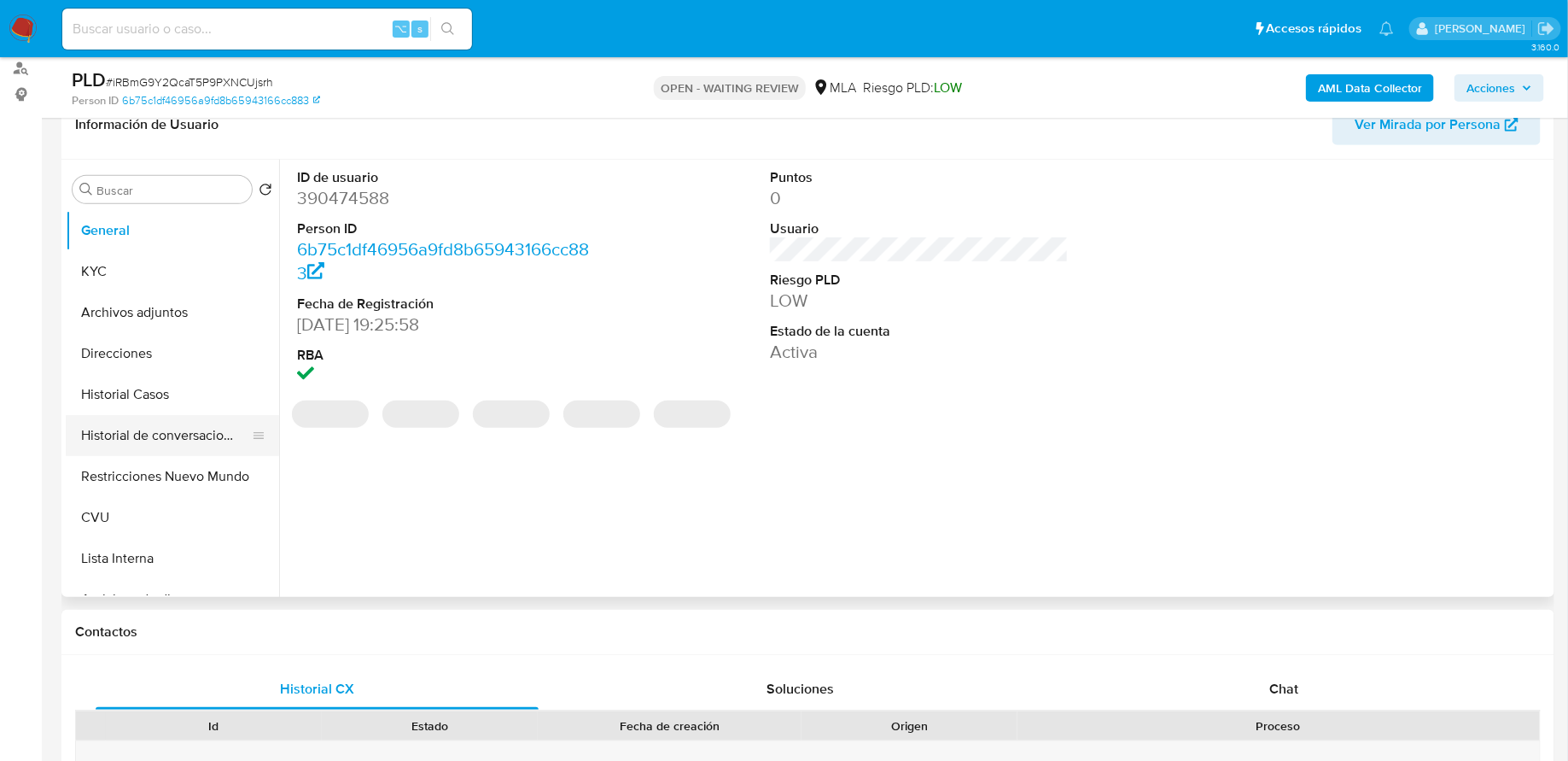
click at [161, 426] on button "Historial de conversaciones" at bounding box center [165, 435] width 200 height 41
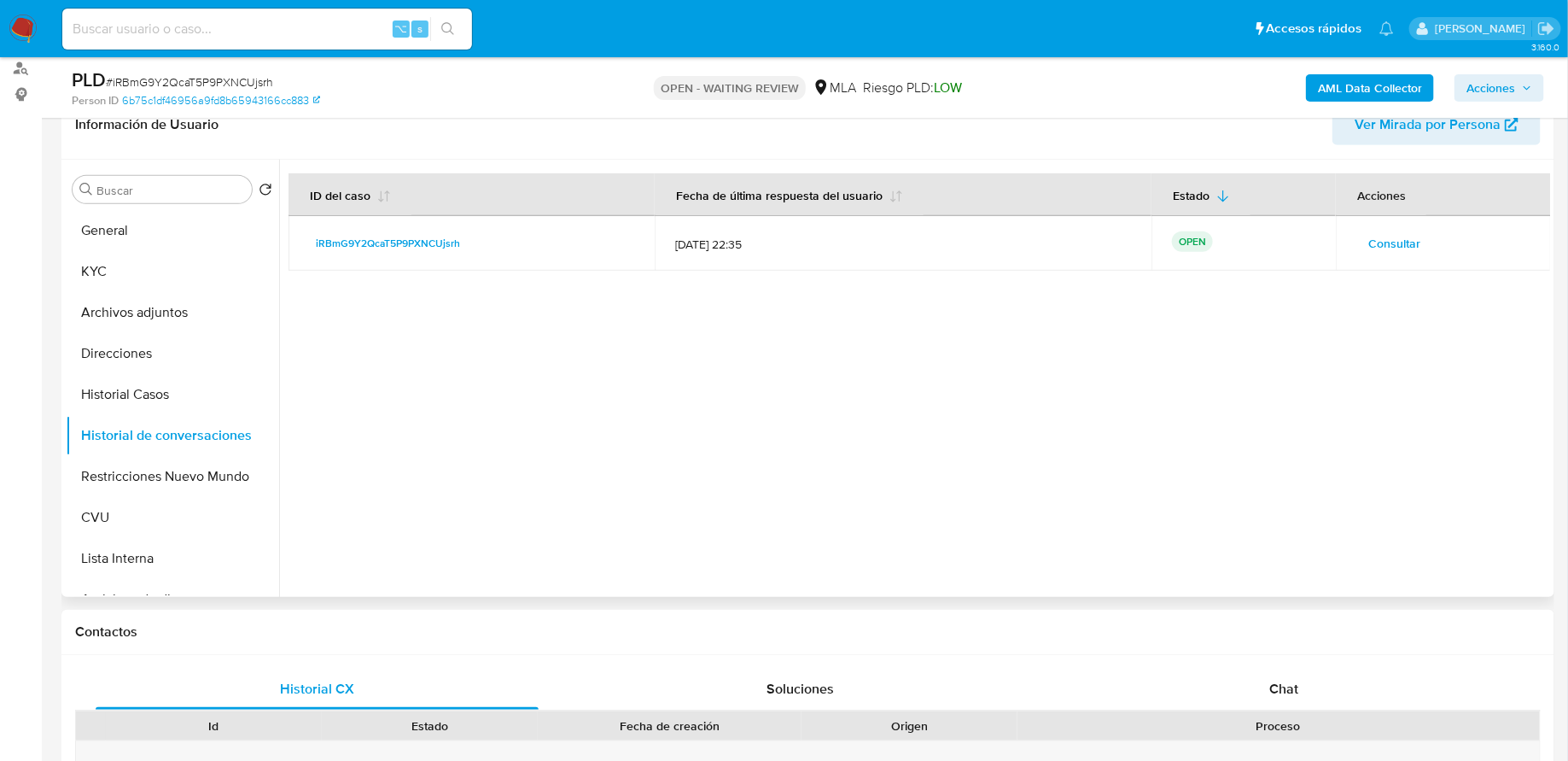
click at [1390, 264] on td "Consultar" at bounding box center [1443, 243] width 215 height 55
click at [1395, 232] on span "Consultar" at bounding box center [1394, 243] width 52 height 24
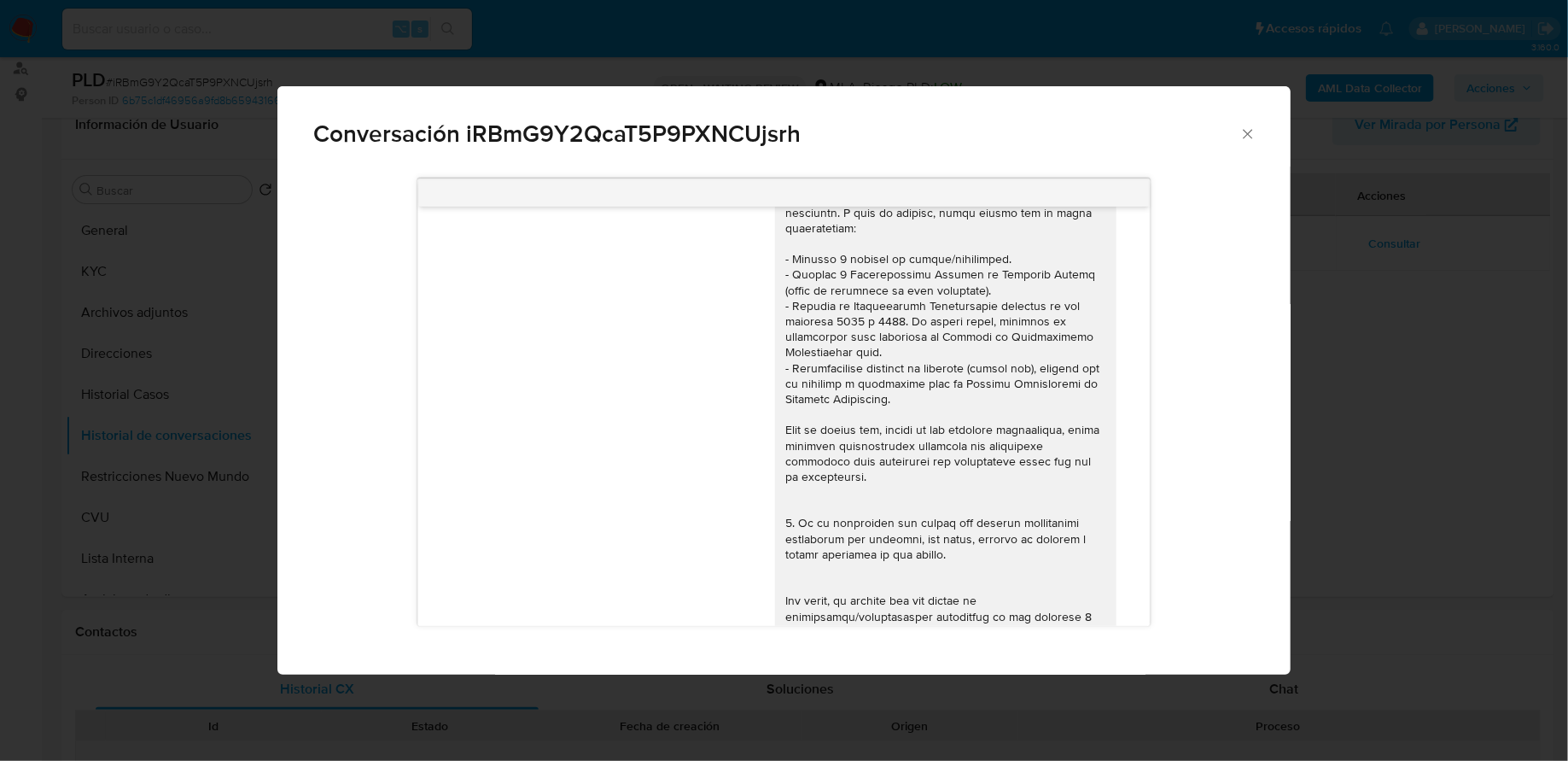
scroll to position [0, 0]
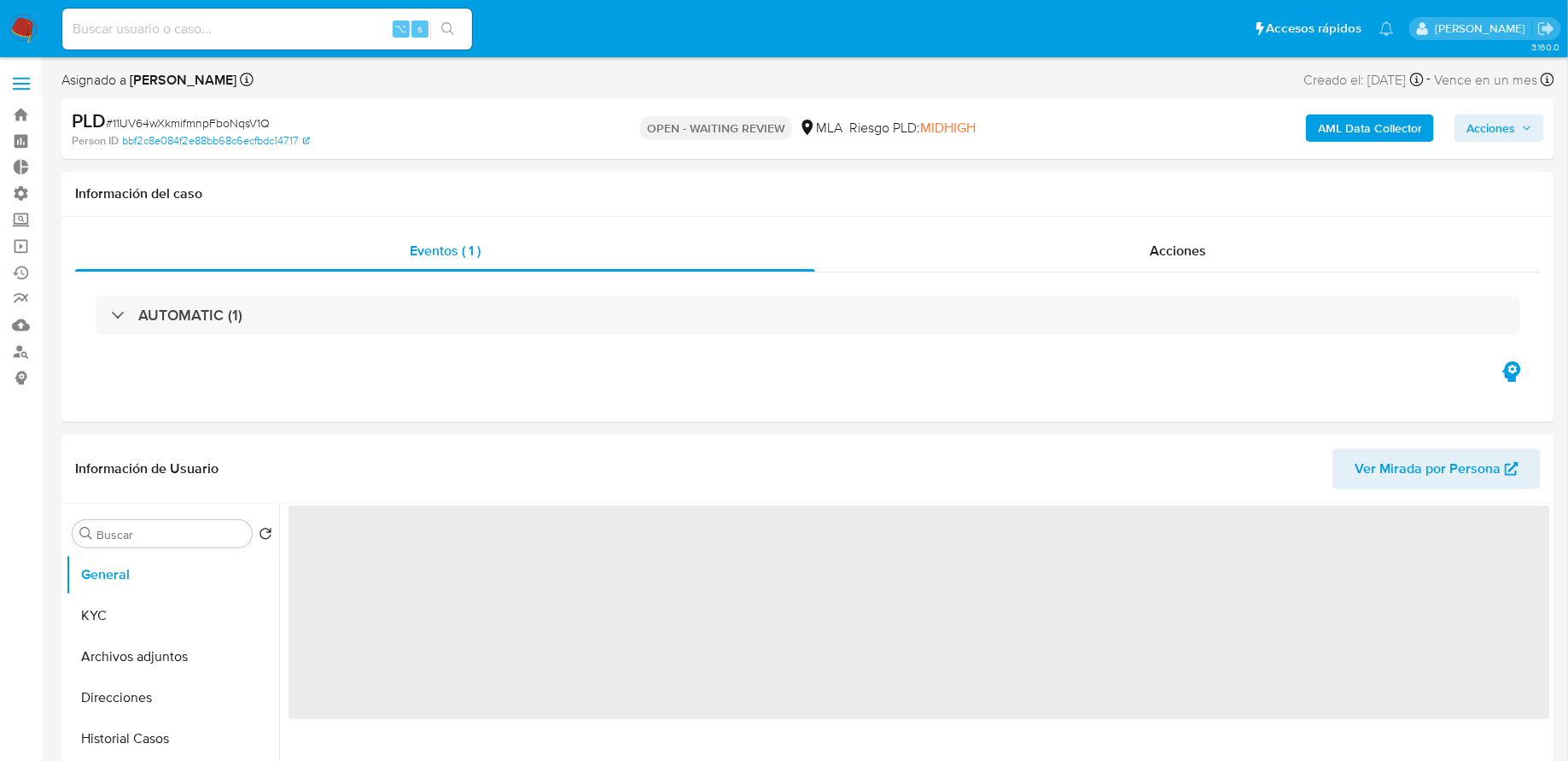
select select "10"
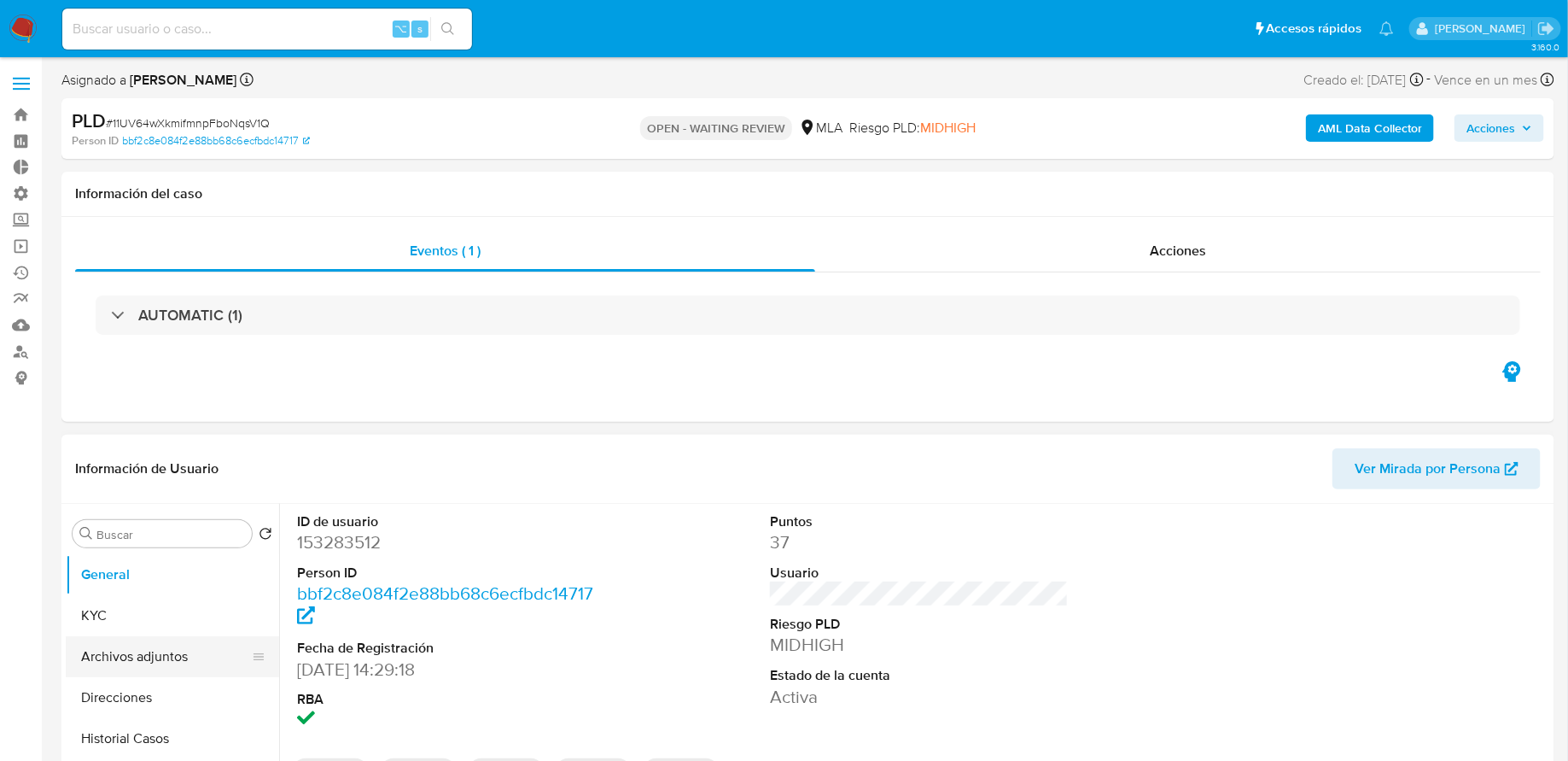
click at [155, 660] on button "Archivos adjuntos" at bounding box center [165, 657] width 200 height 41
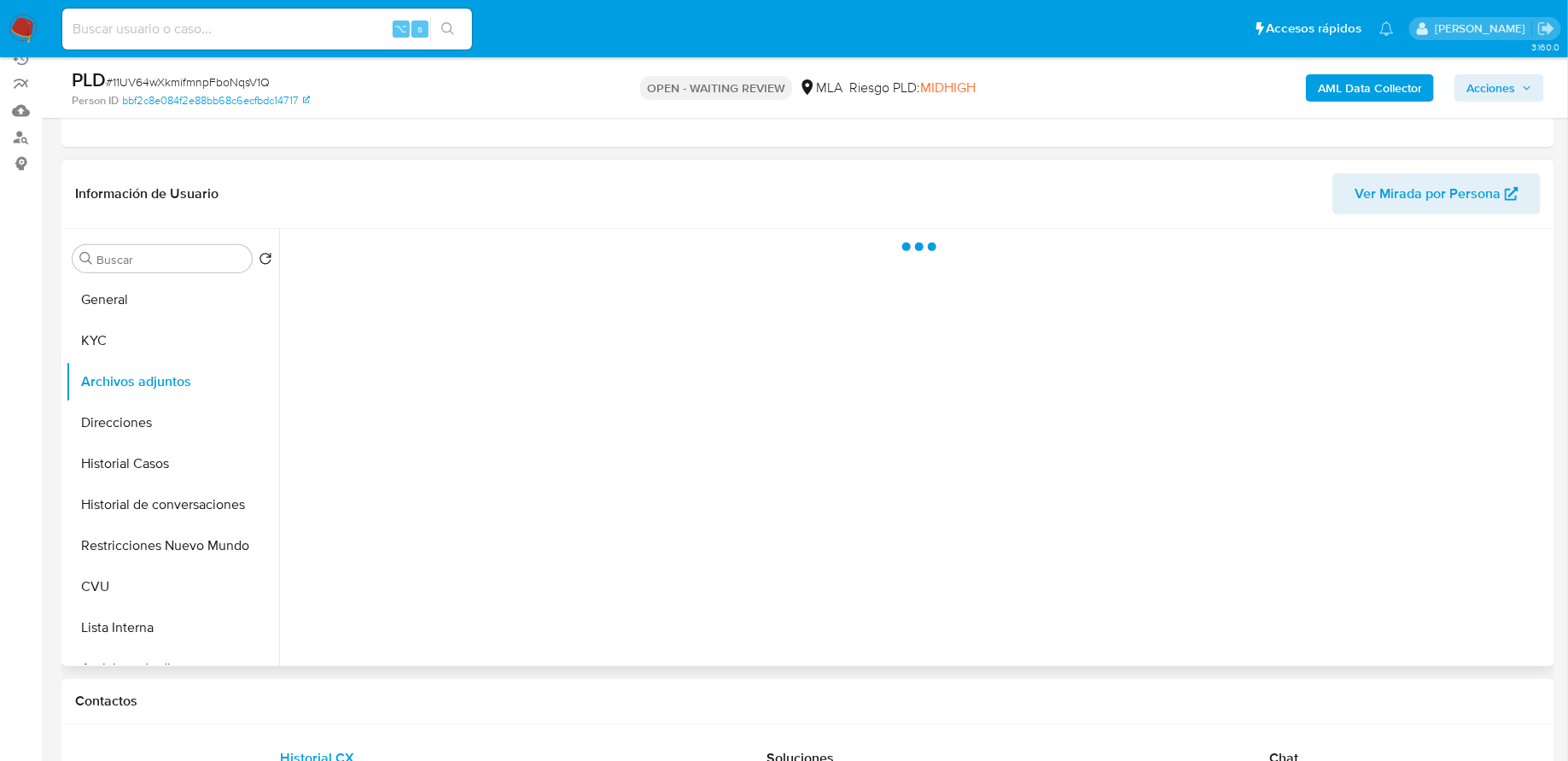
scroll to position [250, 0]
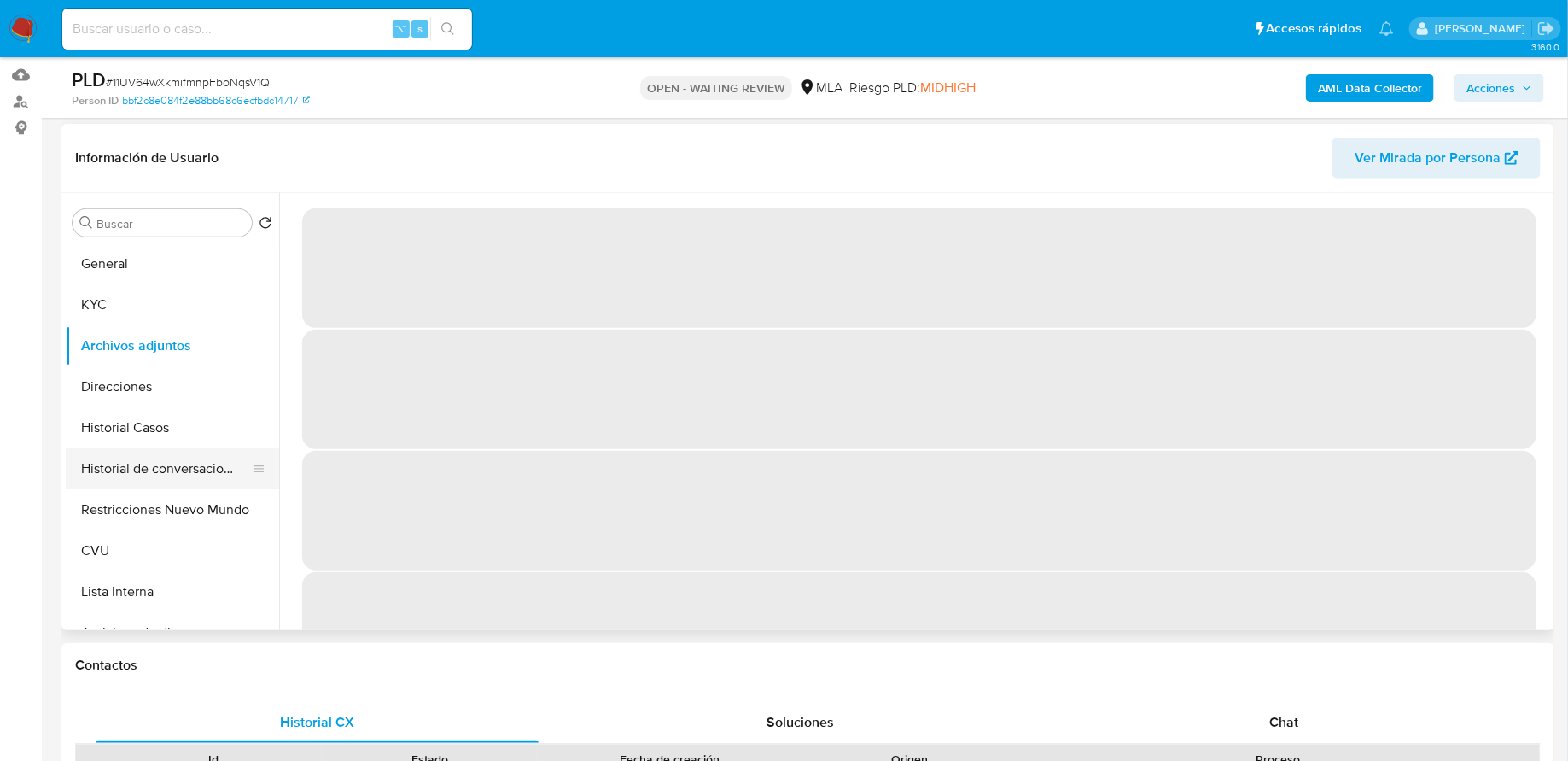
click at [202, 462] on button "Historial de conversaciones" at bounding box center [165, 469] width 200 height 41
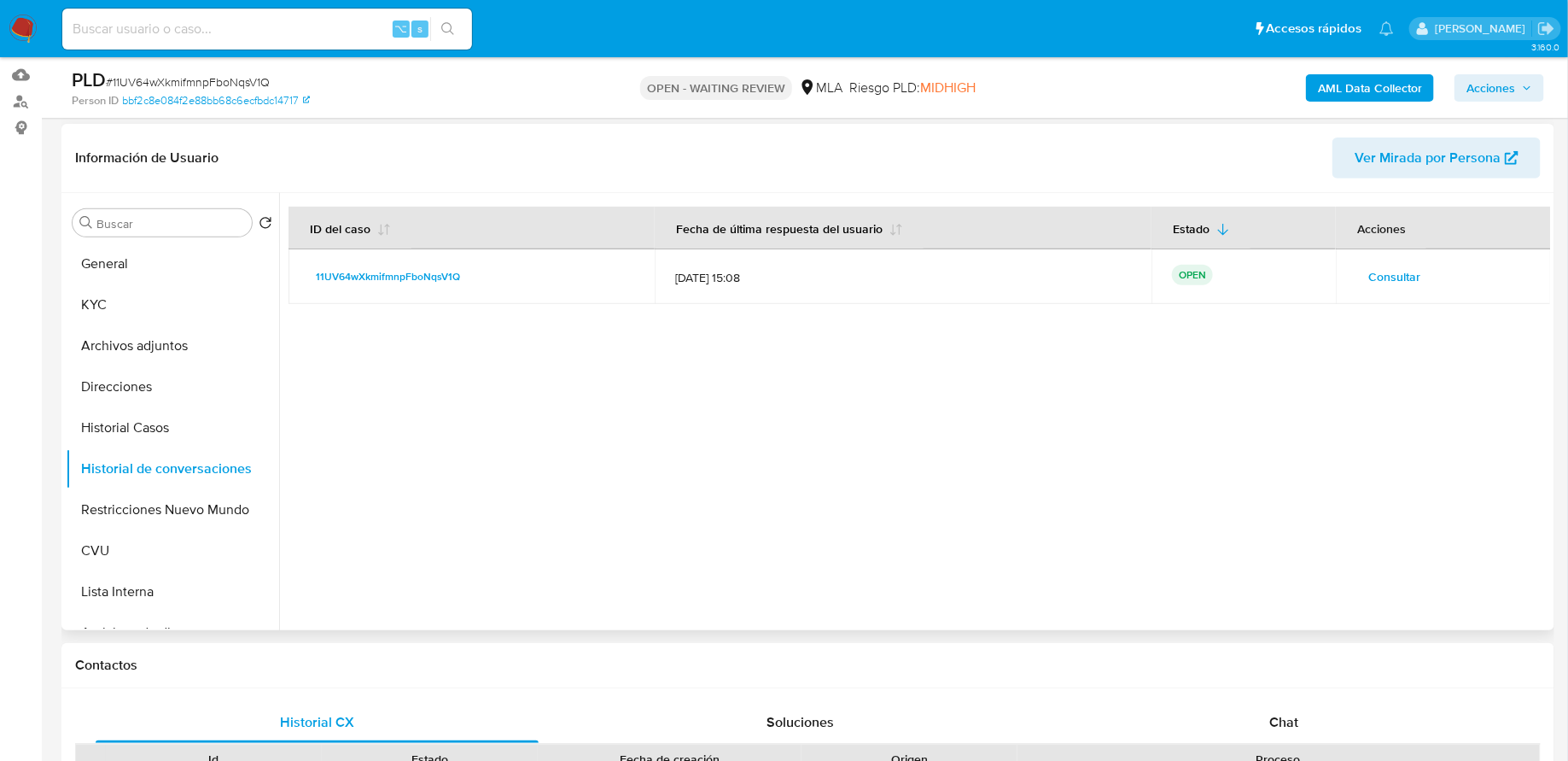
click at [1407, 284] on span "Consultar" at bounding box center [1394, 276] width 52 height 24
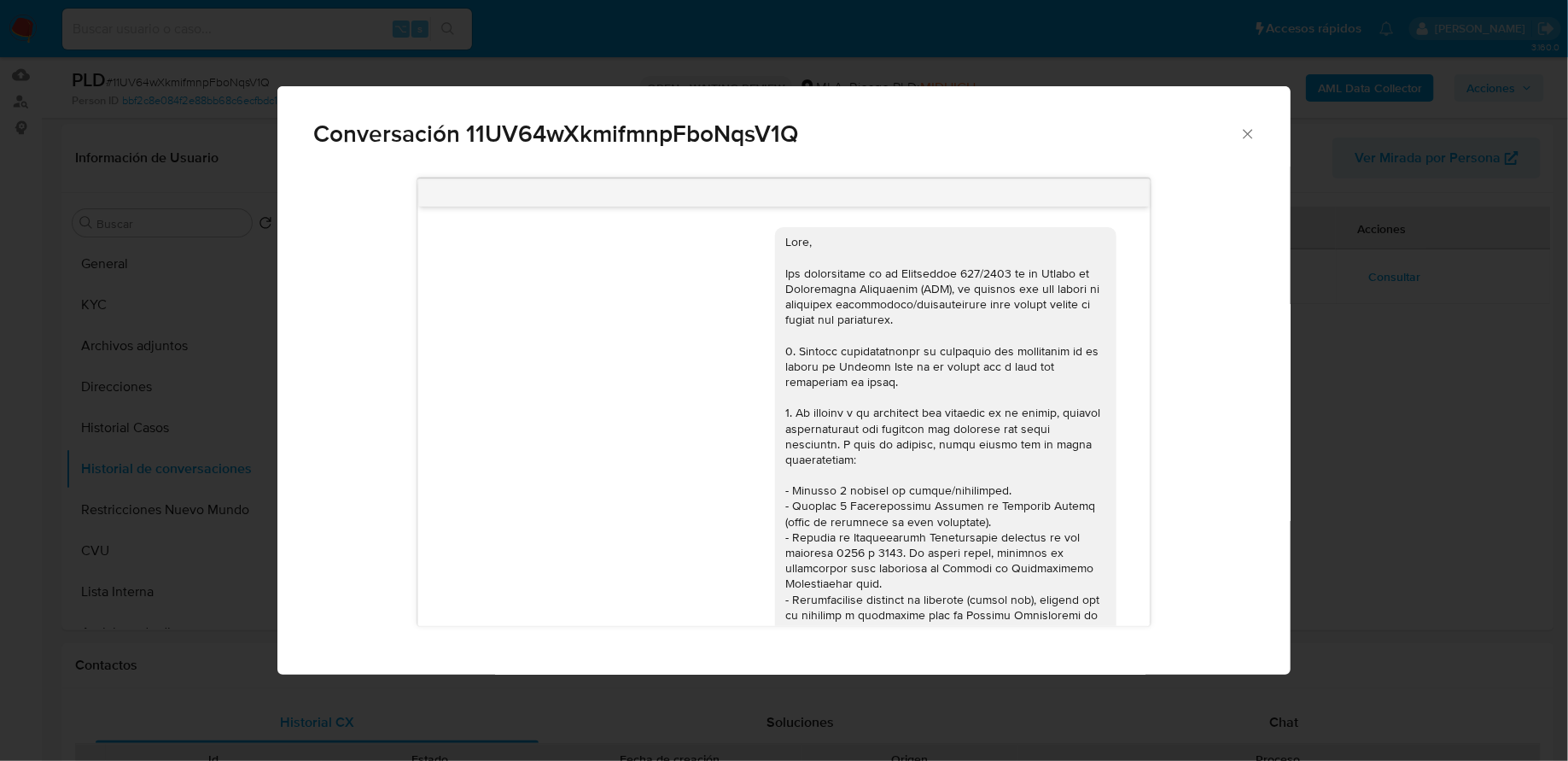
scroll to position [878, 0]
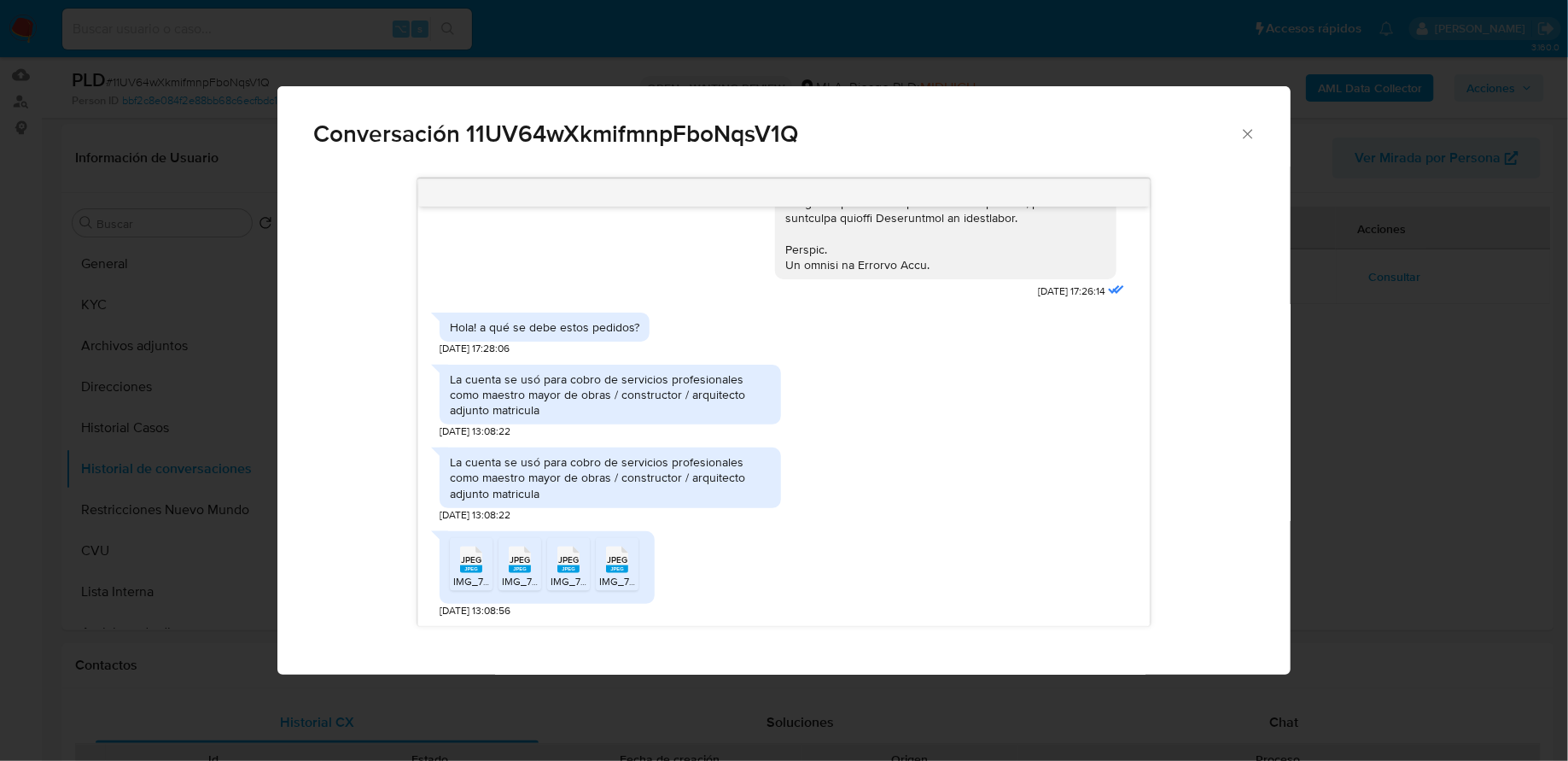
click at [471, 555] on span "JPEG" at bounding box center [471, 560] width 21 height 11
click at [519, 565] on rect "Comunicación" at bounding box center [519, 569] width 22 height 8
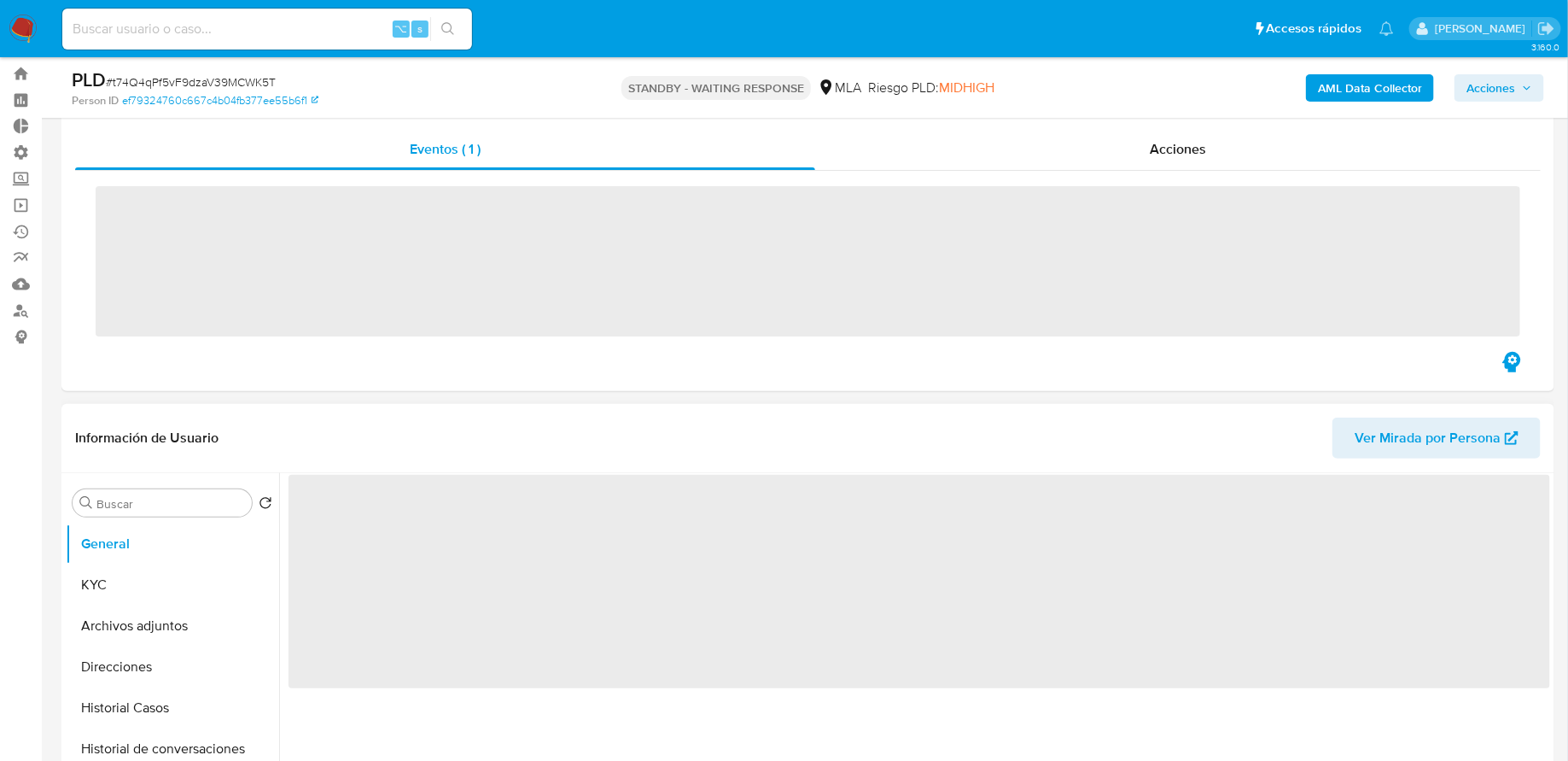
scroll to position [202, 0]
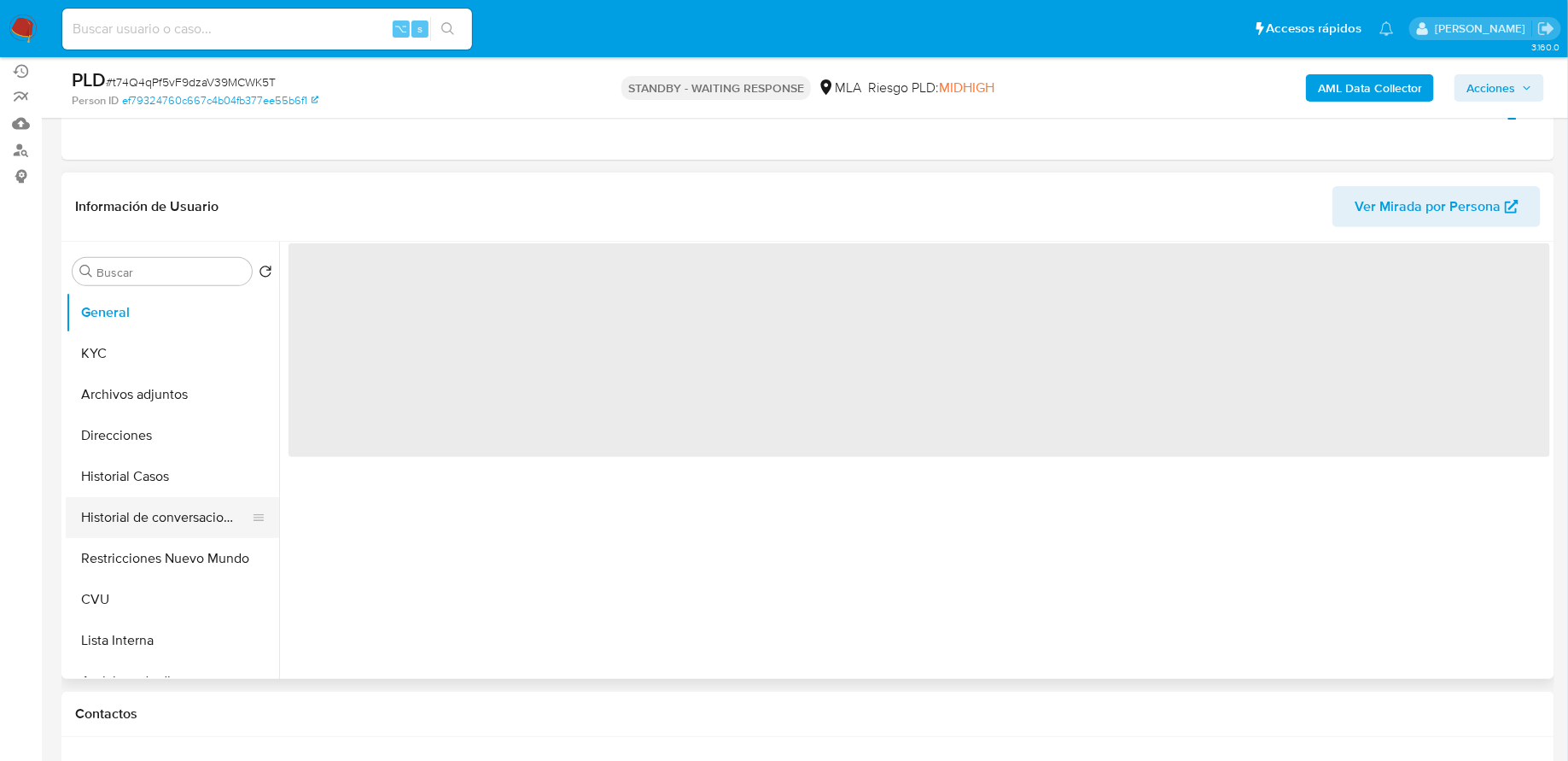
click at [151, 512] on button "Historial de conversaciones" at bounding box center [165, 518] width 200 height 41
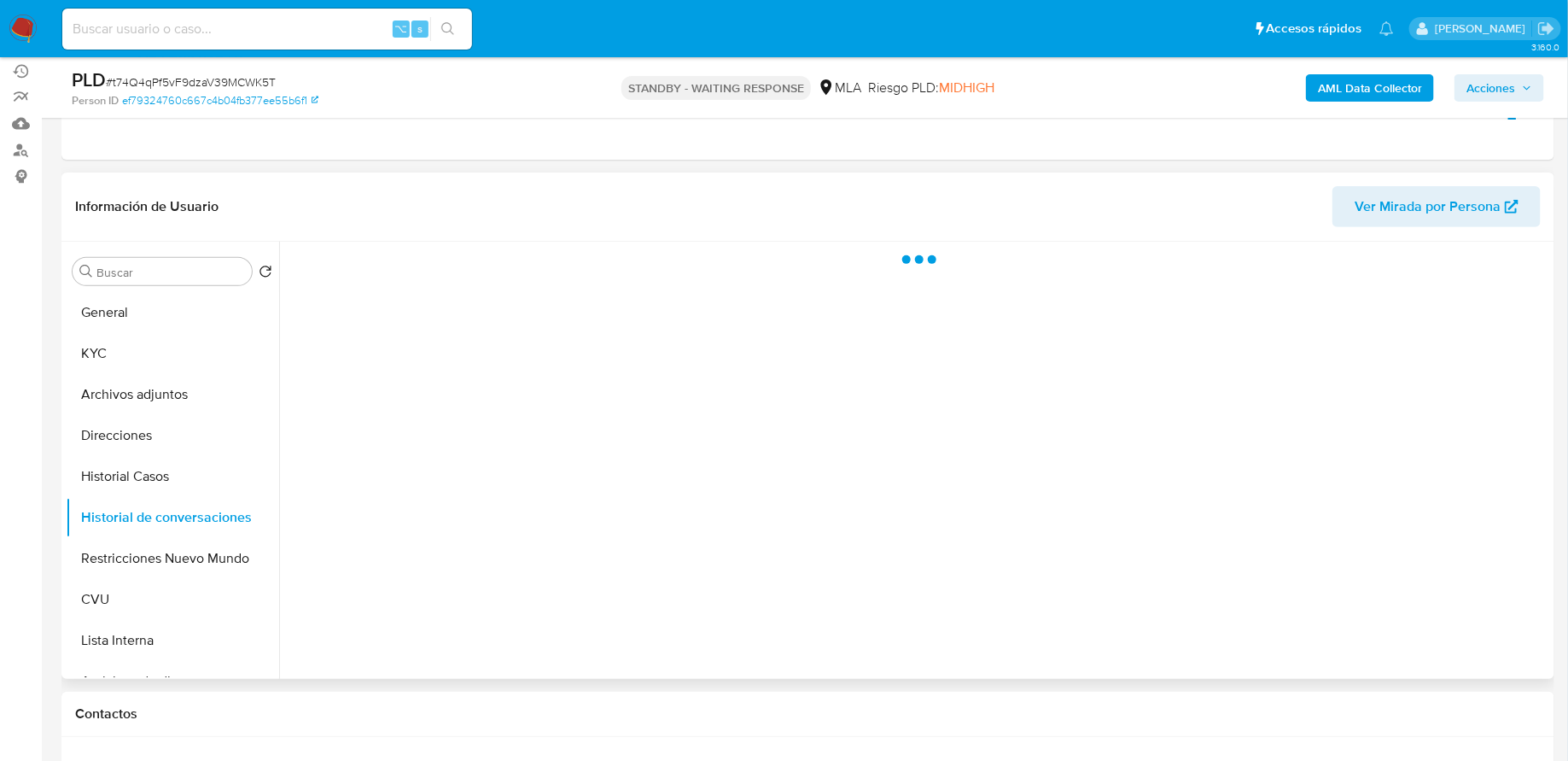
select select "10"
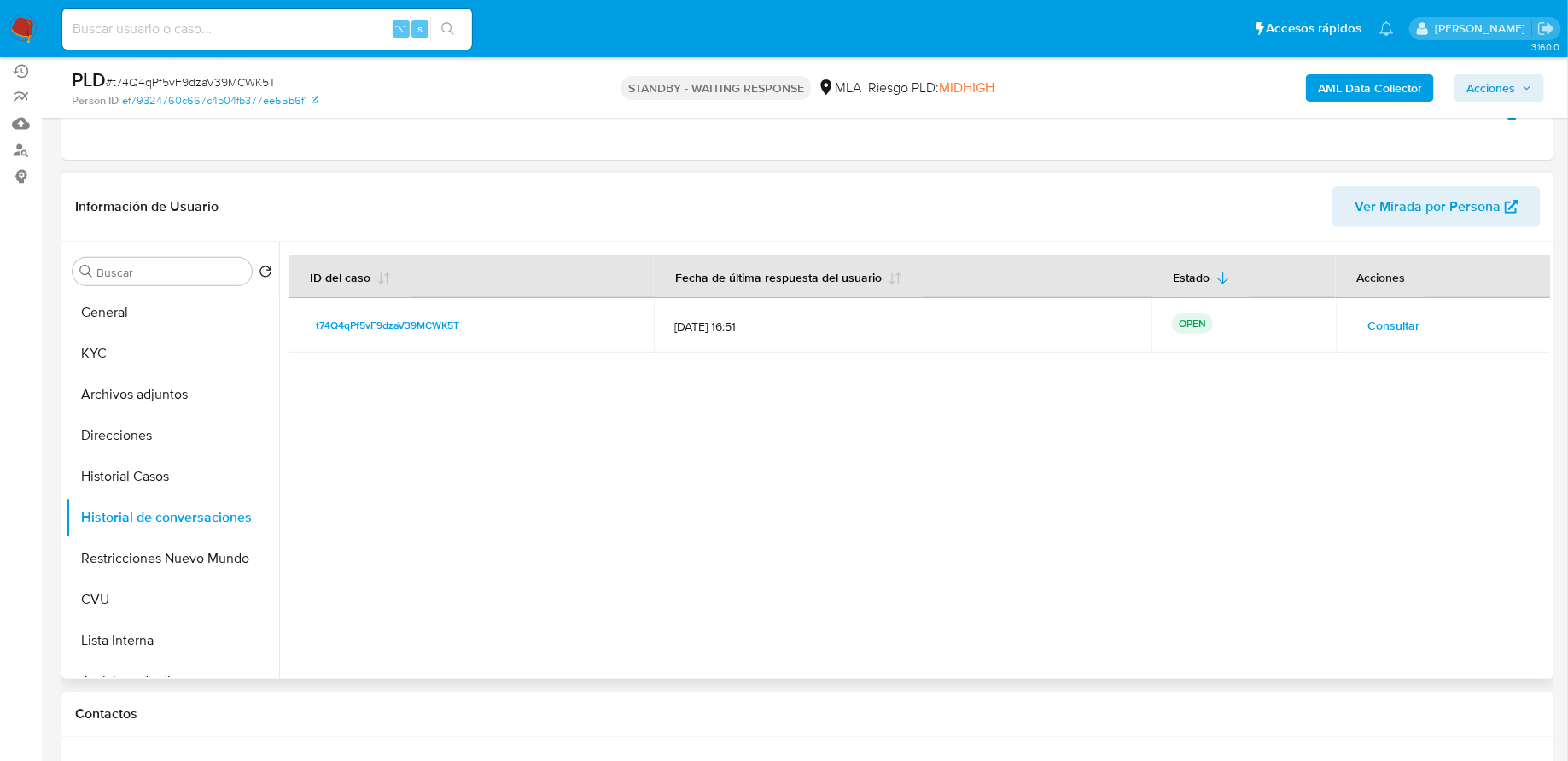
click at [1392, 334] on span "Consultar" at bounding box center [1394, 325] width 52 height 24
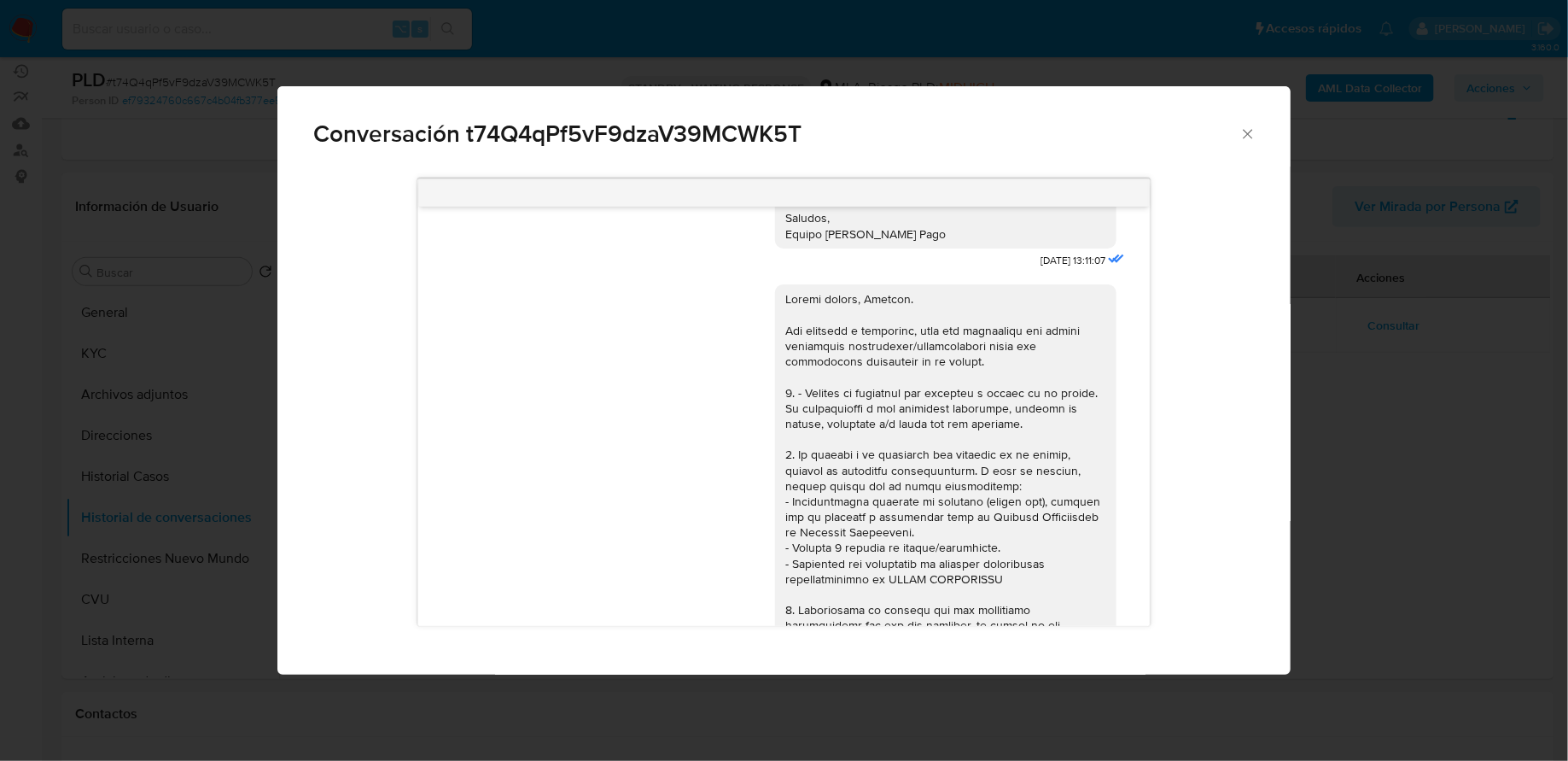
scroll to position [1273, 0]
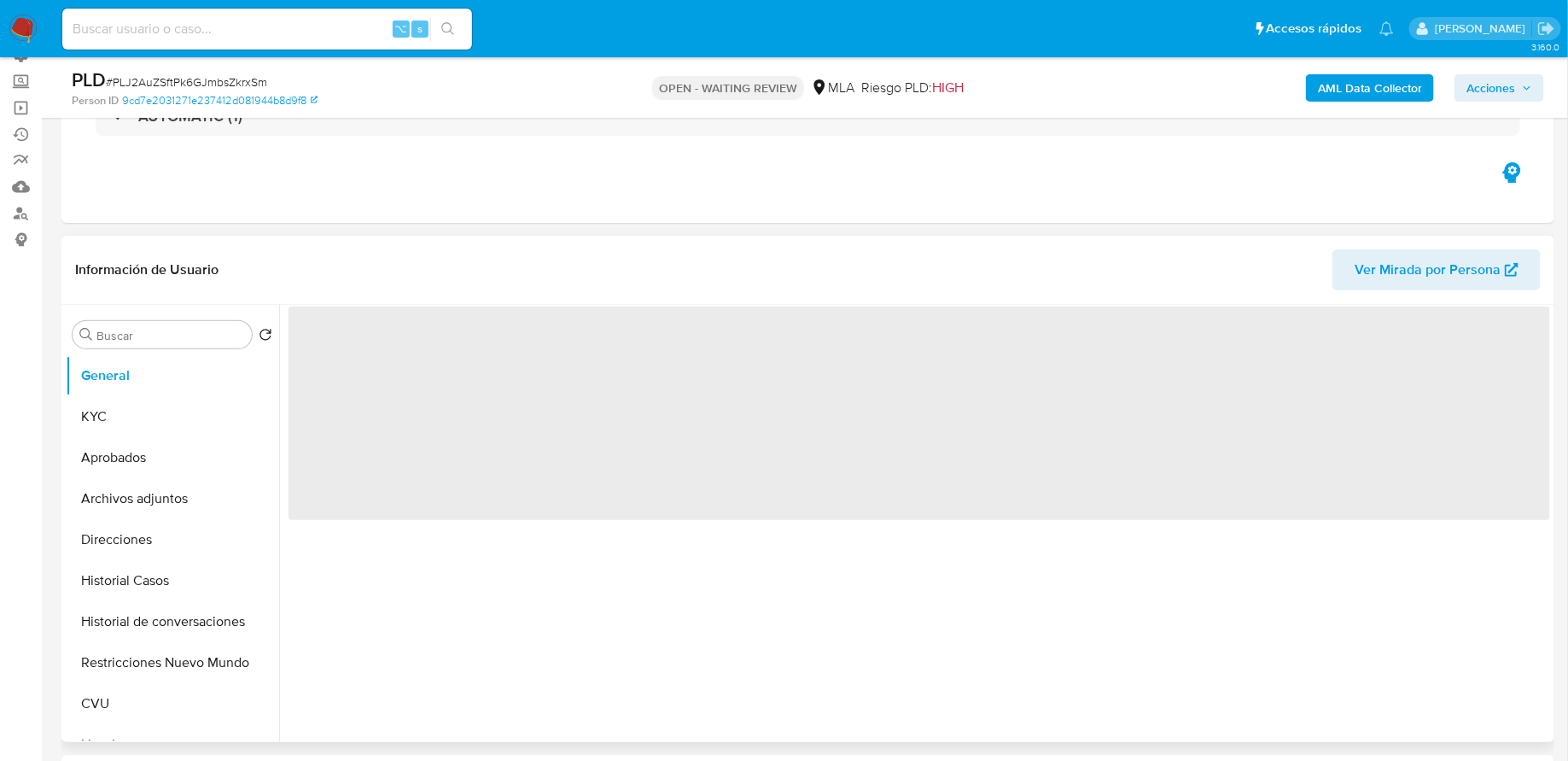
scroll to position [195, 0]
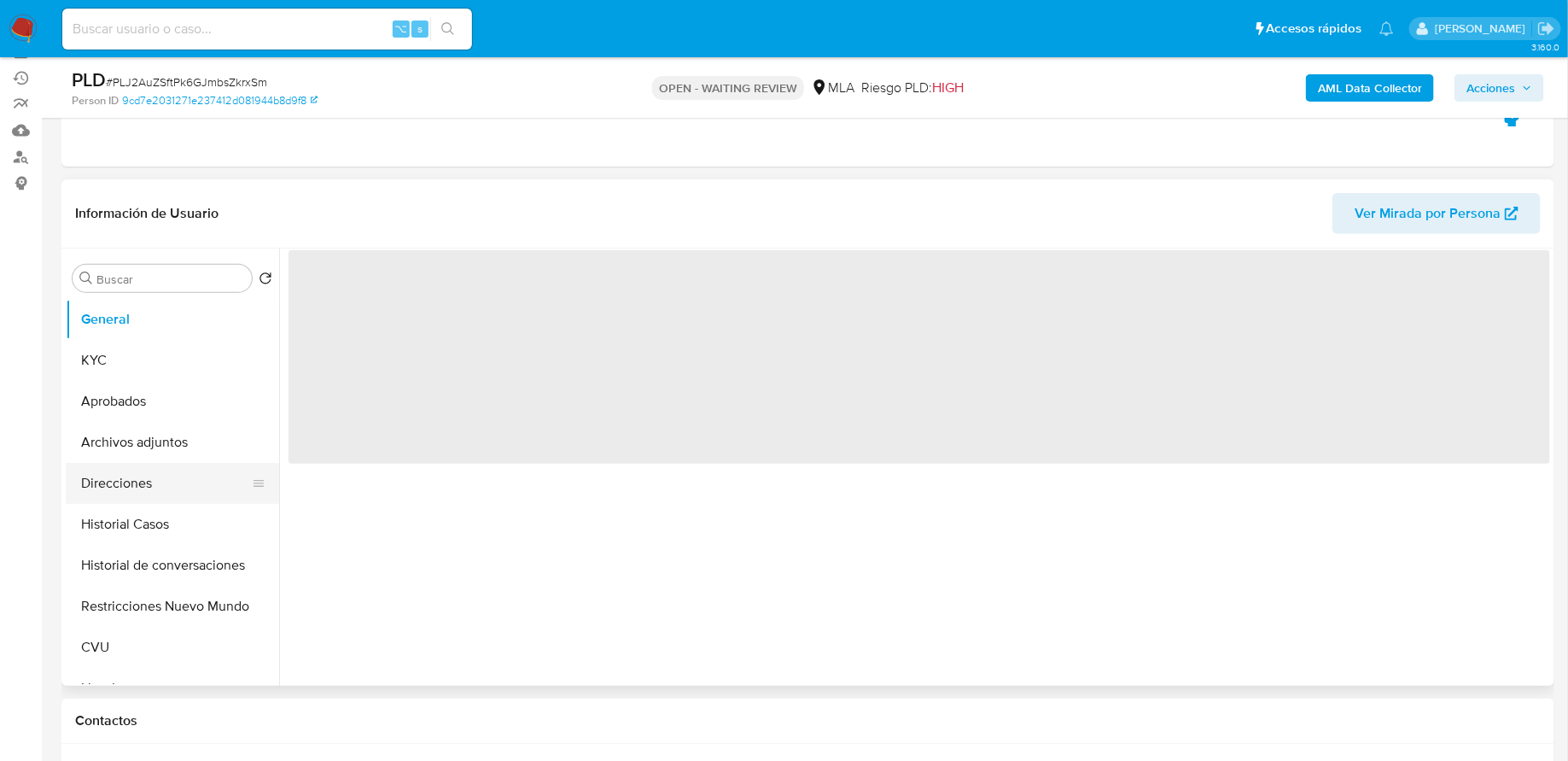
select select "10"
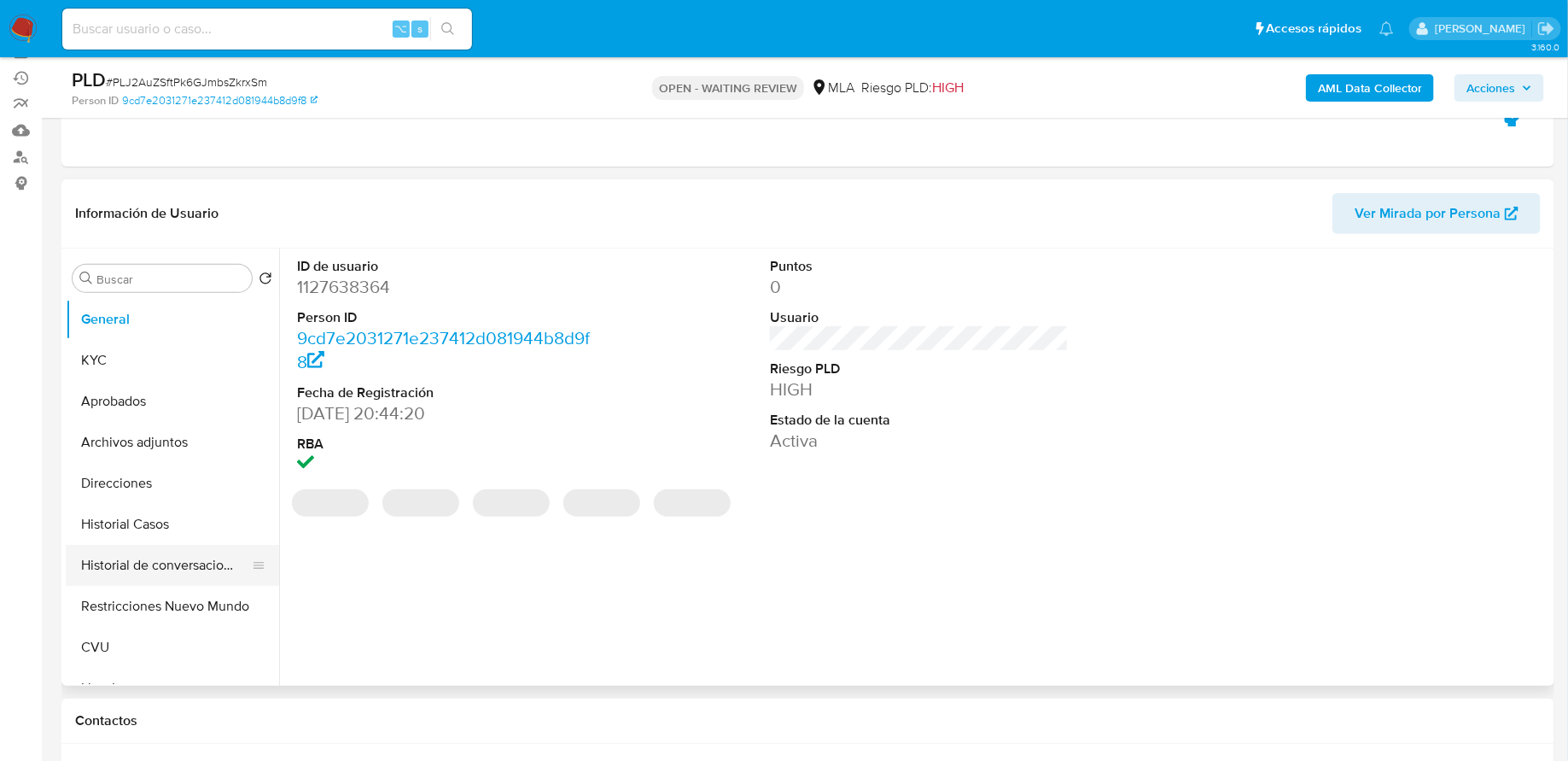
click at [148, 551] on button "Historial de conversaciones" at bounding box center [165, 565] width 200 height 41
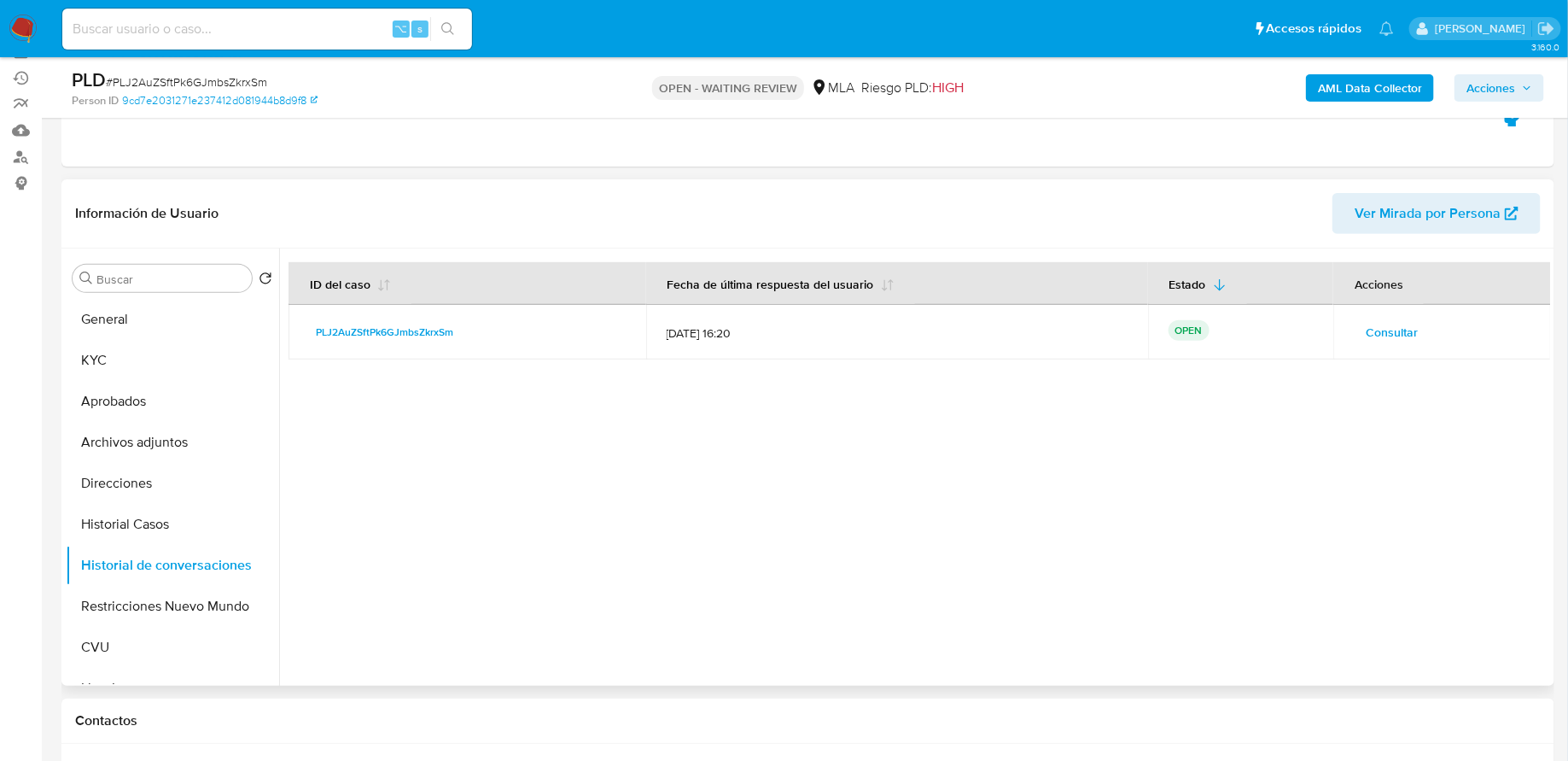
click at [1365, 326] on span "Consultar" at bounding box center [1391, 332] width 52 height 24
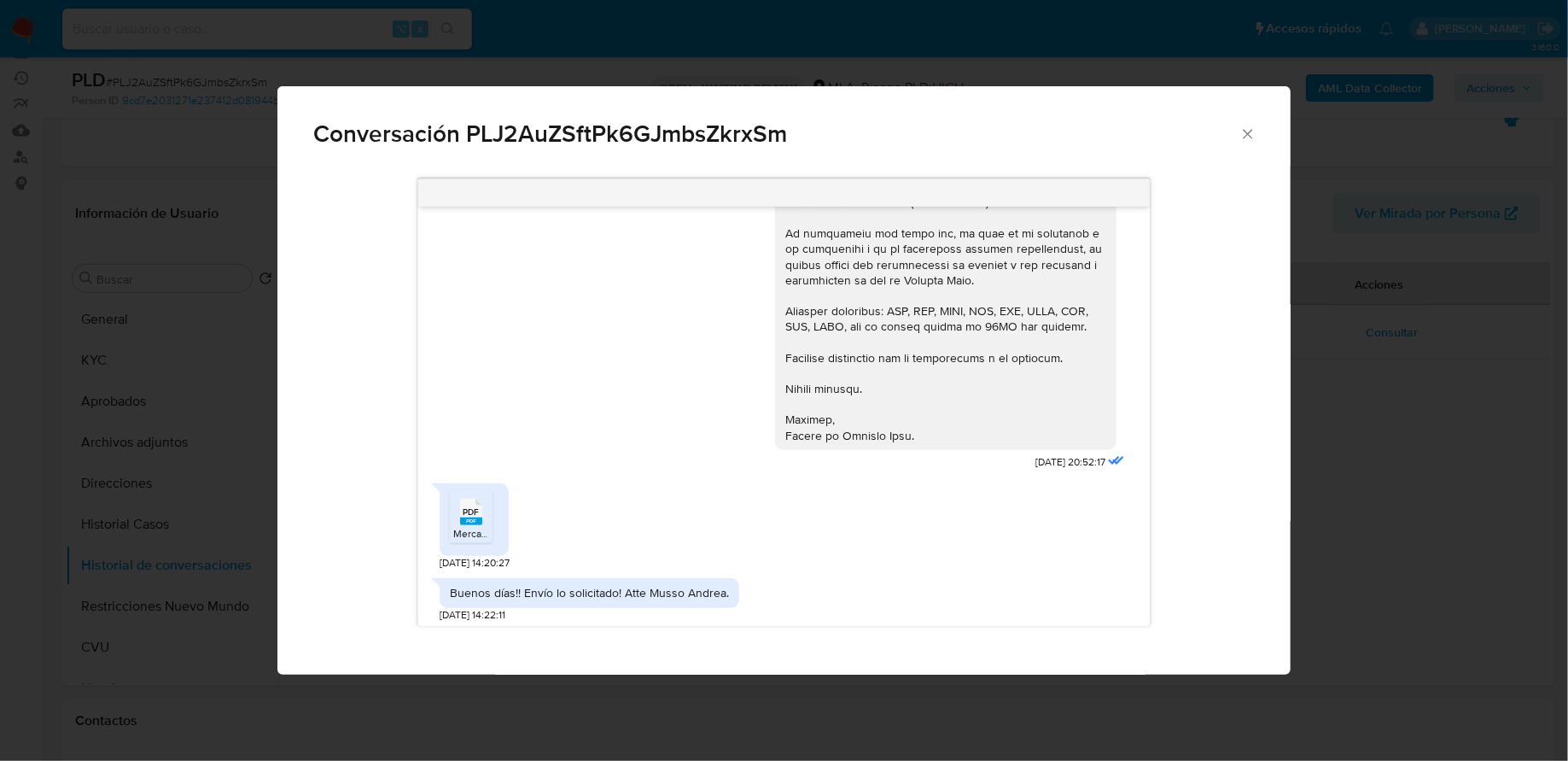
scroll to position [652, 0]
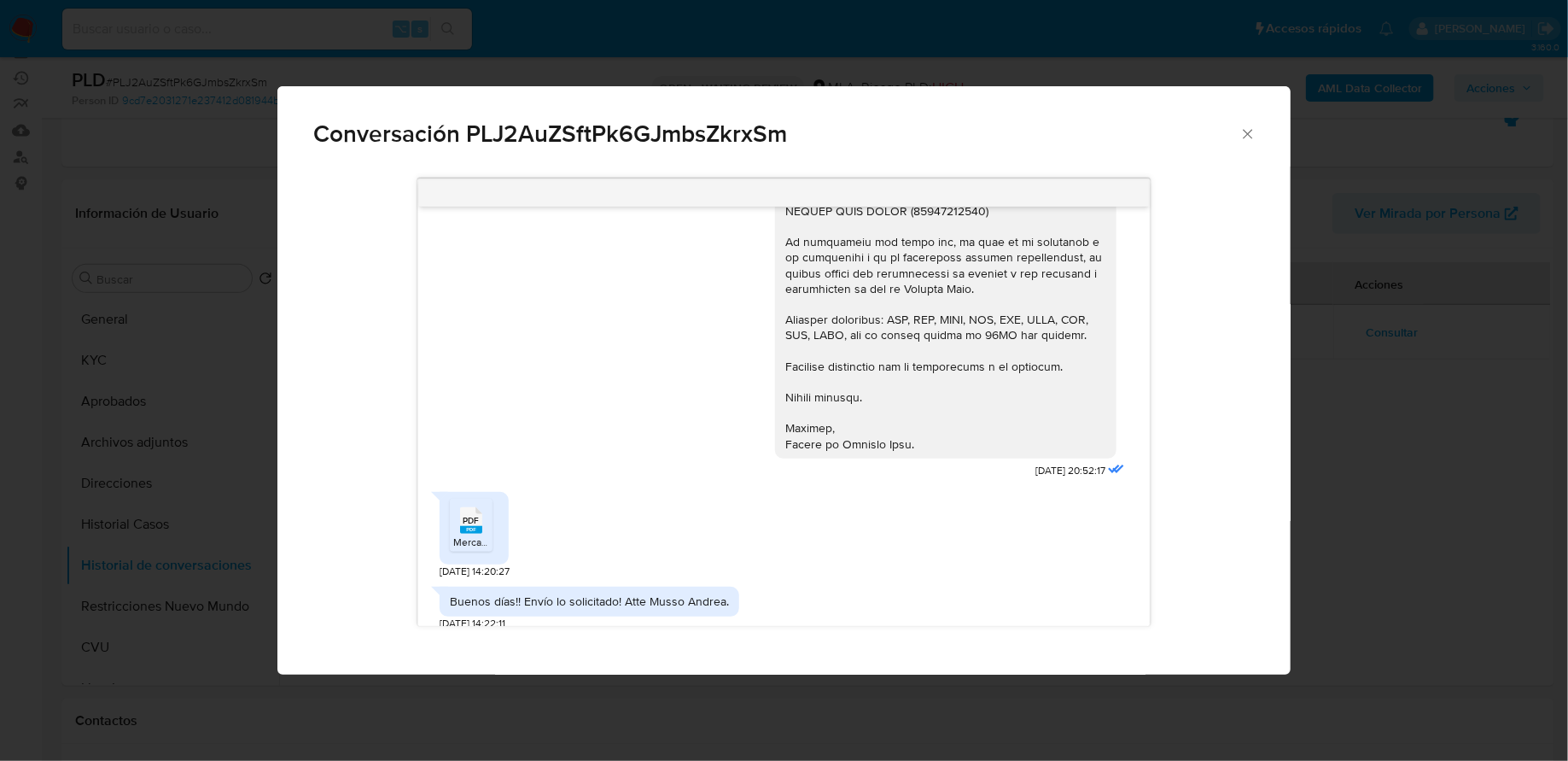
click at [457, 525] on div "PDF PDF" at bounding box center [471, 518] width 36 height 33
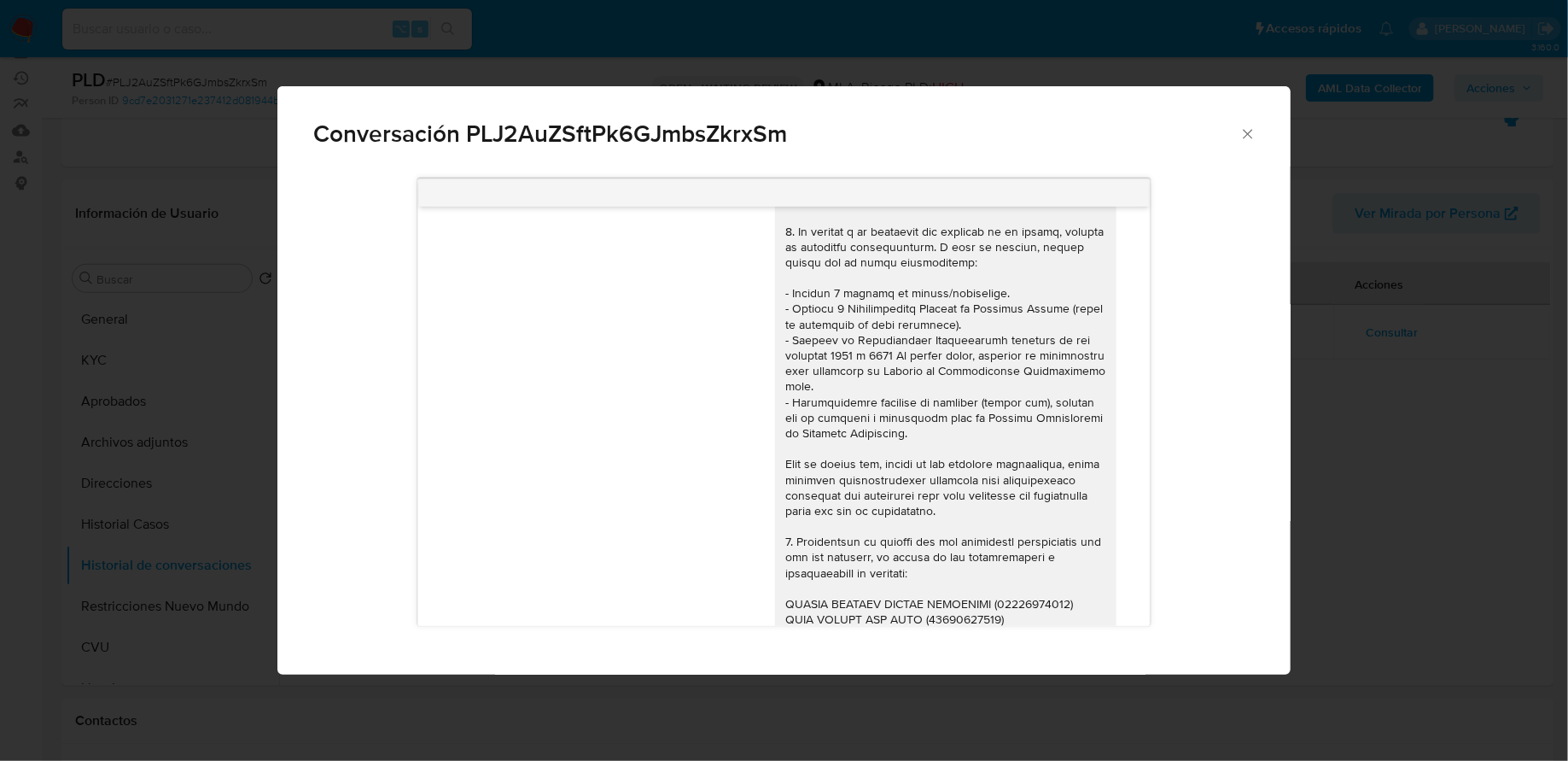
scroll to position [0, 0]
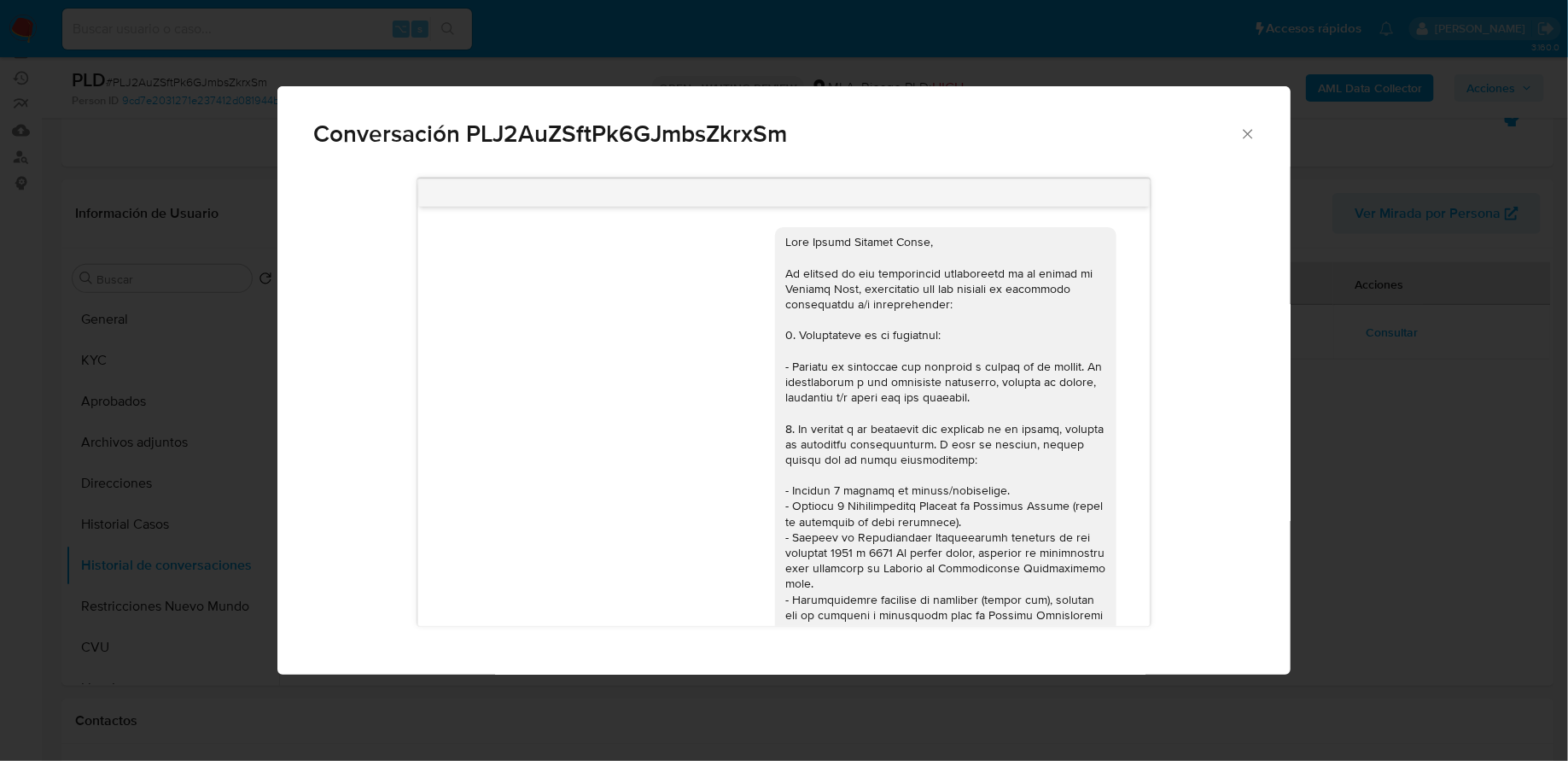
click at [1250, 135] on icon "Cerrar" at bounding box center [1248, 134] width 17 height 17
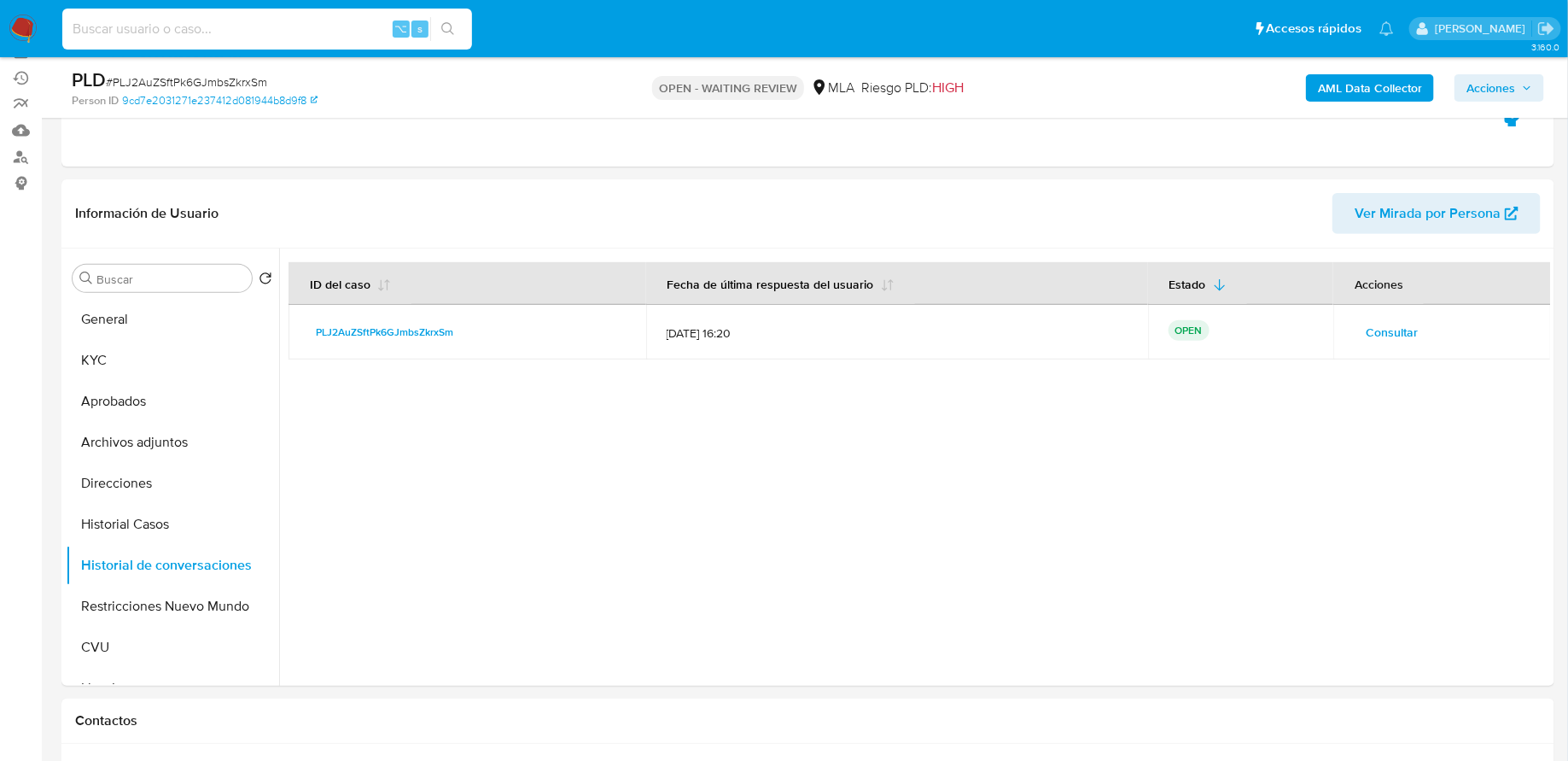
click at [338, 37] on input at bounding box center [266, 29] width 410 height 22
paste input "WbT2D6IChfBWmpgtAEKPRD8M"
type input "WbT2D6IChfBWmpgtAEKPRD8M"
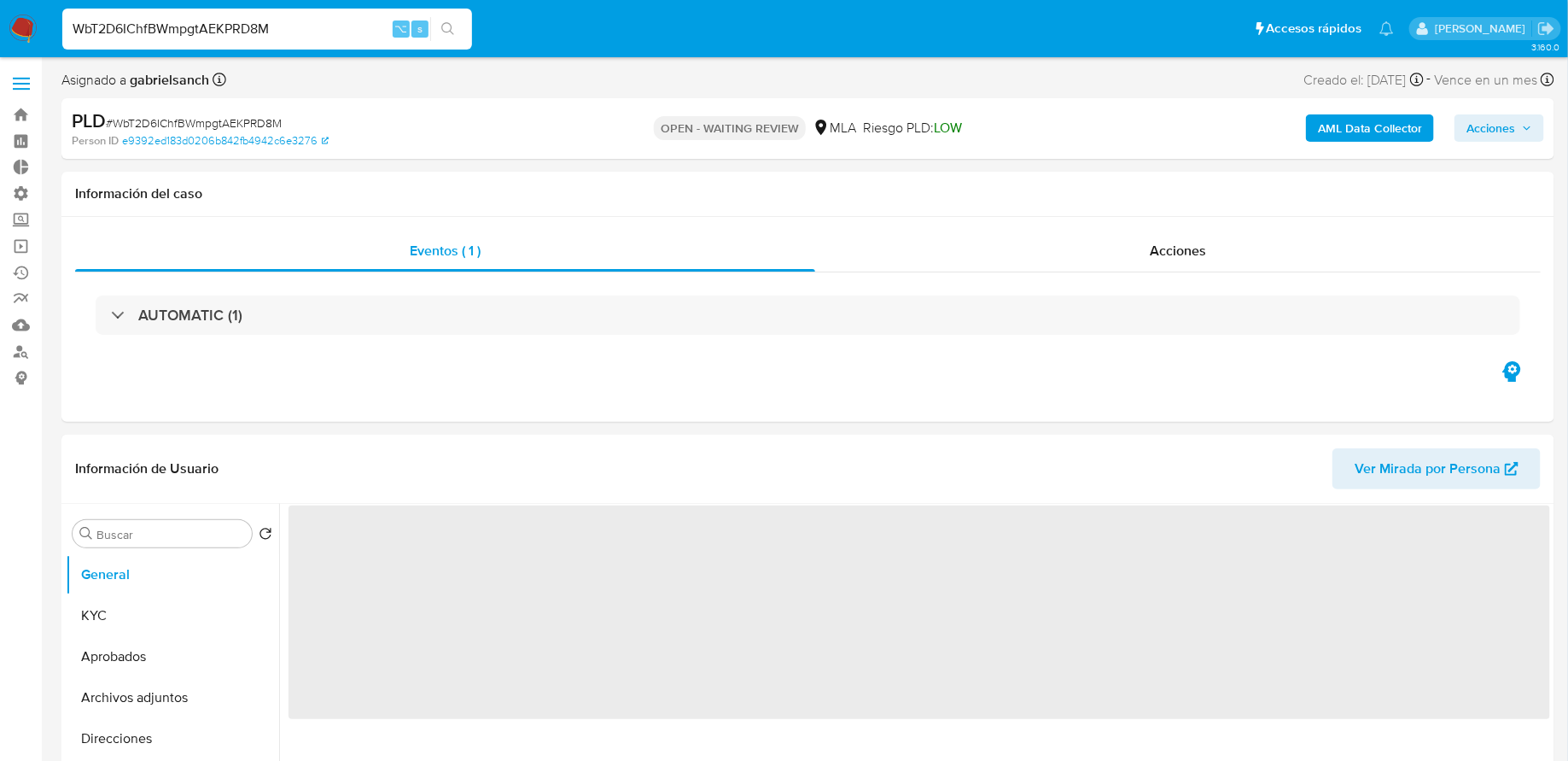
select select "10"
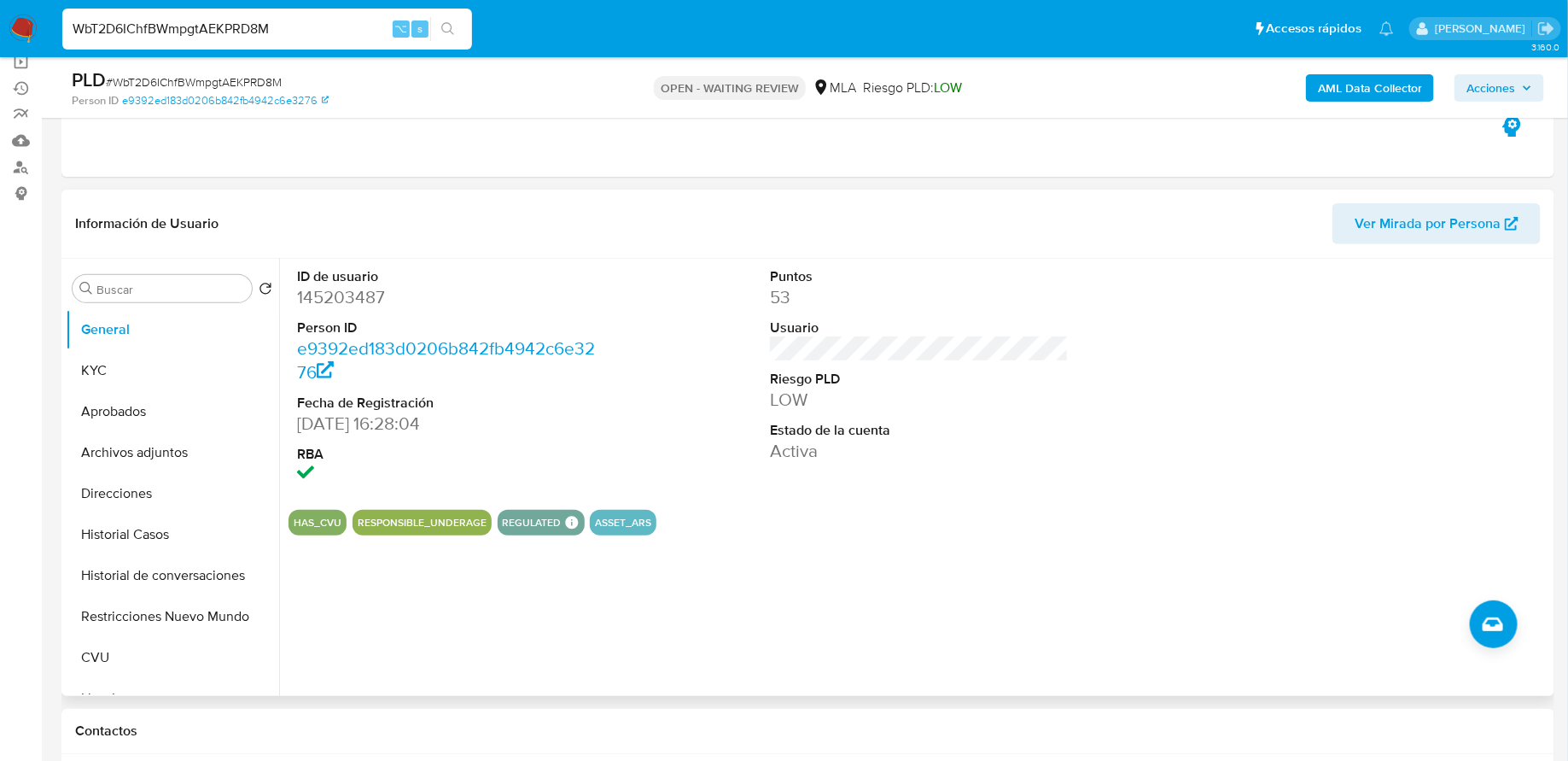
scroll to position [197, 0]
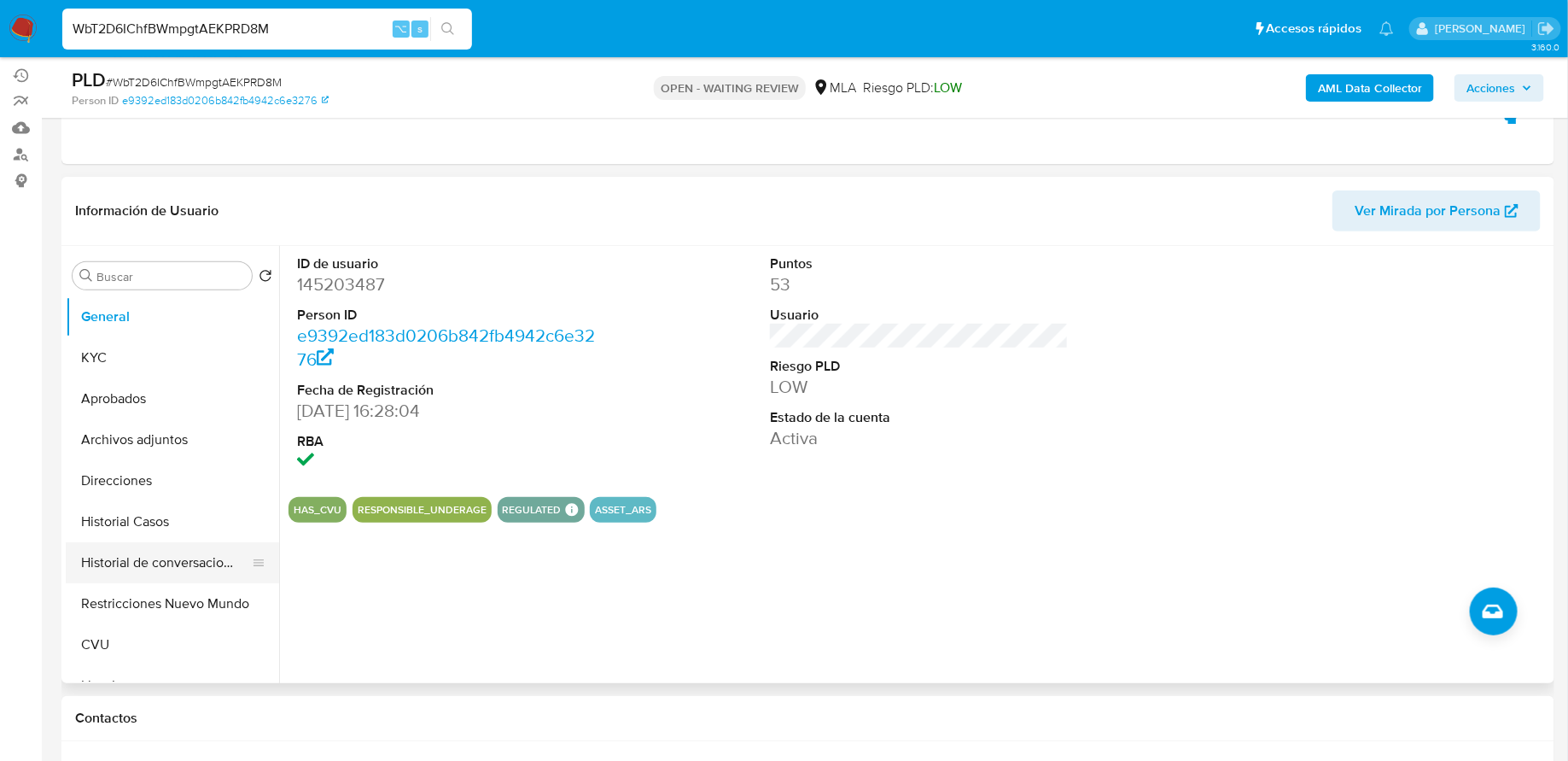
click at [132, 558] on button "Historial de conversaciones" at bounding box center [165, 563] width 200 height 41
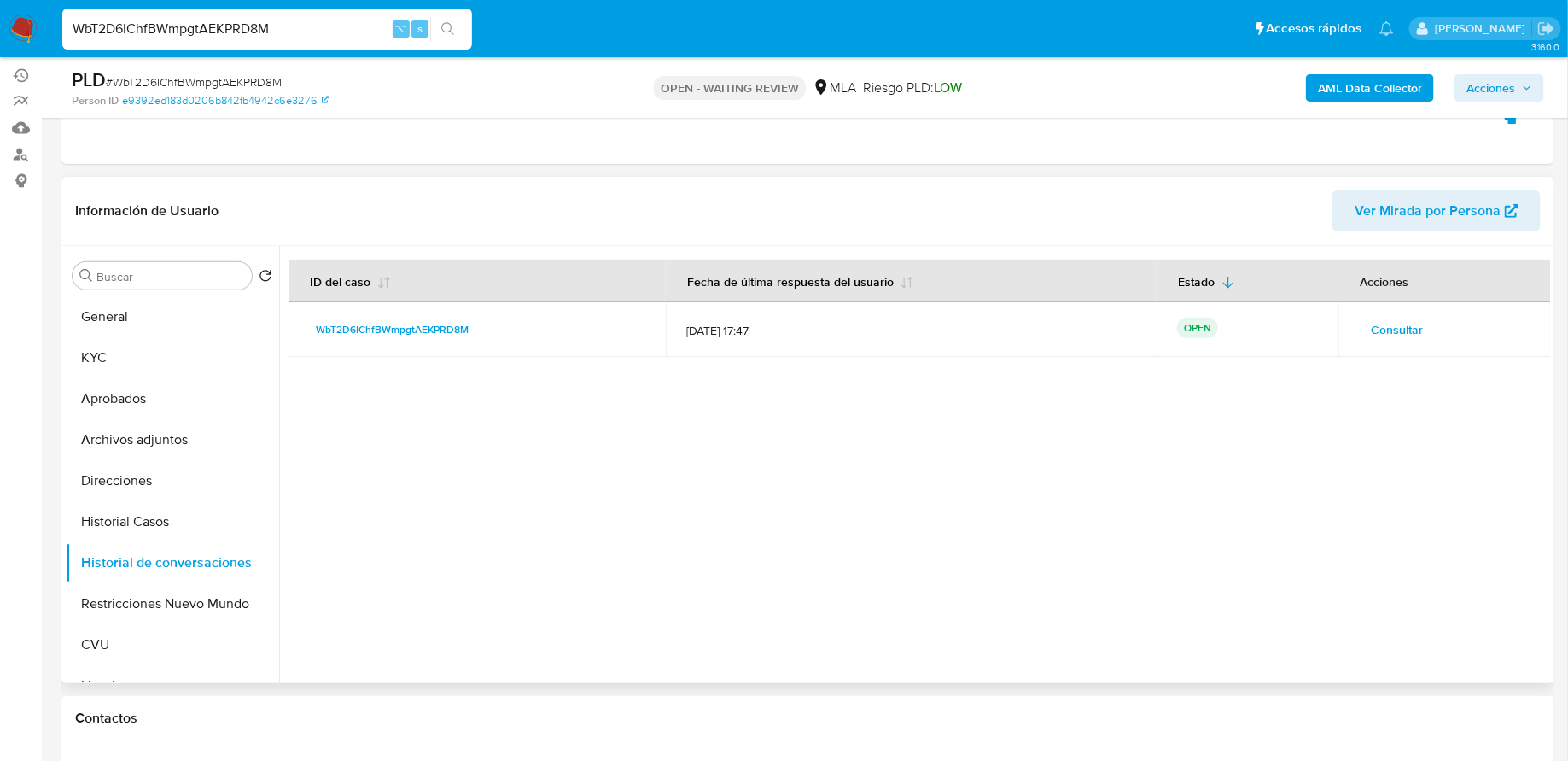
click at [1360, 333] on button "Consultar" at bounding box center [1397, 329] width 76 height 27
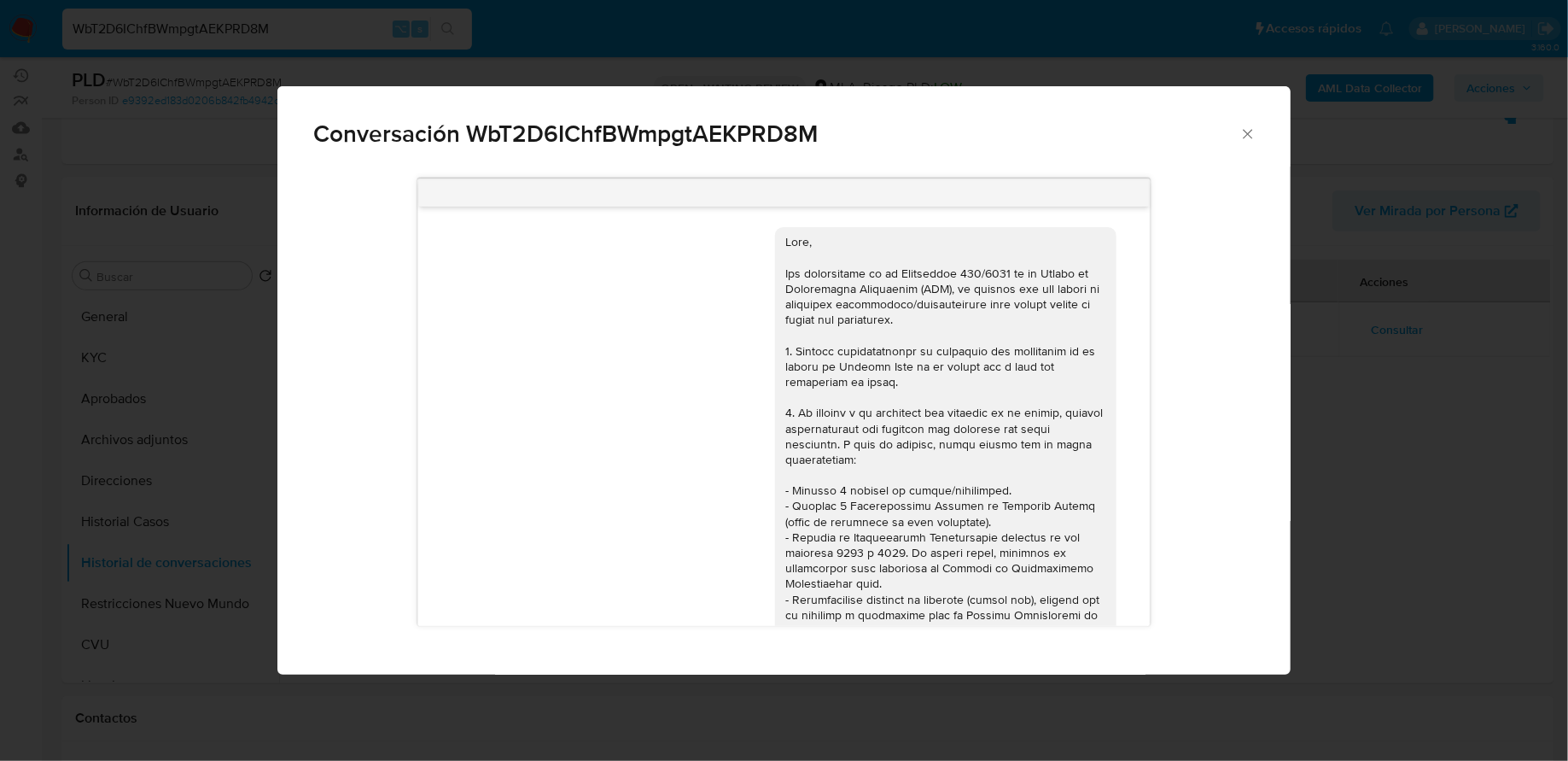
scroll to position [743, 0]
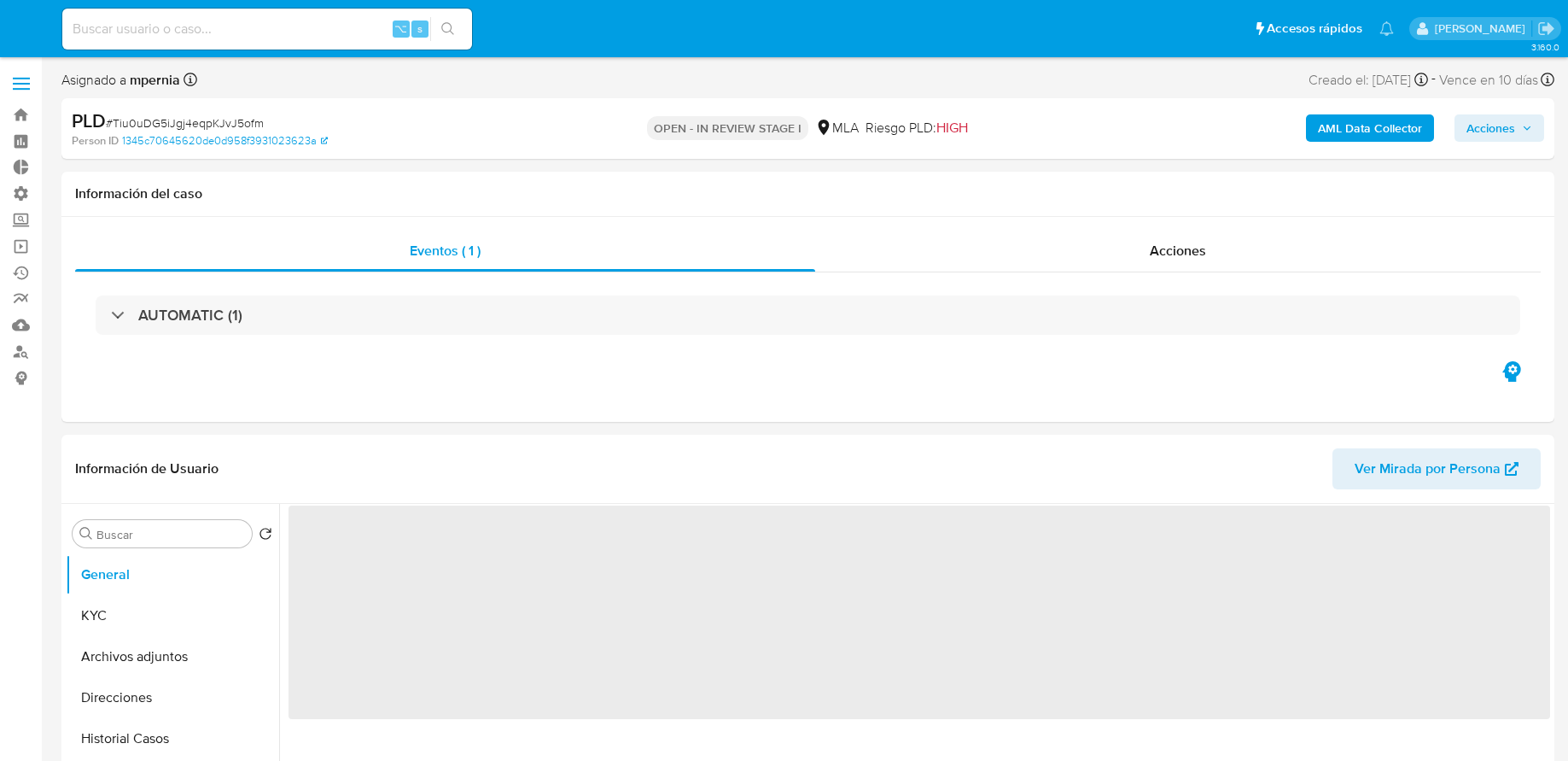
select select "10"
